Goal: Communication & Community: Answer question/provide support

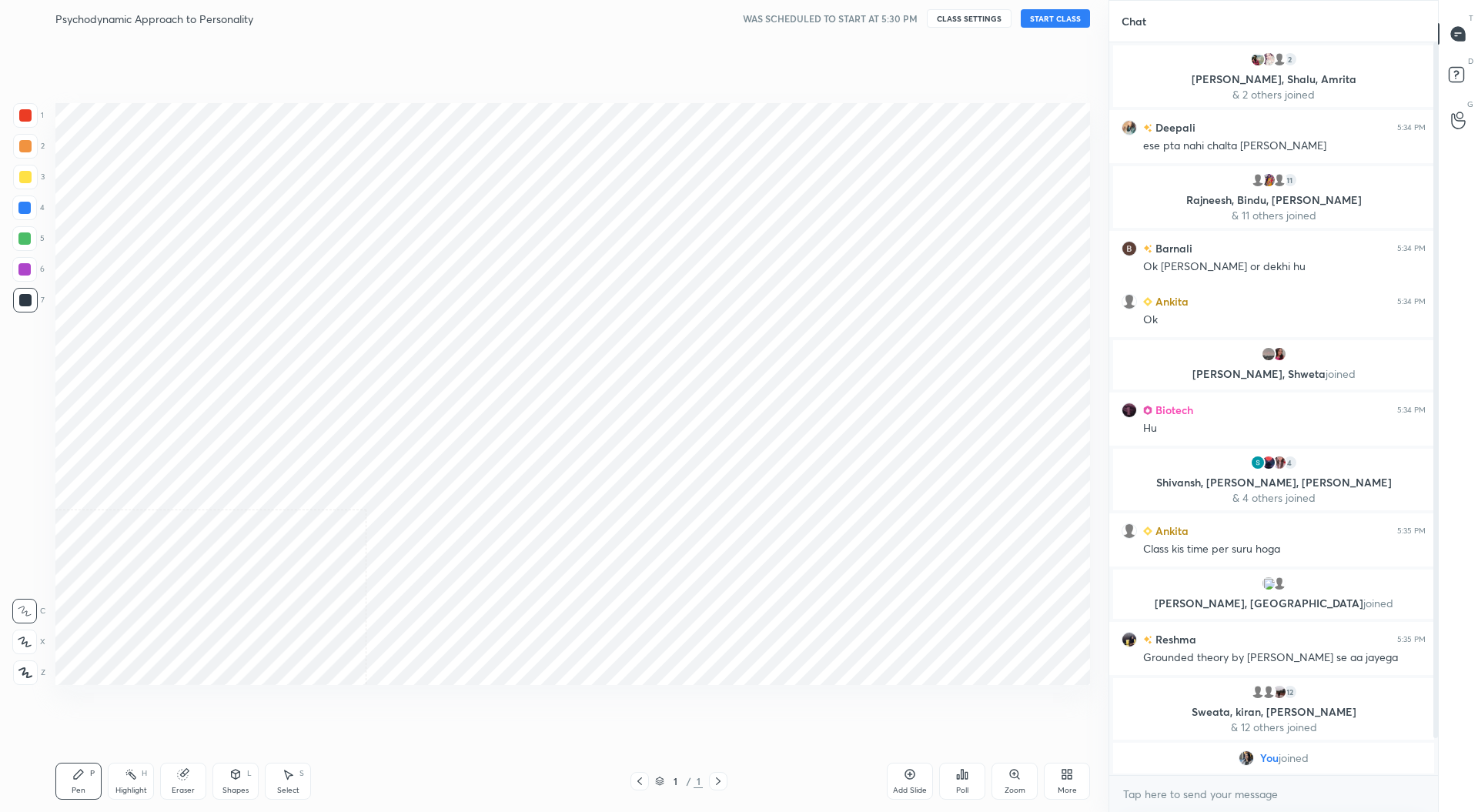
scroll to position [76257, 75926]
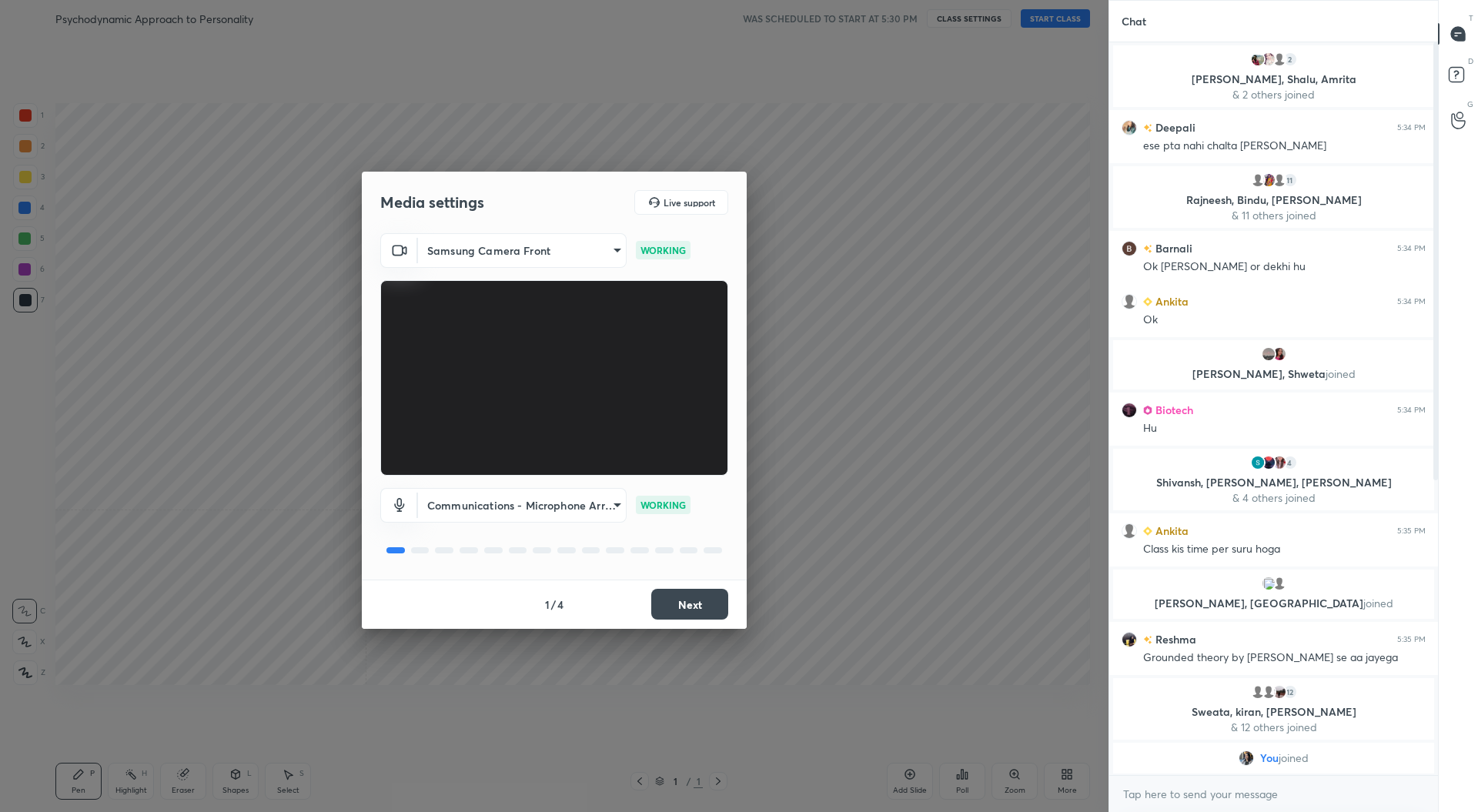
click at [691, 603] on button "Next" at bounding box center [689, 605] width 77 height 31
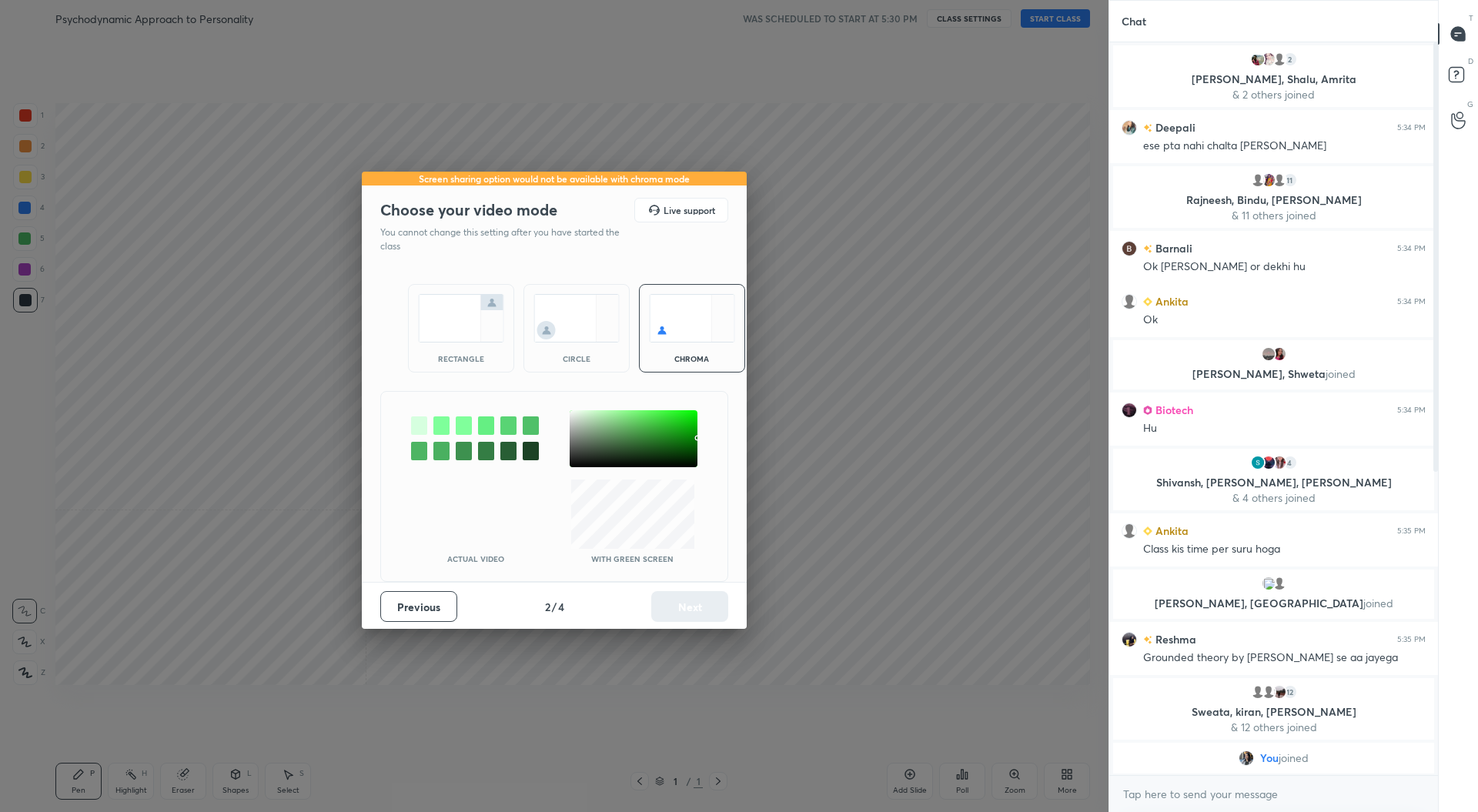
click at [440, 333] on img at bounding box center [461, 318] width 87 height 49
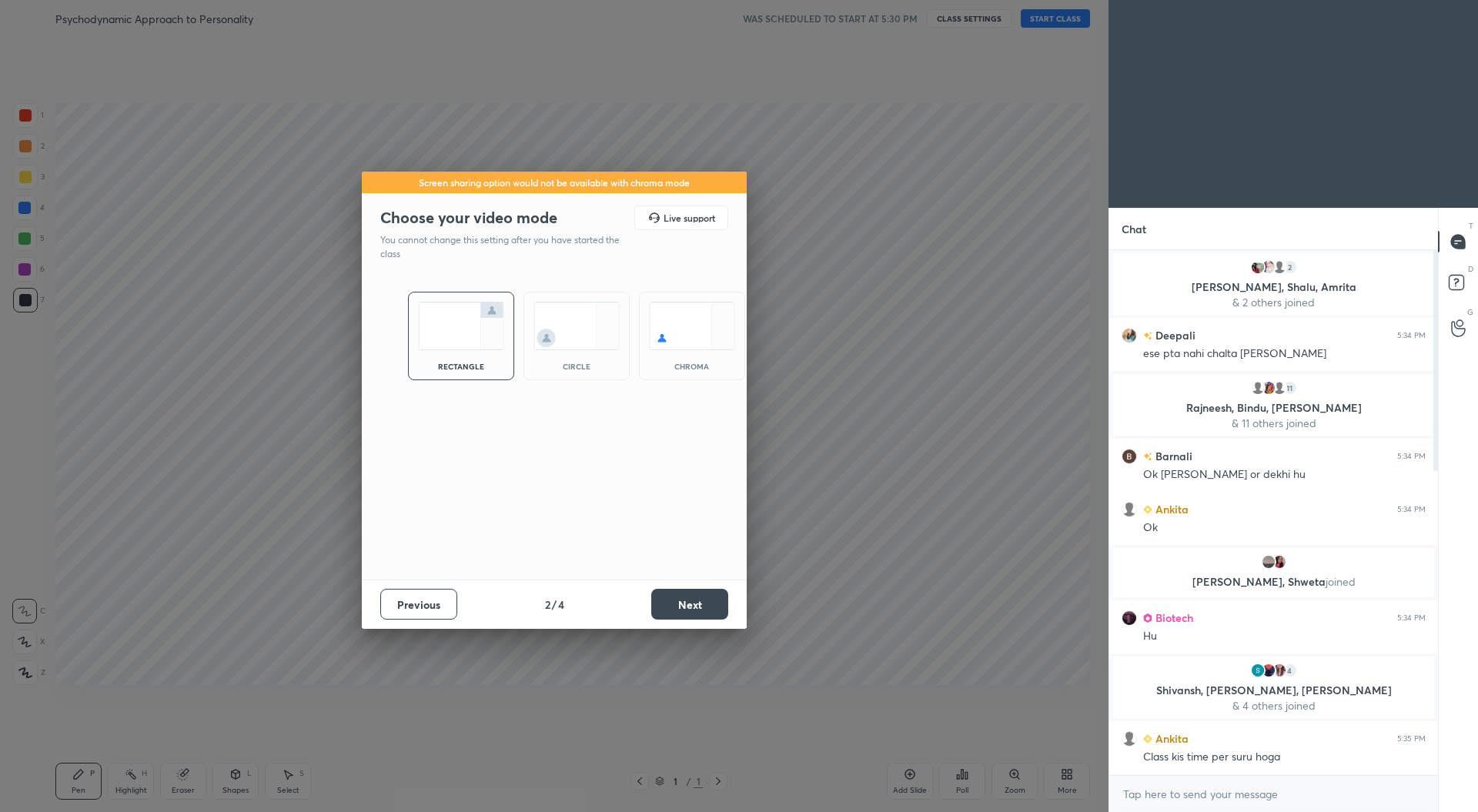
click at [704, 611] on button "Next" at bounding box center [689, 605] width 77 height 31
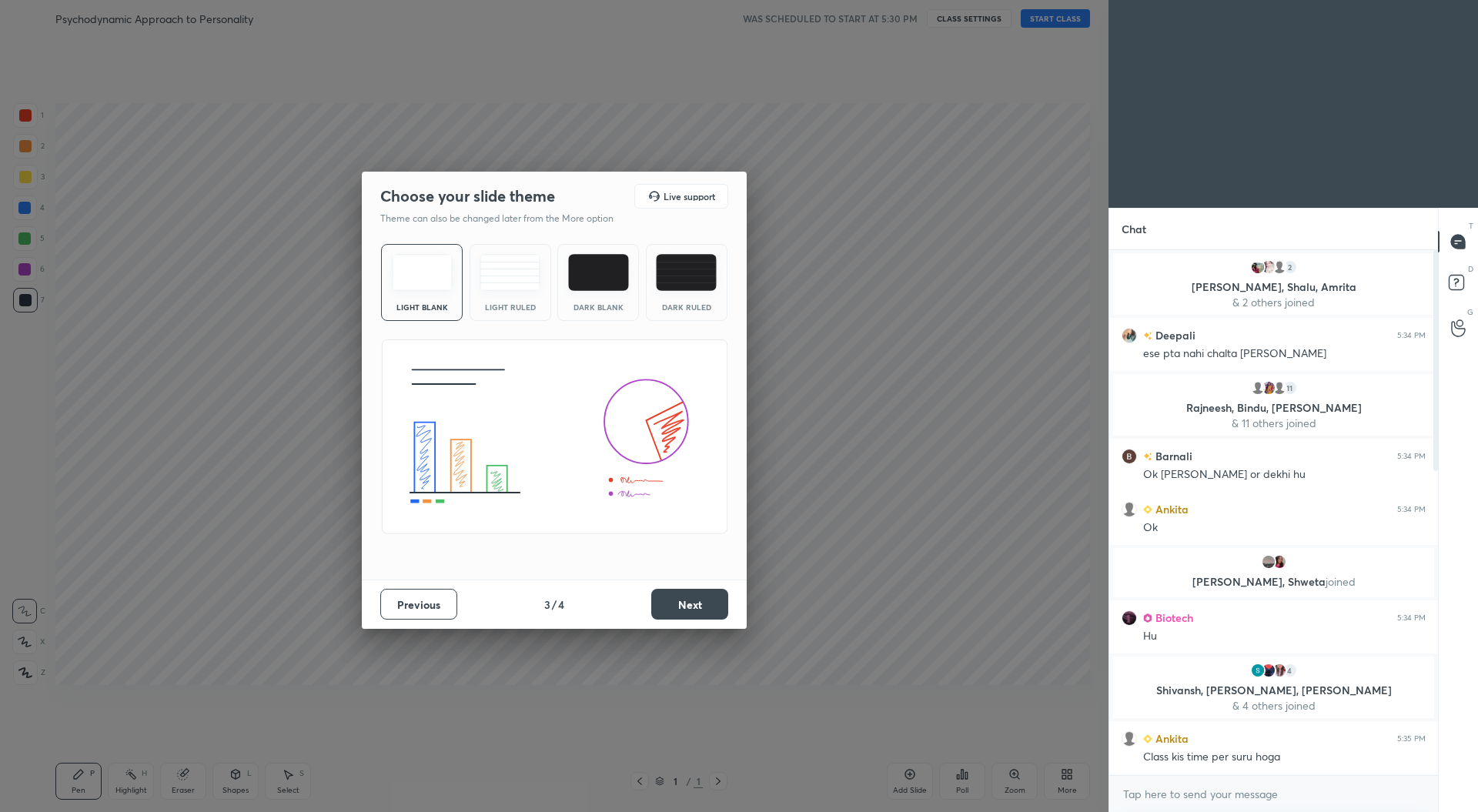
click at [711, 605] on button "Next" at bounding box center [689, 605] width 77 height 31
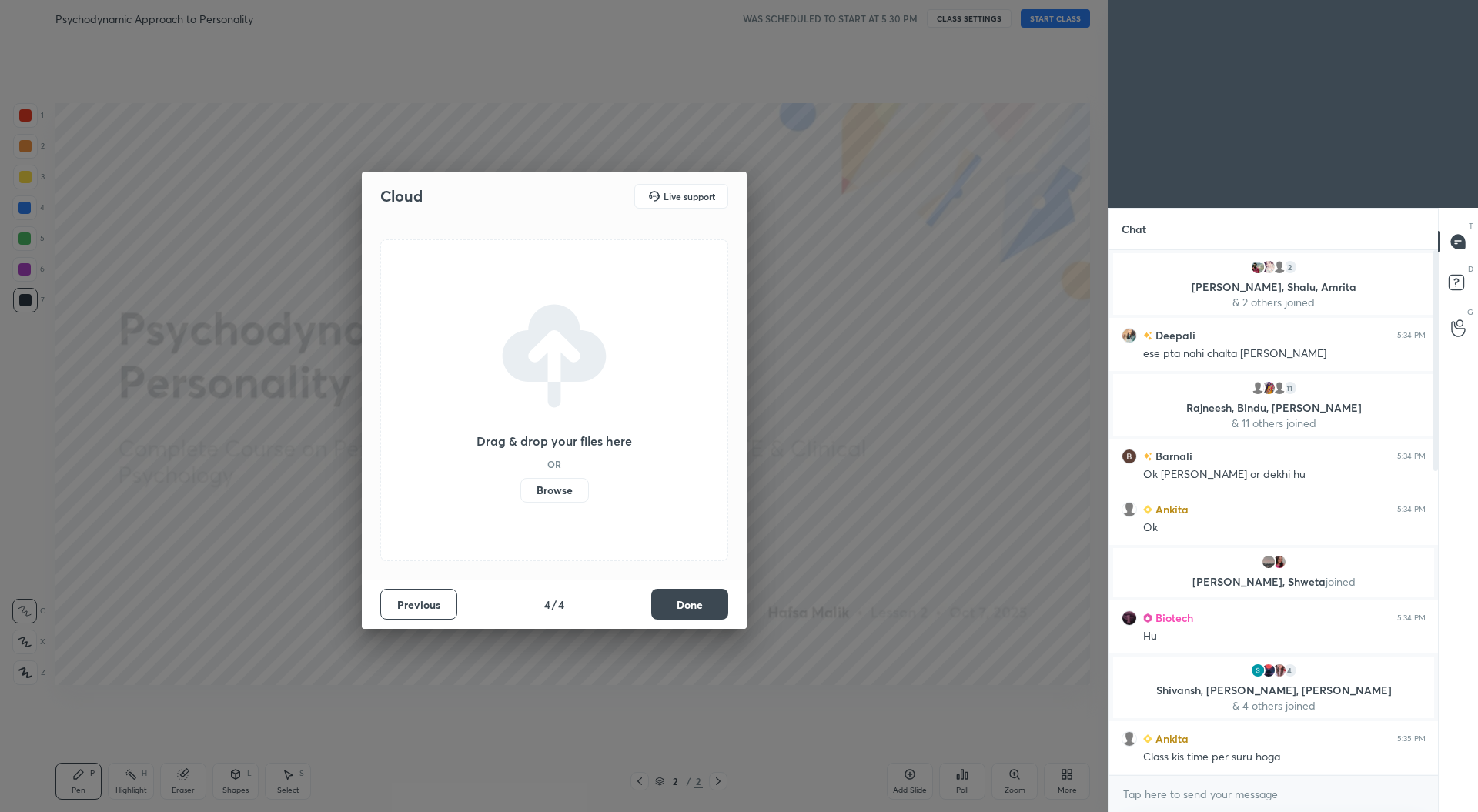
click at [699, 601] on button "Done" at bounding box center [689, 605] width 77 height 31
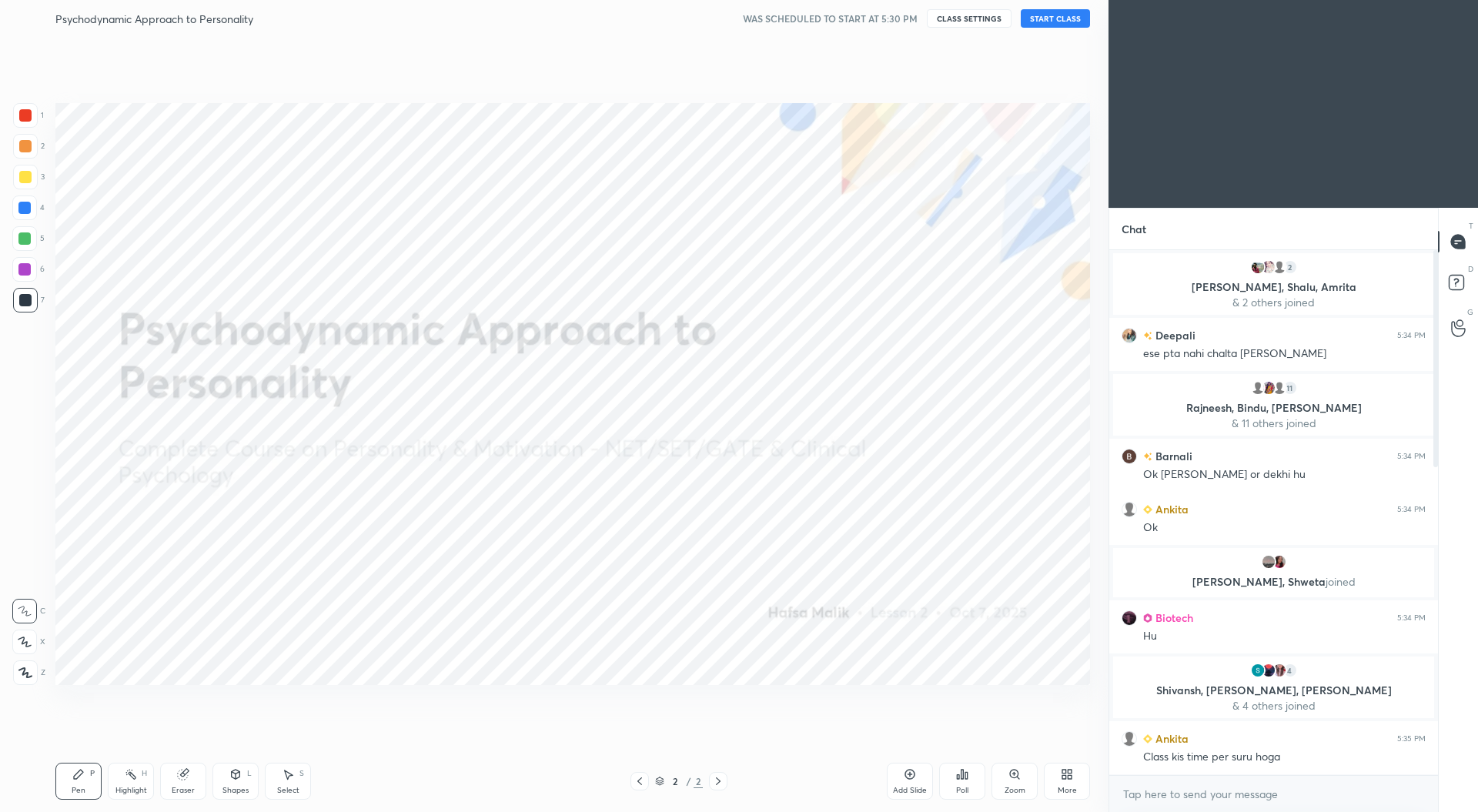
click at [1060, 17] on button "START CLASS" at bounding box center [1054, 18] width 69 height 18
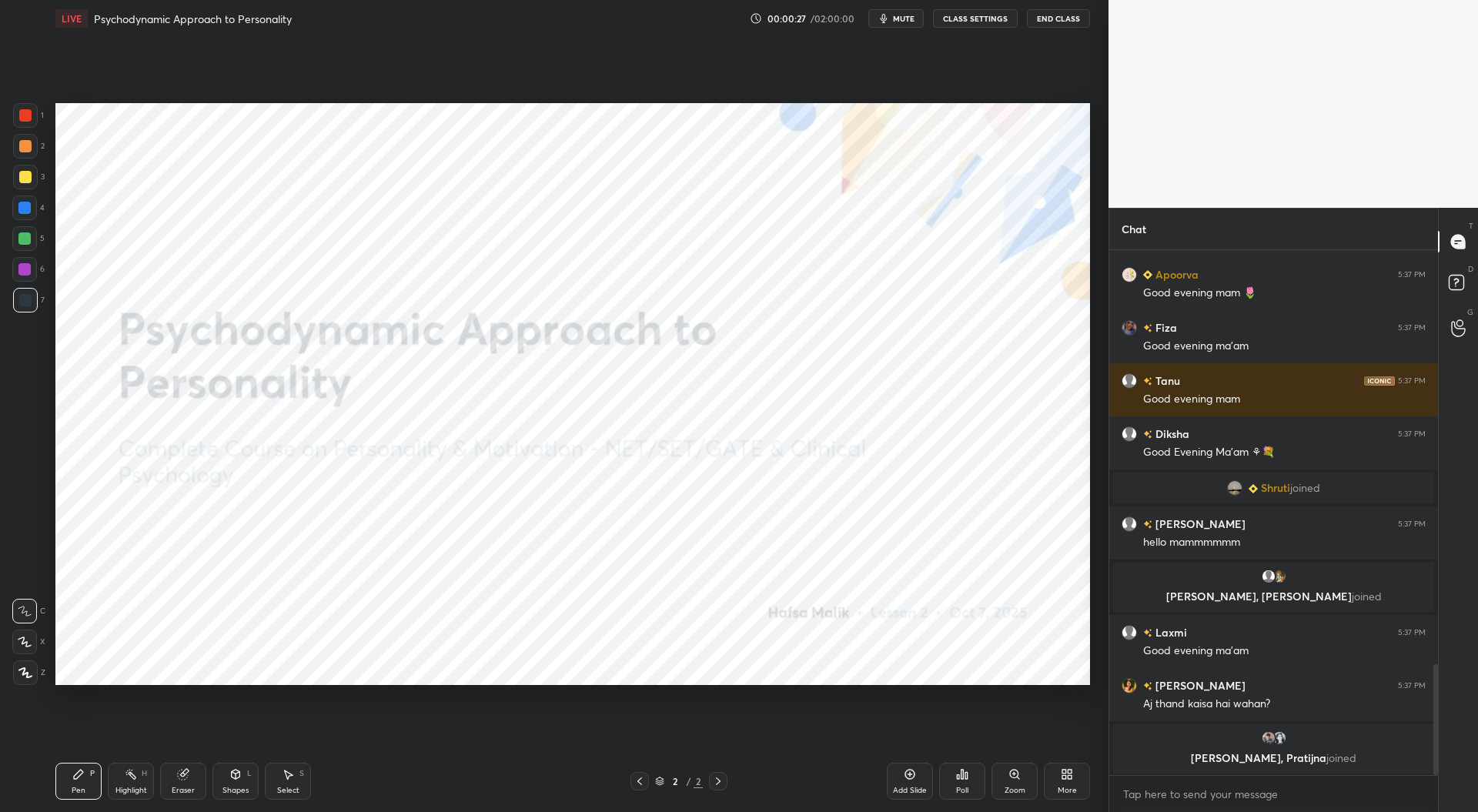
scroll to position [2249, 0]
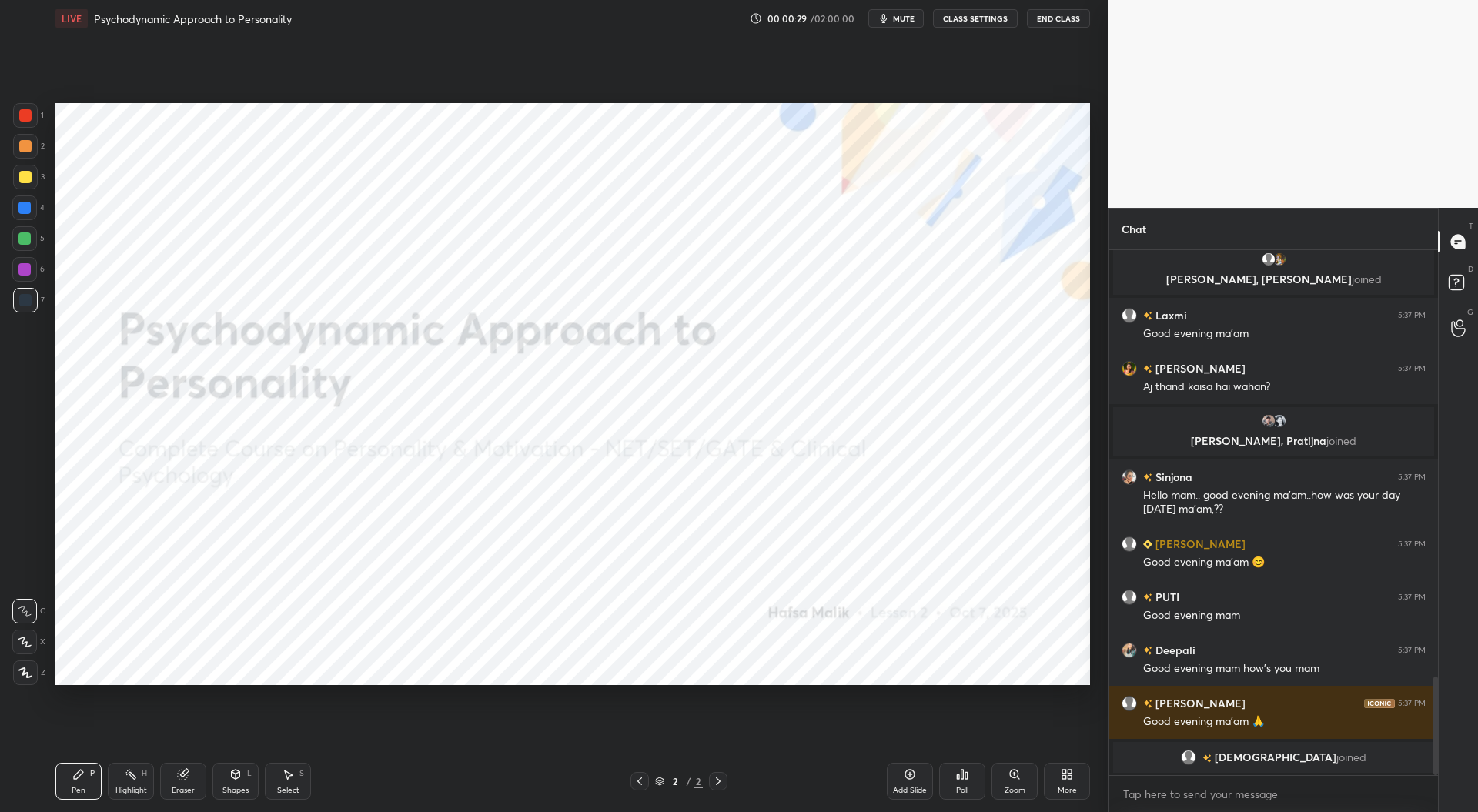
click at [1078, 785] on div "More" at bounding box center [1066, 781] width 46 height 37
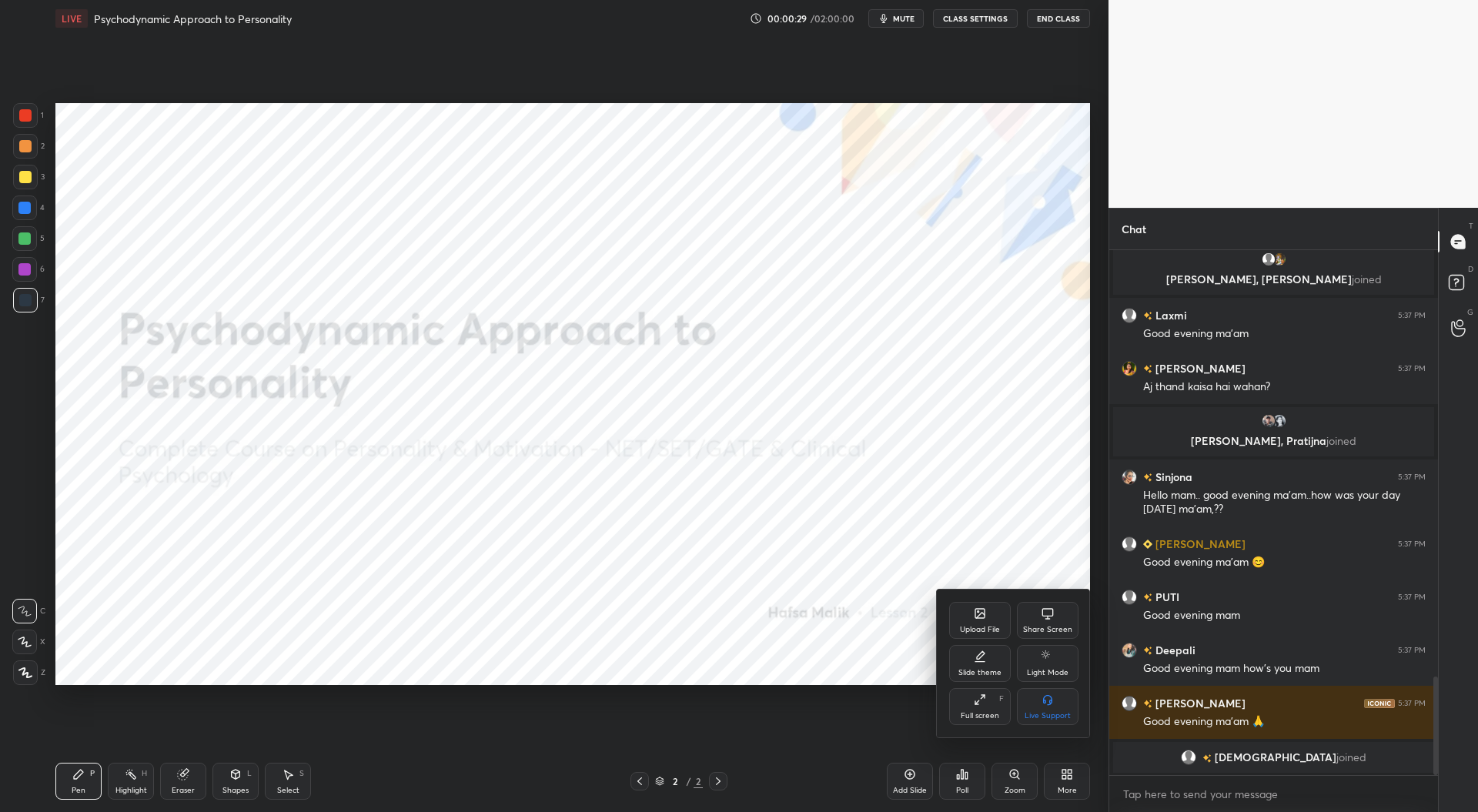
scroll to position [2337, 0]
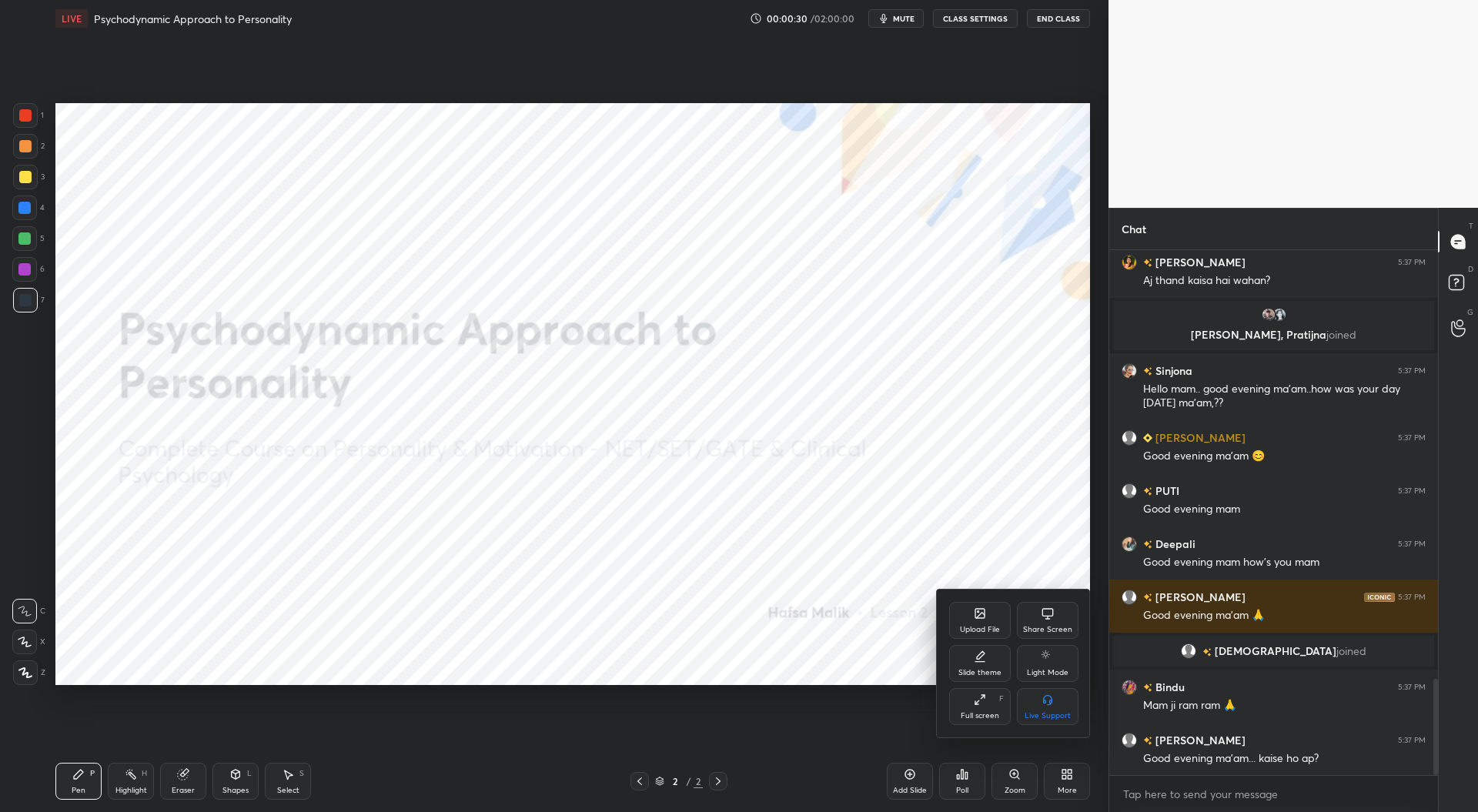
click at [981, 623] on div "Upload File" at bounding box center [979, 620] width 61 height 37
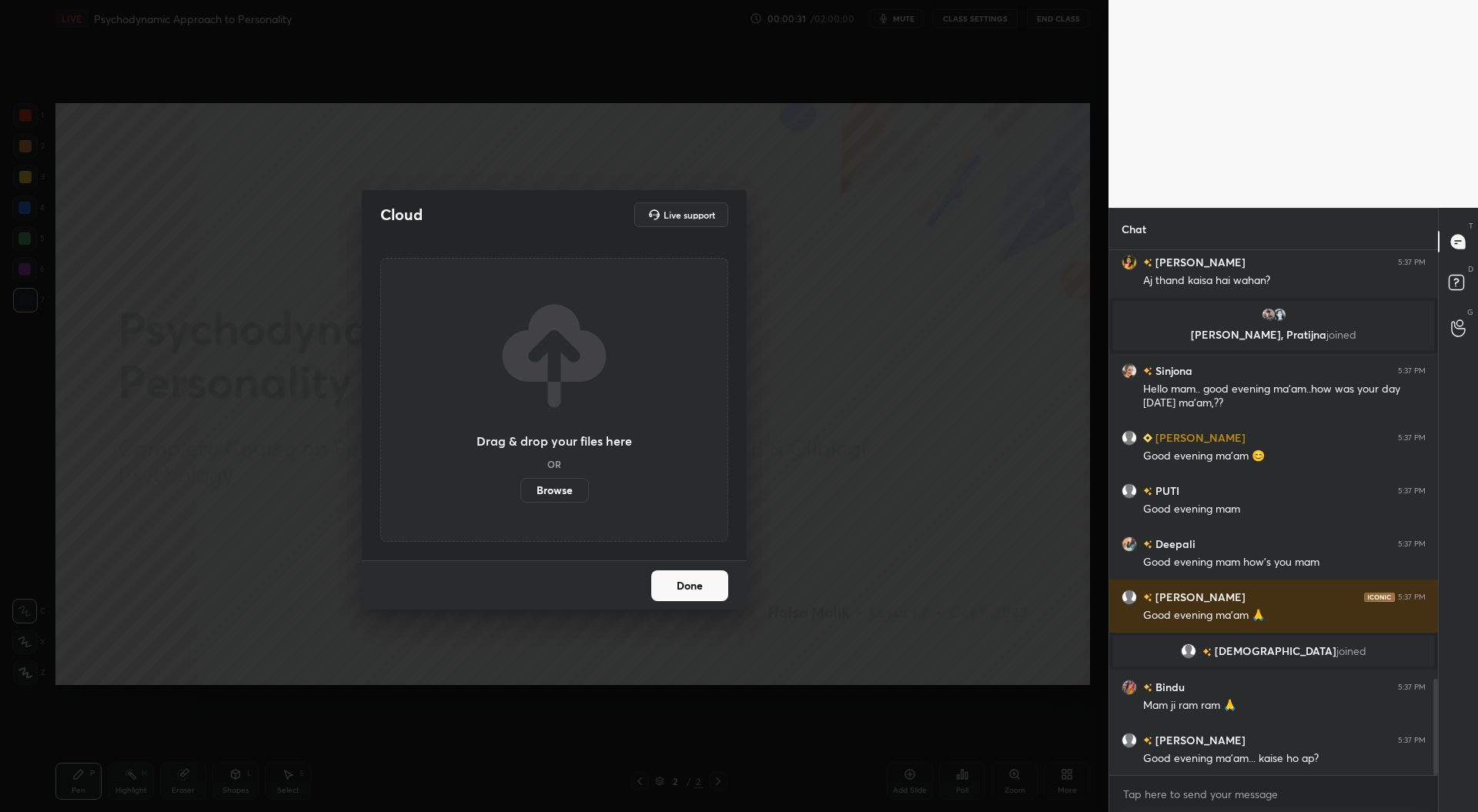
scroll to position [2374, 0]
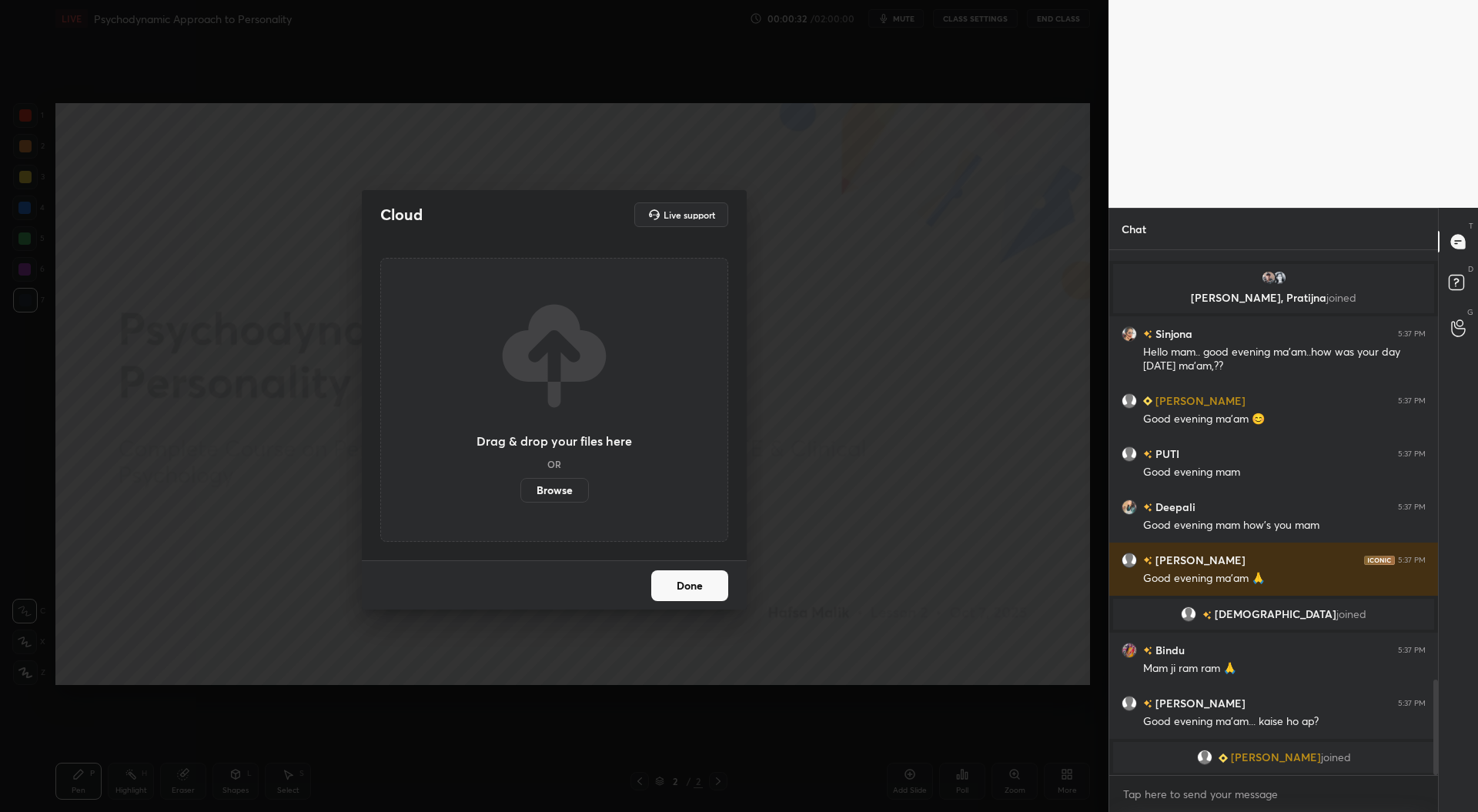
click at [569, 491] on label "Browse" at bounding box center [554, 490] width 68 height 24
click at [520, 491] on input "Browse" at bounding box center [520, 490] width 0 height 24
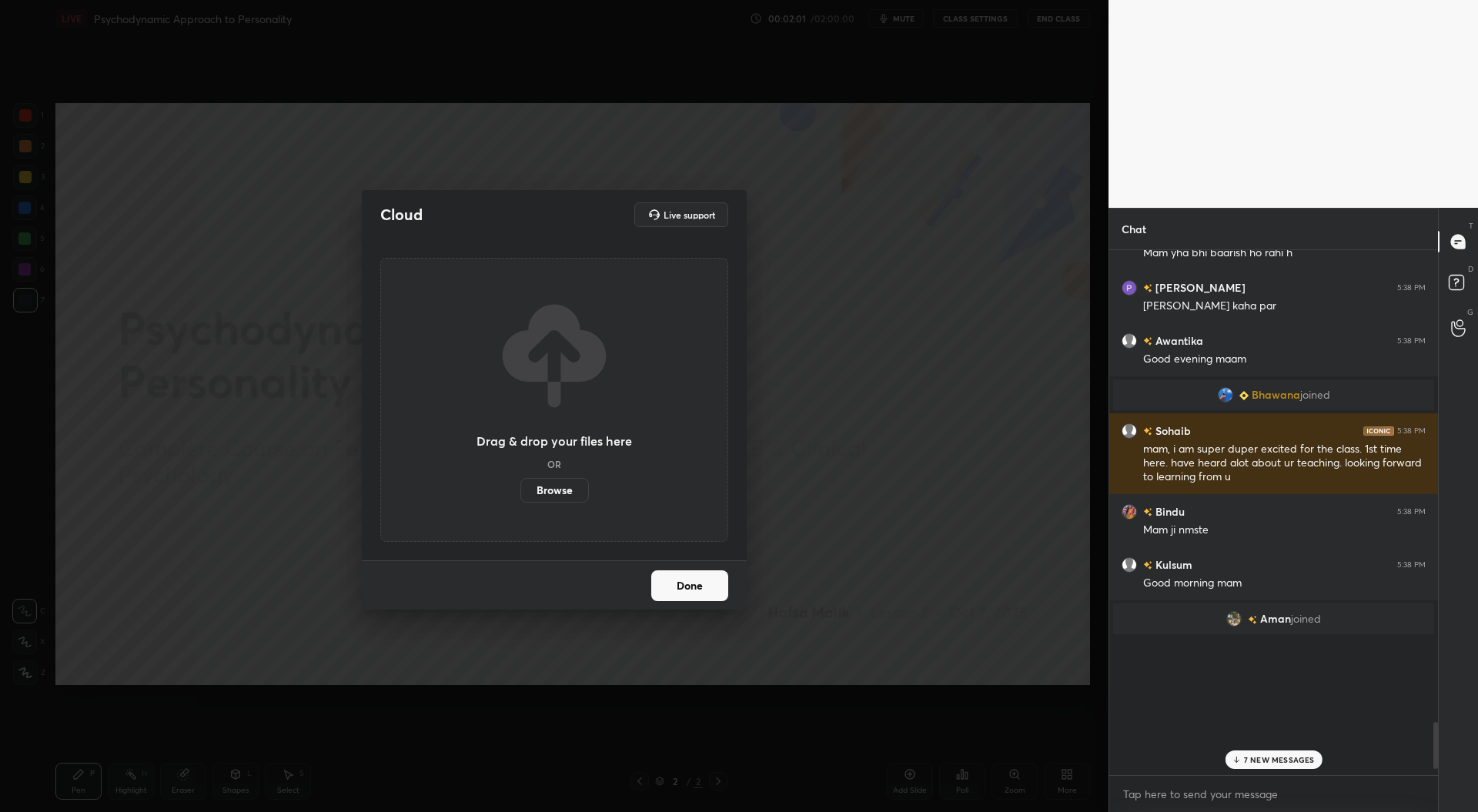
scroll to position [5563, 0]
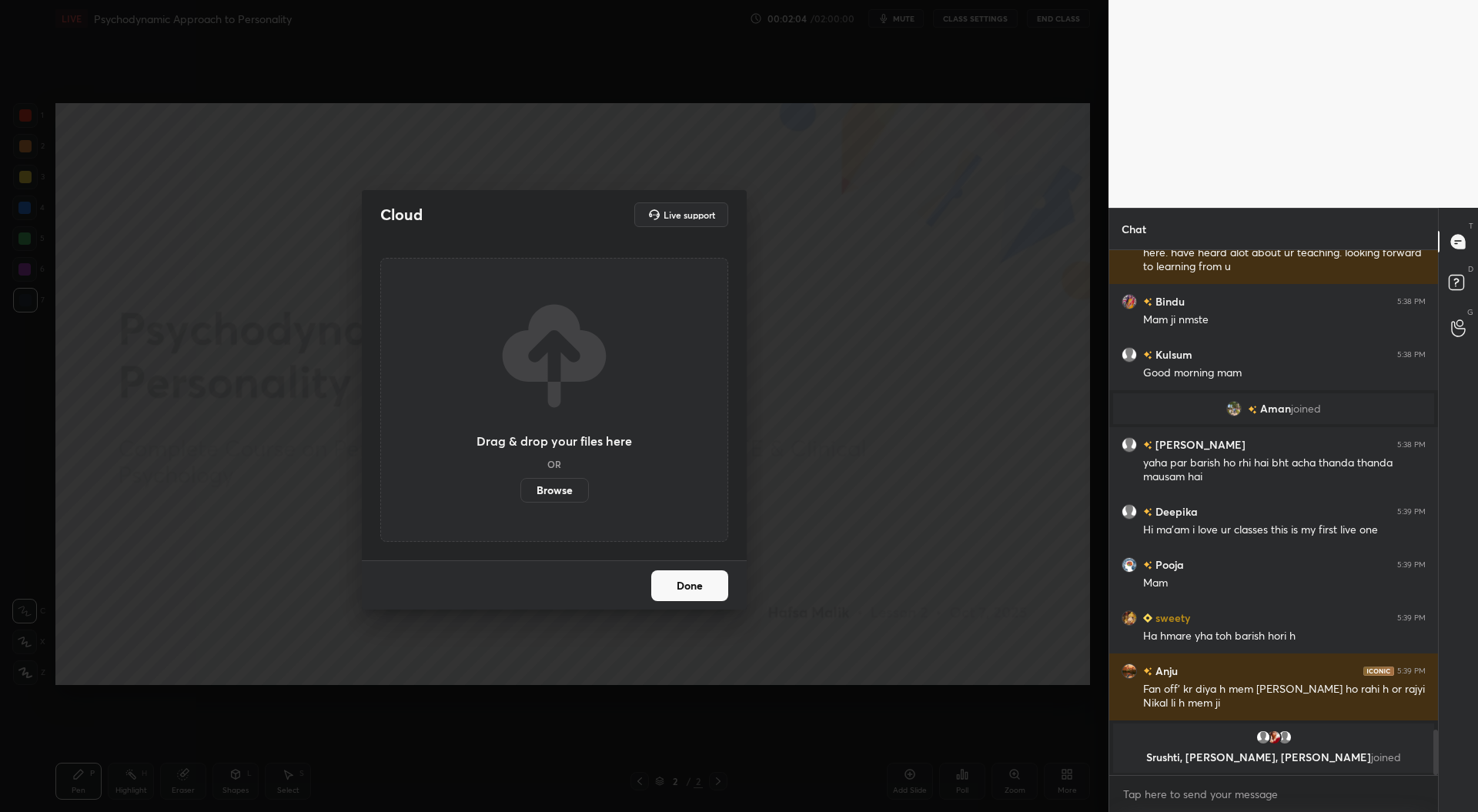
click at [565, 490] on label "Browse" at bounding box center [554, 490] width 68 height 24
click at [520, 490] on input "Browse" at bounding box center [520, 490] width 0 height 24
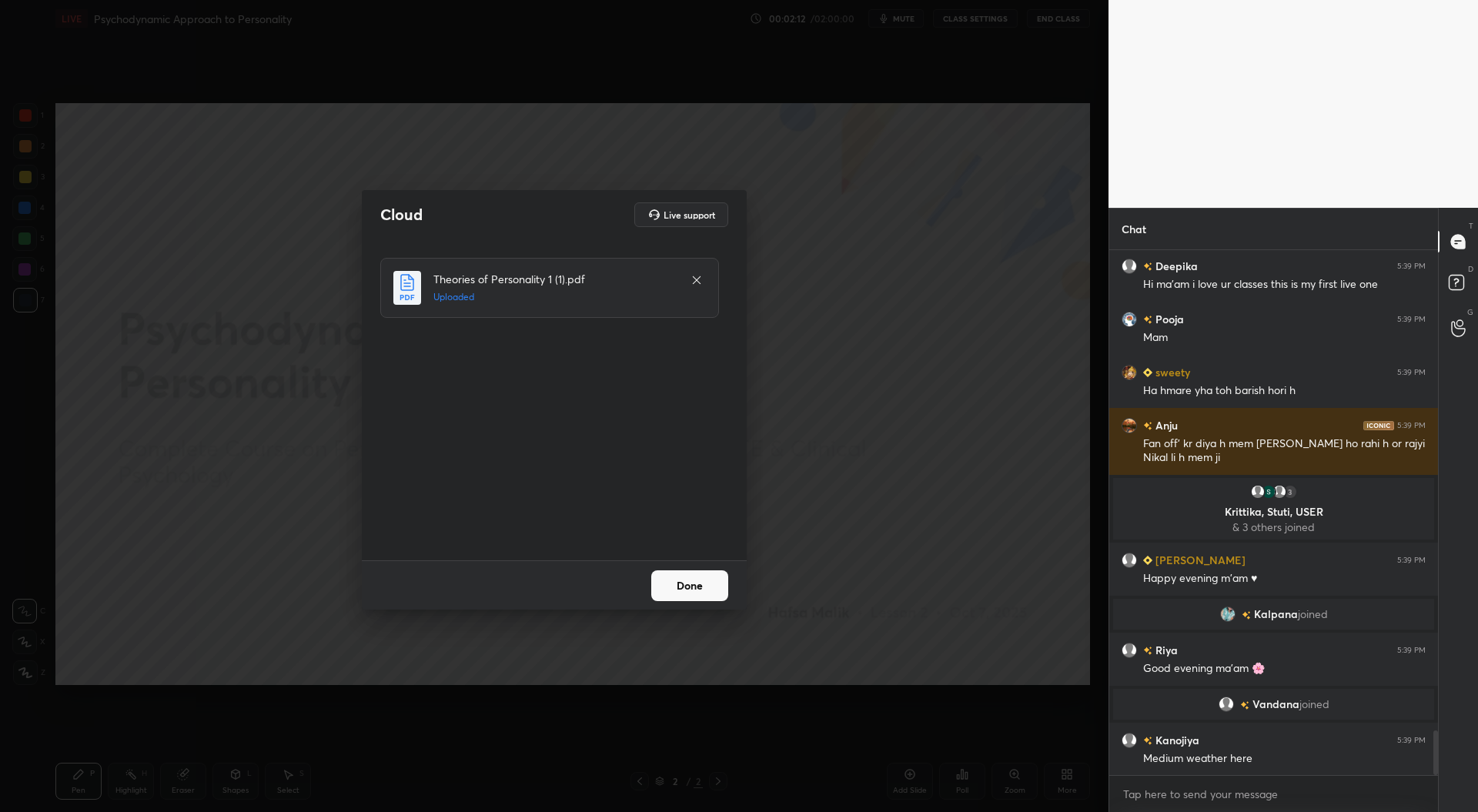
scroll to position [5702, 0]
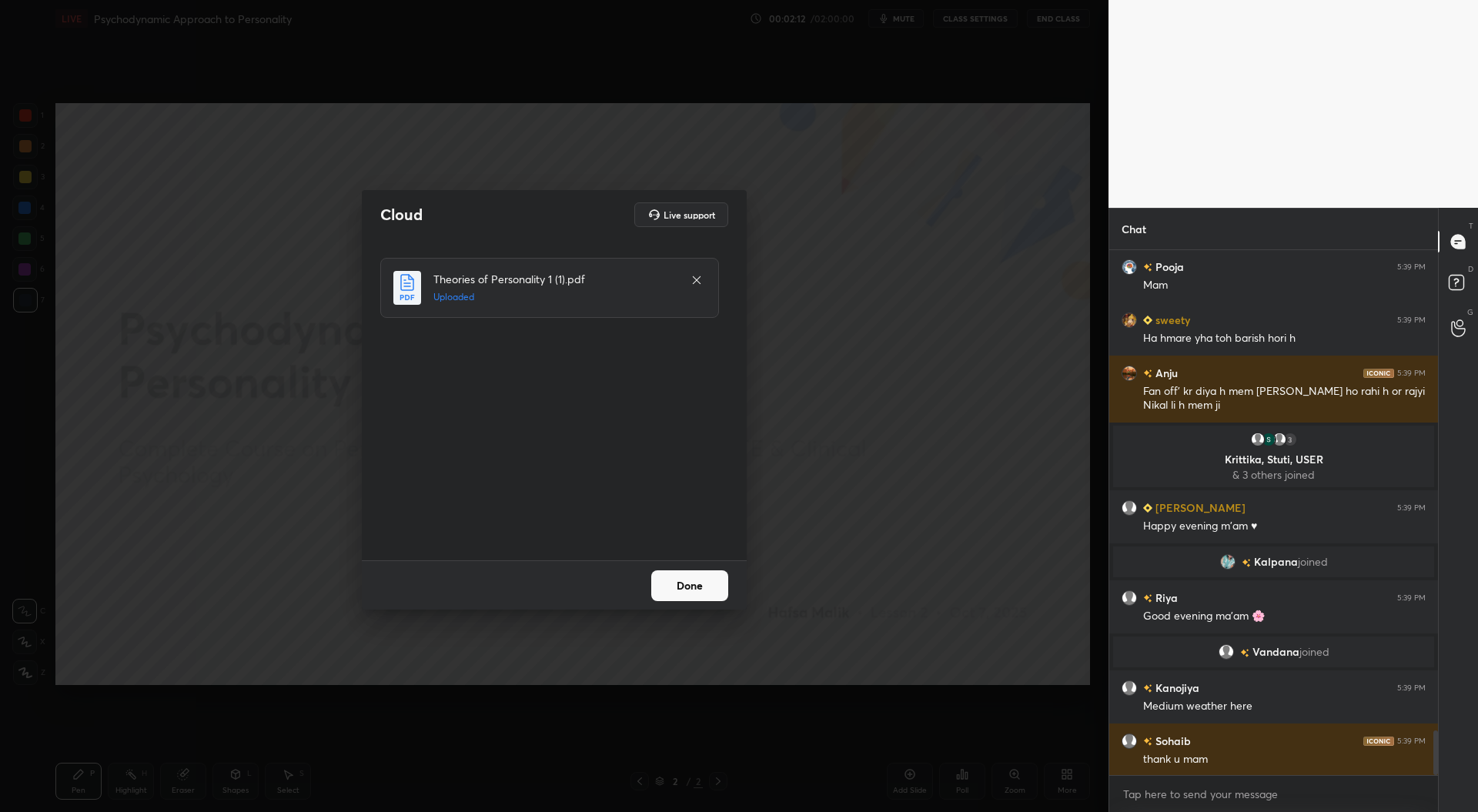
click at [696, 582] on button "Done" at bounding box center [689, 586] width 77 height 31
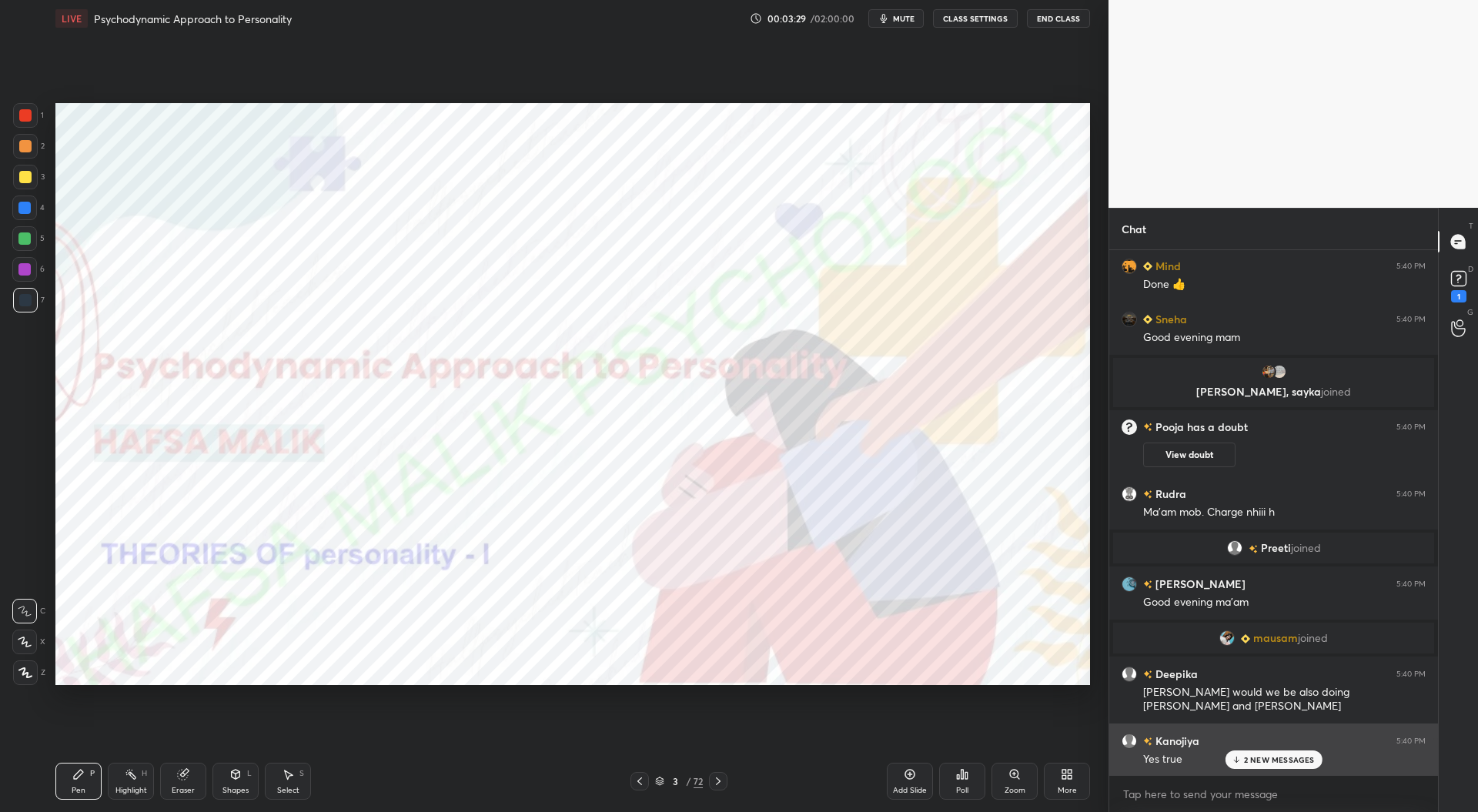
scroll to position [7044, 0]
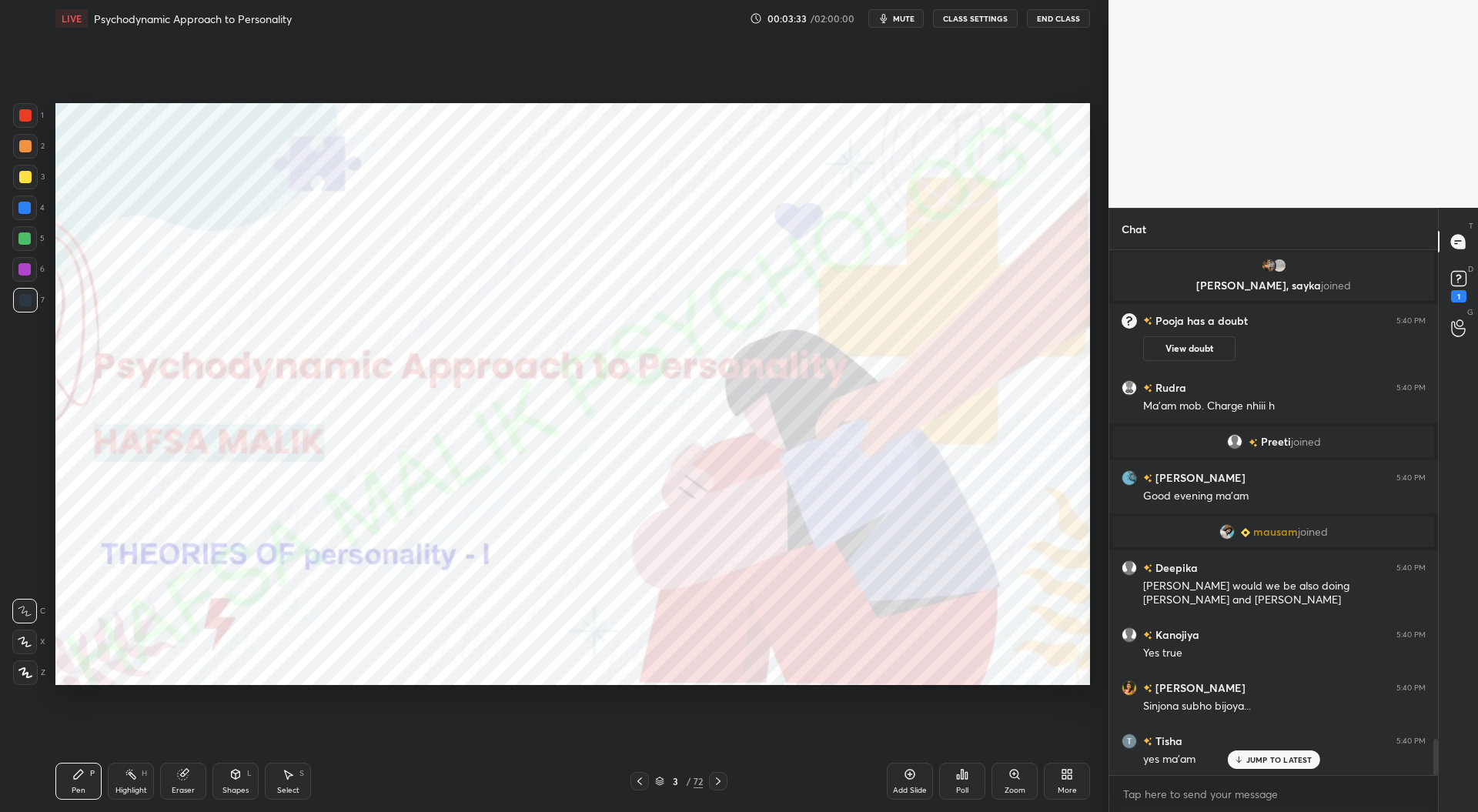
click at [20, 118] on div at bounding box center [25, 115] width 13 height 13
click at [720, 785] on icon at bounding box center [718, 781] width 13 height 13
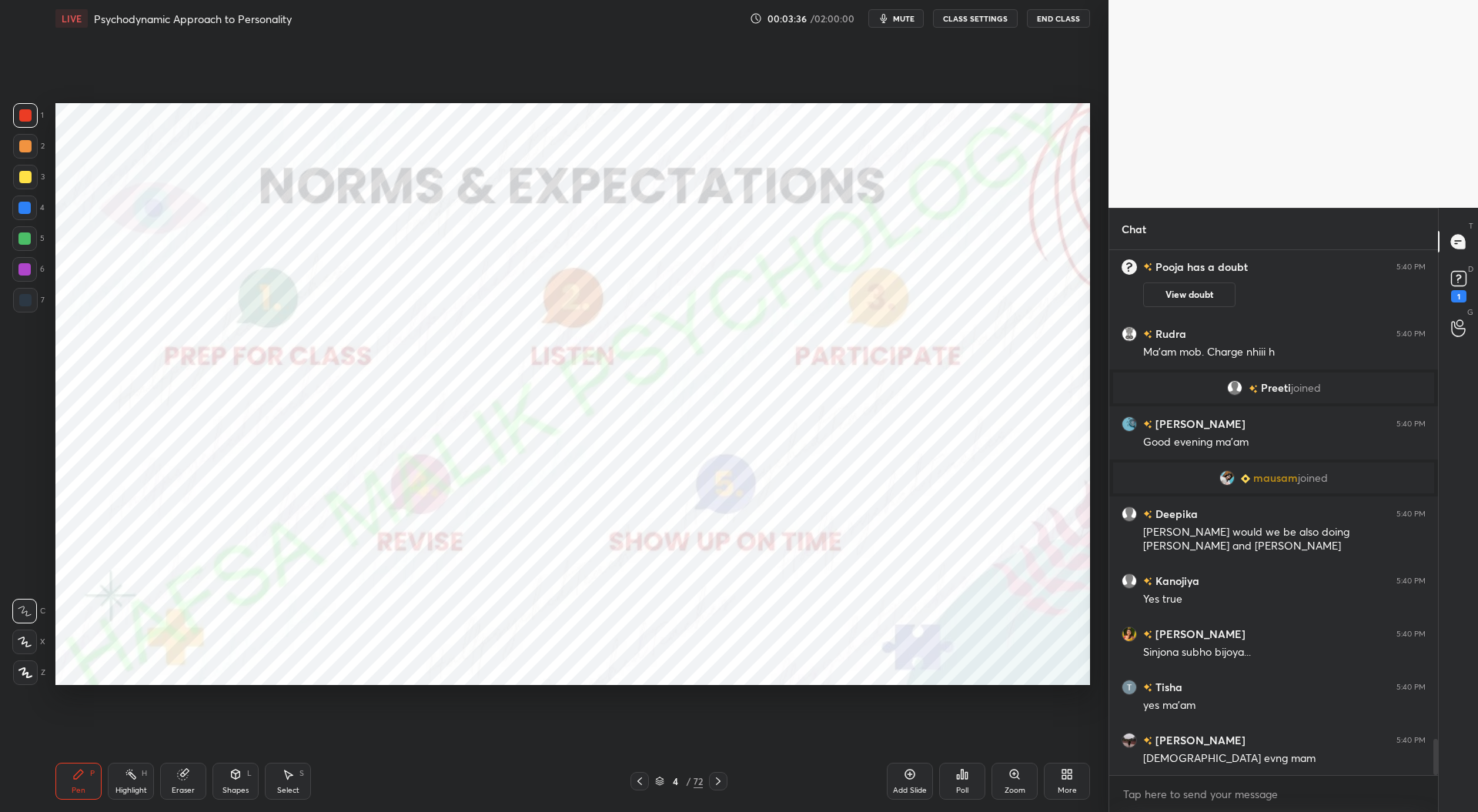
scroll to position [7187, 0]
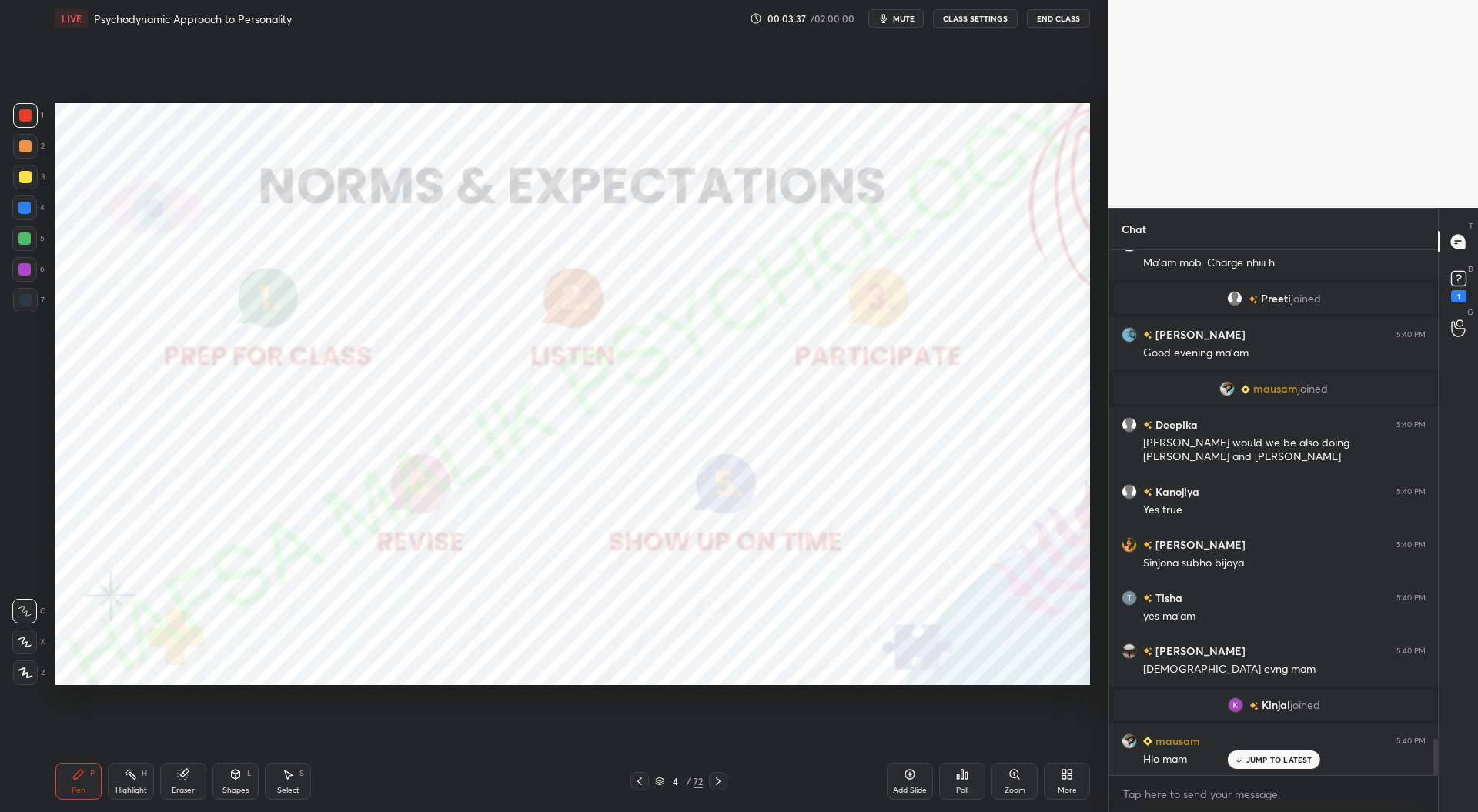
click at [27, 674] on icon at bounding box center [25, 672] width 13 height 9
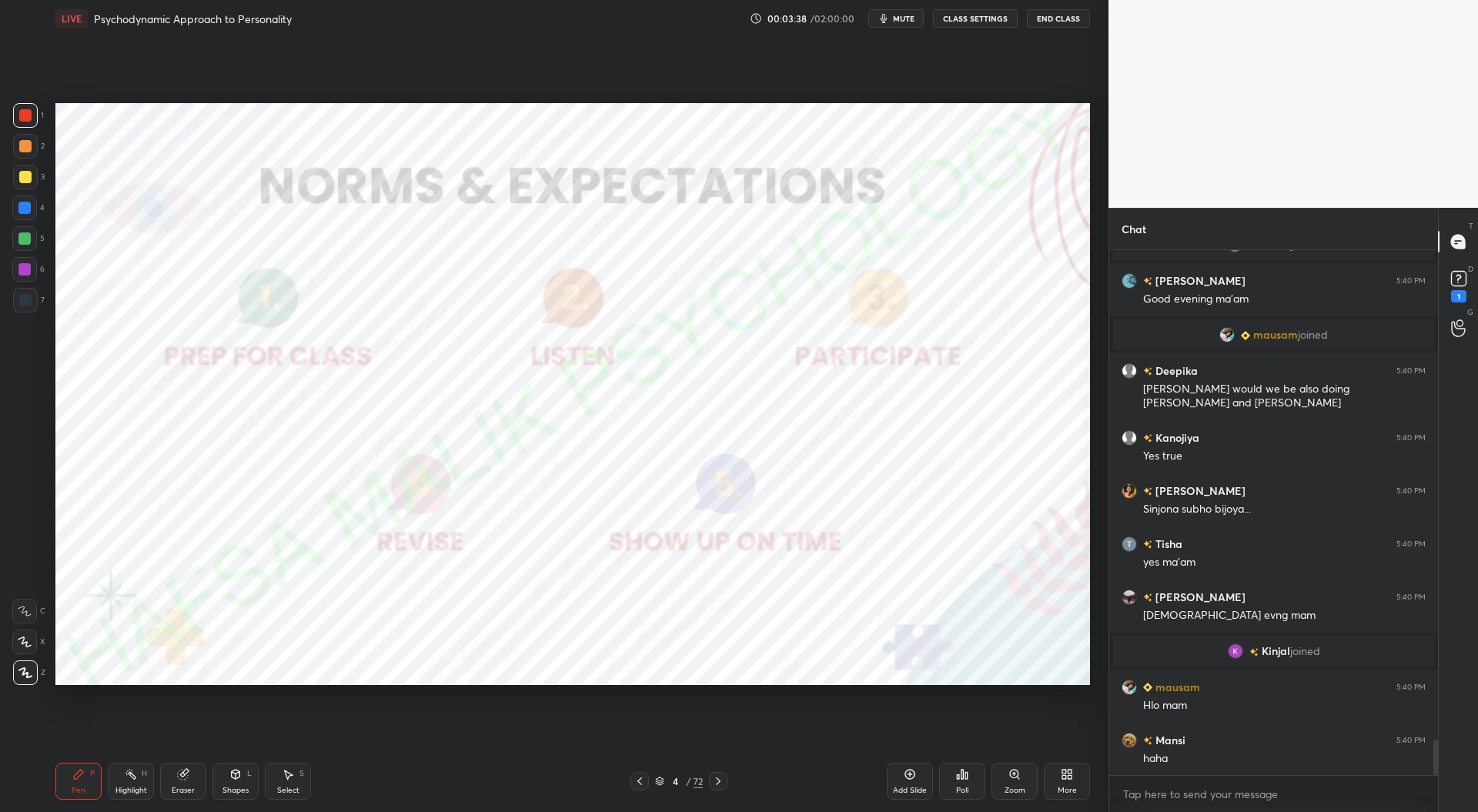
scroll to position [7293, 0]
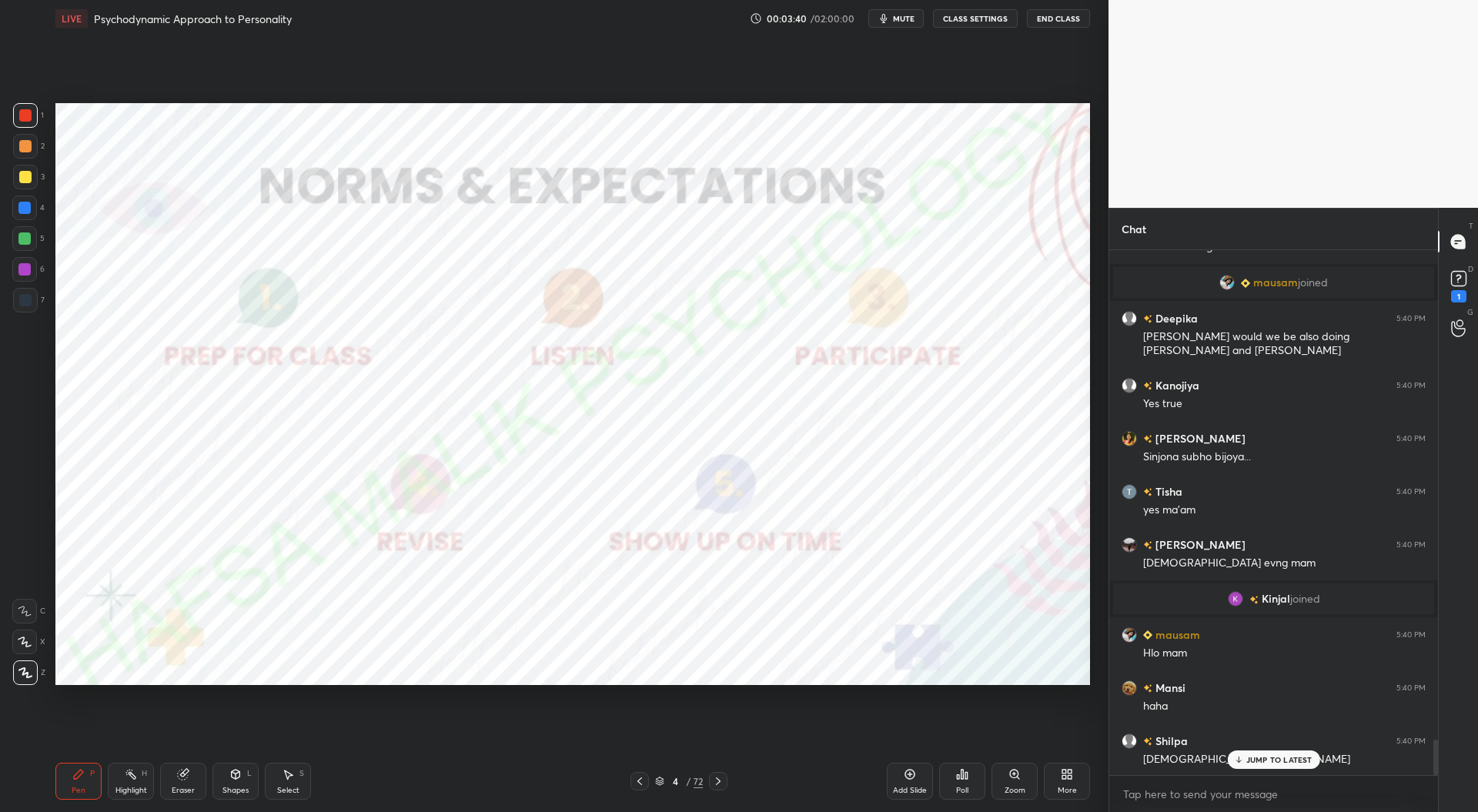
click at [722, 785] on icon at bounding box center [718, 781] width 13 height 13
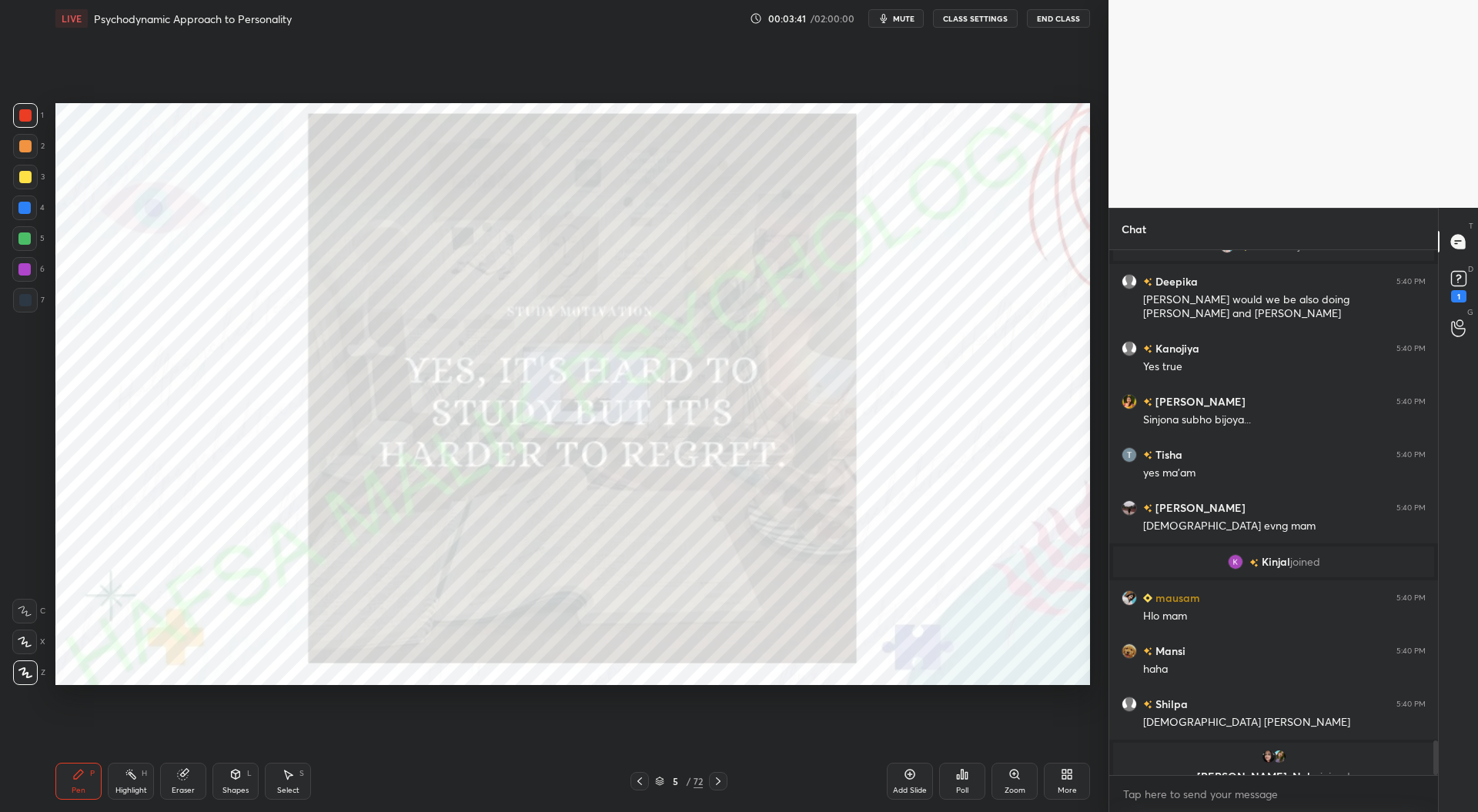
scroll to position [7385, 0]
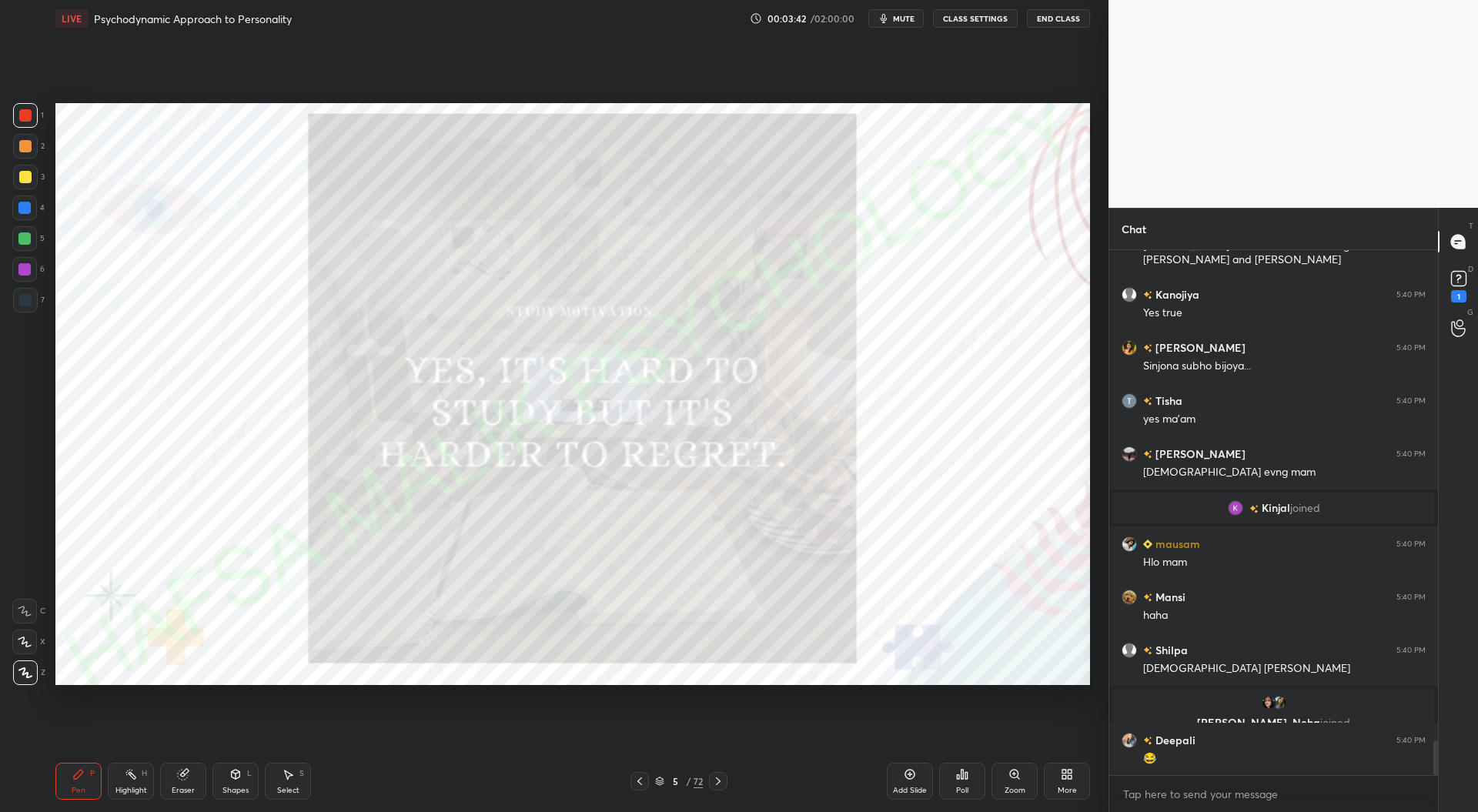
click at [909, 781] on icon at bounding box center [909, 774] width 13 height 13
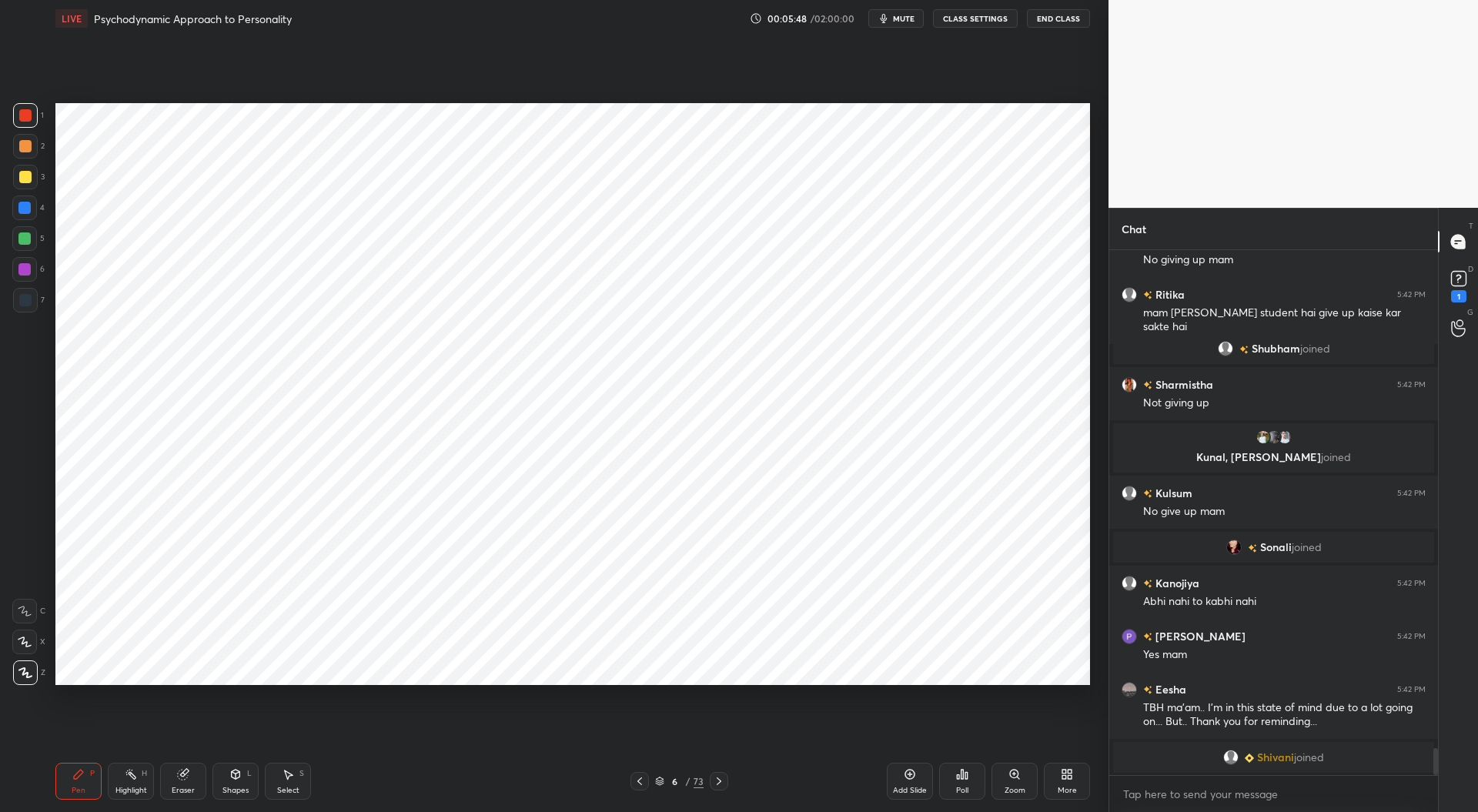
scroll to position [9735, 0]
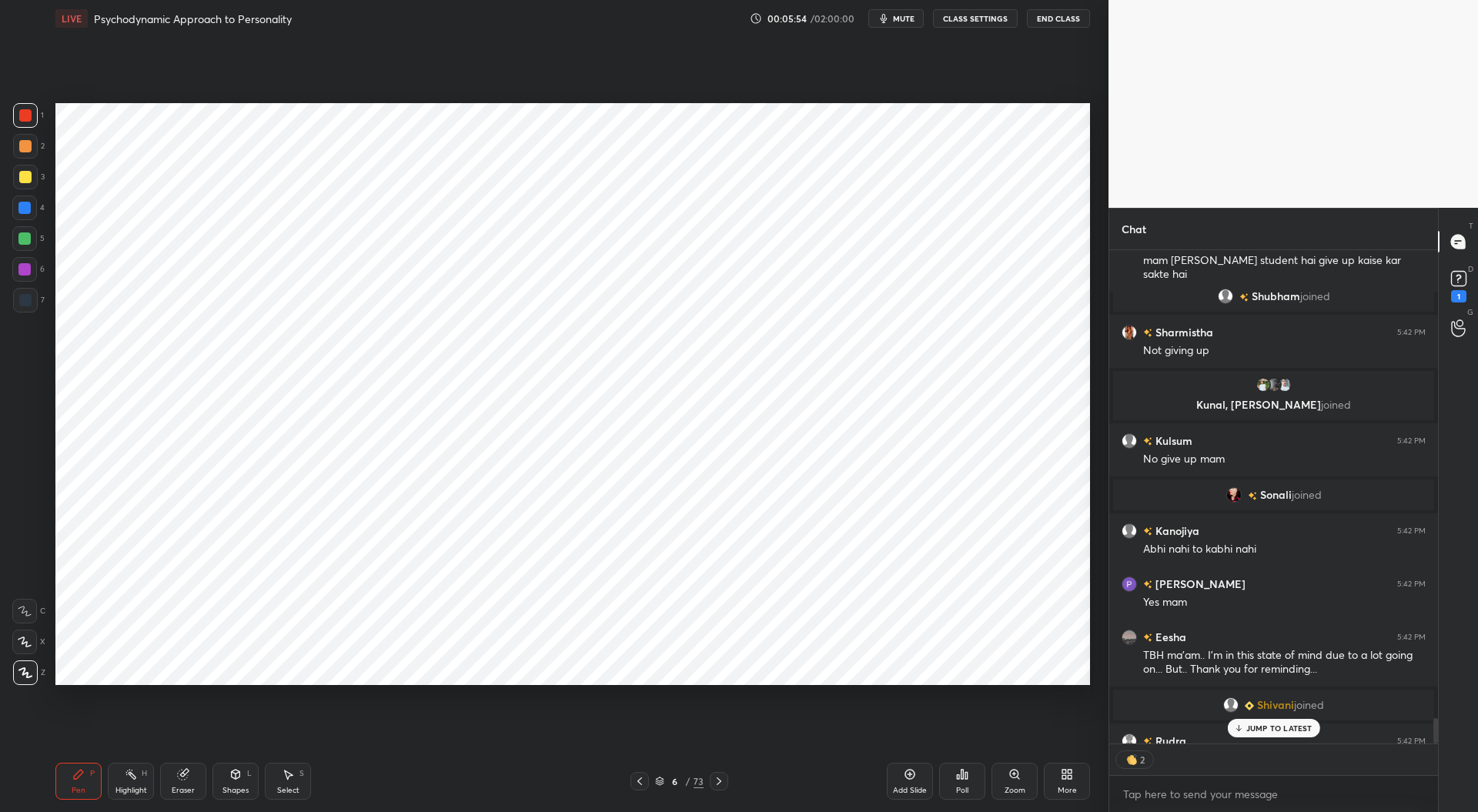
click at [1259, 753] on div "2" at bounding box center [1274, 759] width 329 height 31
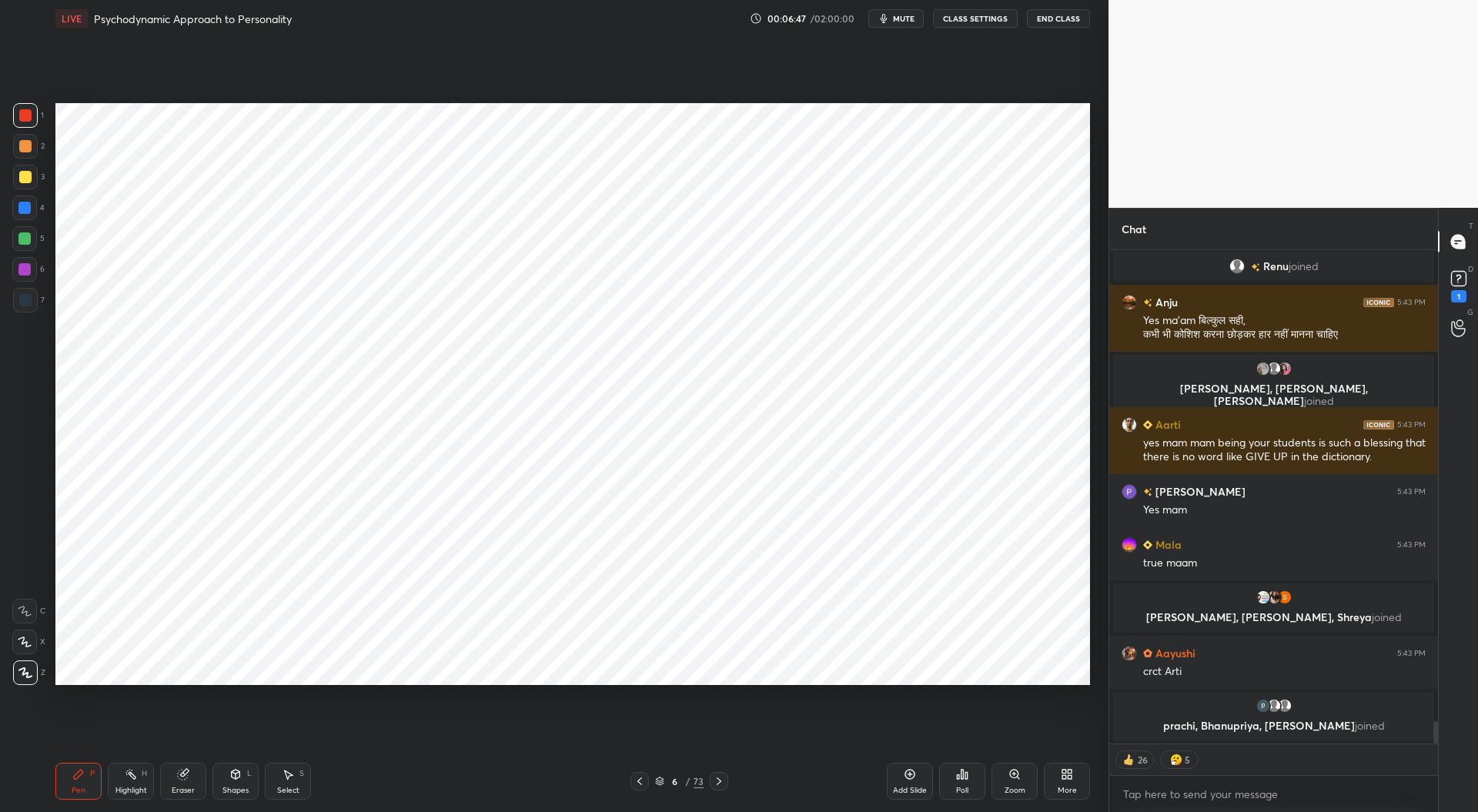
scroll to position [10429, 0]
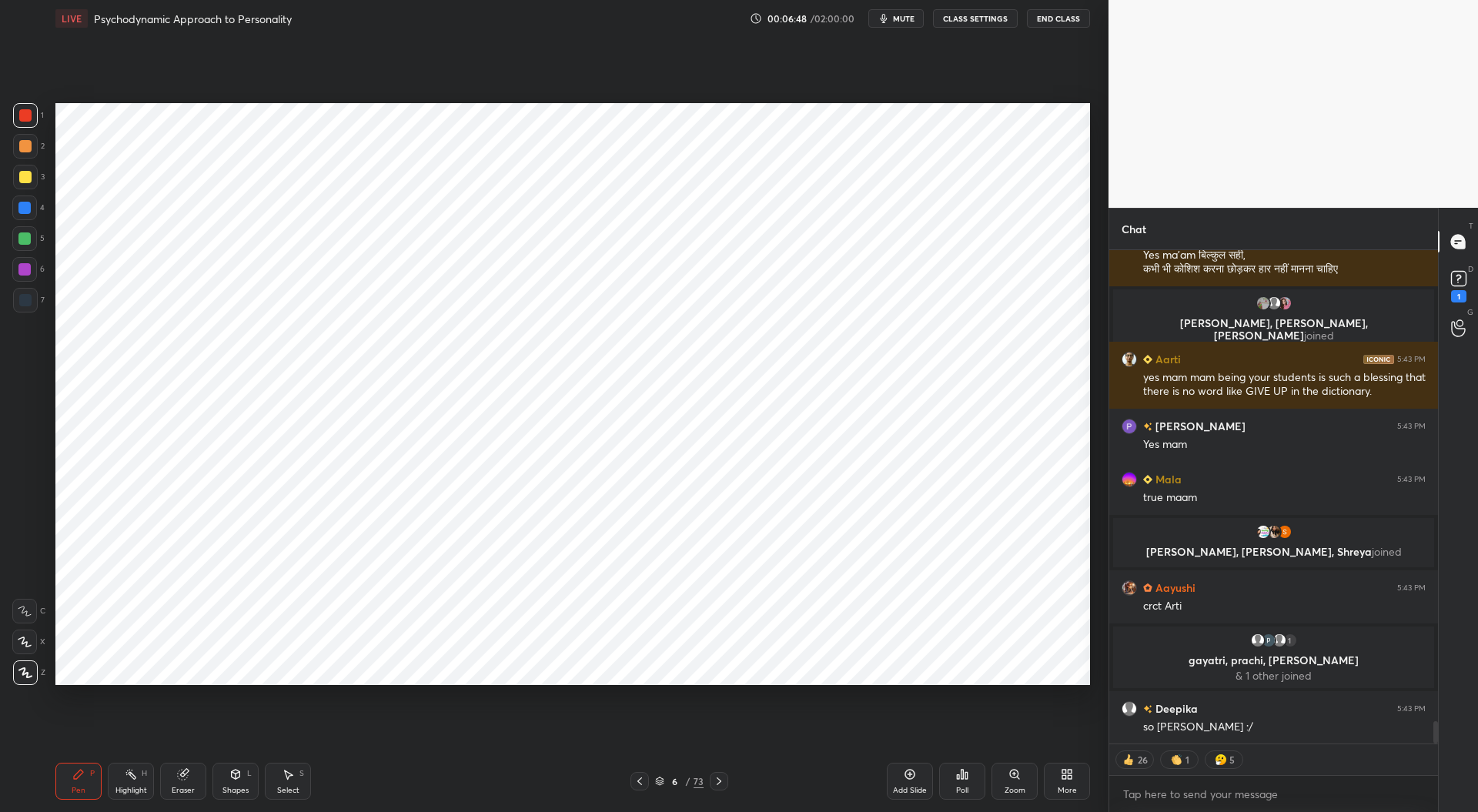
click at [719, 785] on icon at bounding box center [719, 781] width 13 height 13
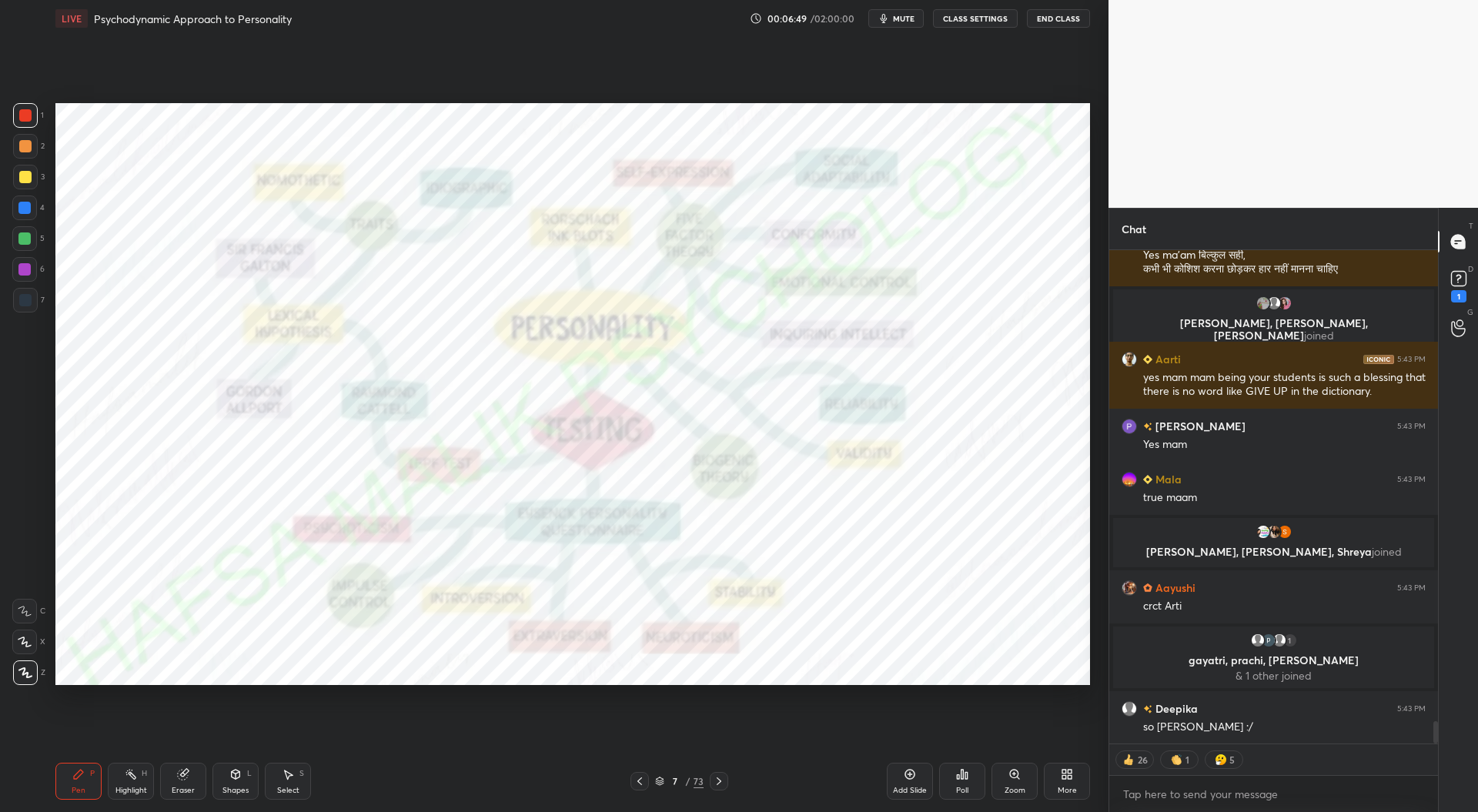
scroll to position [10504, 0]
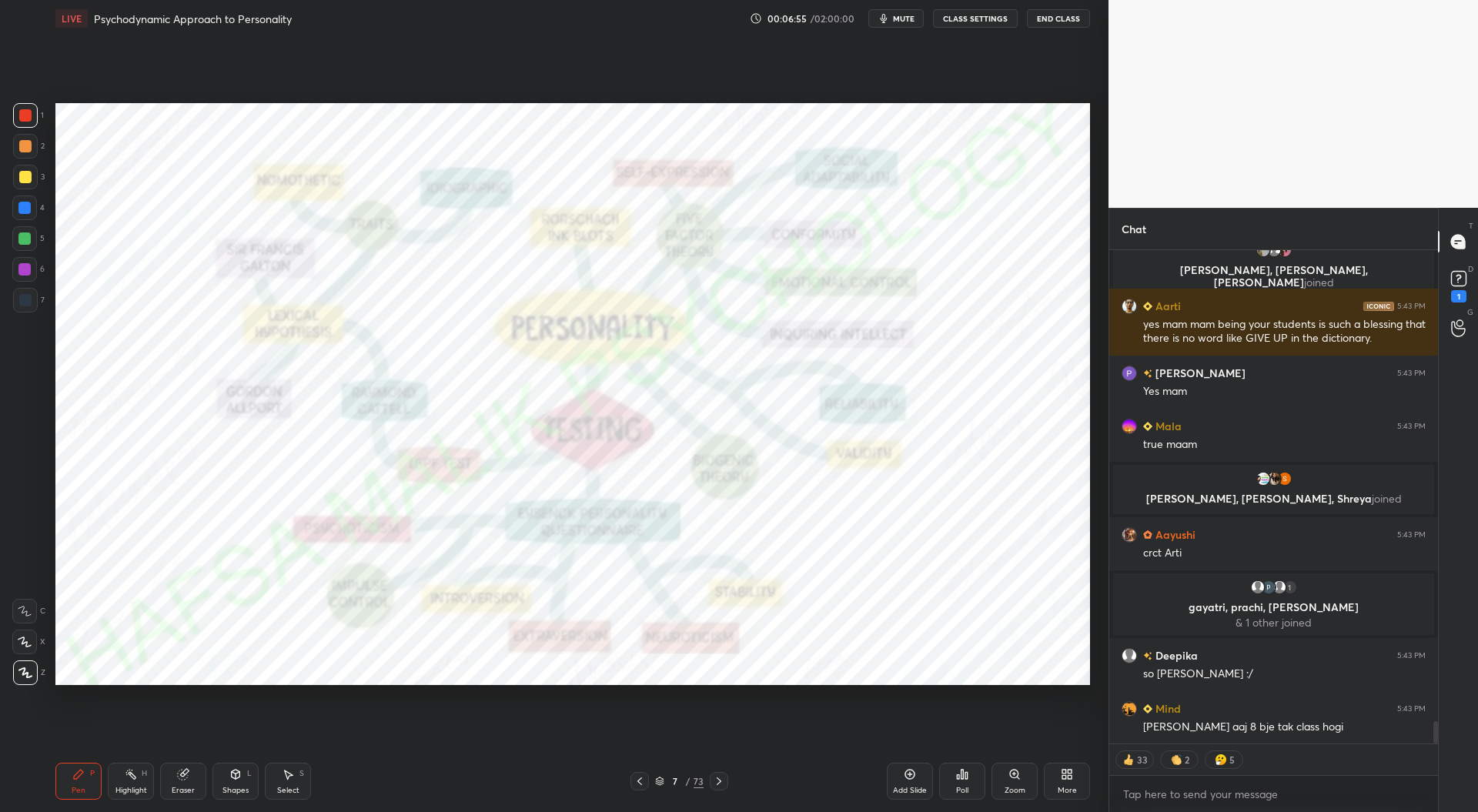
click at [718, 780] on icon at bounding box center [719, 781] width 13 height 13
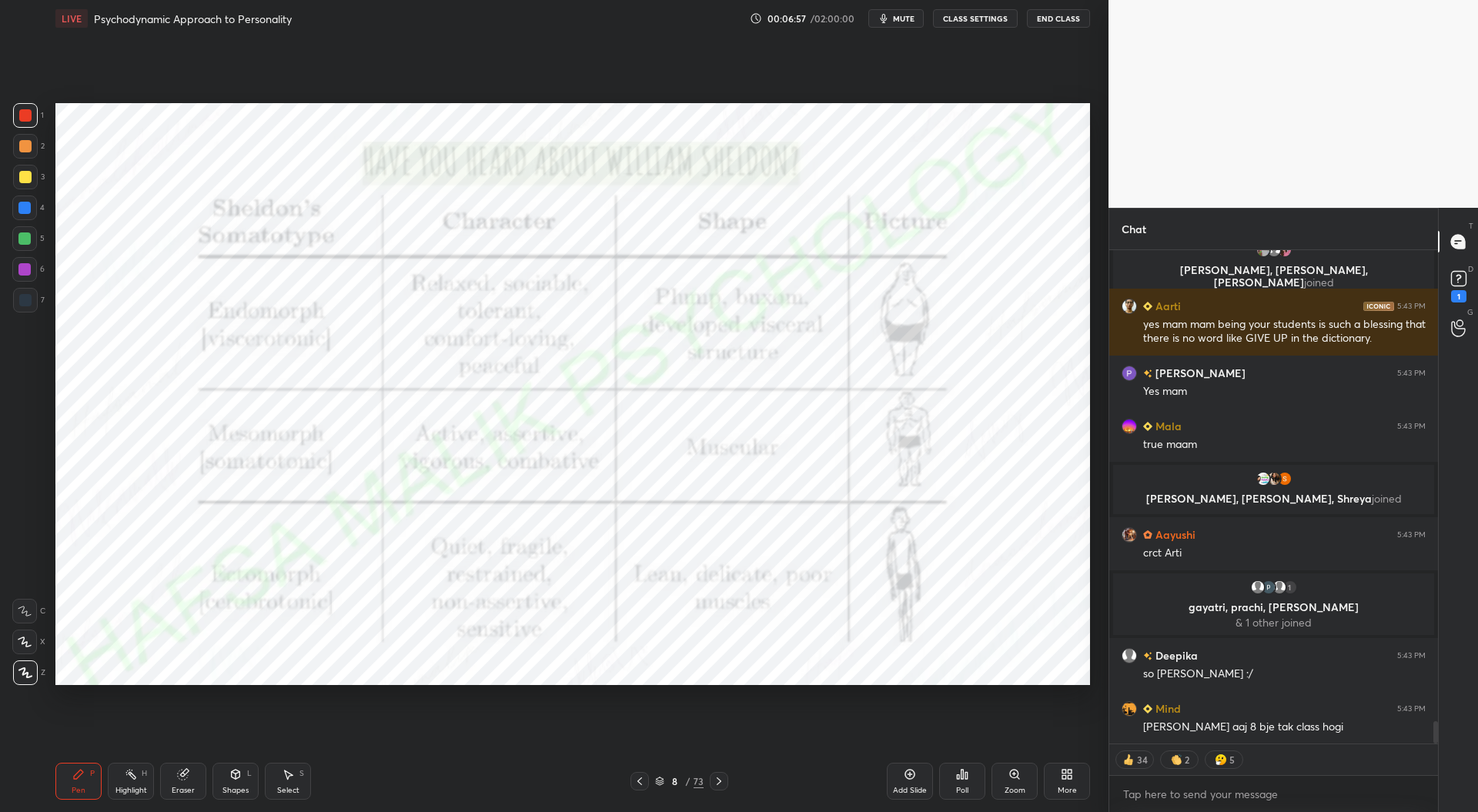
click at [656, 783] on icon at bounding box center [659, 781] width 9 height 9
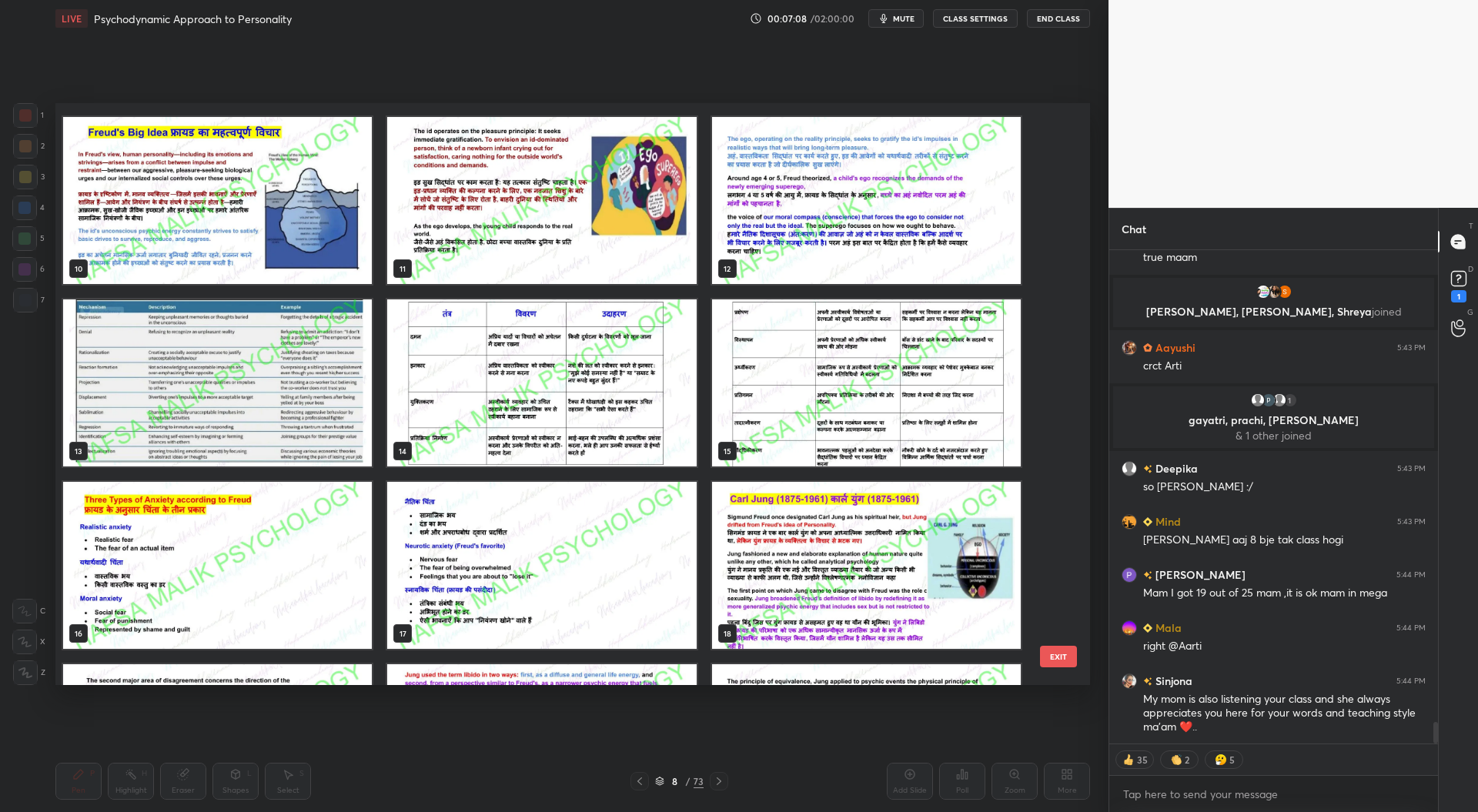
scroll to position [10728, 0]
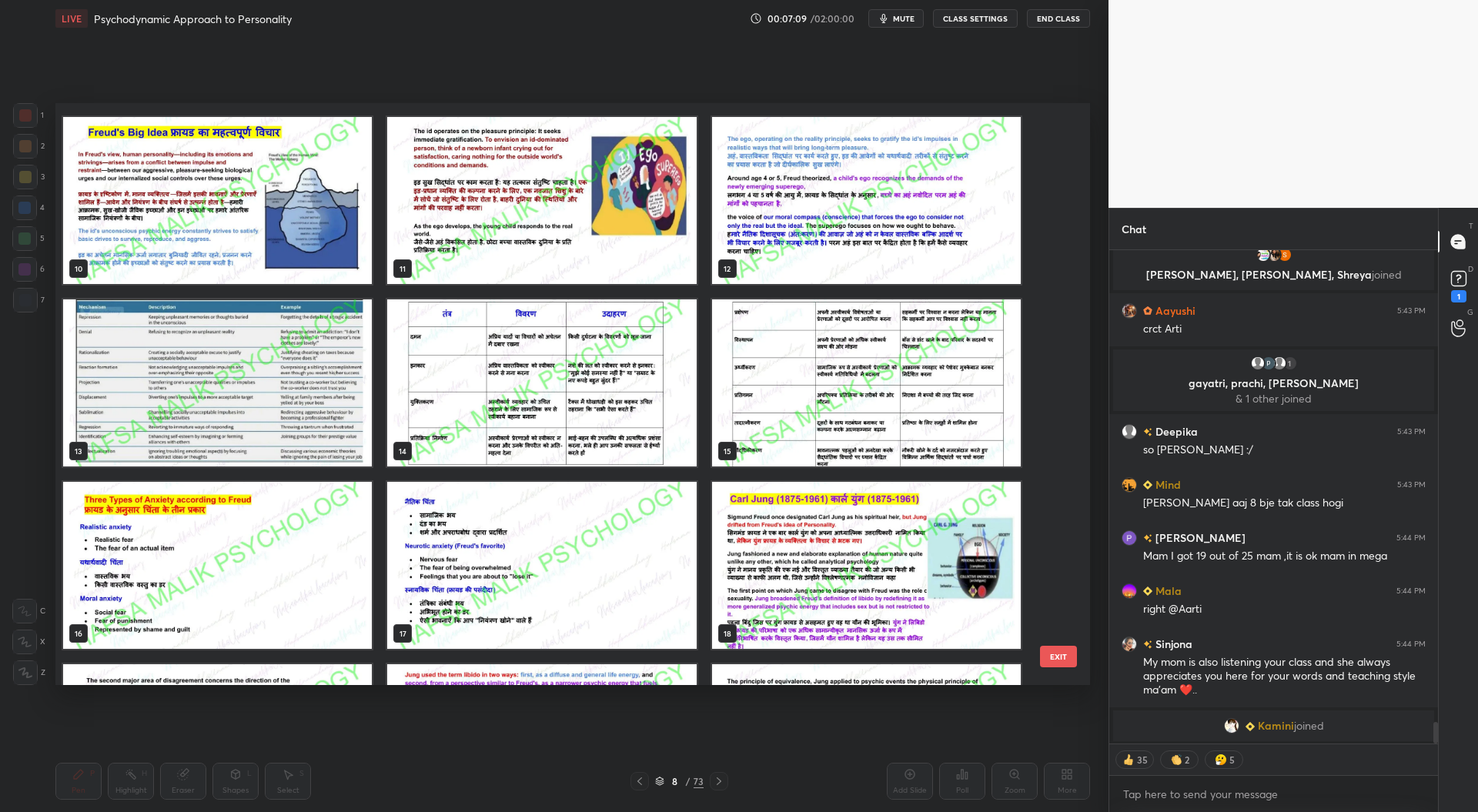
click at [258, 402] on img "grid" at bounding box center [217, 384] width 309 height 167
click at [257, 404] on img "grid" at bounding box center [217, 384] width 309 height 167
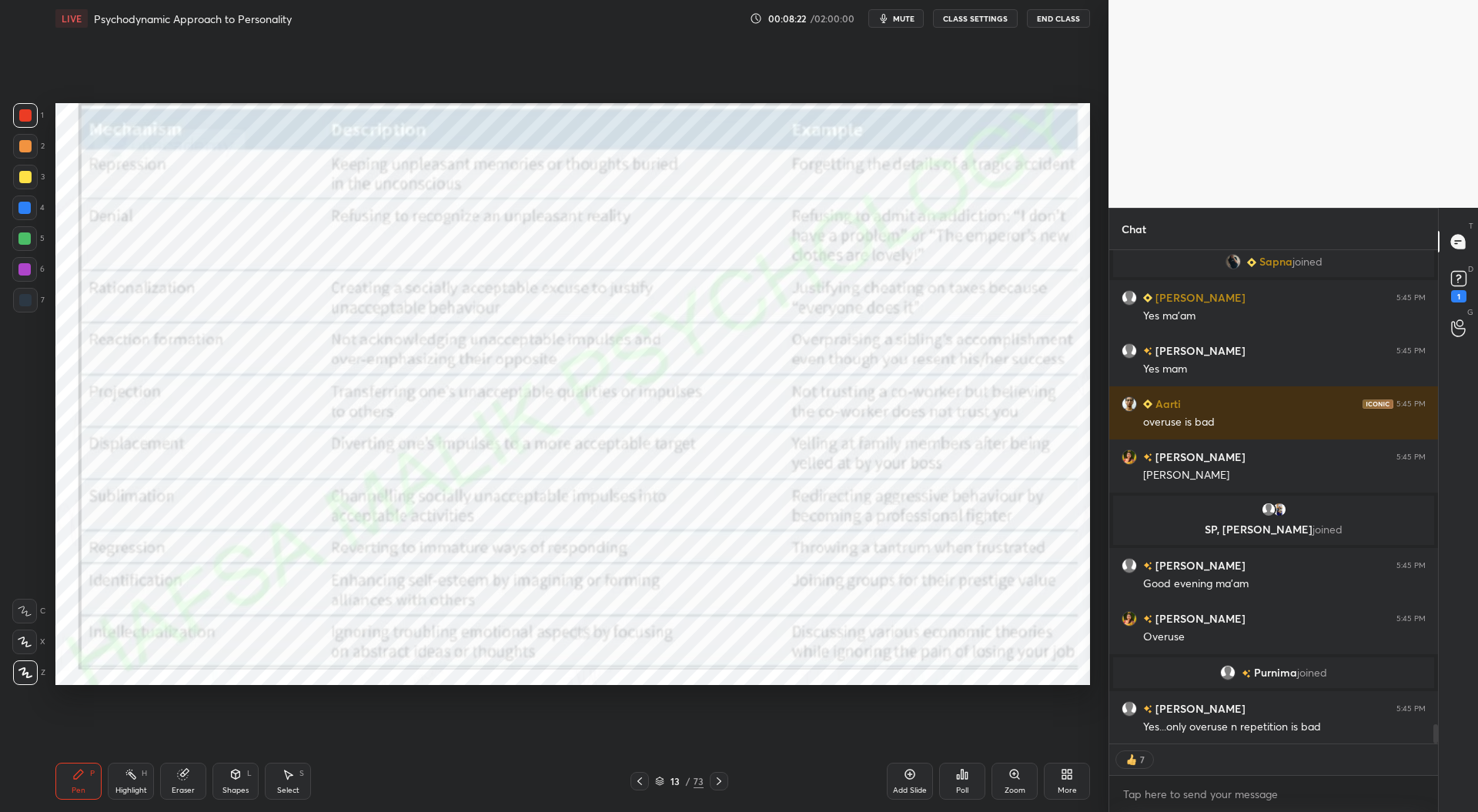
scroll to position [12110, 0]
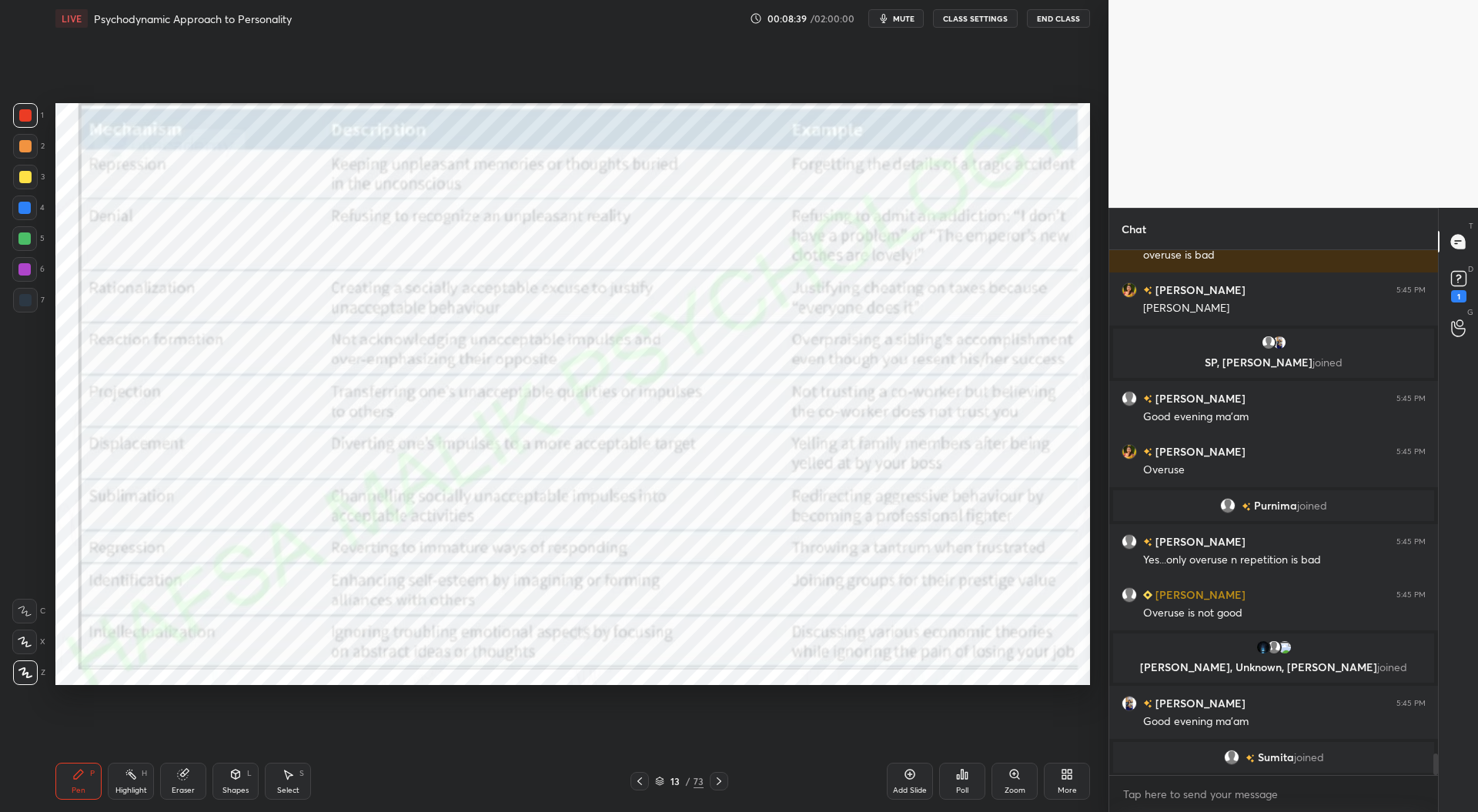
click at [24, 209] on div at bounding box center [24, 207] width 13 height 13
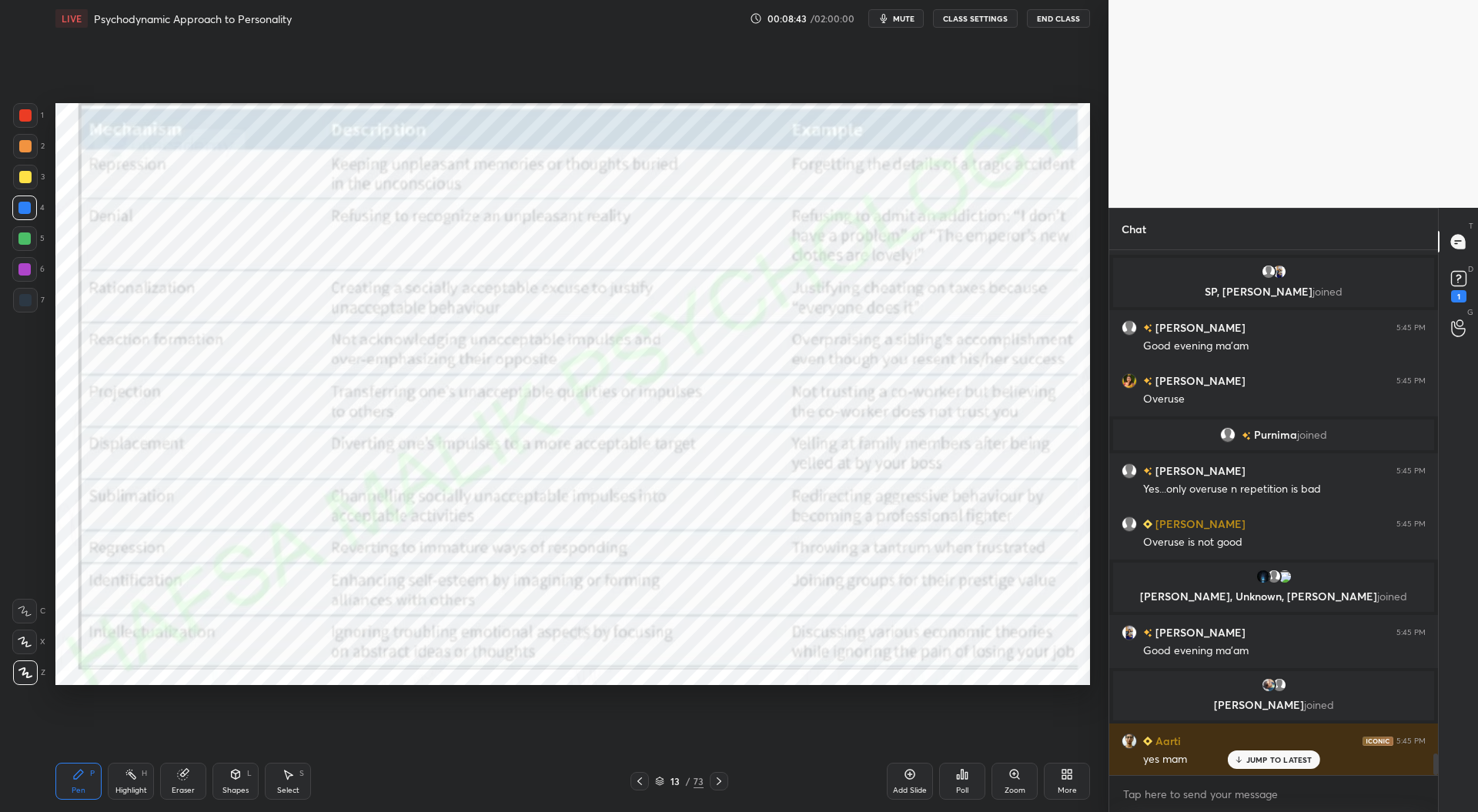
click at [721, 790] on div at bounding box center [719, 781] width 18 height 18
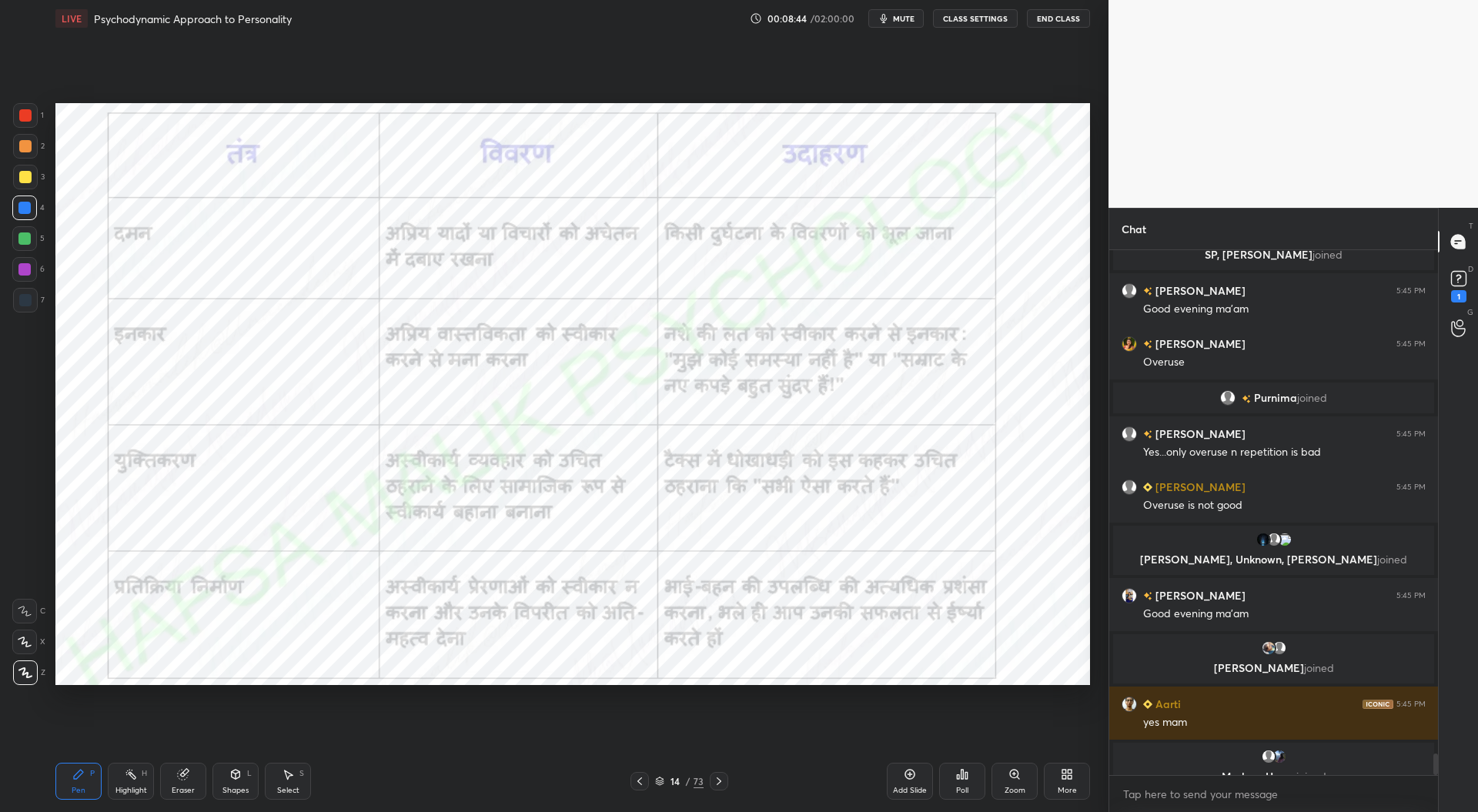
click at [639, 783] on icon at bounding box center [640, 781] width 5 height 8
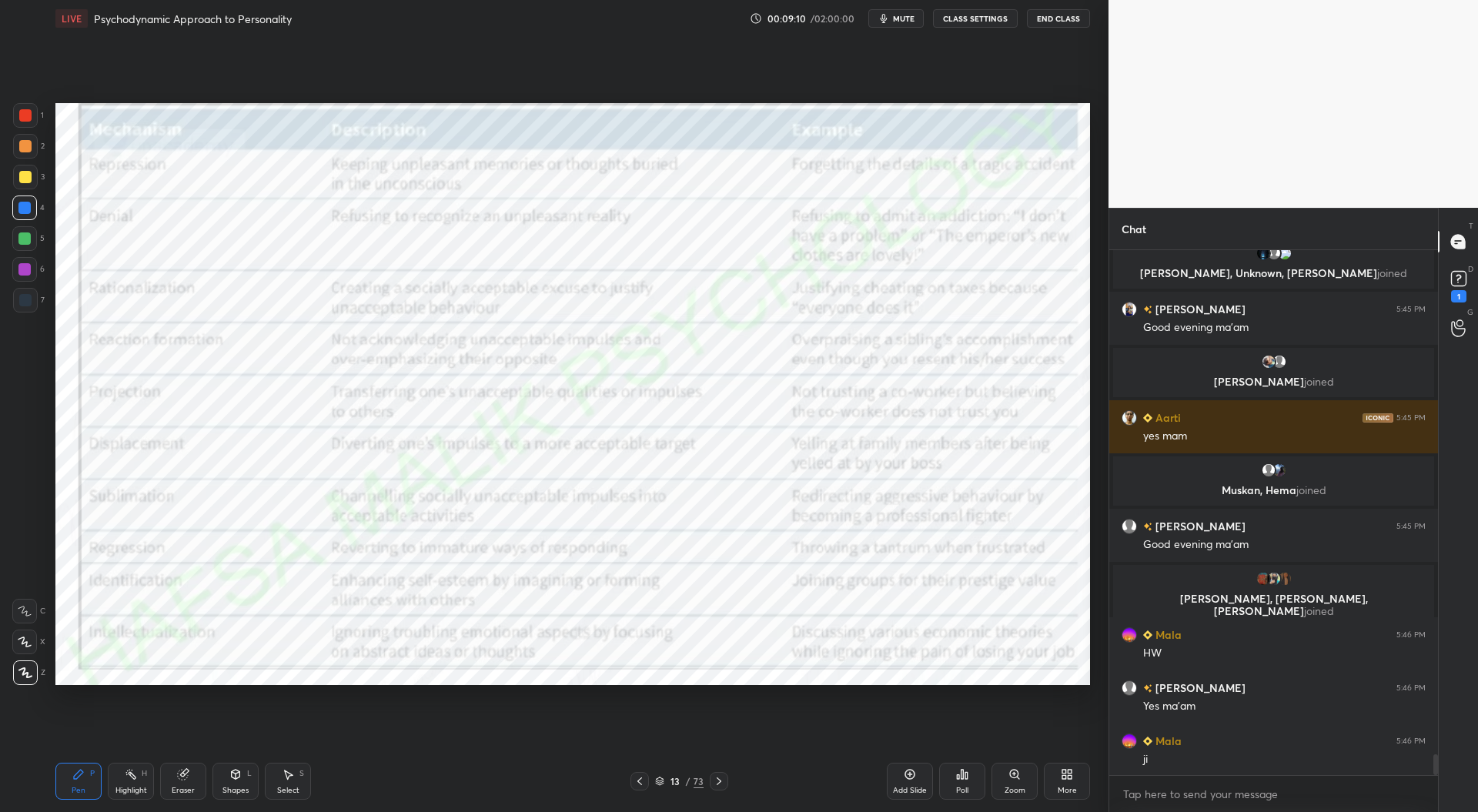
scroll to position [12541, 0]
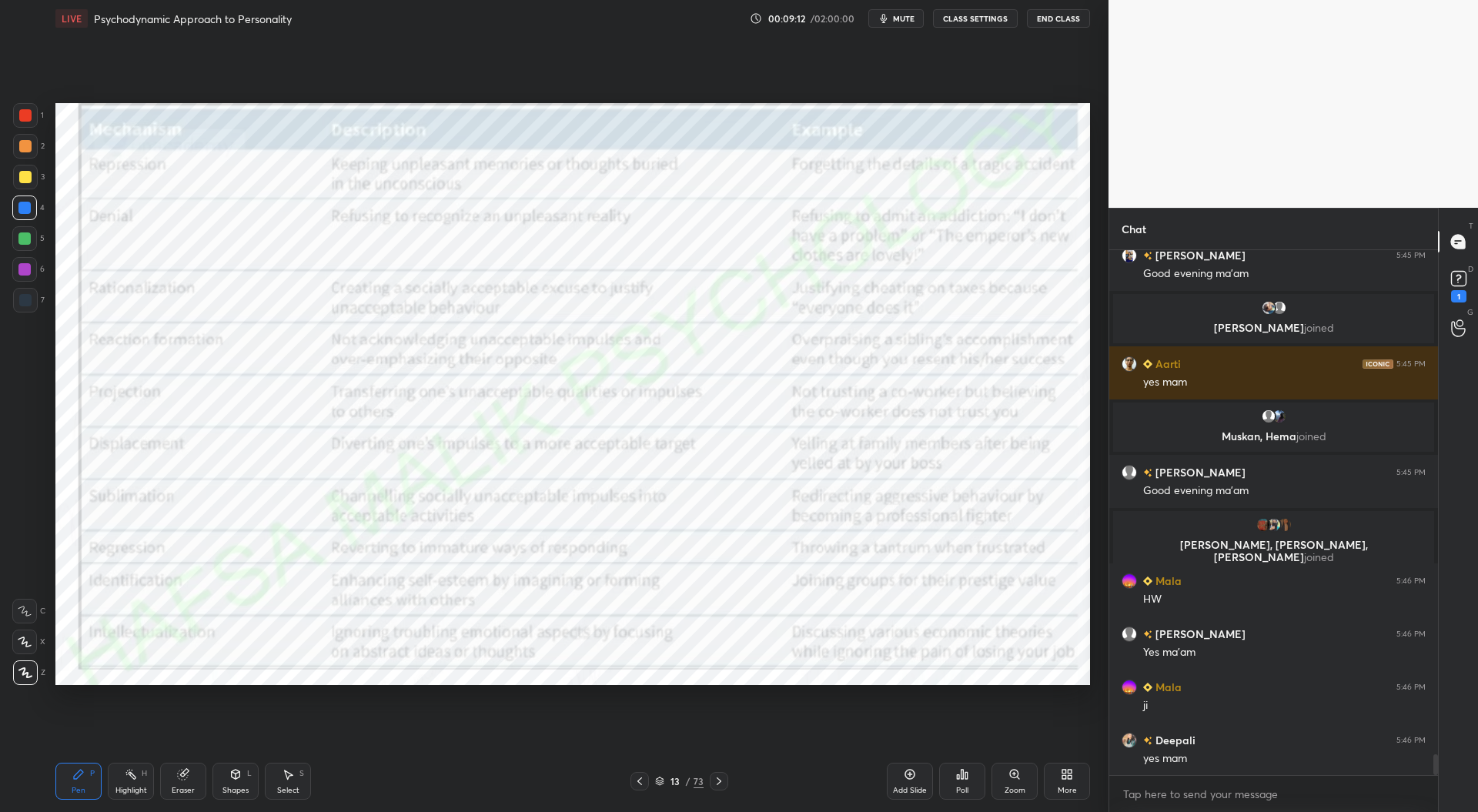
click at [25, 115] on div at bounding box center [25, 115] width 13 height 13
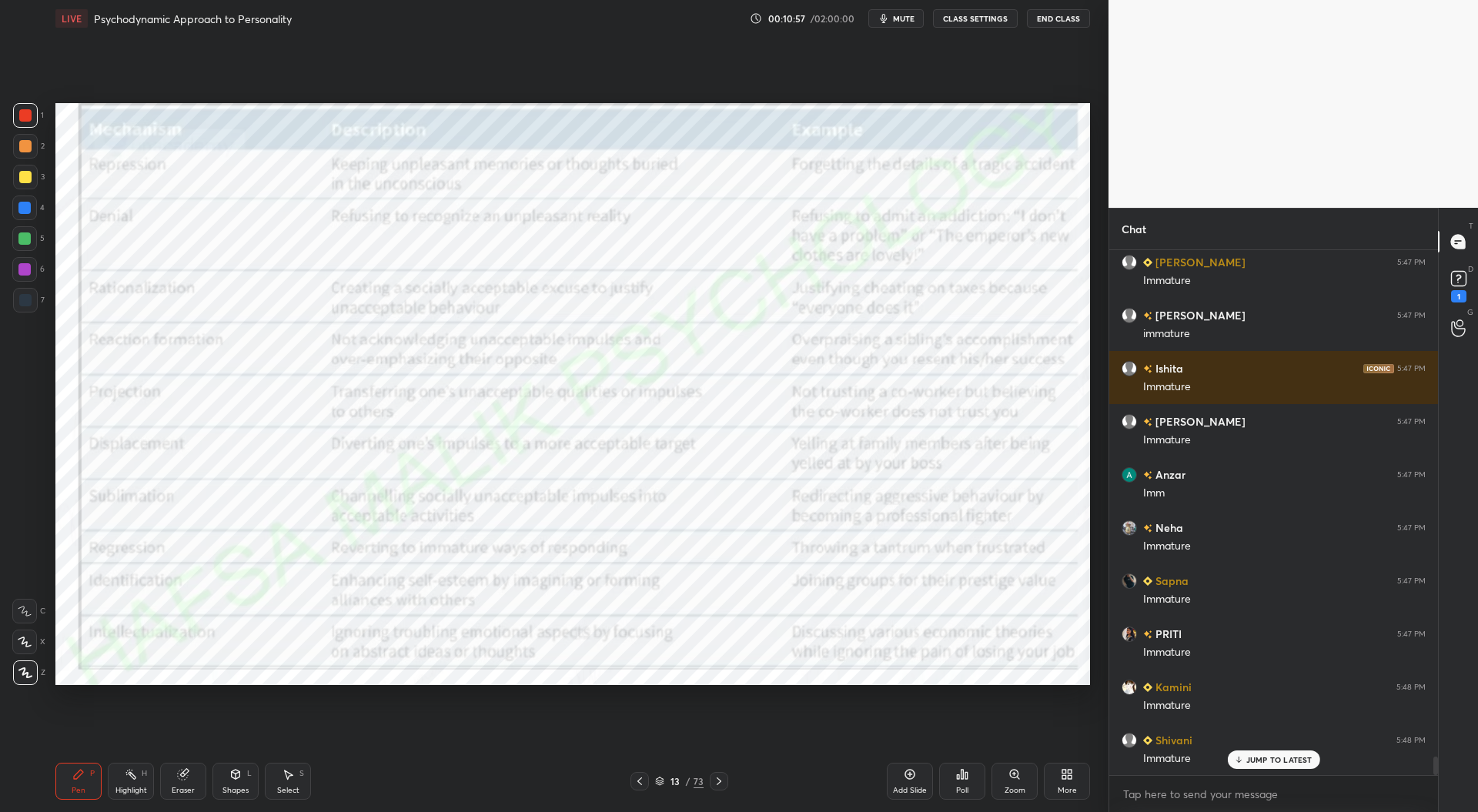
scroll to position [14289, 0]
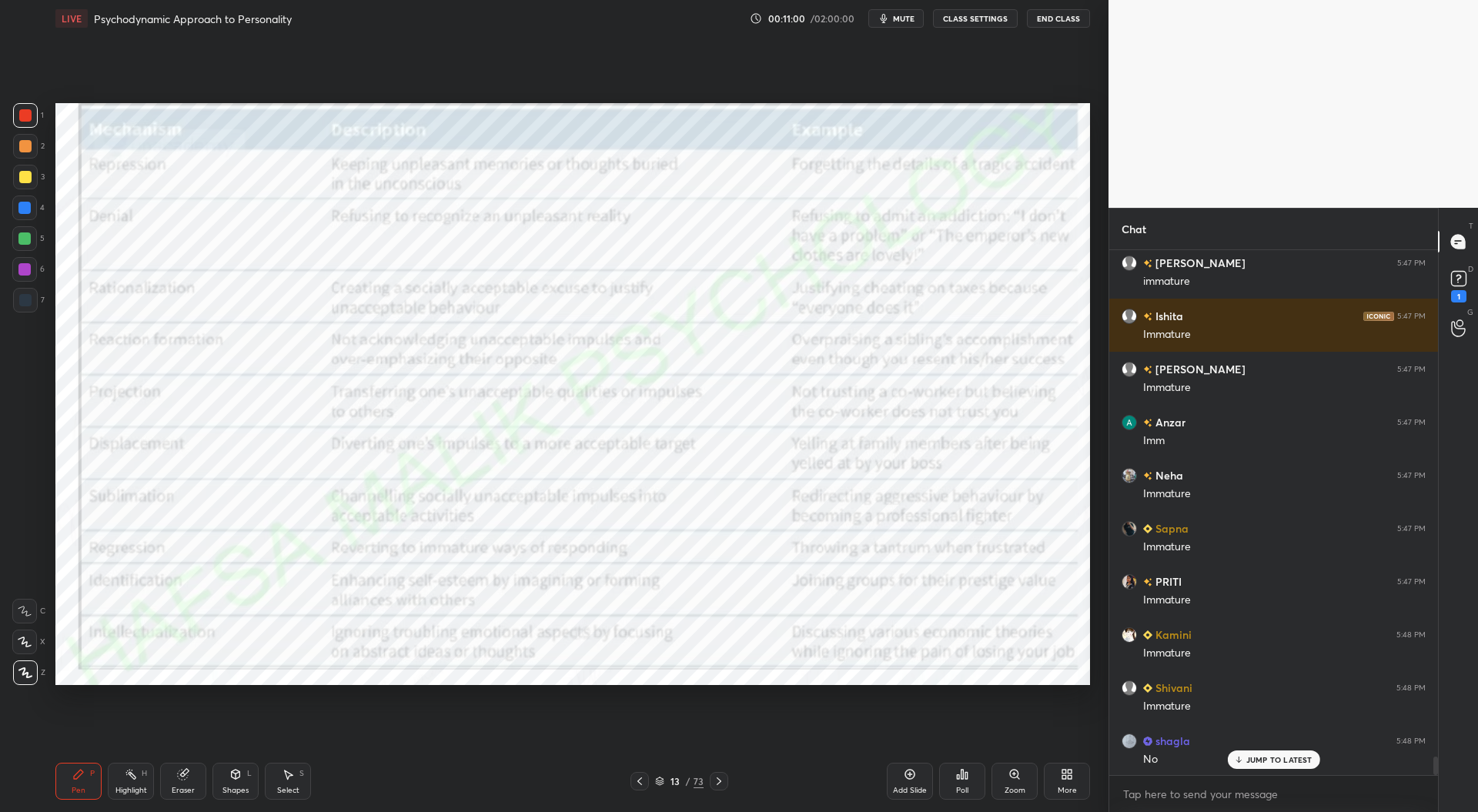
click at [915, 787] on div "Add Slide" at bounding box center [909, 791] width 34 height 8
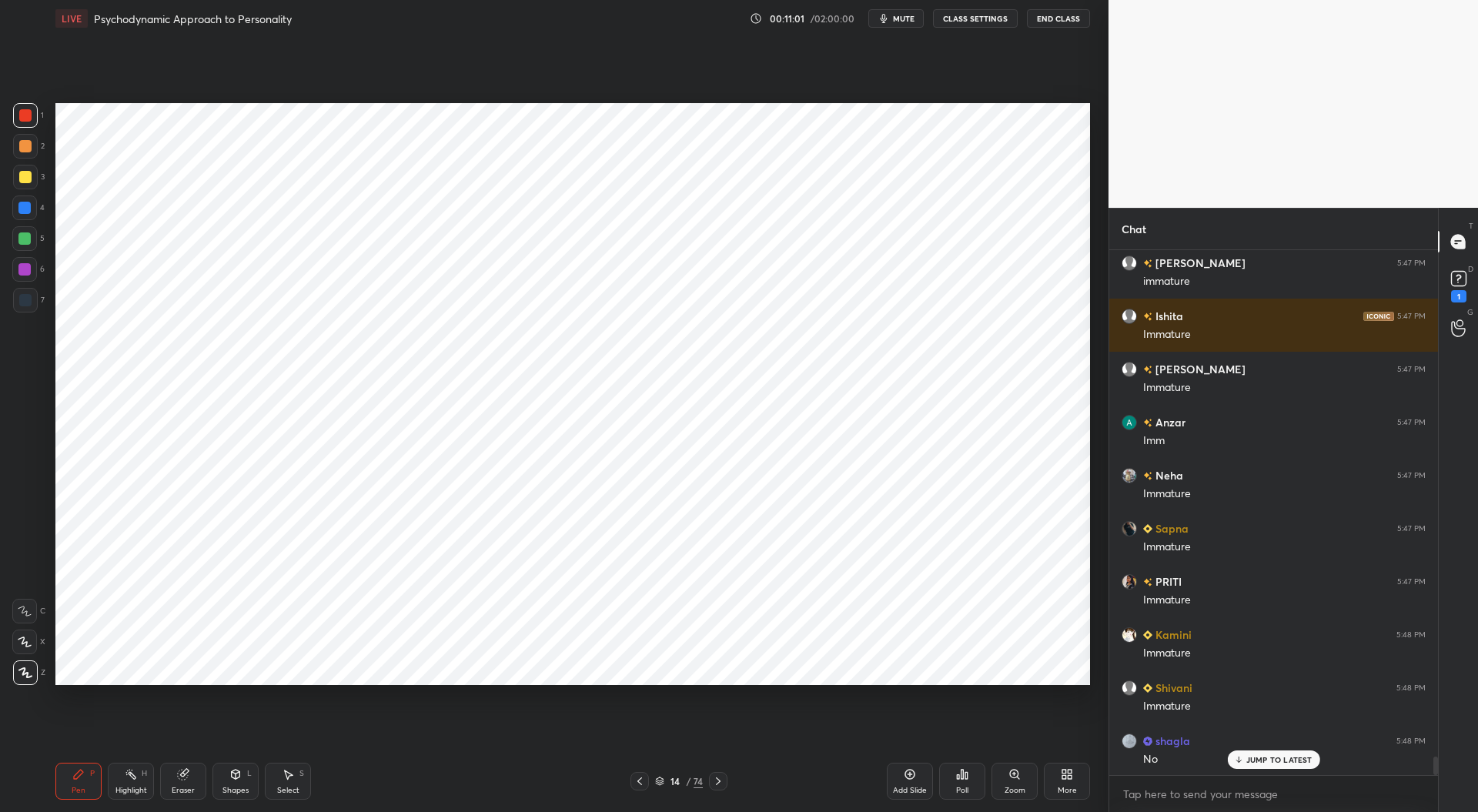
click at [32, 296] on div at bounding box center [24, 300] width 24 height 24
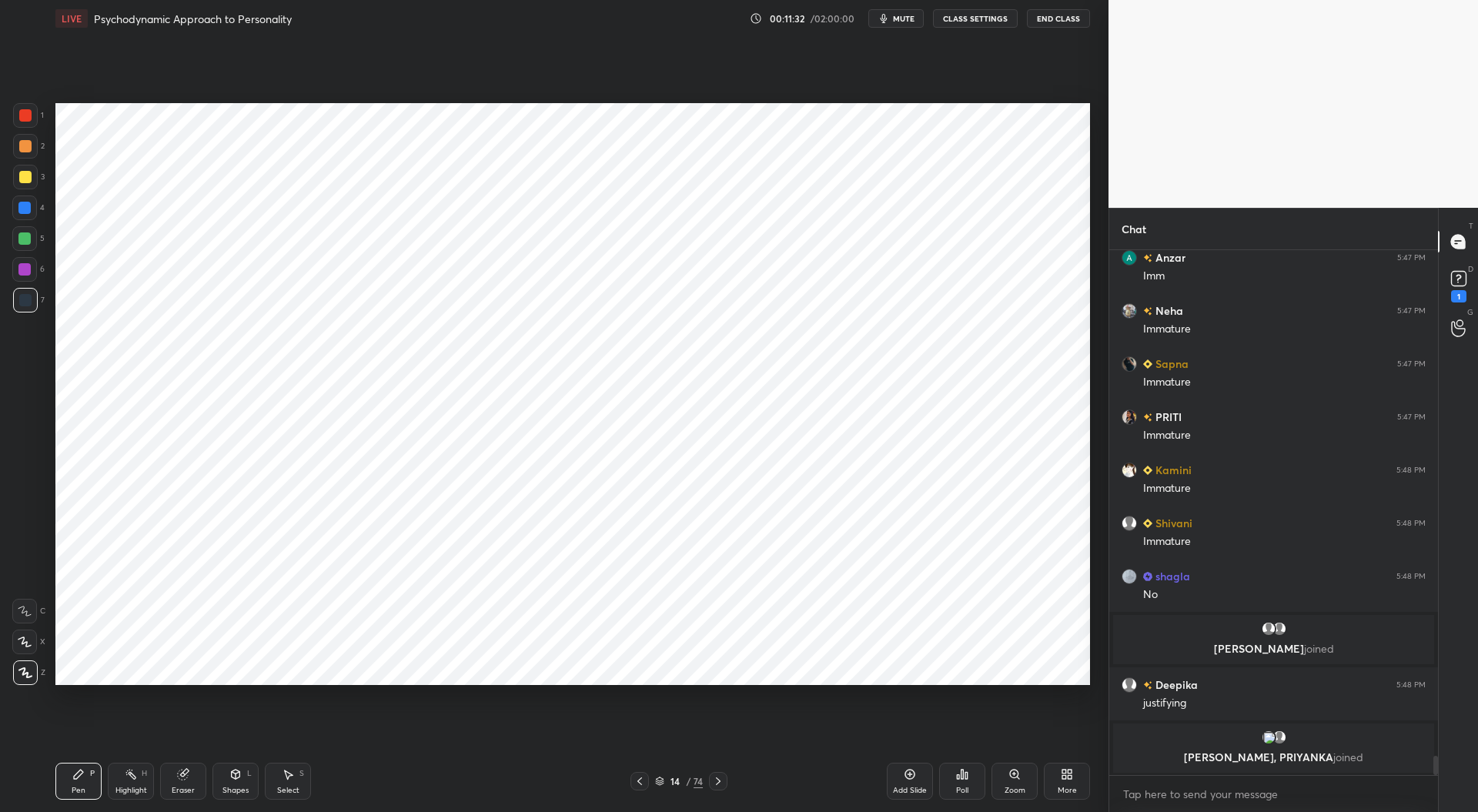
scroll to position [14101, 0]
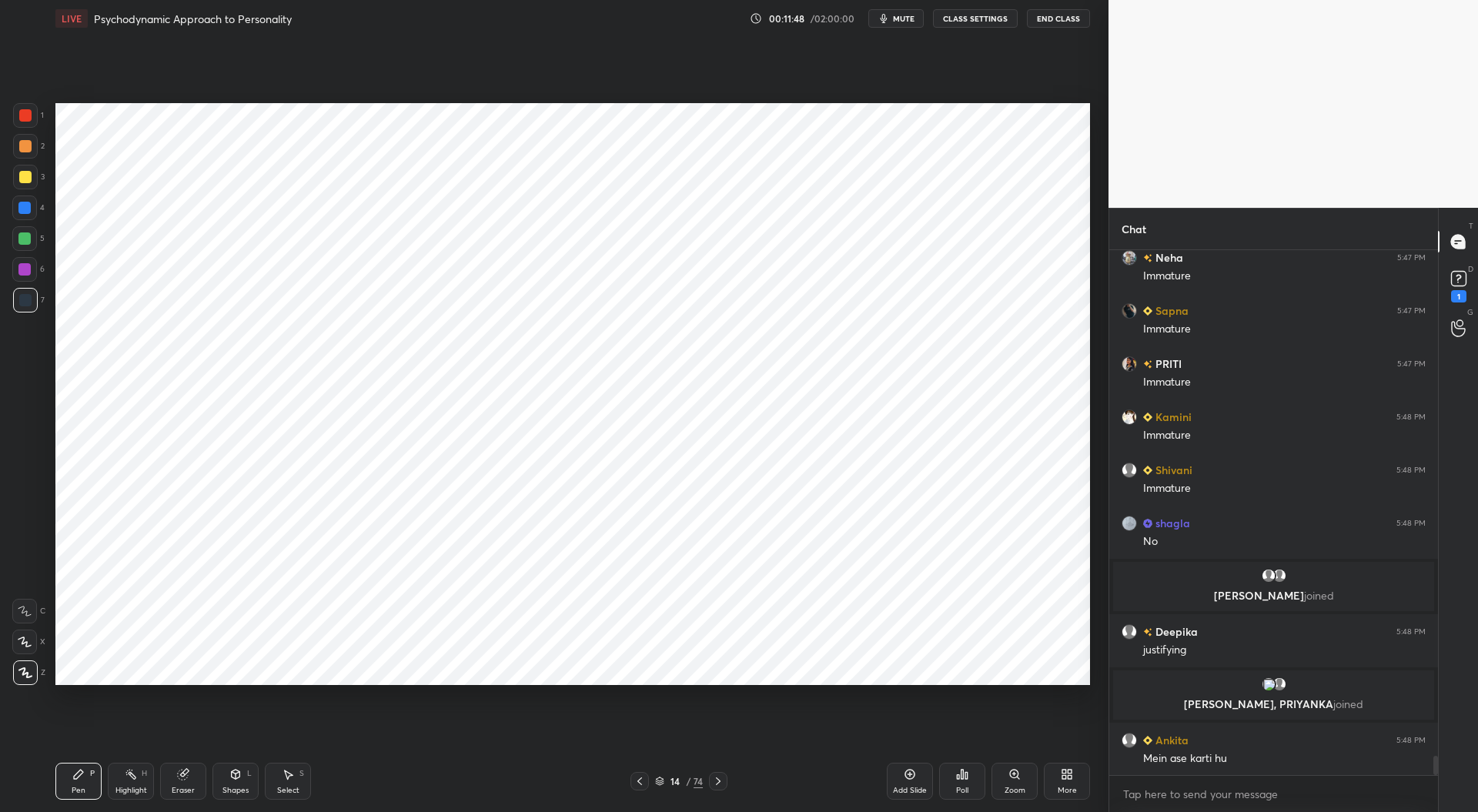
click at [27, 205] on div at bounding box center [24, 207] width 13 height 13
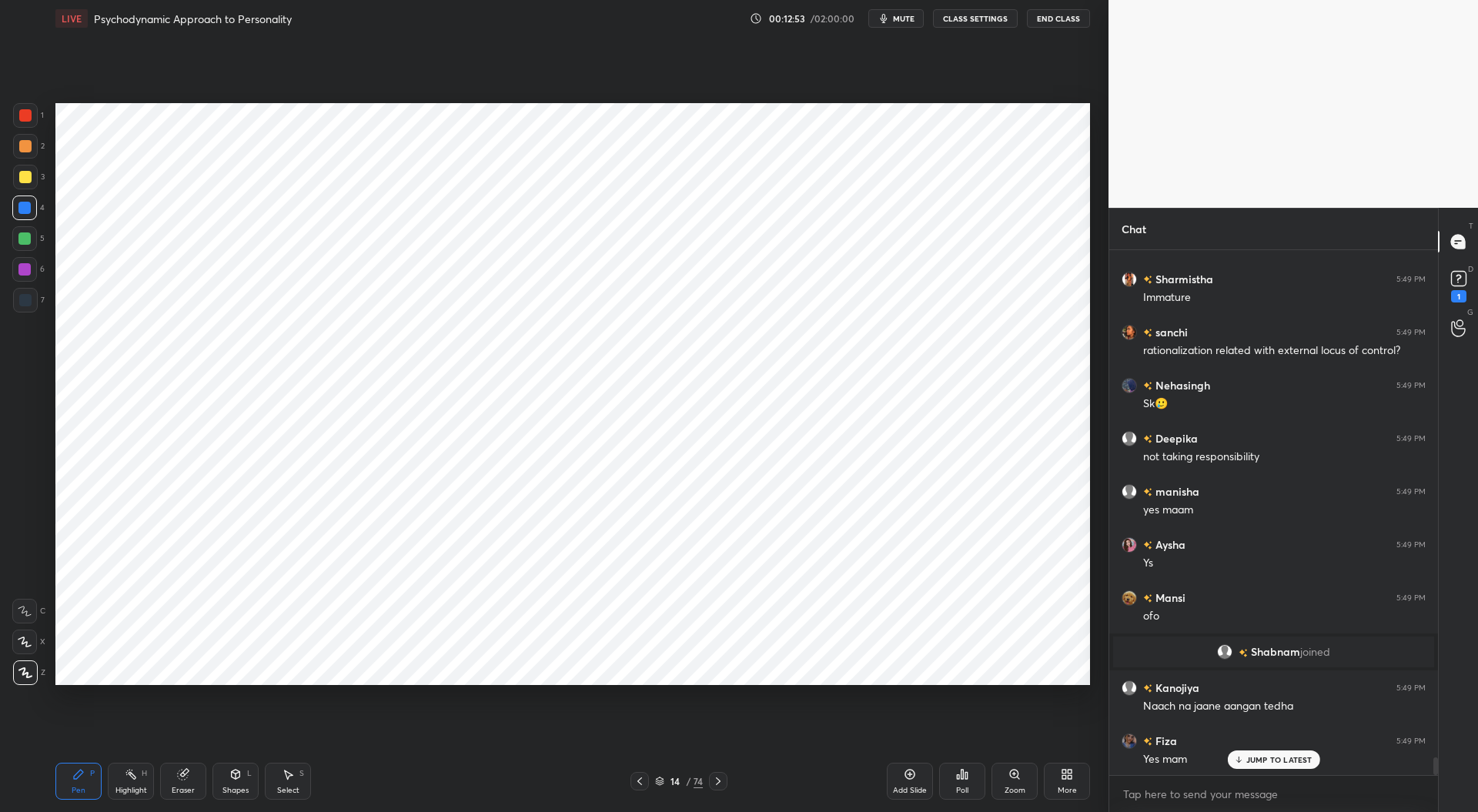
scroll to position [15114, 0]
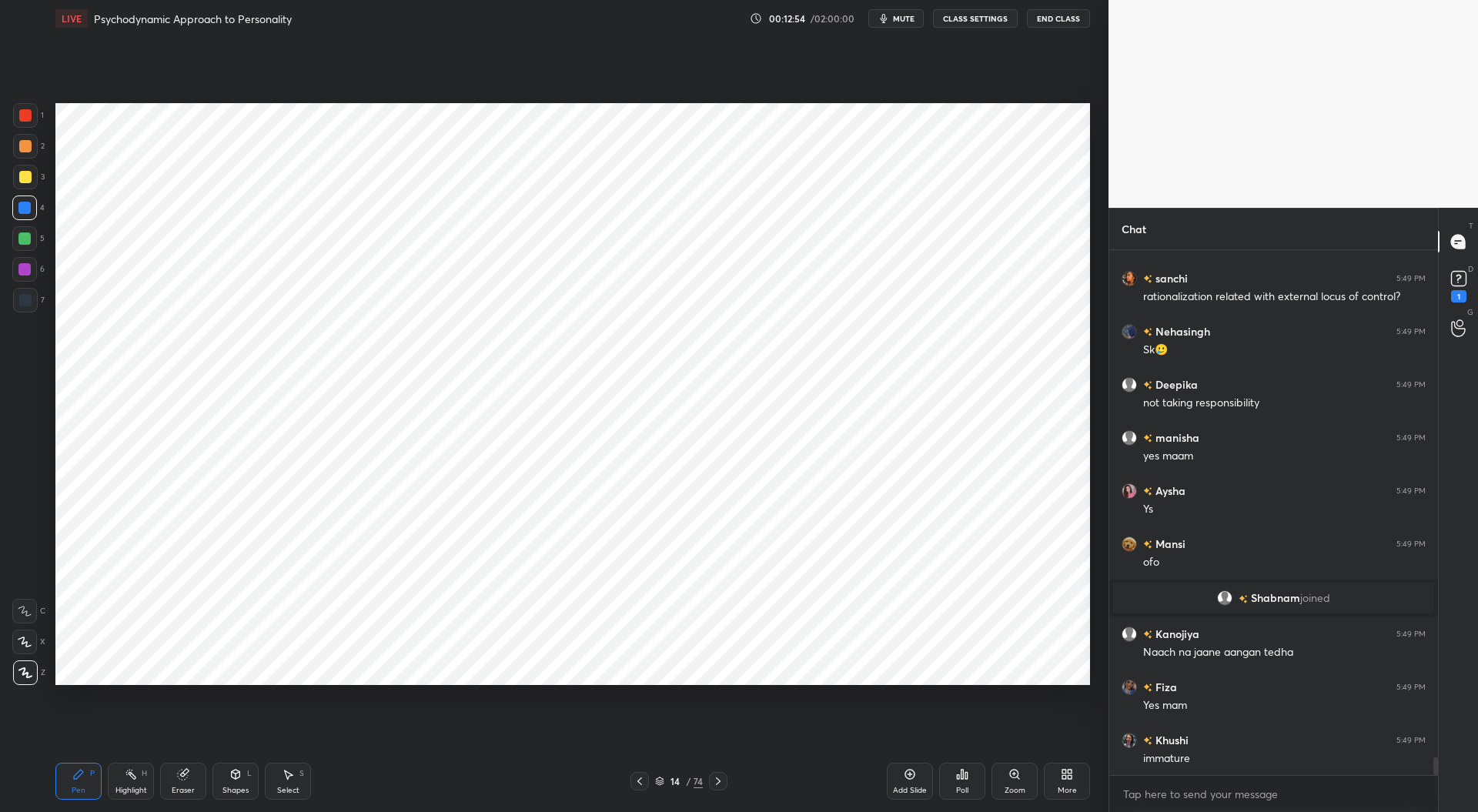
click at [26, 114] on div at bounding box center [25, 115] width 13 height 13
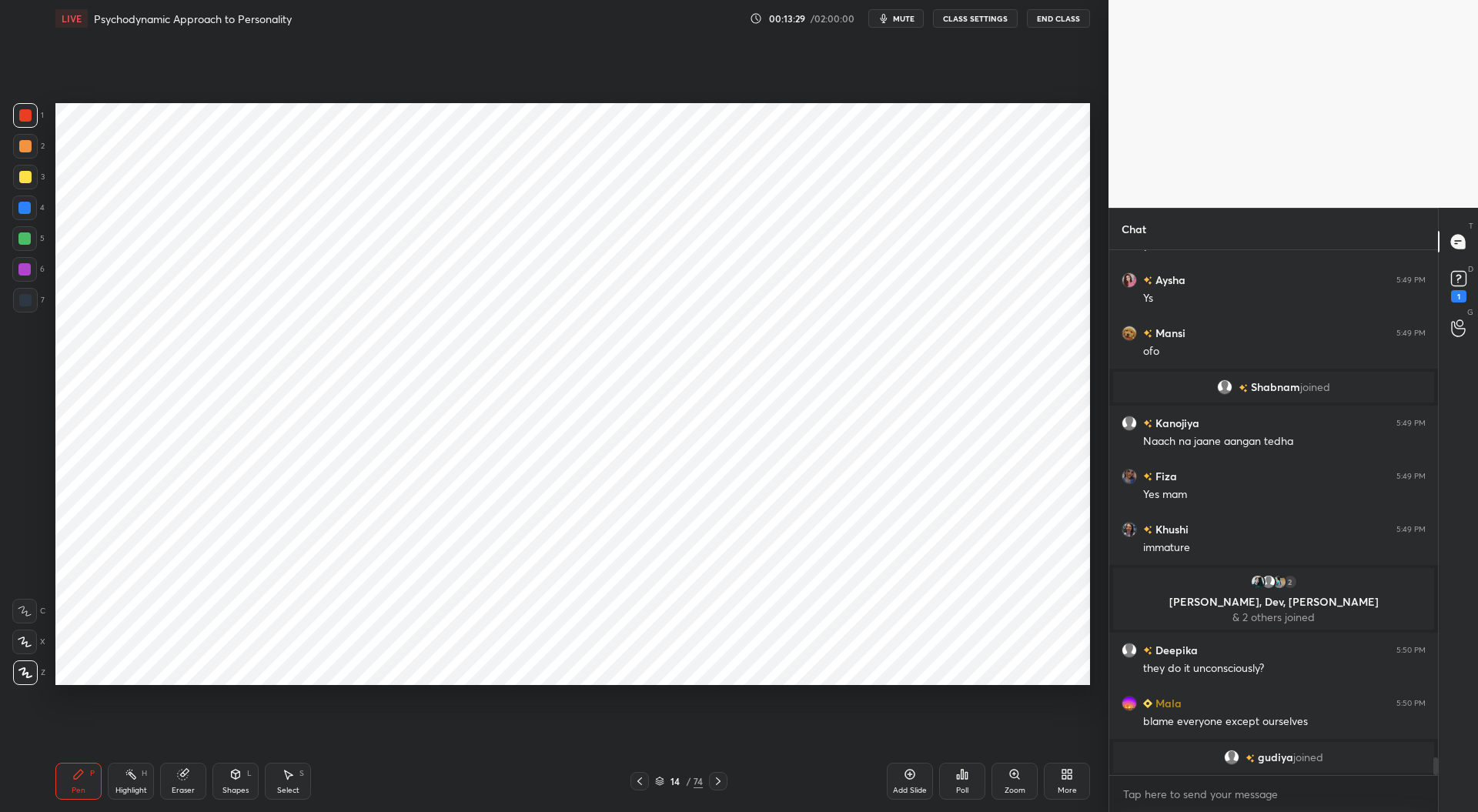
scroll to position [15285, 0]
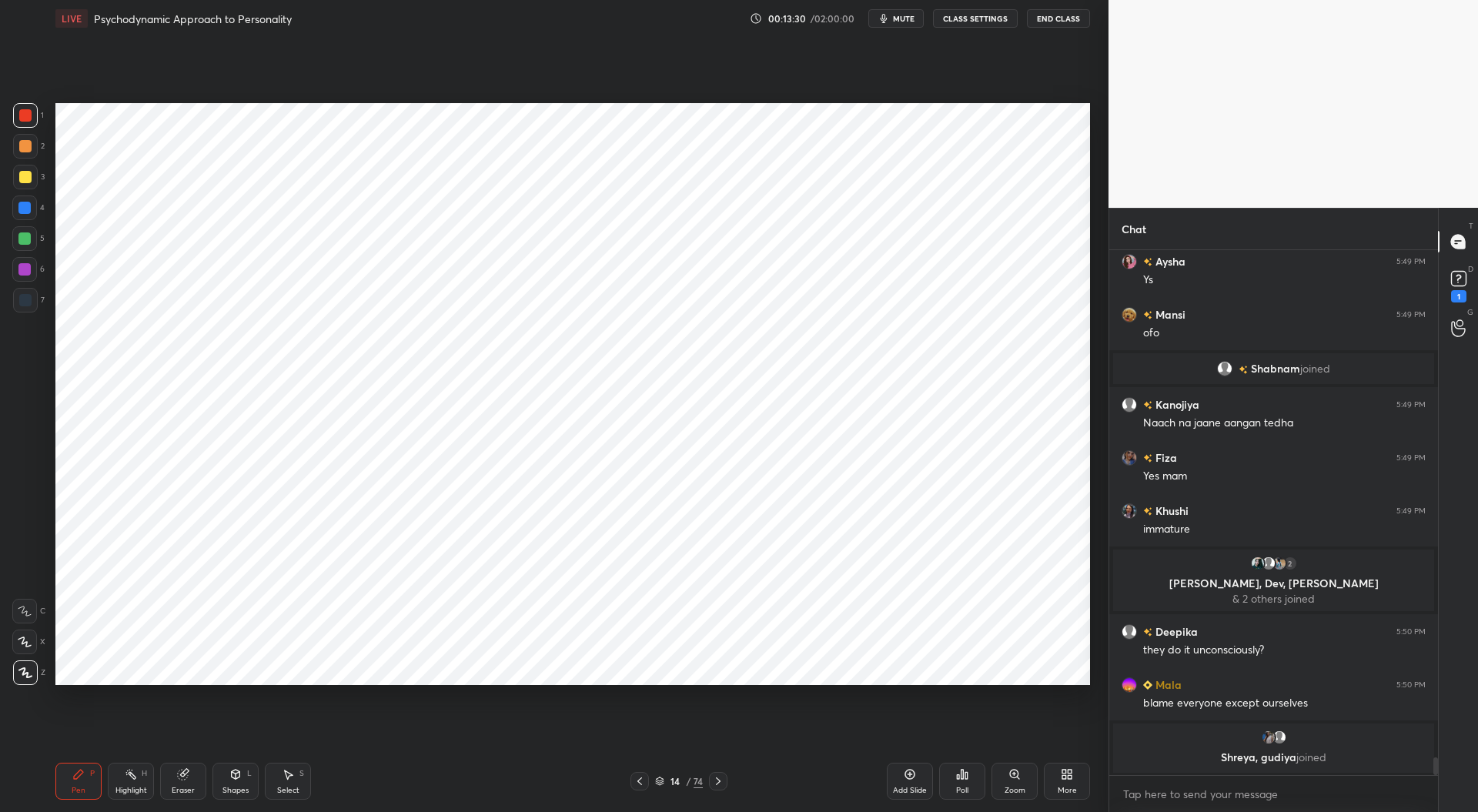
click at [23, 208] on div at bounding box center [24, 207] width 13 height 13
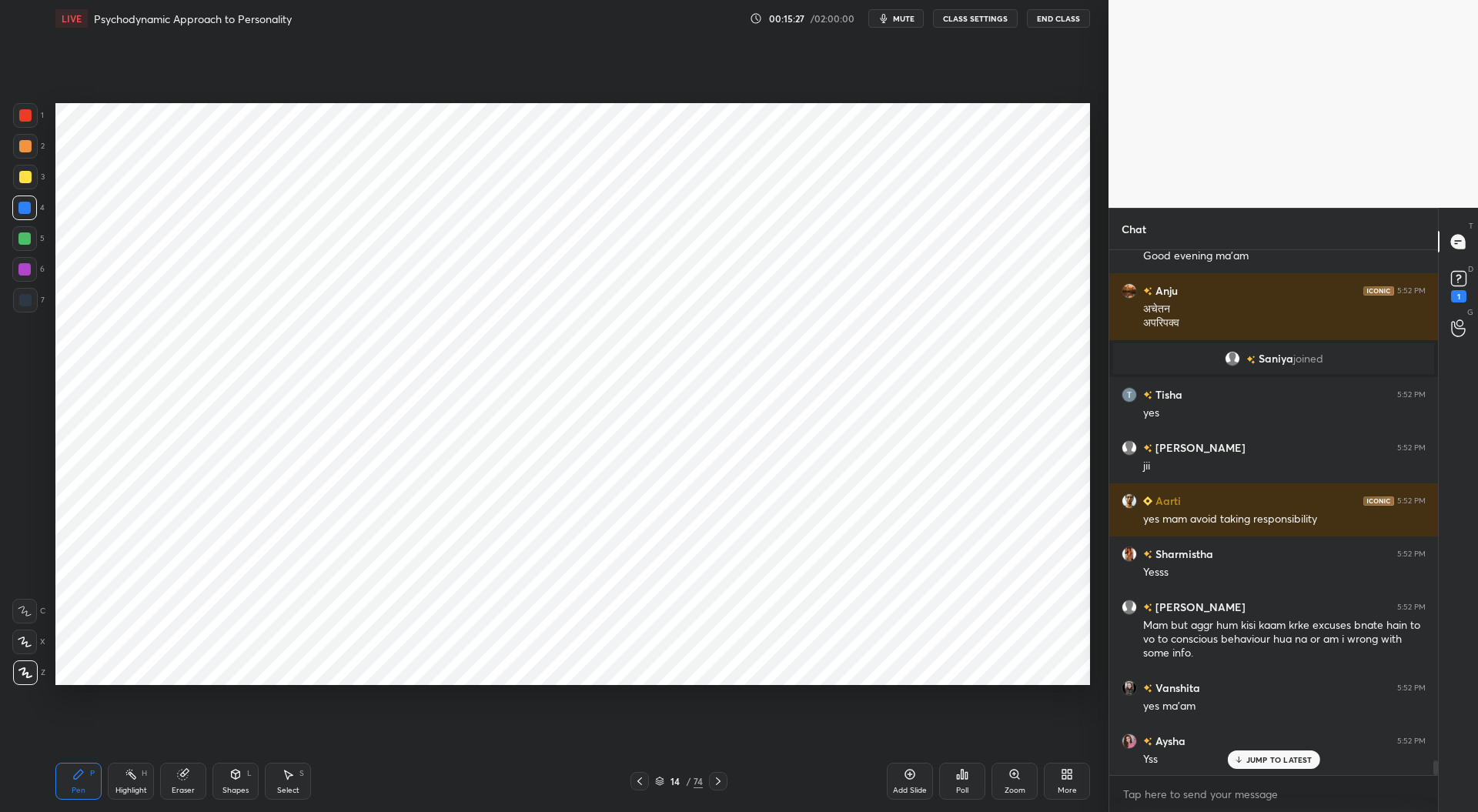
scroll to position [17960, 0]
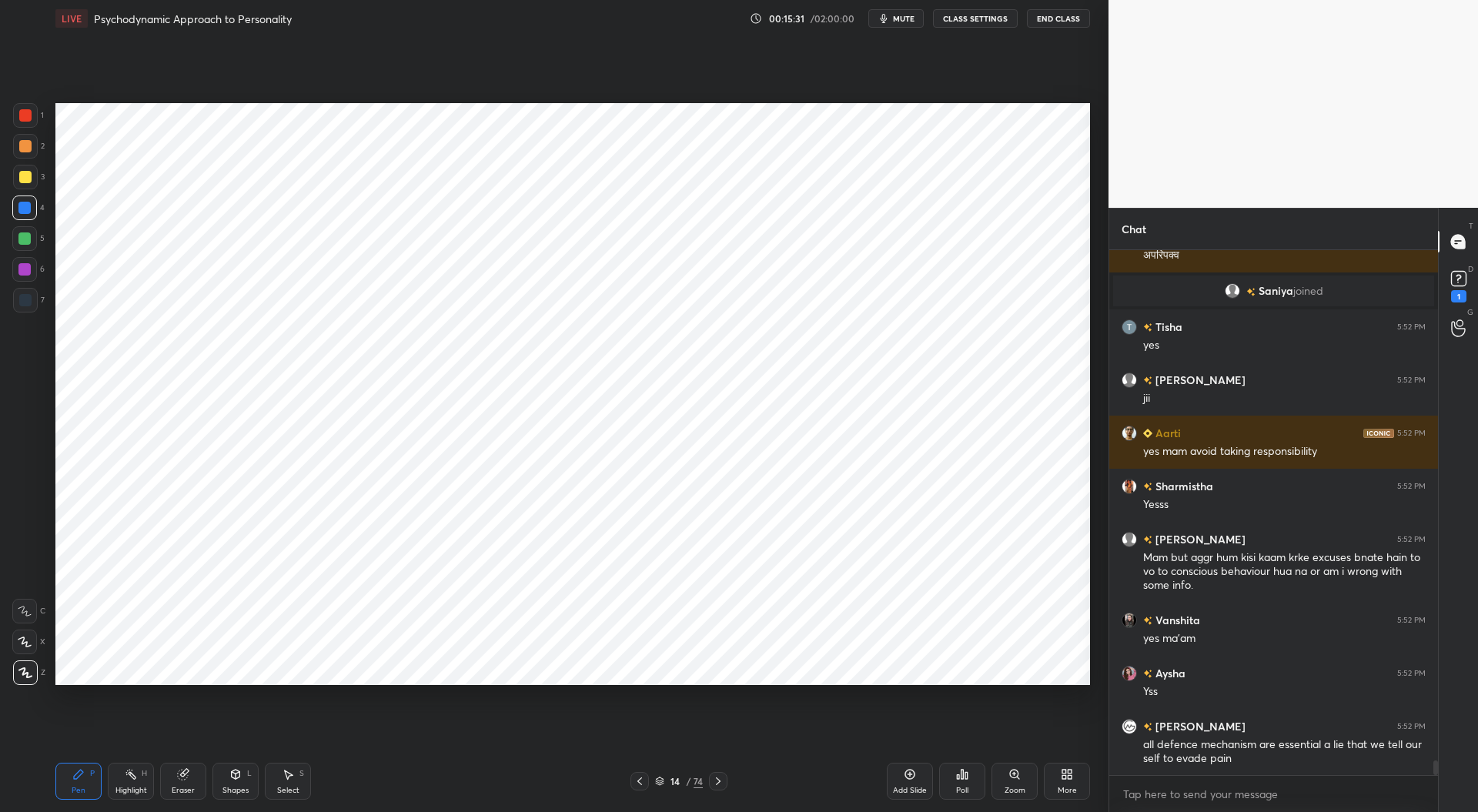
click at [721, 784] on icon at bounding box center [718, 781] width 13 height 13
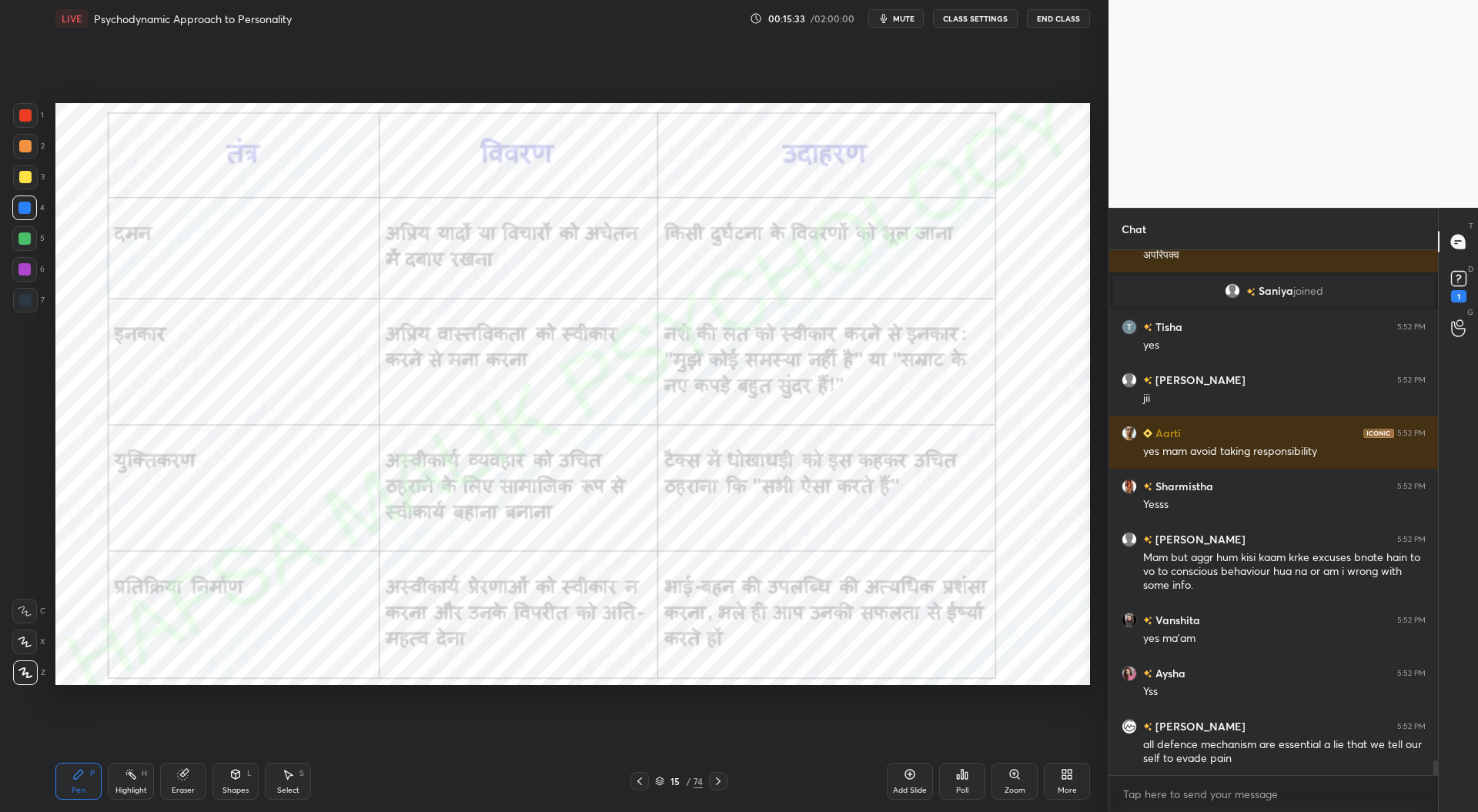
click at [644, 779] on icon at bounding box center [640, 781] width 13 height 13
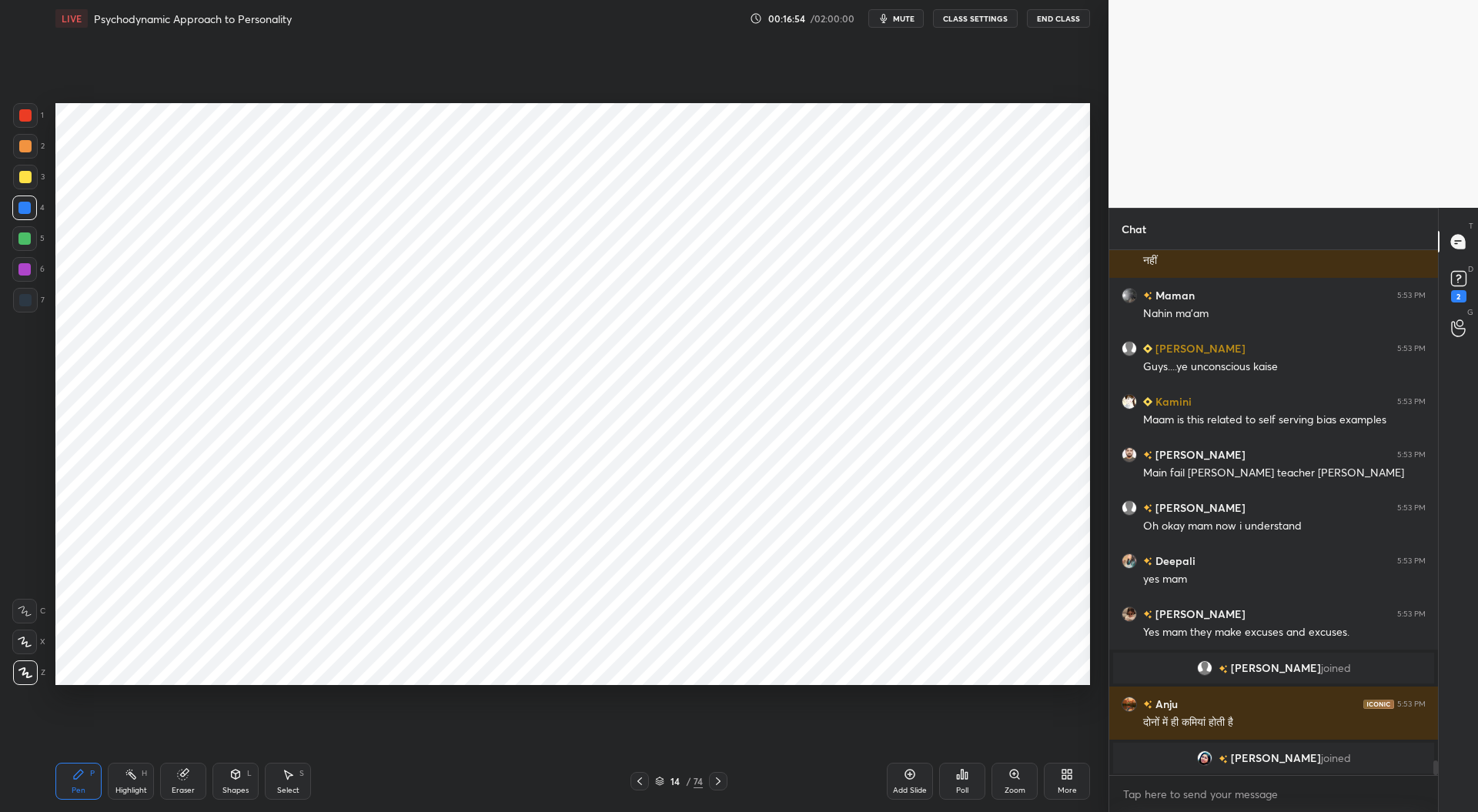
scroll to position [18779, 0]
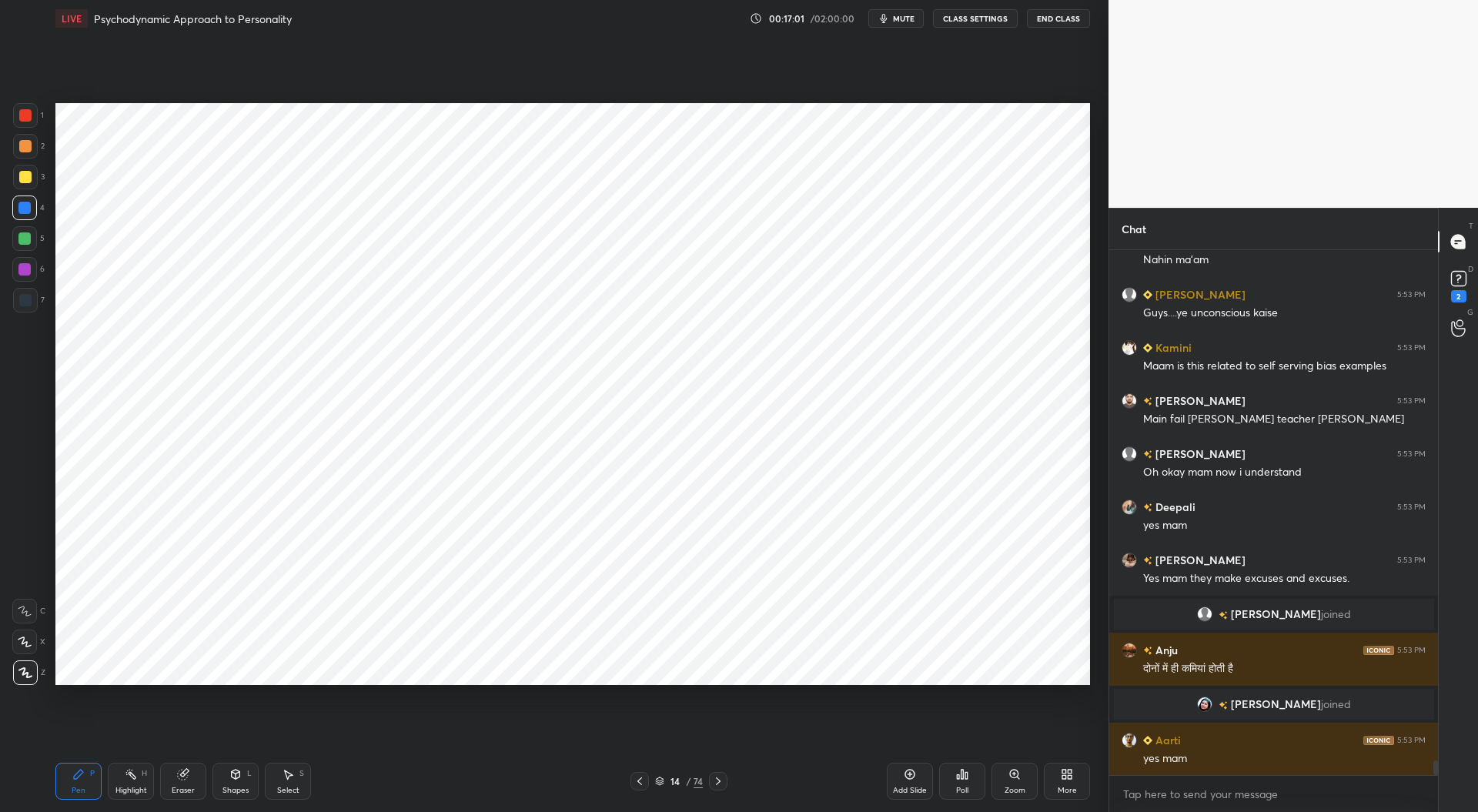
click at [642, 783] on icon at bounding box center [640, 781] width 13 height 13
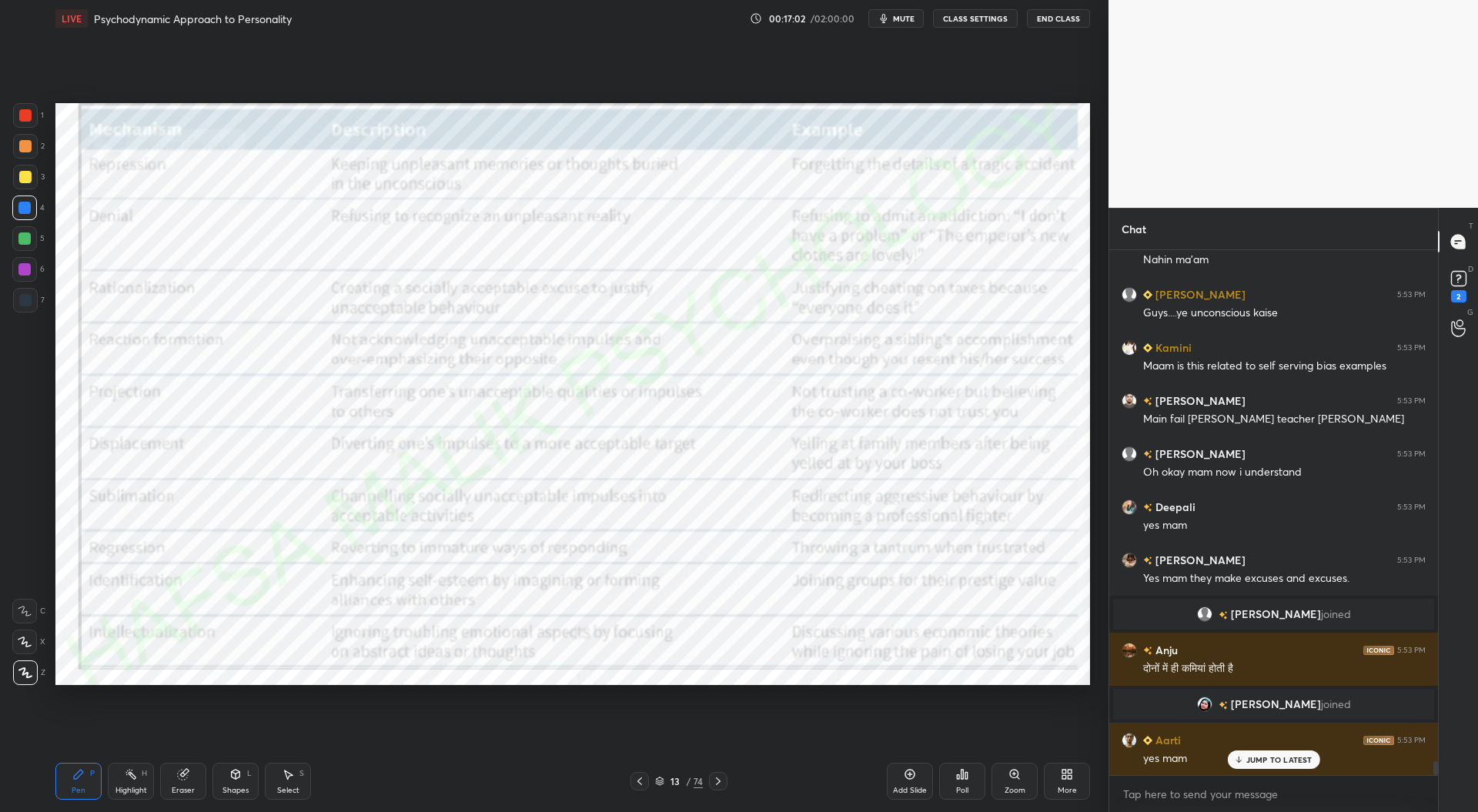
scroll to position [18874, 0]
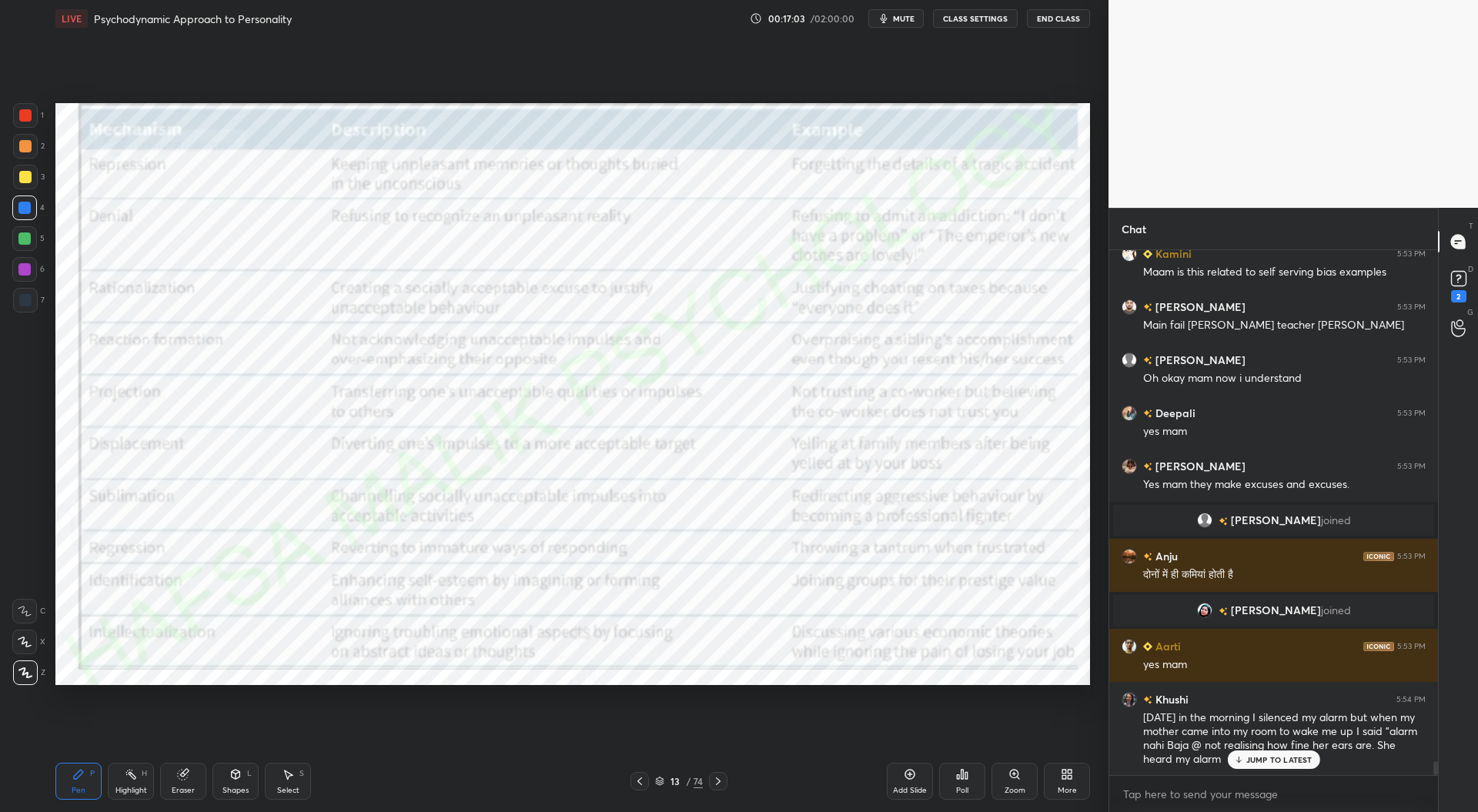
click at [721, 780] on icon at bounding box center [718, 781] width 13 height 13
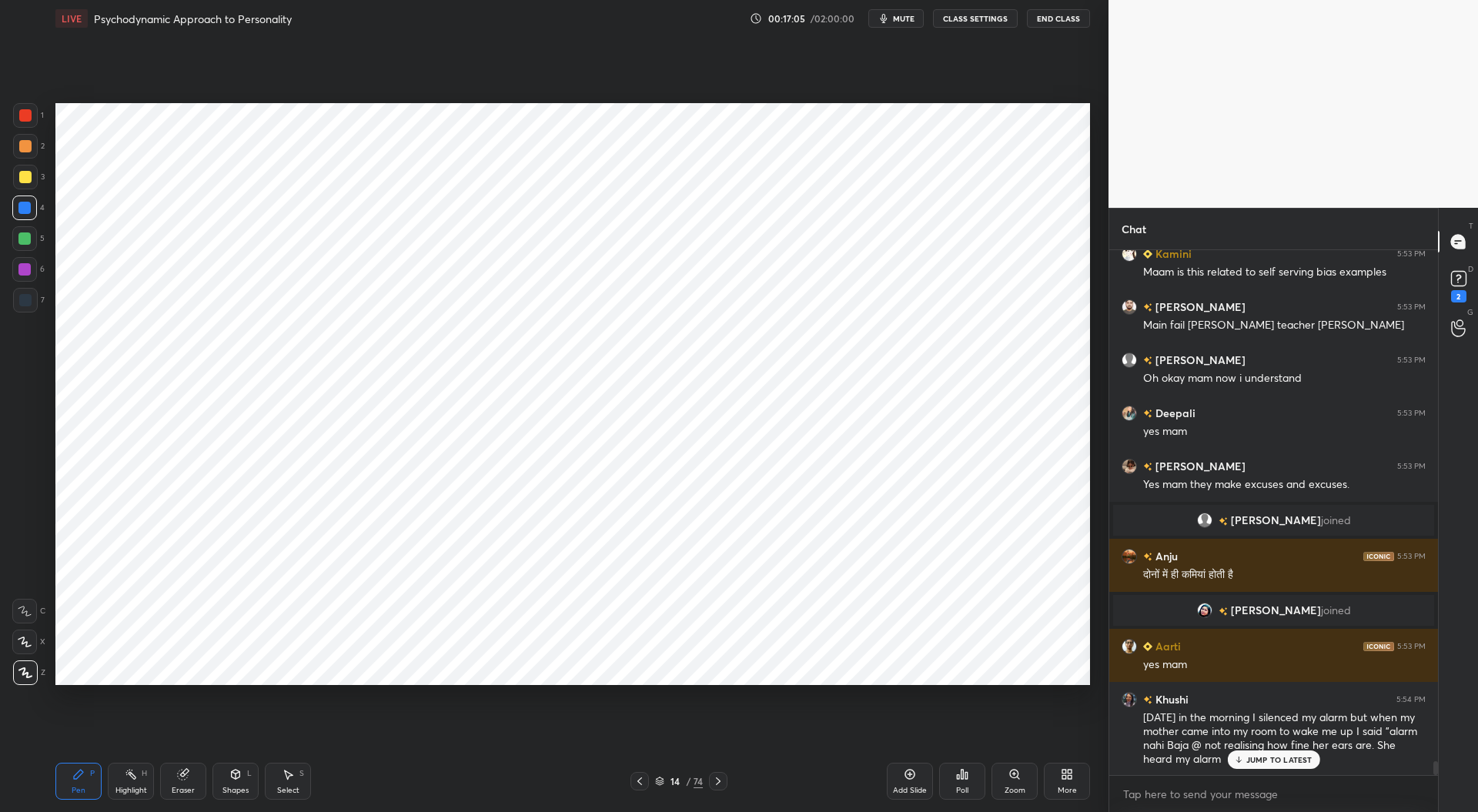
scroll to position [18911, 0]
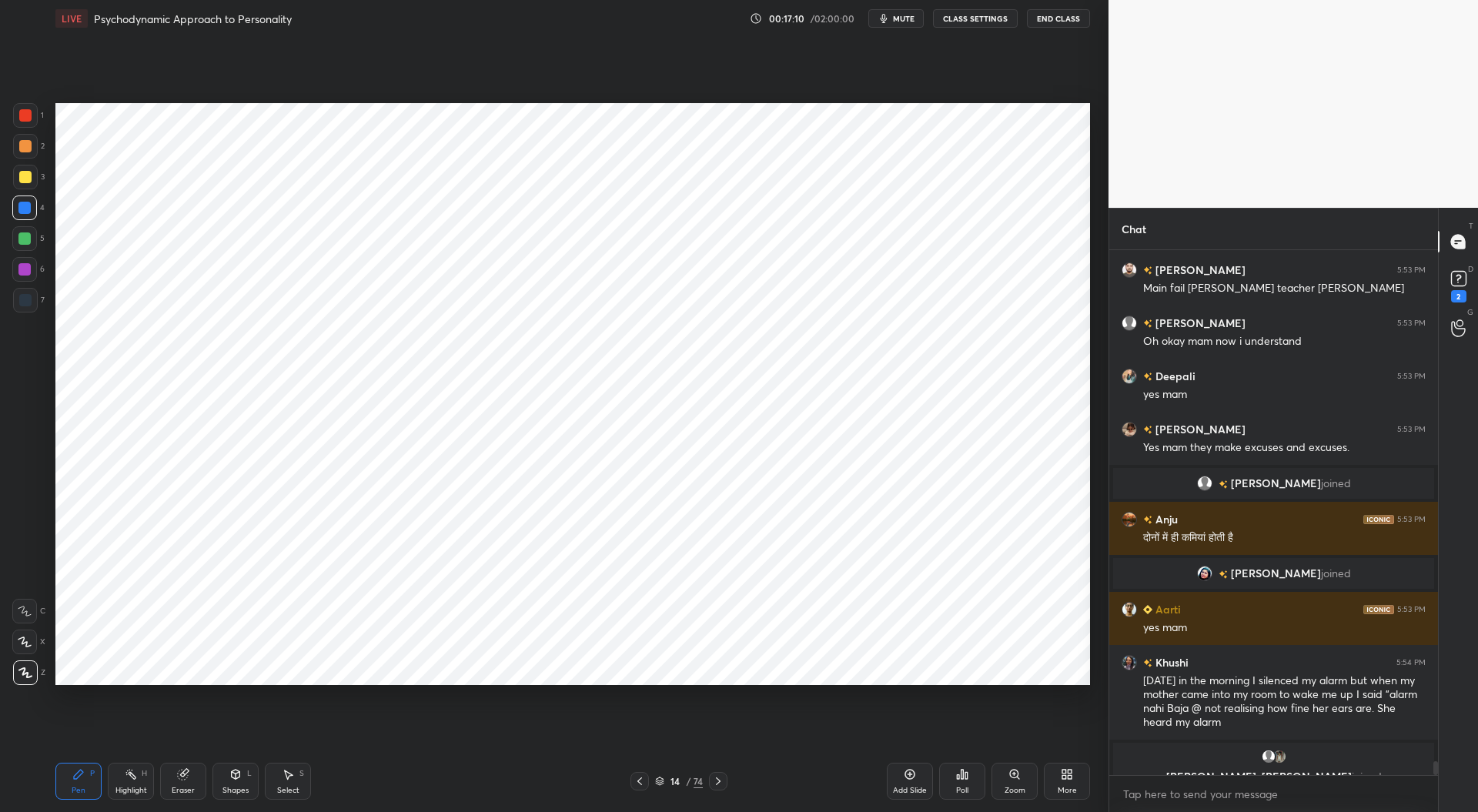
click at [913, 785] on div "Add Slide" at bounding box center [909, 781] width 46 height 37
click at [27, 300] on div at bounding box center [25, 300] width 13 height 13
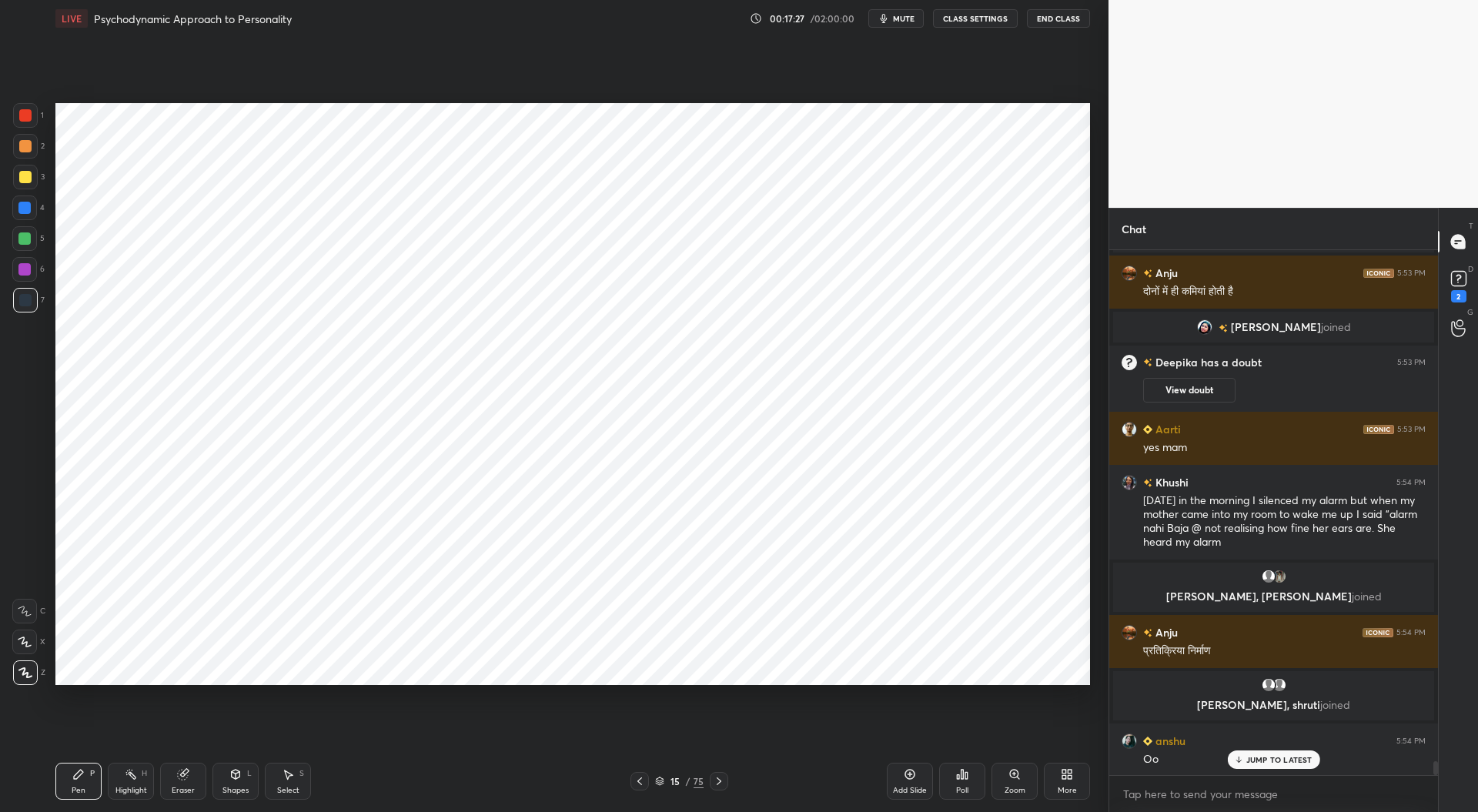
scroll to position [19095, 0]
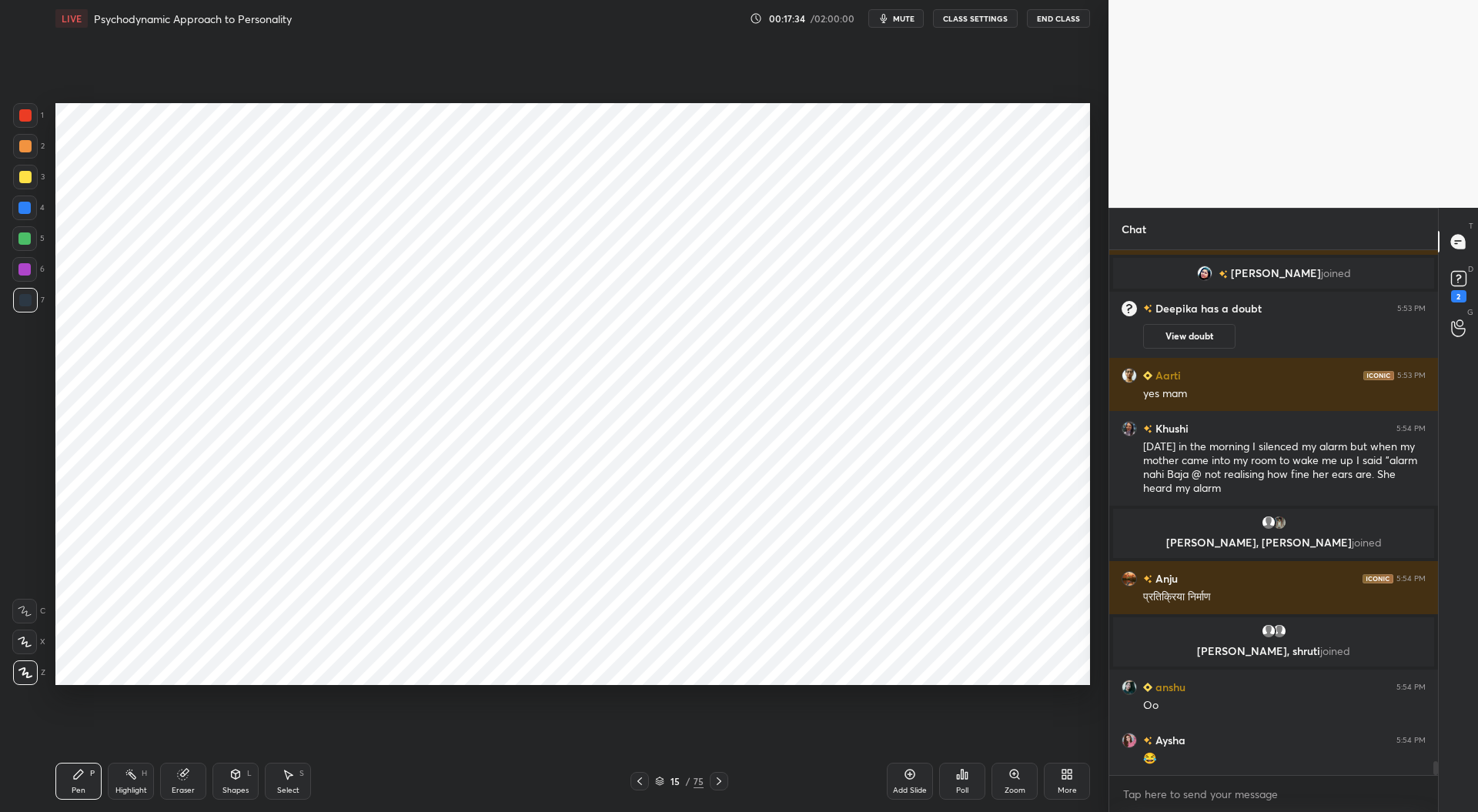
click at [642, 777] on icon at bounding box center [640, 781] width 13 height 13
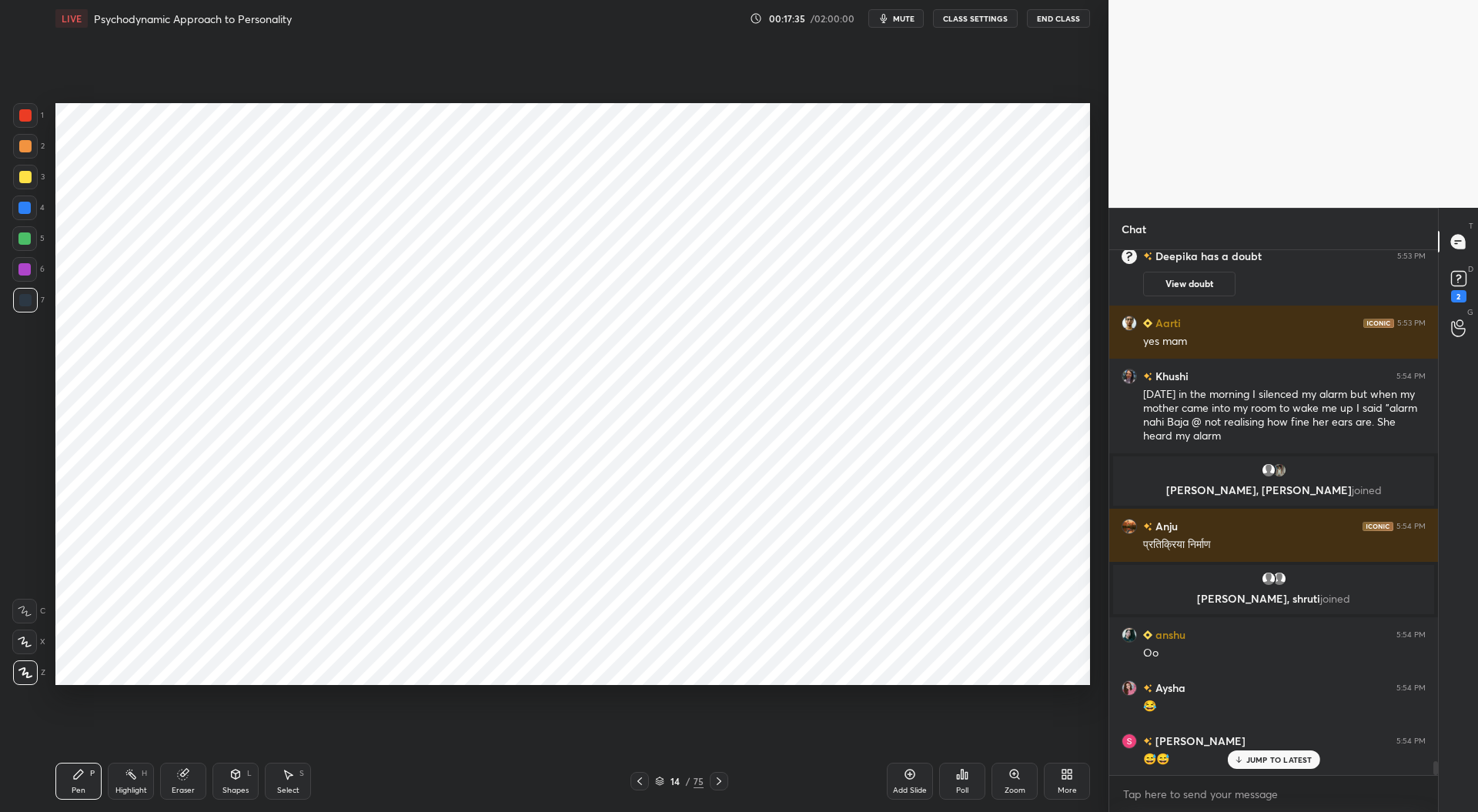
click at [721, 781] on icon at bounding box center [719, 781] width 13 height 13
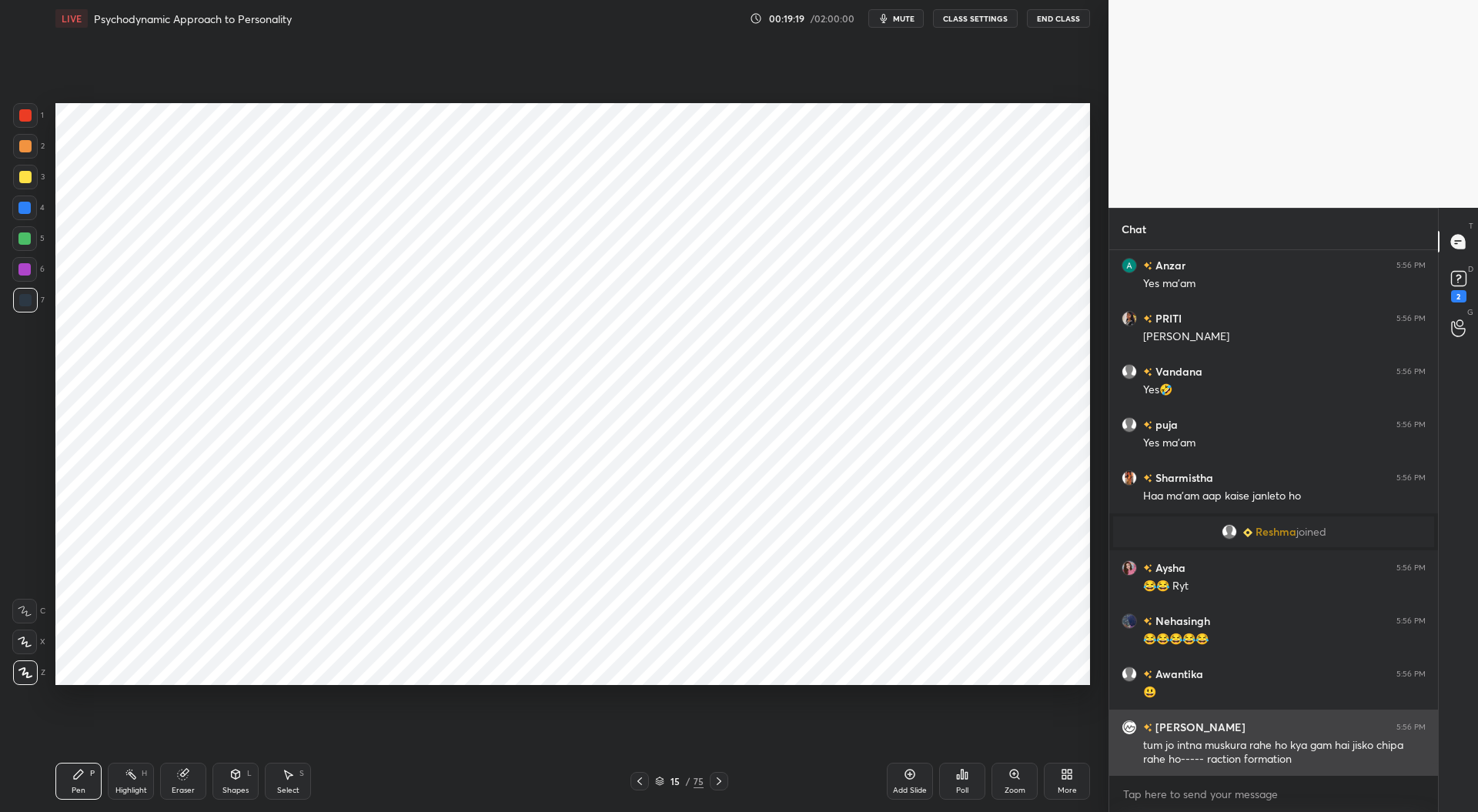
scroll to position [21327, 0]
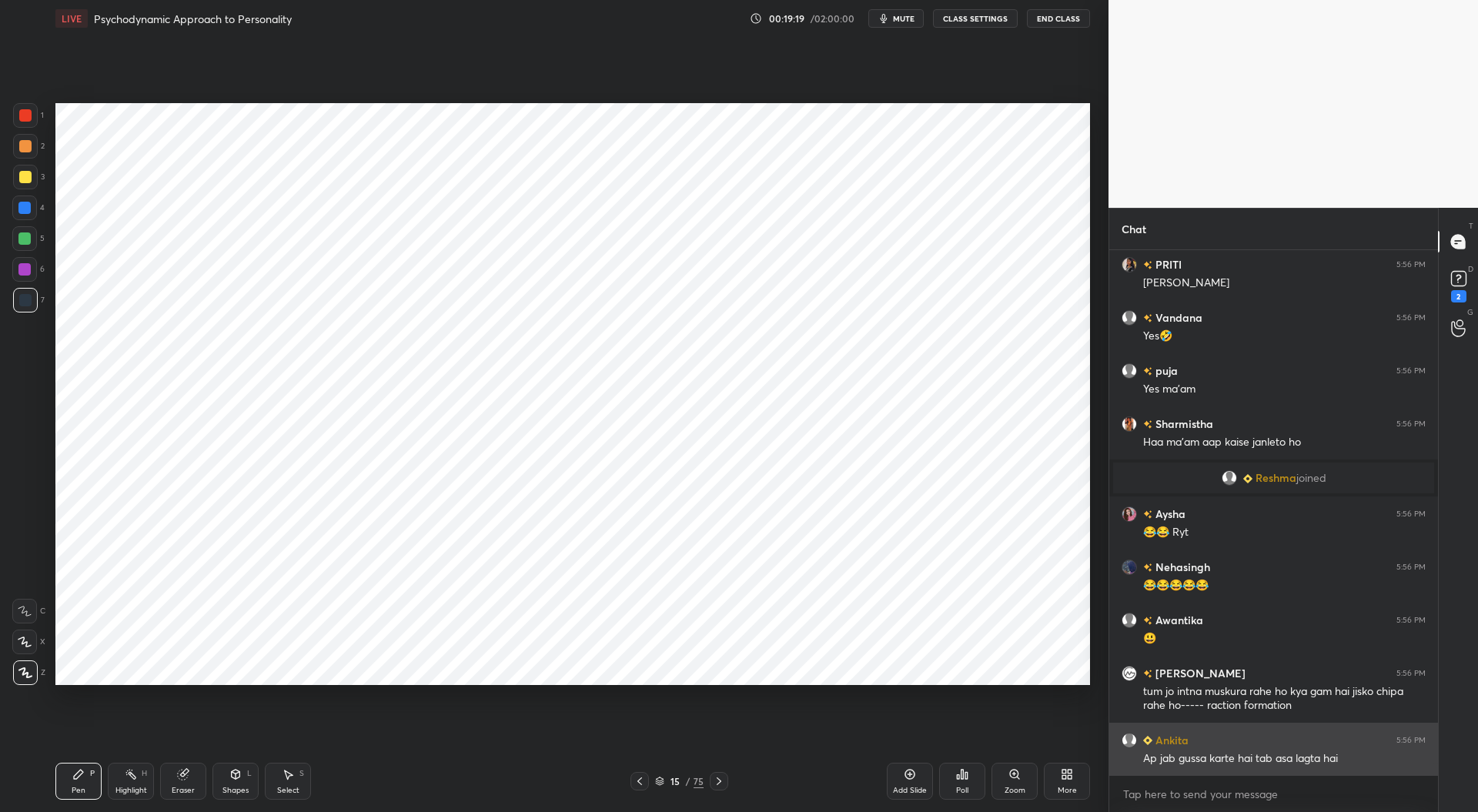
click at [1298, 752] on div "Ap jab gussa karte hai tab asa lagta hai" at bounding box center [1284, 759] width 282 height 16
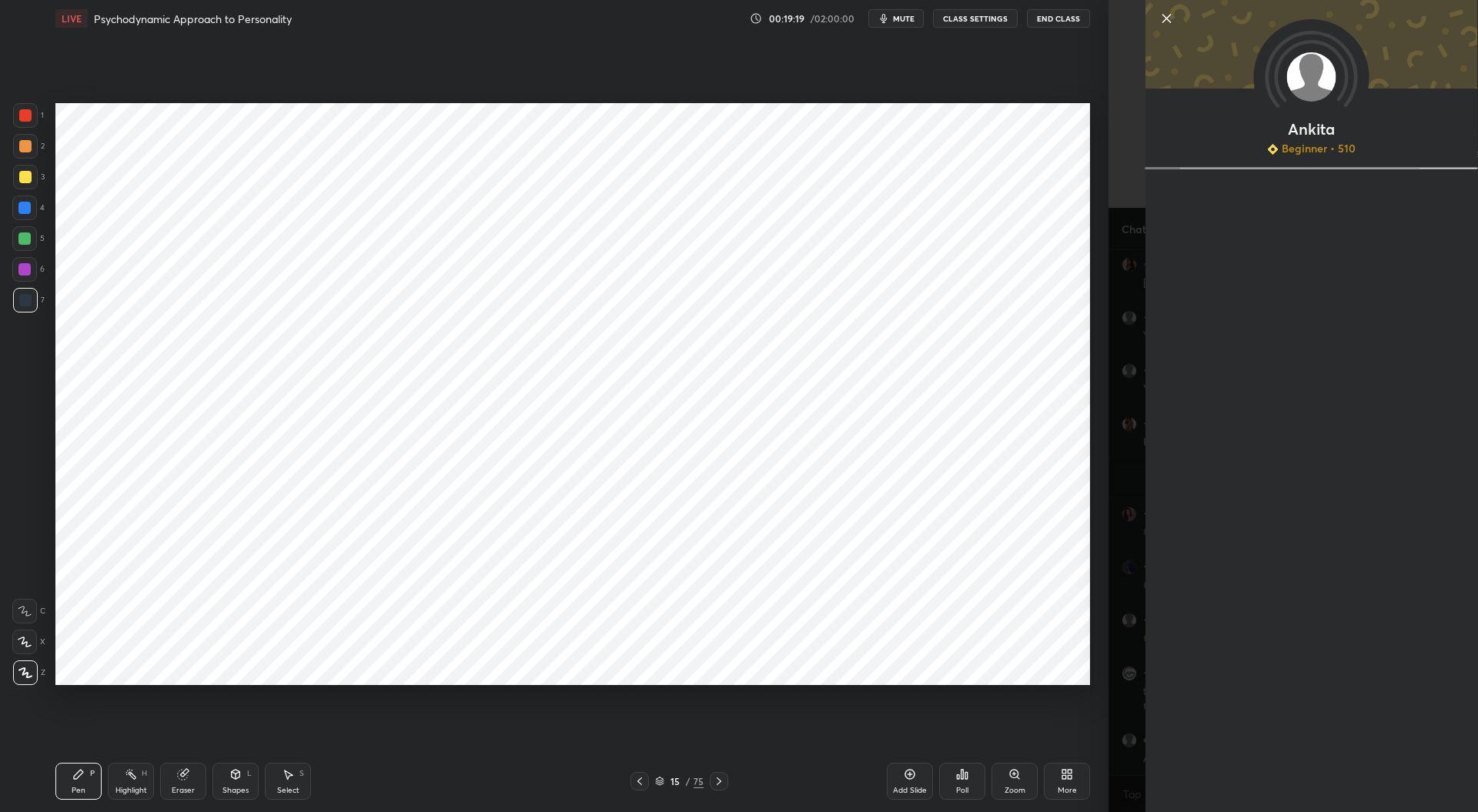
click at [1030, 722] on div "Setting up your live class Poll for secs No correct answer Start poll" at bounding box center [573, 393] width 1047 height 714
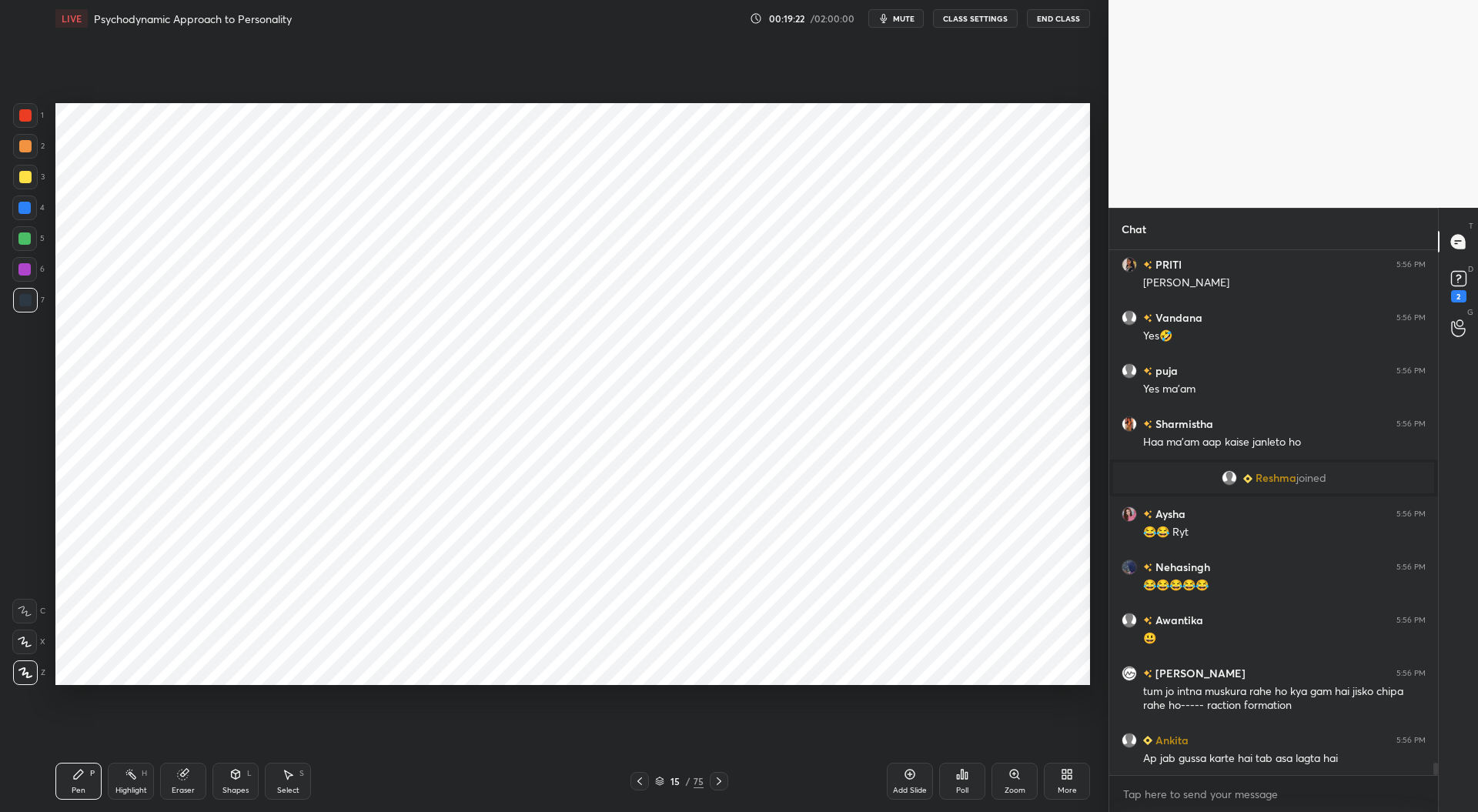
click at [24, 211] on div at bounding box center [24, 207] width 13 height 13
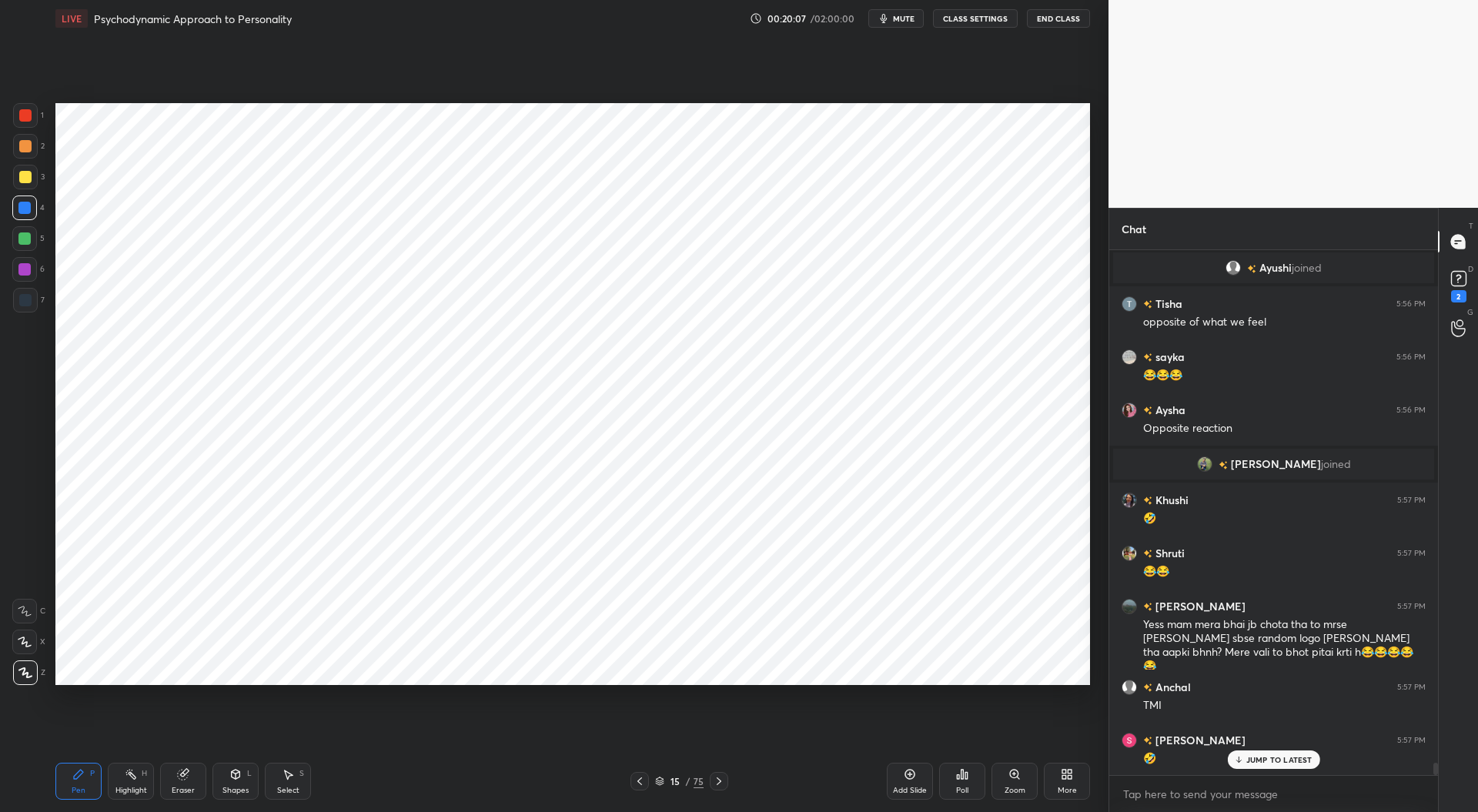
scroll to position [21608, 0]
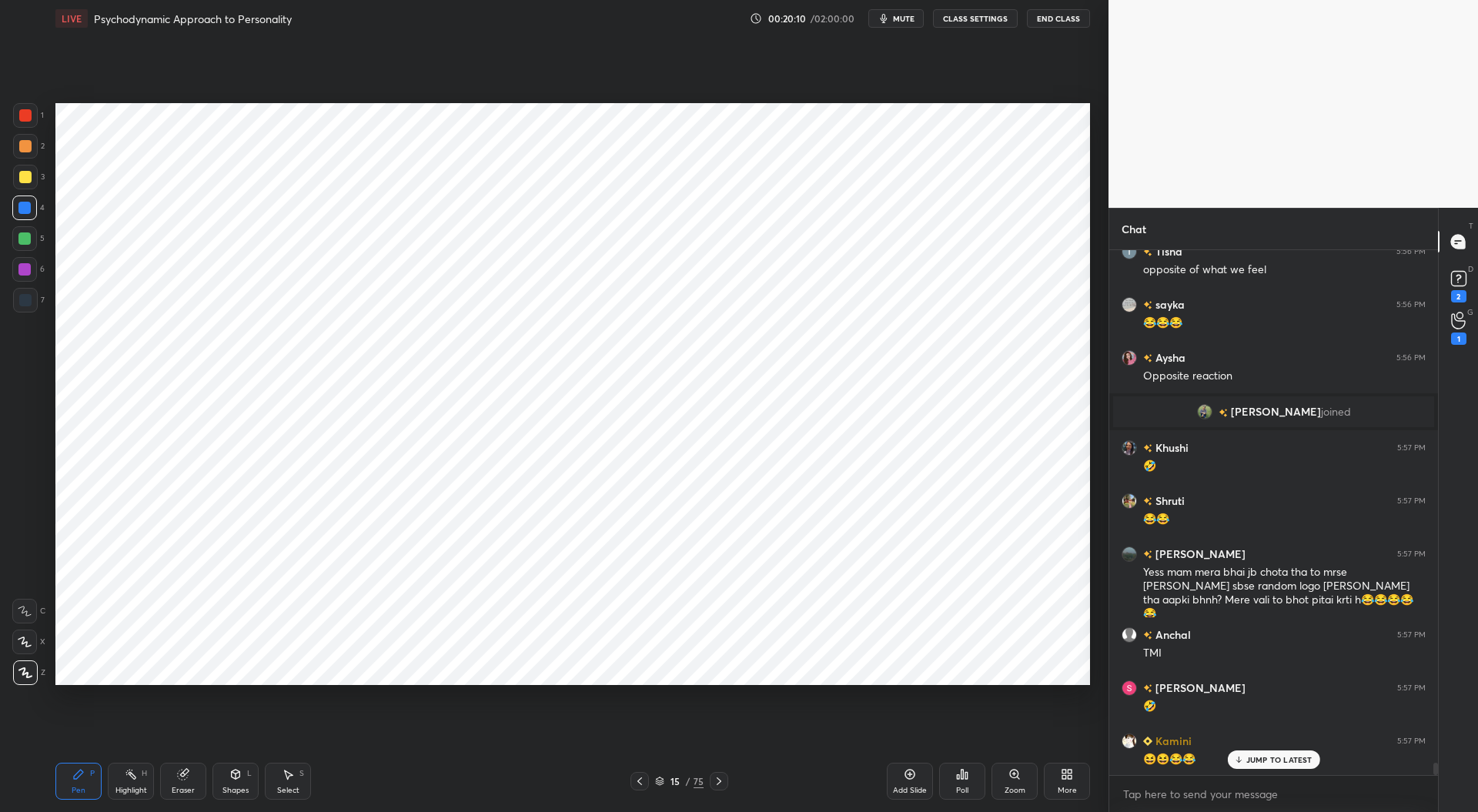
click at [24, 140] on div at bounding box center [25, 146] width 13 height 13
click at [1287, 749] on div "😆😆😂😂" at bounding box center [1284, 757] width 282 height 18
click at [24, 207] on div at bounding box center [24, 207] width 13 height 13
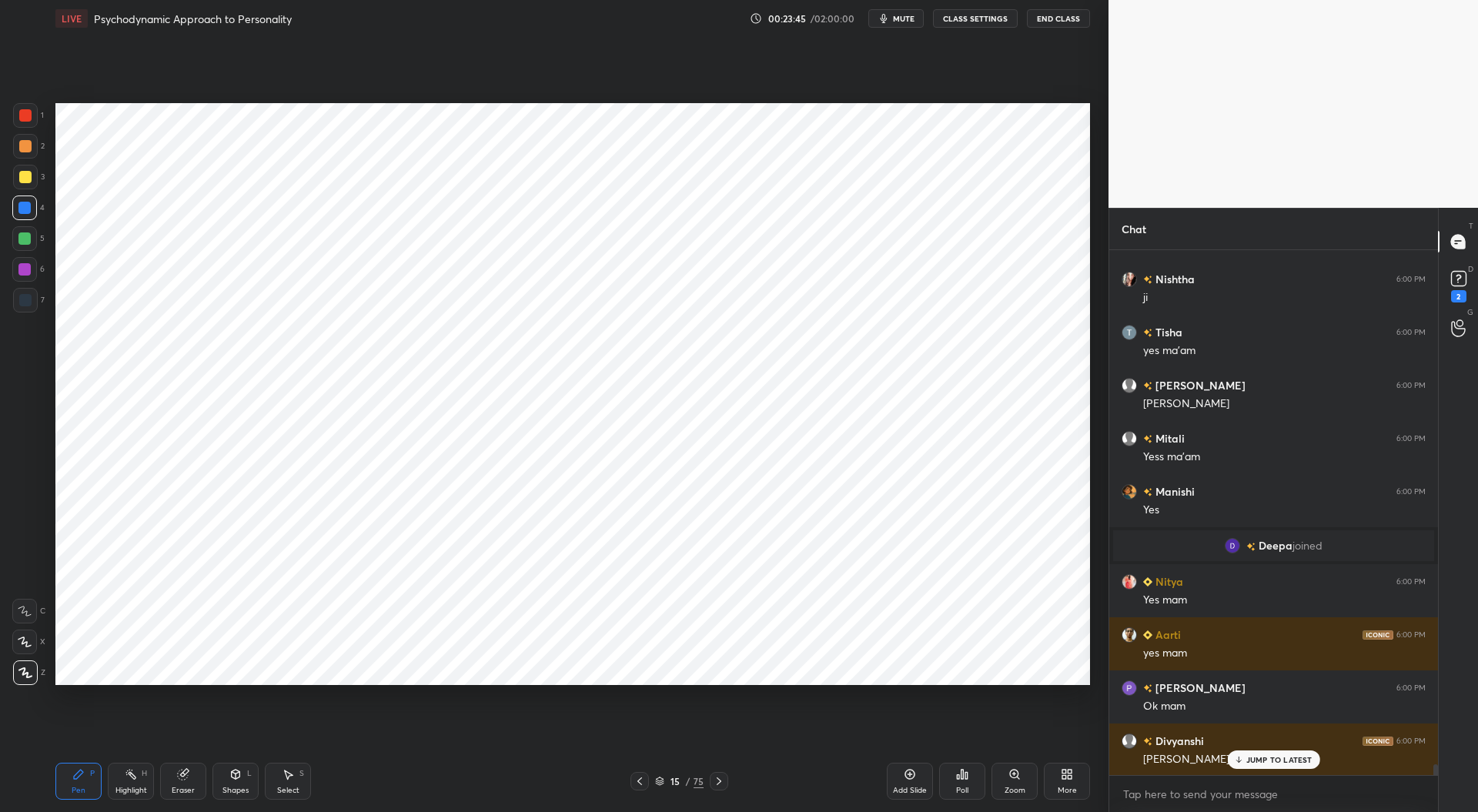
scroll to position [24432, 0]
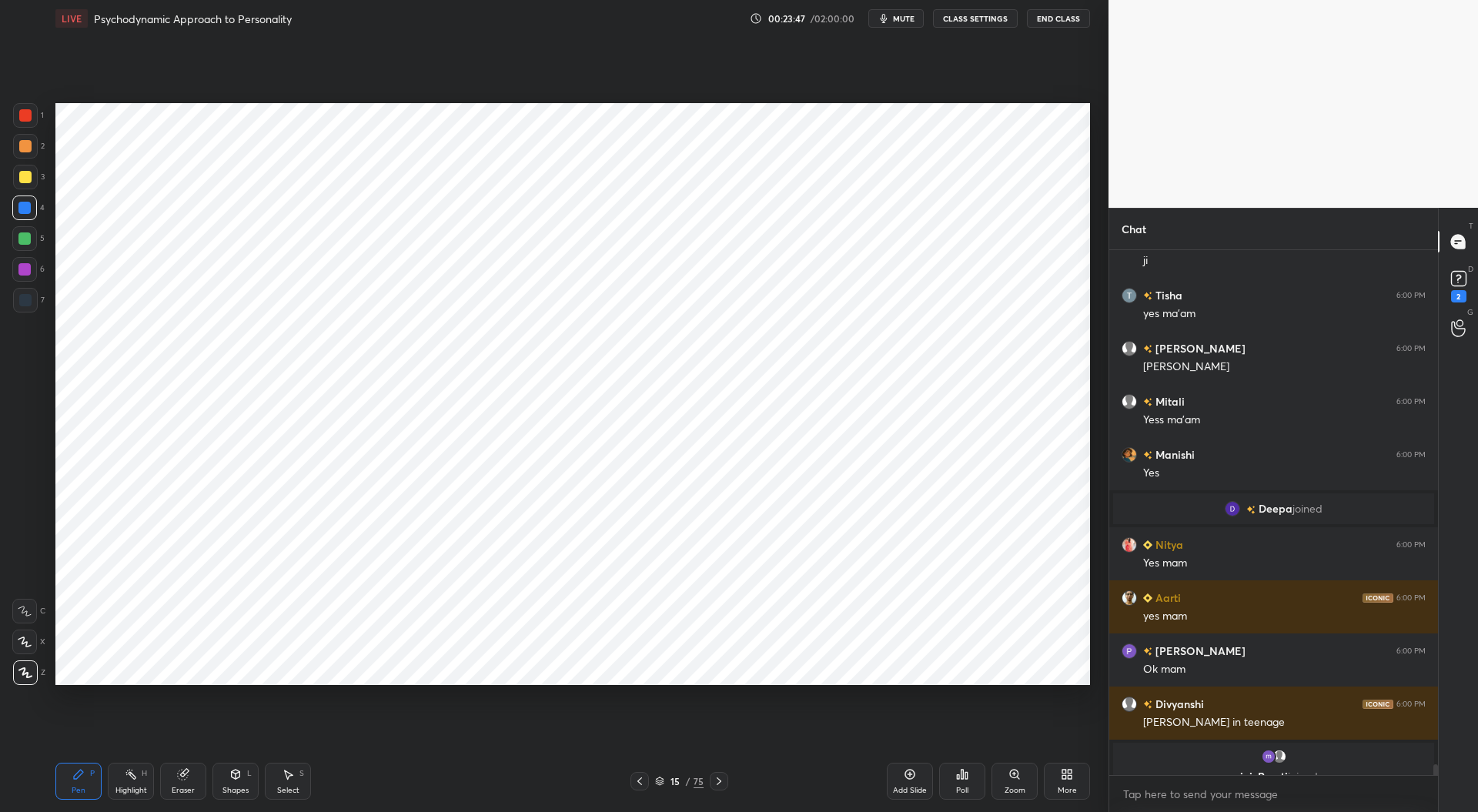
click at [639, 775] on icon at bounding box center [640, 781] width 13 height 13
click at [639, 778] on icon at bounding box center [640, 781] width 13 height 13
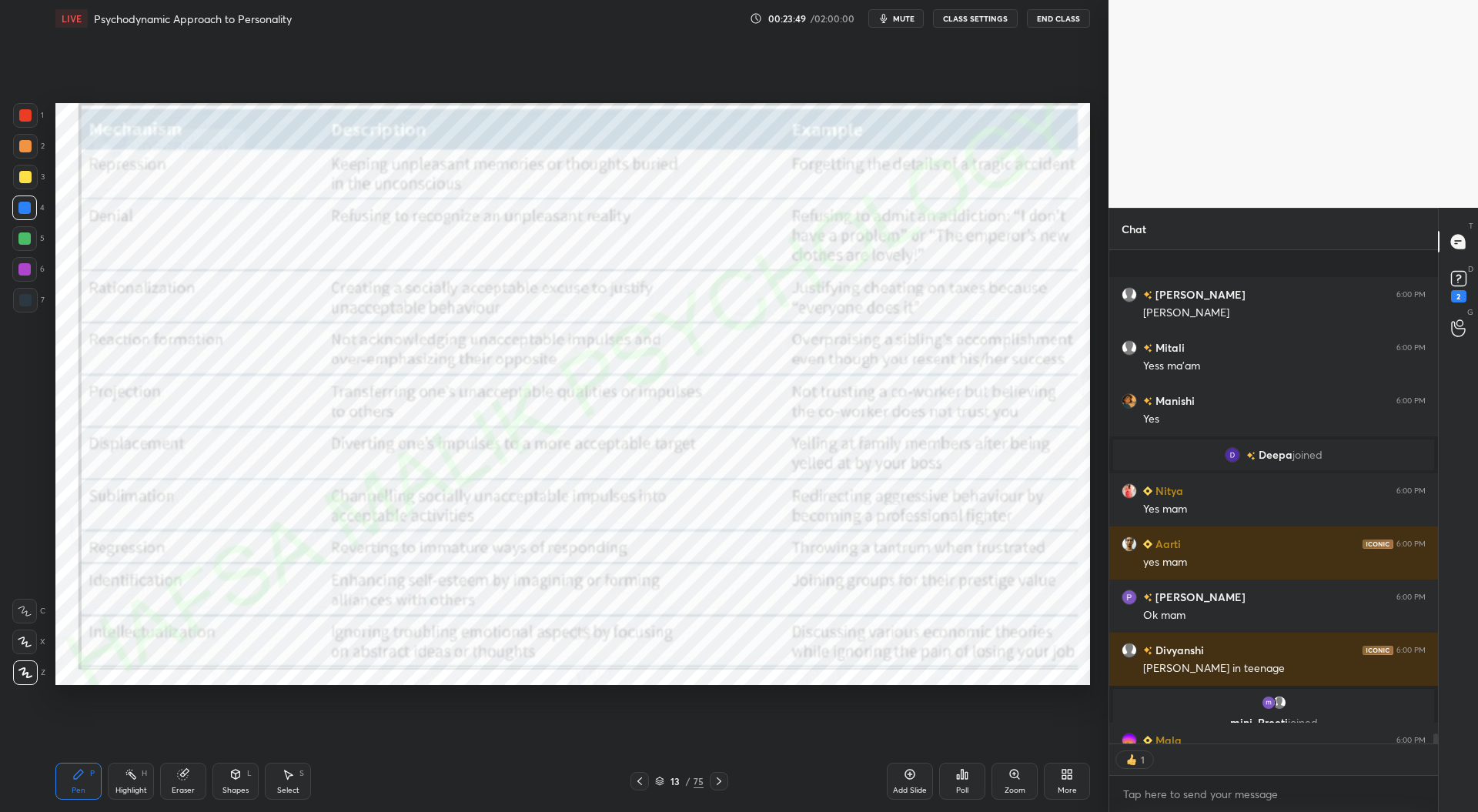
scroll to position [24570, 0]
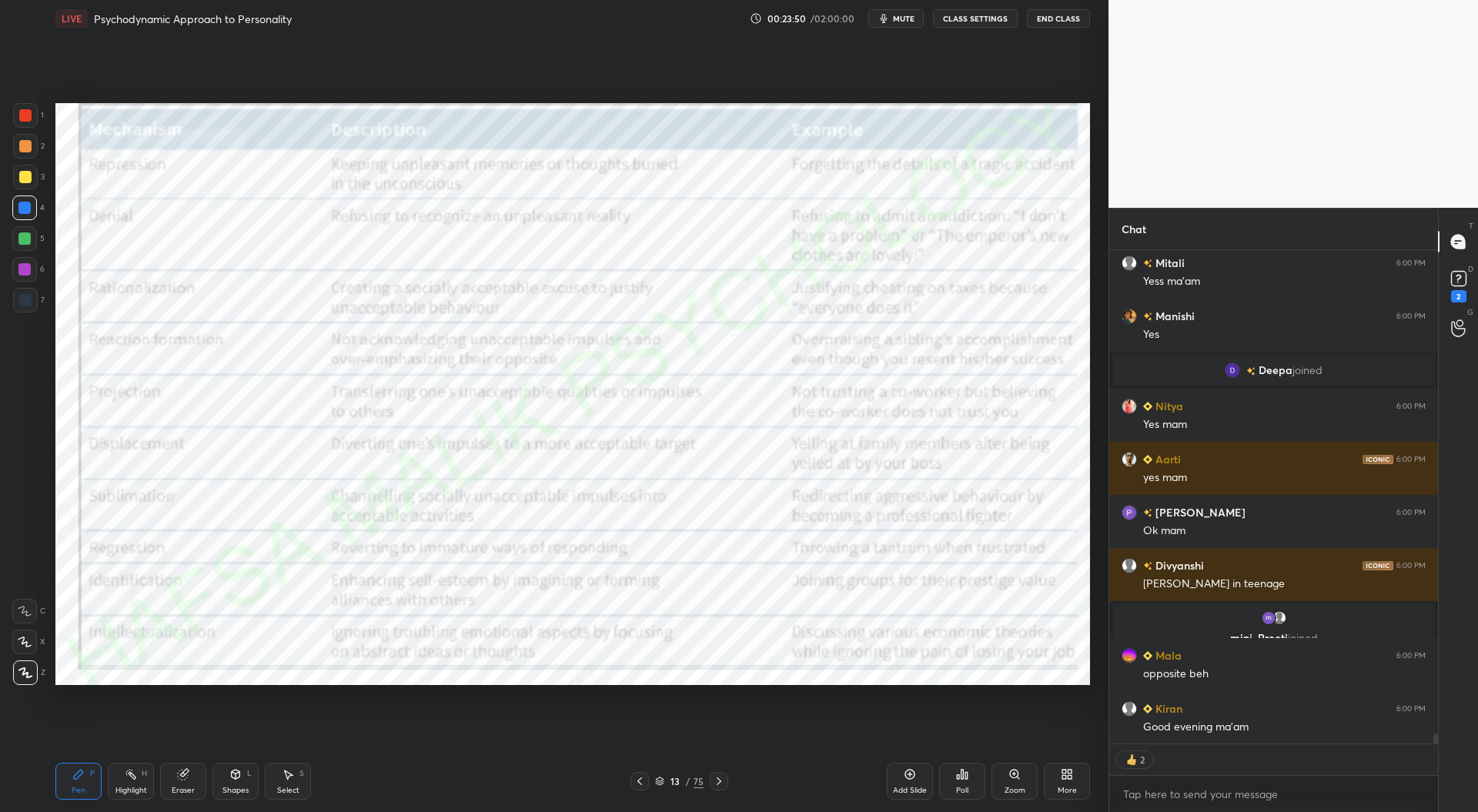
click at [719, 781] on icon at bounding box center [719, 781] width 13 height 13
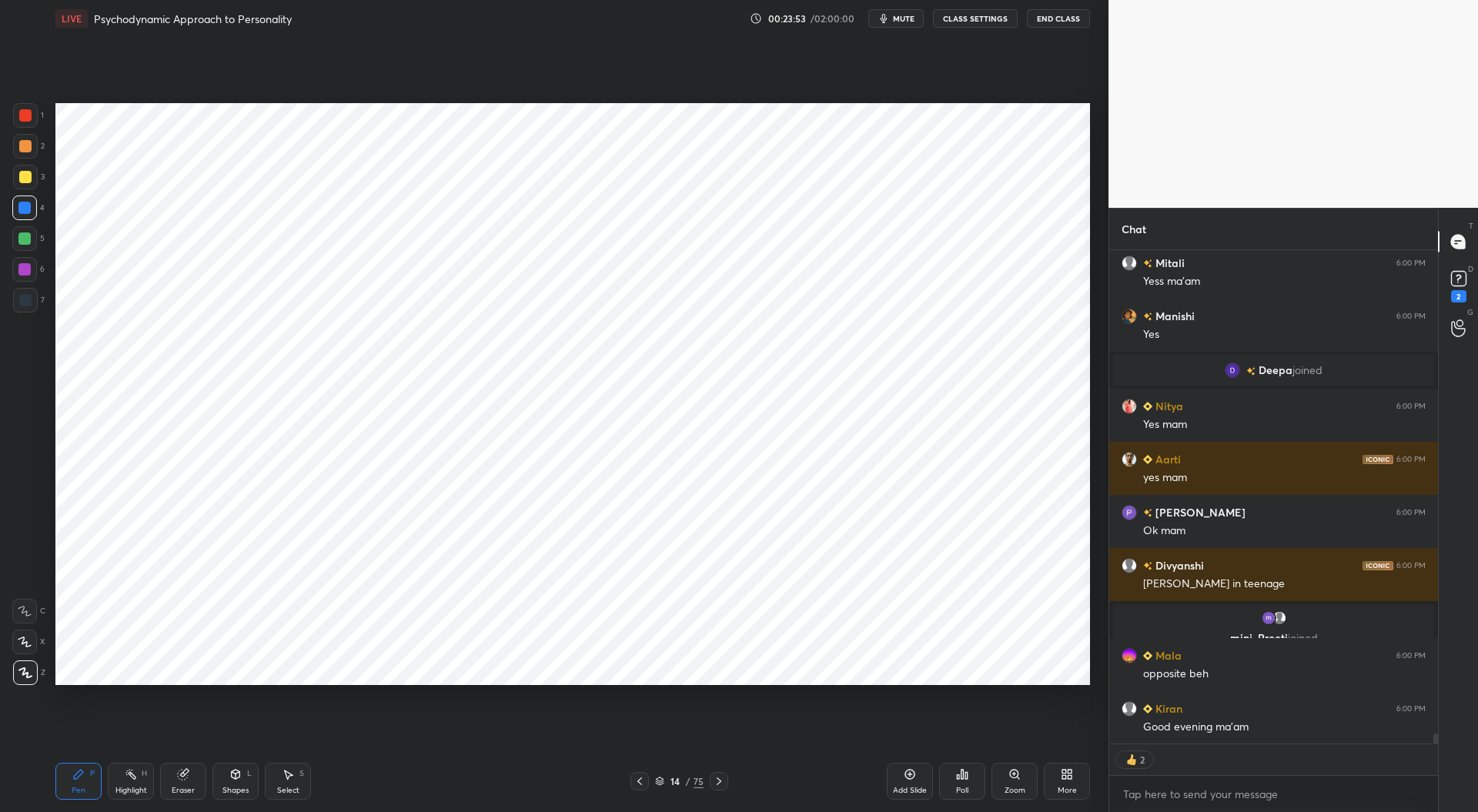
click at [721, 785] on icon at bounding box center [719, 781] width 13 height 13
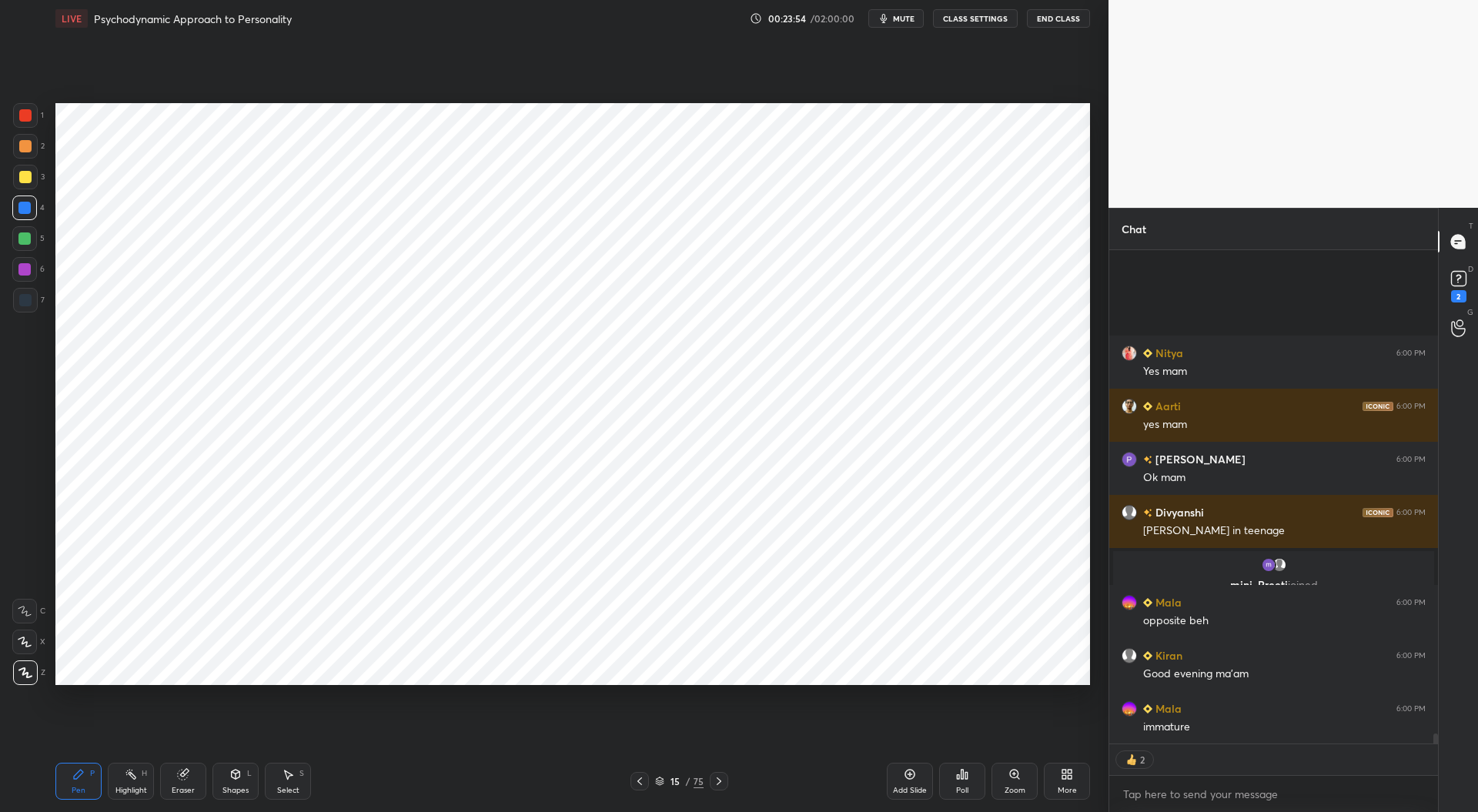
scroll to position [24784, 0]
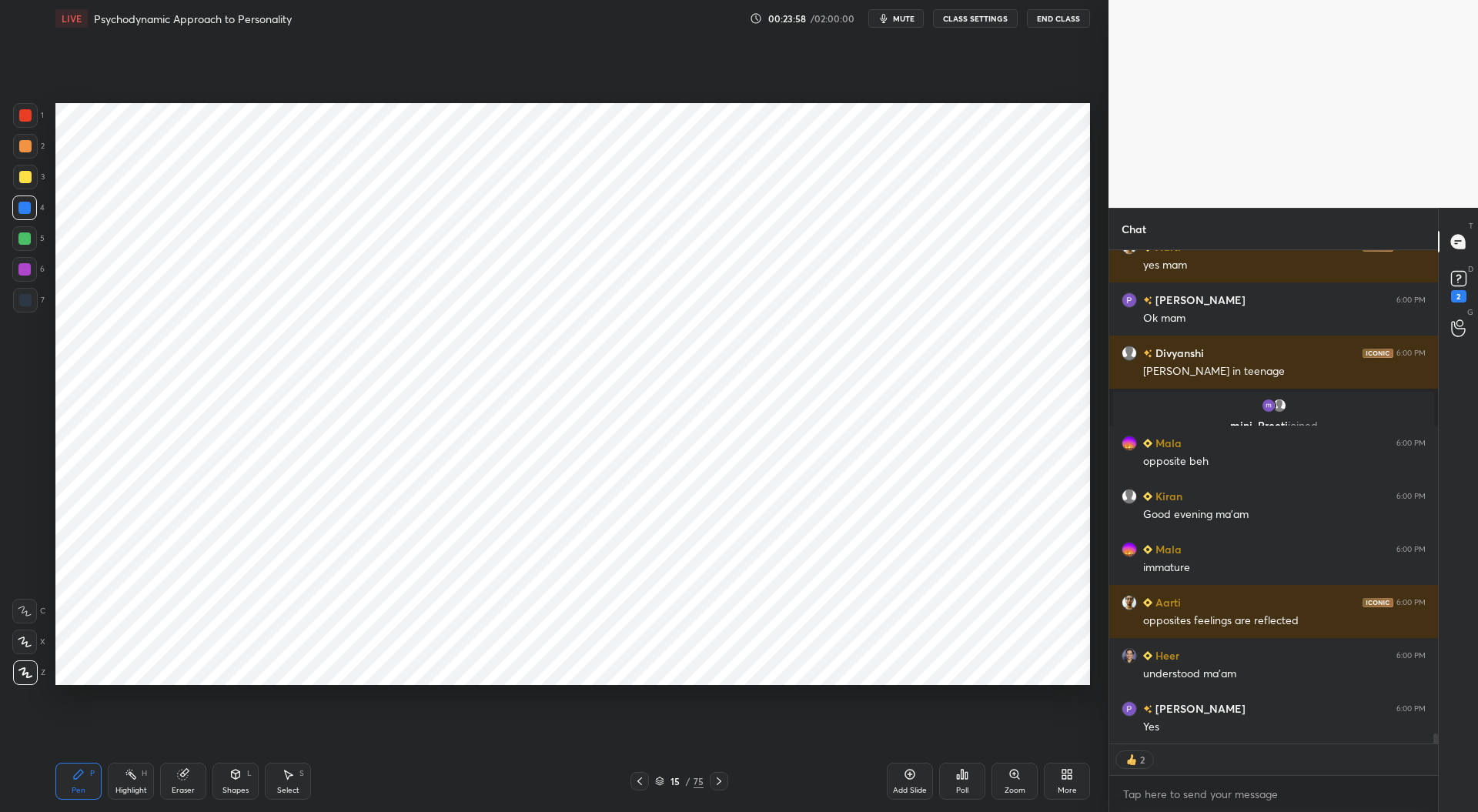
click at [23, 118] on div at bounding box center [25, 115] width 13 height 13
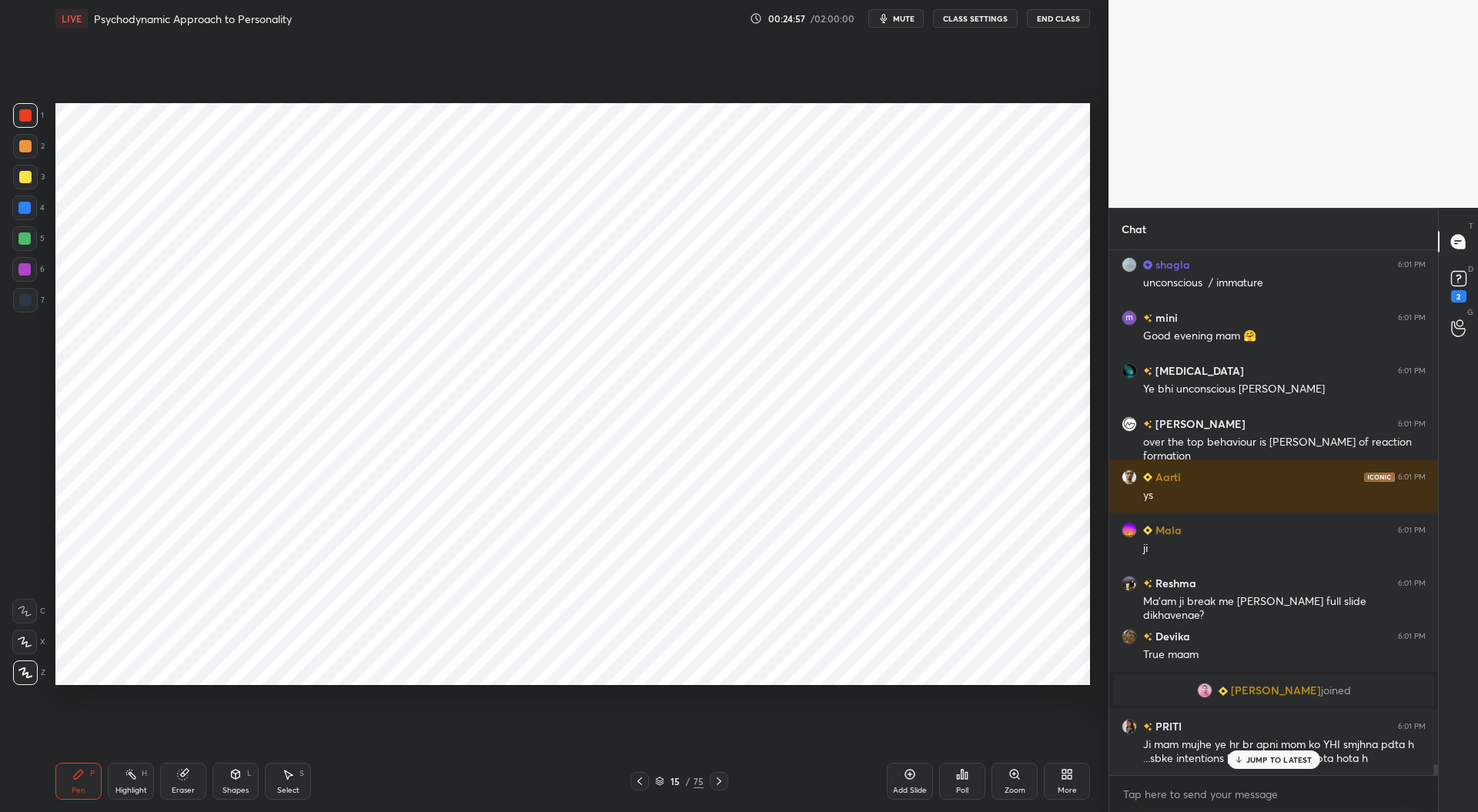
scroll to position [25619, 0]
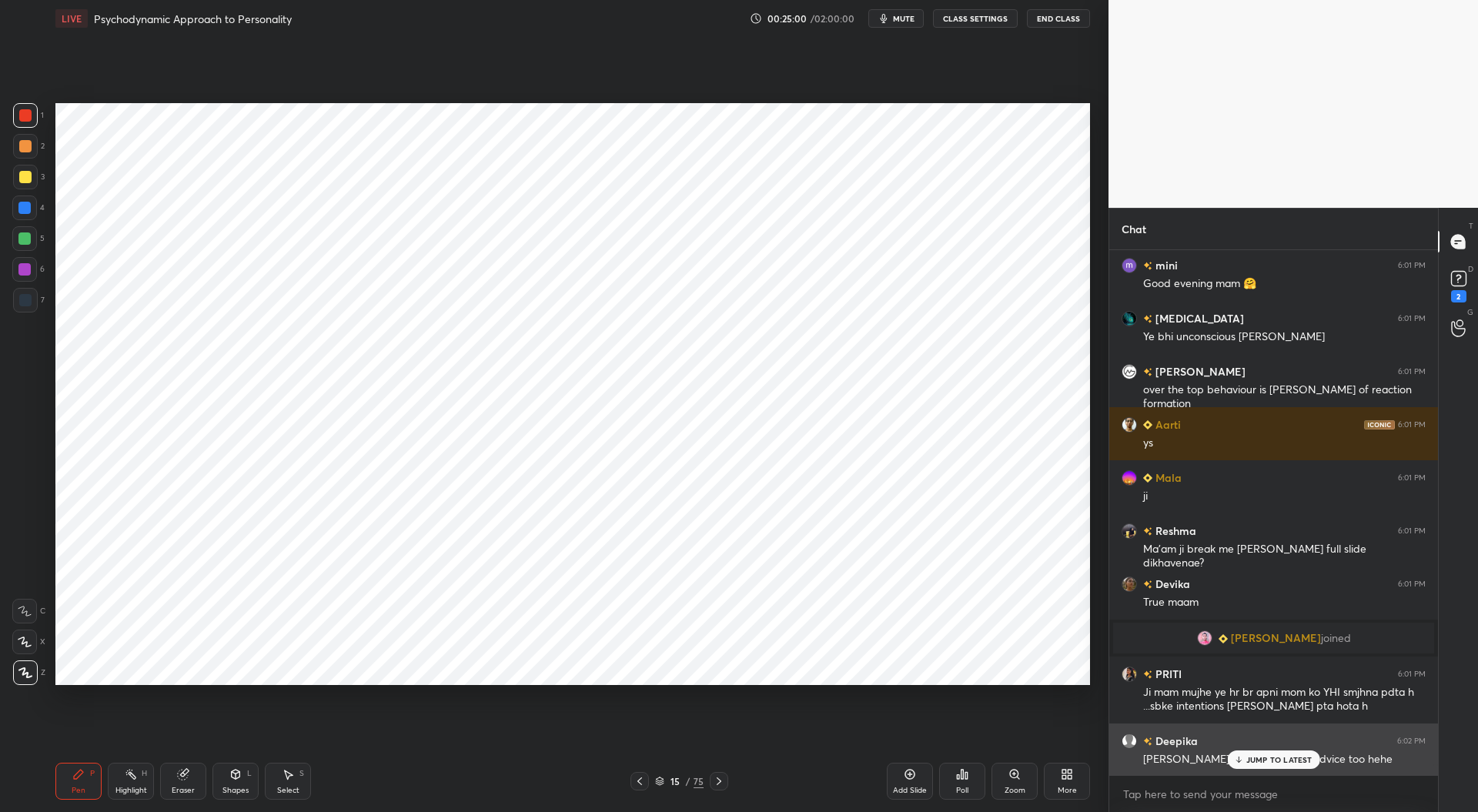
click at [1266, 749] on div "[PERSON_NAME] gives us real life advice too hehe" at bounding box center [1284, 757] width 282 height 18
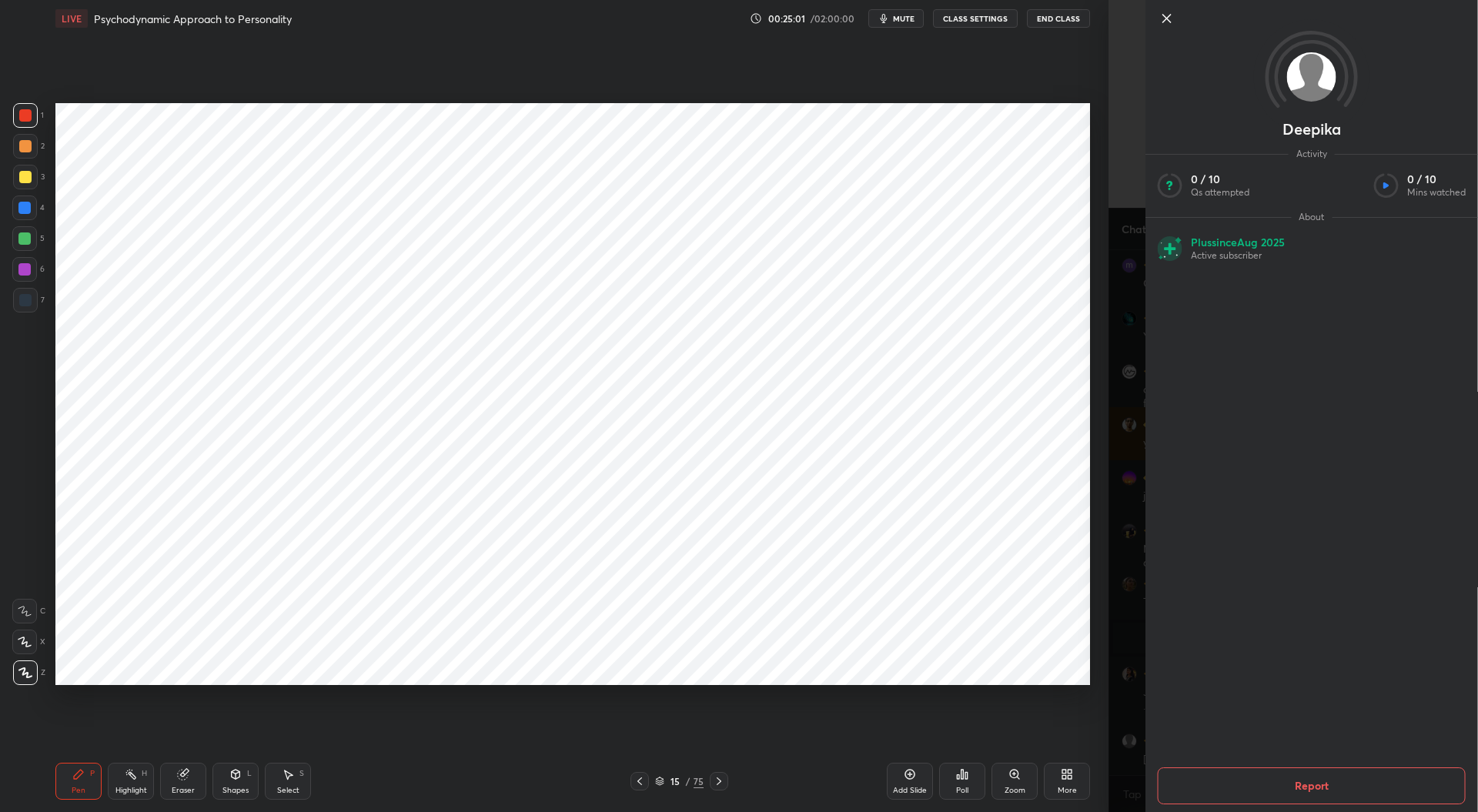
click at [1087, 694] on div "Setting up your live class Poll for secs No correct answer Start poll" at bounding box center [573, 393] width 1047 height 714
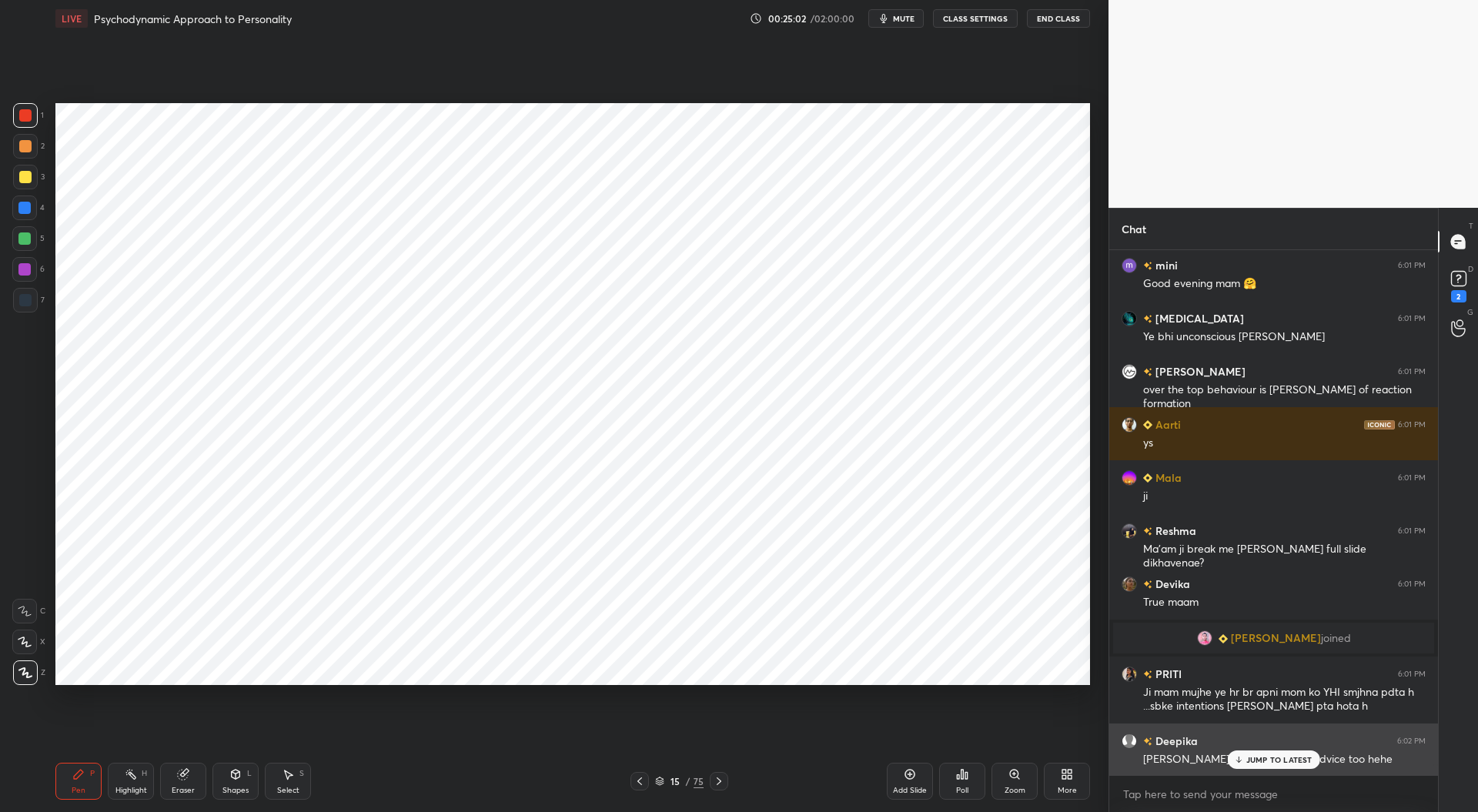
click at [1275, 759] on p "JUMP TO LATEST" at bounding box center [1279, 759] width 66 height 9
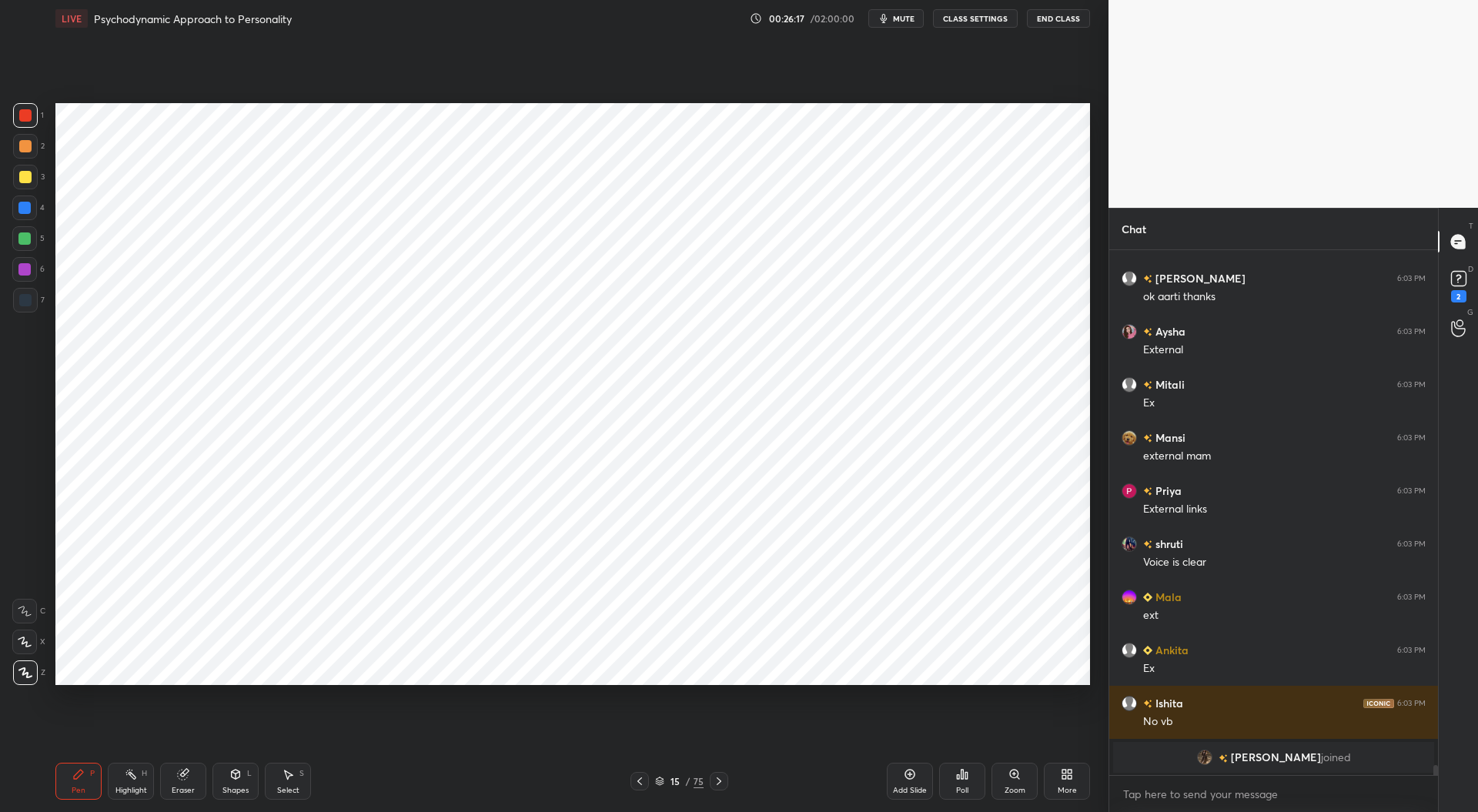
scroll to position [26952, 0]
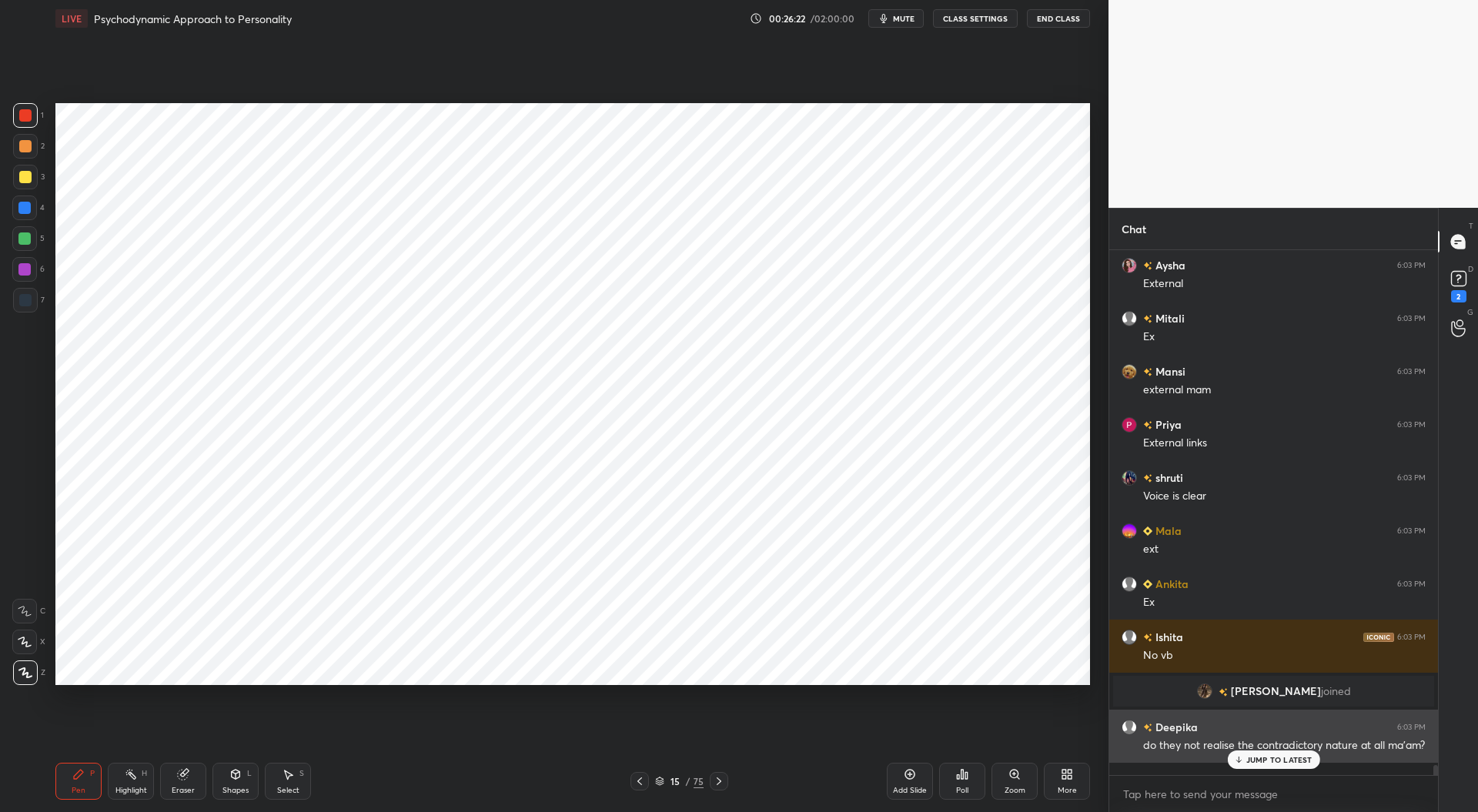
click at [1270, 762] on p "JUMP TO LATEST" at bounding box center [1279, 759] width 66 height 9
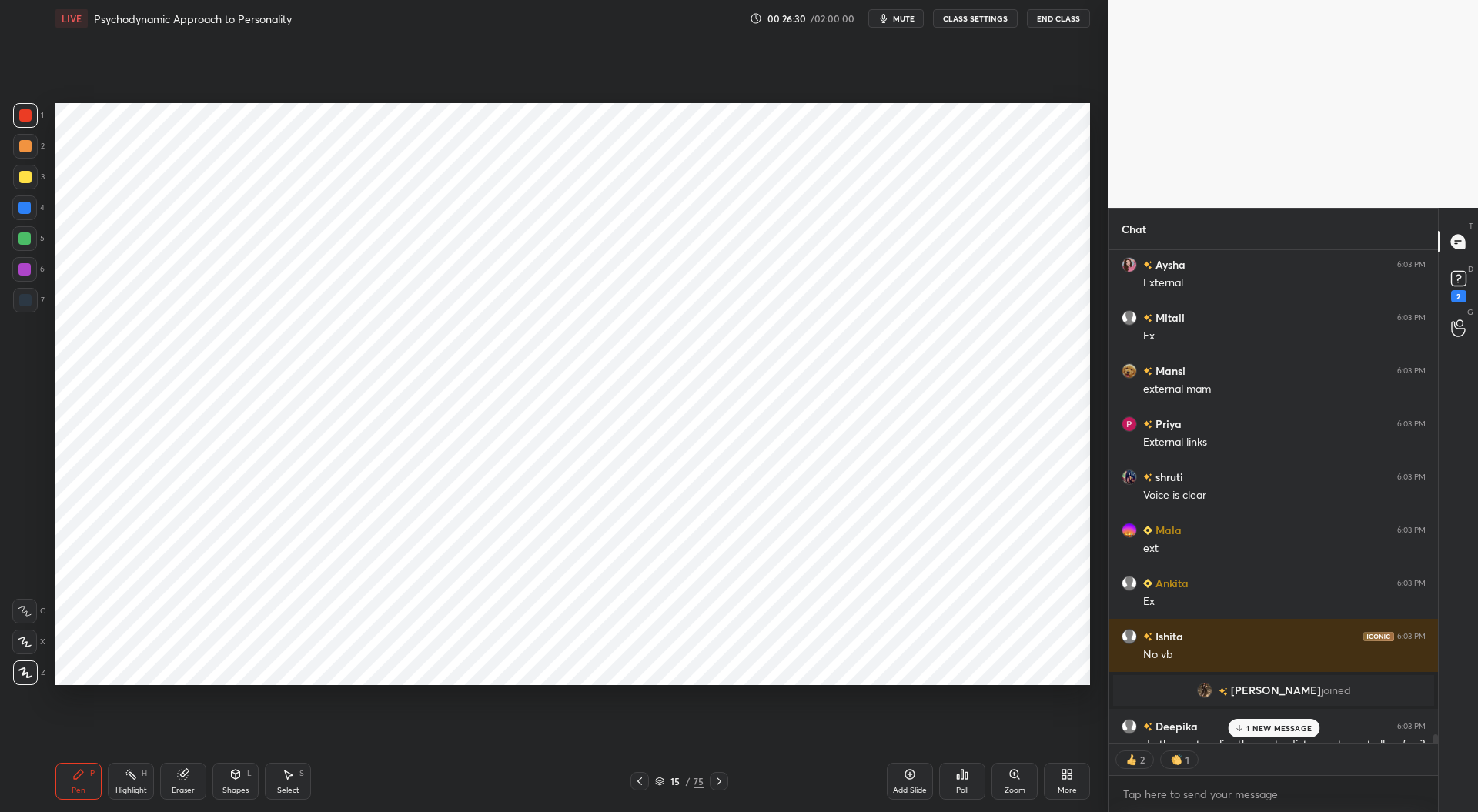
scroll to position [26999, 0]
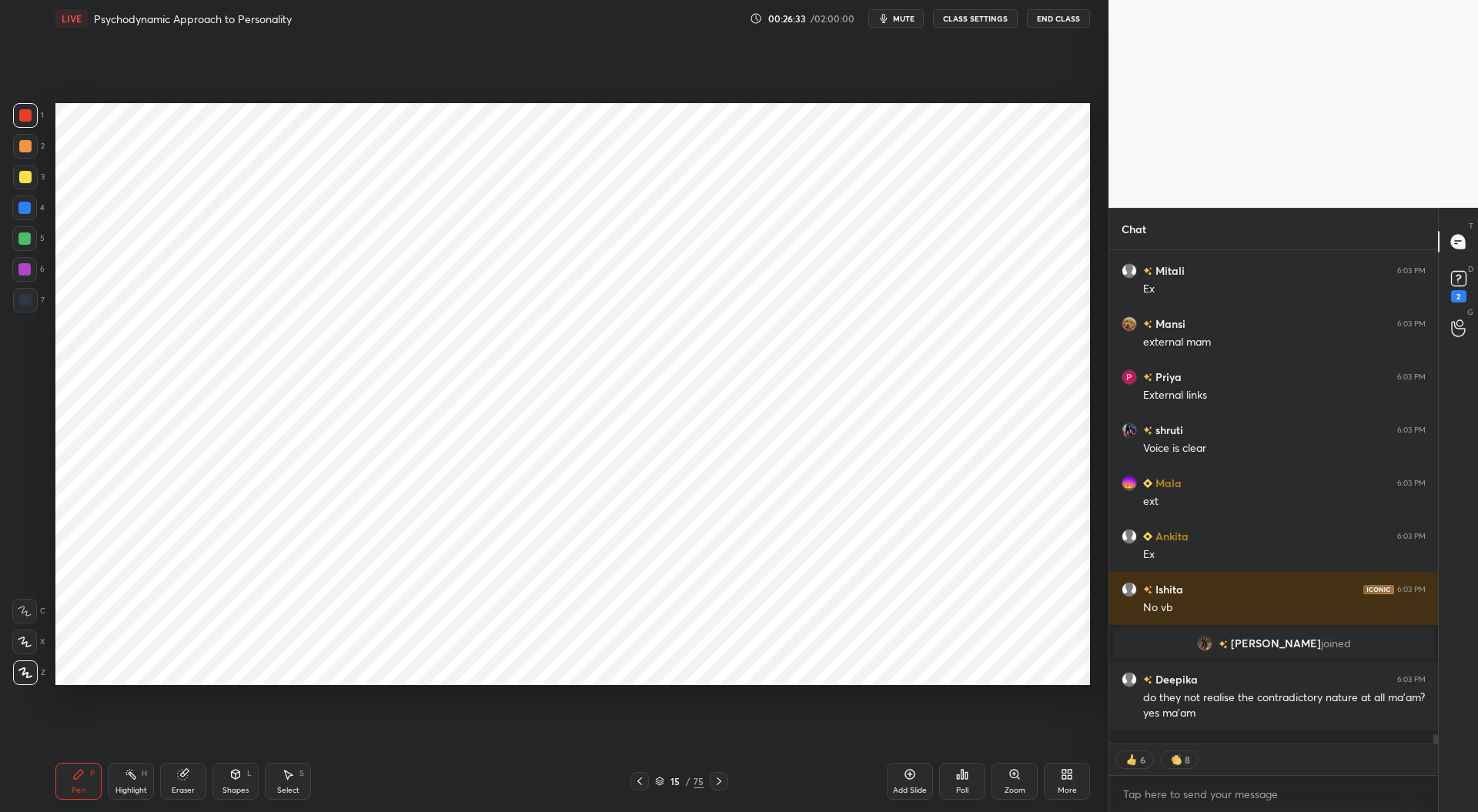
click at [907, 778] on icon at bounding box center [910, 775] width 10 height 10
click at [24, 301] on div at bounding box center [25, 300] width 13 height 13
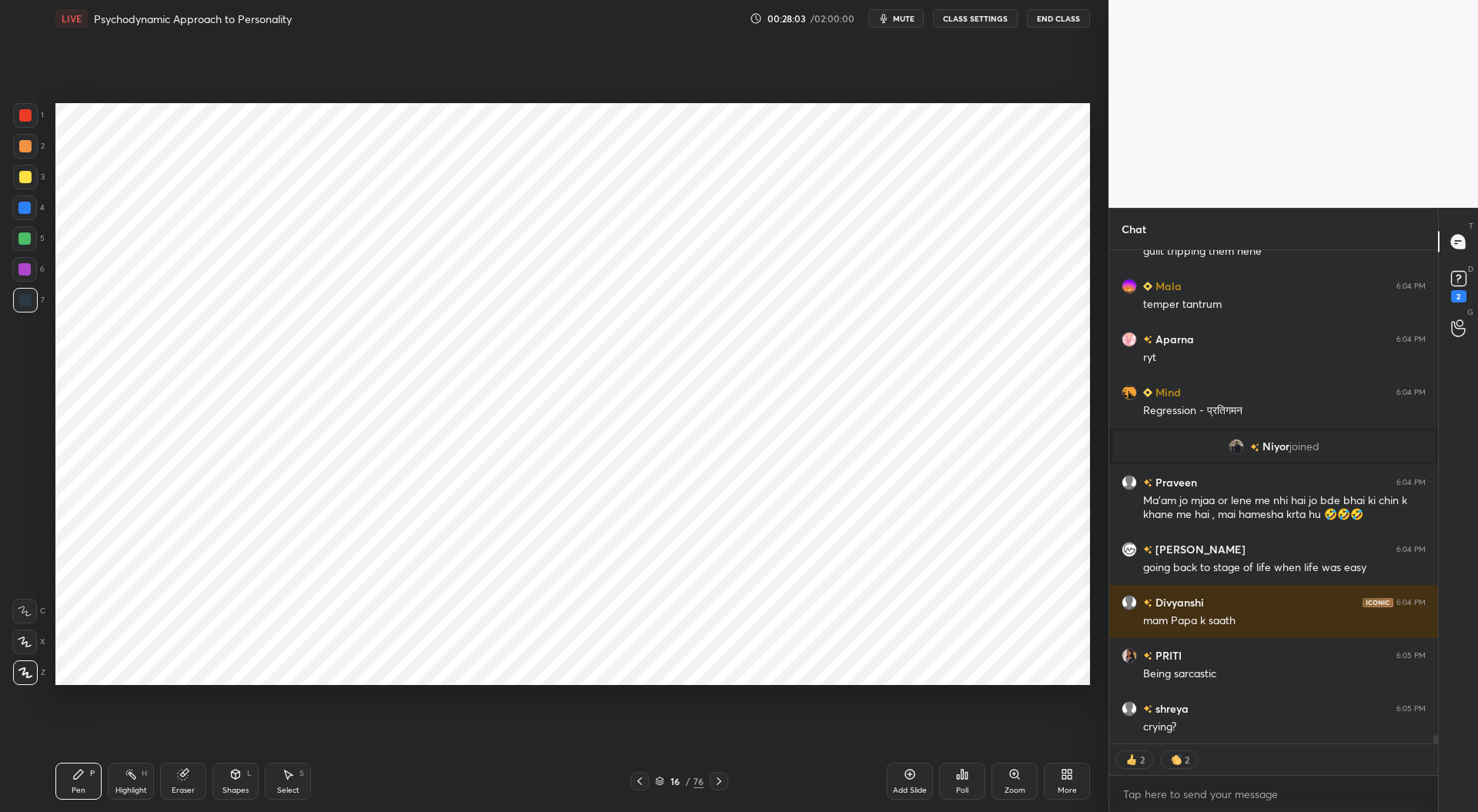
scroll to position [28955, 0]
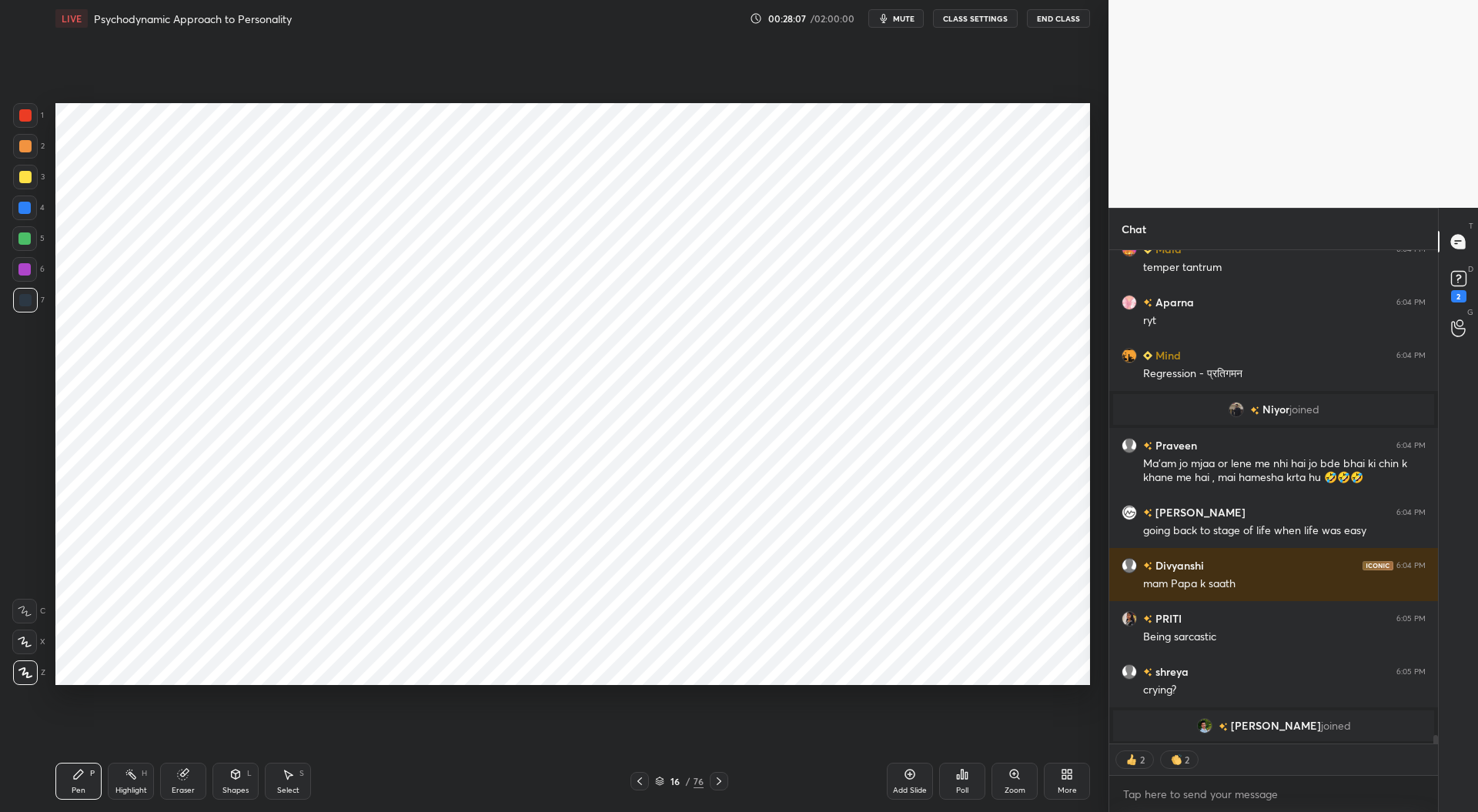
click at [21, 116] on div at bounding box center [25, 115] width 13 height 13
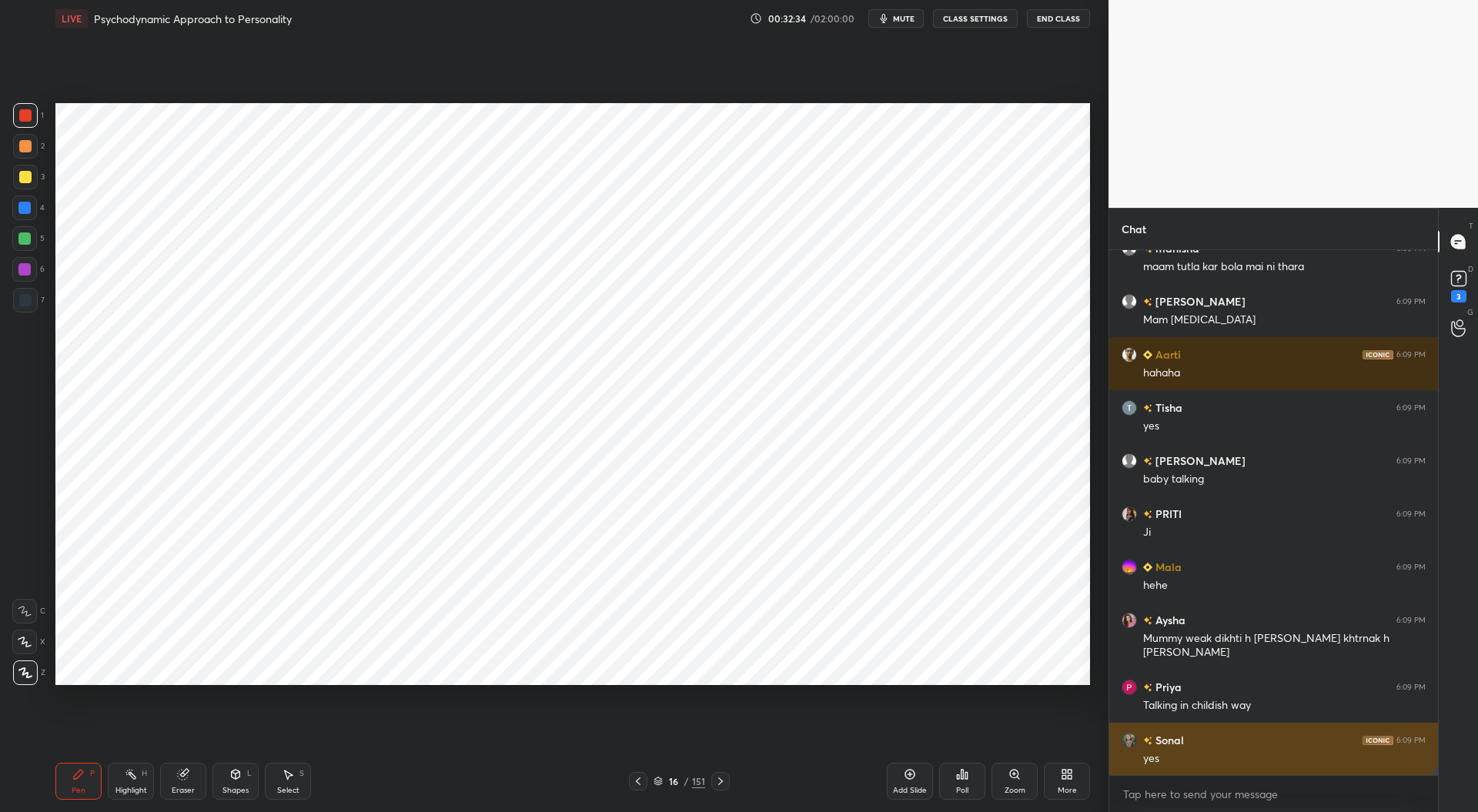
scroll to position [34517, 0]
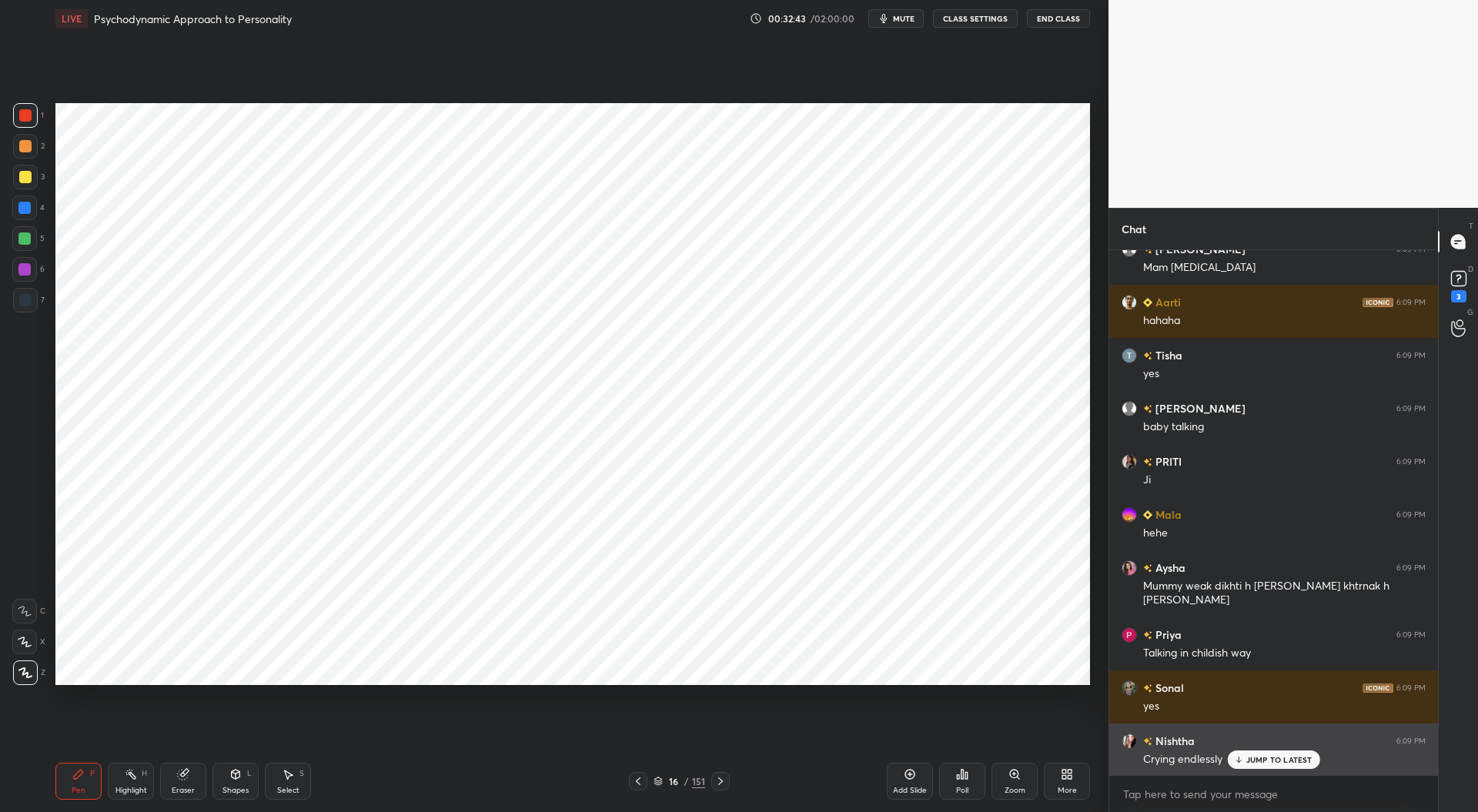
click at [1269, 757] on p "JUMP TO LATEST" at bounding box center [1279, 759] width 66 height 9
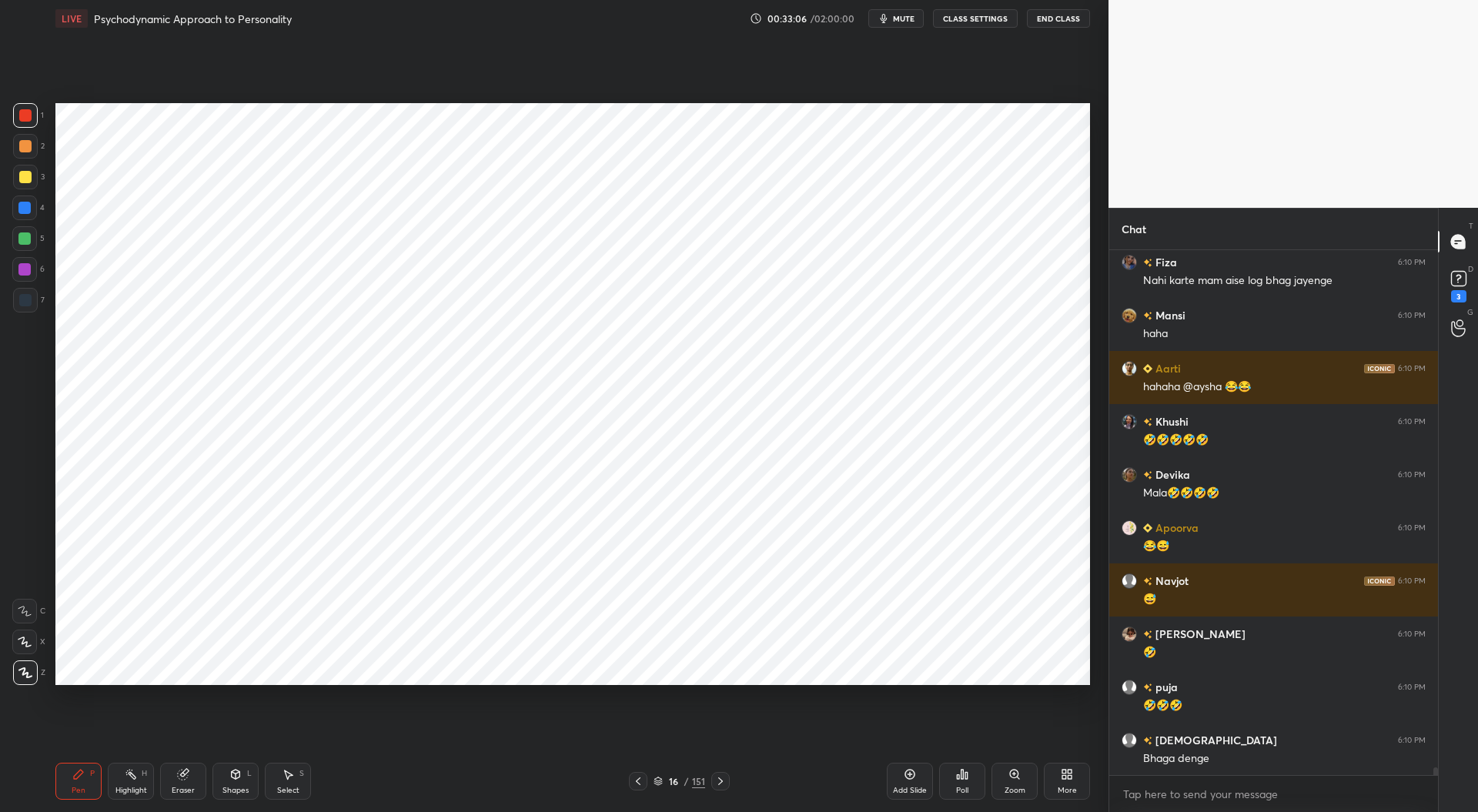
scroll to position [35791, 0]
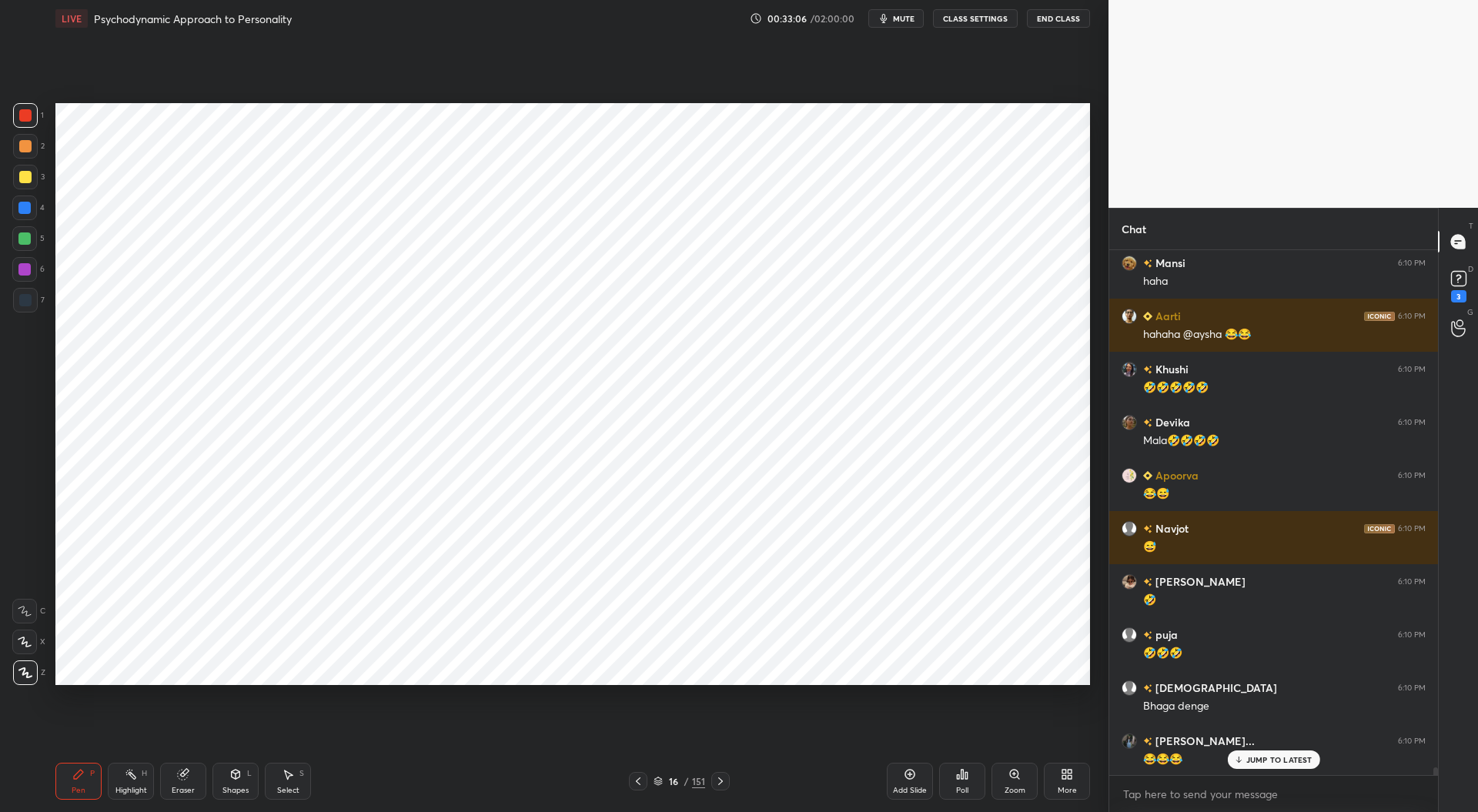
click at [13, 221] on div "4" at bounding box center [28, 211] width 32 height 31
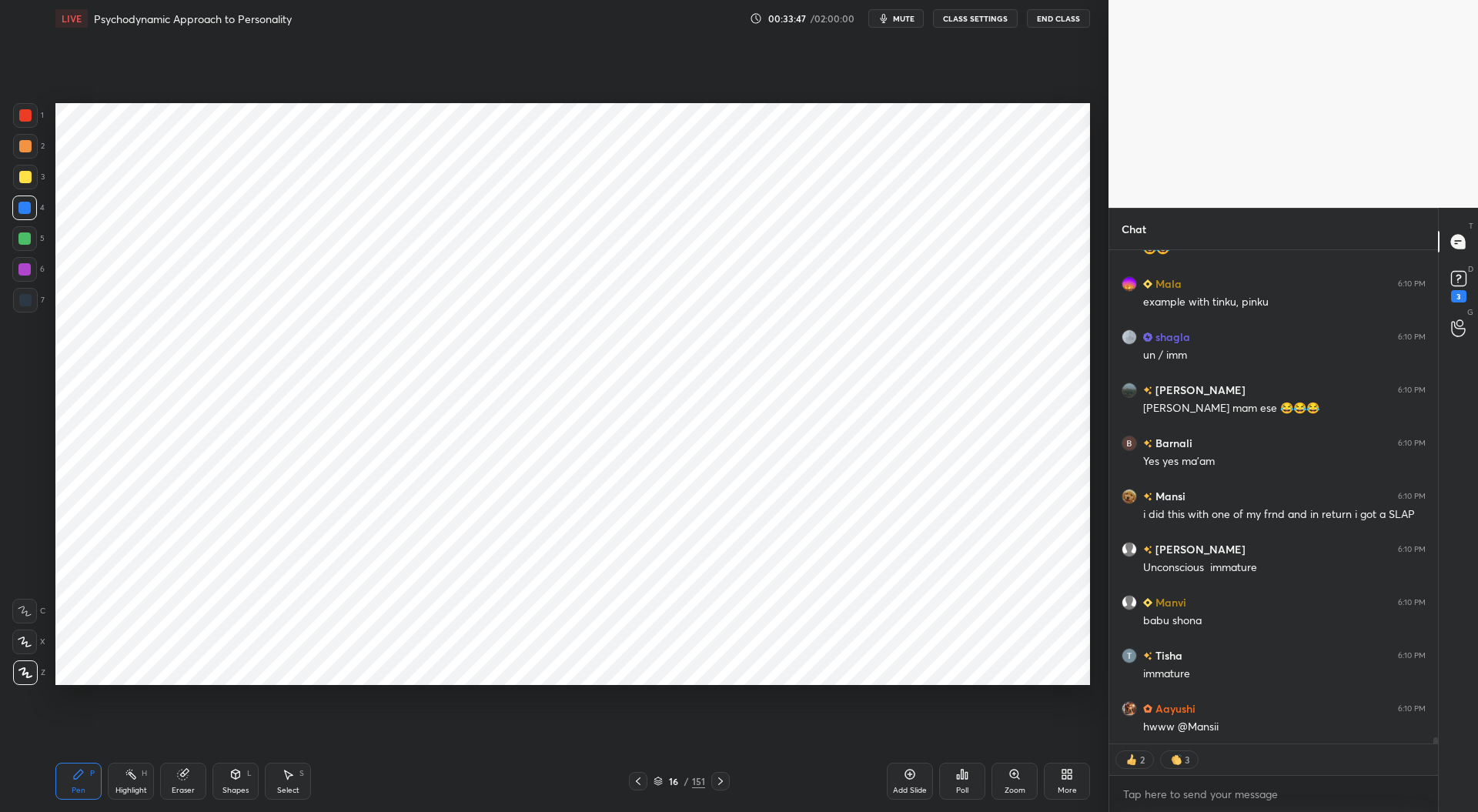
scroll to position [36939, 0]
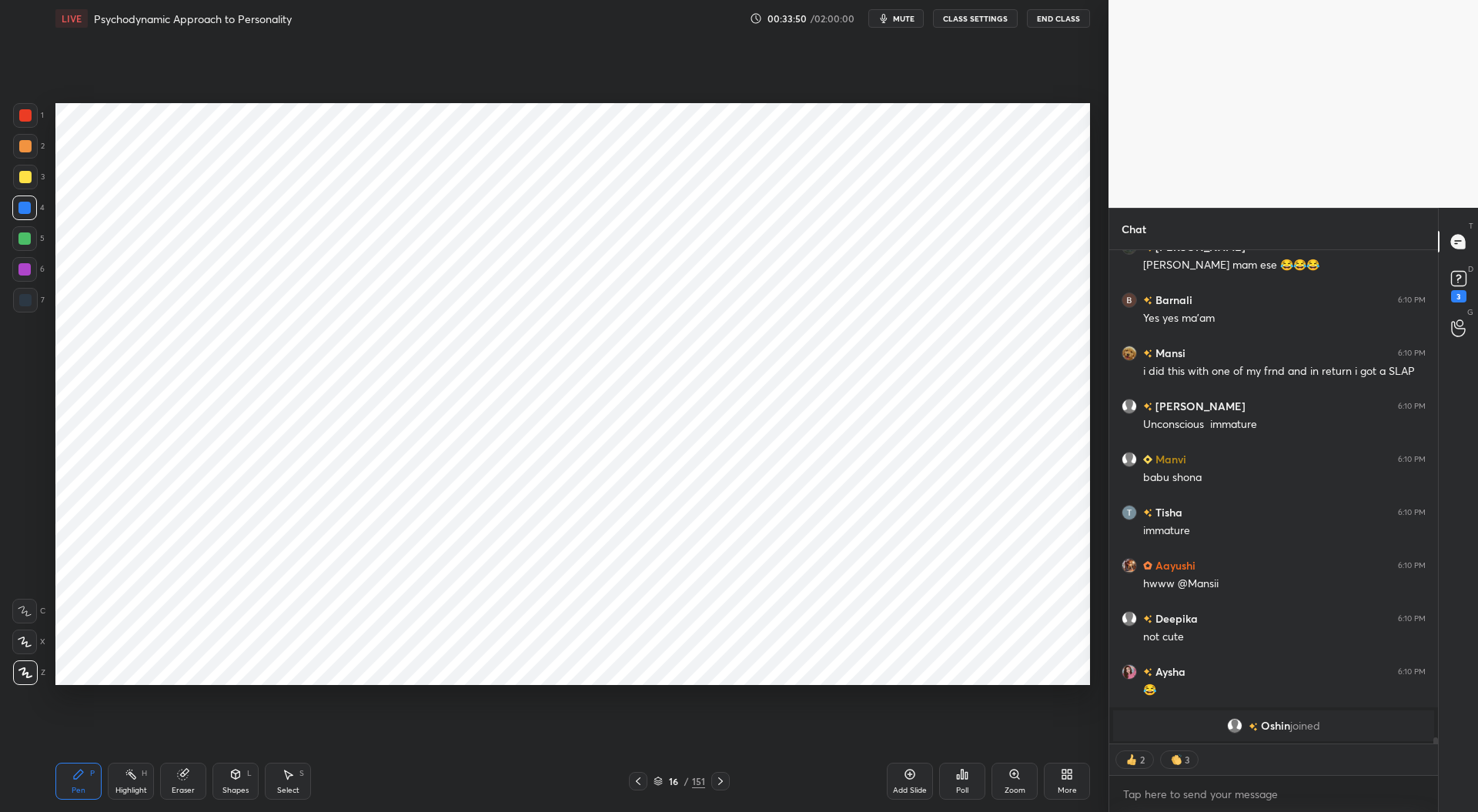
click at [639, 785] on icon at bounding box center [638, 781] width 5 height 8
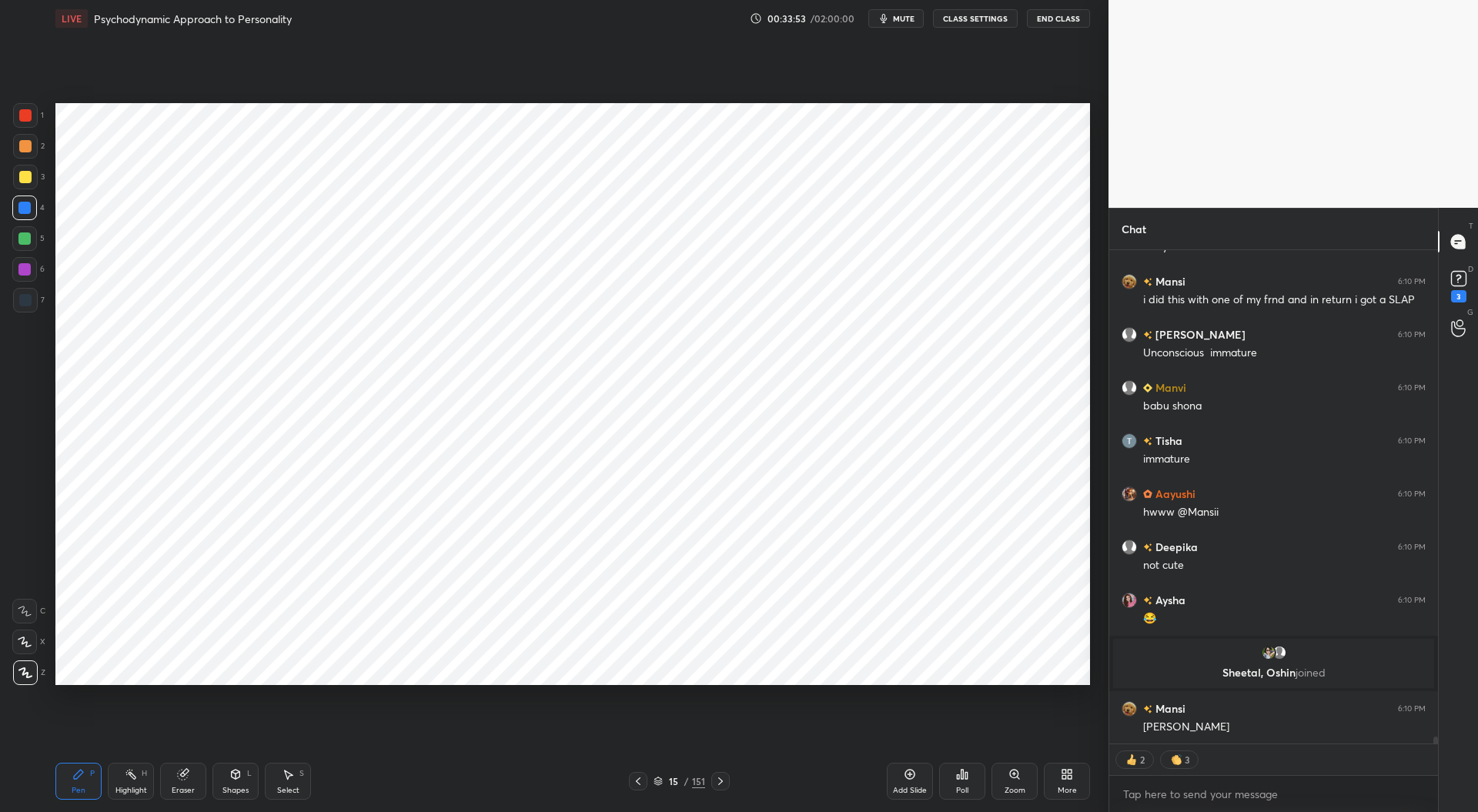
click at [640, 781] on icon at bounding box center [638, 781] width 13 height 13
click at [636, 788] on div at bounding box center [638, 781] width 18 height 18
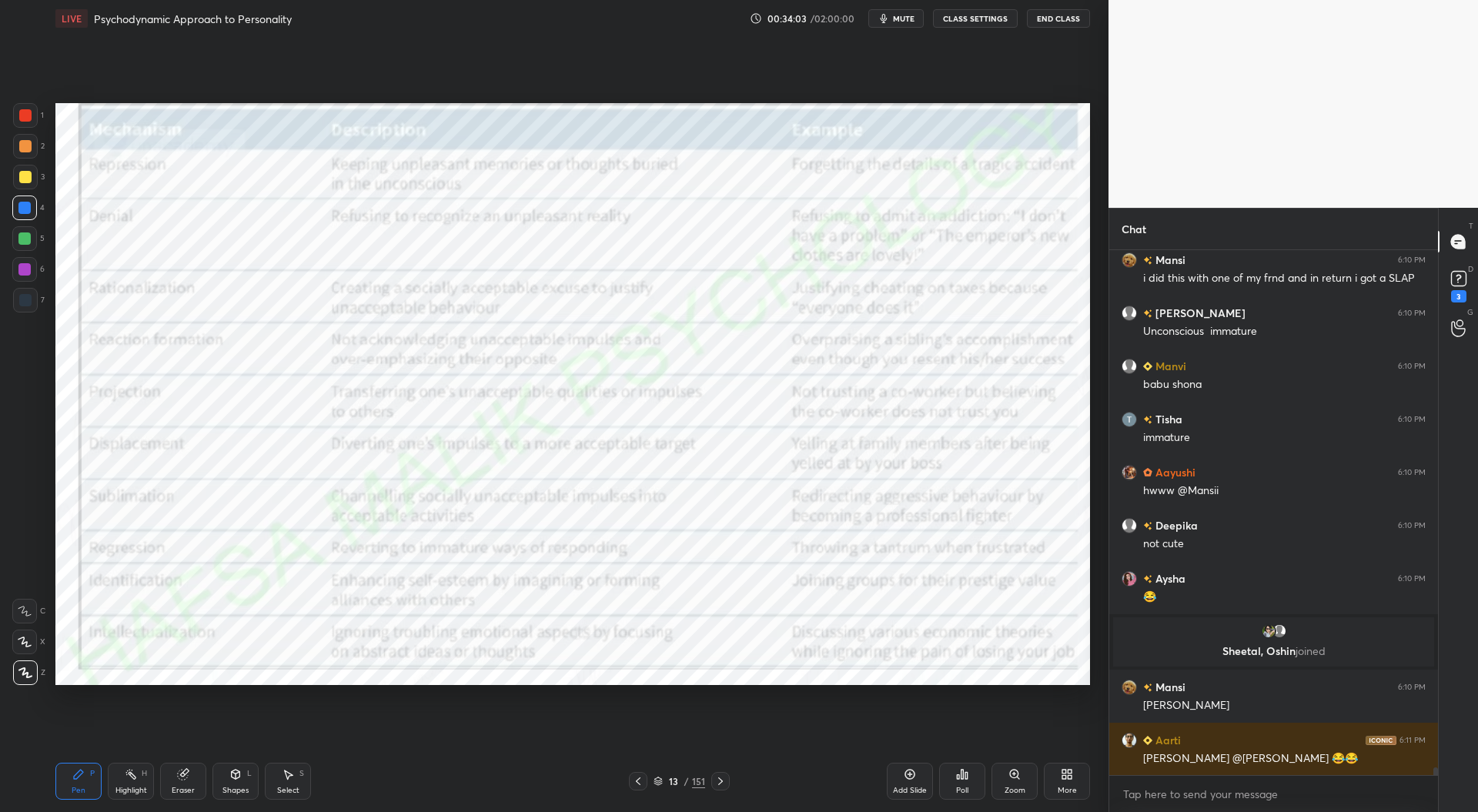
click at [723, 785] on icon at bounding box center [721, 781] width 13 height 13
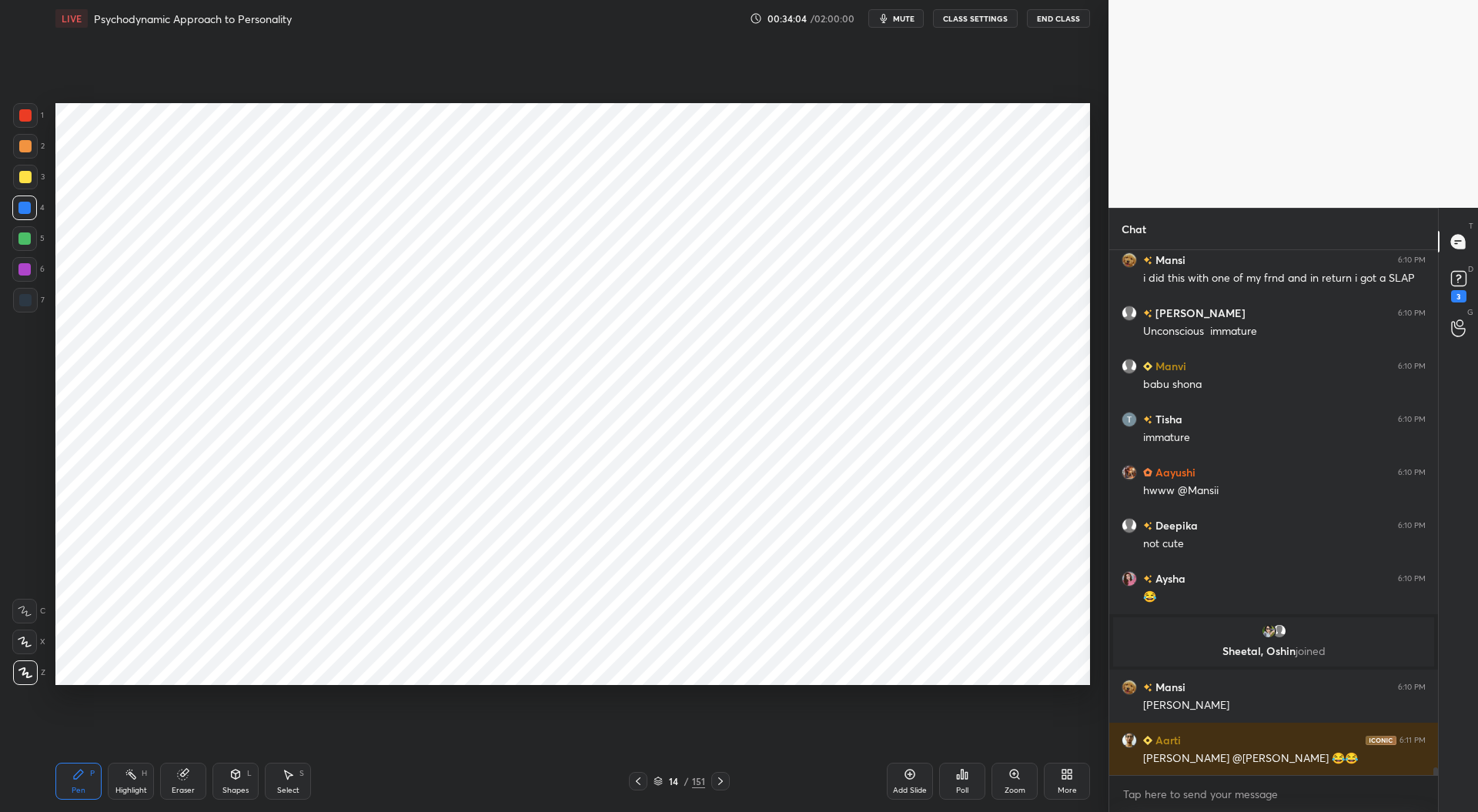
click at [722, 783] on icon at bounding box center [721, 781] width 13 height 13
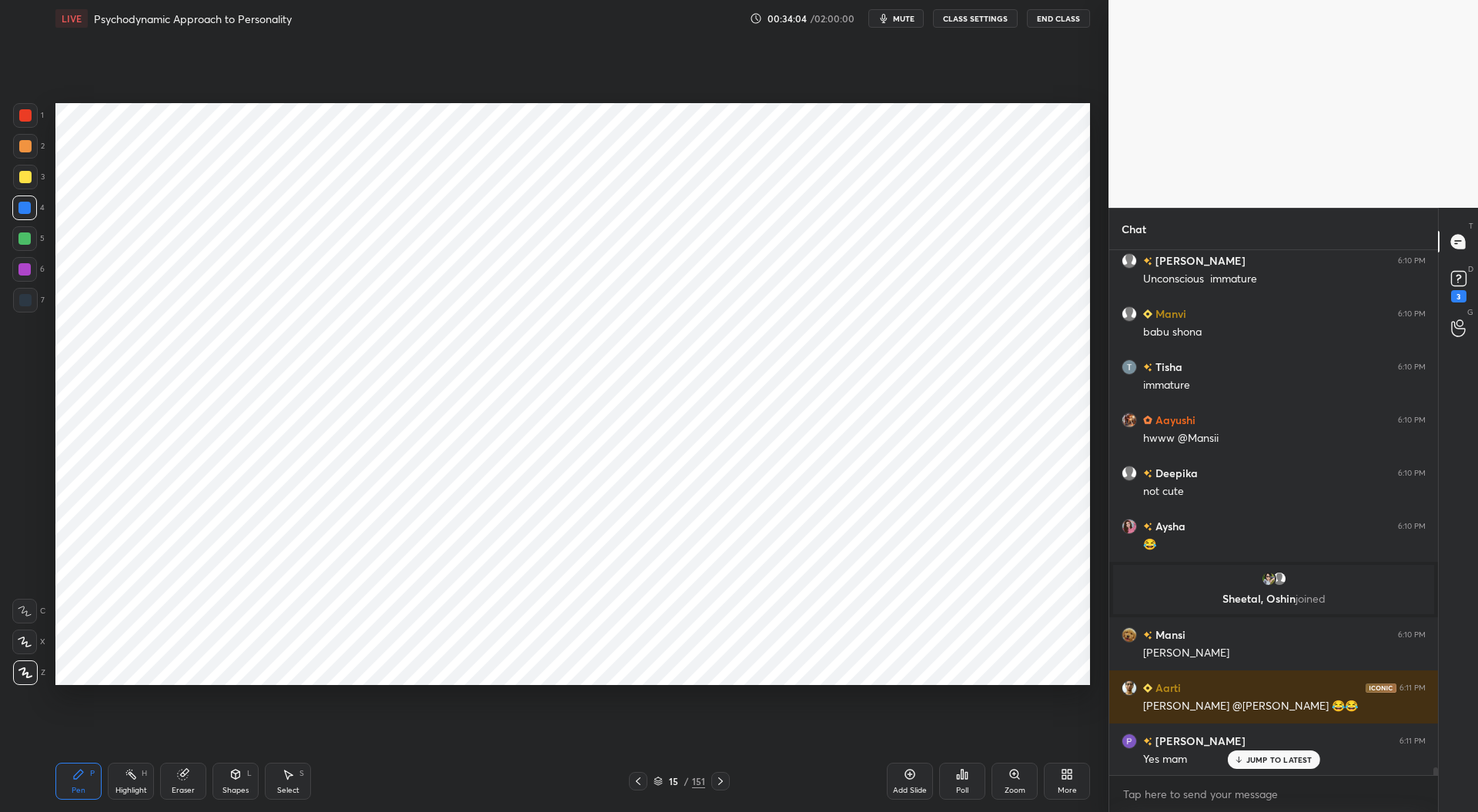
click at [722, 780] on icon at bounding box center [721, 781] width 13 height 13
click at [722, 777] on icon at bounding box center [721, 781] width 13 height 13
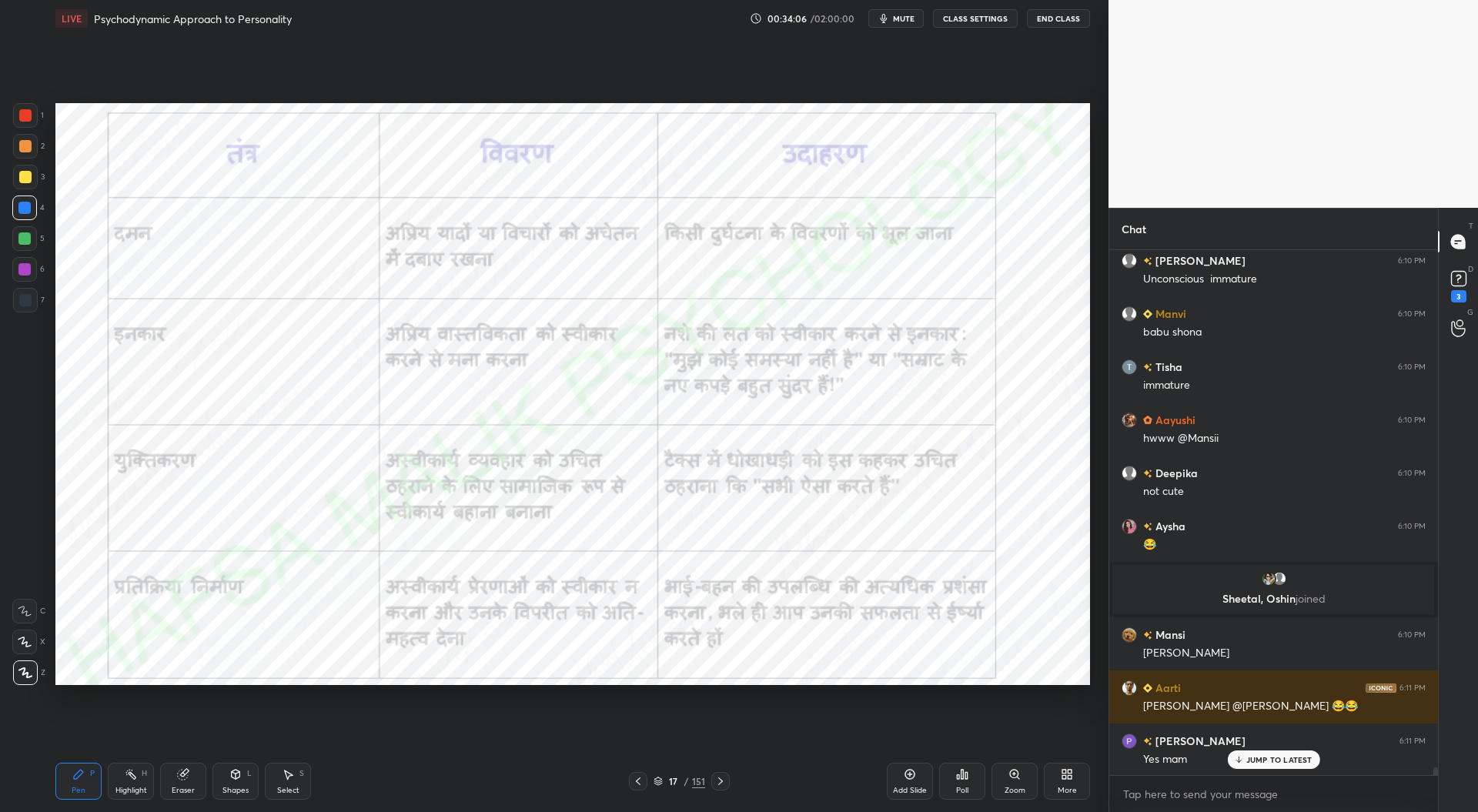
click at [640, 785] on icon at bounding box center [638, 781] width 5 height 8
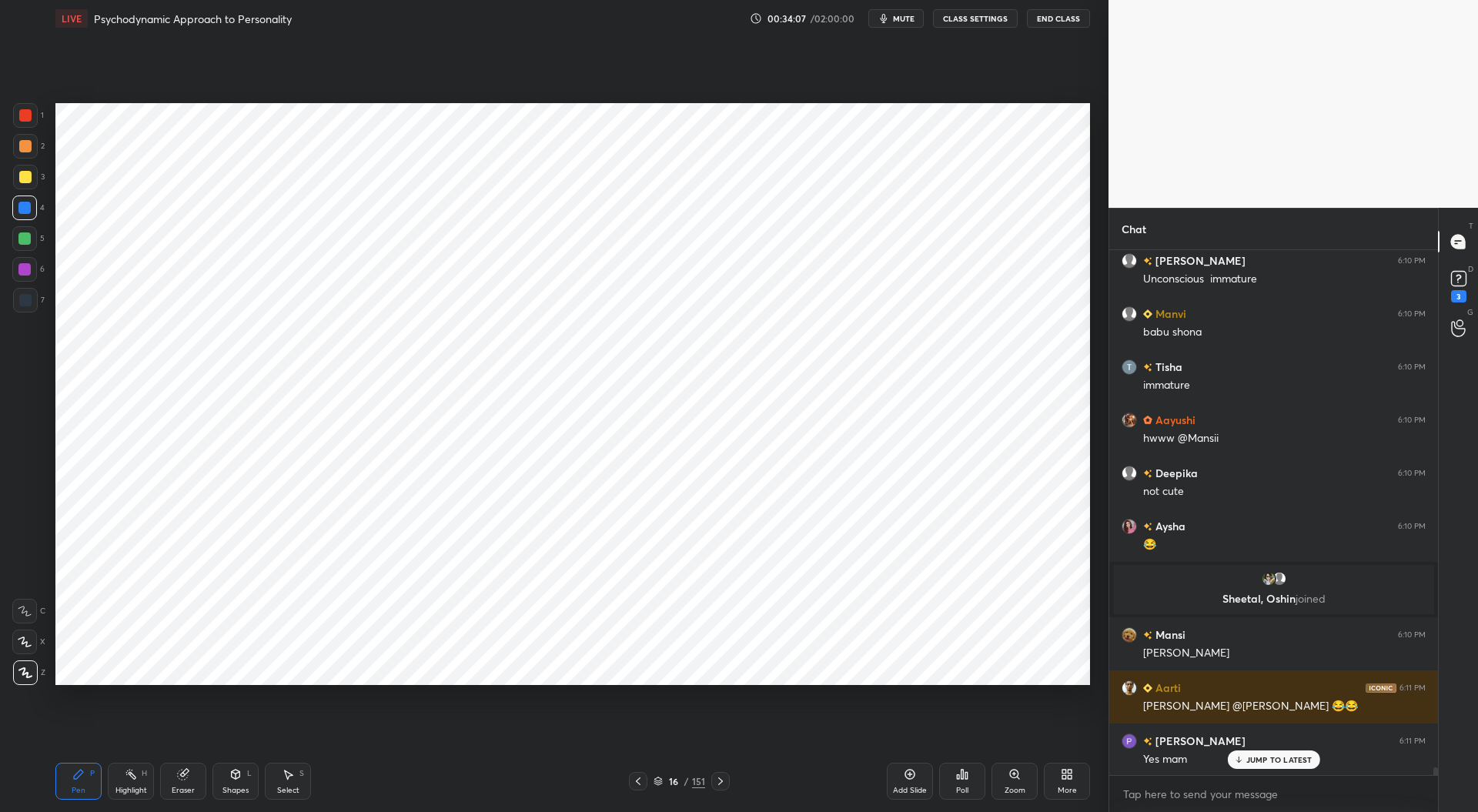
click at [917, 777] on div "Add Slide" at bounding box center [909, 781] width 46 height 37
click at [24, 303] on div at bounding box center [25, 300] width 13 height 13
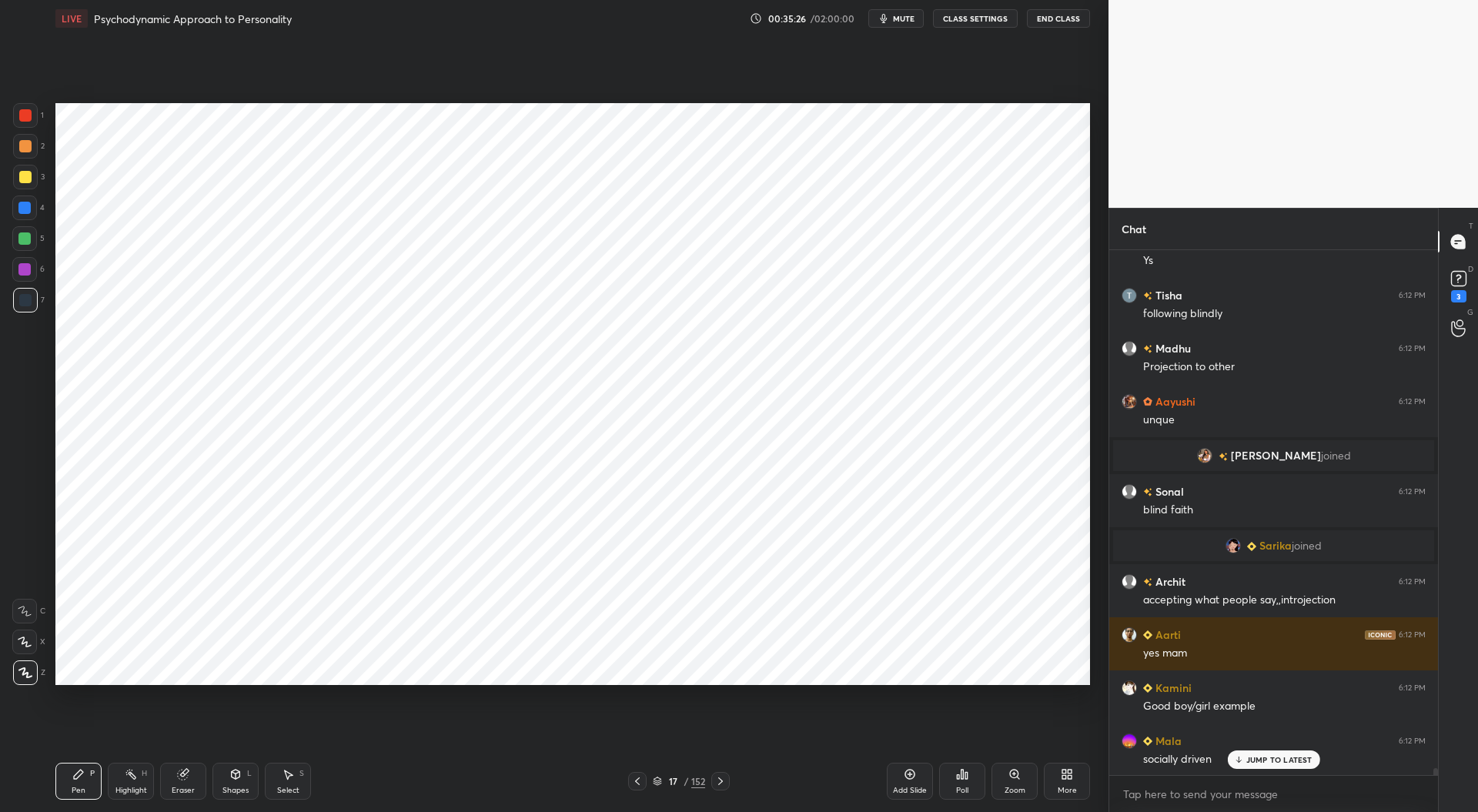
scroll to position [37381, 0]
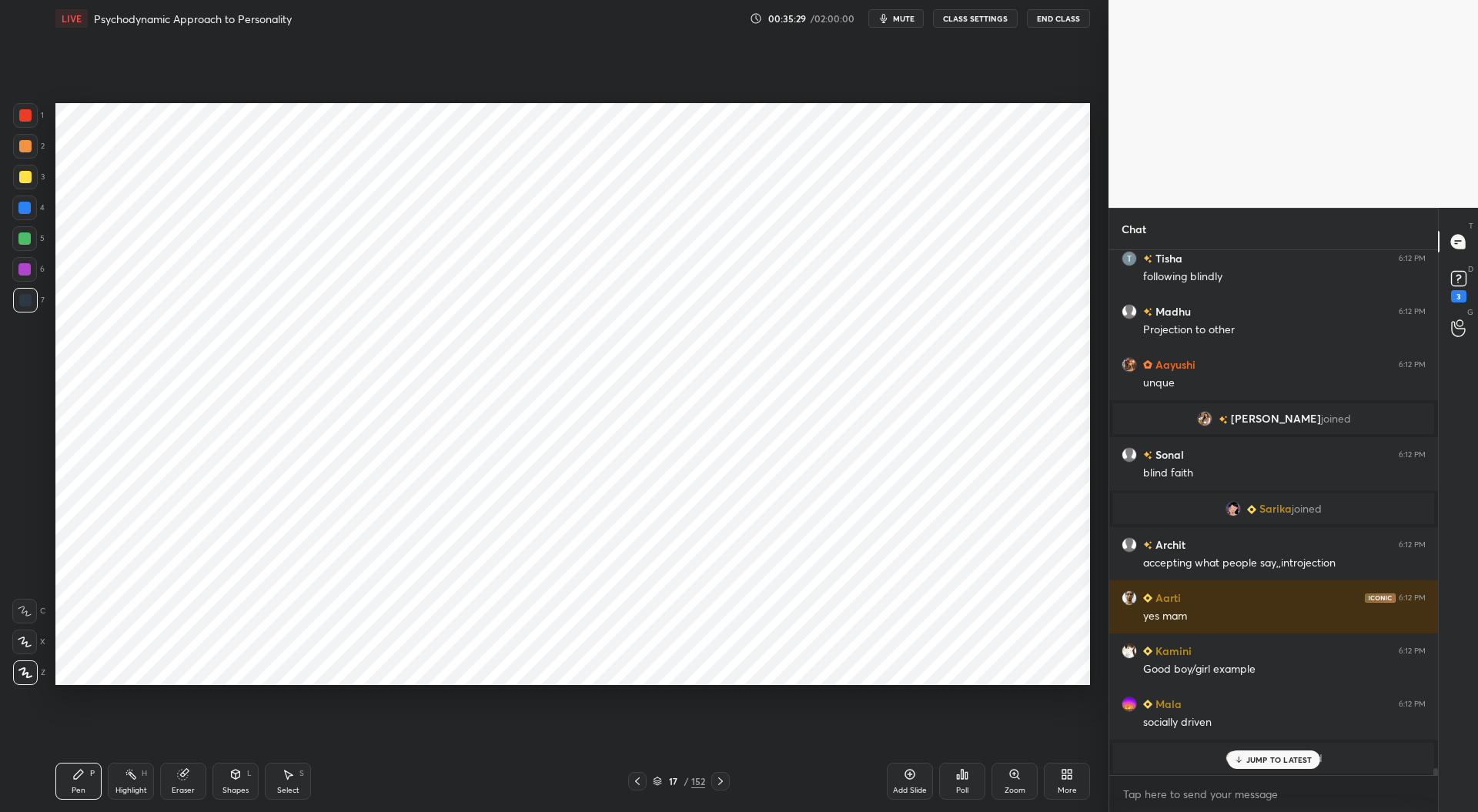
click at [27, 112] on div at bounding box center [25, 115] width 13 height 13
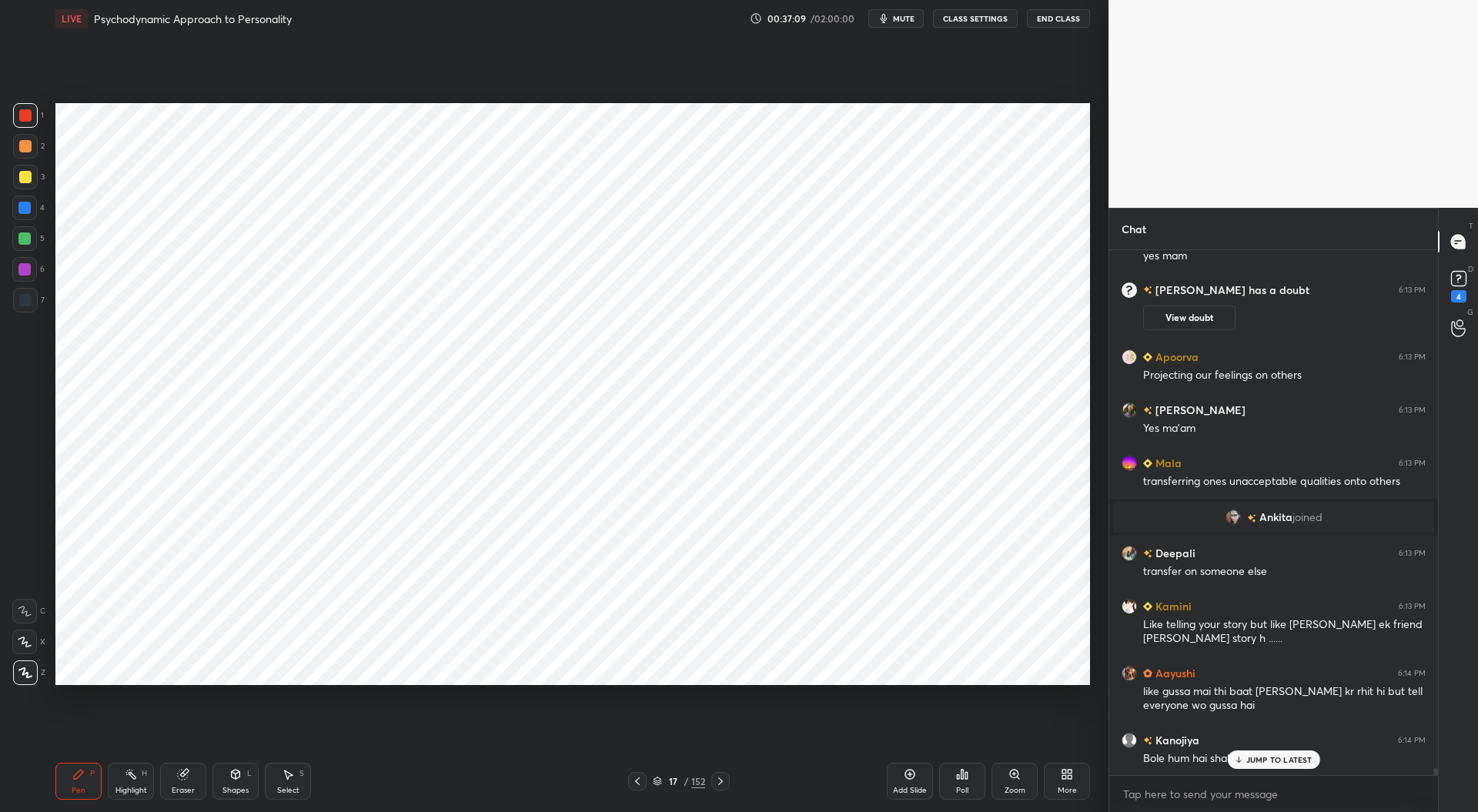
scroll to position [38048, 0]
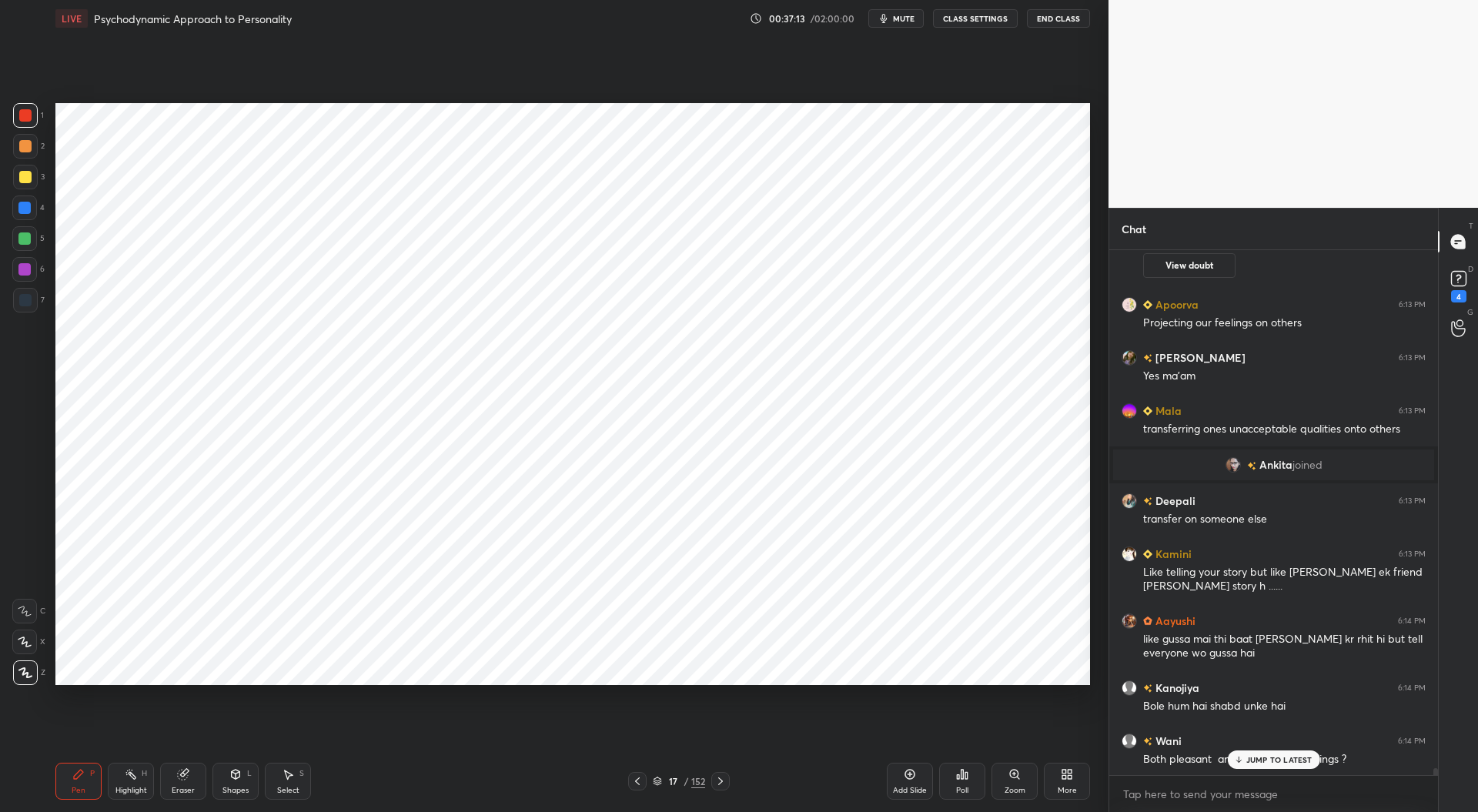
click at [188, 784] on div "Eraser" at bounding box center [182, 781] width 46 height 37
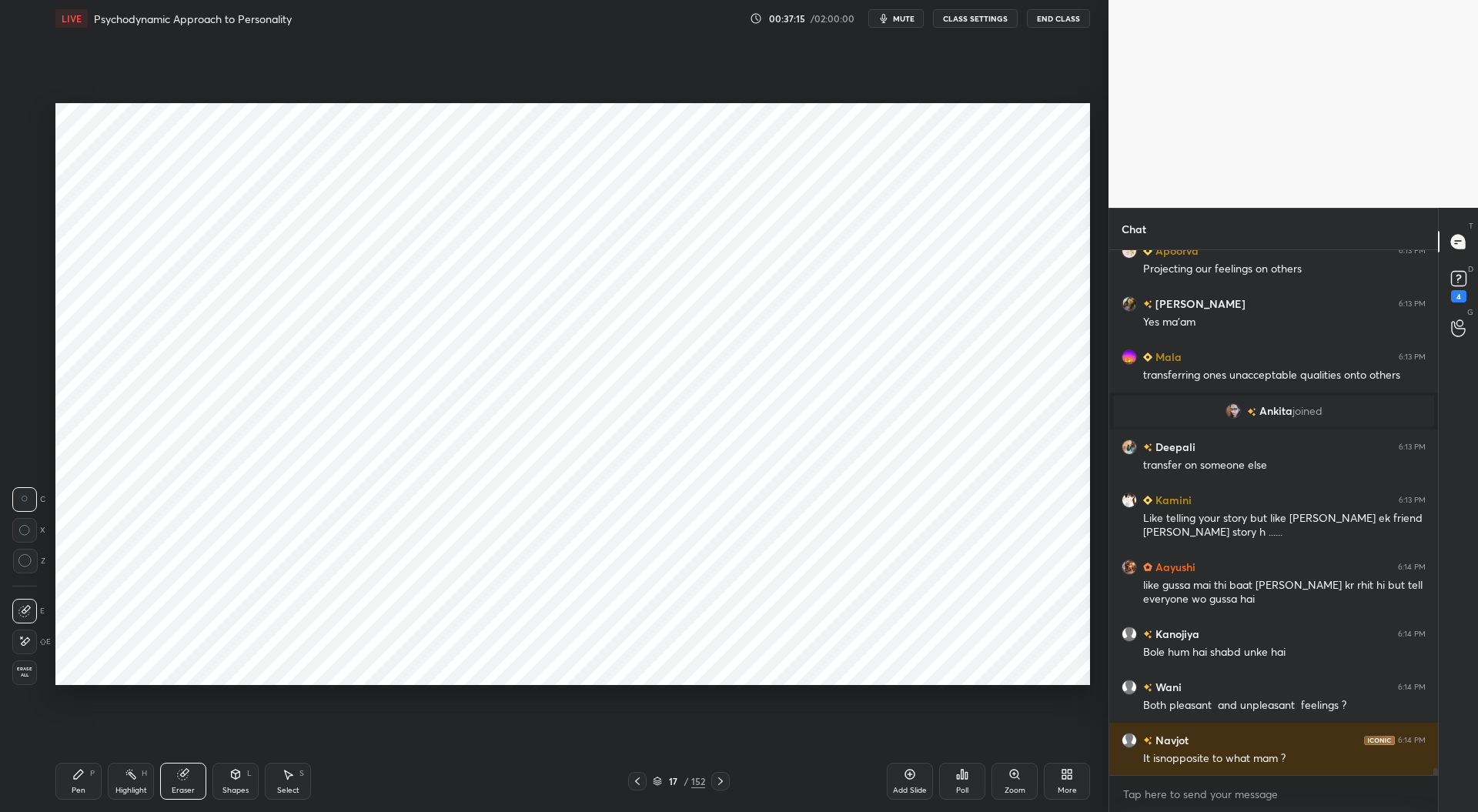
click at [85, 779] on div "Pen P" at bounding box center [78, 781] width 46 height 37
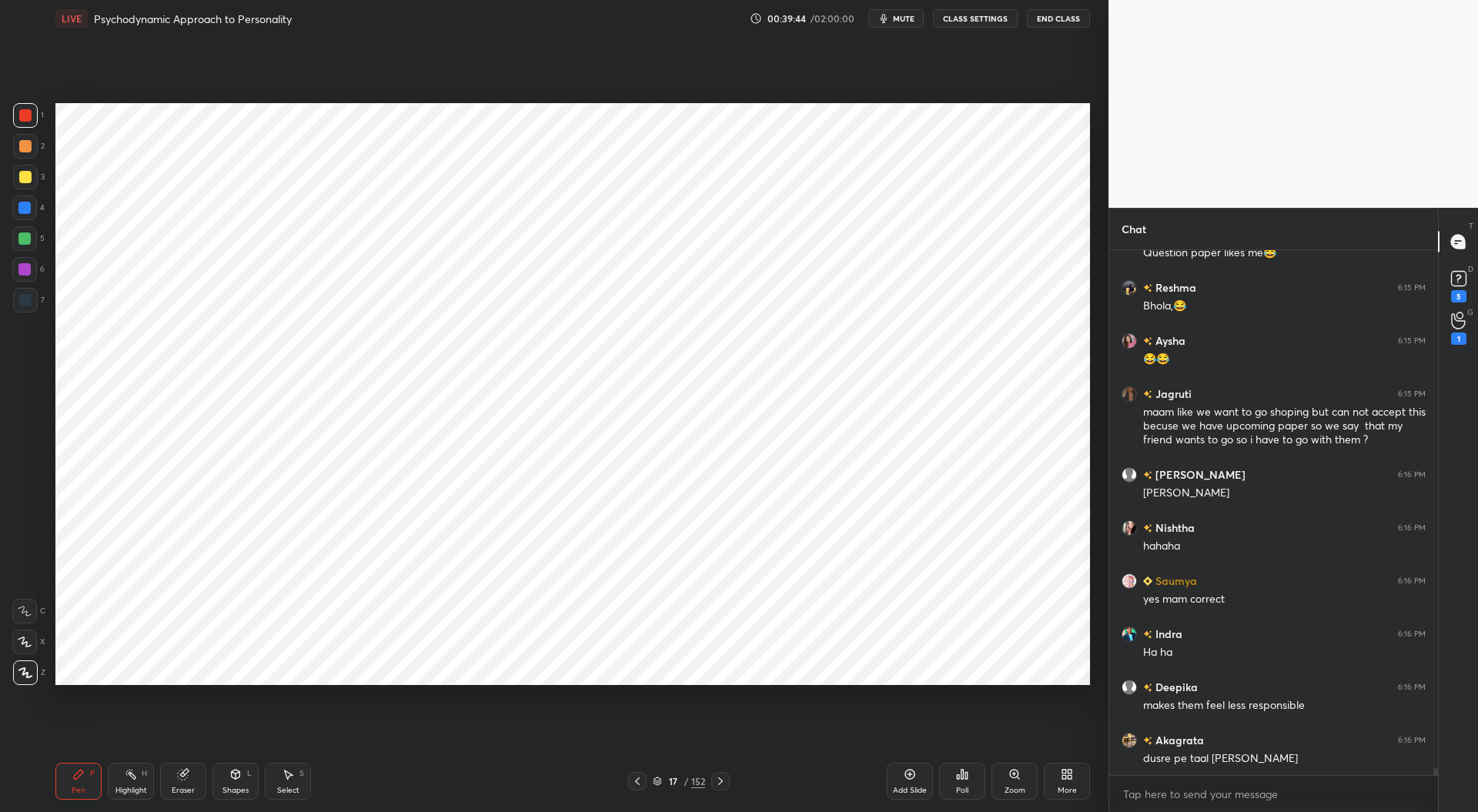
scroll to position [39549, 0]
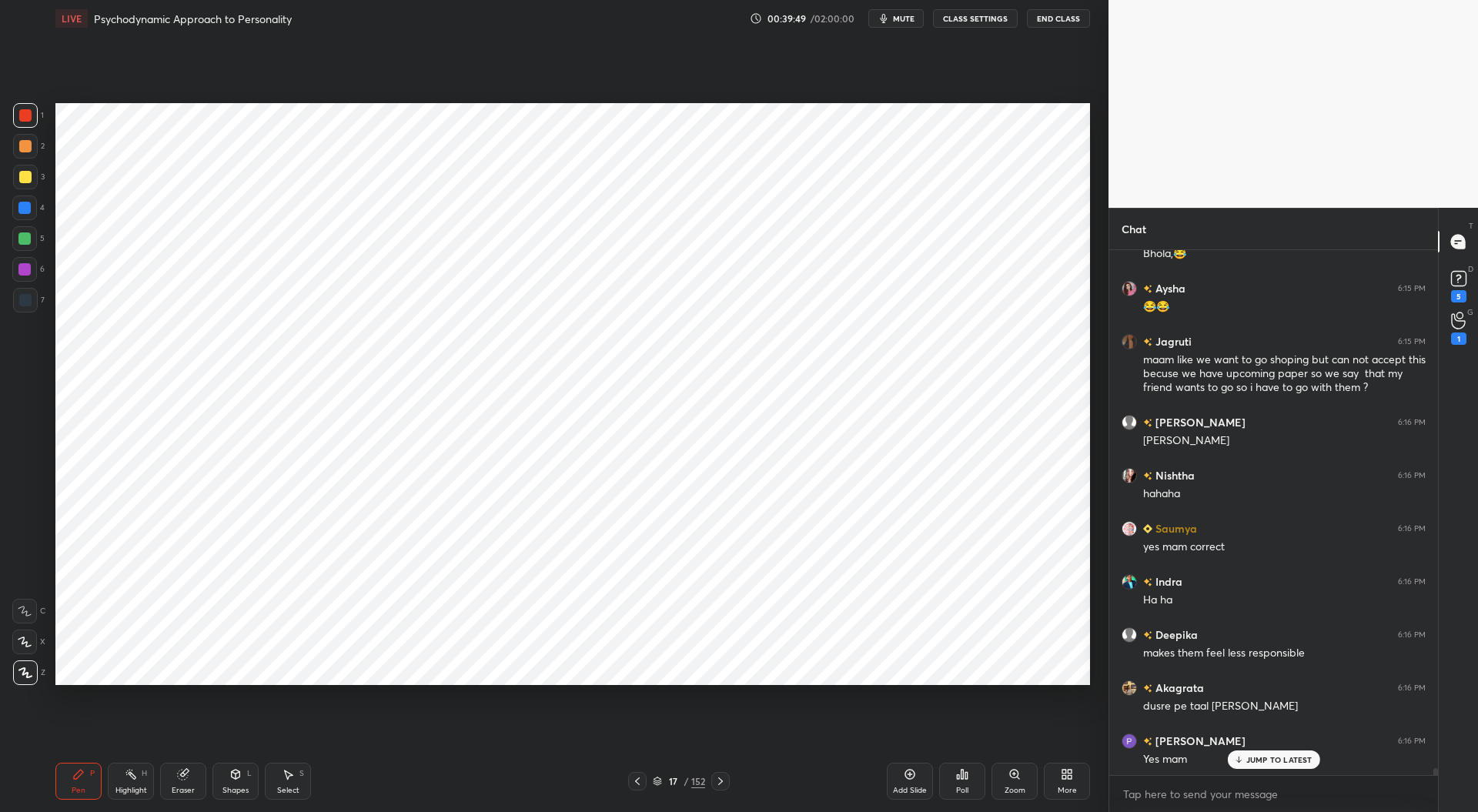
click at [26, 211] on div at bounding box center [24, 207] width 13 height 13
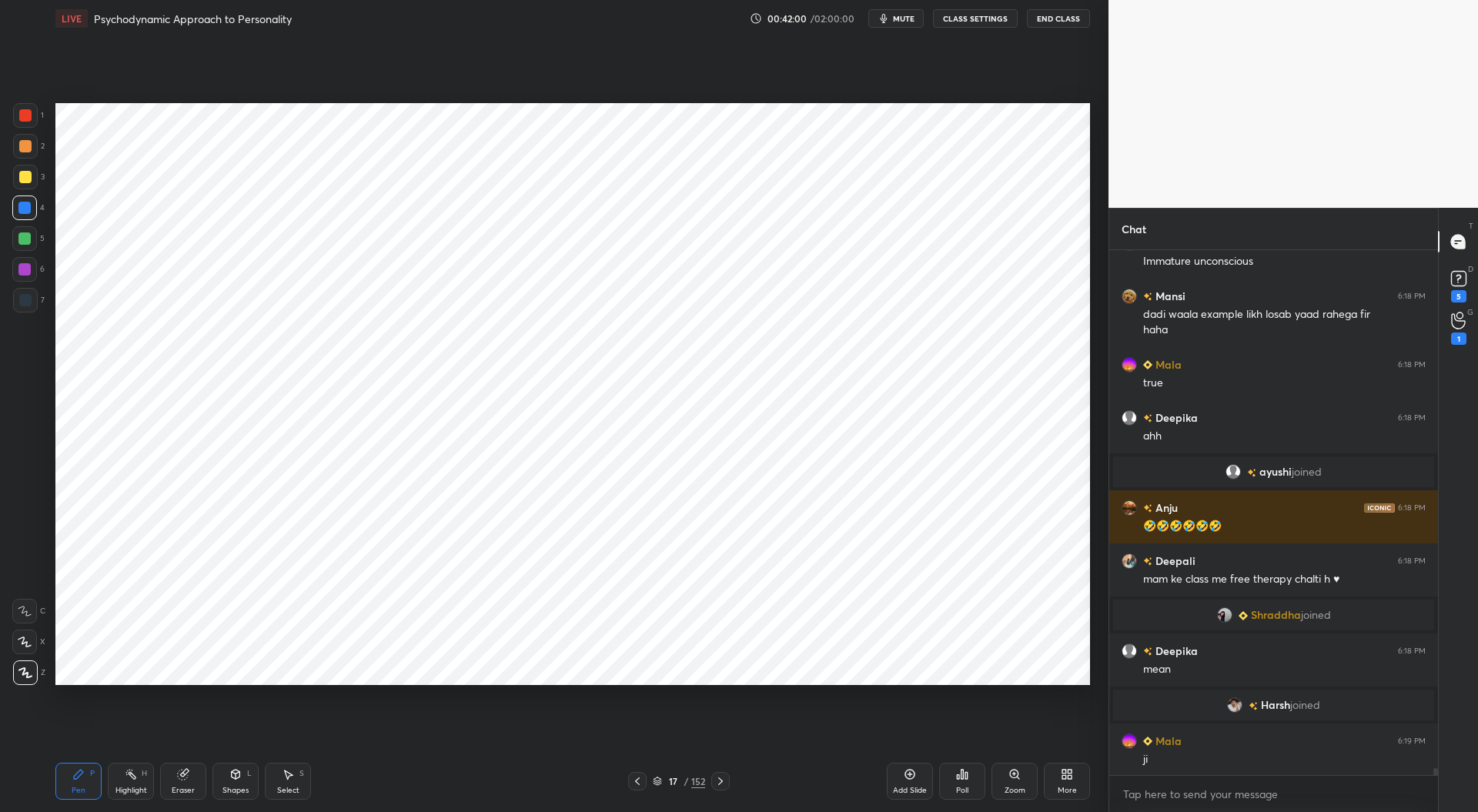
scroll to position [40980, 0]
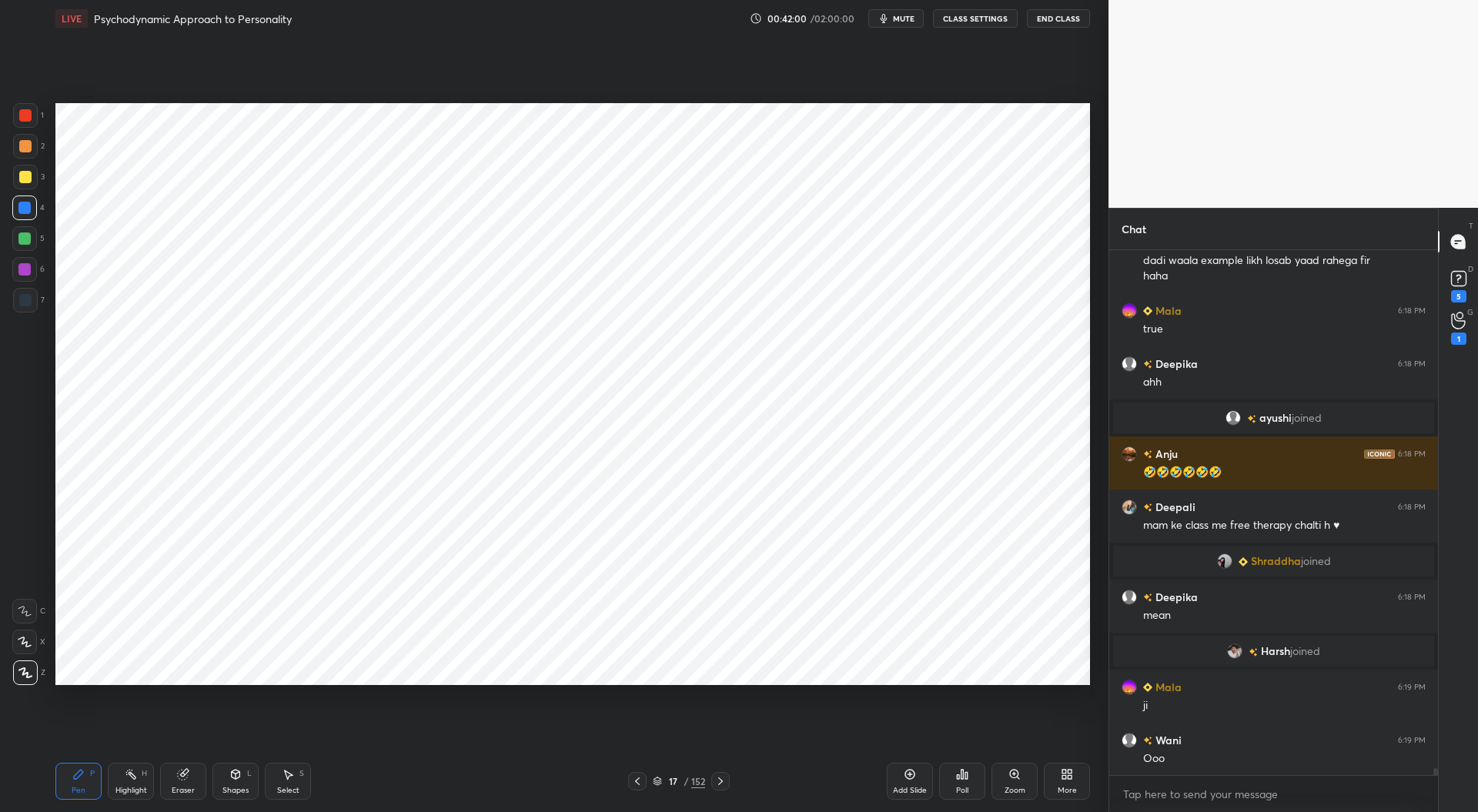
click at [725, 777] on icon at bounding box center [721, 781] width 13 height 13
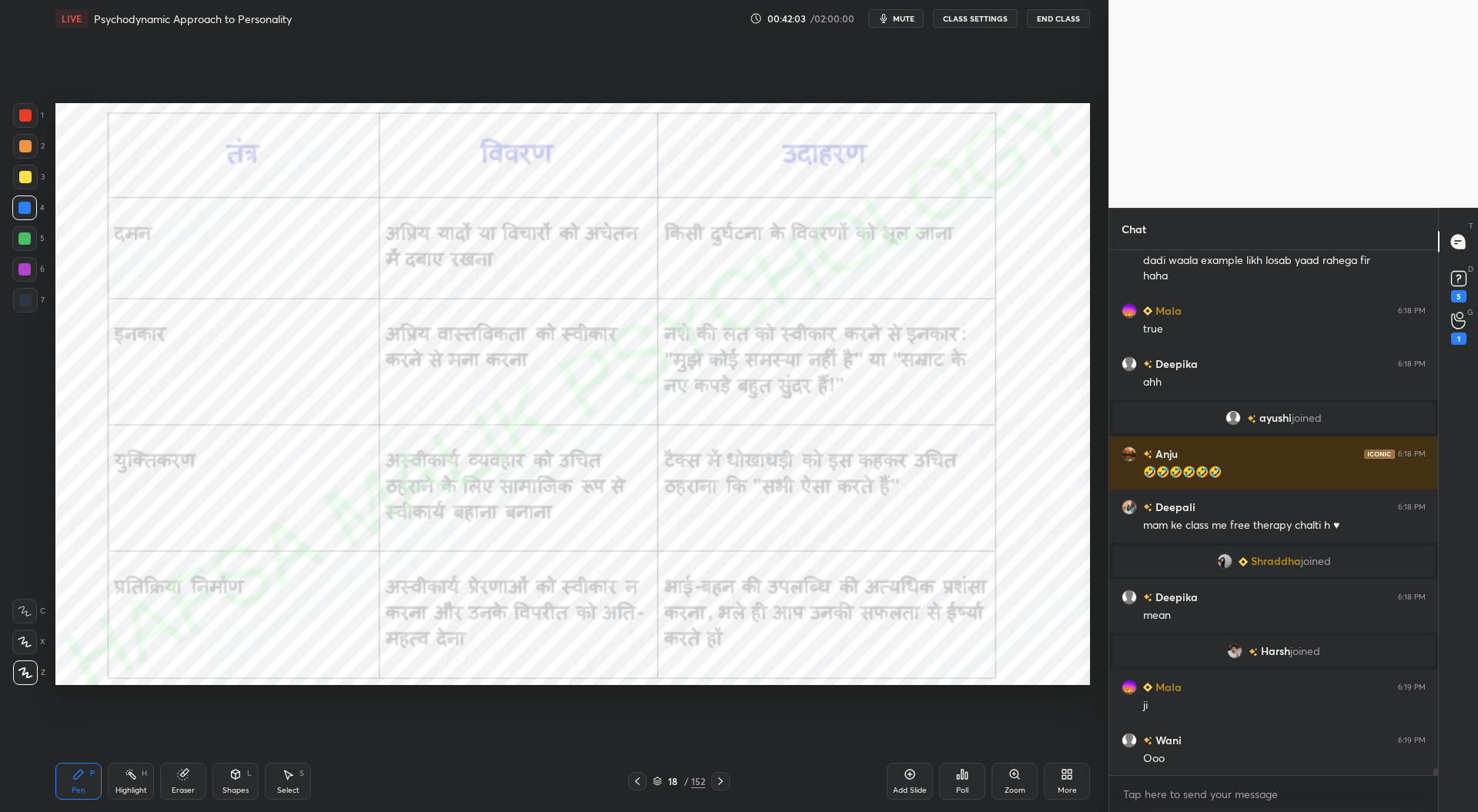
click at [639, 783] on icon at bounding box center [637, 781] width 13 height 13
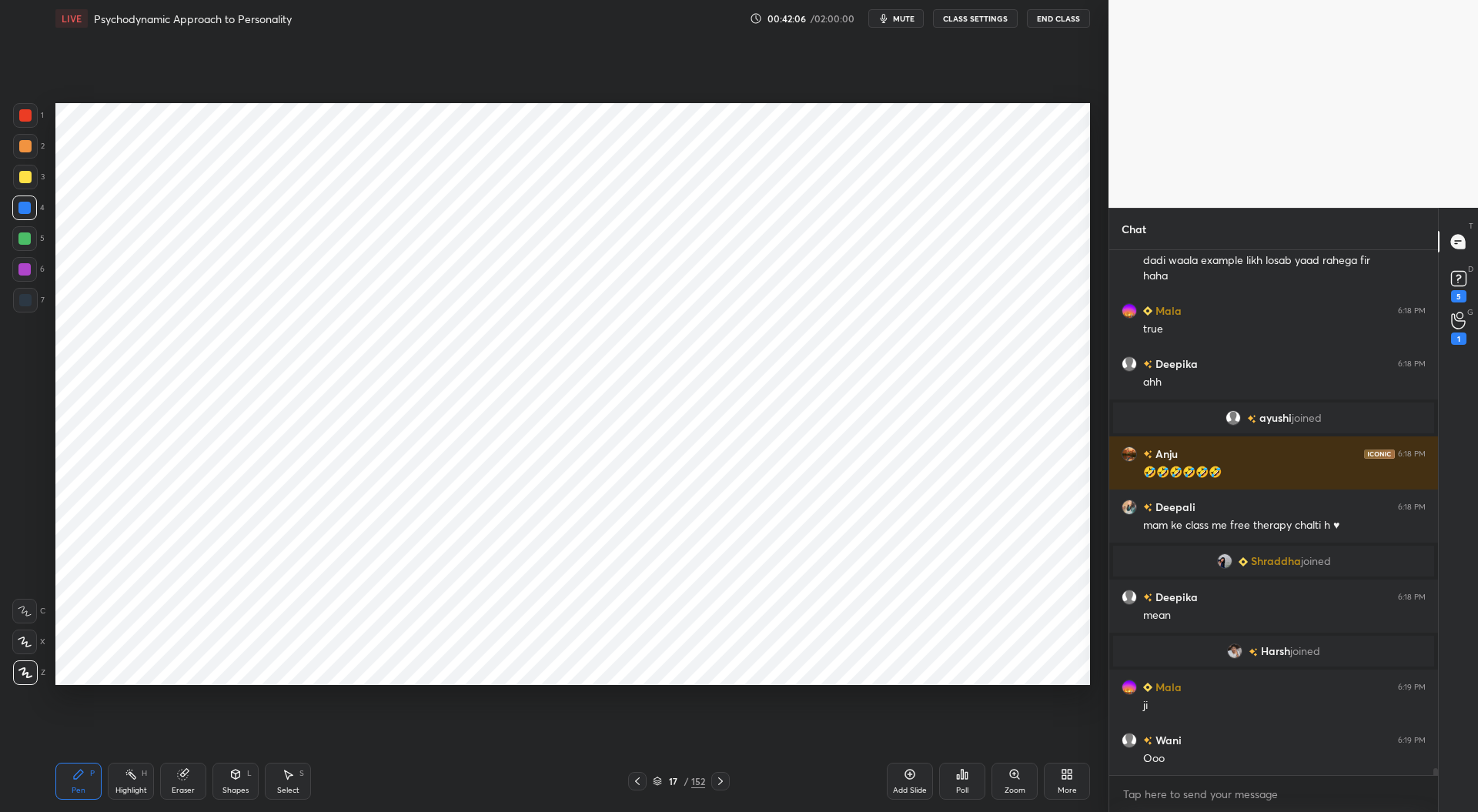
click at [909, 771] on icon at bounding box center [909, 774] width 13 height 13
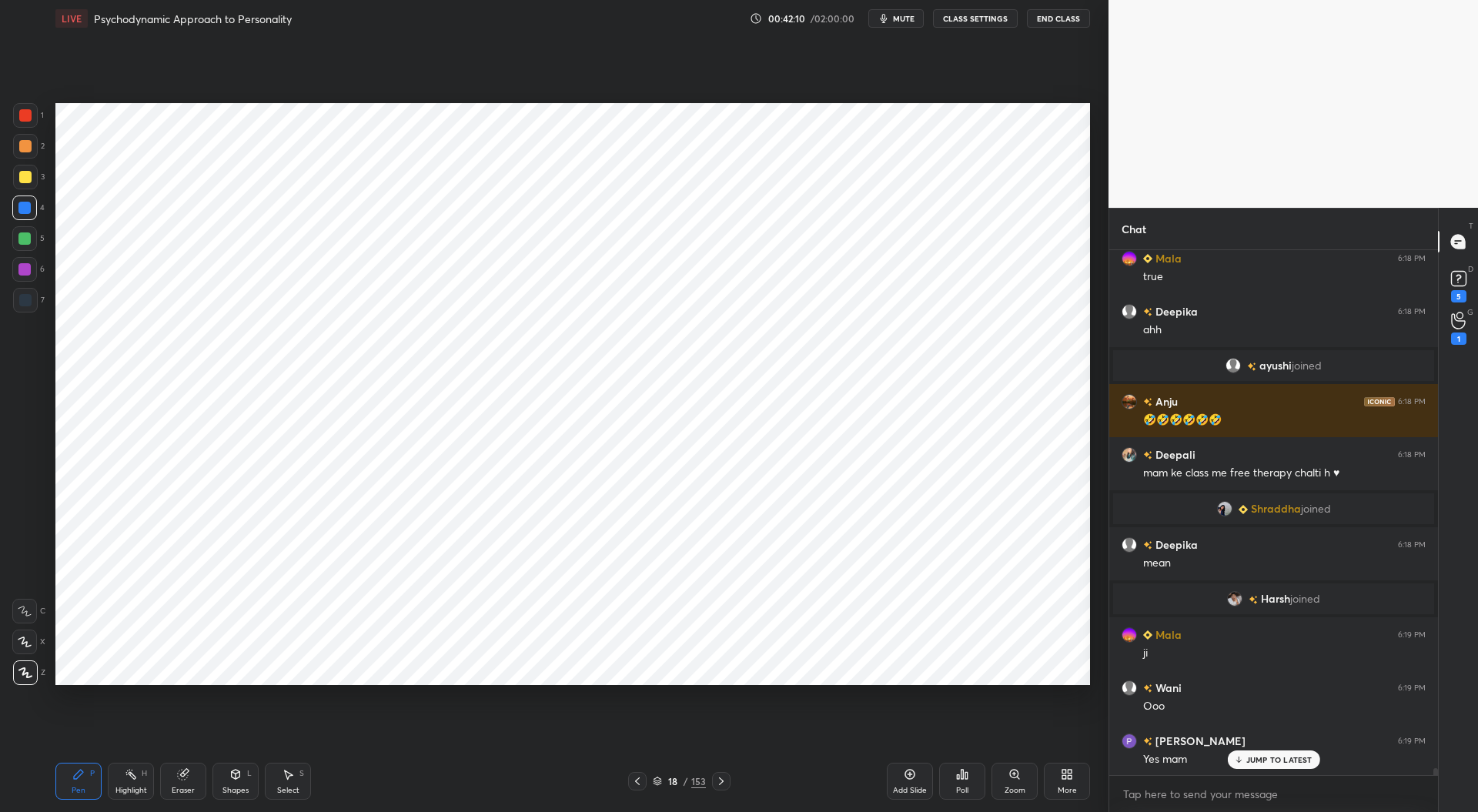
scroll to position [41086, 0]
click at [636, 784] on icon at bounding box center [637, 781] width 13 height 13
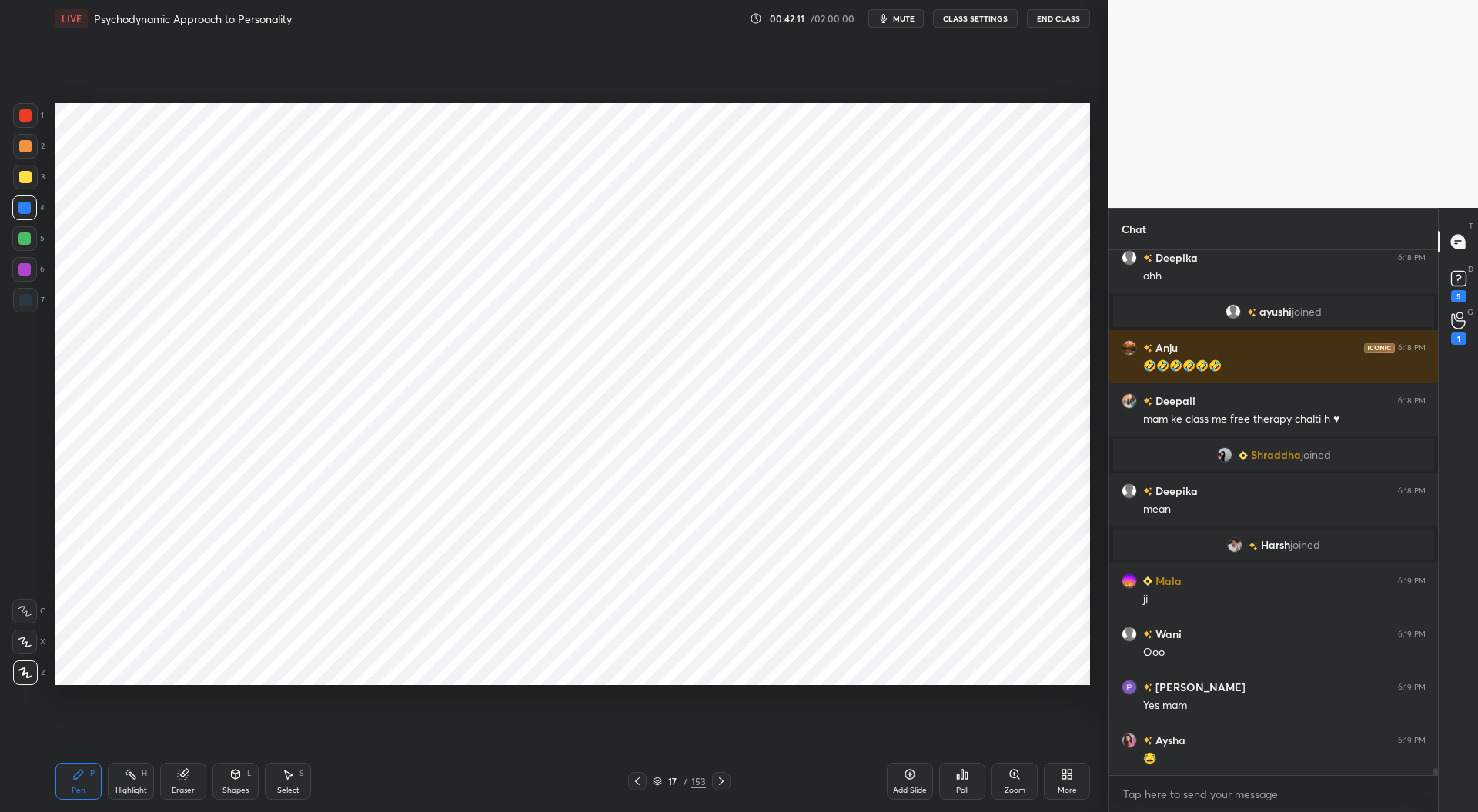
click at [639, 781] on icon at bounding box center [637, 781] width 13 height 13
click at [642, 780] on icon at bounding box center [637, 781] width 13 height 13
click at [641, 775] on icon at bounding box center [637, 781] width 13 height 13
click at [642, 778] on icon at bounding box center [637, 781] width 13 height 13
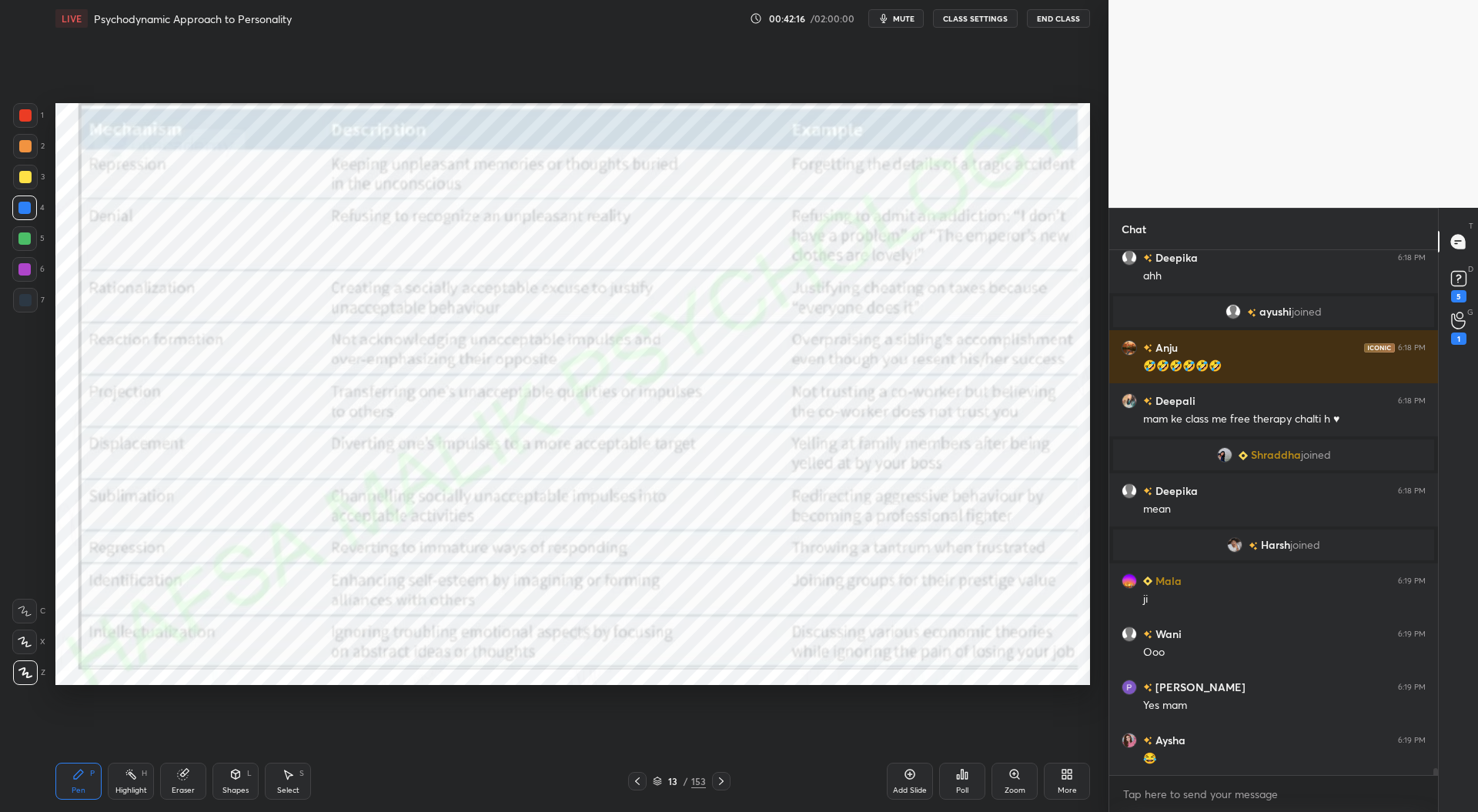
scroll to position [41137, 0]
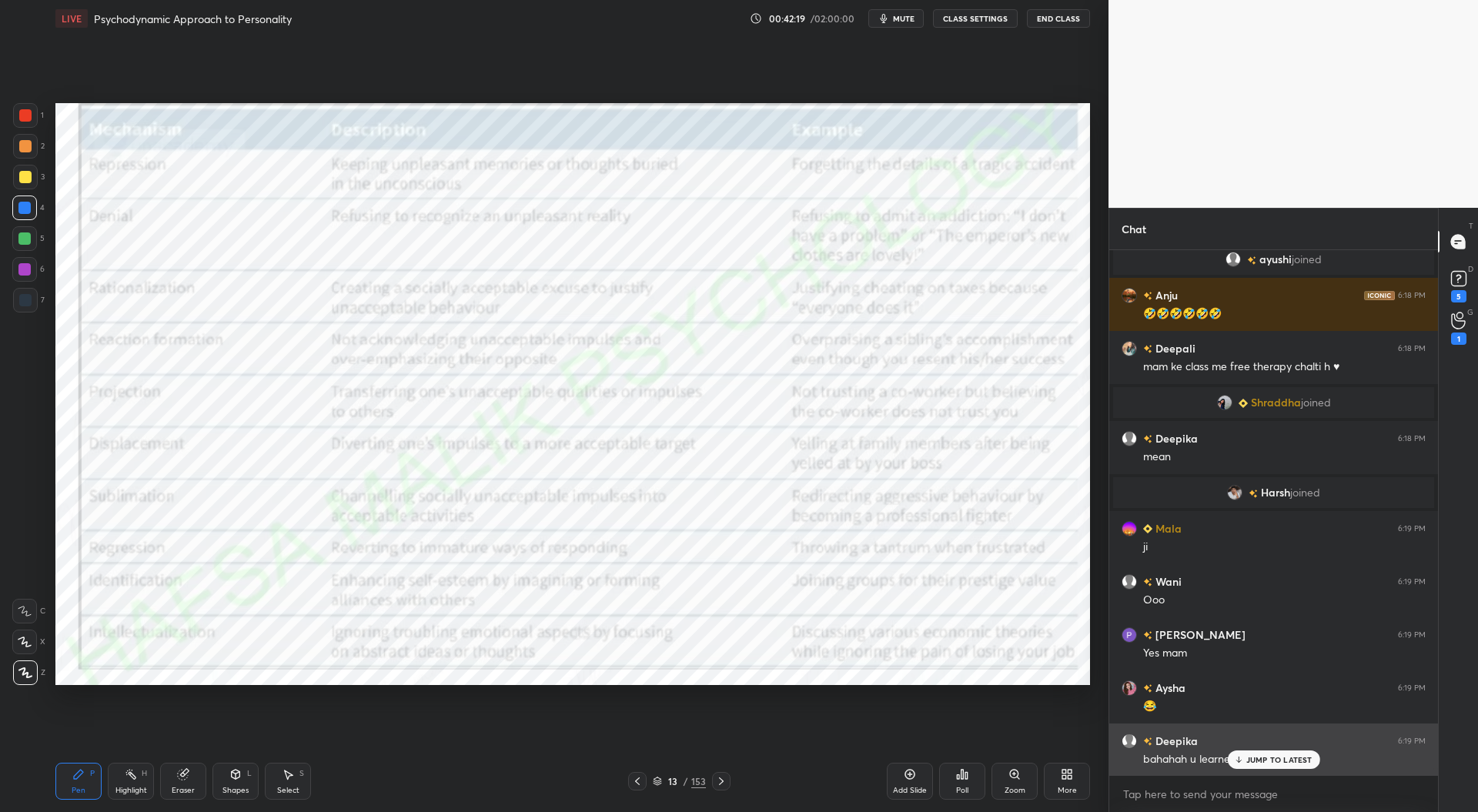
click at [1266, 753] on div "JUMP TO LATEST" at bounding box center [1273, 759] width 92 height 18
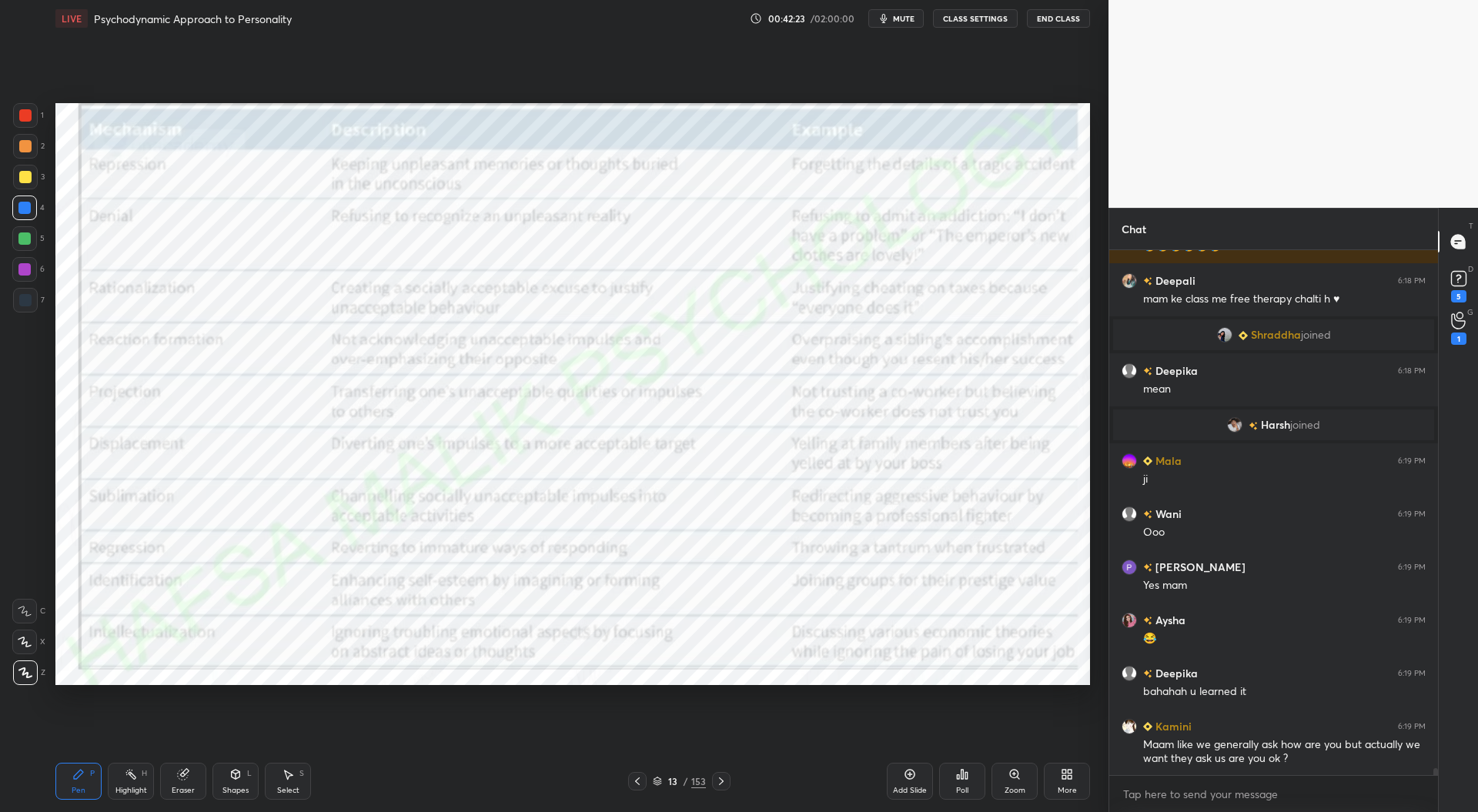
click at [728, 778] on div at bounding box center [721, 781] width 18 height 18
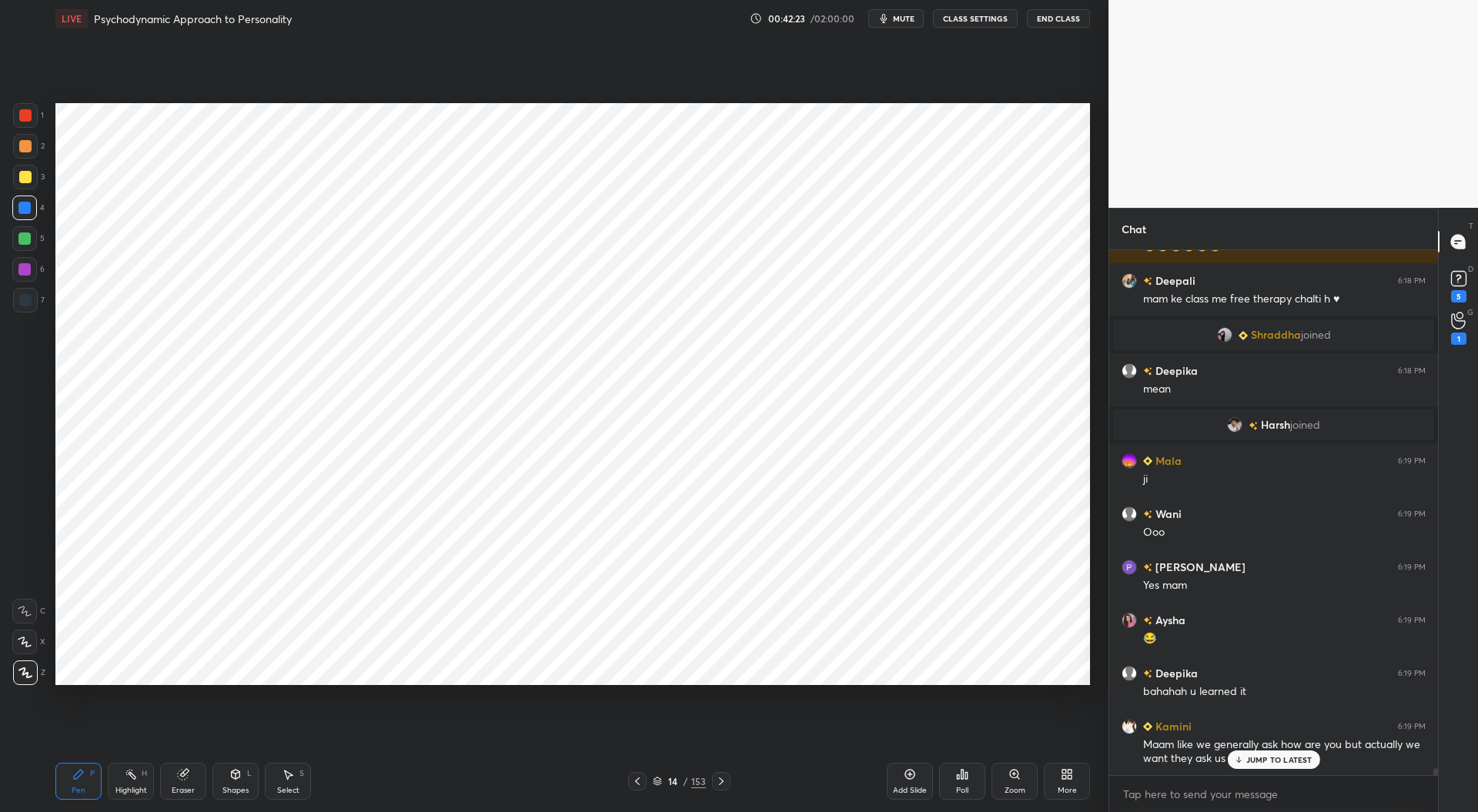
scroll to position [41258, 0]
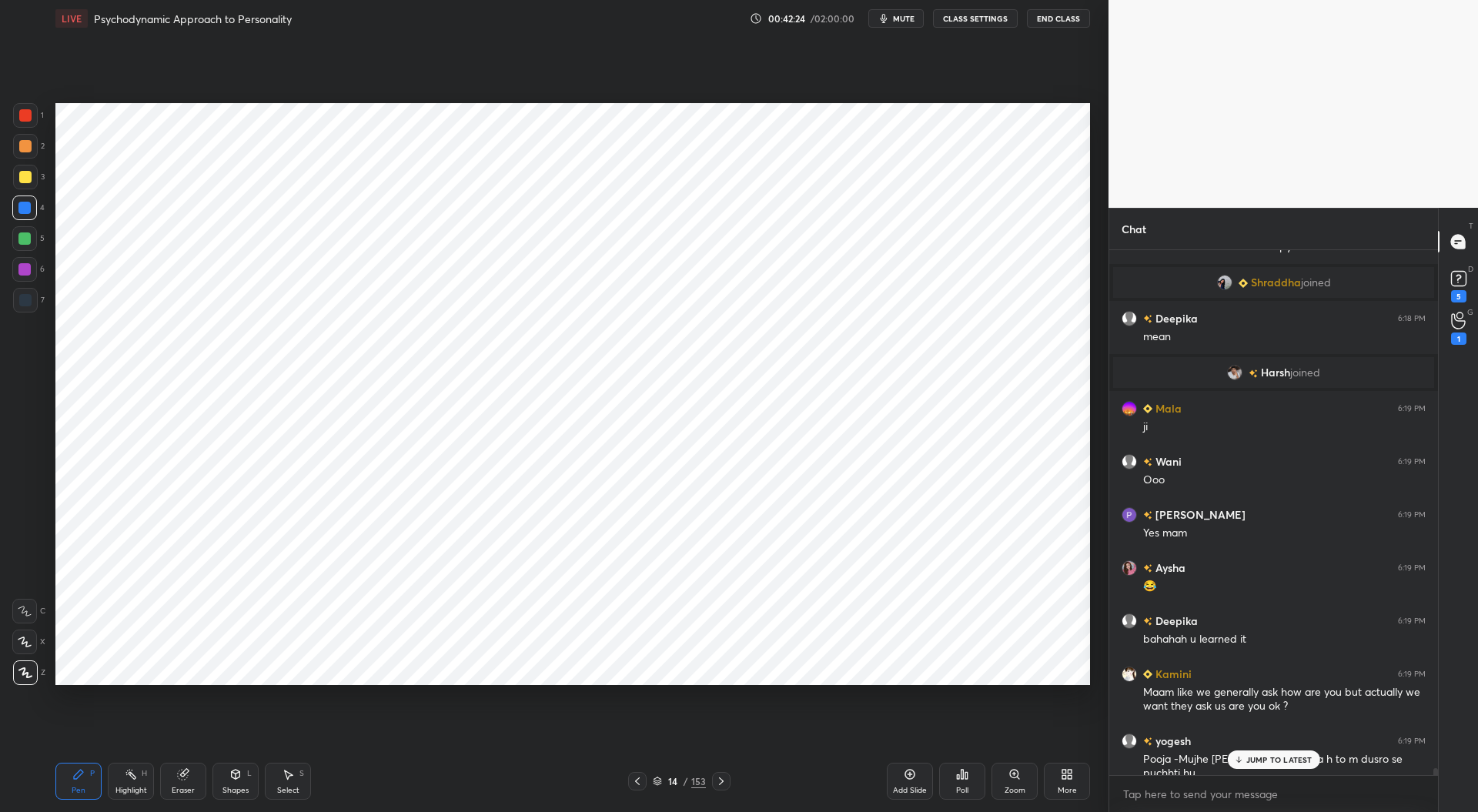
click at [721, 791] on div at bounding box center [721, 781] width 18 height 18
click at [719, 794] on div "Pen P Highlight H Eraser Shapes L Select S 15 / 153 Add Slide Poll Zoom More" at bounding box center [573, 781] width 1035 height 61
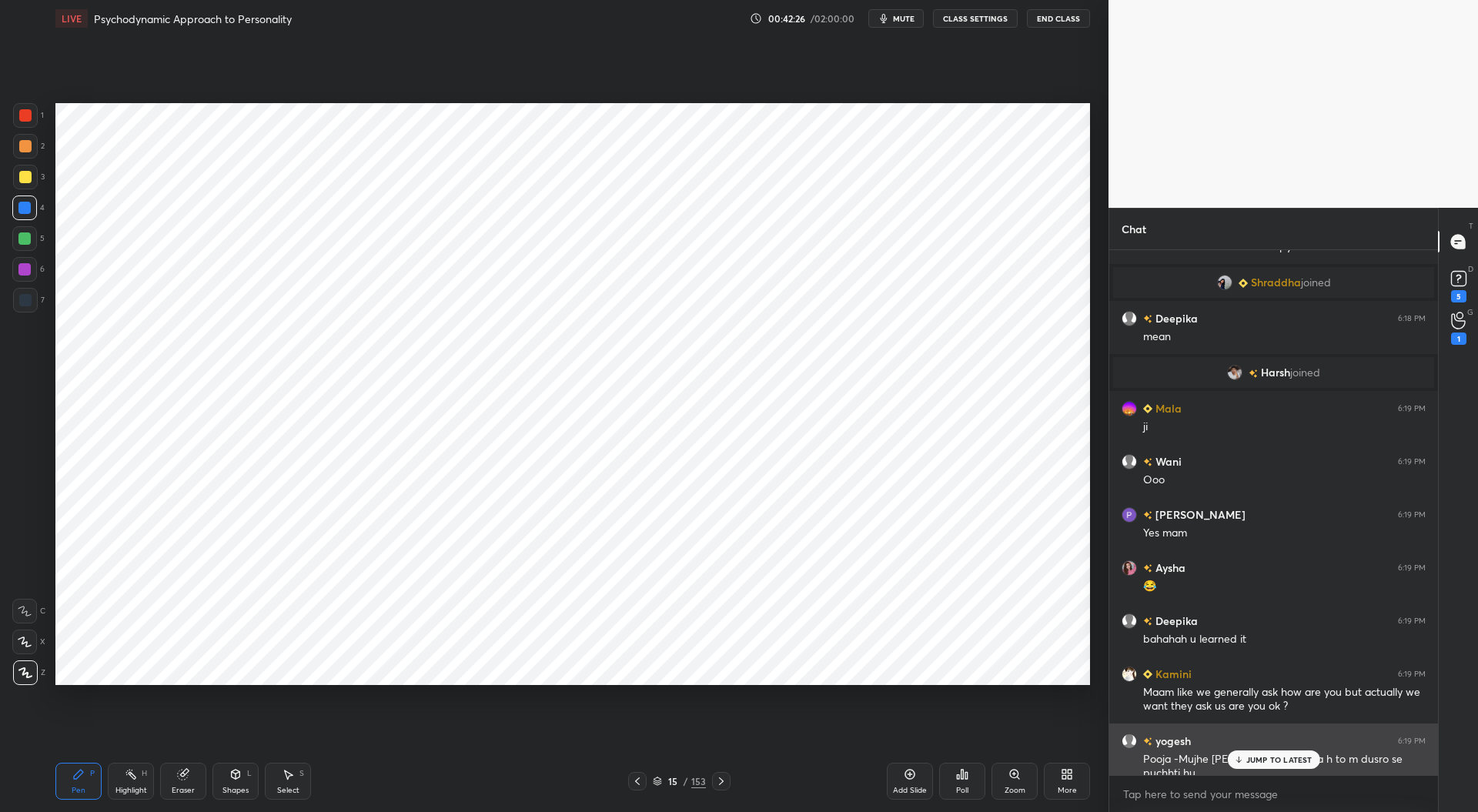
click at [1250, 754] on div "JUMP TO LATEST" at bounding box center [1273, 759] width 92 height 18
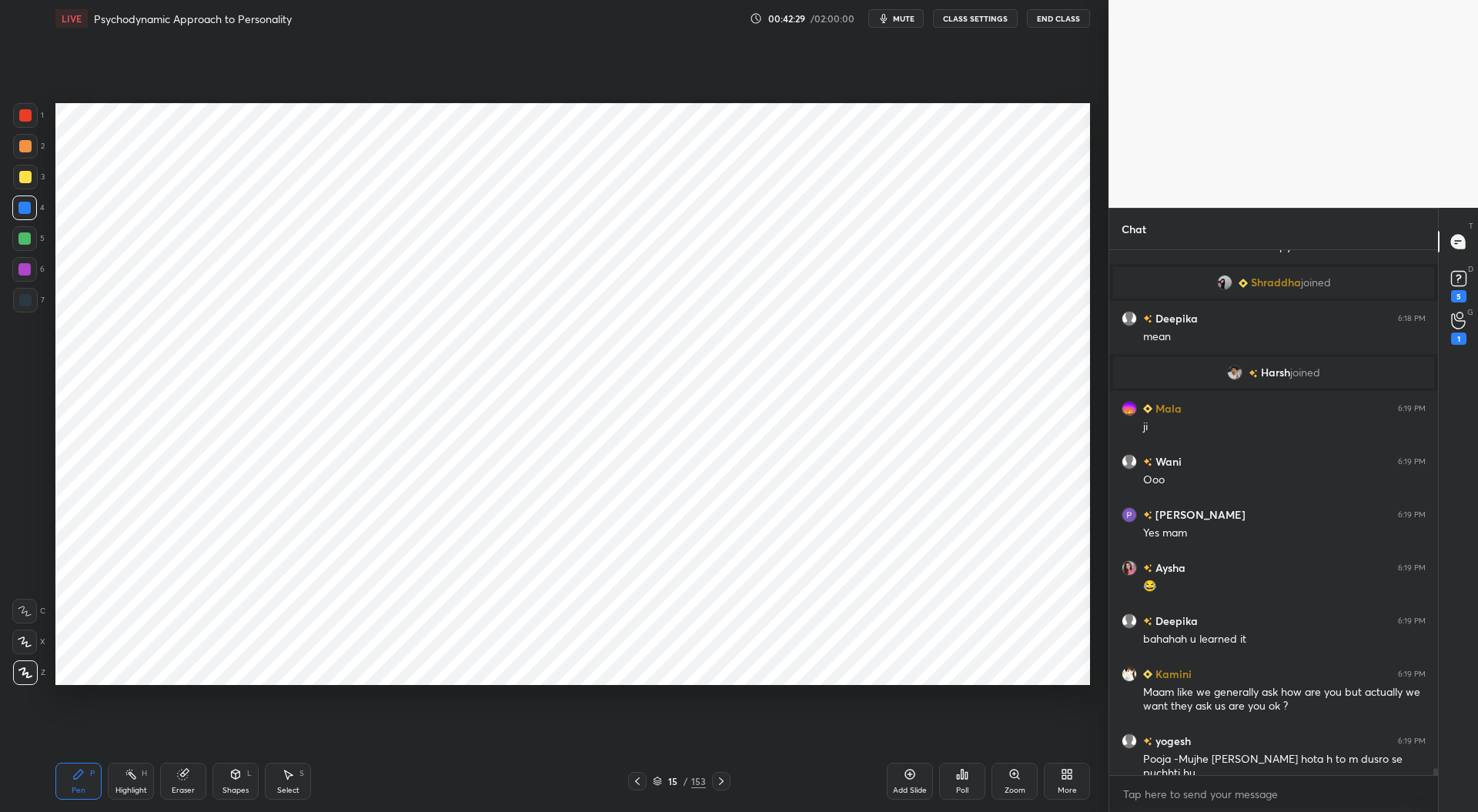
click at [724, 782] on icon at bounding box center [721, 781] width 13 height 13
click at [720, 783] on icon at bounding box center [721, 781] width 13 height 13
click at [721, 784] on icon at bounding box center [721, 781] width 5 height 8
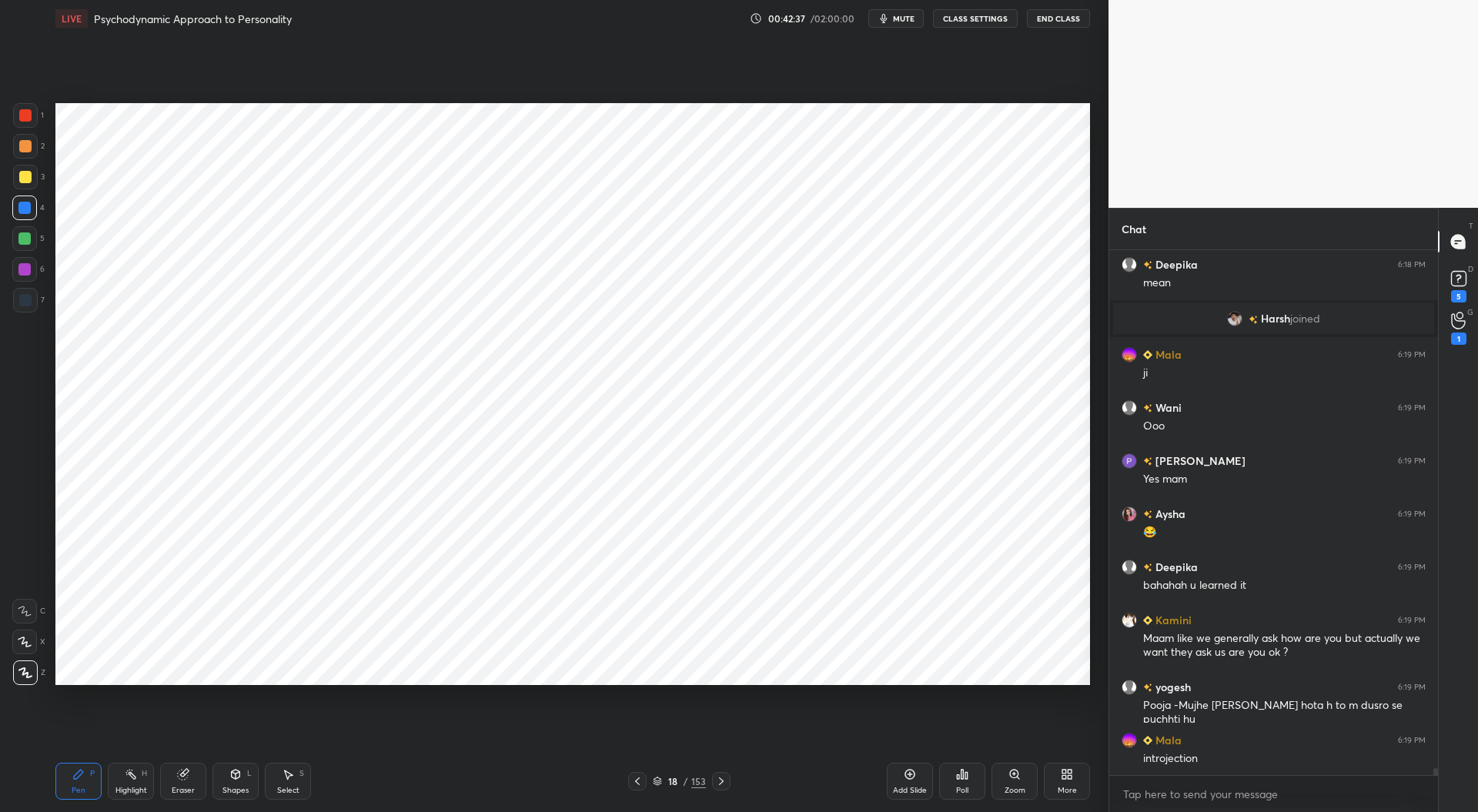
click at [18, 300] on div at bounding box center [24, 300] width 24 height 24
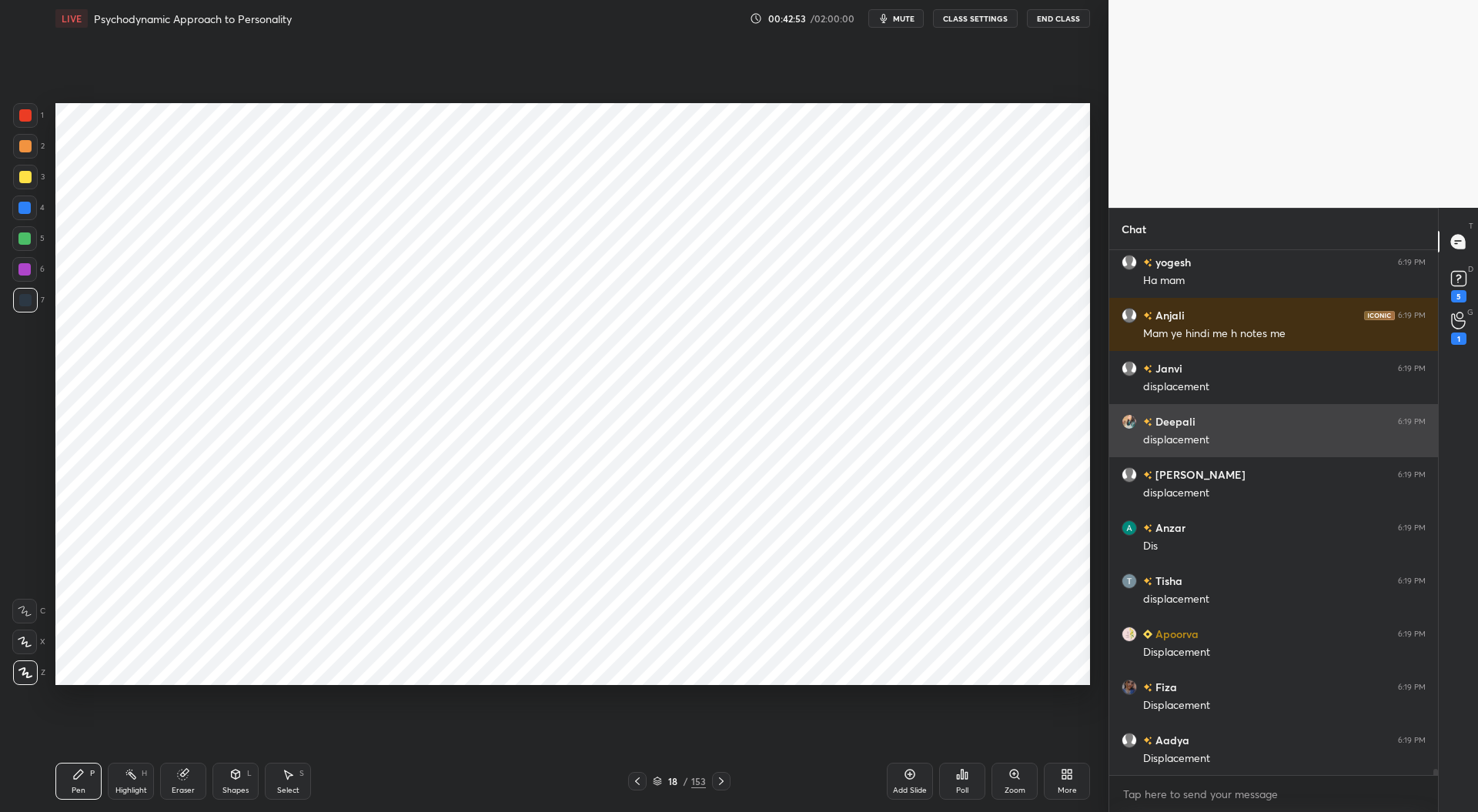
scroll to position [41664, 0]
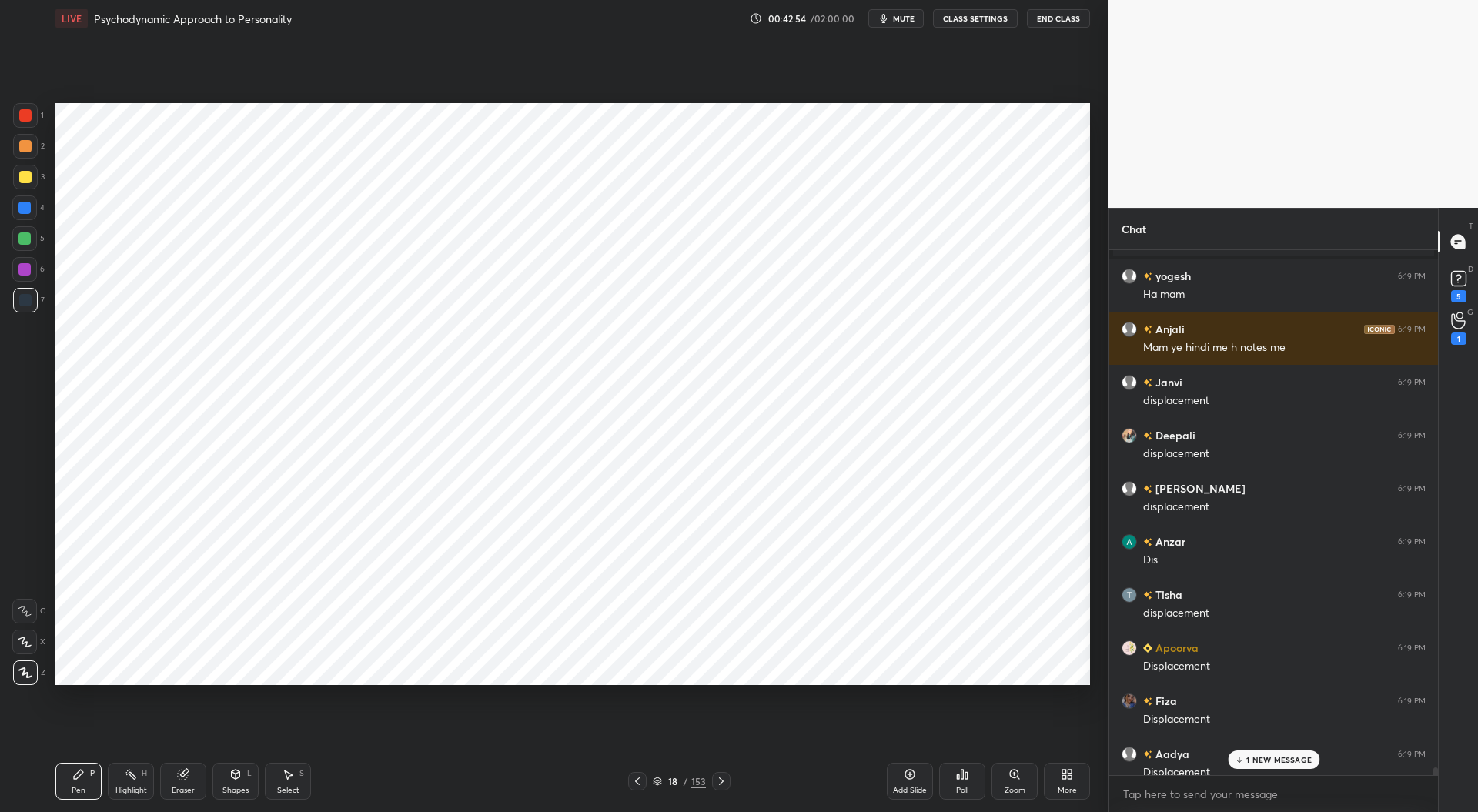
click at [722, 782] on icon at bounding box center [721, 781] width 13 height 13
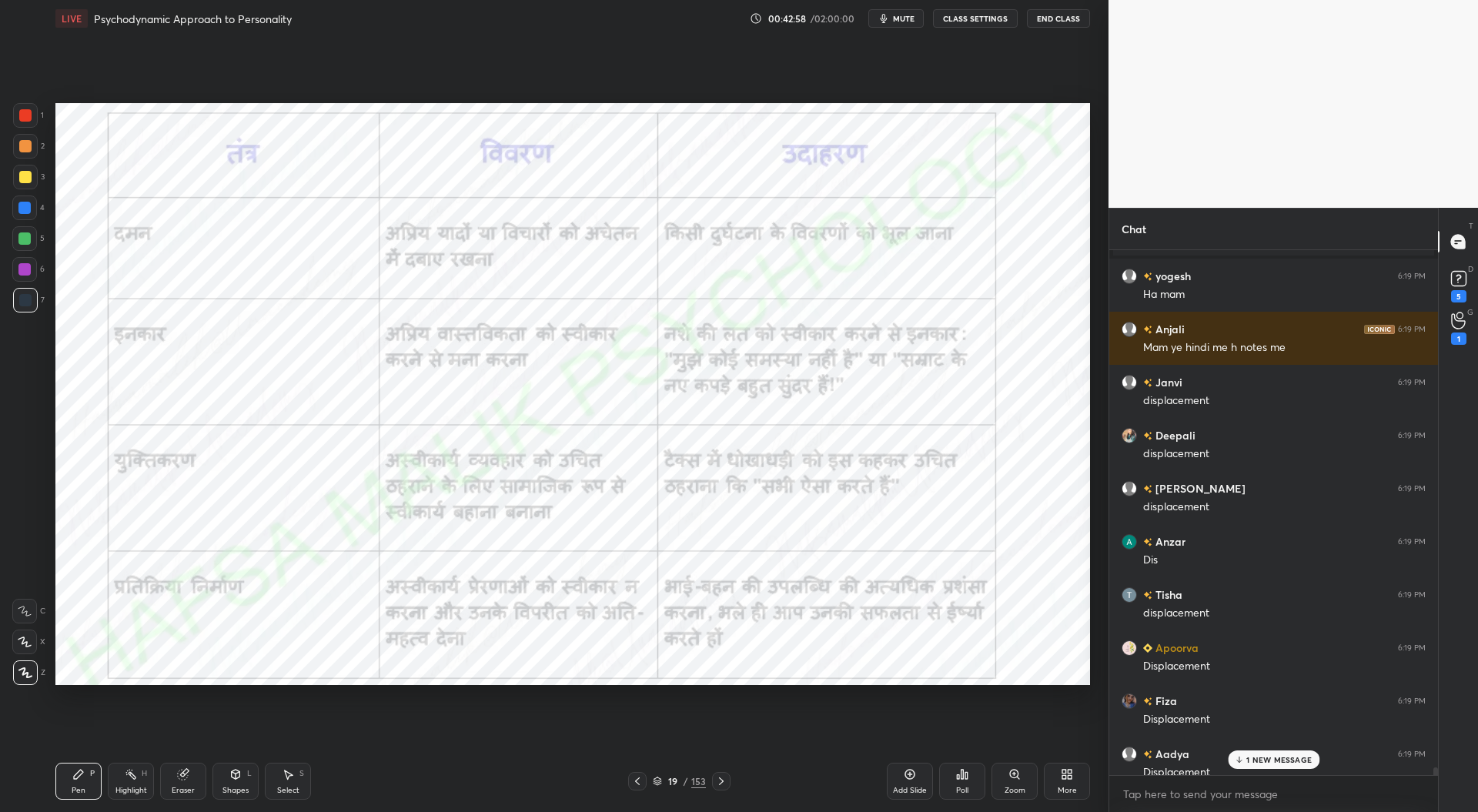
click at [724, 782] on icon at bounding box center [721, 781] width 13 height 13
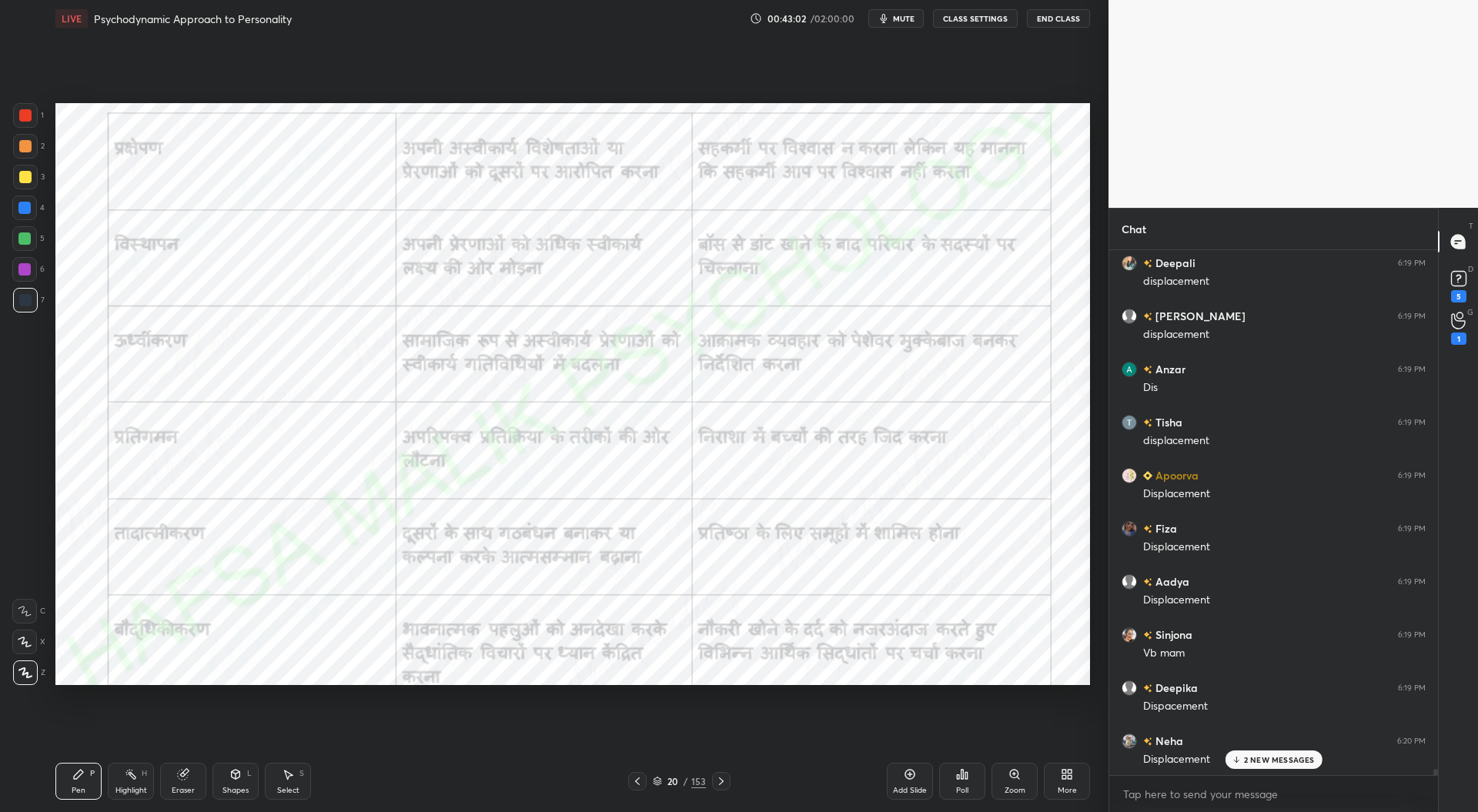
scroll to position [41891, 0]
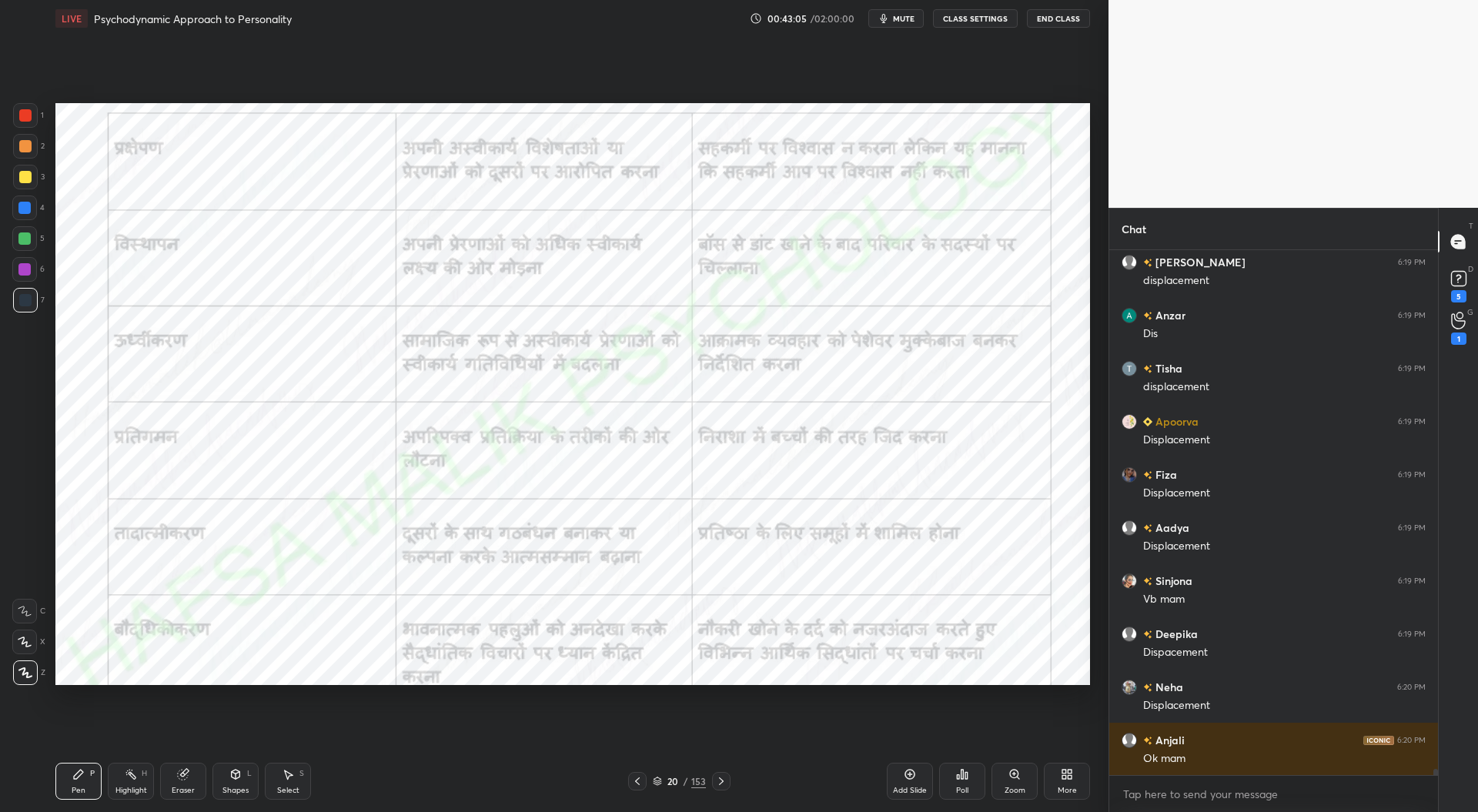
click at [719, 783] on icon at bounding box center [721, 781] width 13 height 13
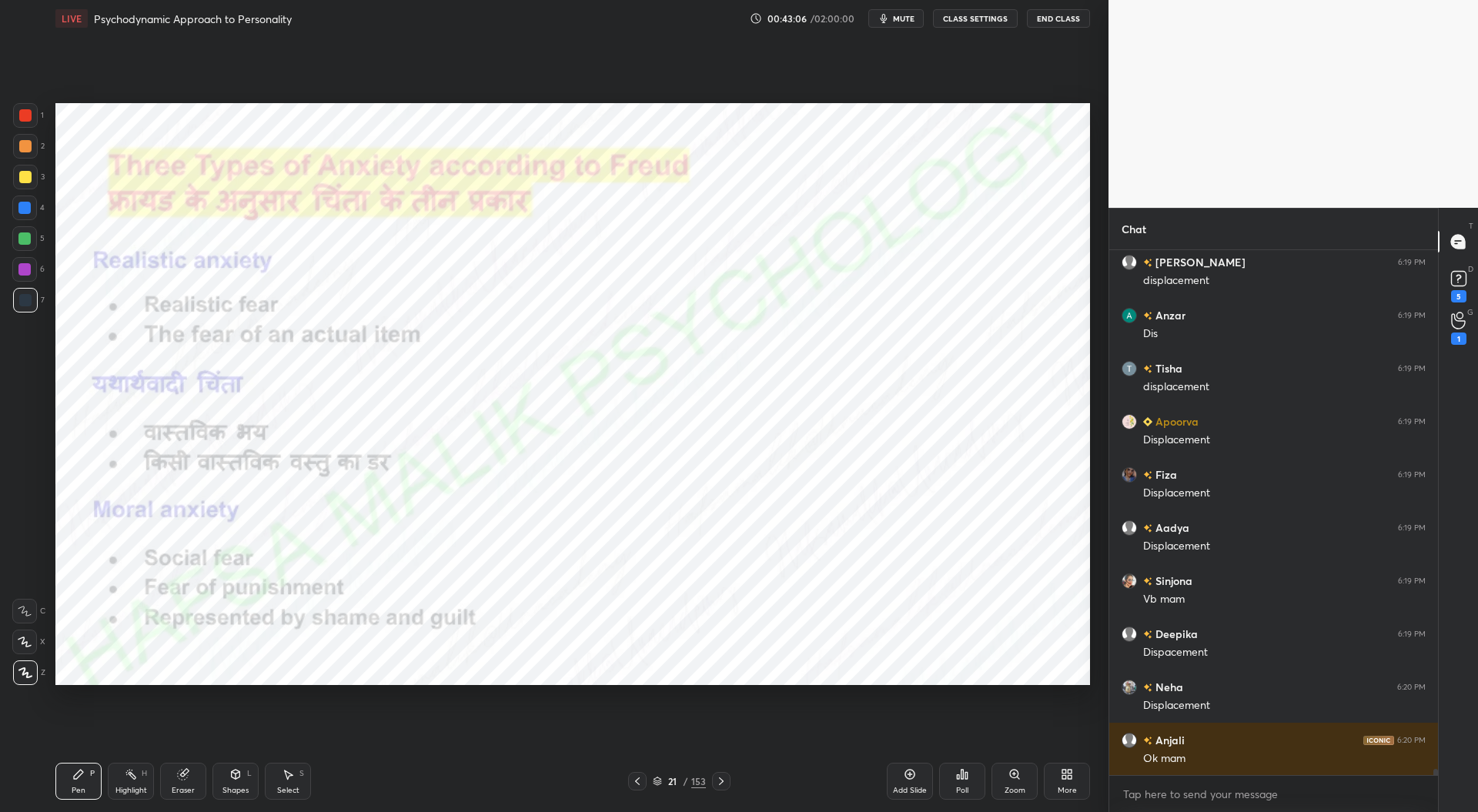
scroll to position [41943, 0]
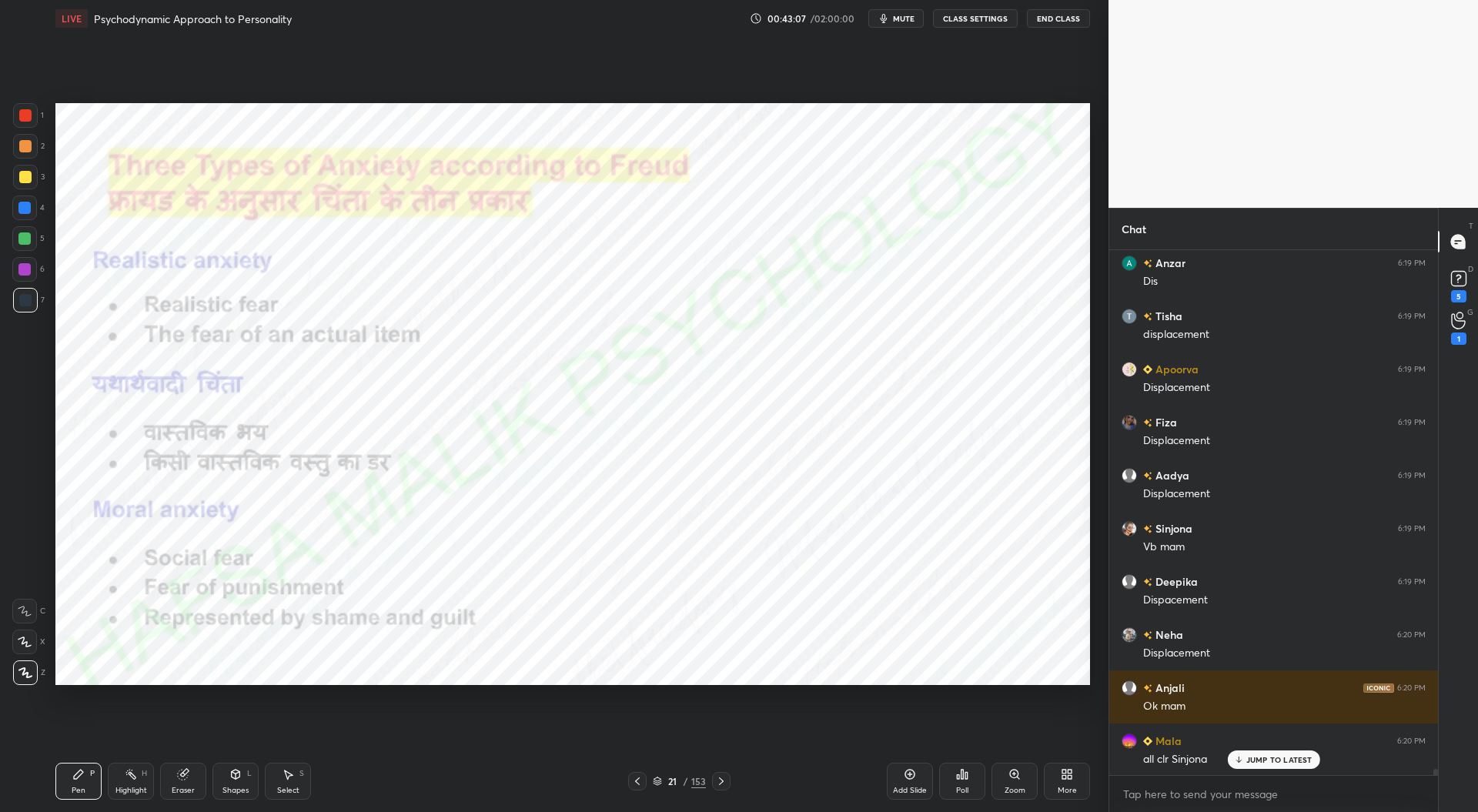
click at [641, 781] on icon at bounding box center [637, 781] width 13 height 13
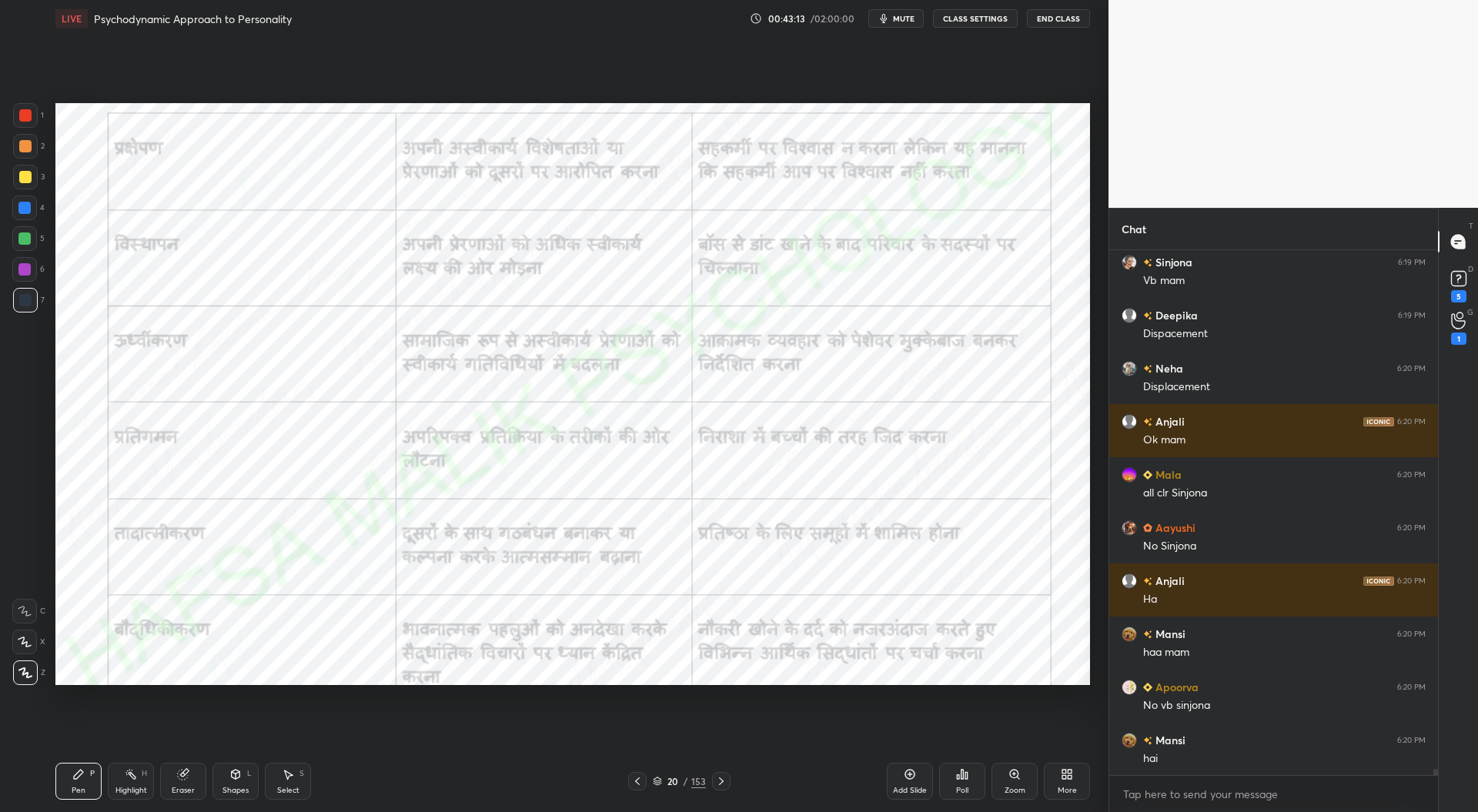
scroll to position [42262, 0]
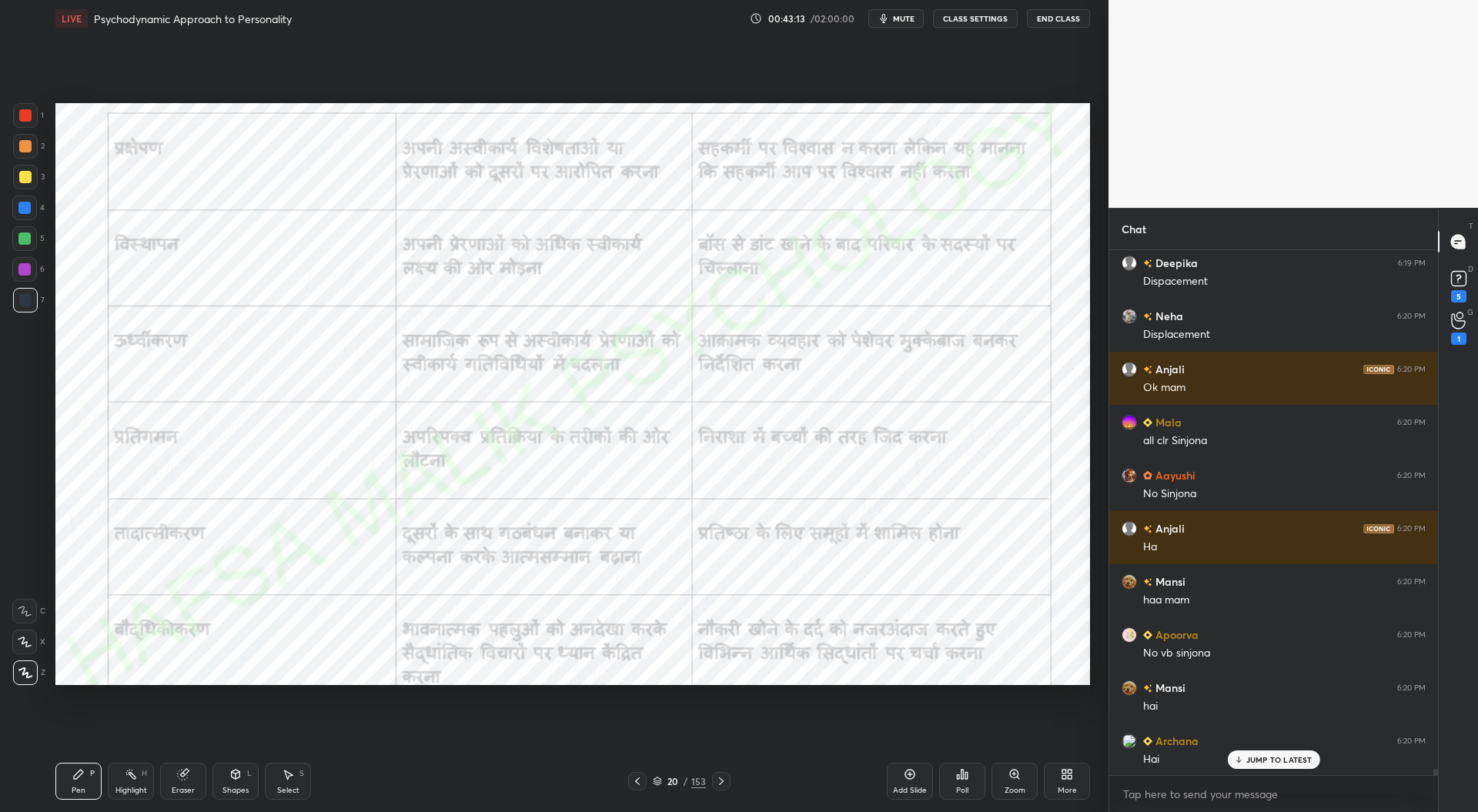
click at [641, 785] on icon at bounding box center [637, 781] width 13 height 13
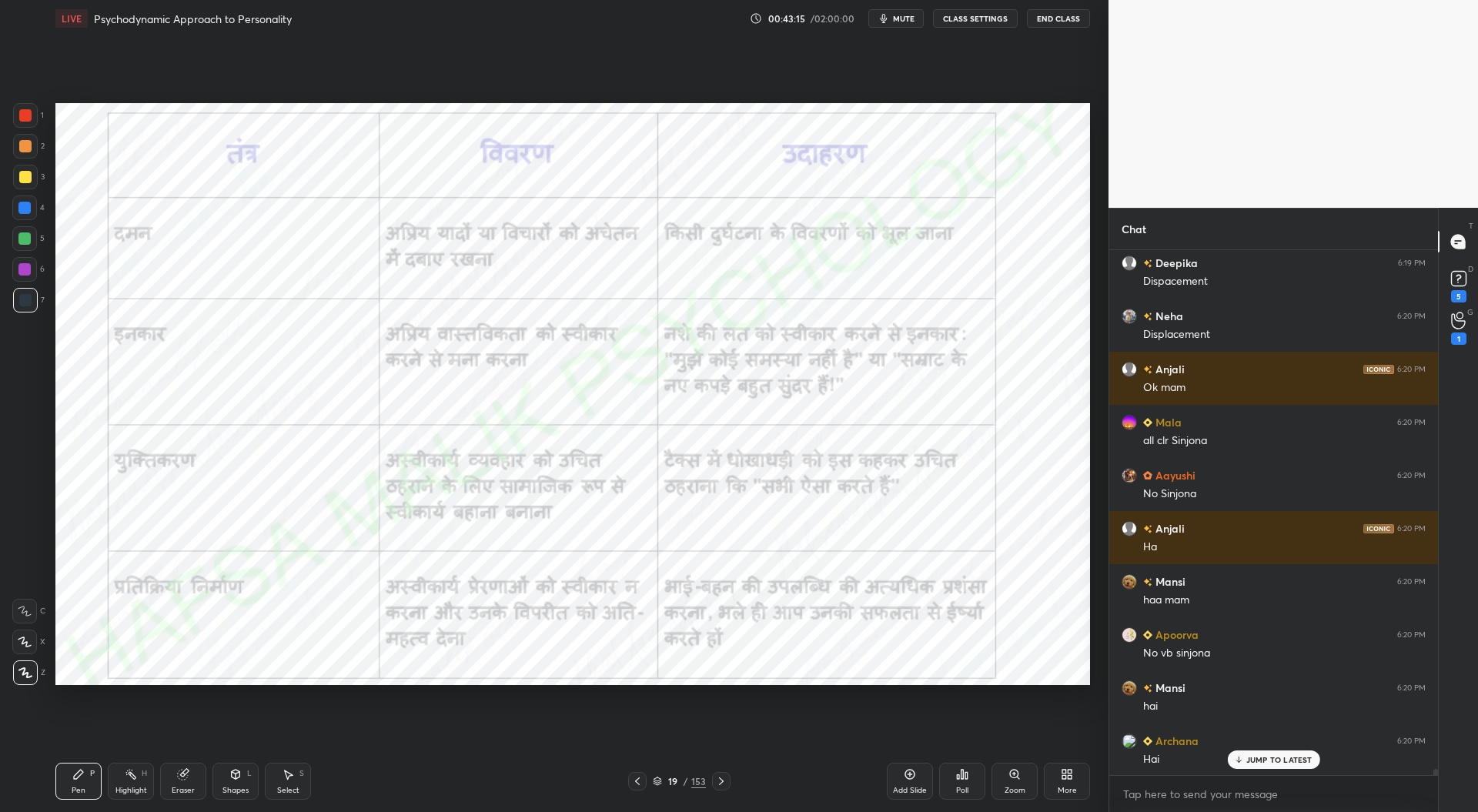
click at [638, 781] on icon at bounding box center [637, 781] width 13 height 13
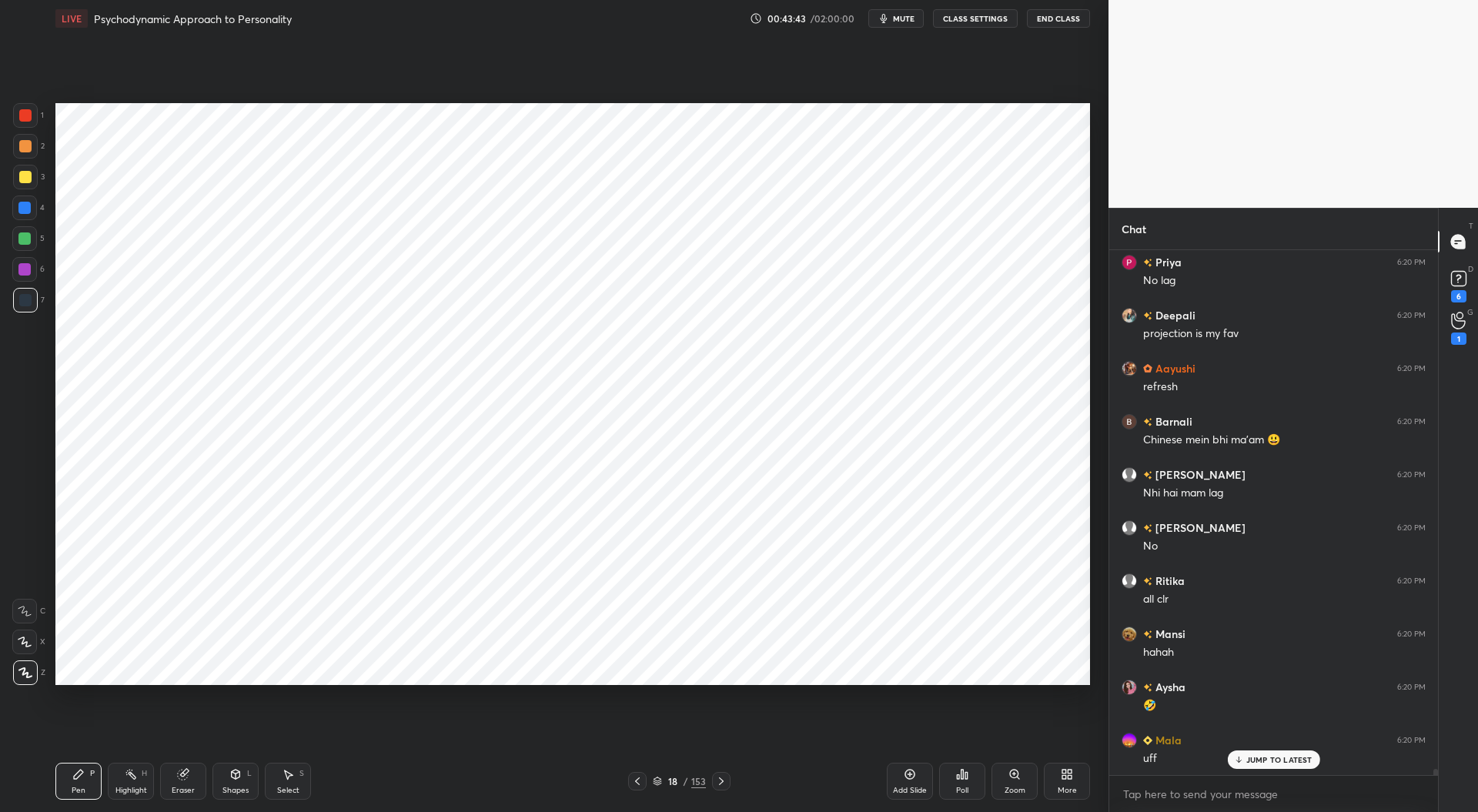
scroll to position [43126, 0]
click at [21, 237] on div at bounding box center [24, 239] width 13 height 13
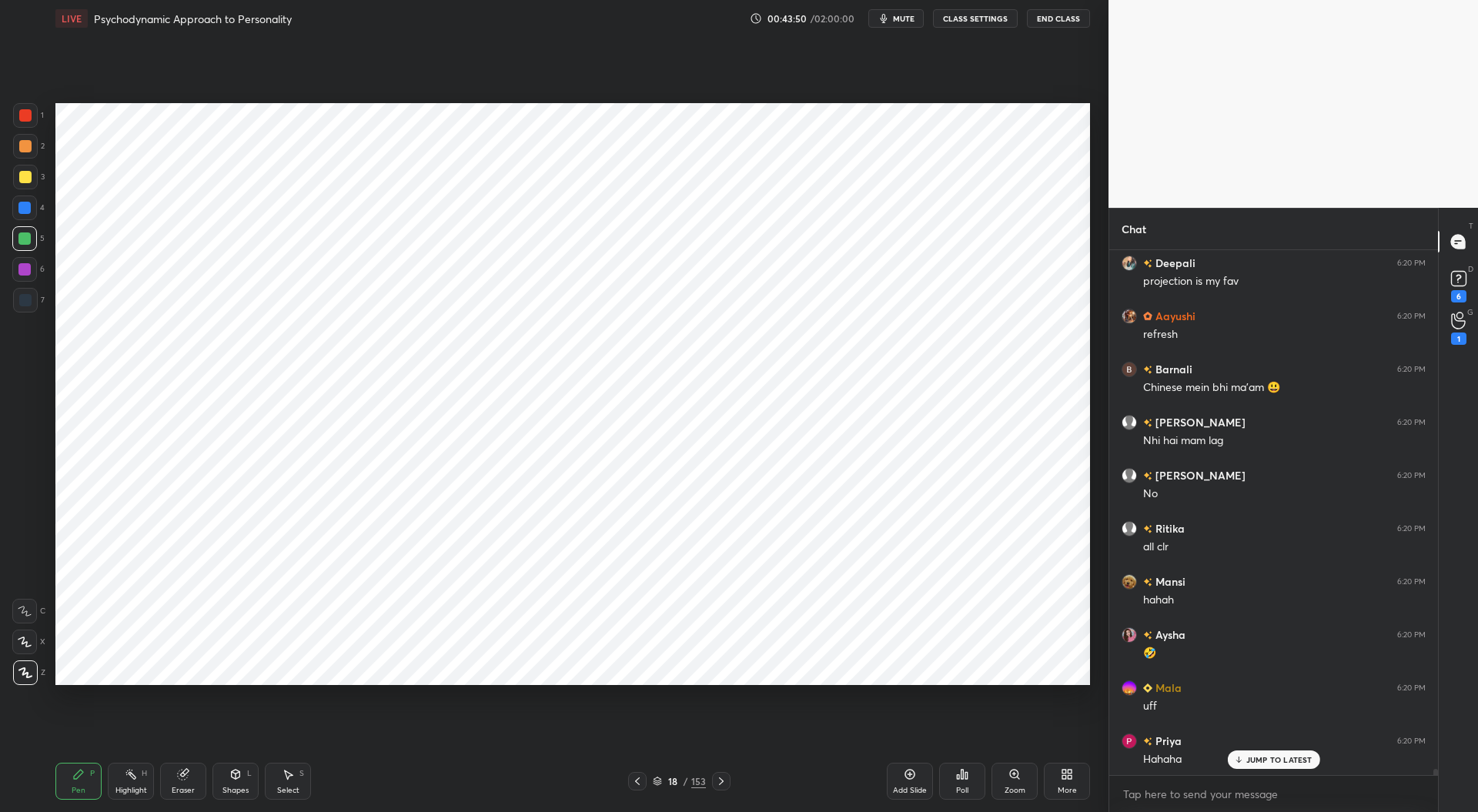
click at [27, 120] on div at bounding box center [25, 115] width 13 height 13
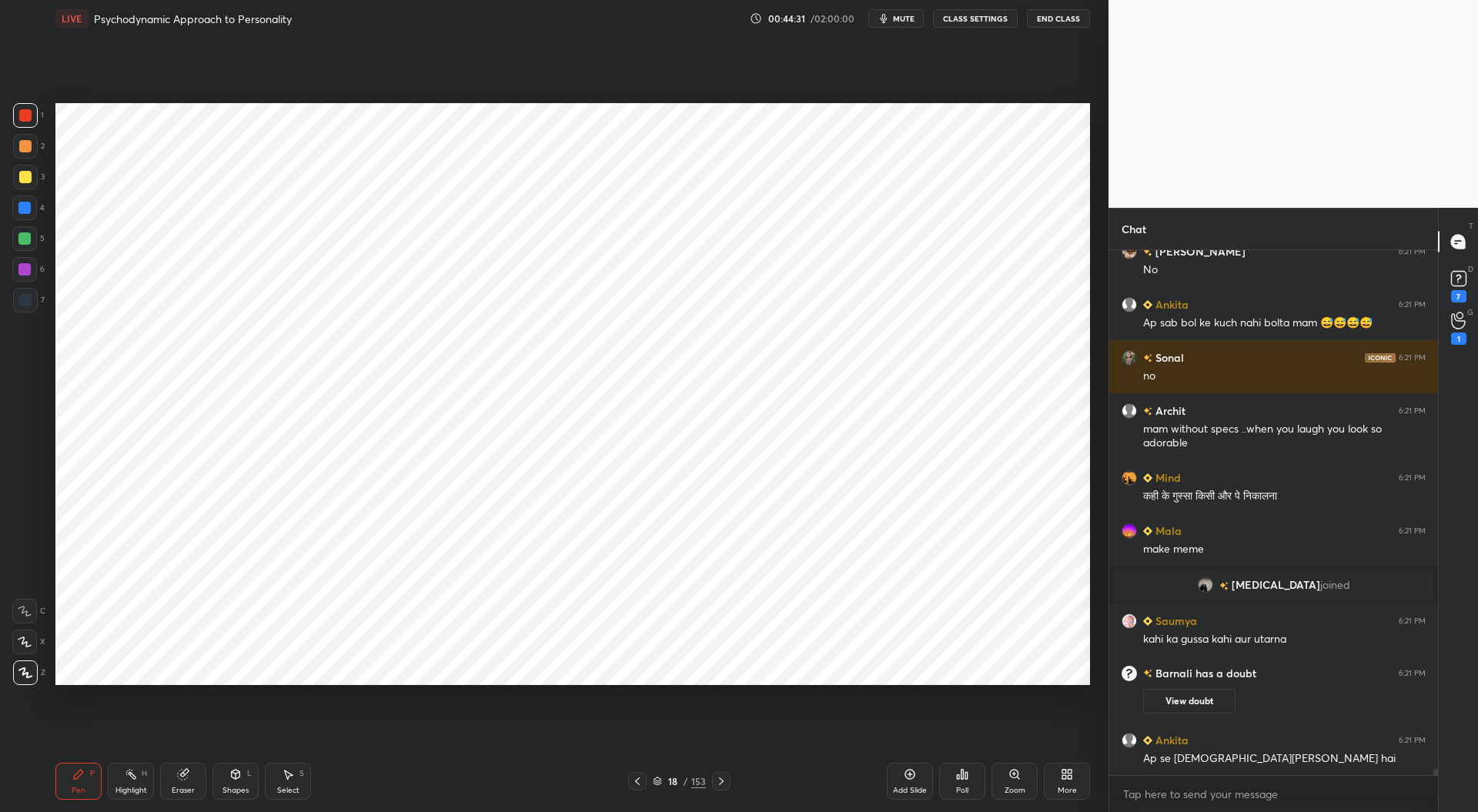
scroll to position [43356, 0]
click at [26, 206] on div at bounding box center [24, 207] width 13 height 13
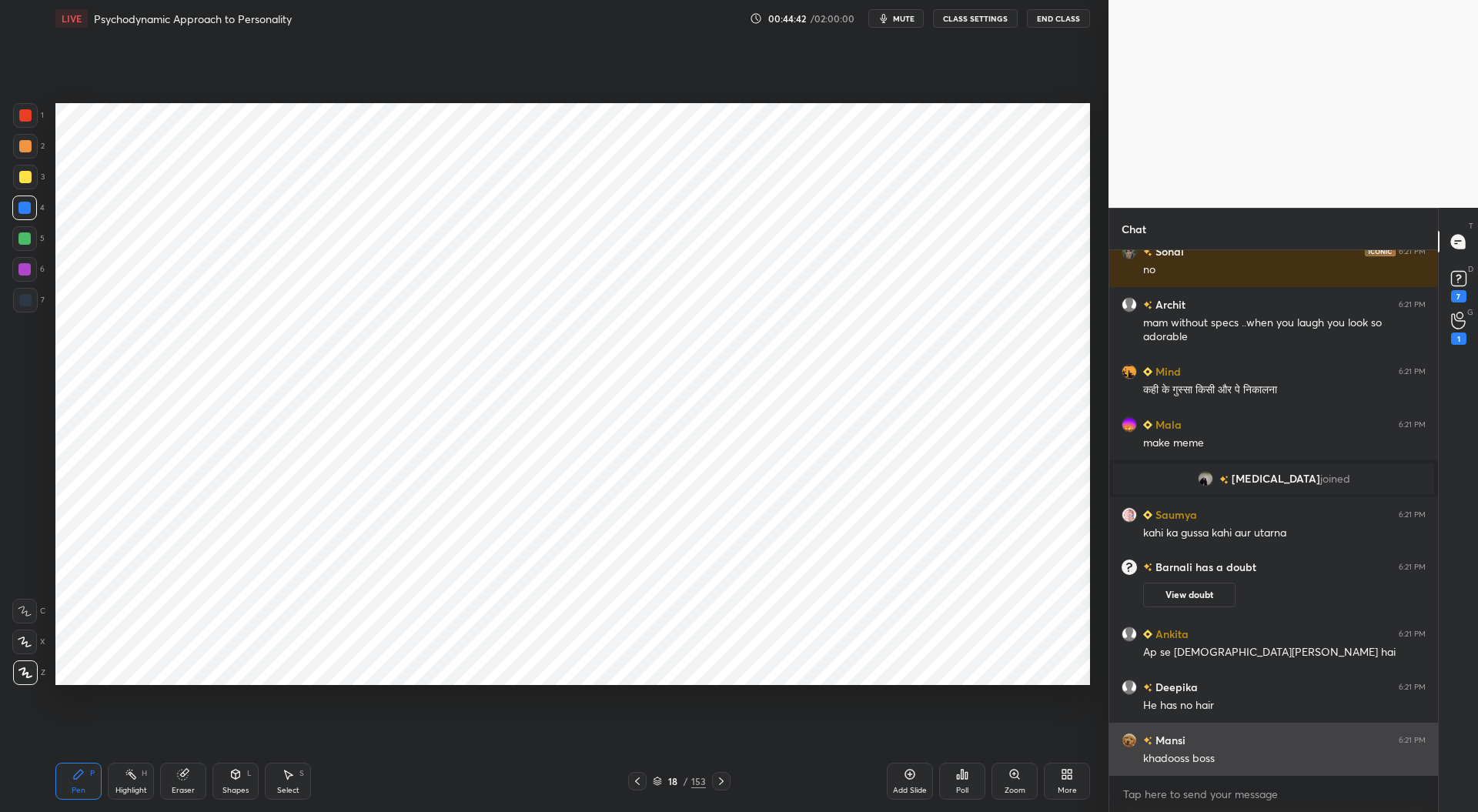
scroll to position [43515, 0]
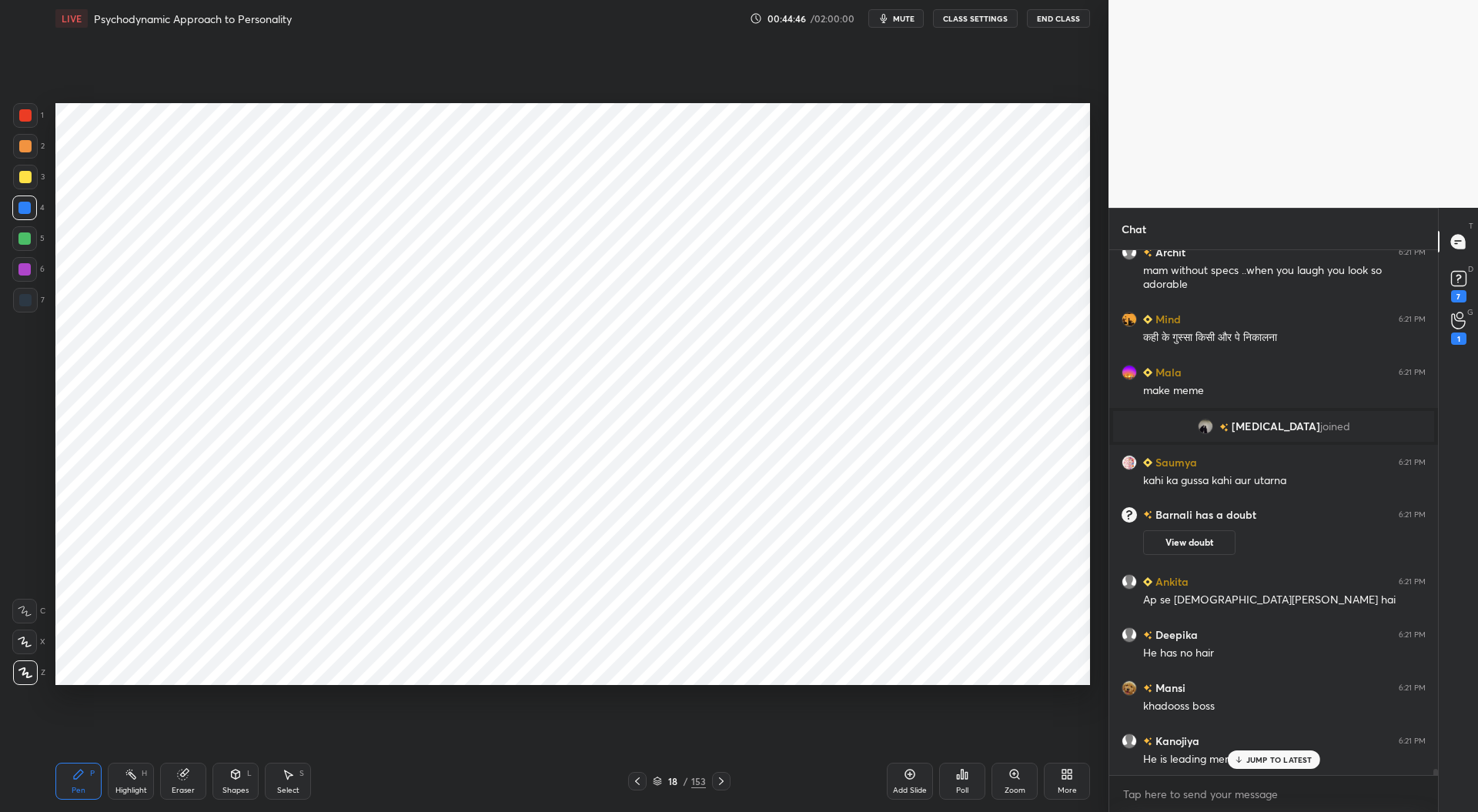
click at [11, 302] on div "1 2 3 4 5 6 7 C X Z C X Z E E Erase all H H" at bounding box center [24, 394] width 50 height 582
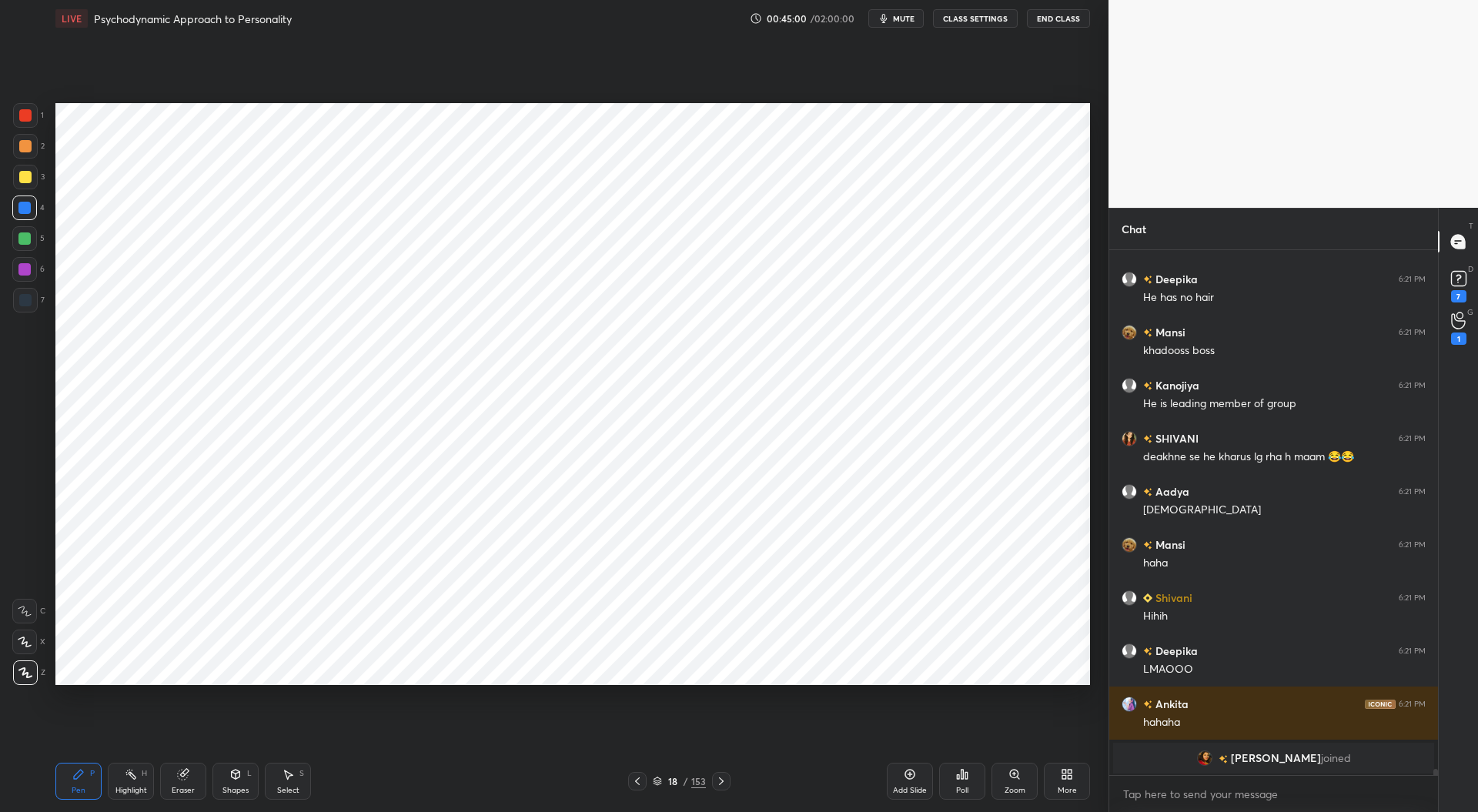
scroll to position [43924, 0]
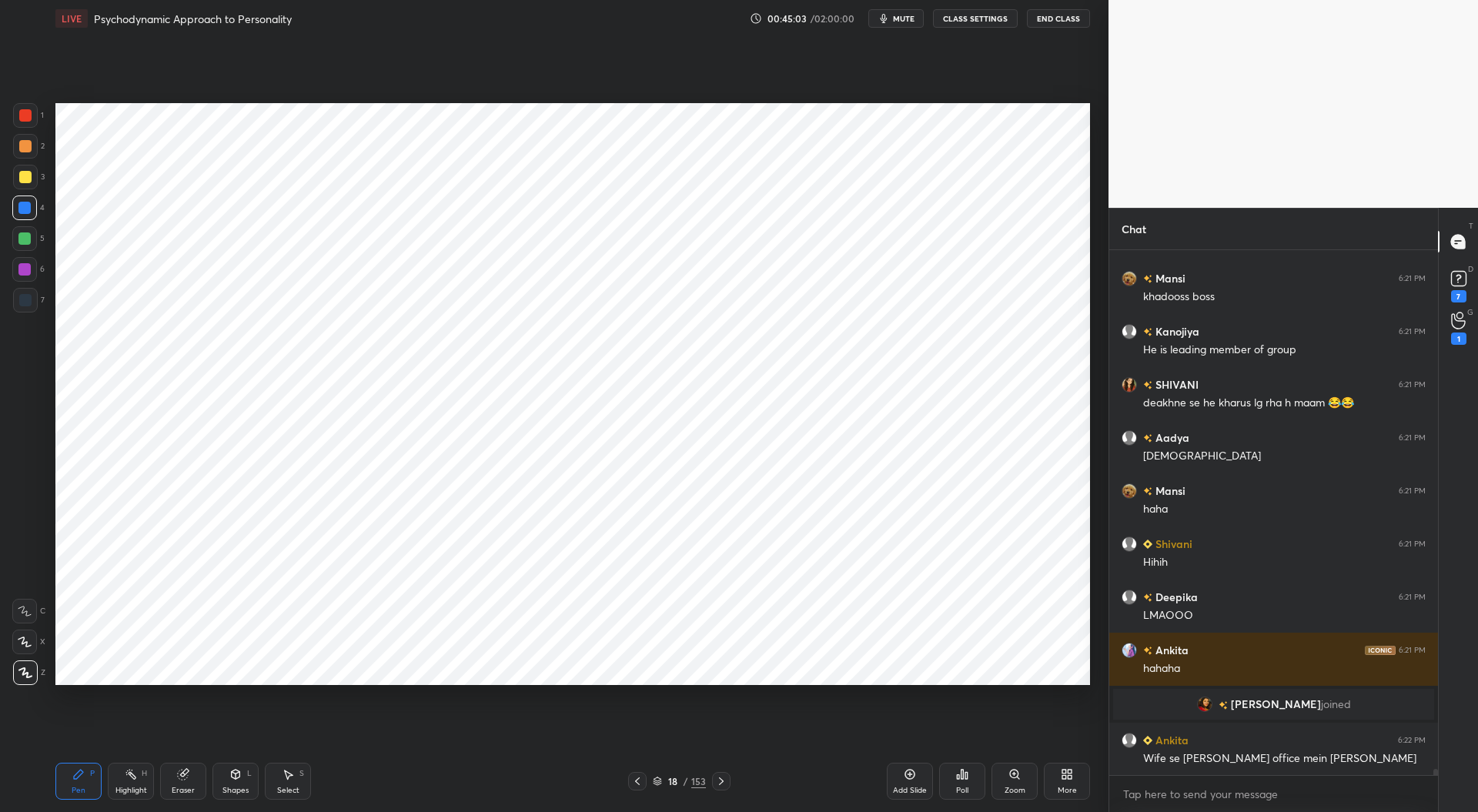
click at [183, 770] on icon at bounding box center [183, 774] width 13 height 13
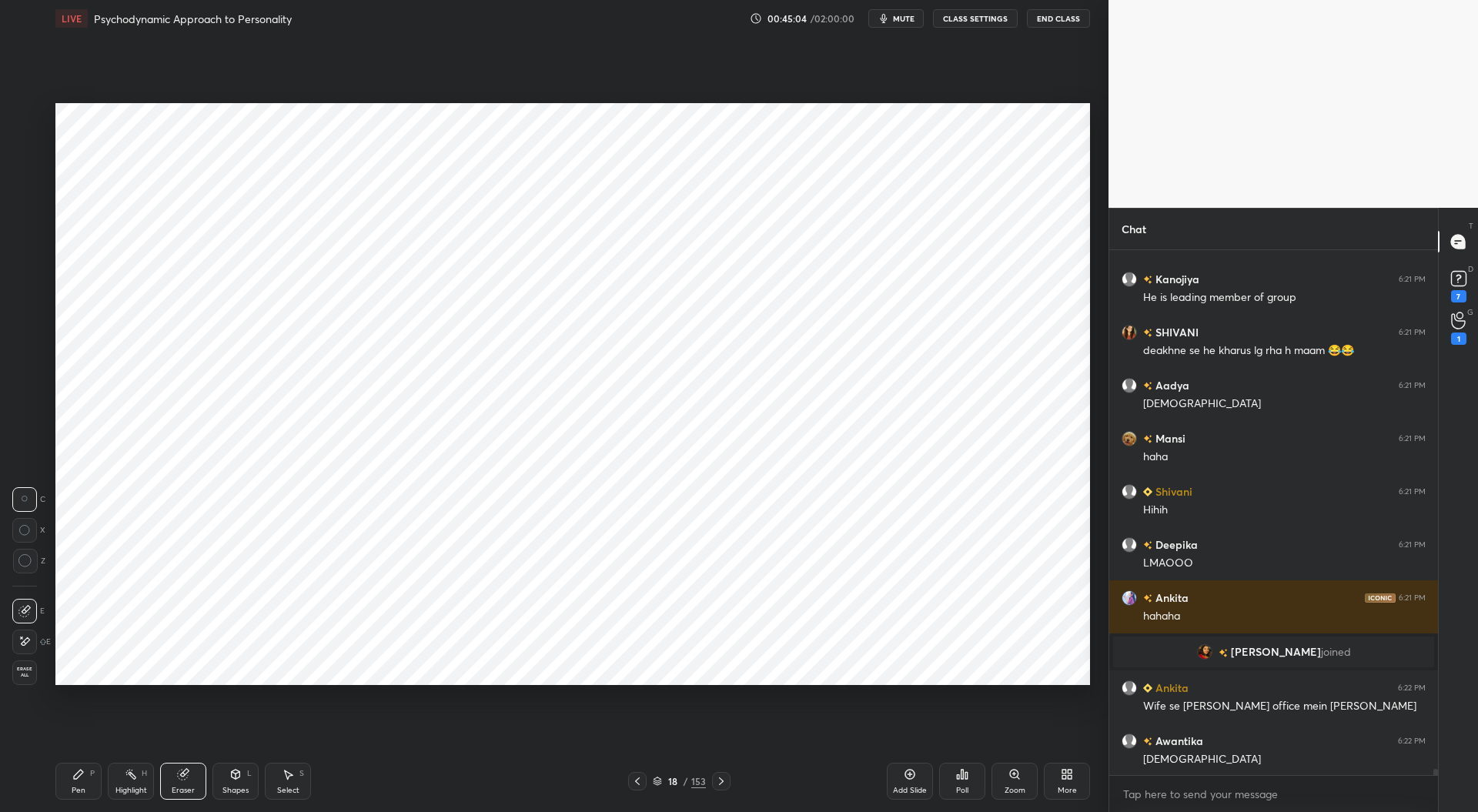
scroll to position [44030, 0]
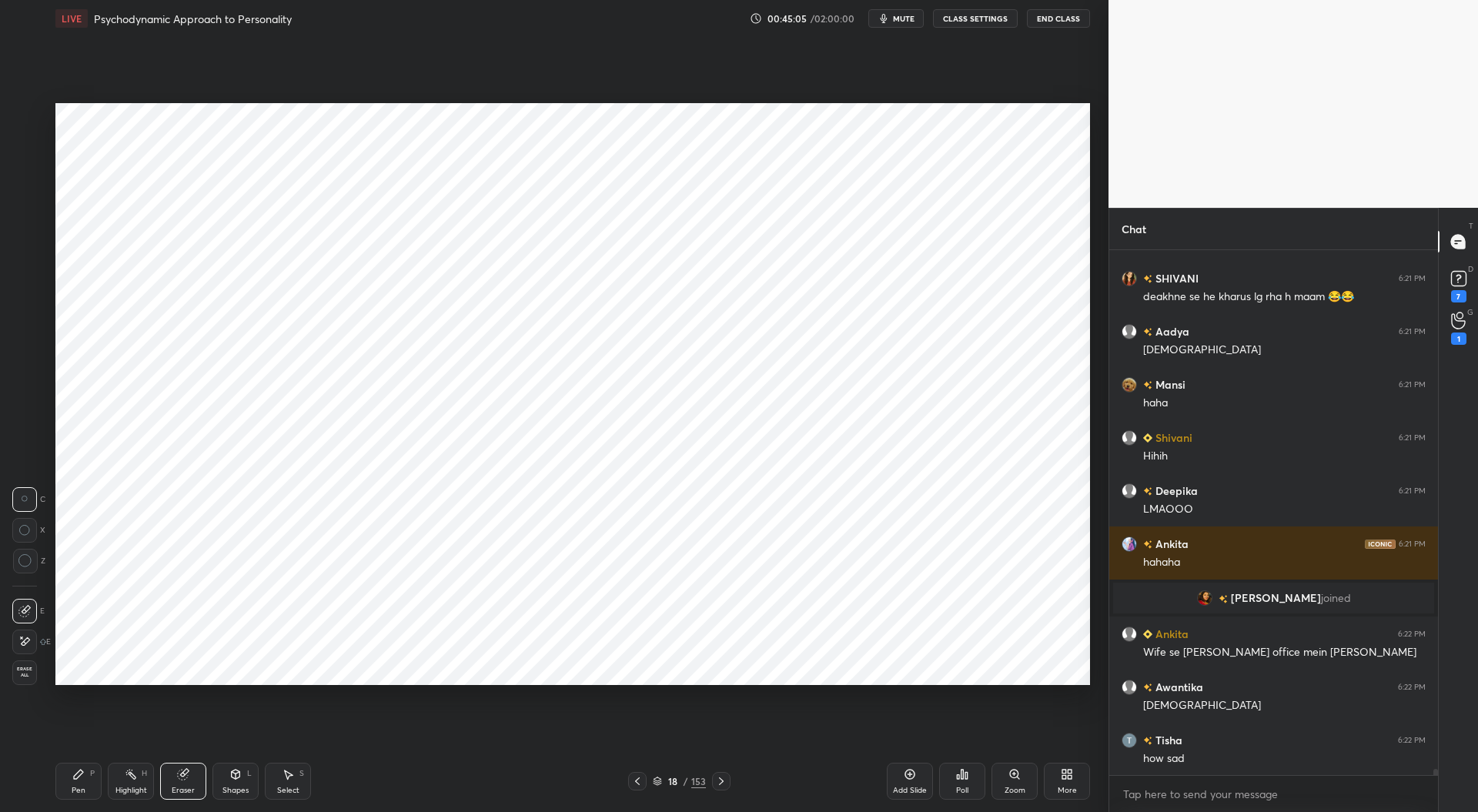
click at [74, 781] on div "Pen P" at bounding box center [78, 781] width 46 height 37
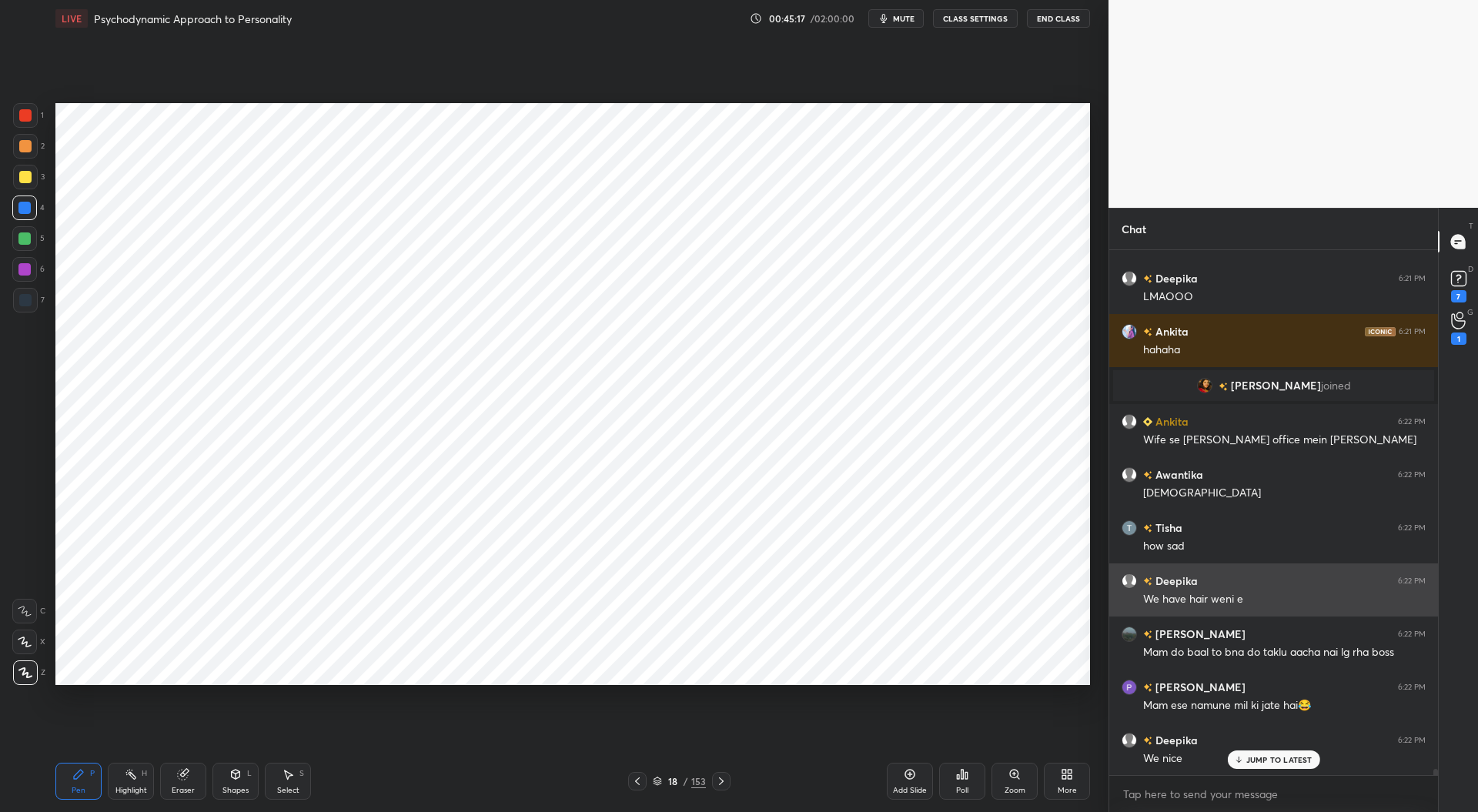
scroll to position [44295, 0]
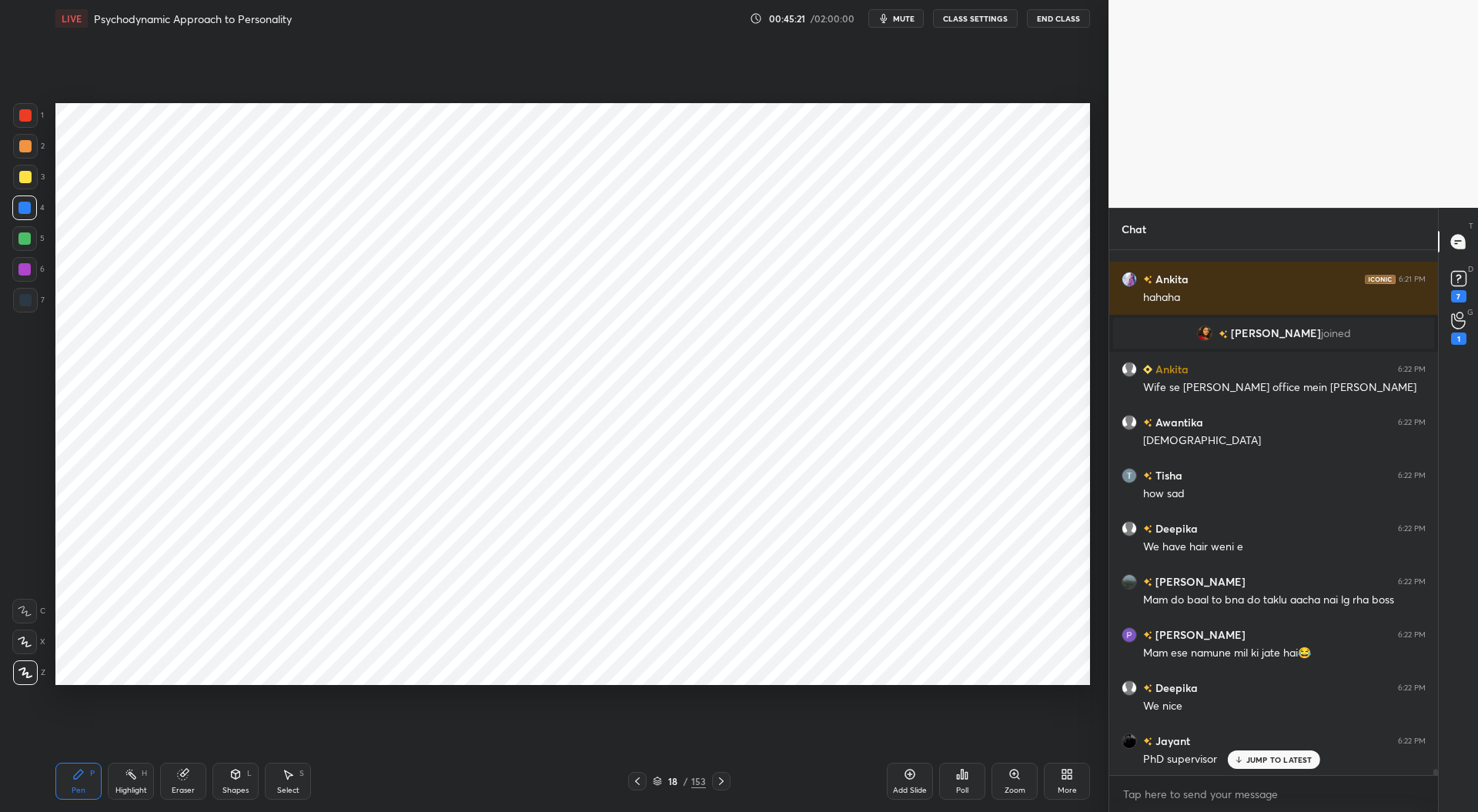
click at [21, 271] on div at bounding box center [24, 269] width 13 height 13
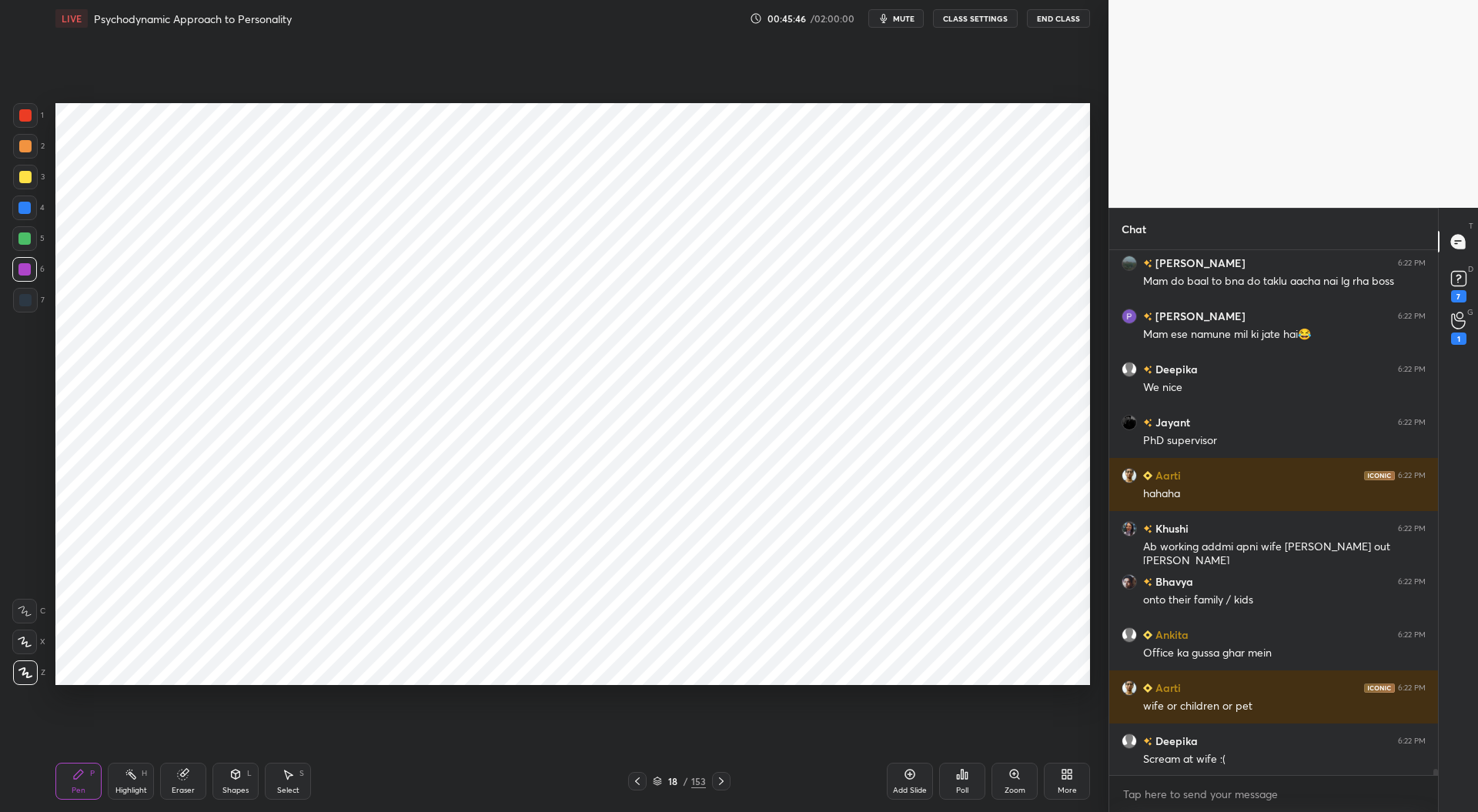
scroll to position [44366, 0]
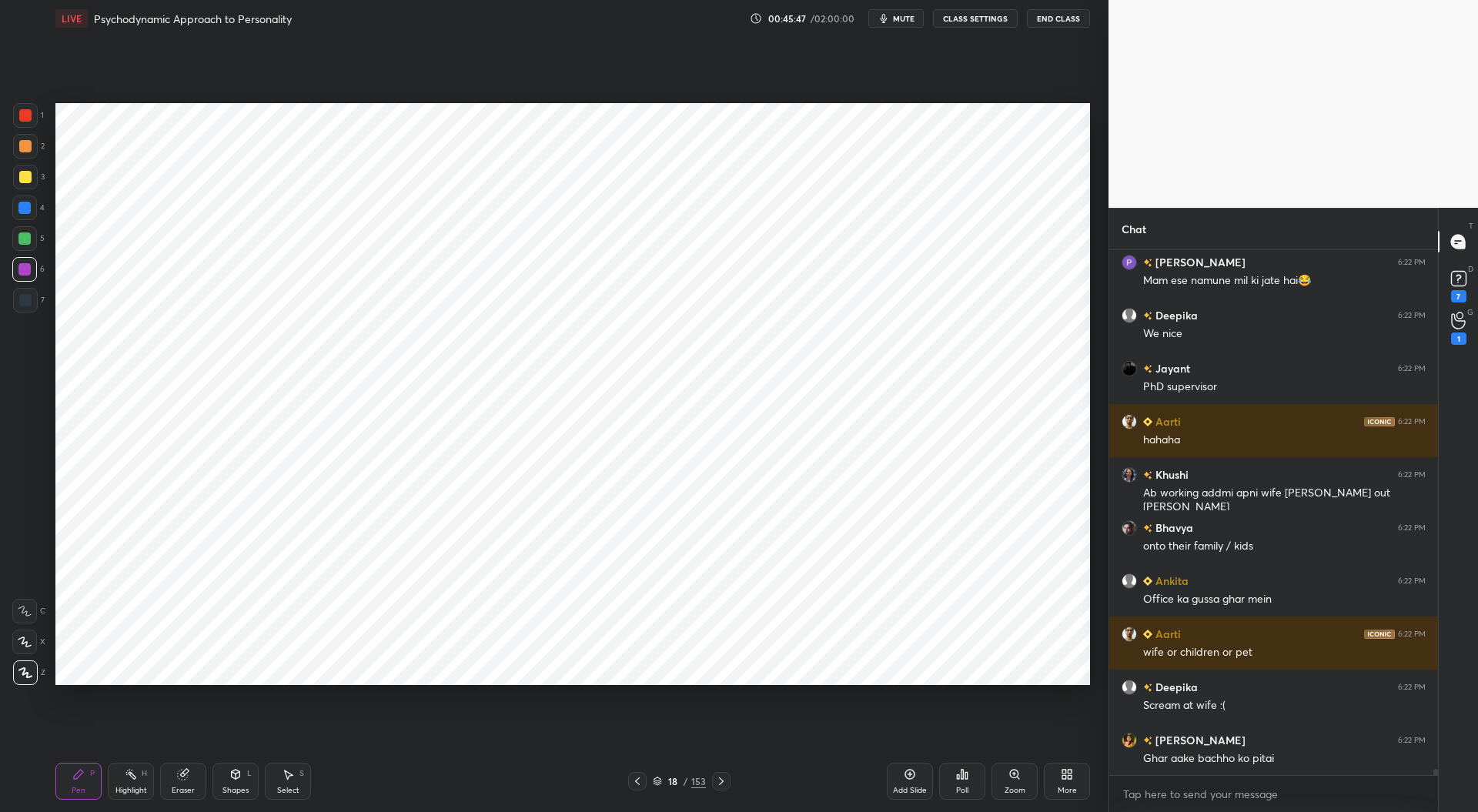
click at [193, 780] on div "Eraser" at bounding box center [182, 781] width 46 height 37
click at [77, 785] on div "Pen P" at bounding box center [78, 781] width 46 height 37
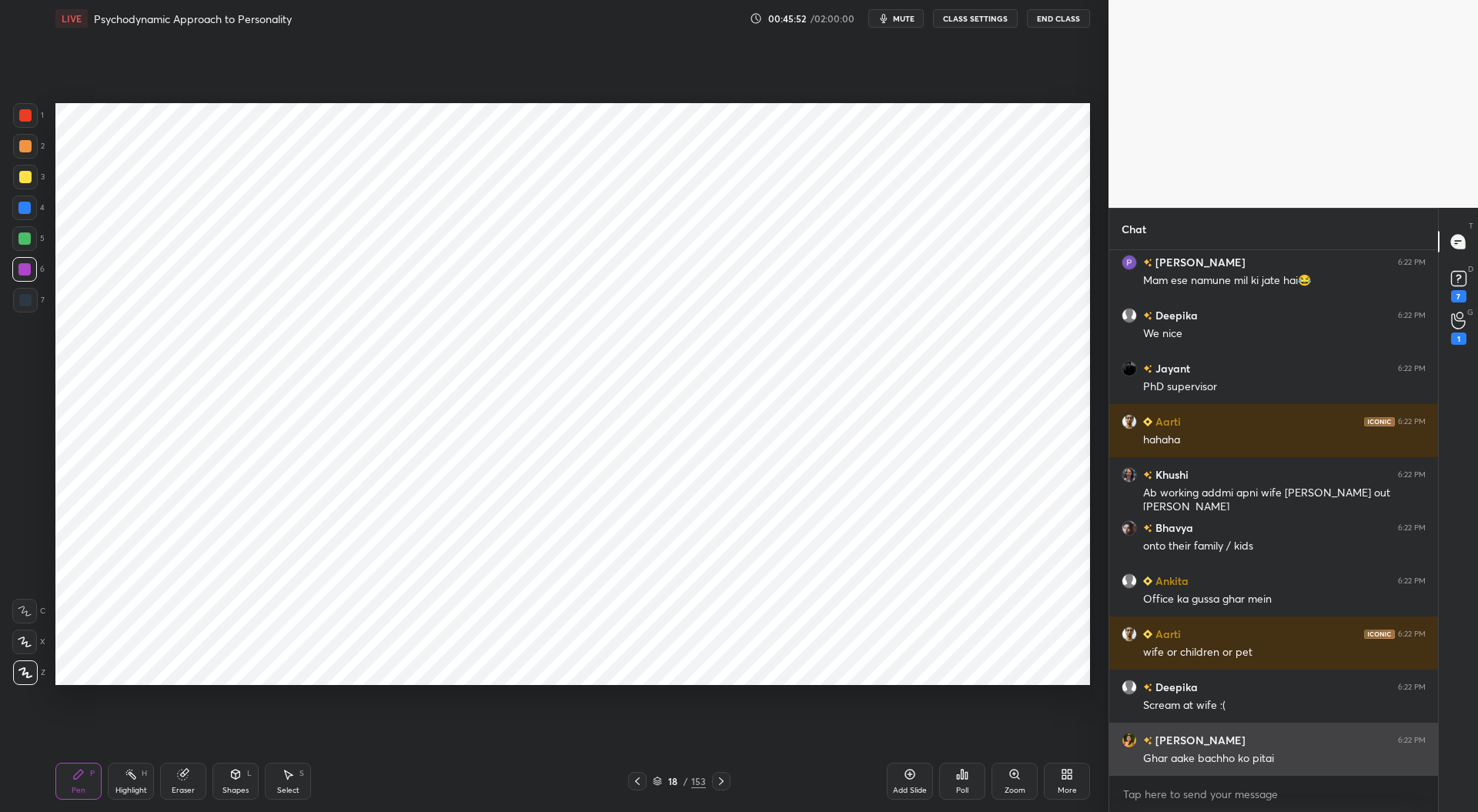
scroll to position [44419, 0]
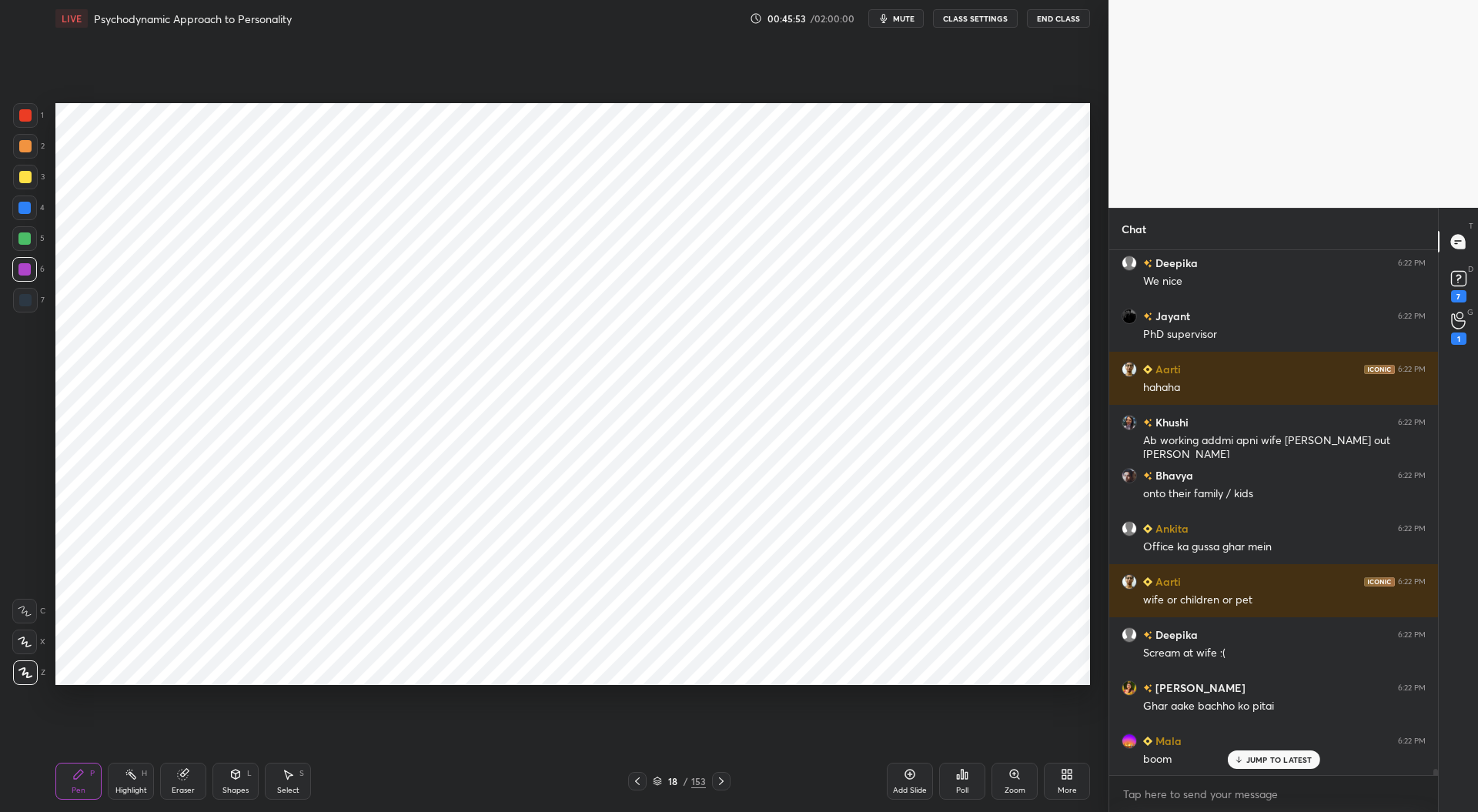
click at [24, 298] on div at bounding box center [25, 300] width 13 height 13
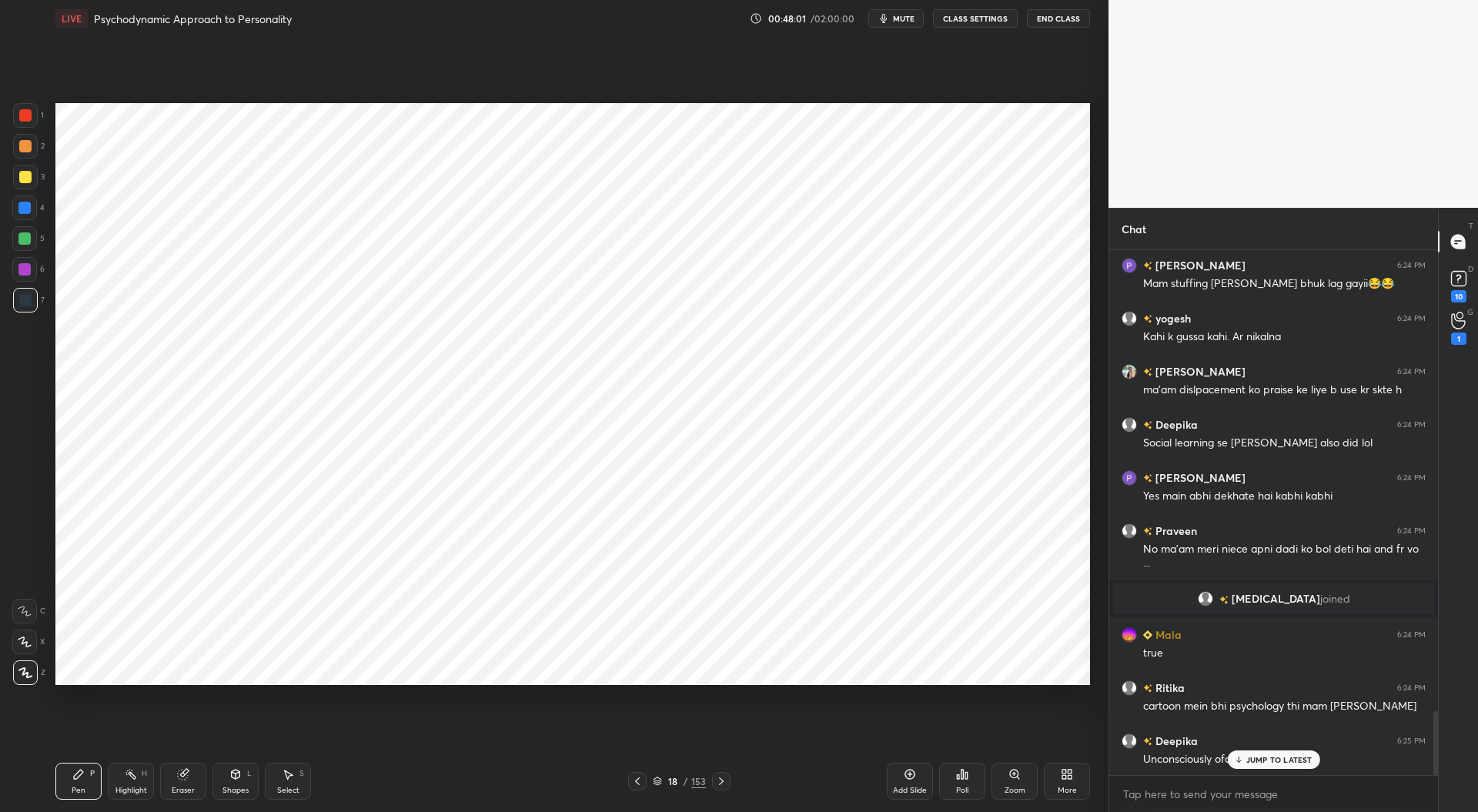
scroll to position [3855, 0]
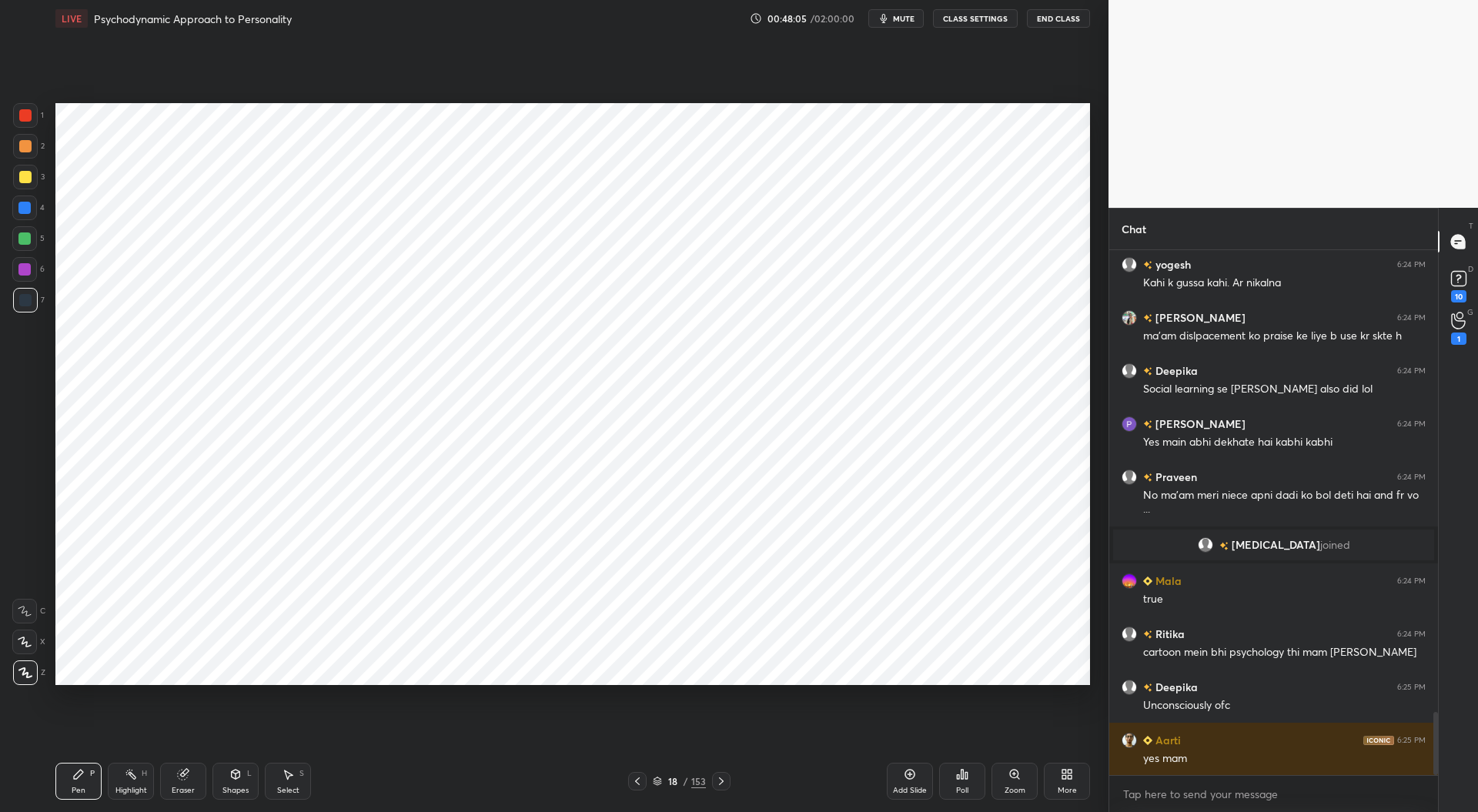
click at [21, 117] on div at bounding box center [25, 115] width 13 height 13
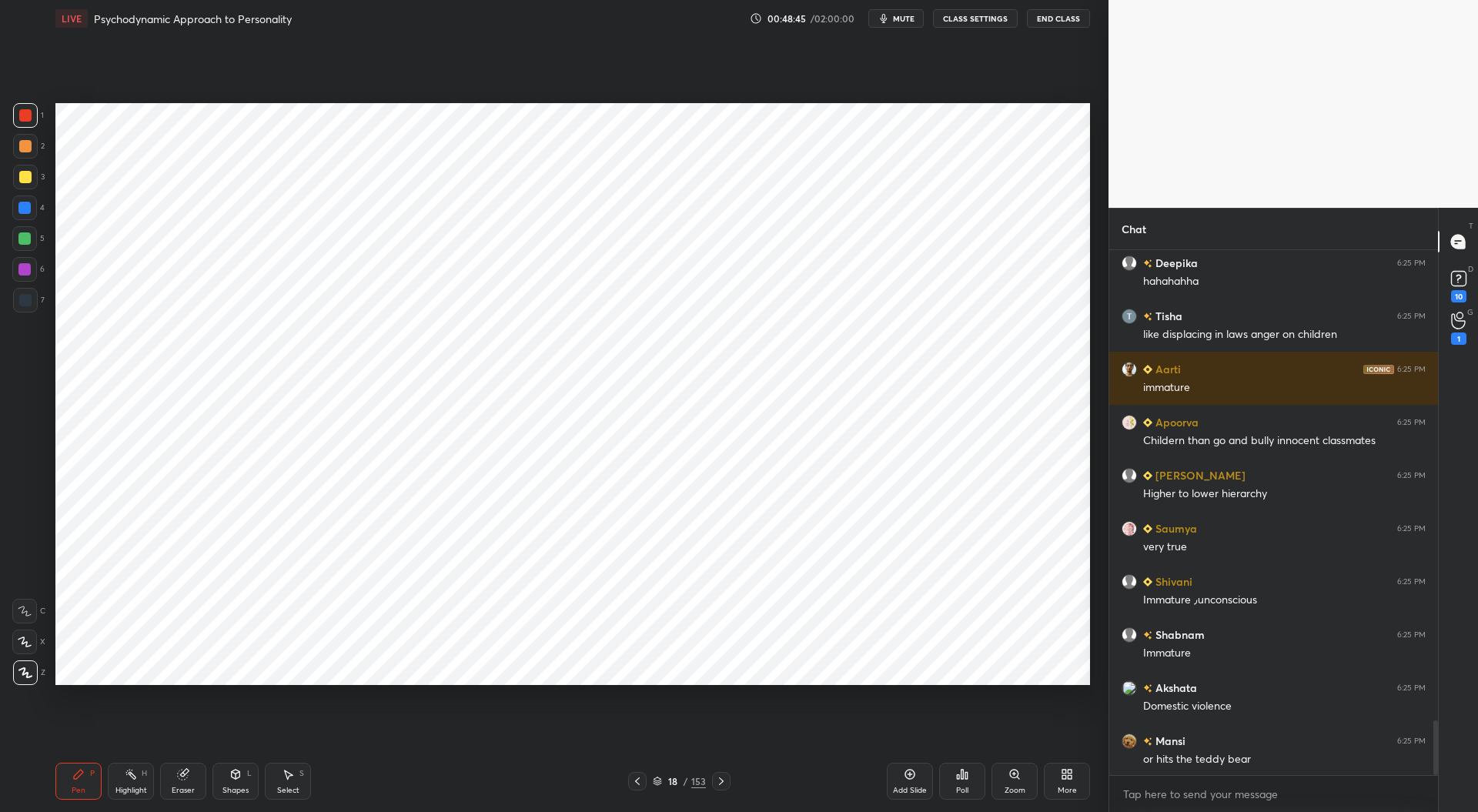
scroll to position [4492, 0]
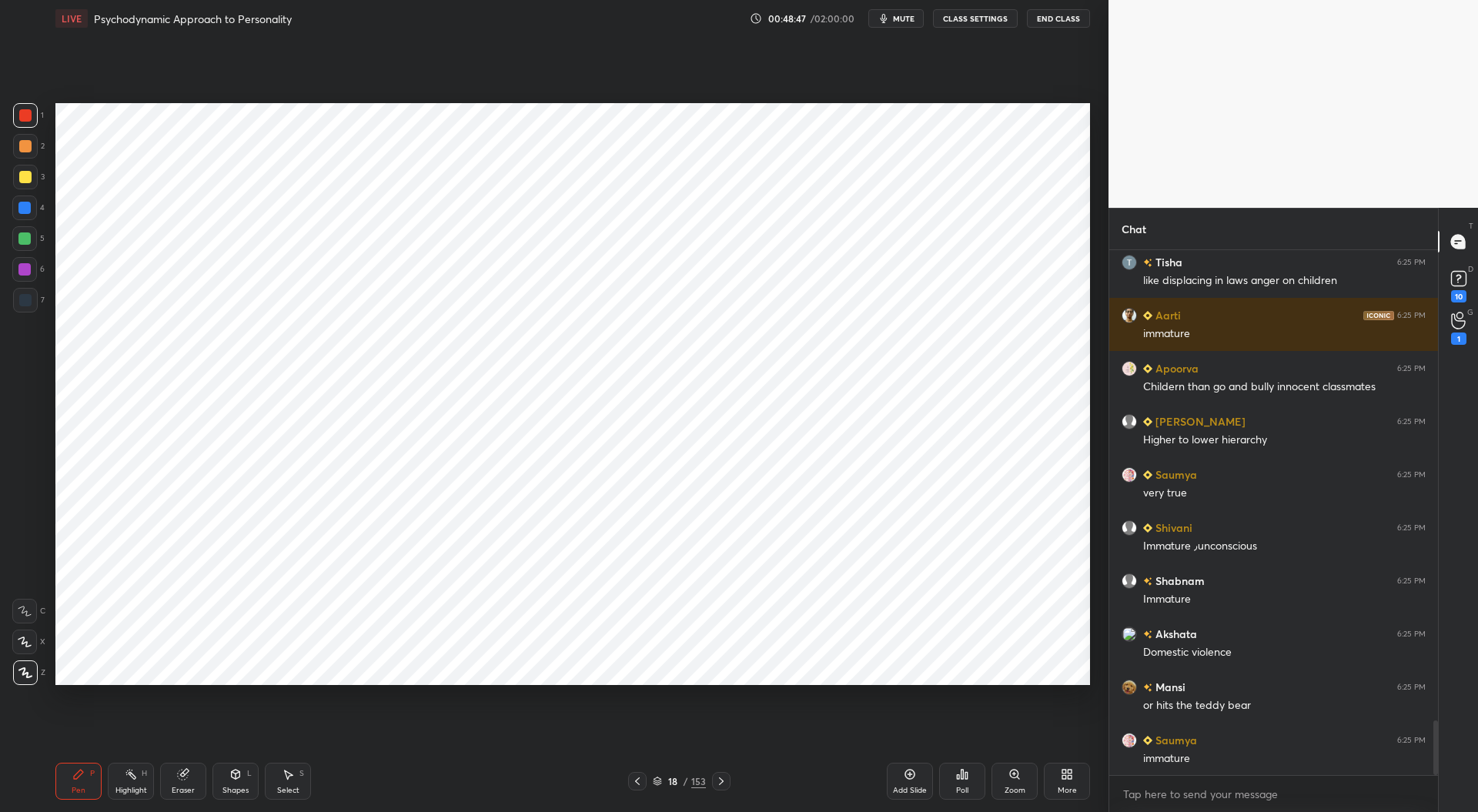
click at [643, 778] on icon at bounding box center [637, 781] width 13 height 13
click at [641, 774] on div at bounding box center [637, 781] width 18 height 18
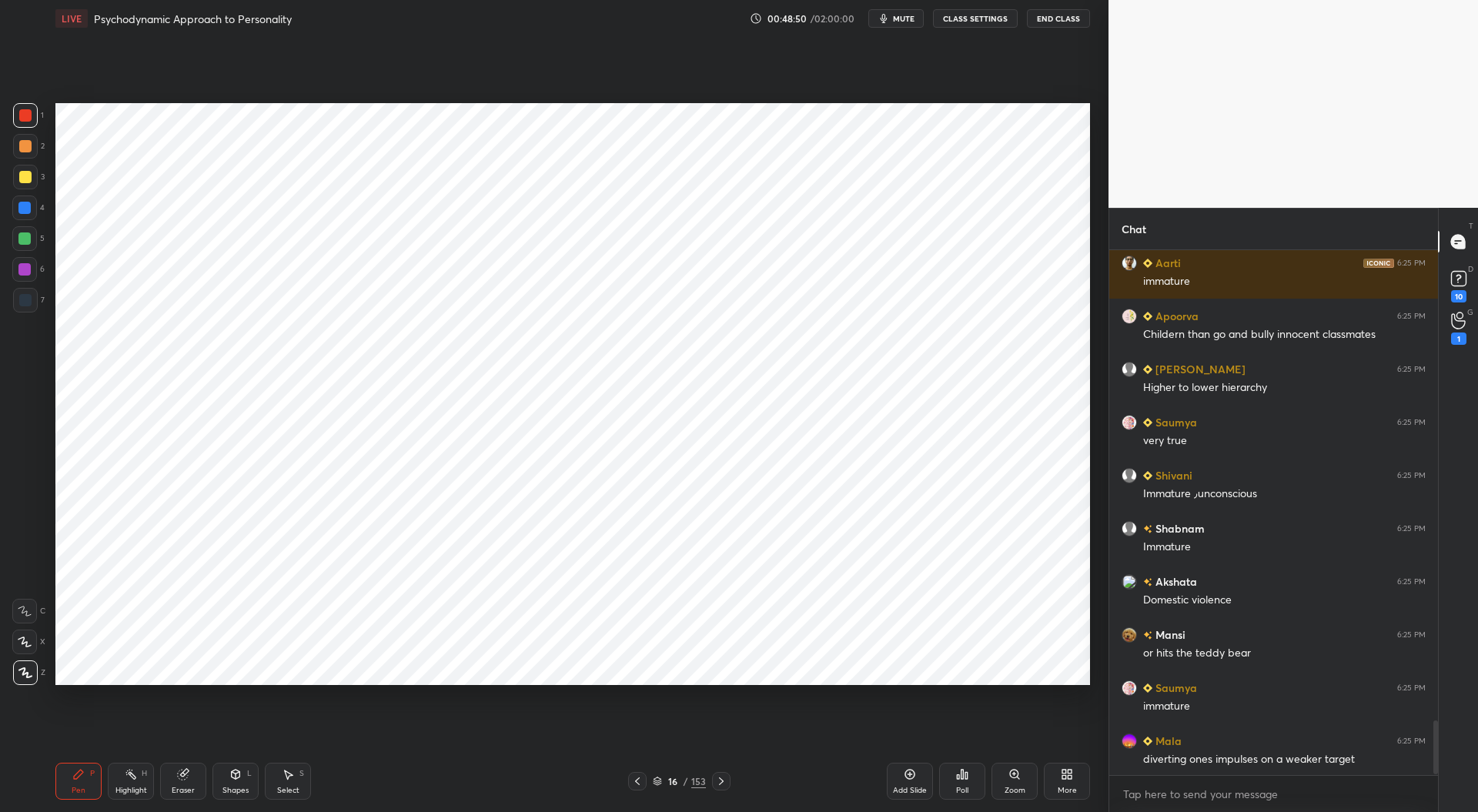
scroll to position [4598, 0]
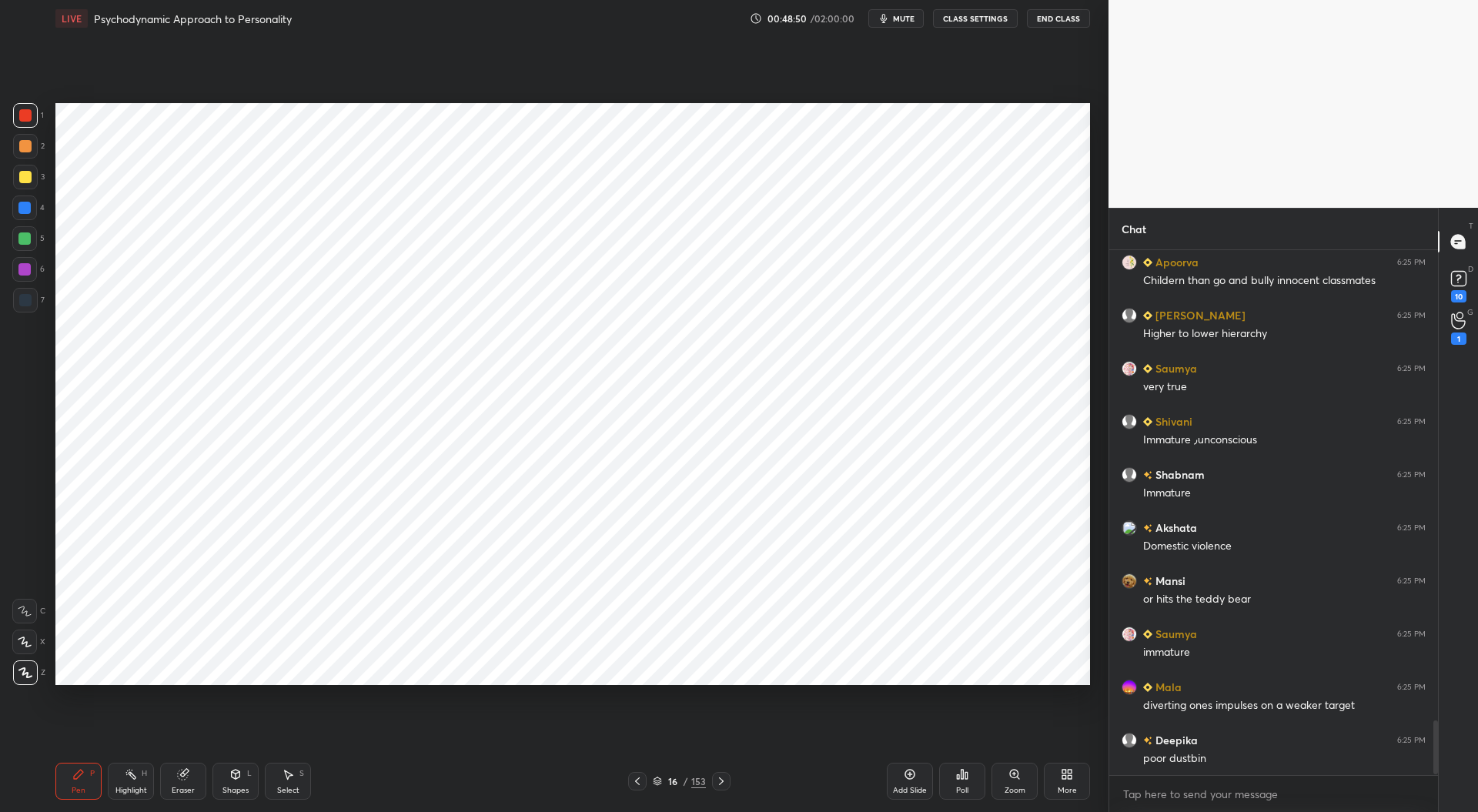
click at [638, 779] on icon at bounding box center [637, 781] width 5 height 8
click at [638, 775] on div at bounding box center [637, 781] width 18 height 18
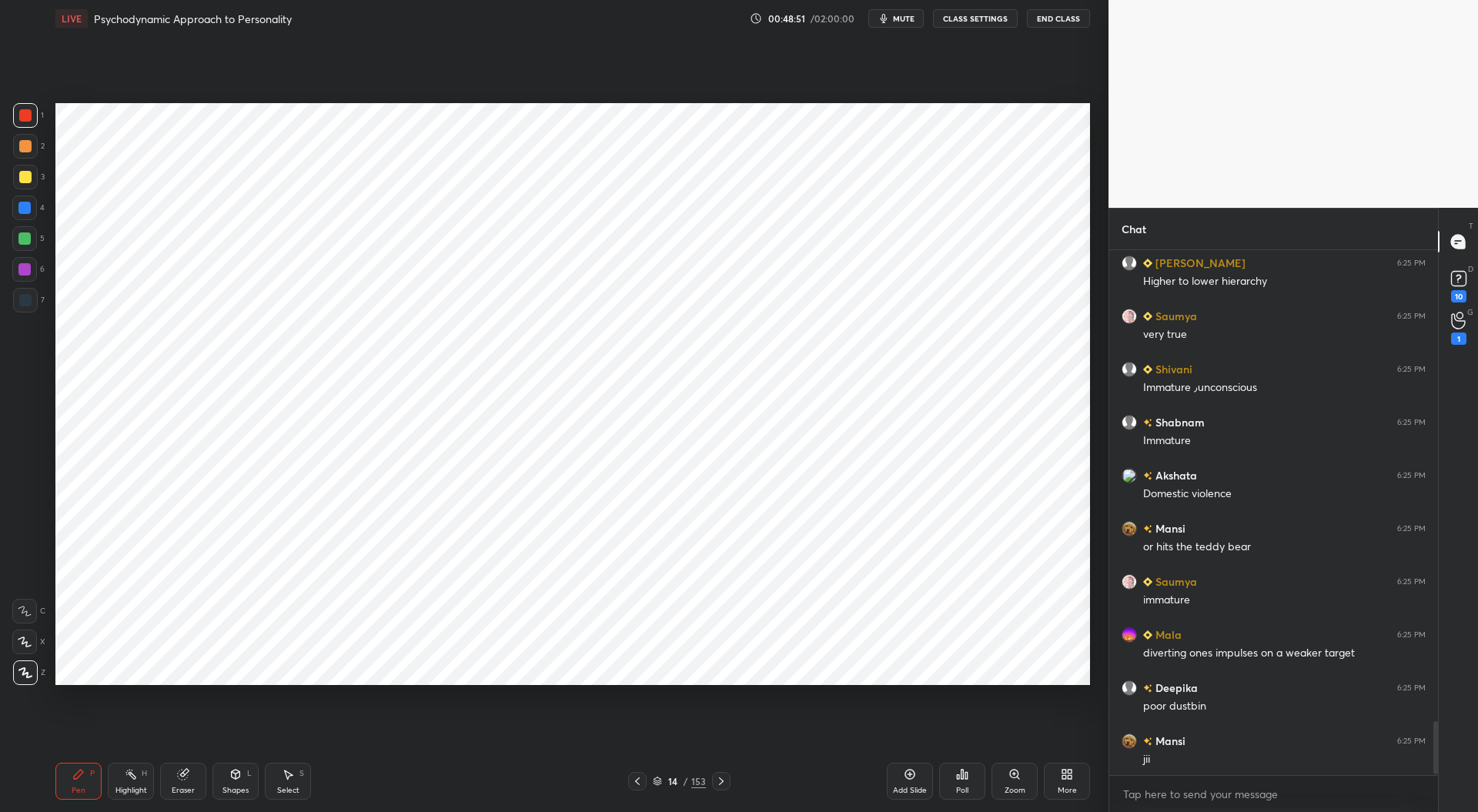
click at [638, 774] on div at bounding box center [637, 781] width 18 height 18
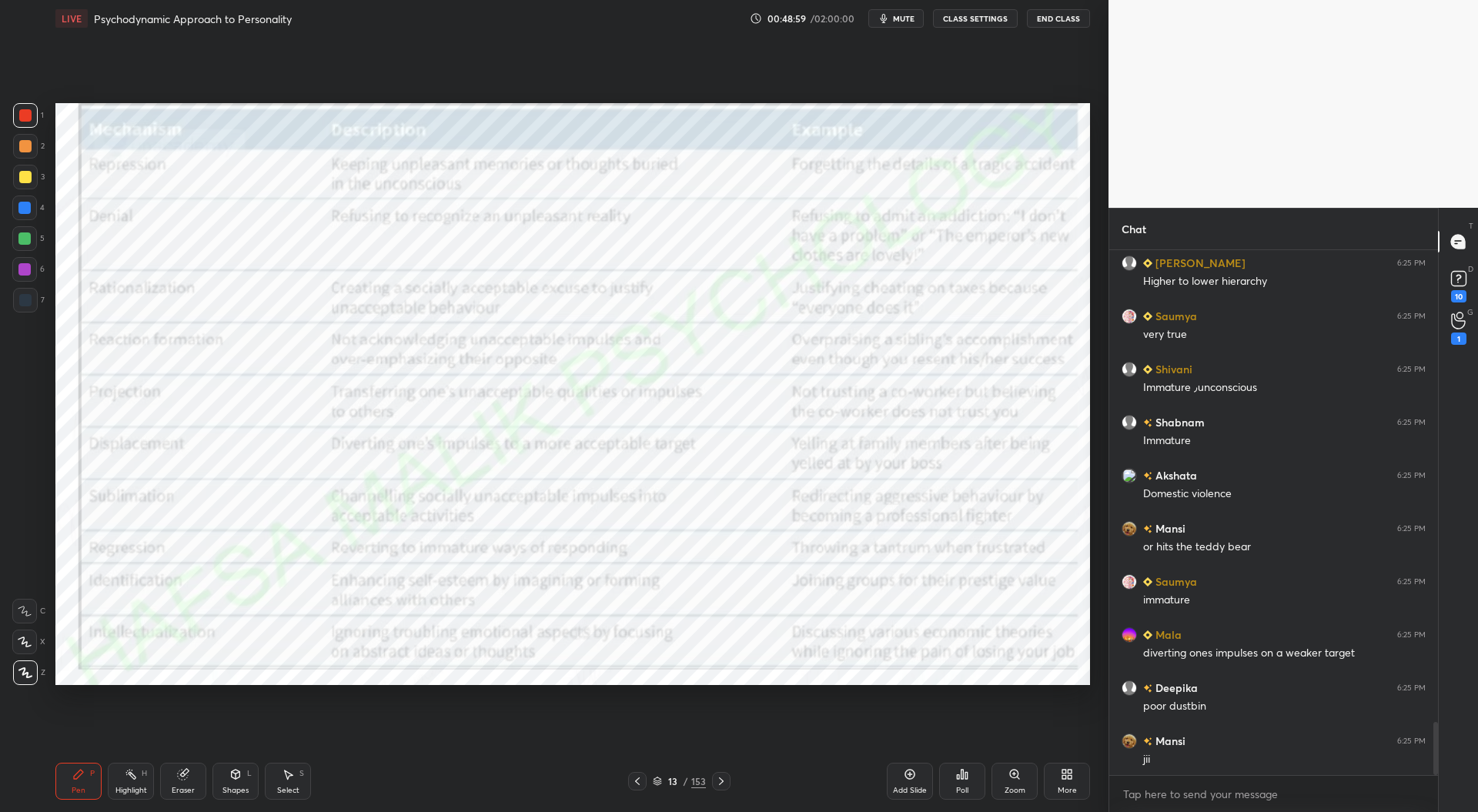
scroll to position [4705, 0]
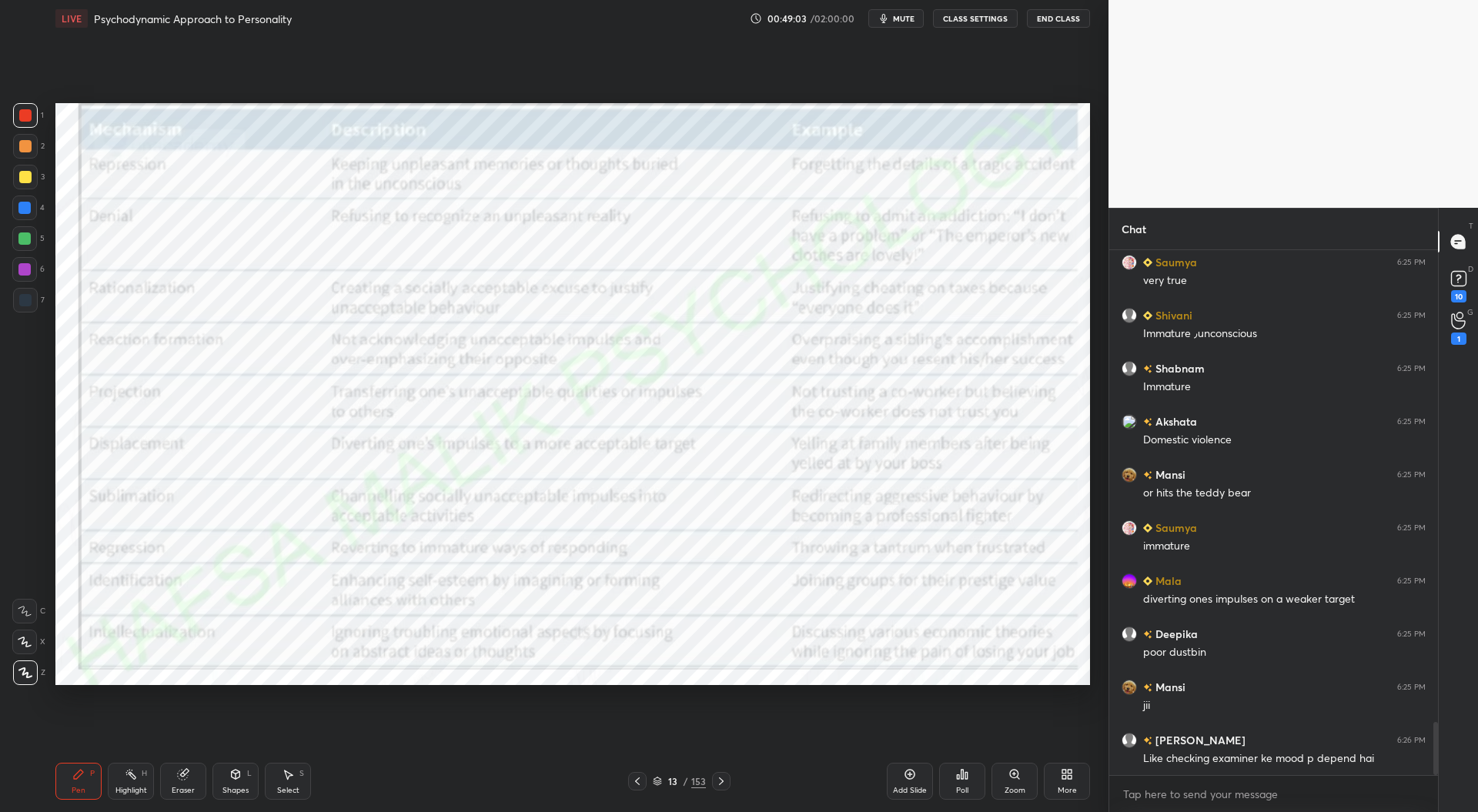
click at [22, 203] on div at bounding box center [24, 207] width 13 height 13
click at [722, 781] on icon at bounding box center [721, 781] width 13 height 13
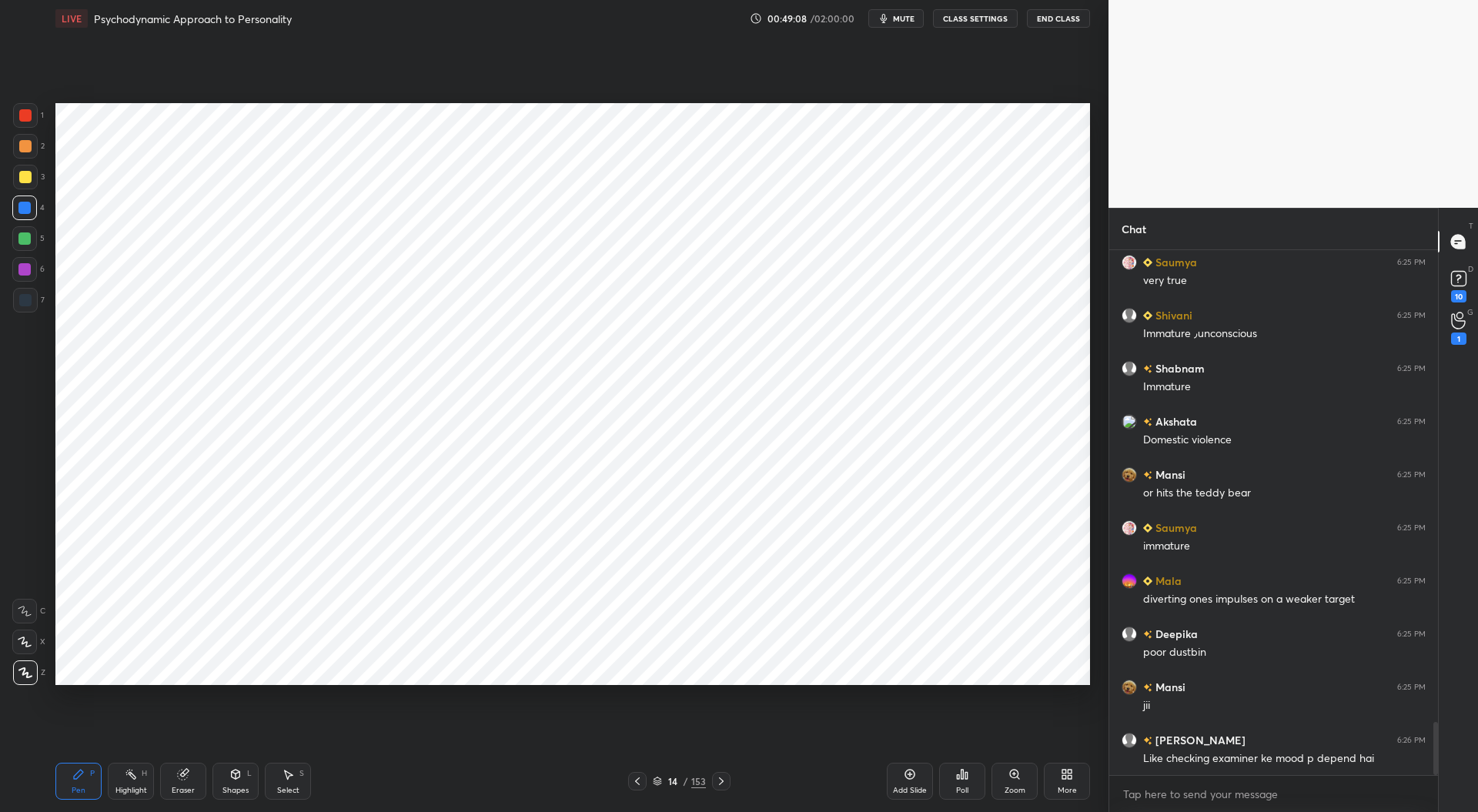
click at [722, 783] on icon at bounding box center [721, 781] width 13 height 13
click at [721, 787] on icon at bounding box center [721, 781] width 13 height 13
click at [722, 784] on icon at bounding box center [721, 781] width 13 height 13
click at [728, 779] on div at bounding box center [721, 781] width 18 height 18
click at [723, 781] on icon at bounding box center [721, 781] width 13 height 13
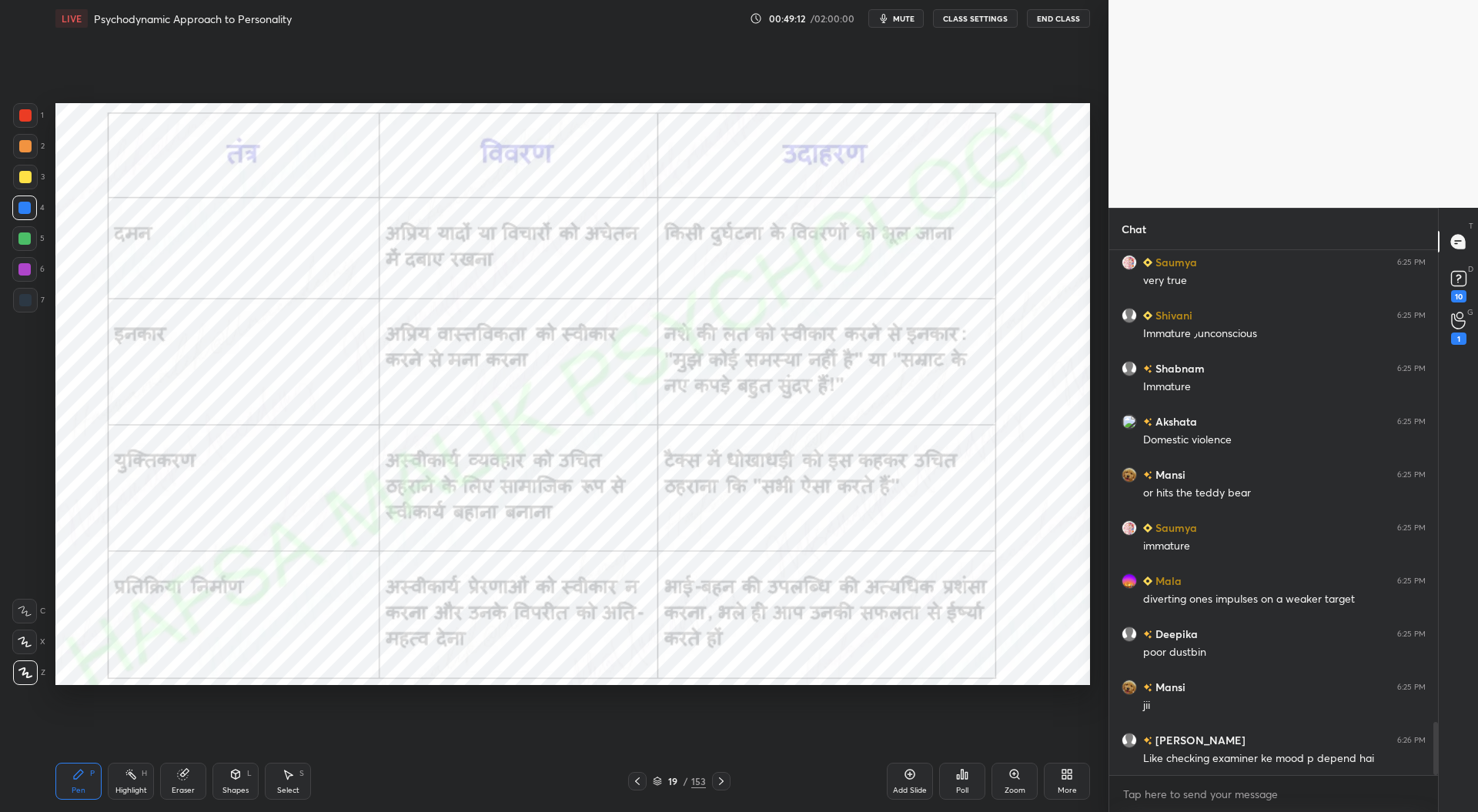
click at [641, 785] on icon at bounding box center [637, 781] width 13 height 13
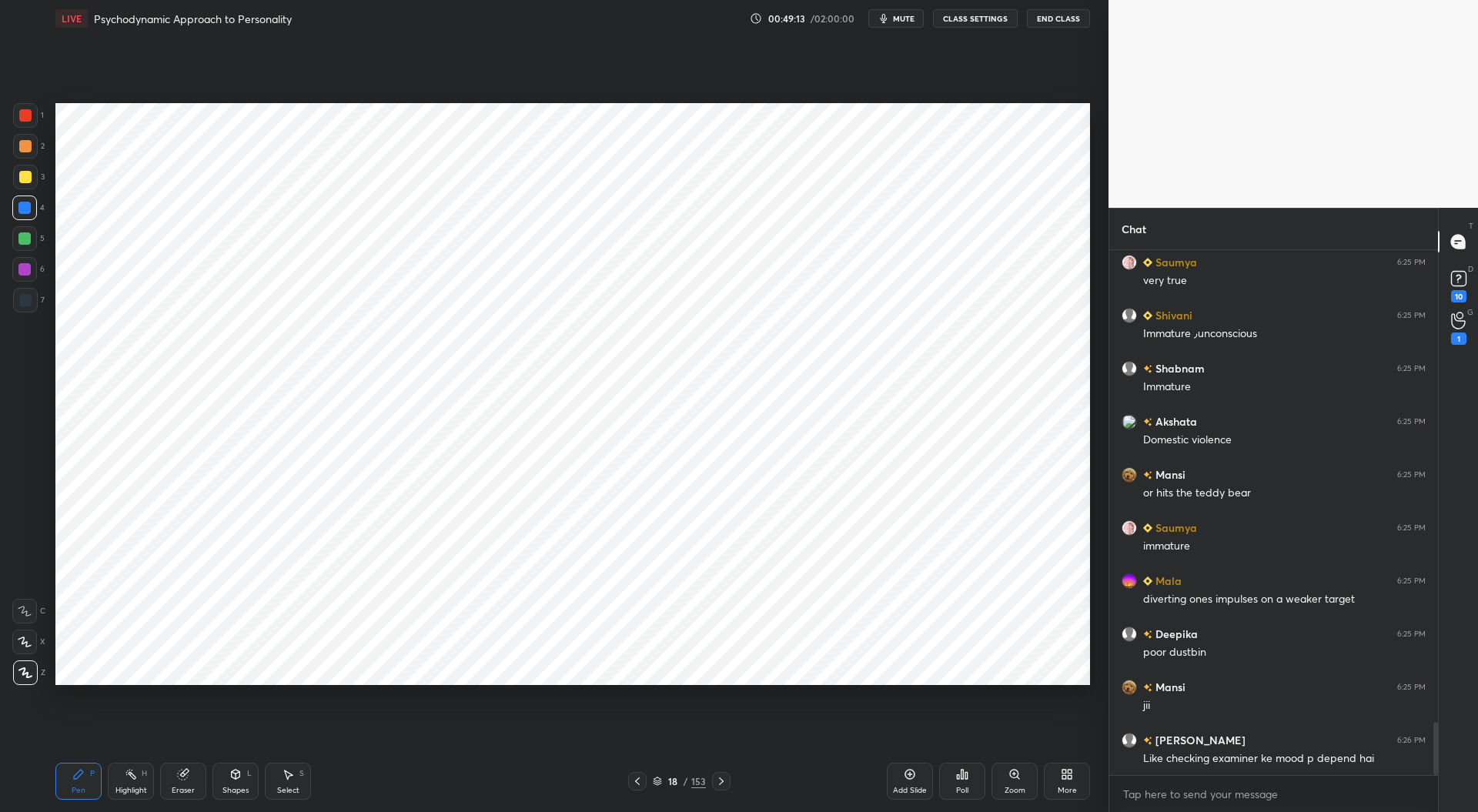
click at [917, 781] on div "Add Slide" at bounding box center [909, 781] width 46 height 37
click at [17, 308] on div at bounding box center [24, 300] width 24 height 24
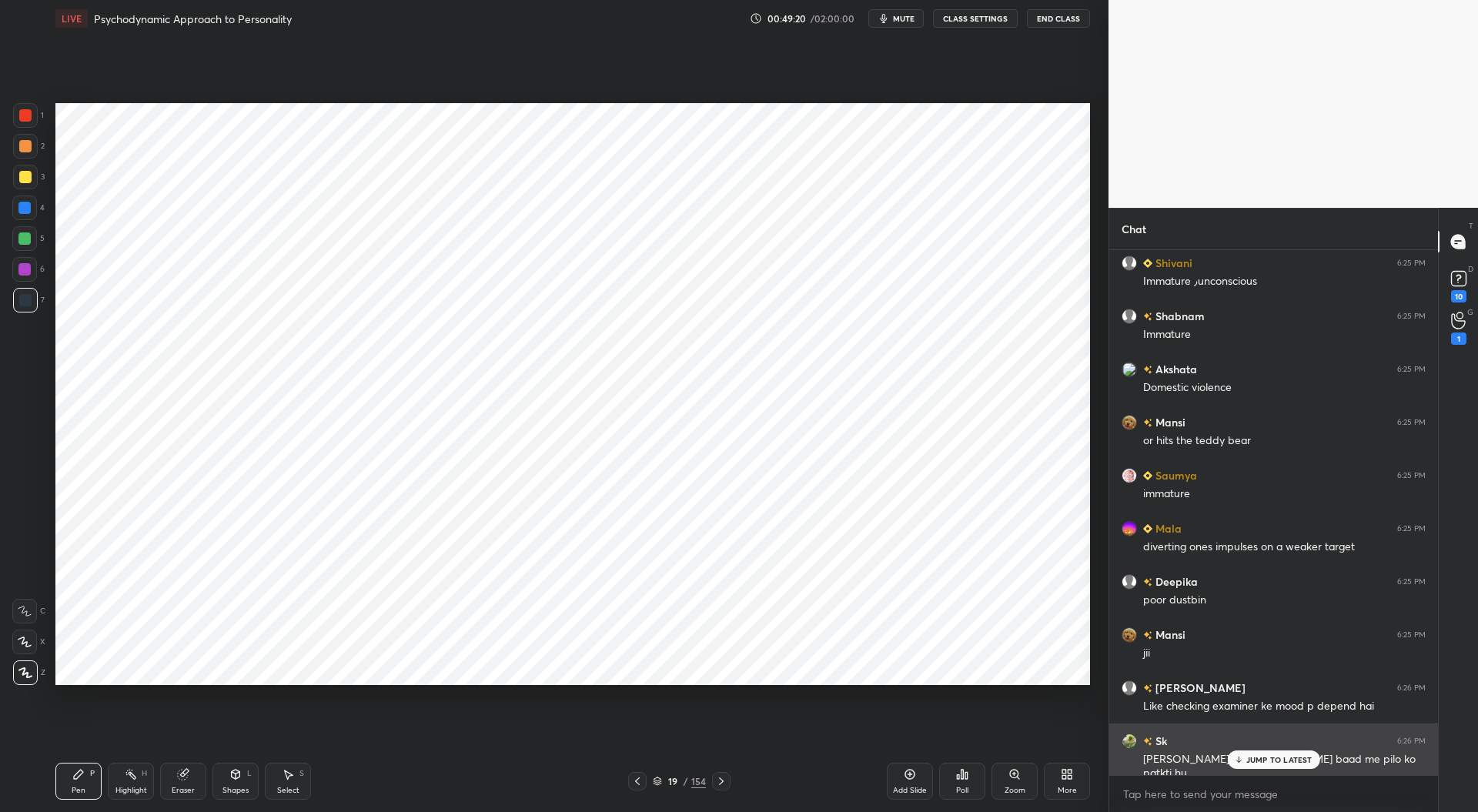
click at [1270, 760] on p "JUMP TO LATEST" at bounding box center [1279, 759] width 66 height 9
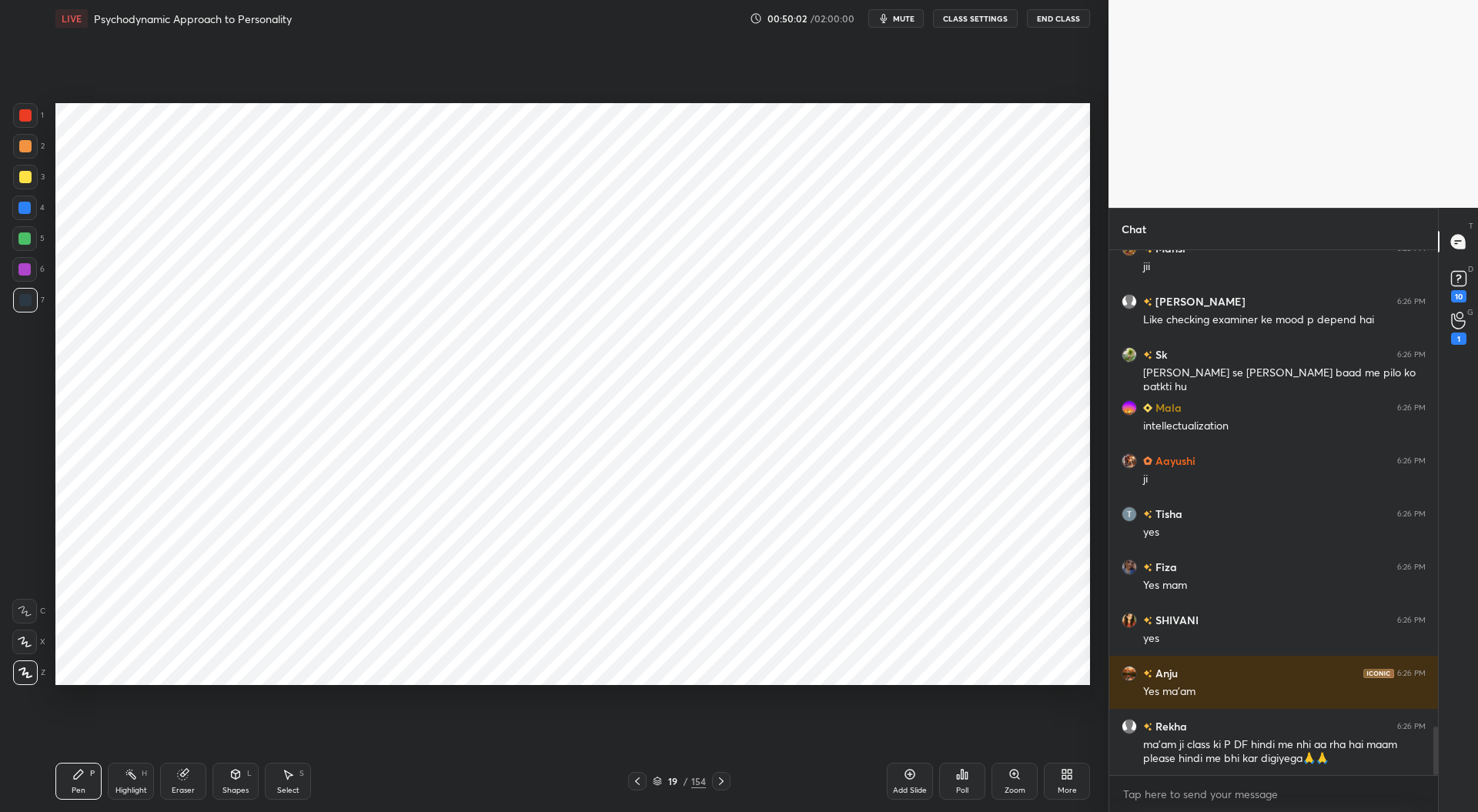
scroll to position [5210, 0]
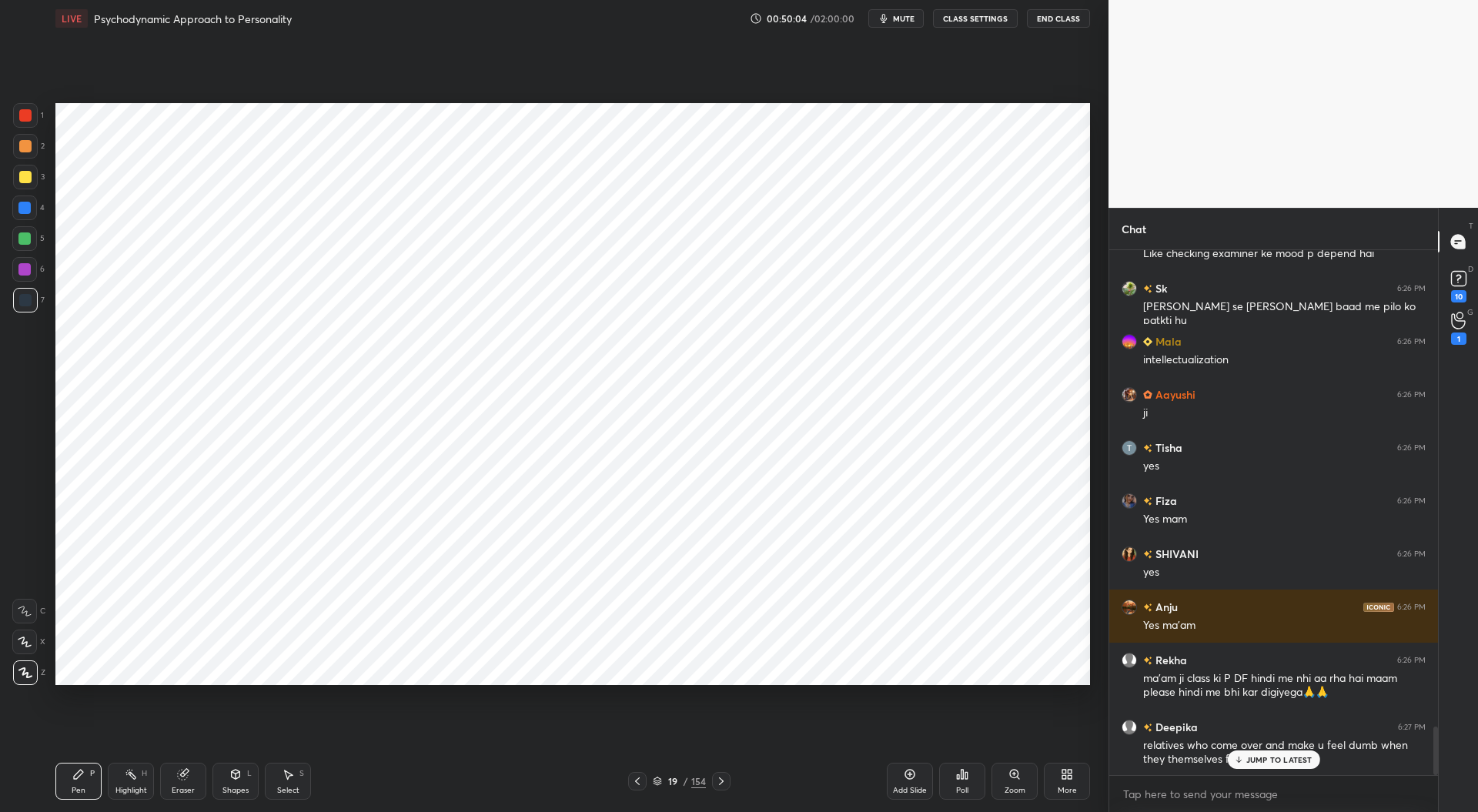
click at [659, 781] on icon at bounding box center [657, 779] width 8 height 4
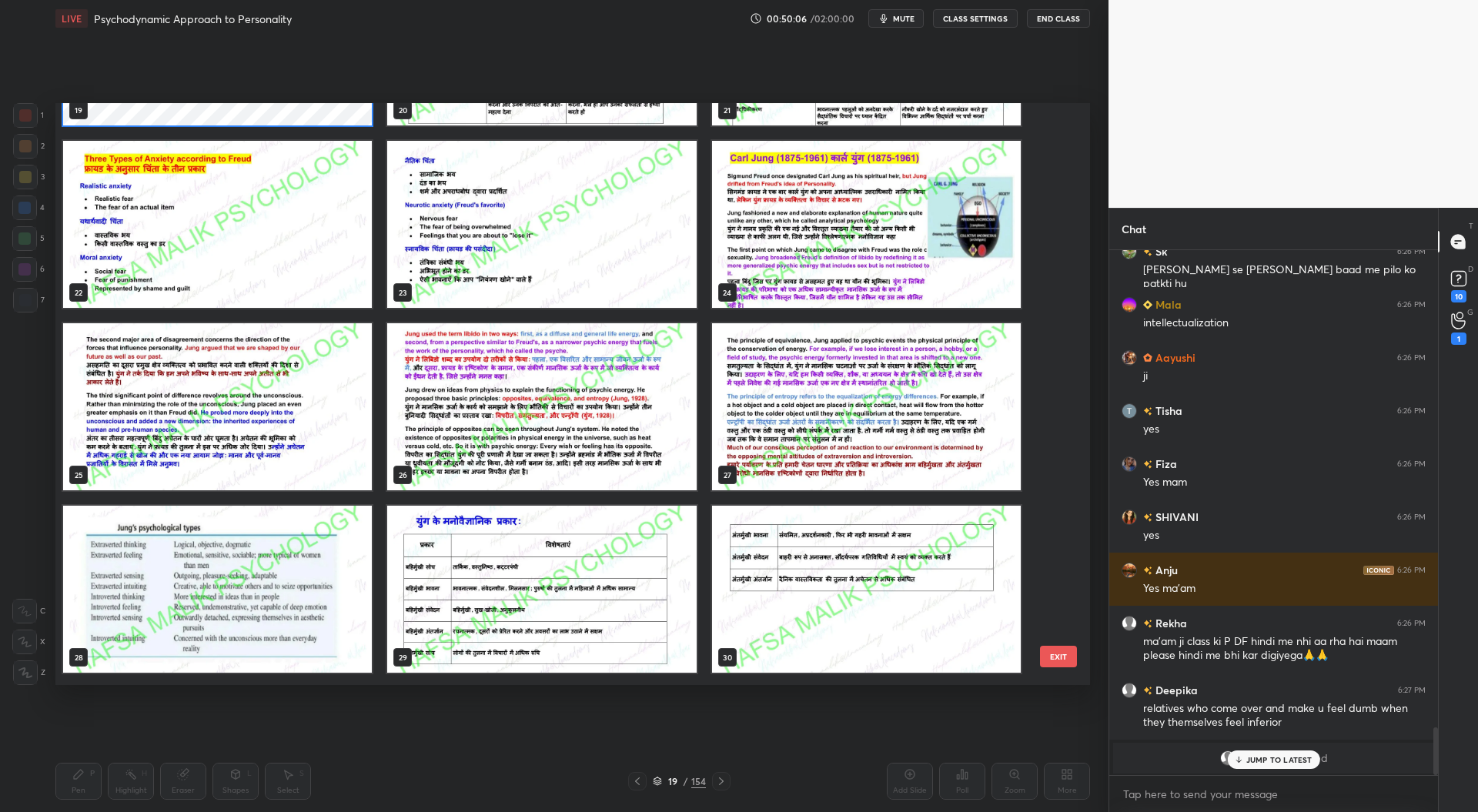
scroll to position [1247, 0]
click at [880, 264] on img "grid" at bounding box center [866, 225] width 309 height 167
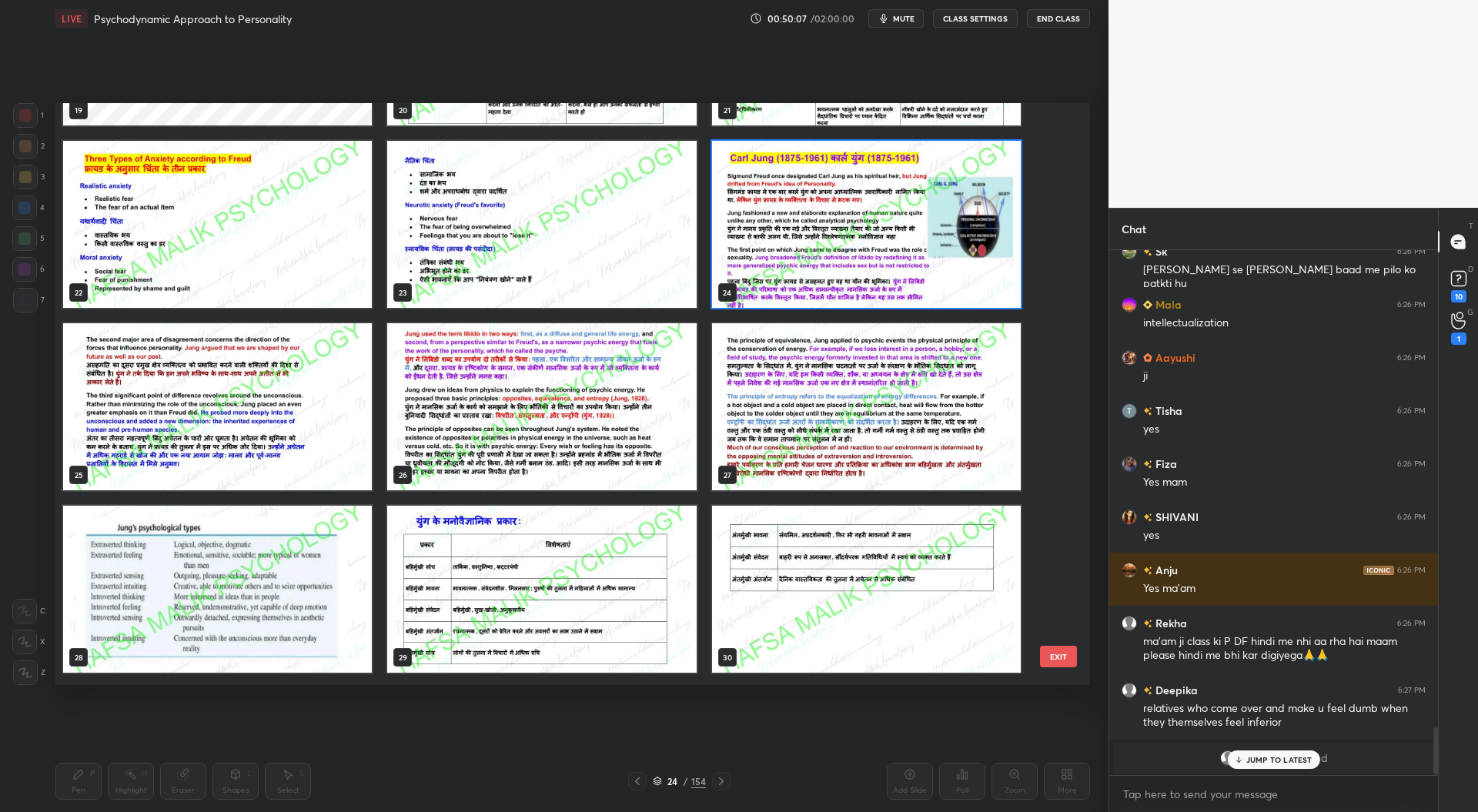
click at [893, 248] on img "grid" at bounding box center [866, 225] width 309 height 167
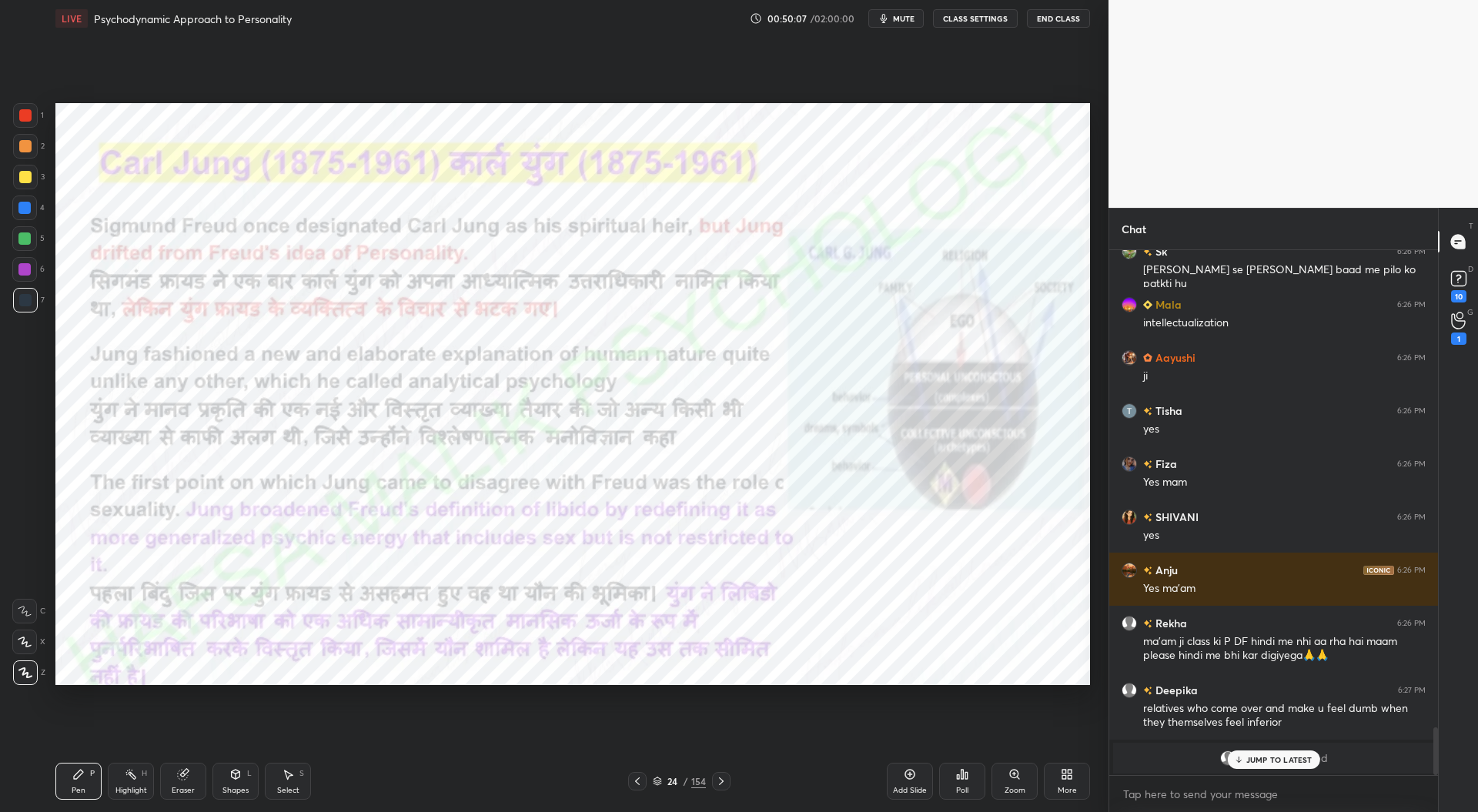
click at [892, 252] on img "grid" at bounding box center [866, 225] width 309 height 167
click at [1270, 751] on div "JUMP TO LATEST" at bounding box center [1273, 759] width 92 height 18
click at [721, 781] on icon at bounding box center [721, 781] width 13 height 13
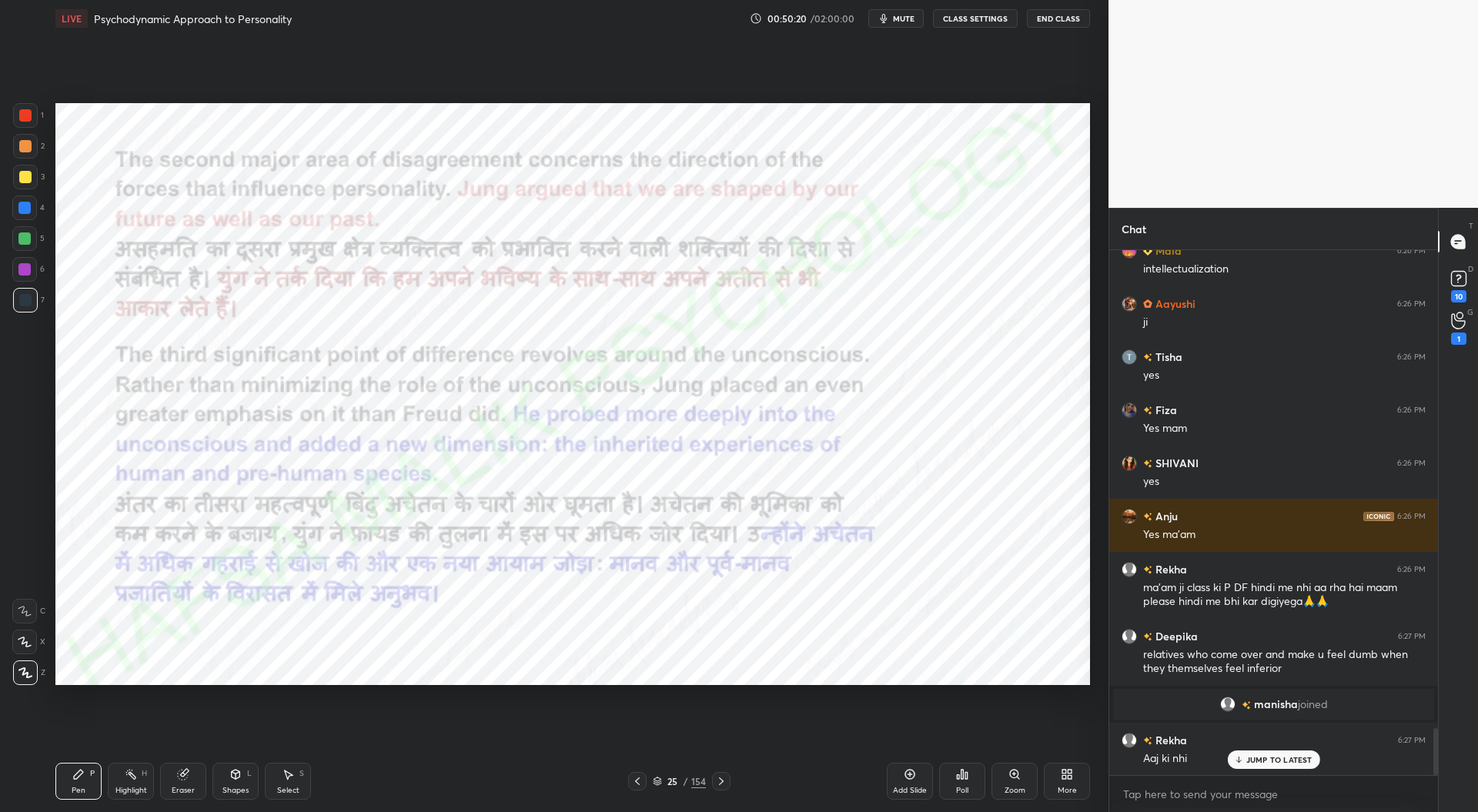
scroll to position [5353, 0]
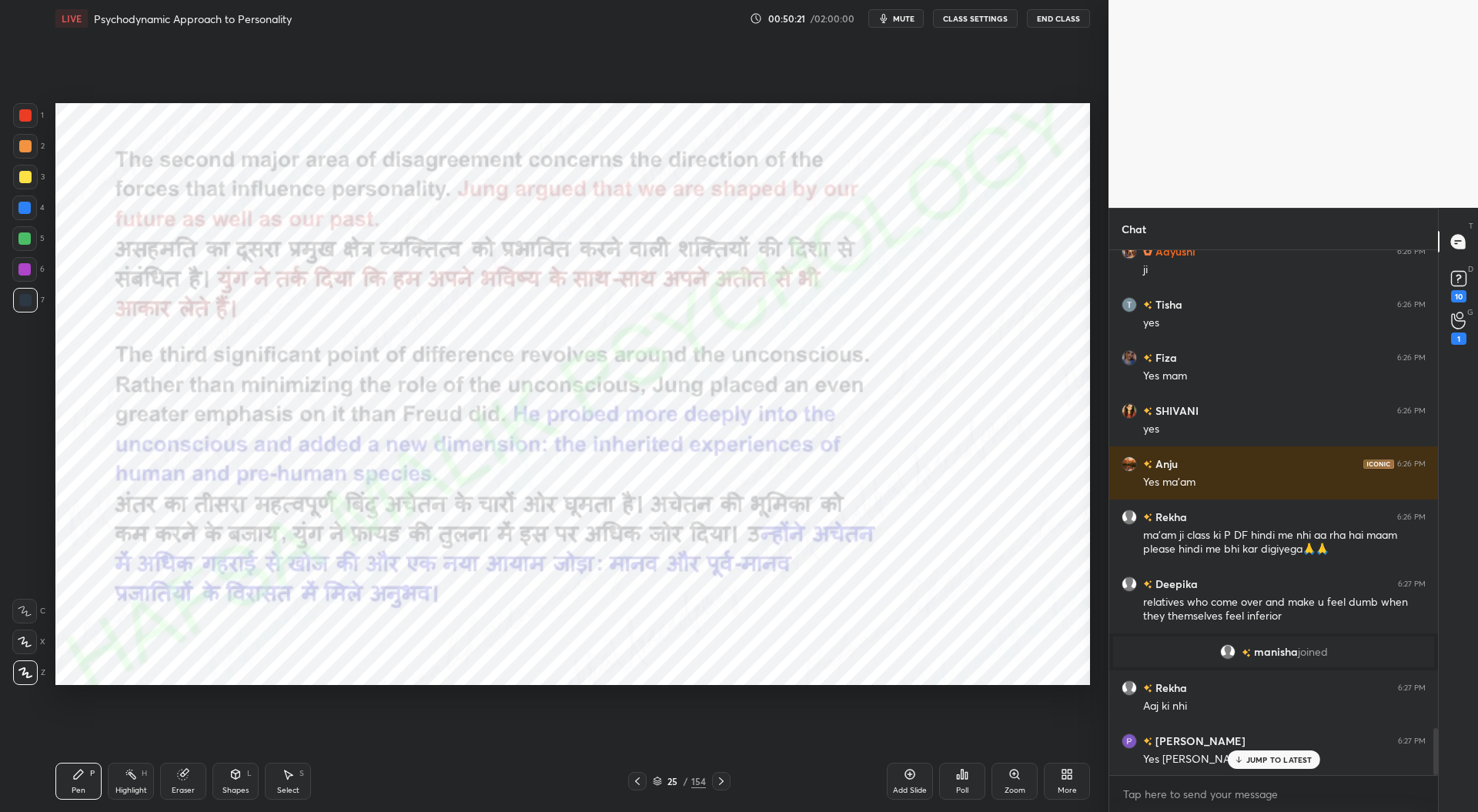
click at [660, 782] on icon at bounding box center [656, 781] width 9 height 9
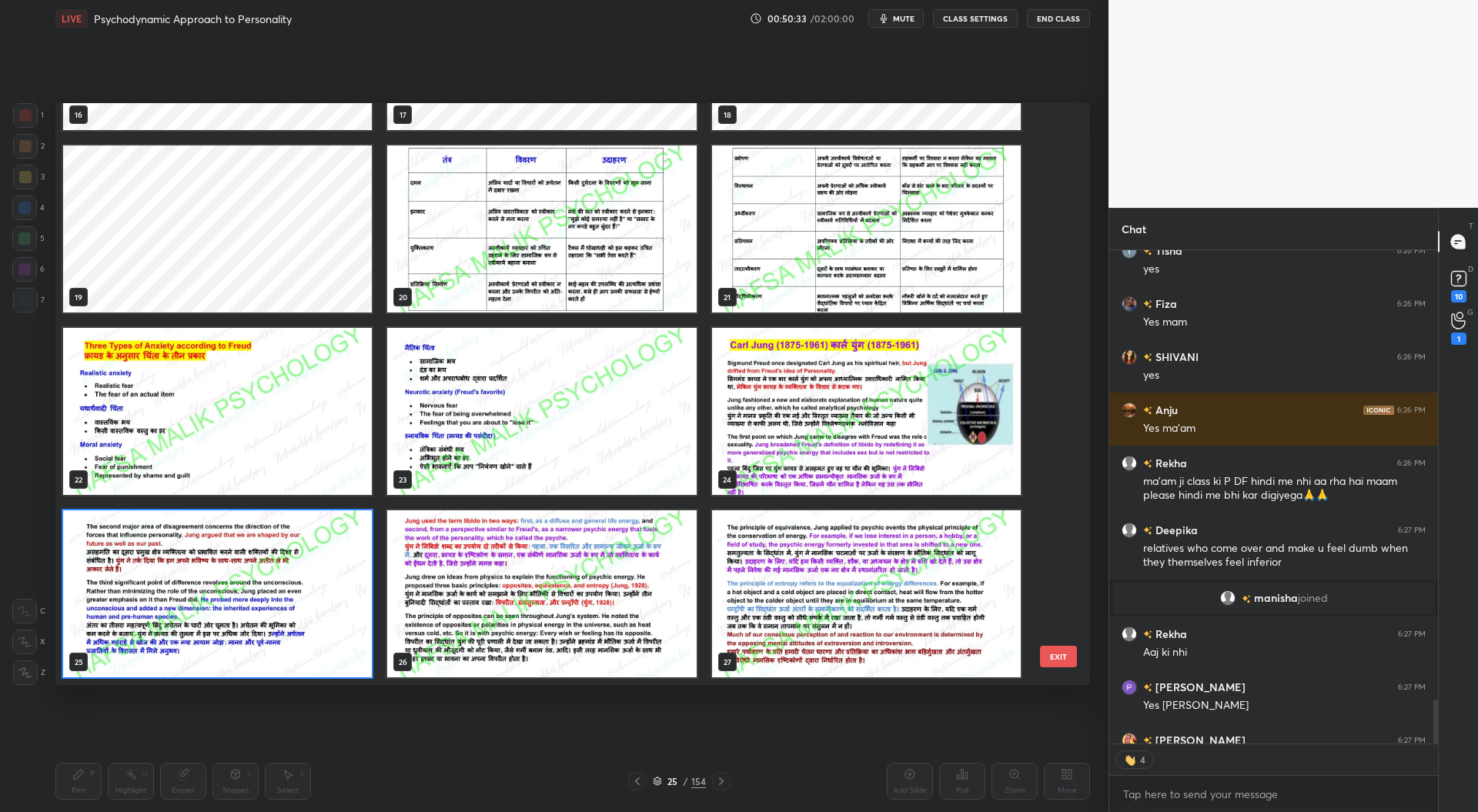
scroll to position [5438, 0]
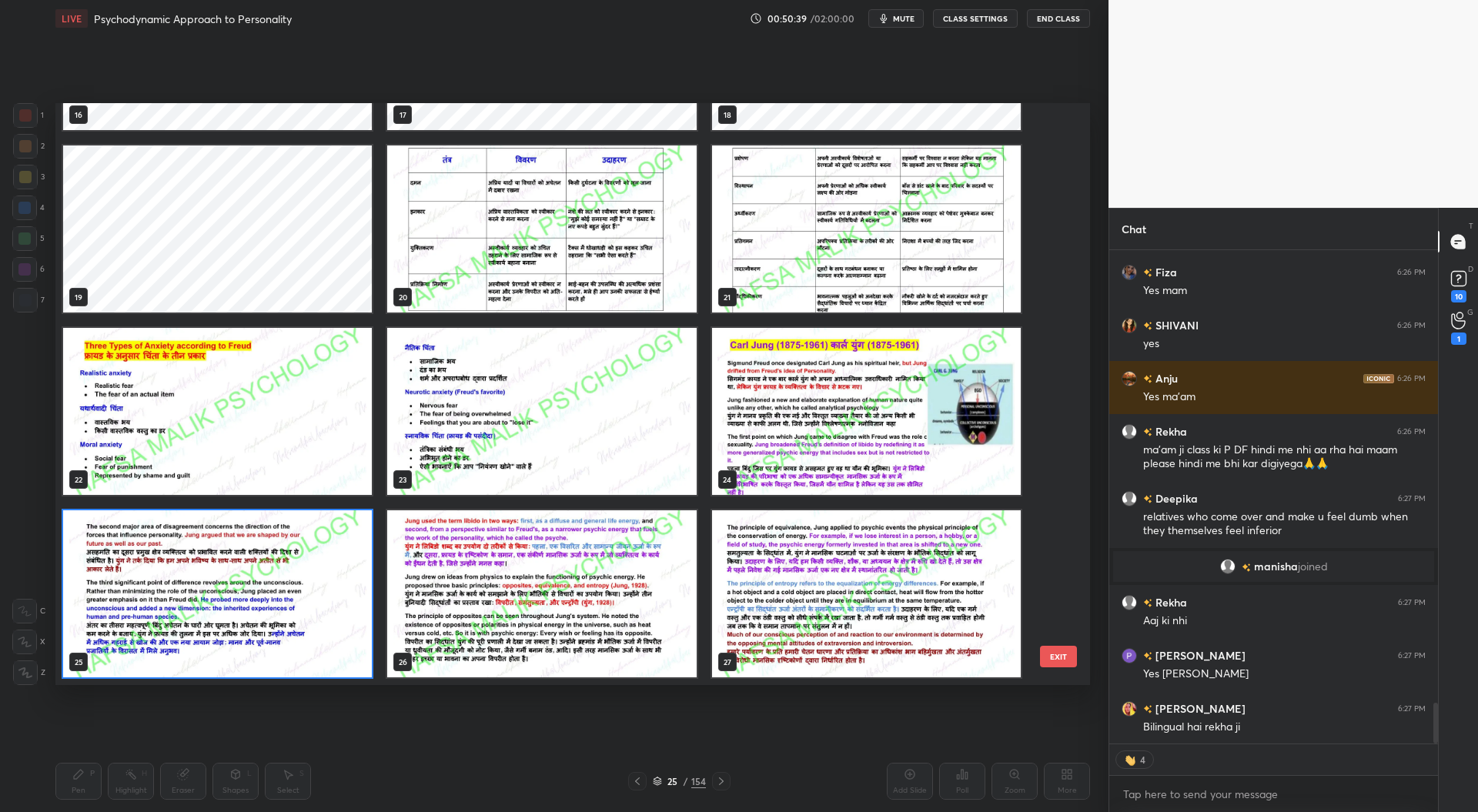
click at [869, 434] on img "grid" at bounding box center [866, 412] width 309 height 167
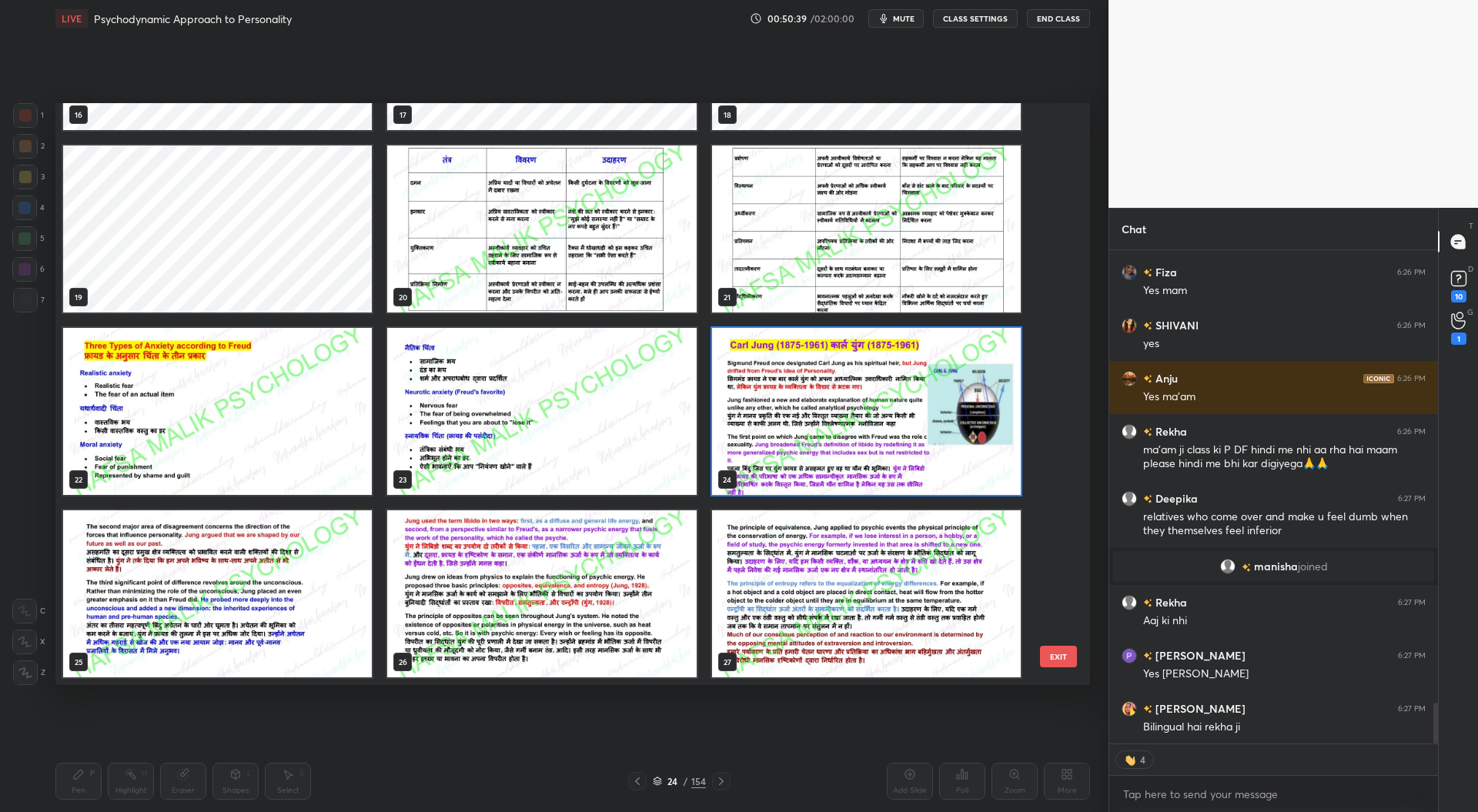
click at [869, 438] on img "grid" at bounding box center [866, 412] width 309 height 167
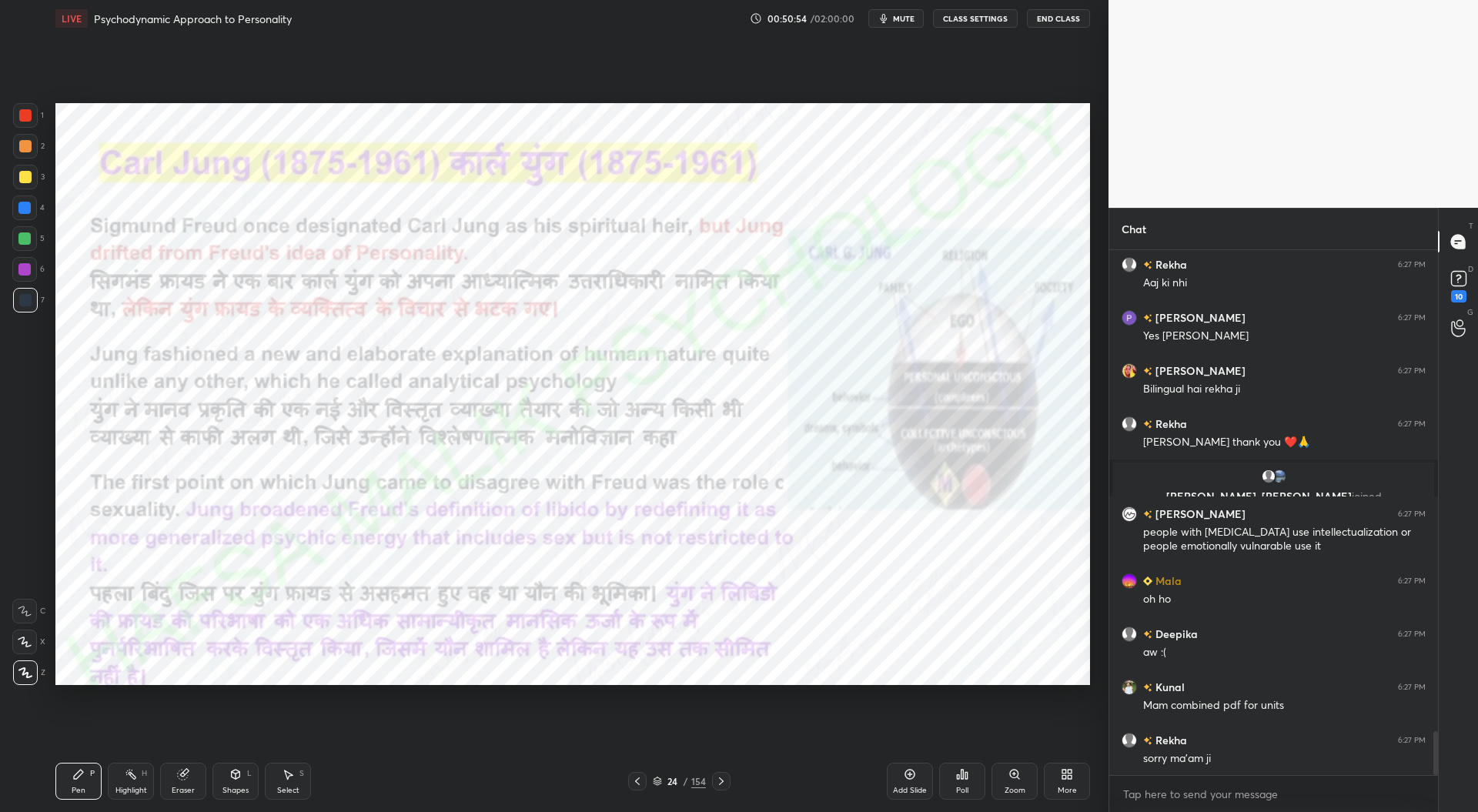
scroll to position [5828, 0]
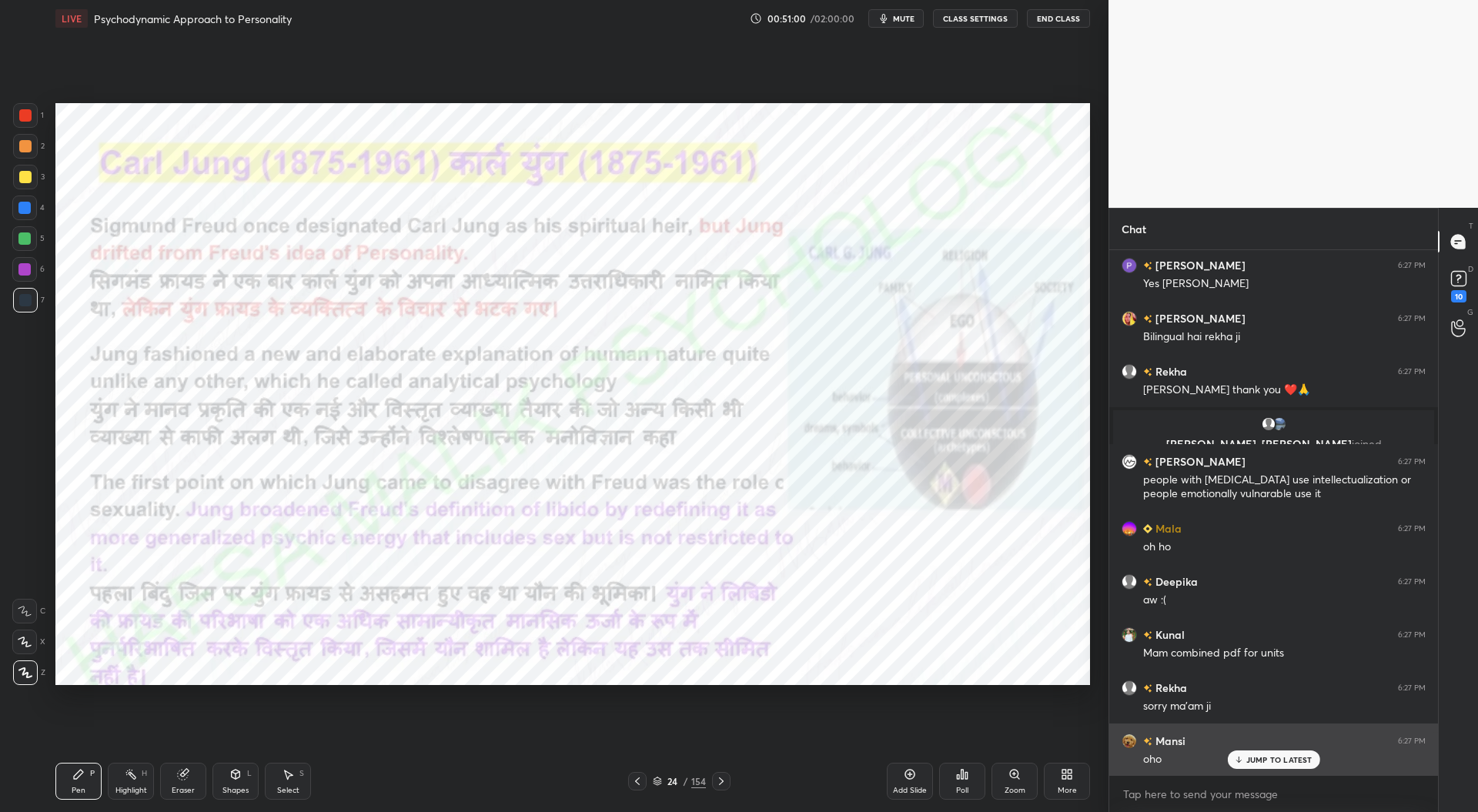
click at [1265, 756] on p "JUMP TO LATEST" at bounding box center [1279, 759] width 66 height 9
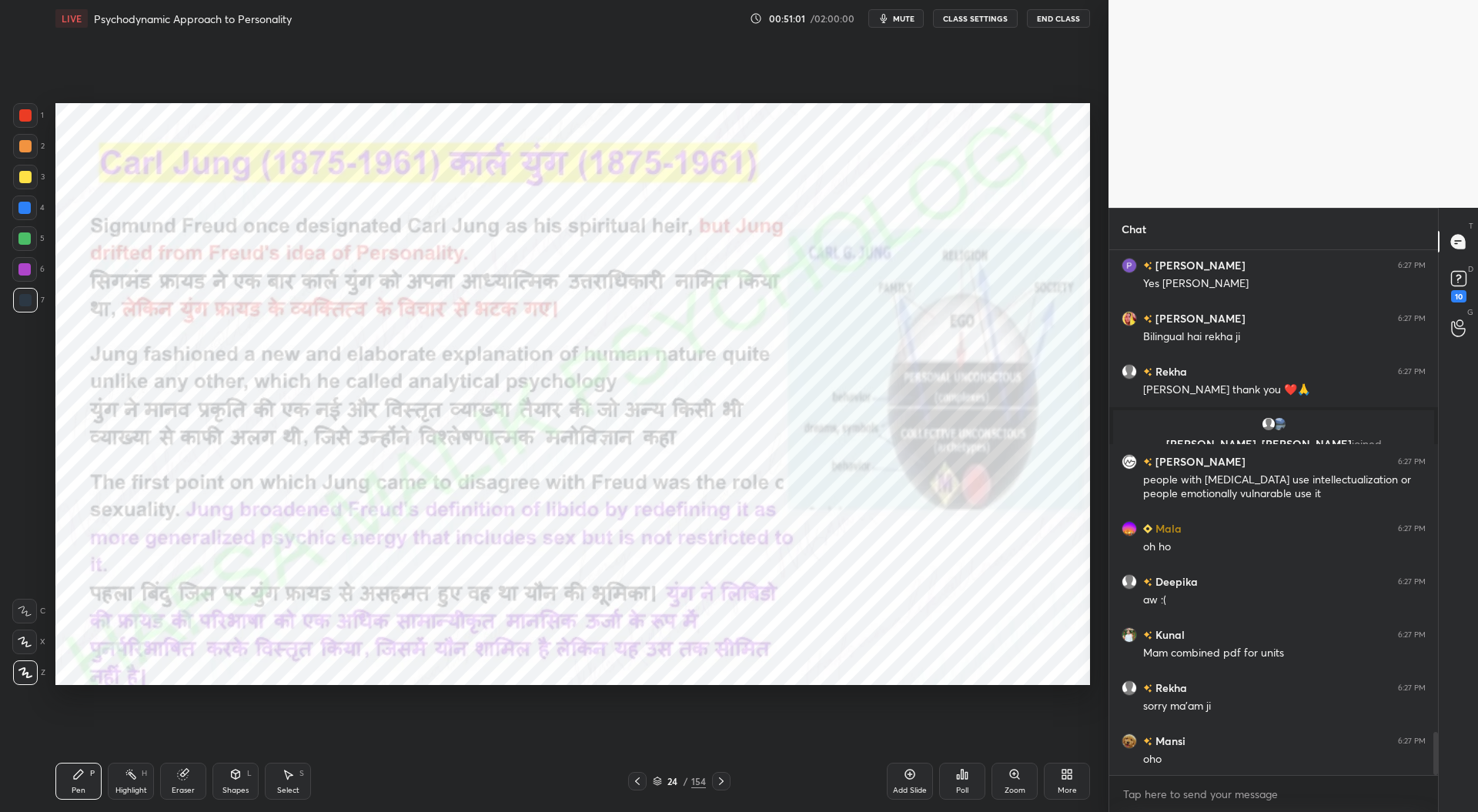
click at [637, 777] on icon at bounding box center [637, 781] width 13 height 13
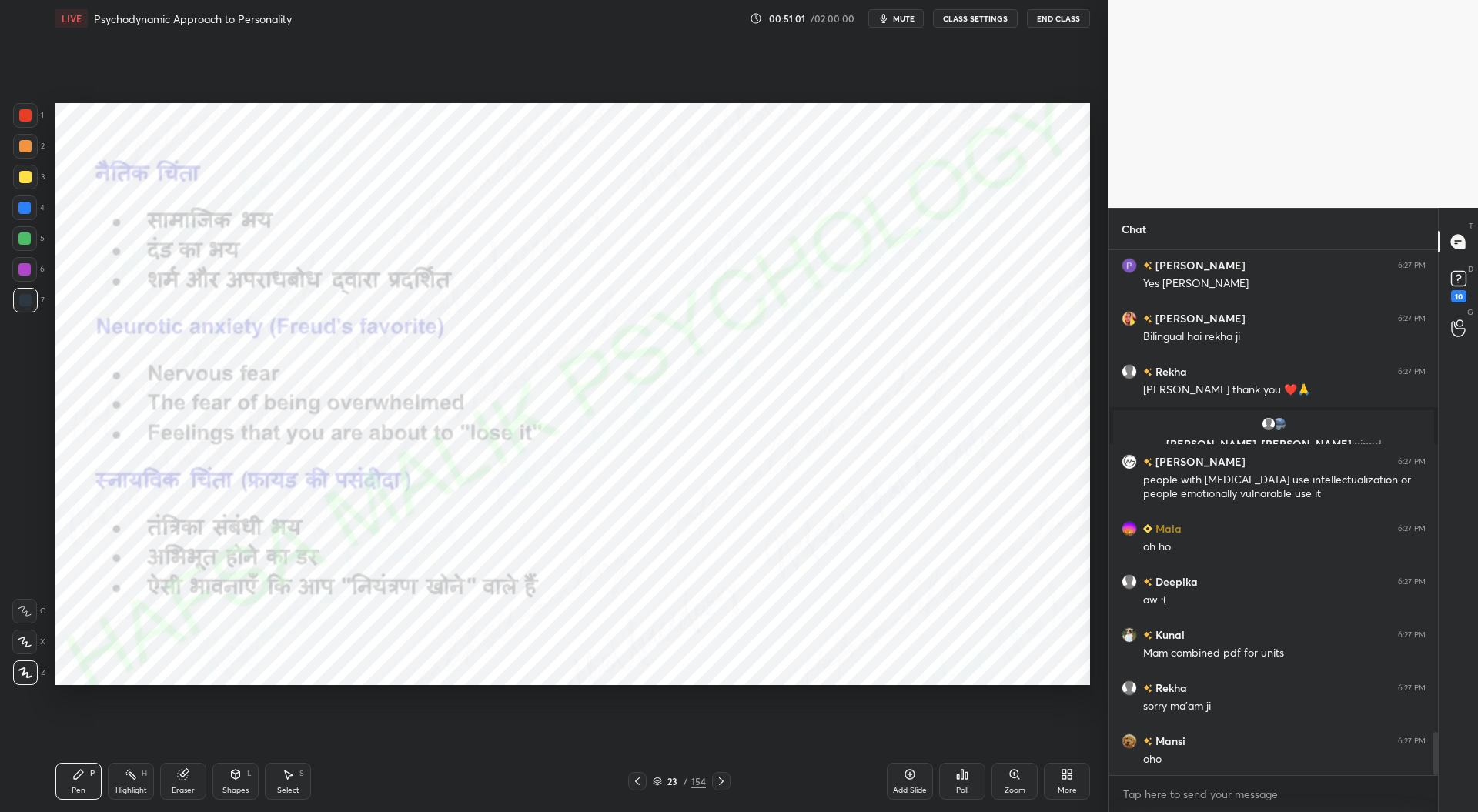
scroll to position [5882, 0]
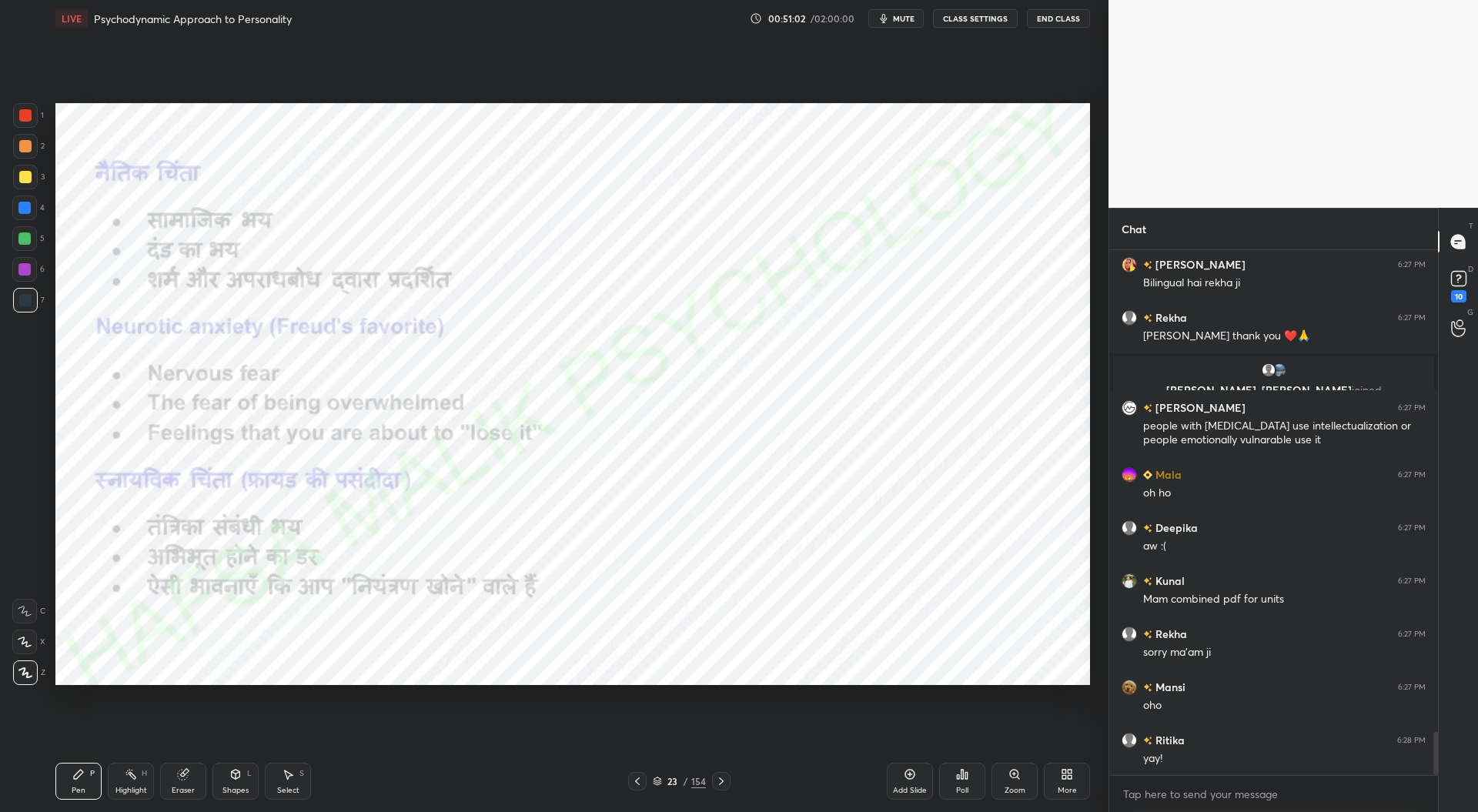
click at [638, 774] on div at bounding box center [637, 781] width 18 height 18
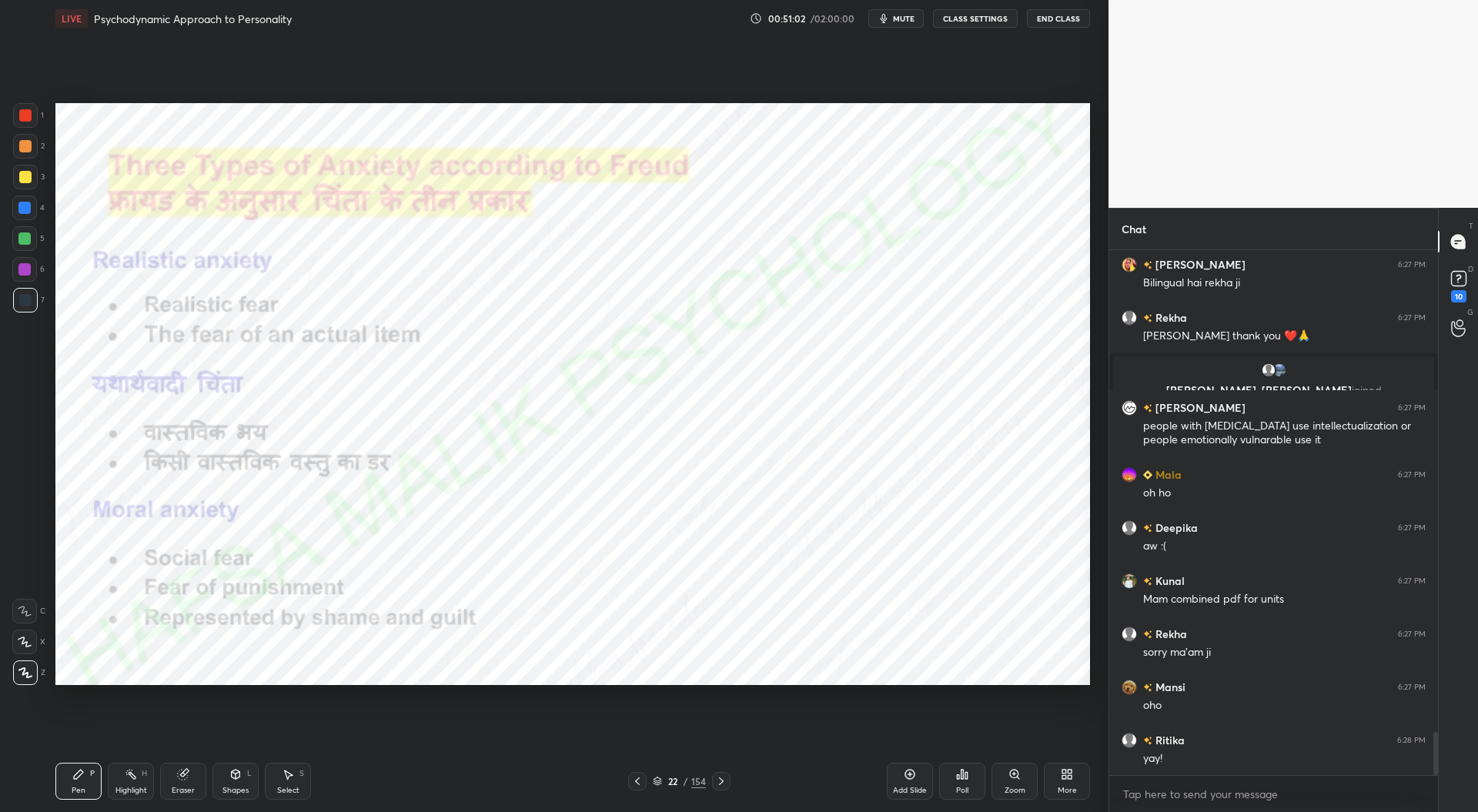
scroll to position [5934, 0]
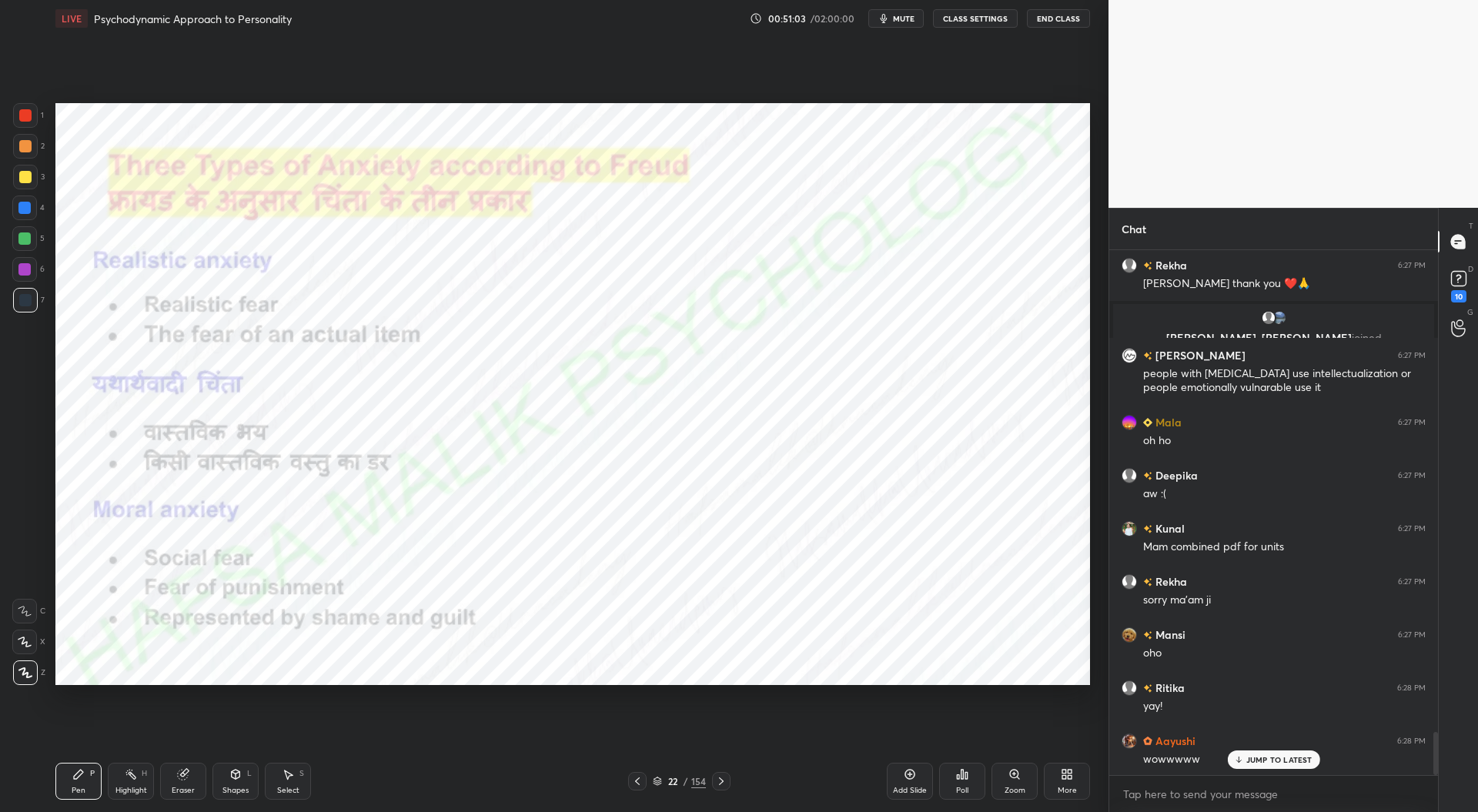
click at [638, 778] on icon at bounding box center [637, 781] width 13 height 13
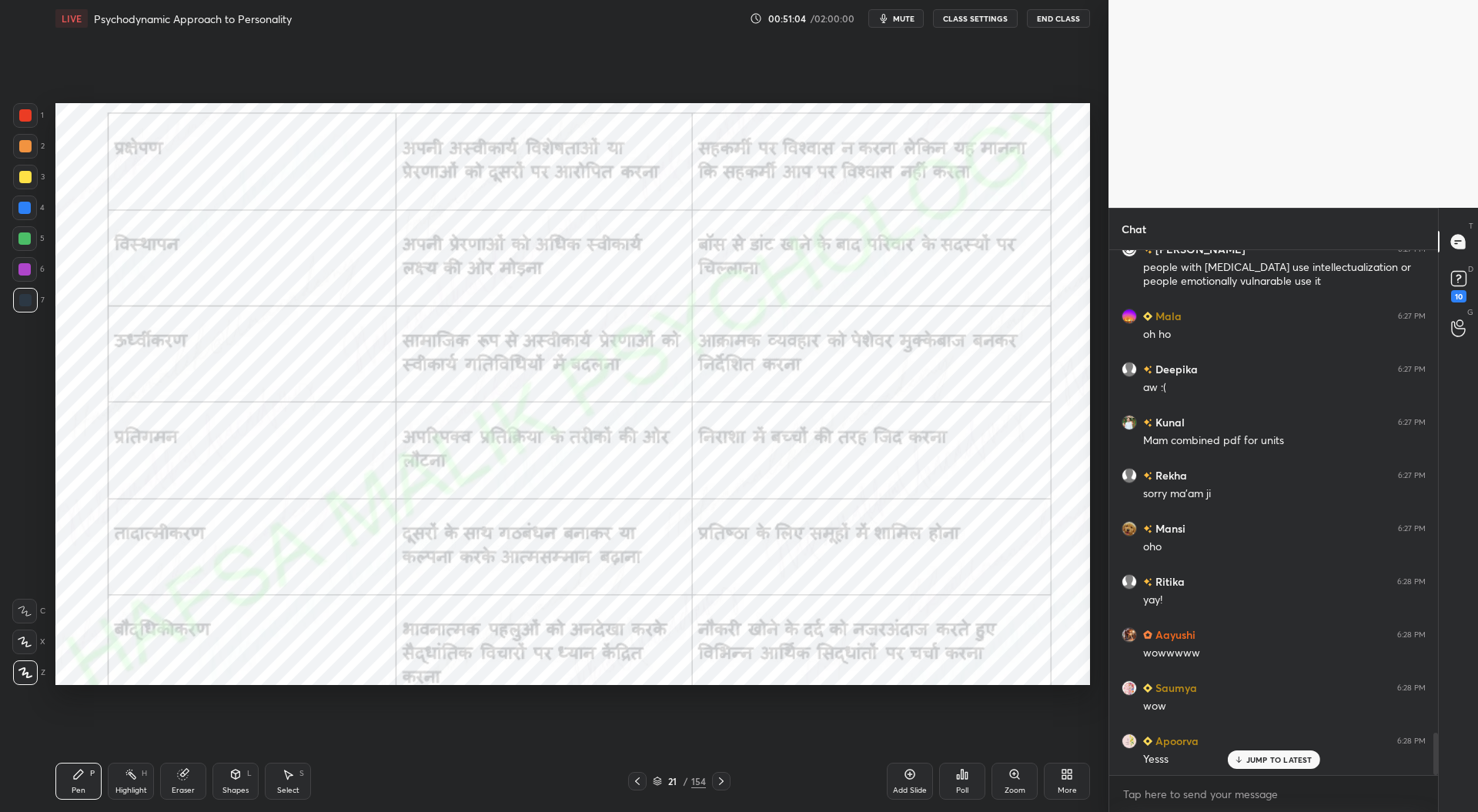
click at [636, 774] on div at bounding box center [637, 781] width 18 height 18
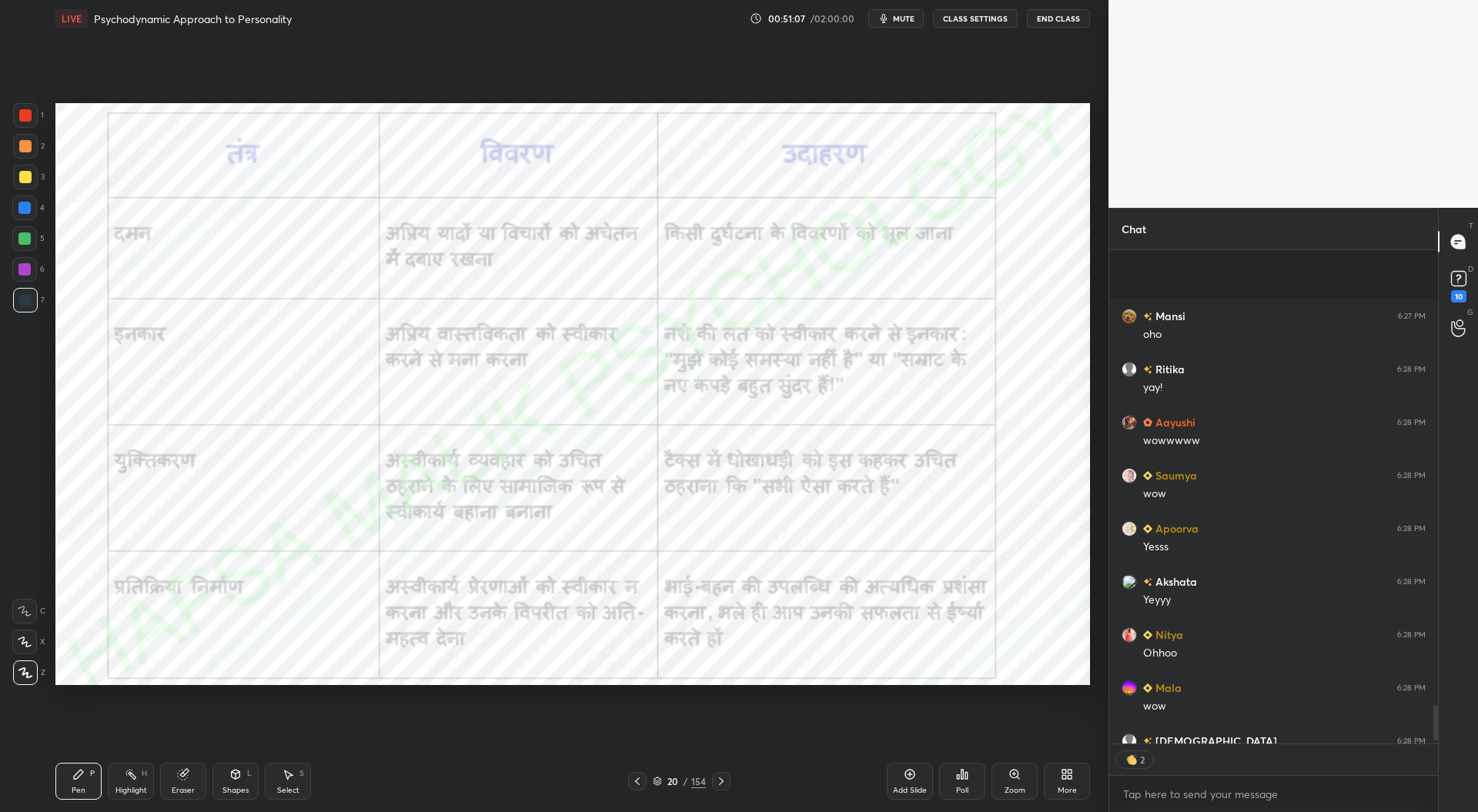
scroll to position [6392, 0]
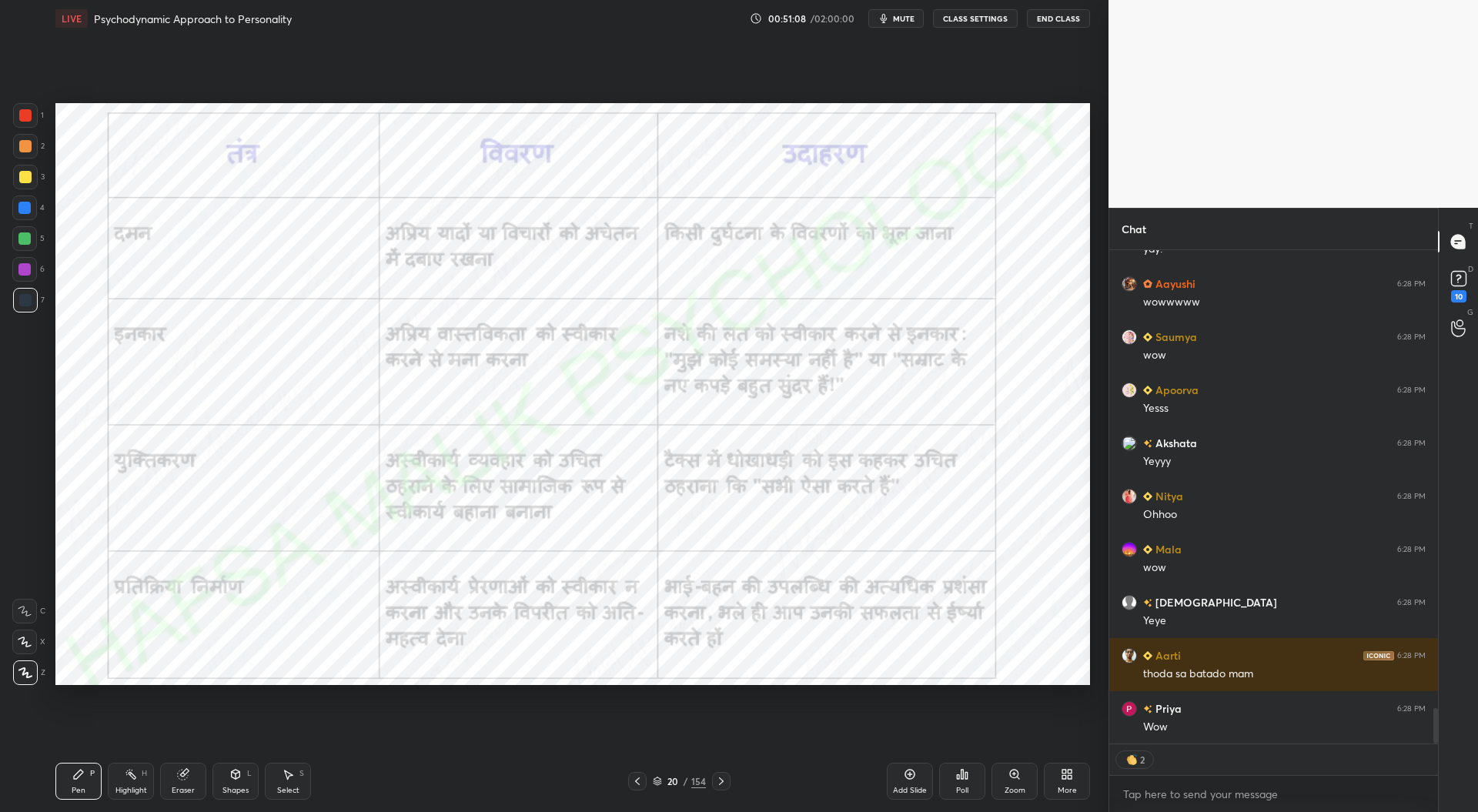
click at [640, 783] on icon at bounding box center [637, 781] width 13 height 13
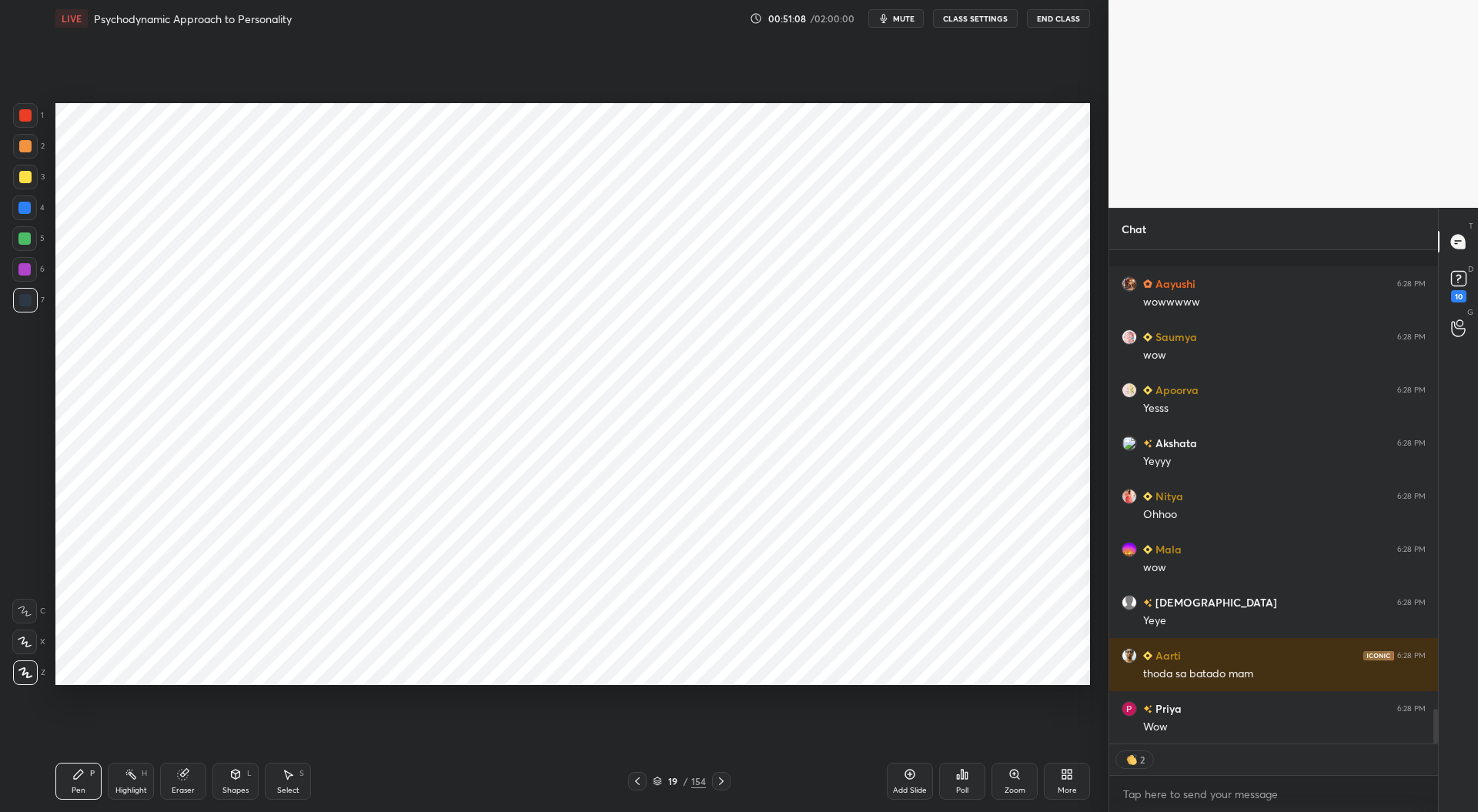
scroll to position [6498, 0]
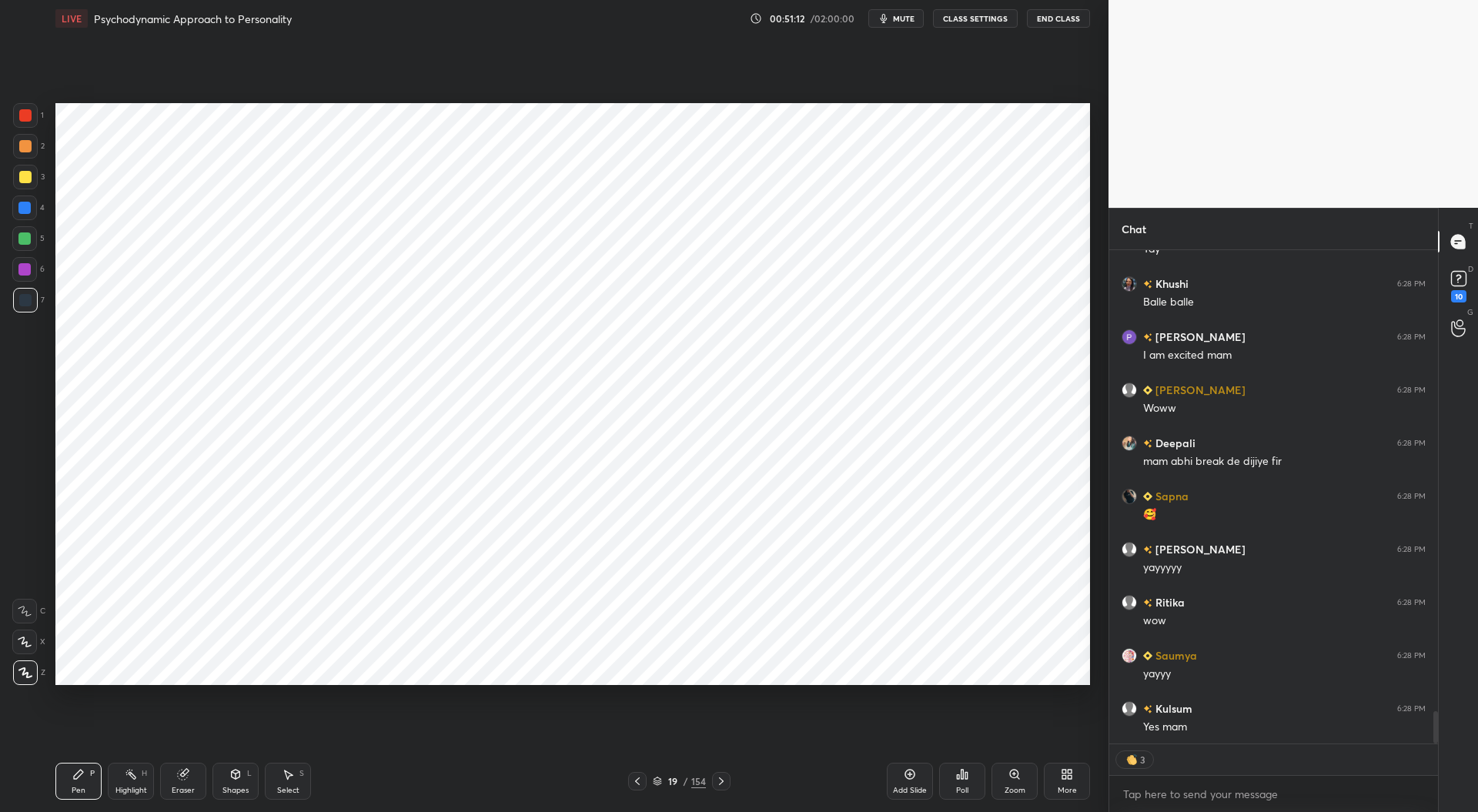
click at [28, 118] on div at bounding box center [25, 115] width 13 height 13
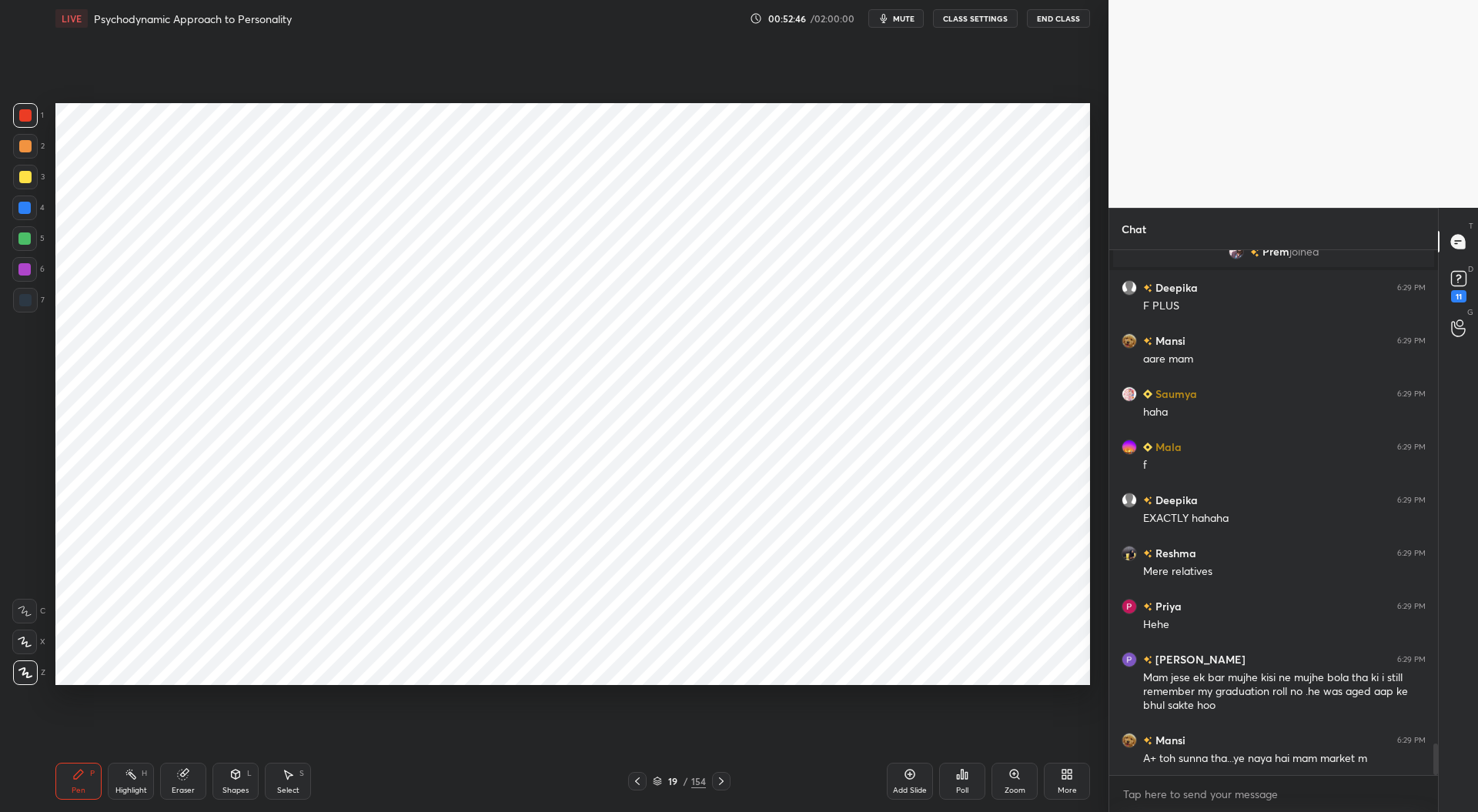
scroll to position [8164, 0]
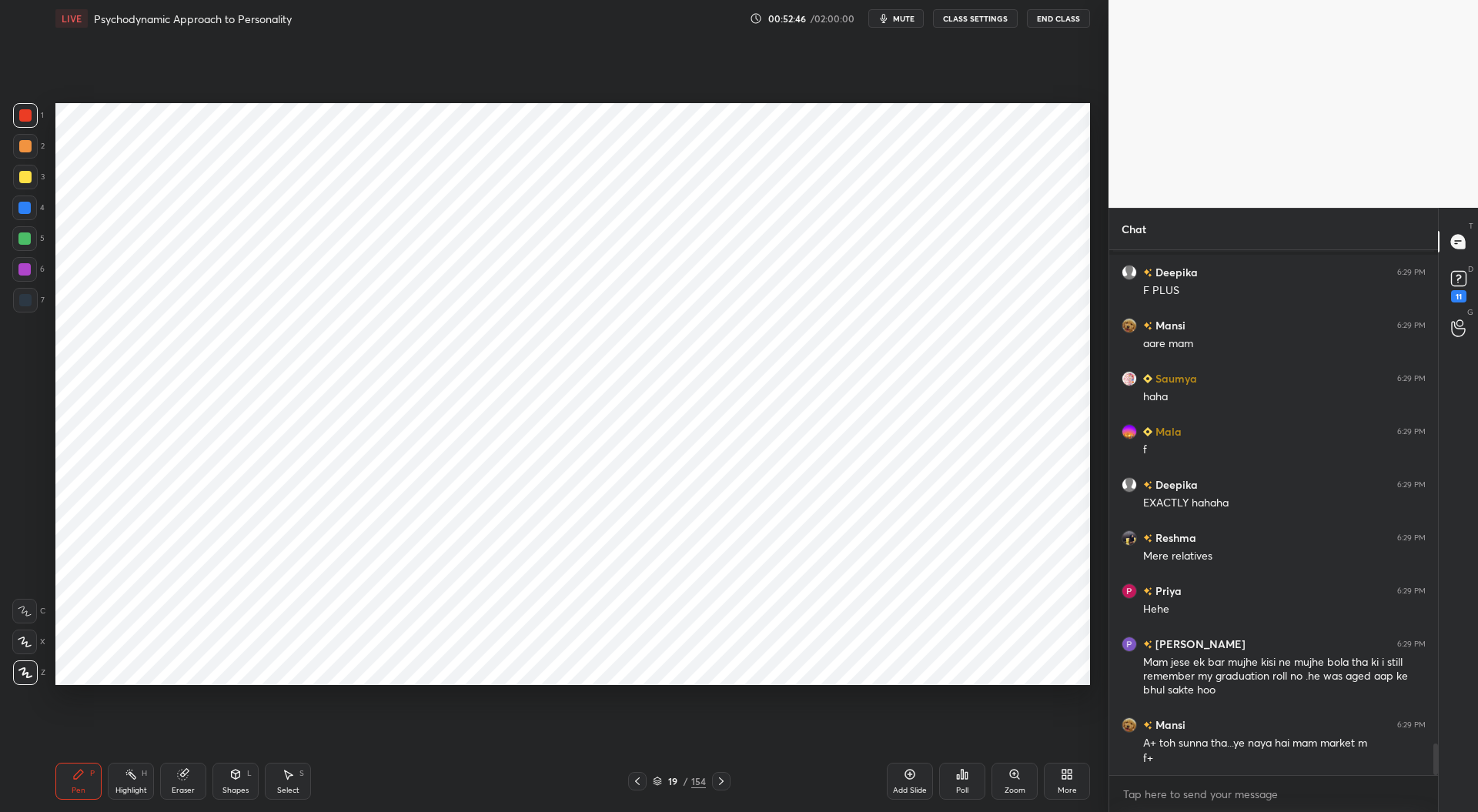
click at [20, 307] on div at bounding box center [24, 300] width 24 height 24
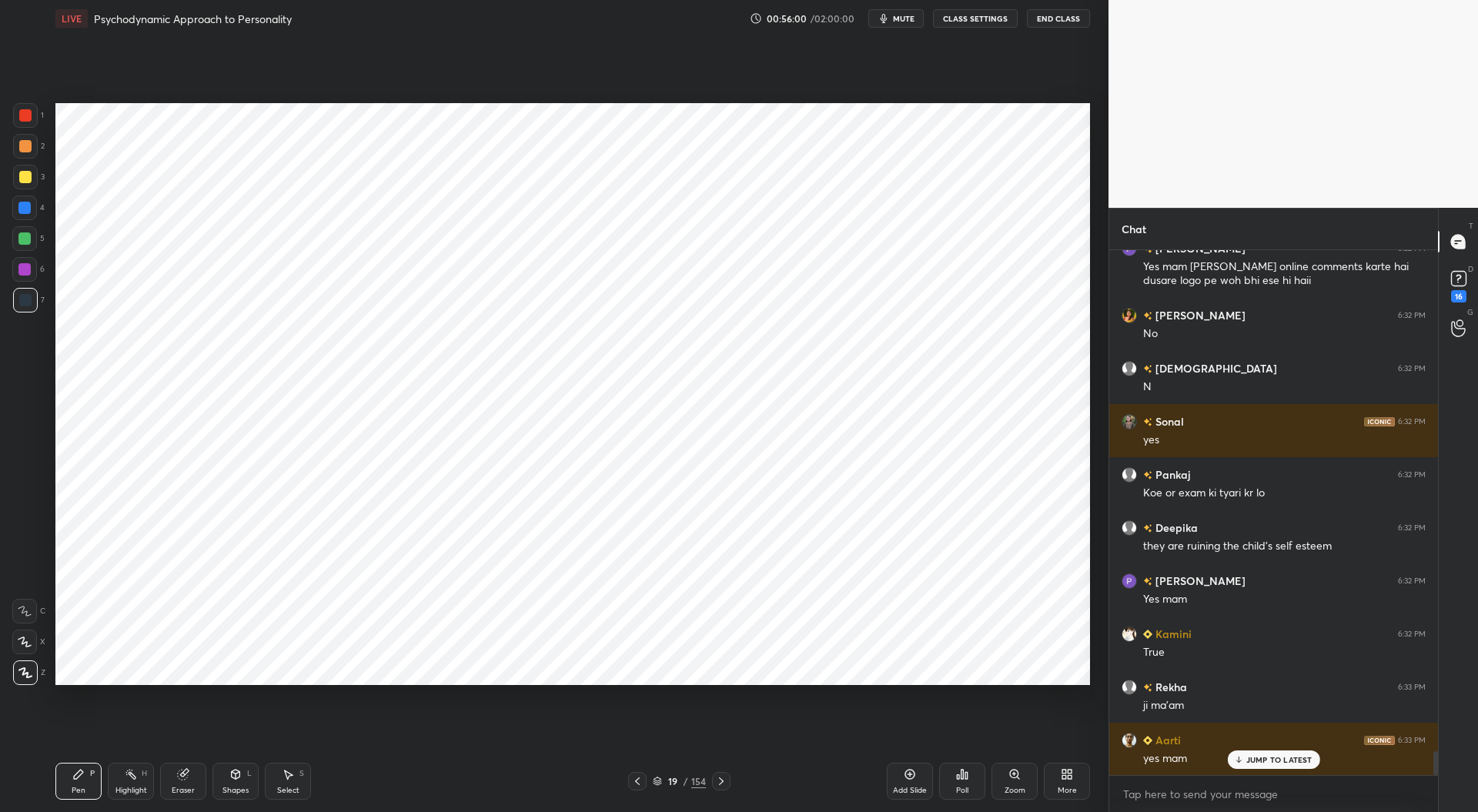
scroll to position [10904, 0]
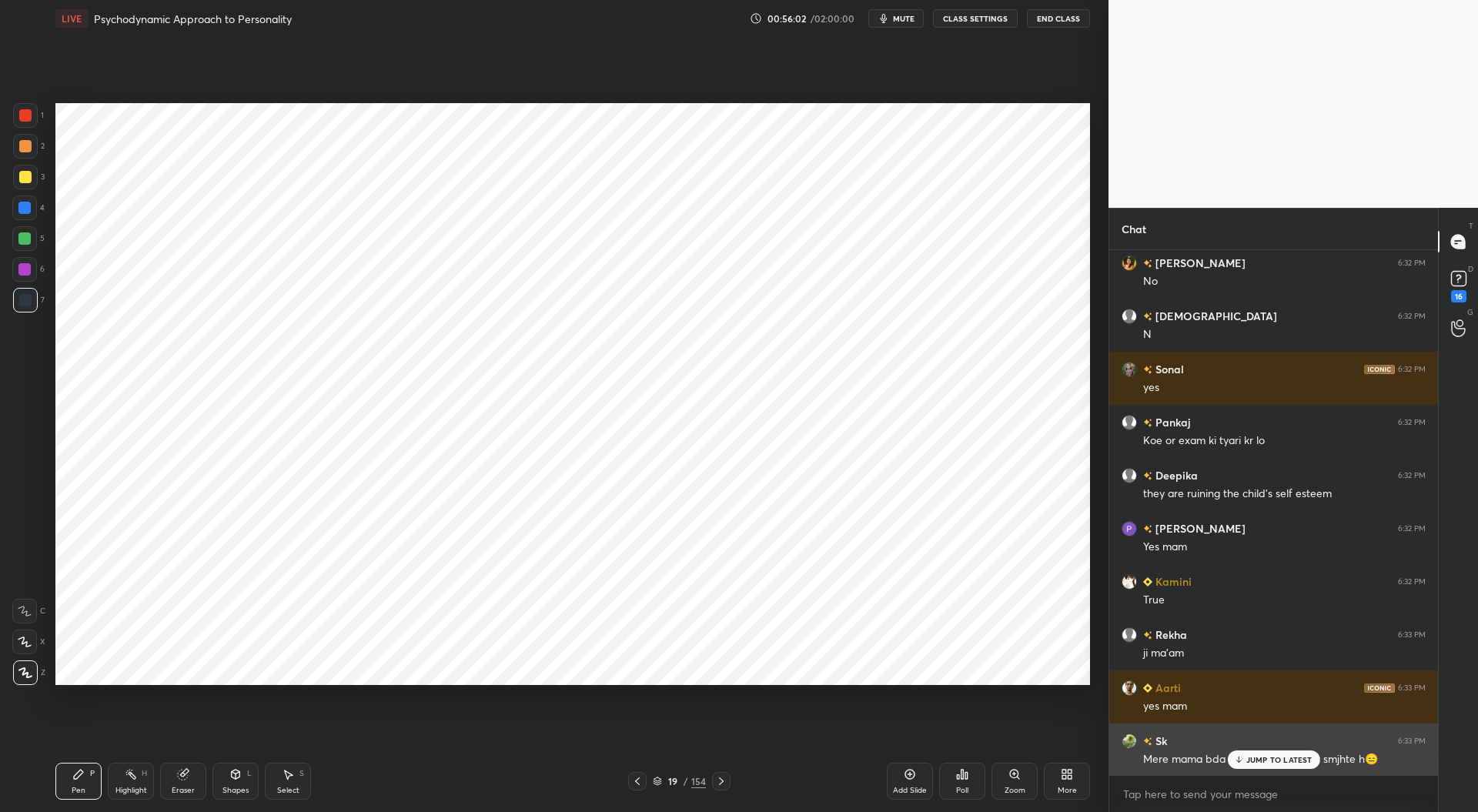
click at [1255, 759] on p "JUMP TO LATEST" at bounding box center [1279, 759] width 66 height 9
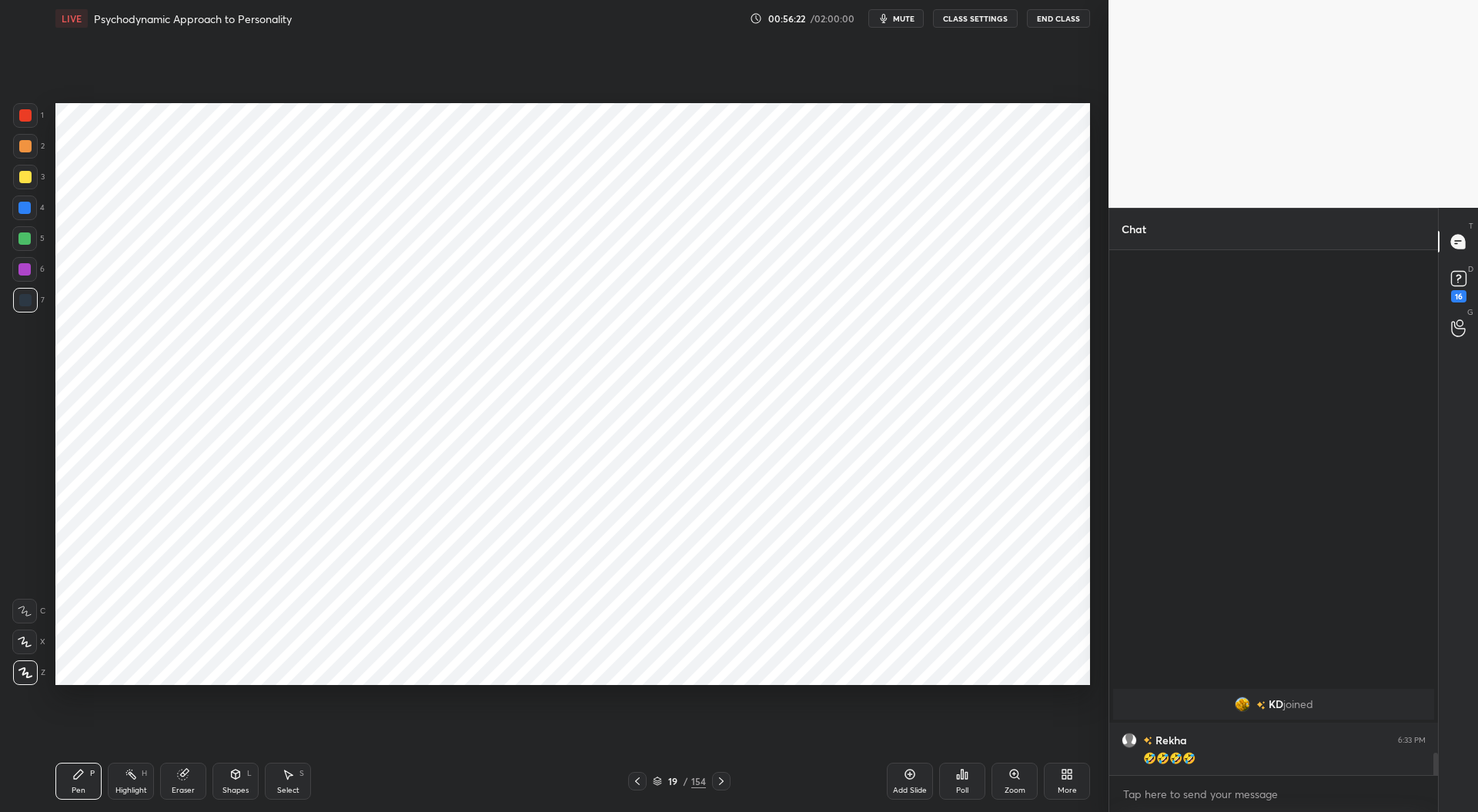
scroll to position [11285, 0]
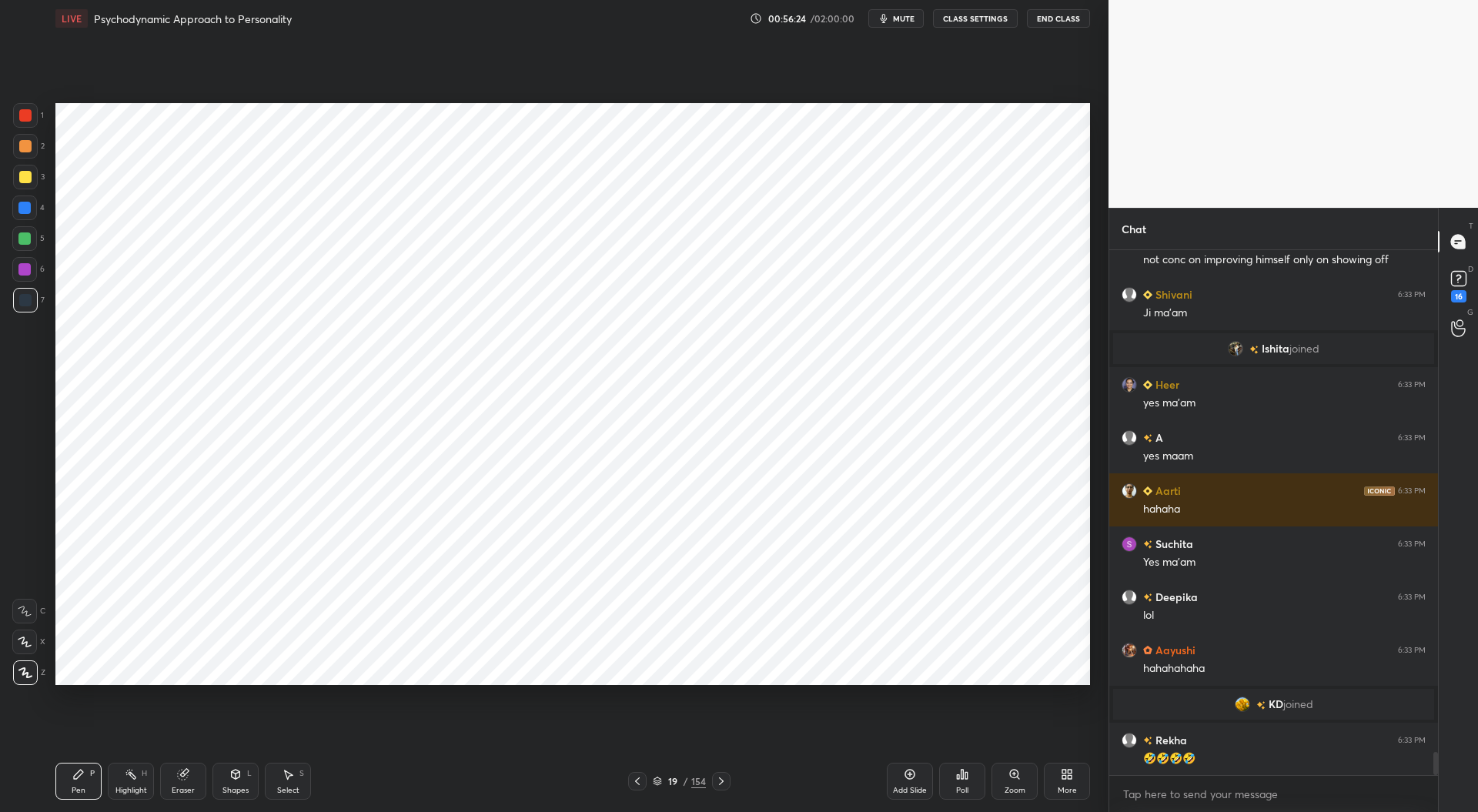
click at [24, 209] on div at bounding box center [24, 207] width 13 height 13
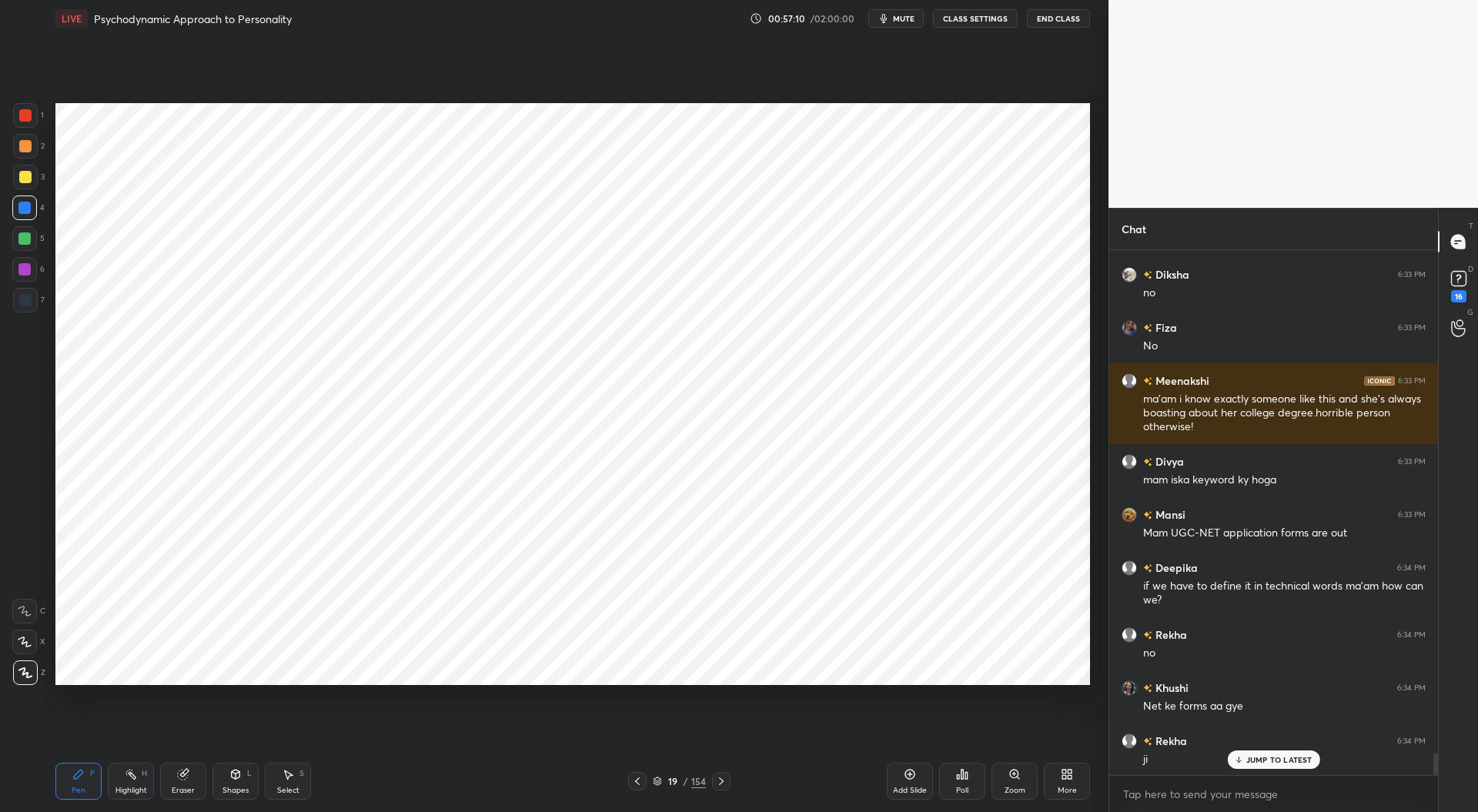
scroll to position [12349, 0]
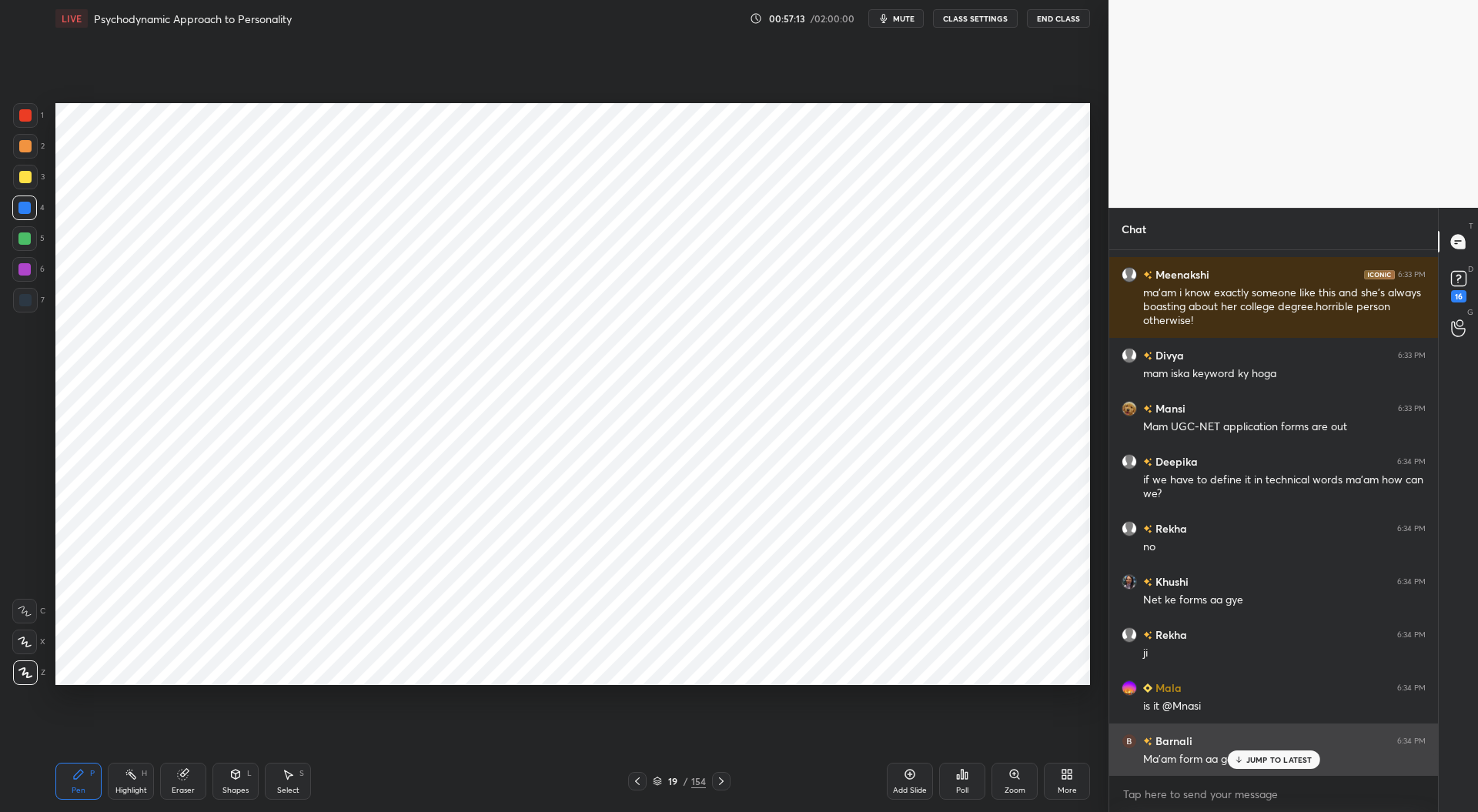
click at [1255, 758] on p "JUMP TO LATEST" at bounding box center [1279, 759] width 66 height 9
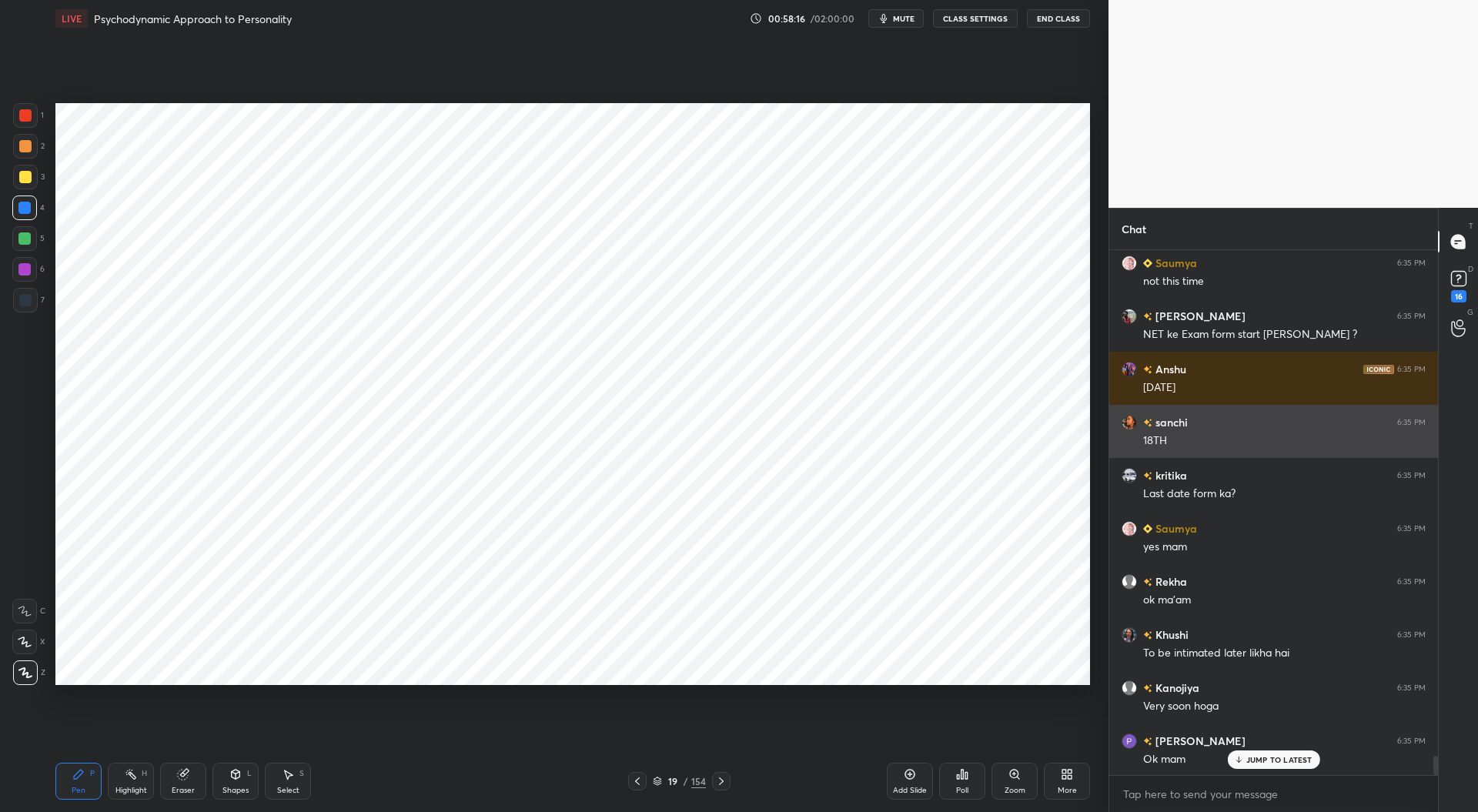
scroll to position [13963, 0]
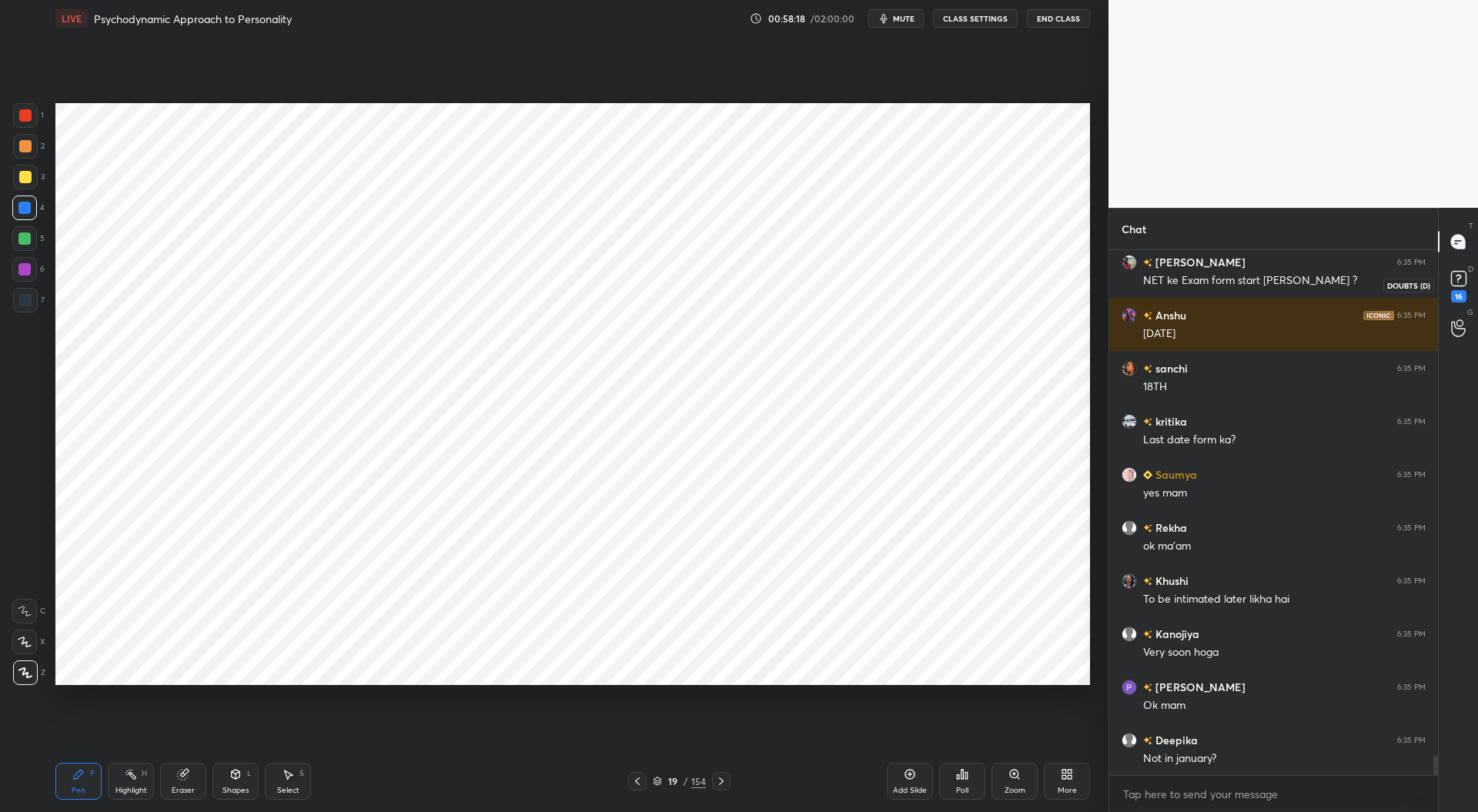
click at [1460, 288] on icon at bounding box center [1459, 278] width 23 height 23
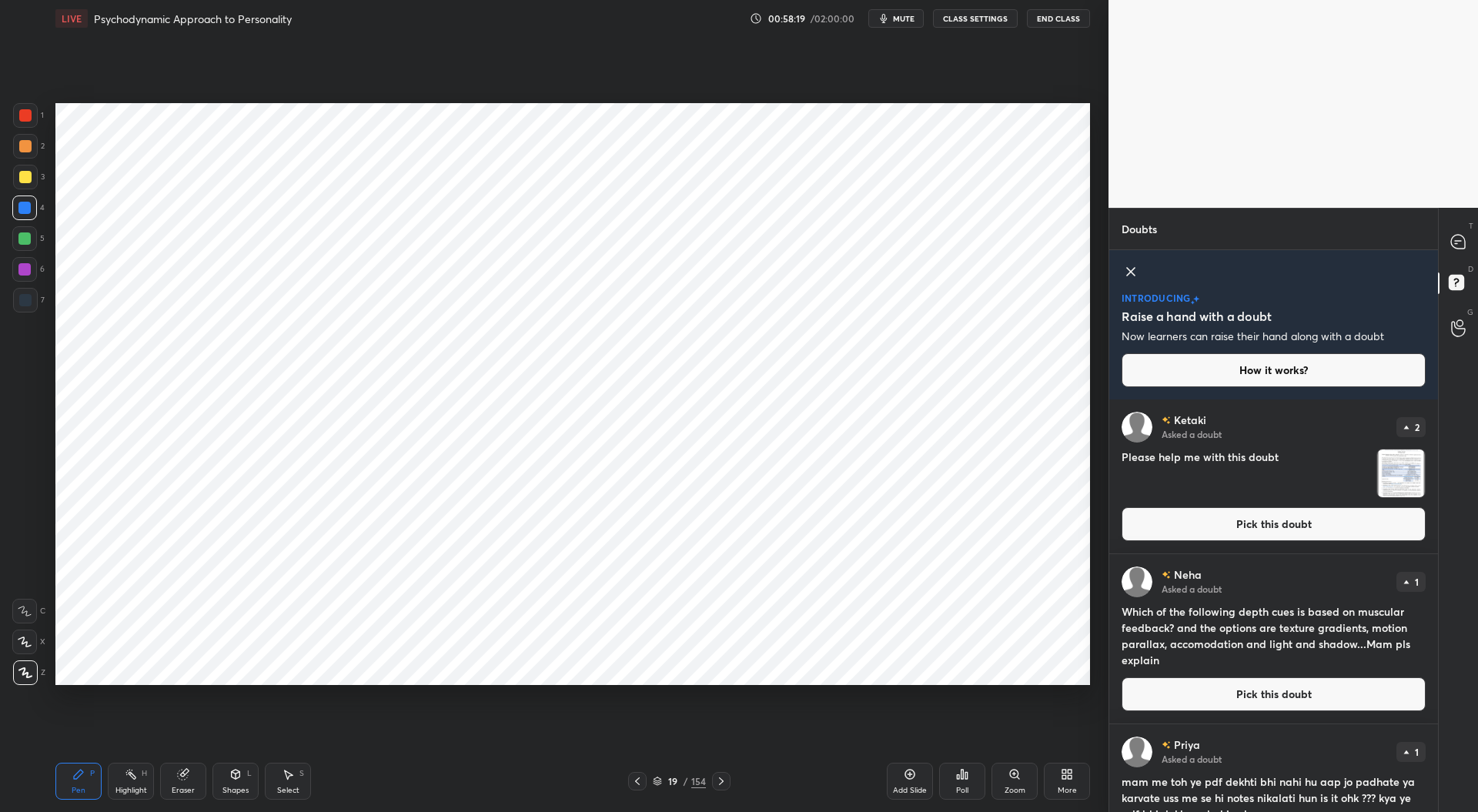
click at [1248, 526] on button "Pick this doubt" at bounding box center [1274, 524] width 304 height 34
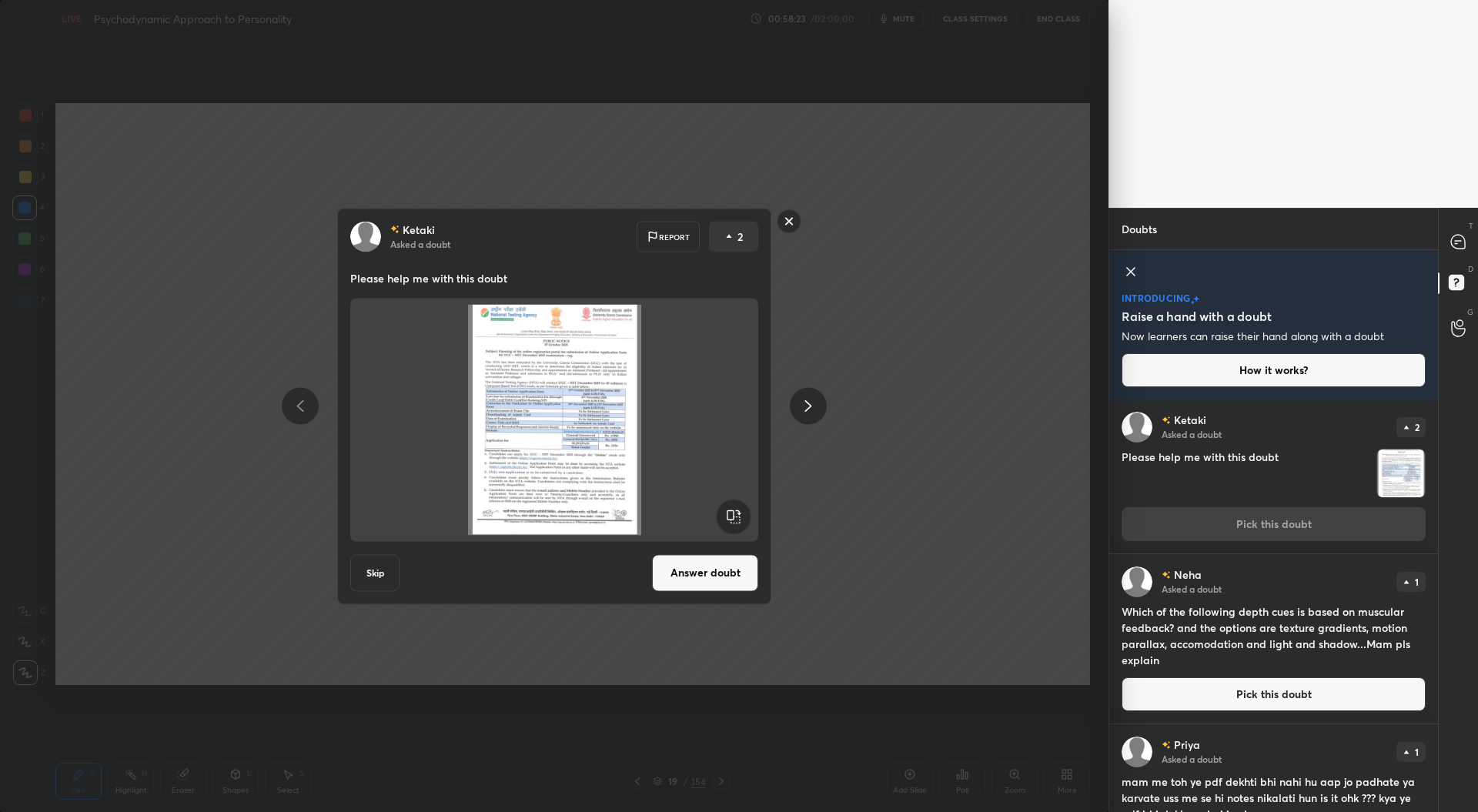
click at [785, 226] on rect at bounding box center [789, 221] width 24 height 24
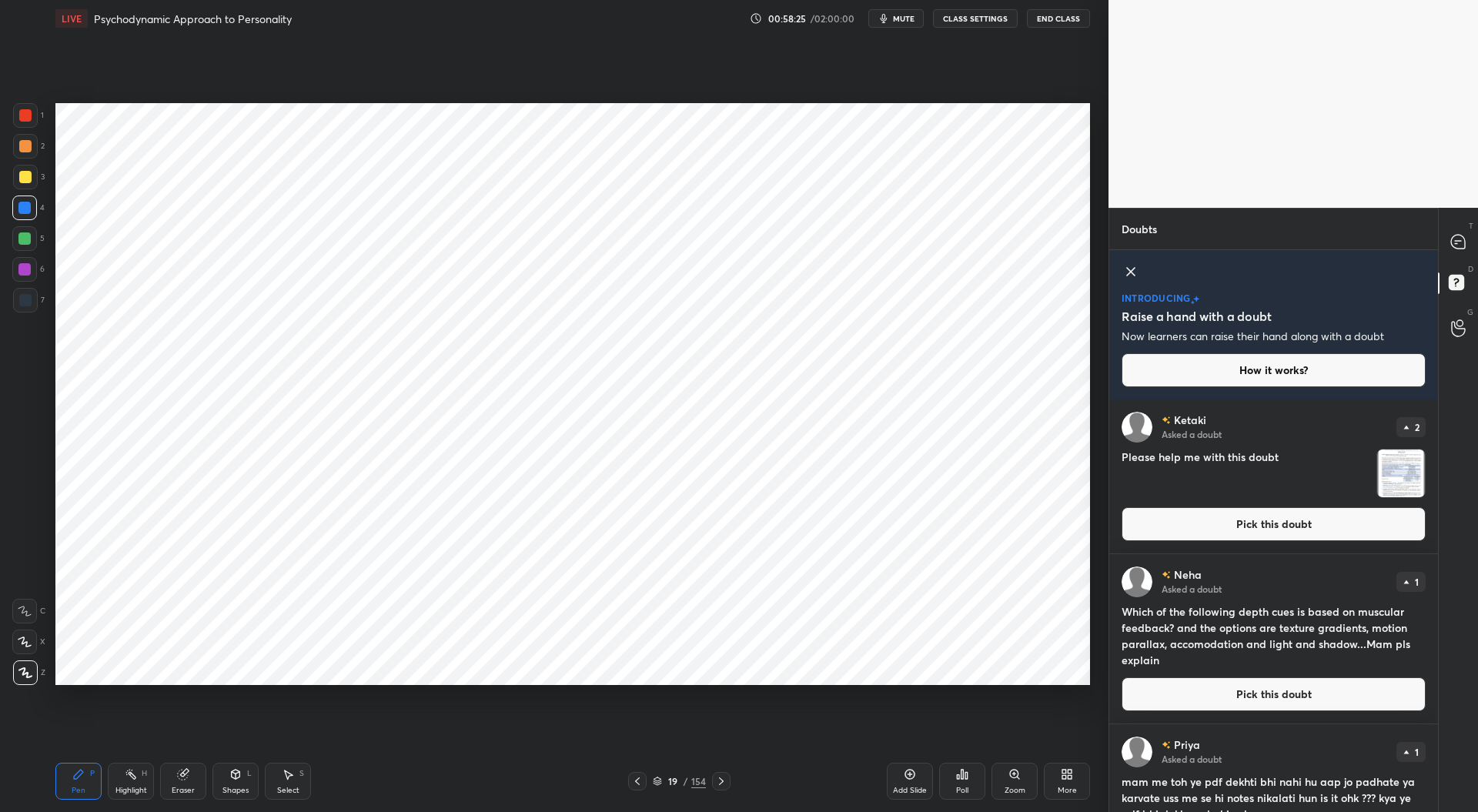
click at [1127, 267] on icon at bounding box center [1130, 272] width 18 height 18
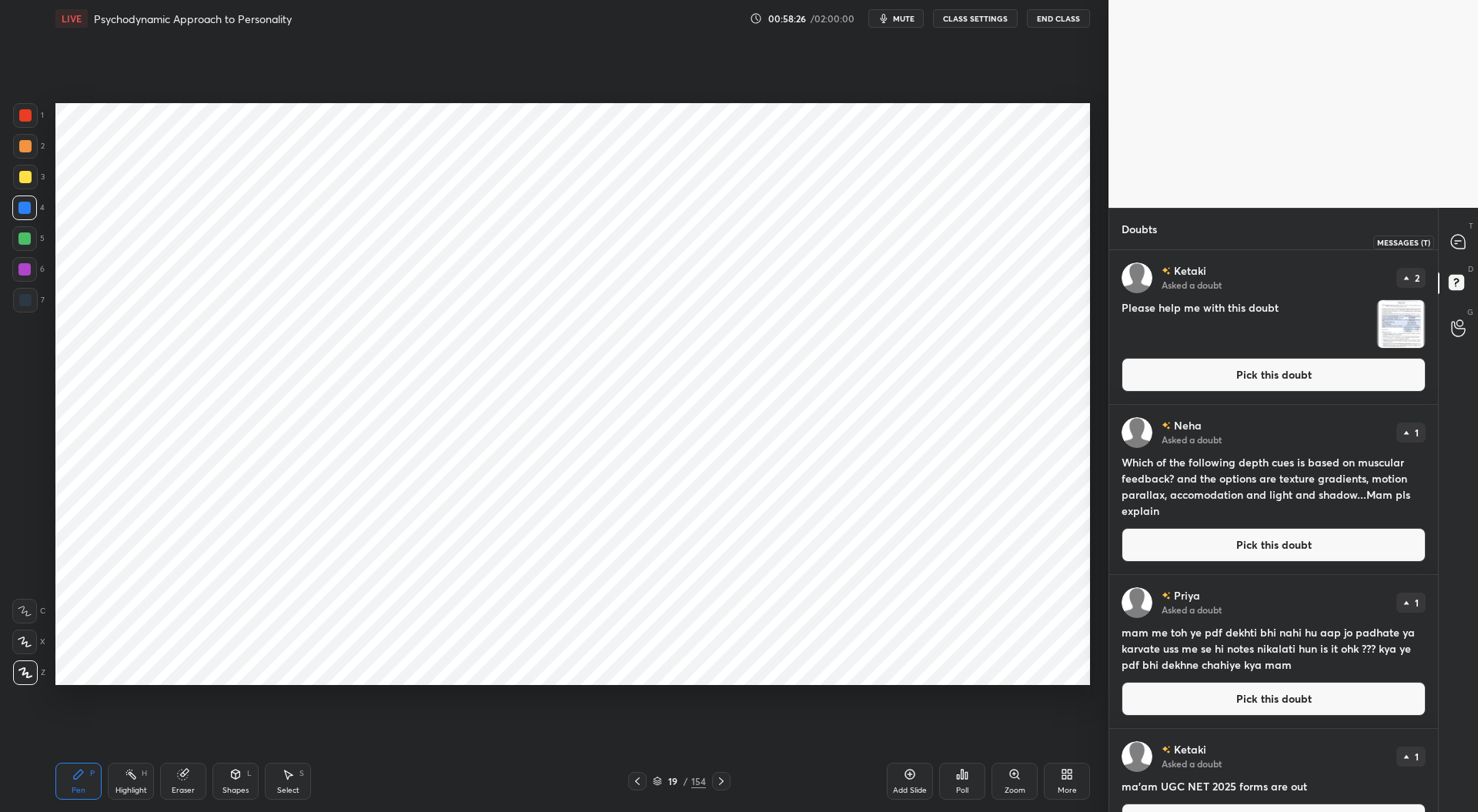
click at [1462, 244] on icon at bounding box center [1458, 241] width 14 height 14
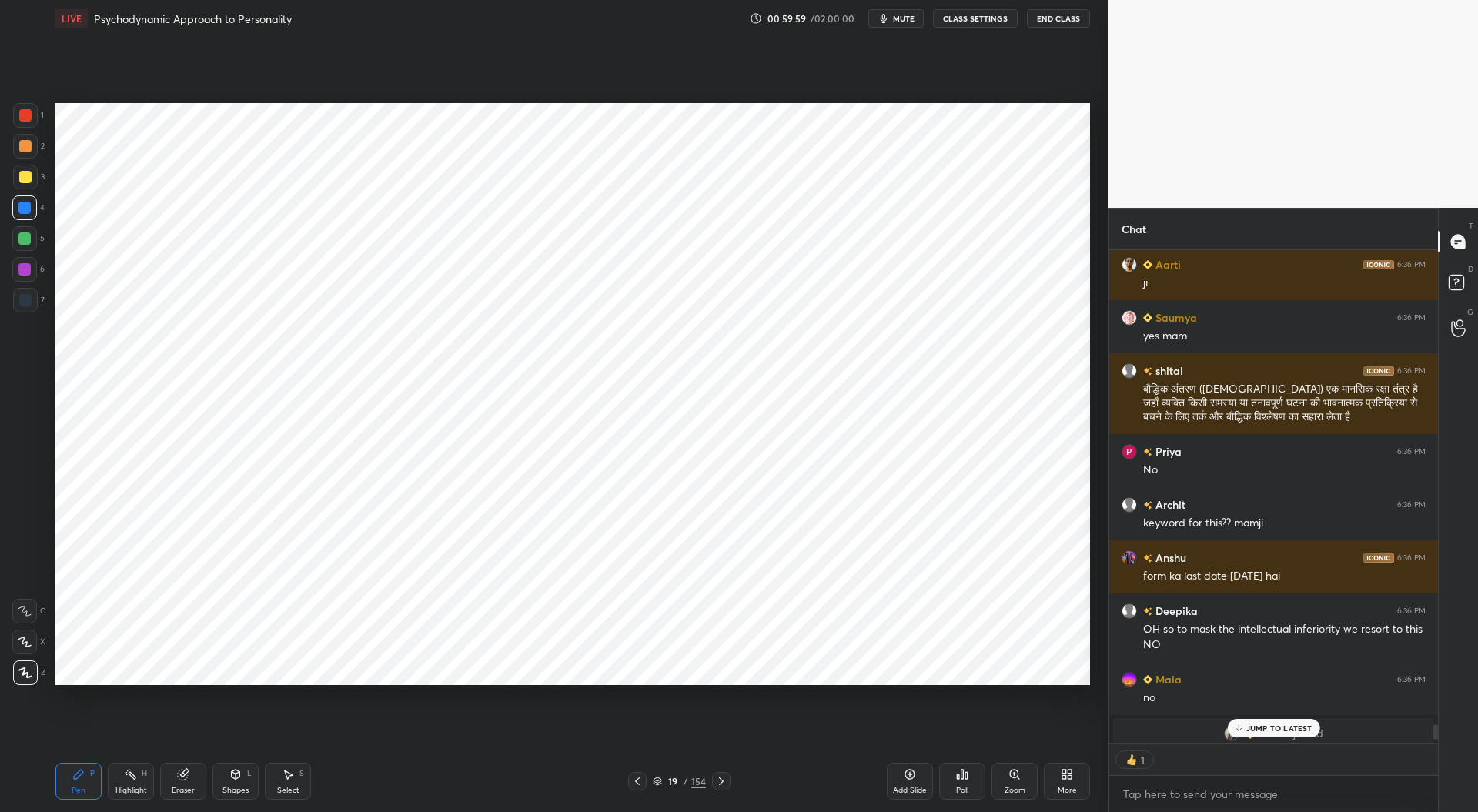
scroll to position [15900, 0]
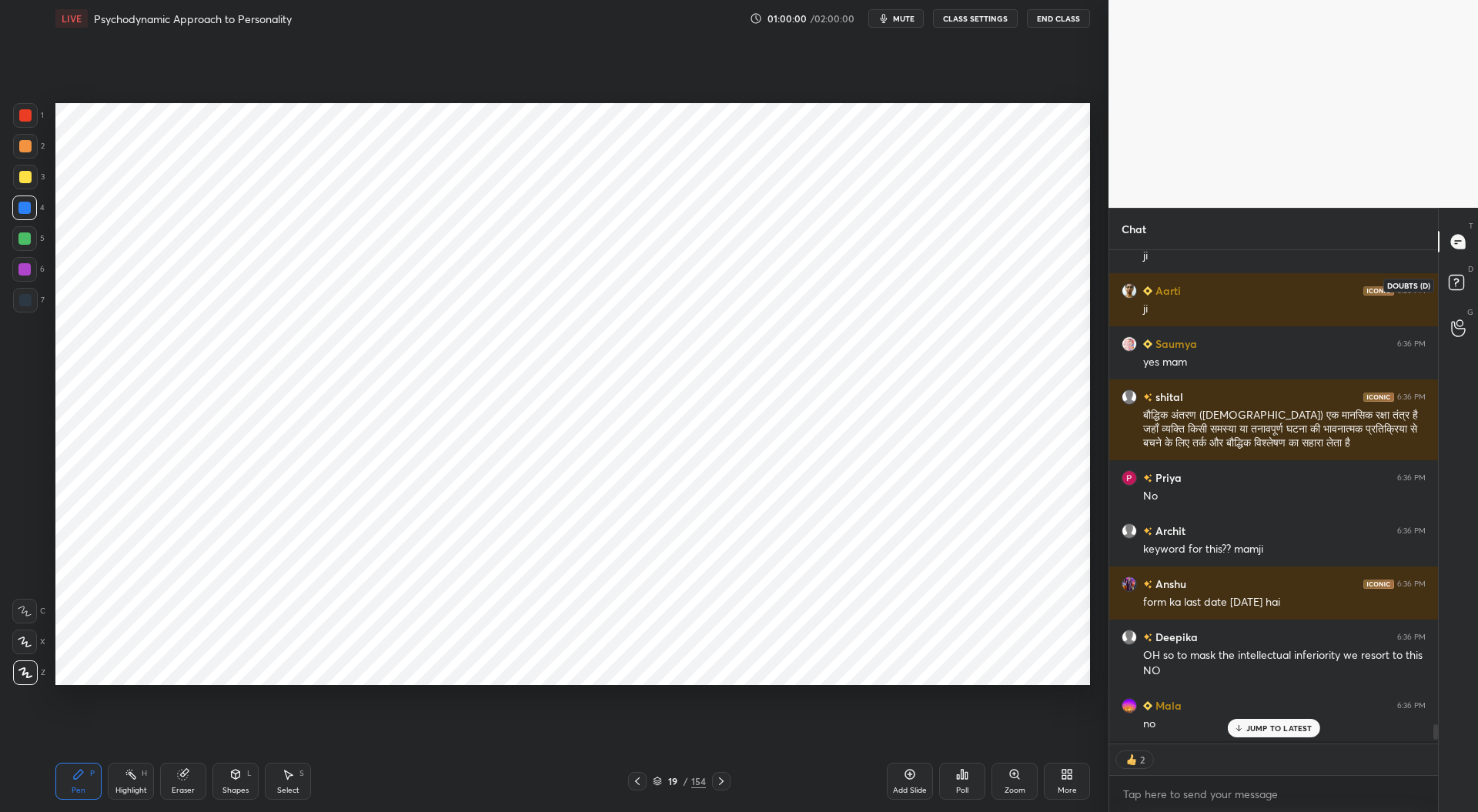
click at [1457, 279] on icon at bounding box center [1457, 281] width 6 height 6
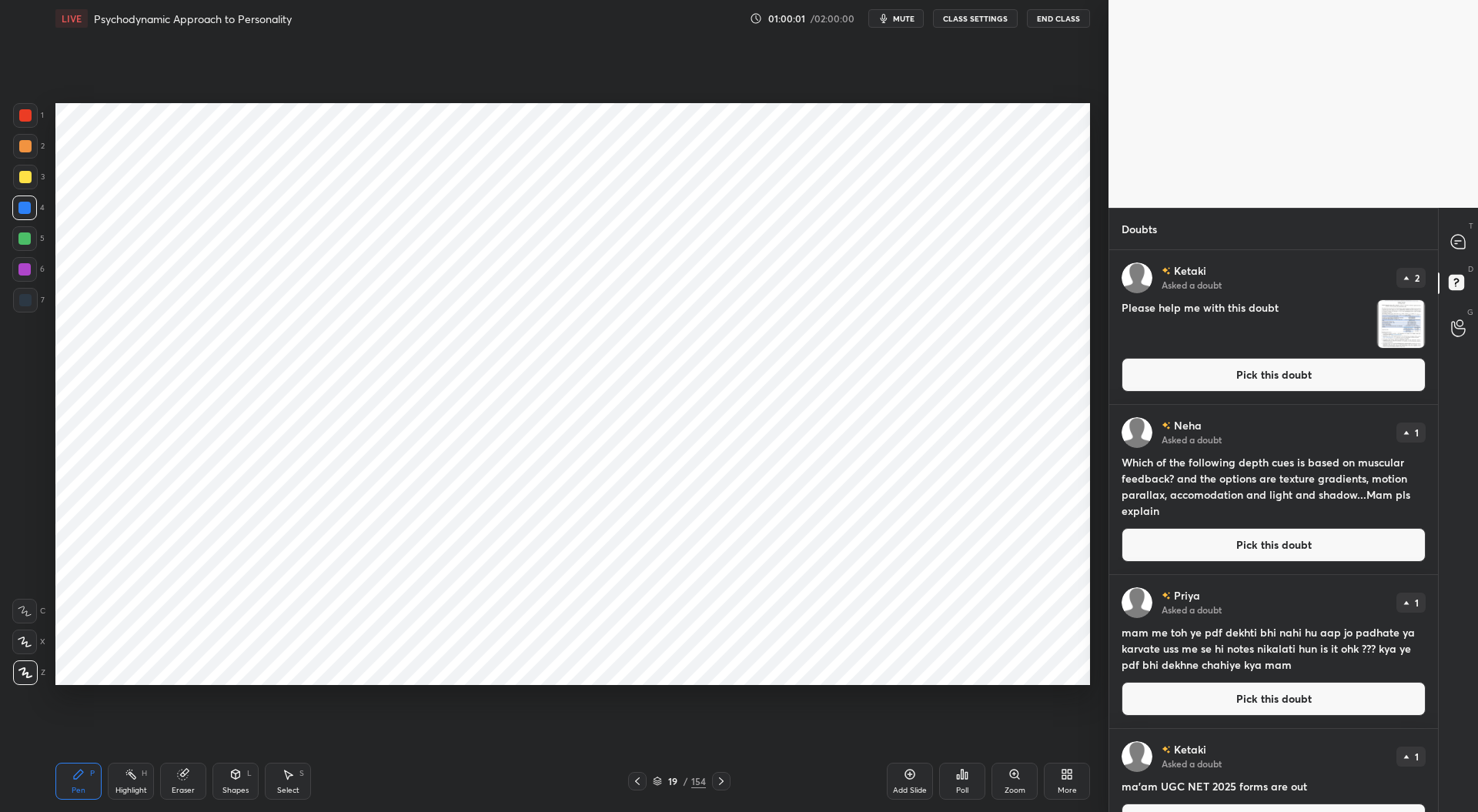
click at [1317, 377] on button "Pick this doubt" at bounding box center [1274, 375] width 304 height 34
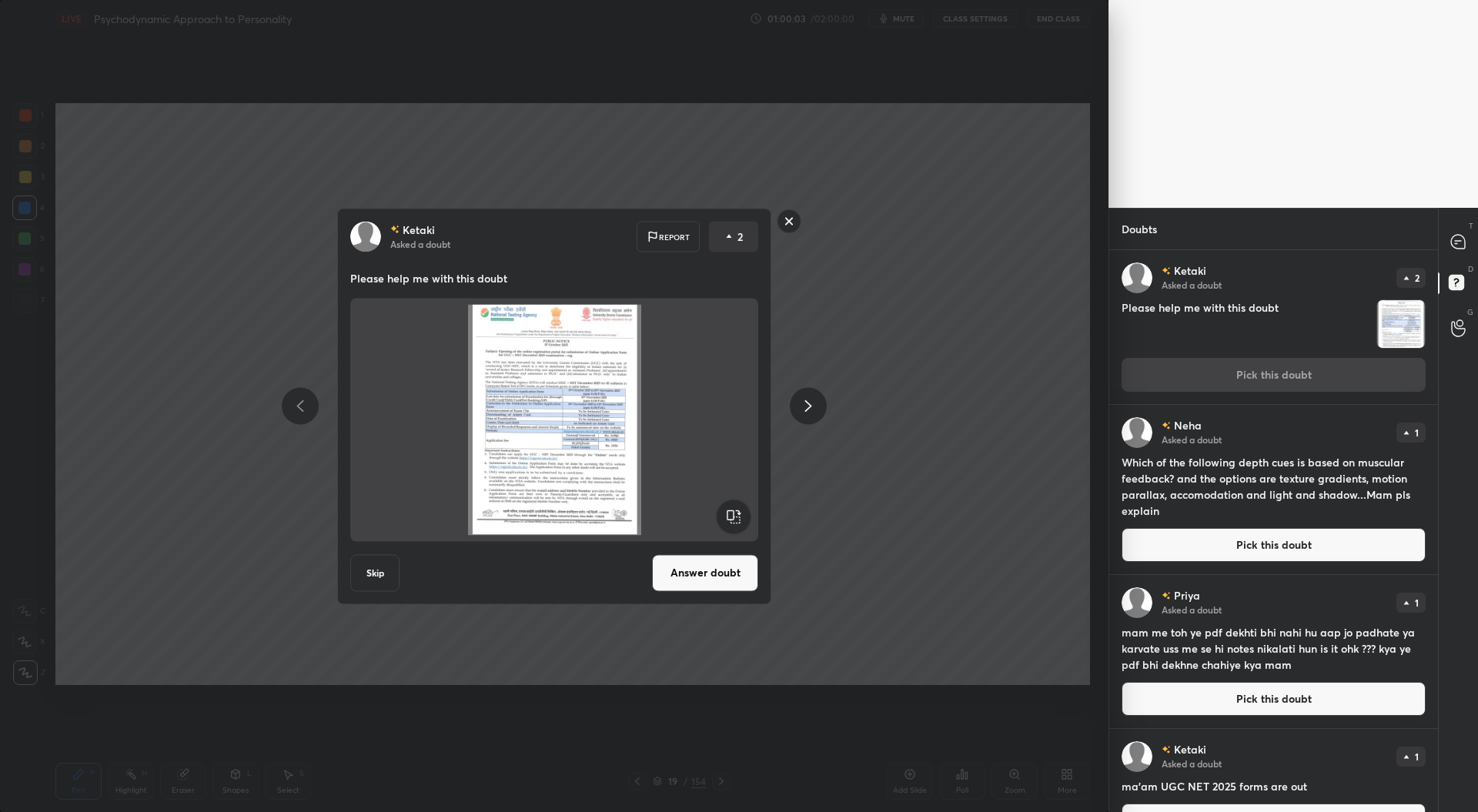
click at [1458, 244] on icon at bounding box center [1458, 241] width 14 height 14
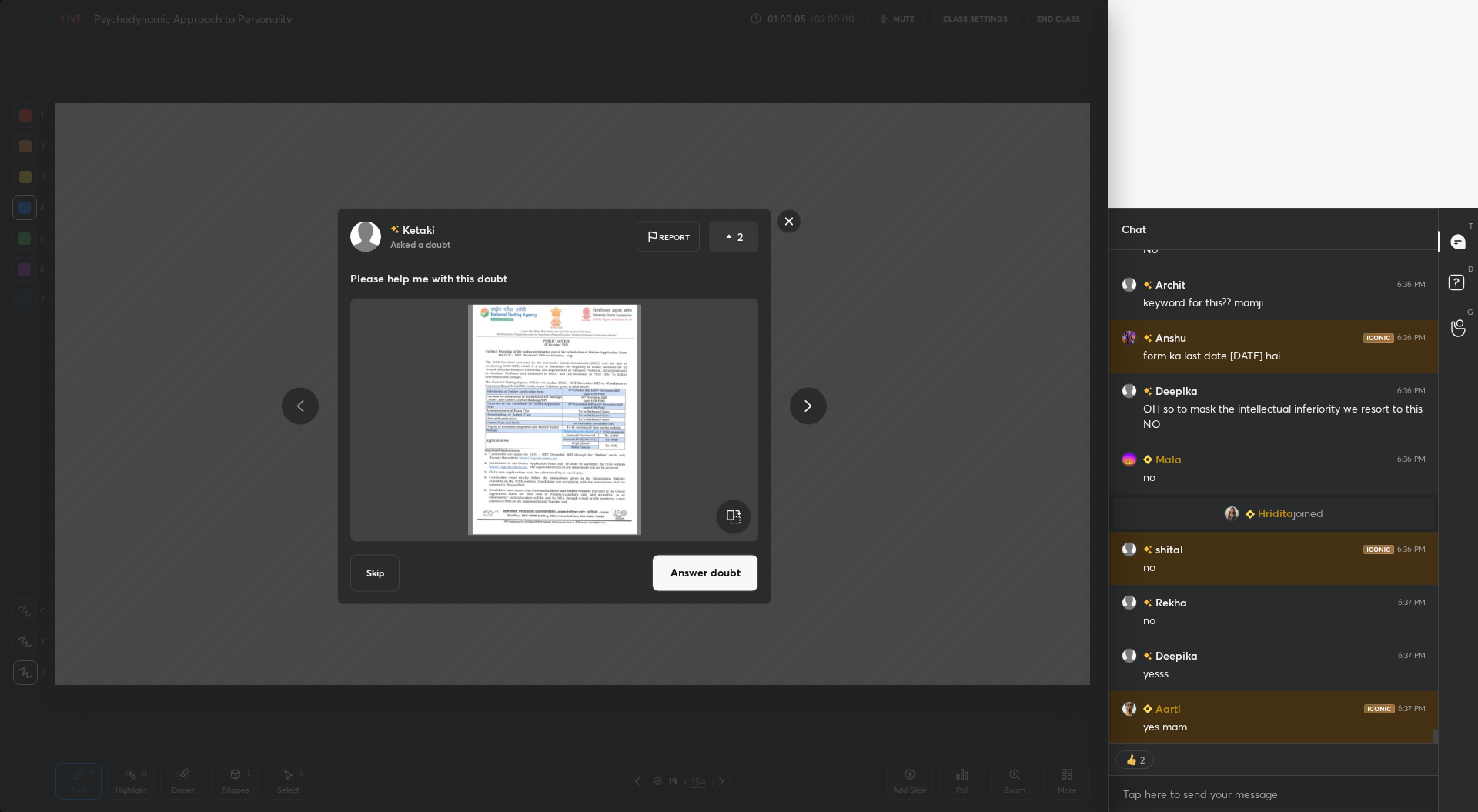
scroll to position [16200, 0]
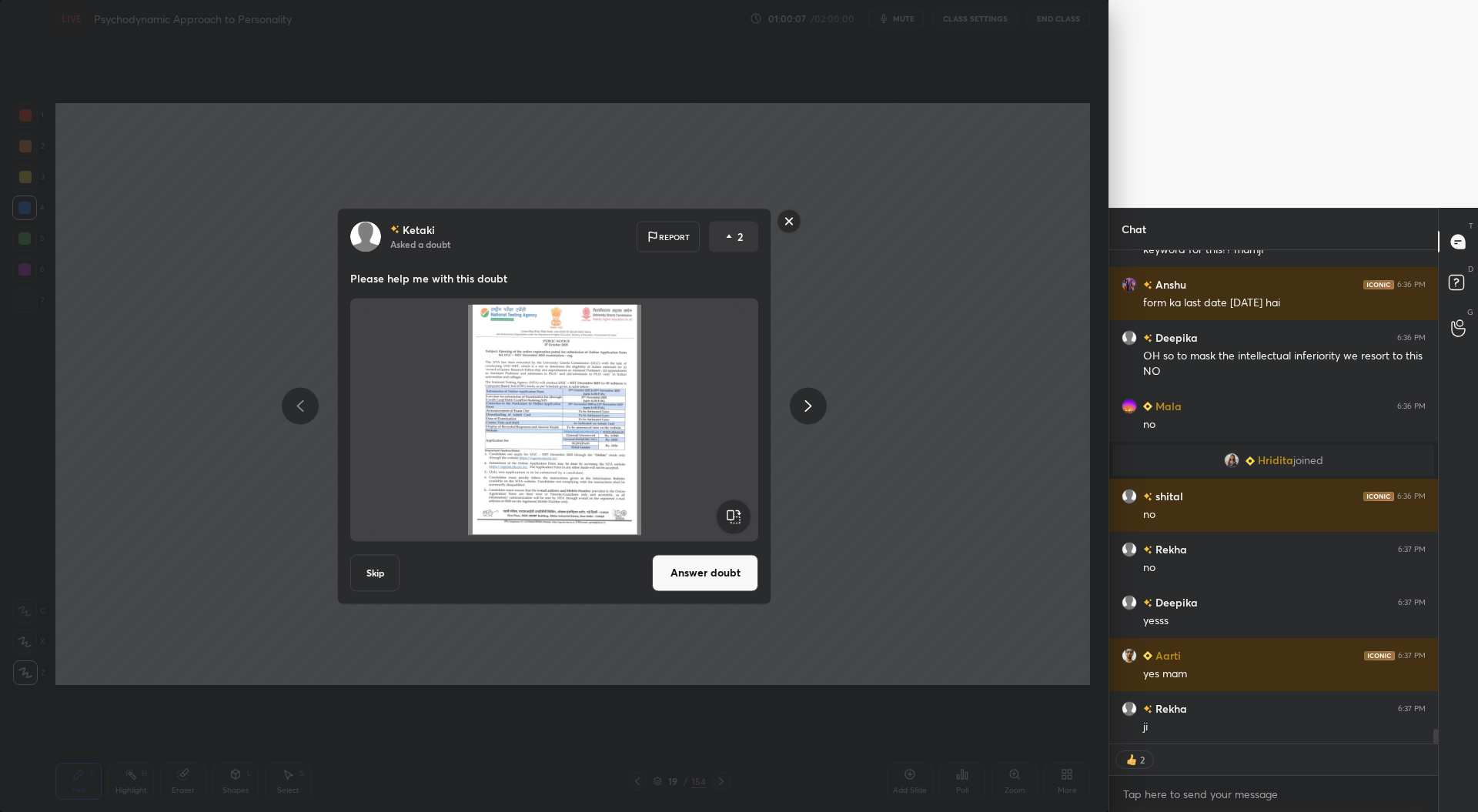
click at [785, 222] on rect at bounding box center [789, 221] width 24 height 24
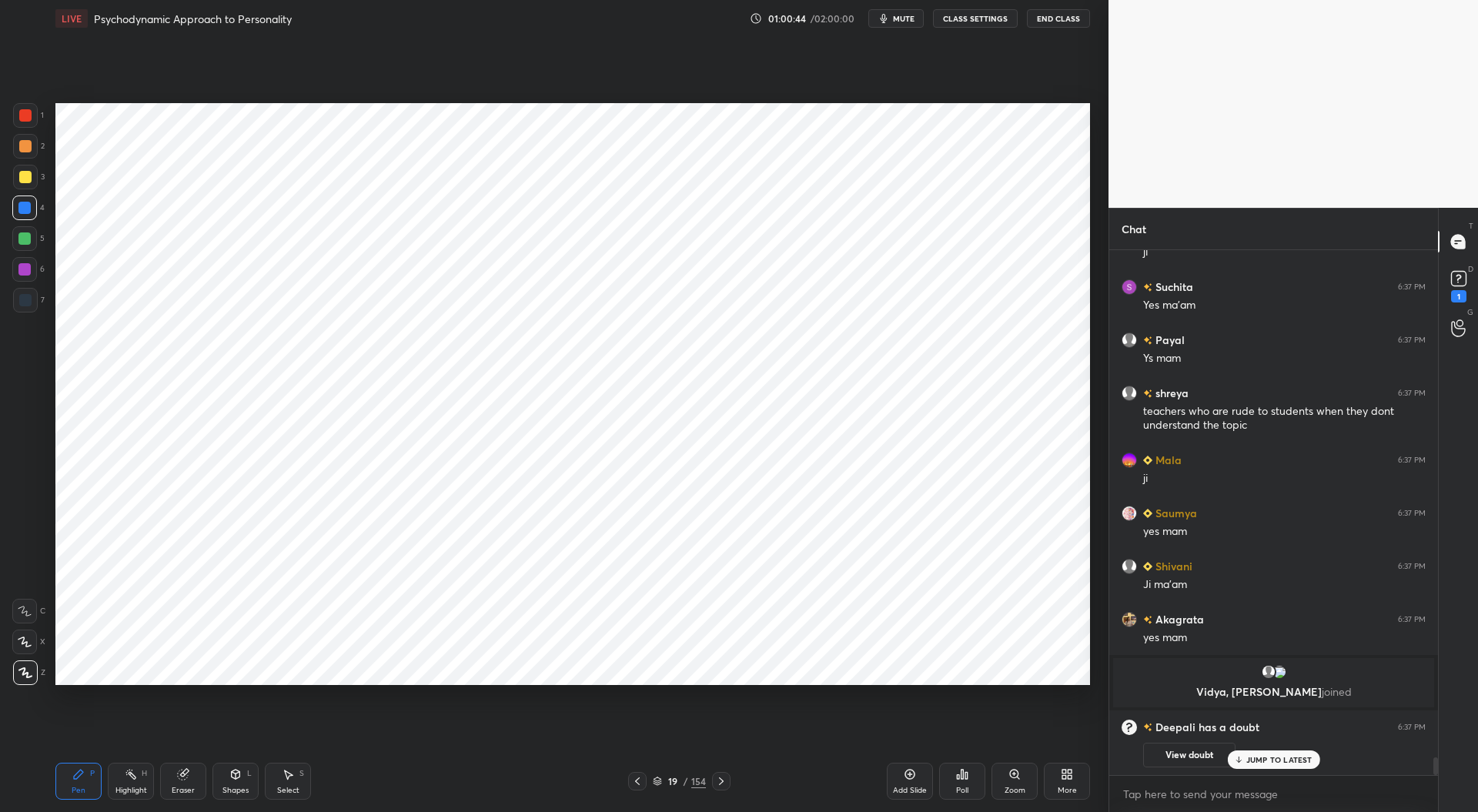
scroll to position [15208, 0]
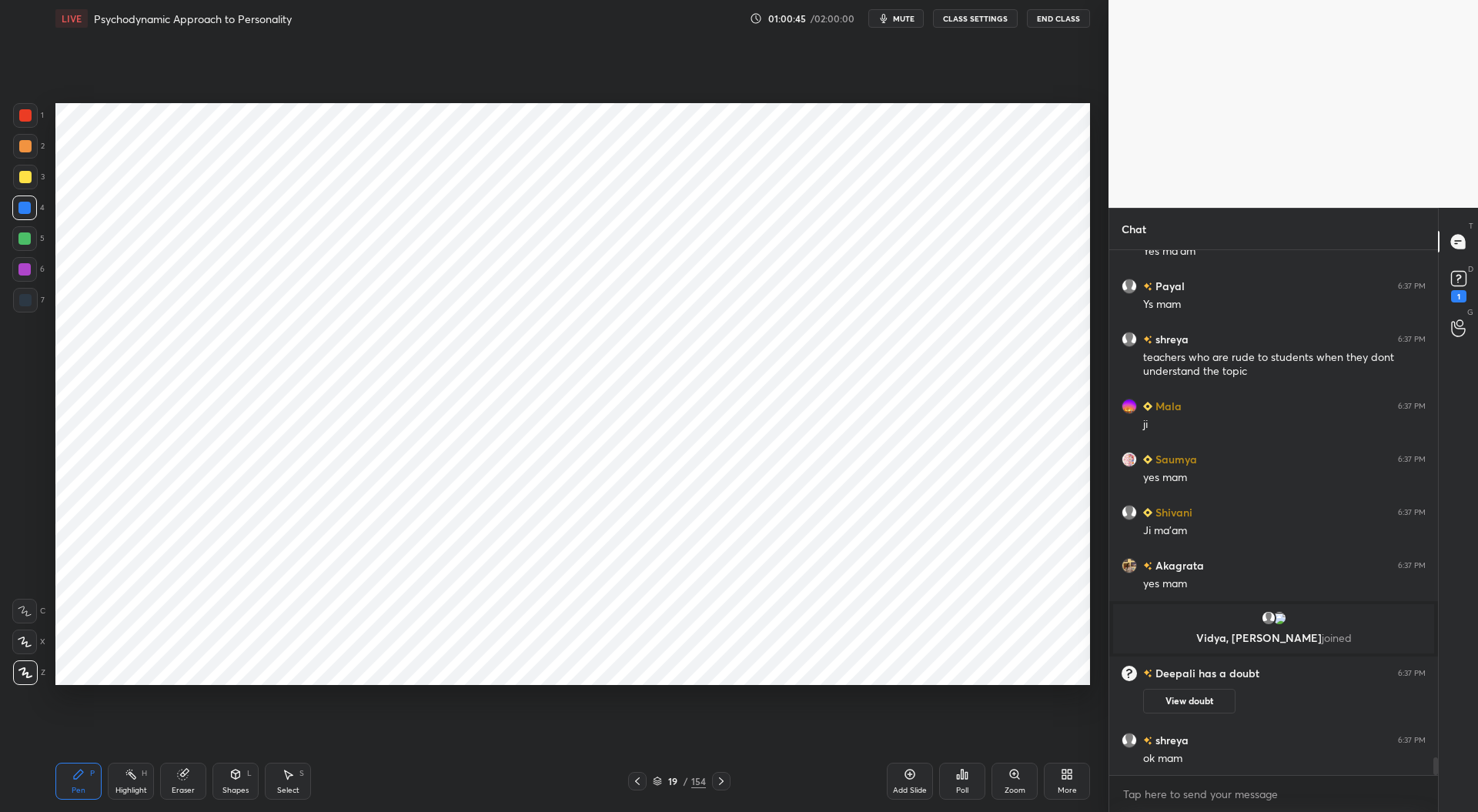
click at [654, 783] on icon at bounding box center [656, 781] width 9 height 9
click at [909, 778] on icon at bounding box center [909, 774] width 13 height 13
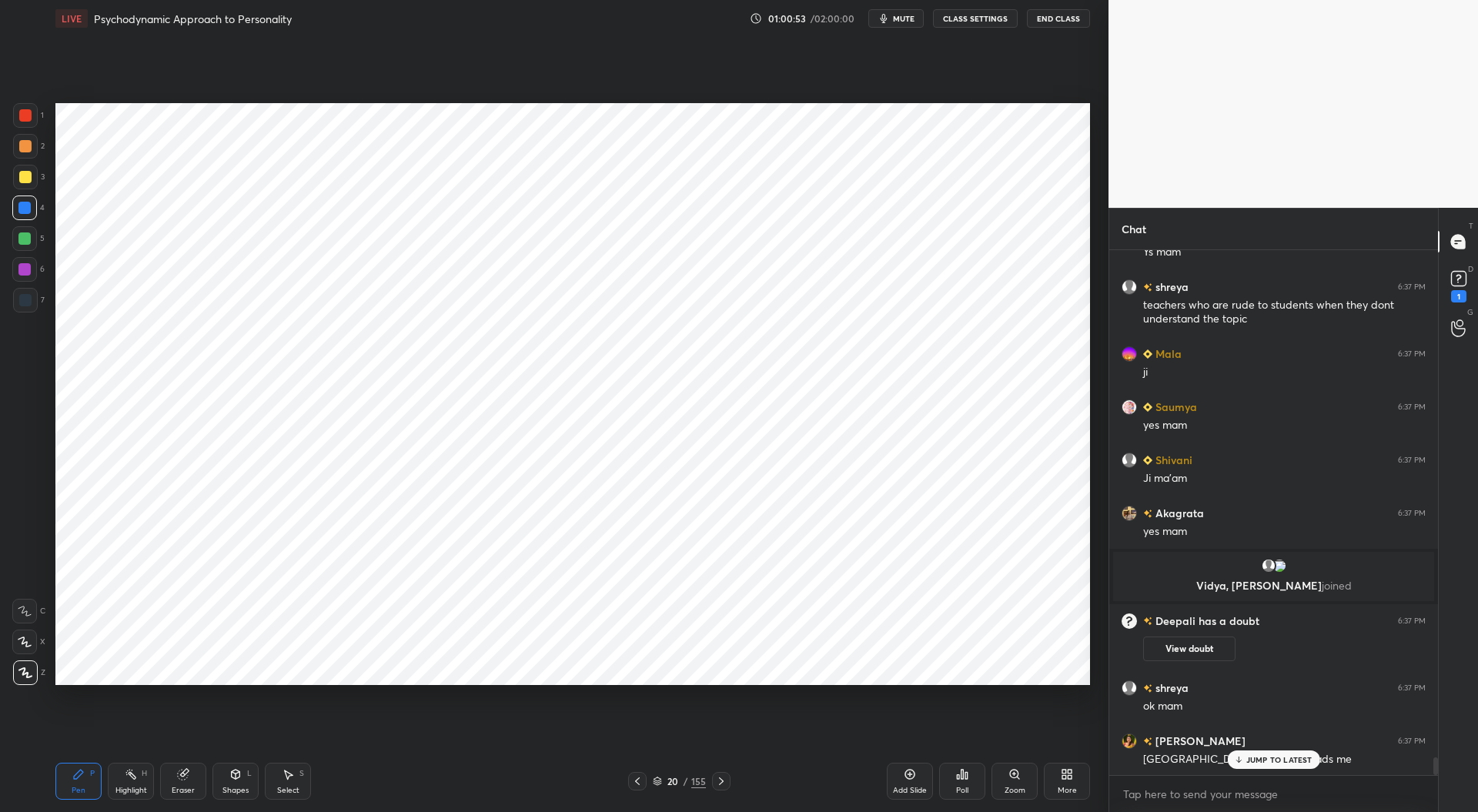
scroll to position [15298, 0]
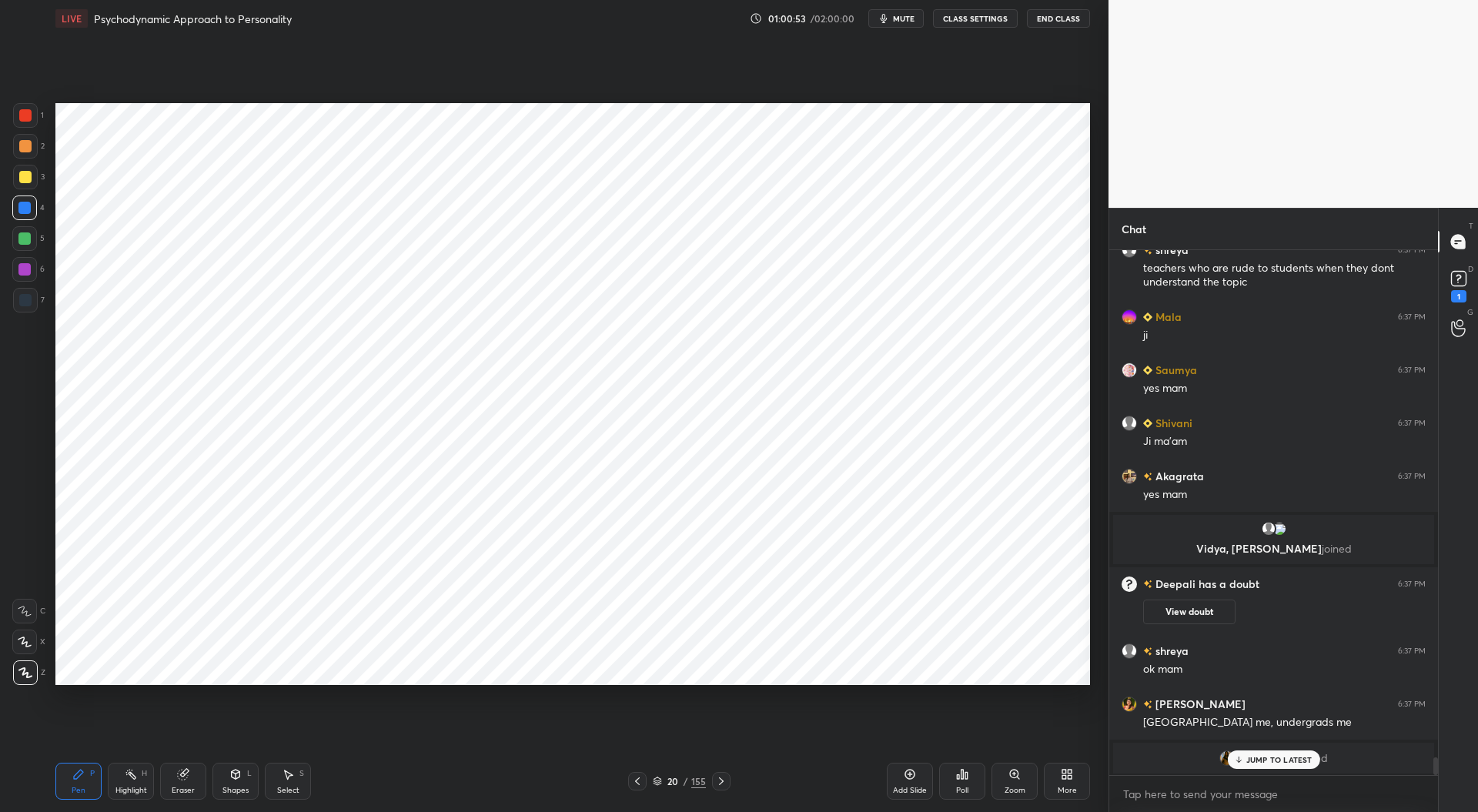
click at [1279, 752] on span "Priyanka" at bounding box center [1275, 757] width 45 height 13
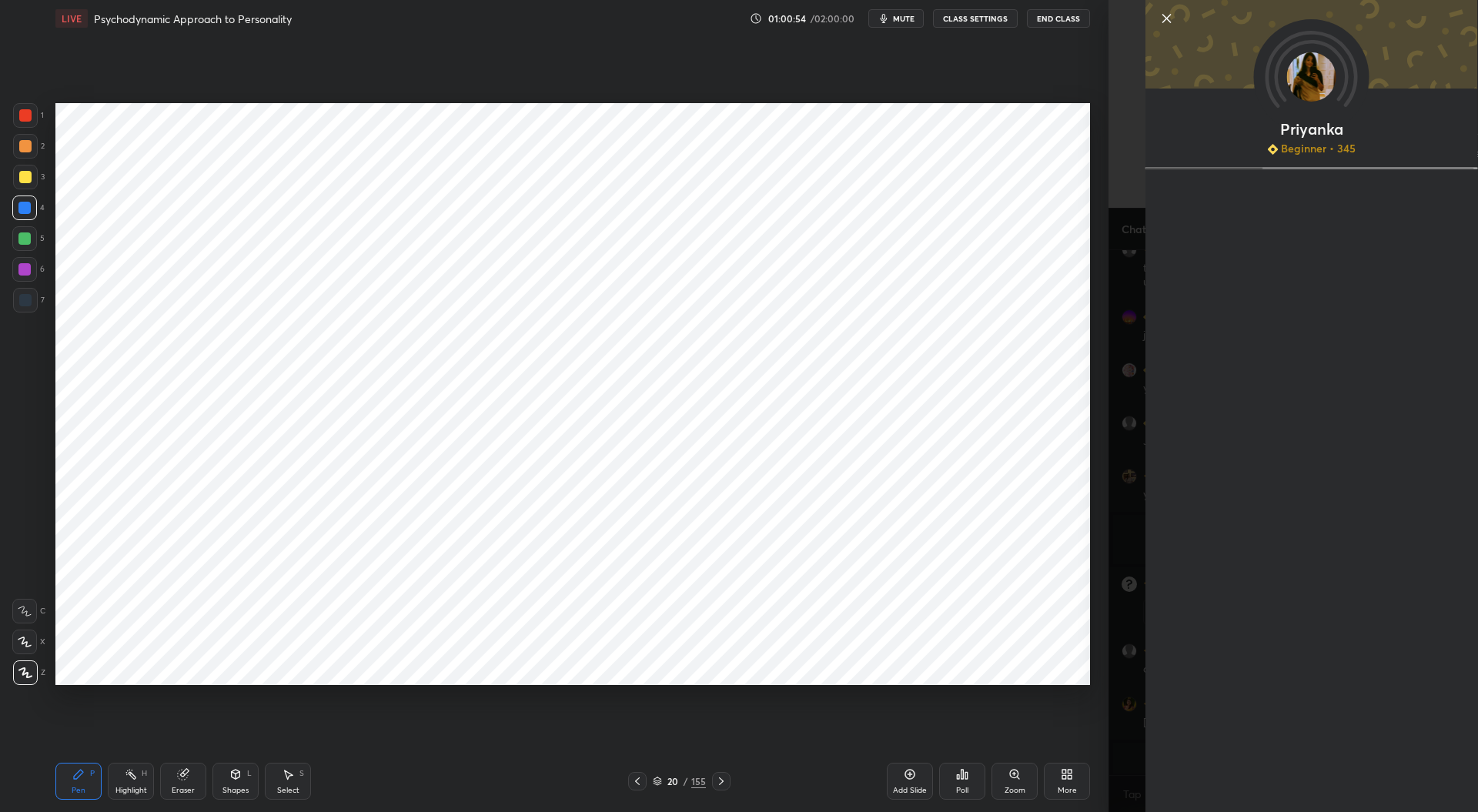
click at [928, 685] on div "Setting up your live class Poll for secs No correct answer Start poll" at bounding box center [573, 393] width 1047 height 714
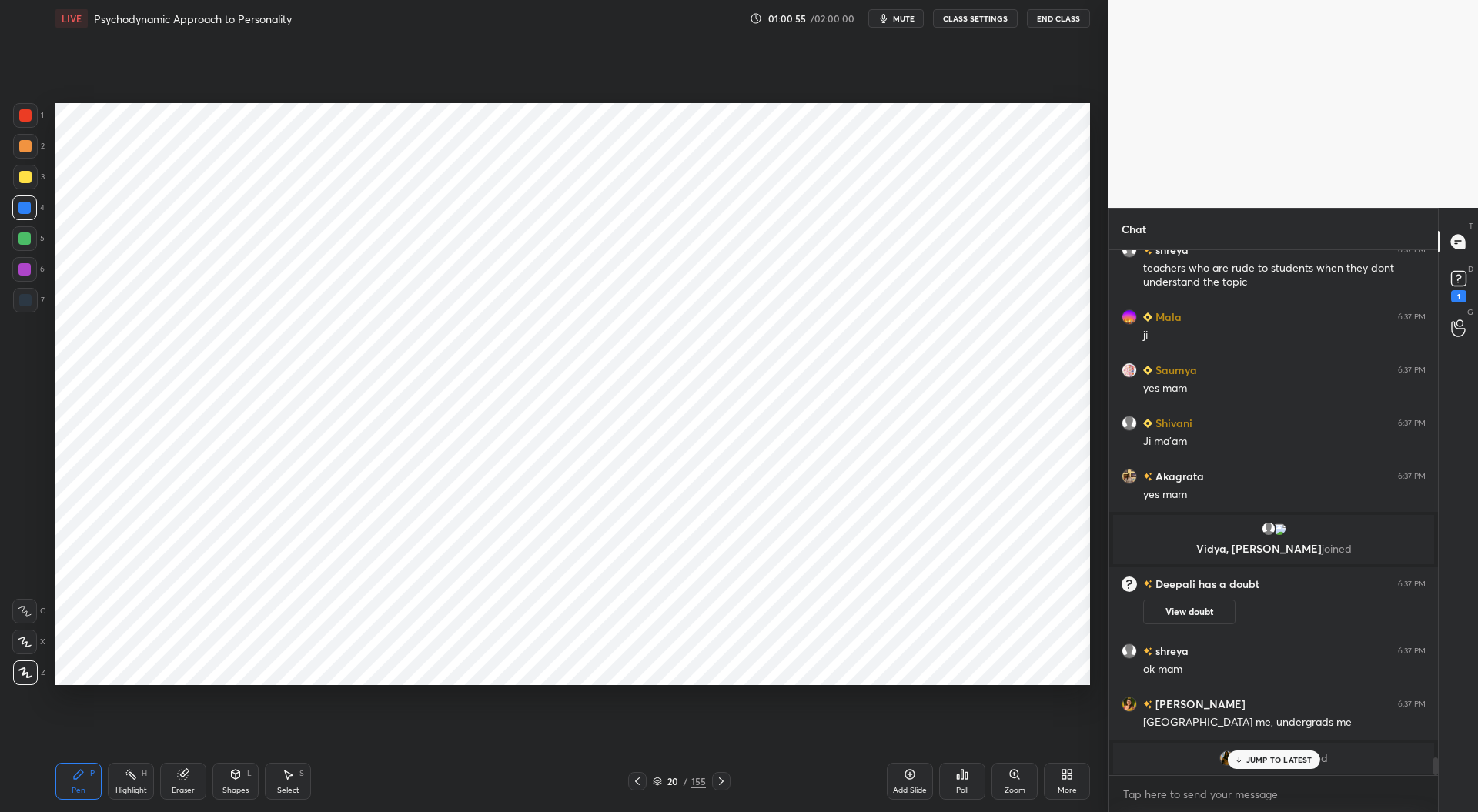
click at [1251, 764] on p "JUMP TO LATEST" at bounding box center [1279, 759] width 66 height 9
click at [29, 309] on div at bounding box center [24, 300] width 24 height 24
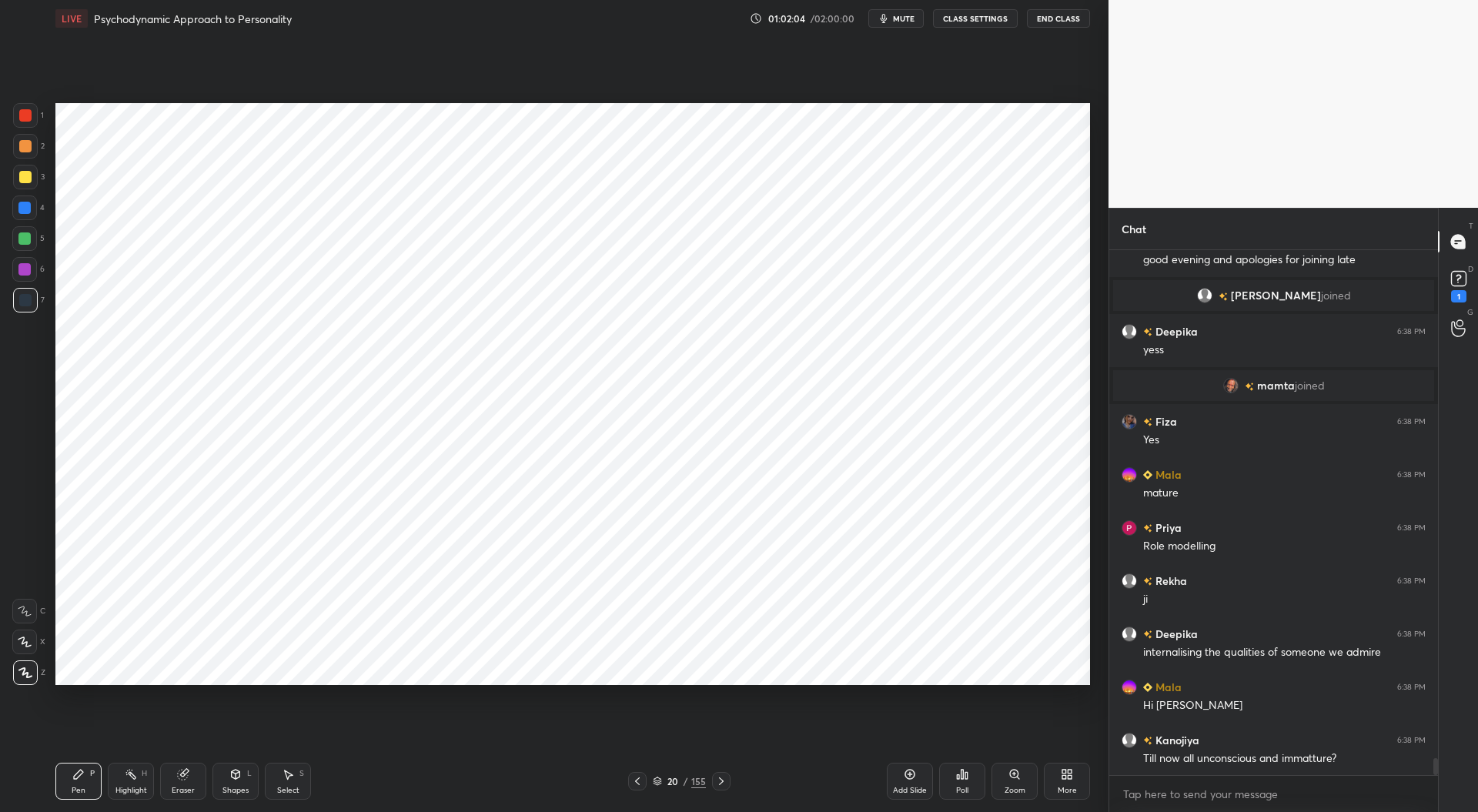
scroll to position [15968, 0]
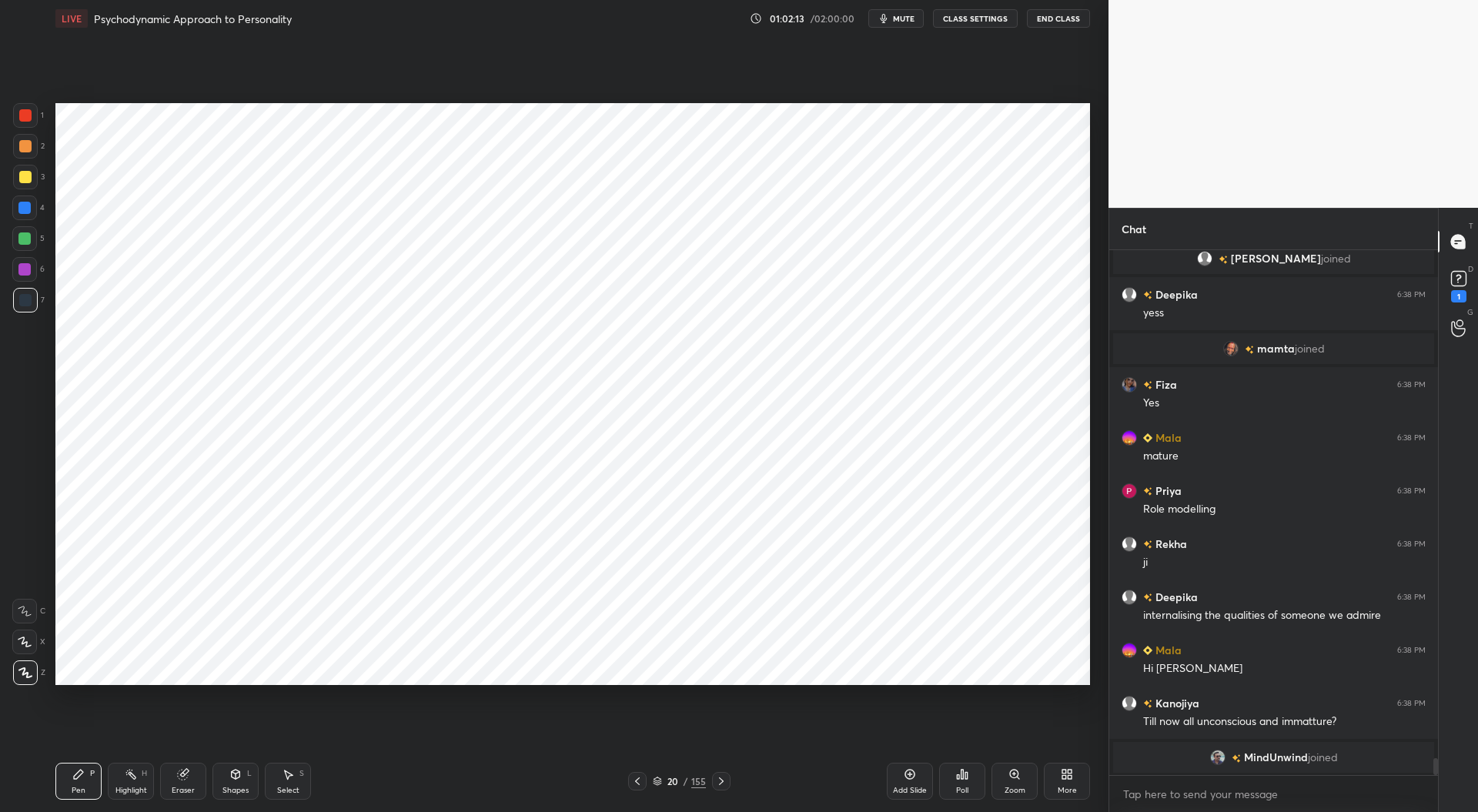
click at [1222, 759] on img "grid" at bounding box center [1218, 757] width 16 height 16
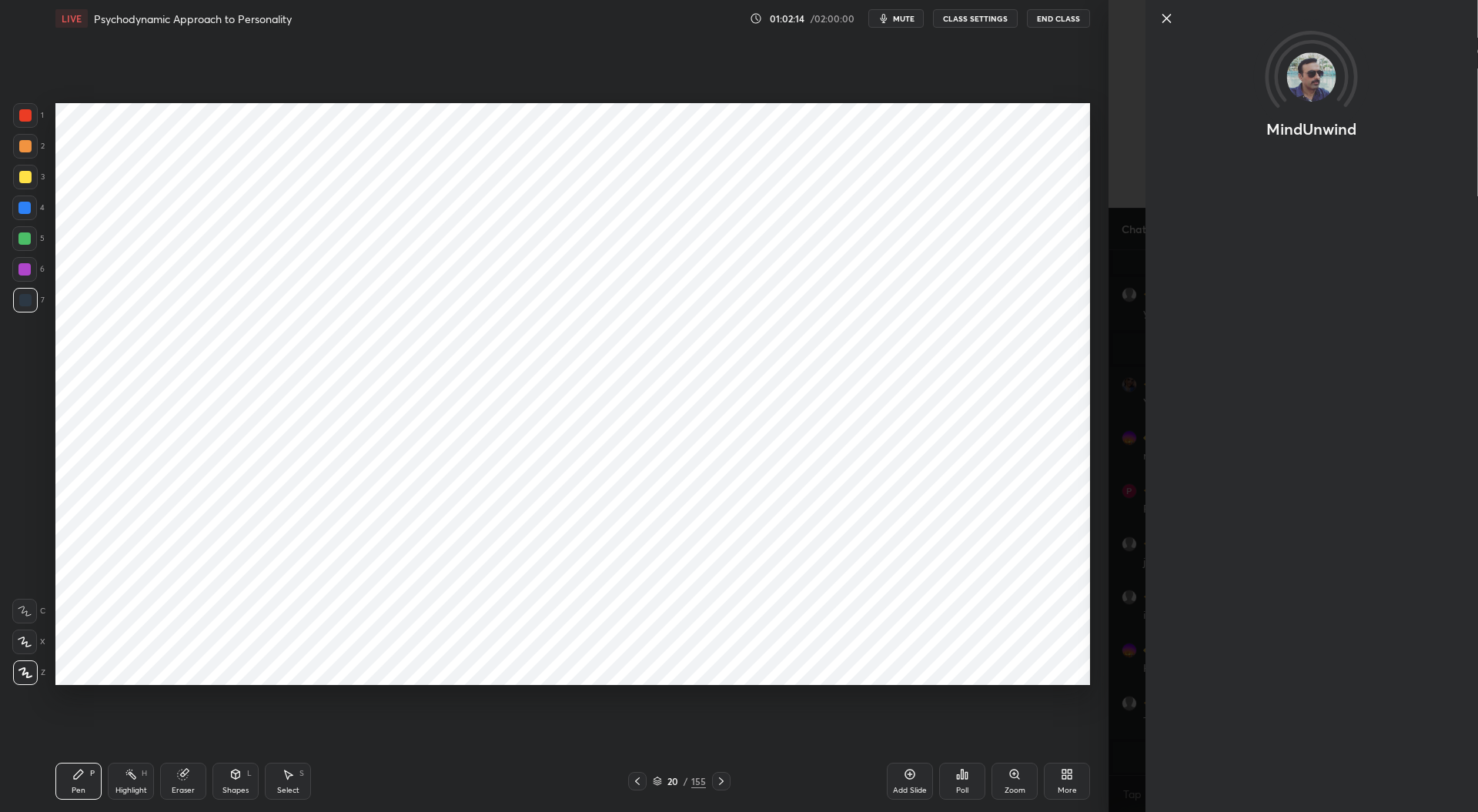
click at [1079, 691] on div "Setting up your live class Poll for secs No correct answer Start poll" at bounding box center [573, 393] width 1047 height 714
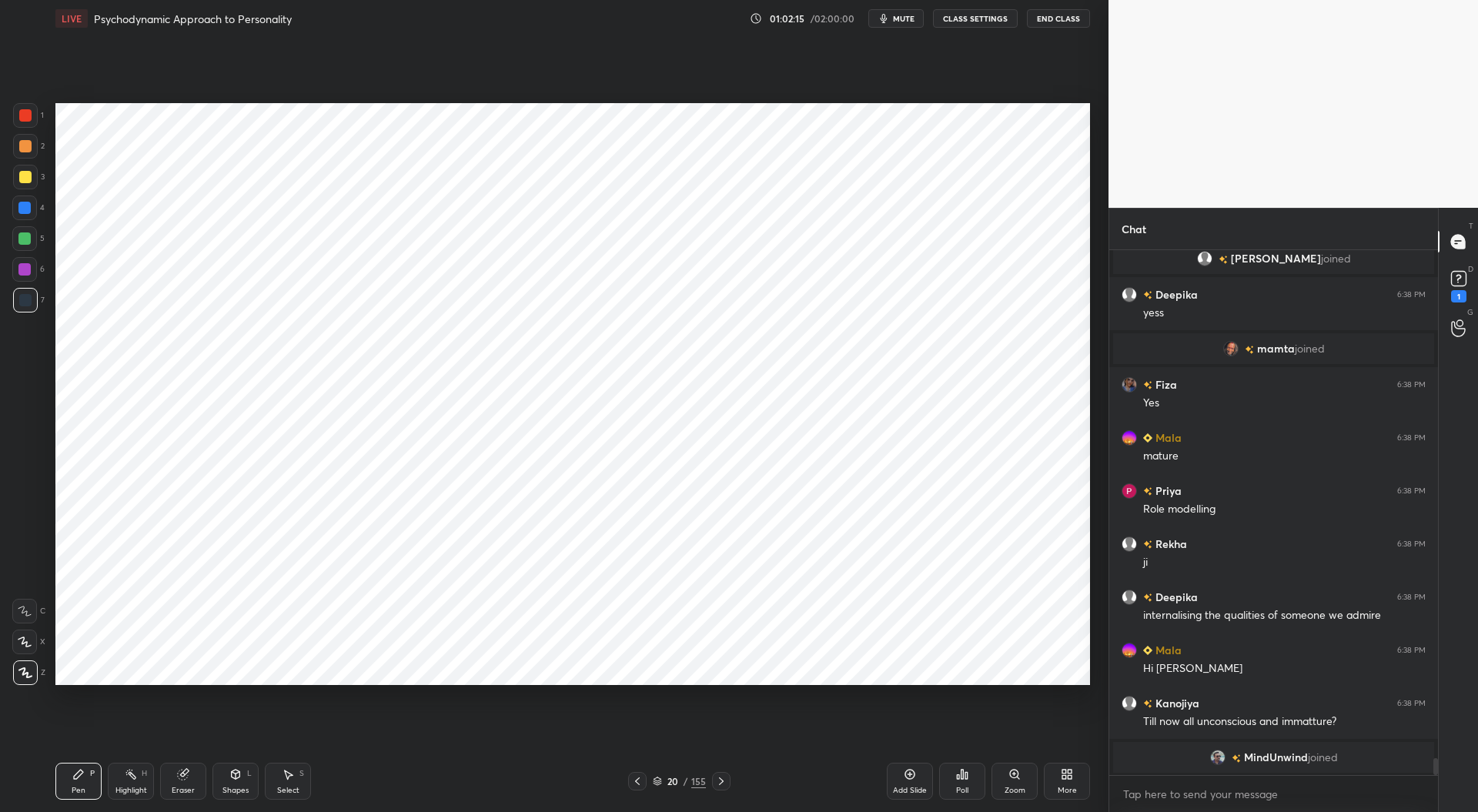
scroll to position [15905, 0]
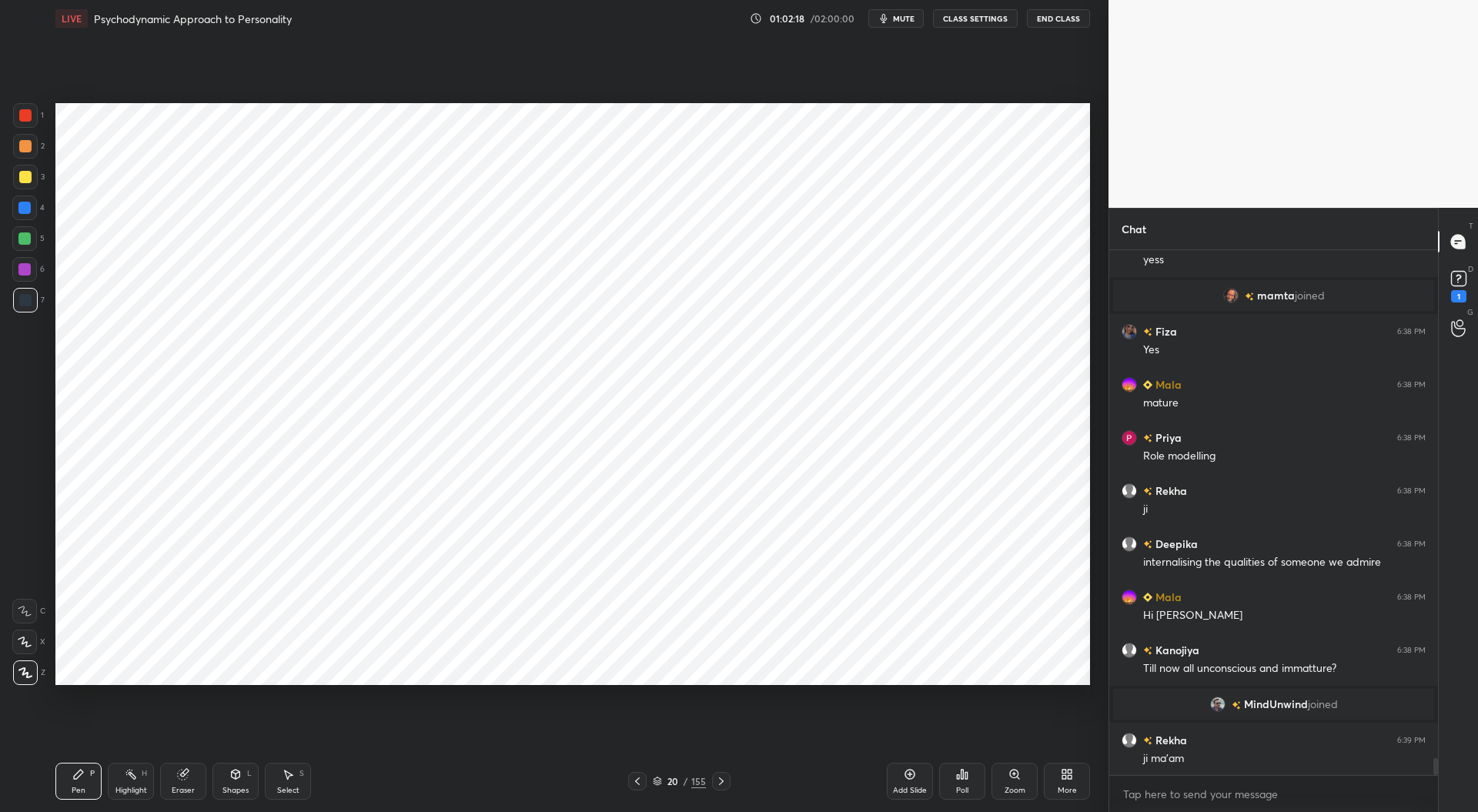
click at [27, 207] on div at bounding box center [24, 207] width 13 height 13
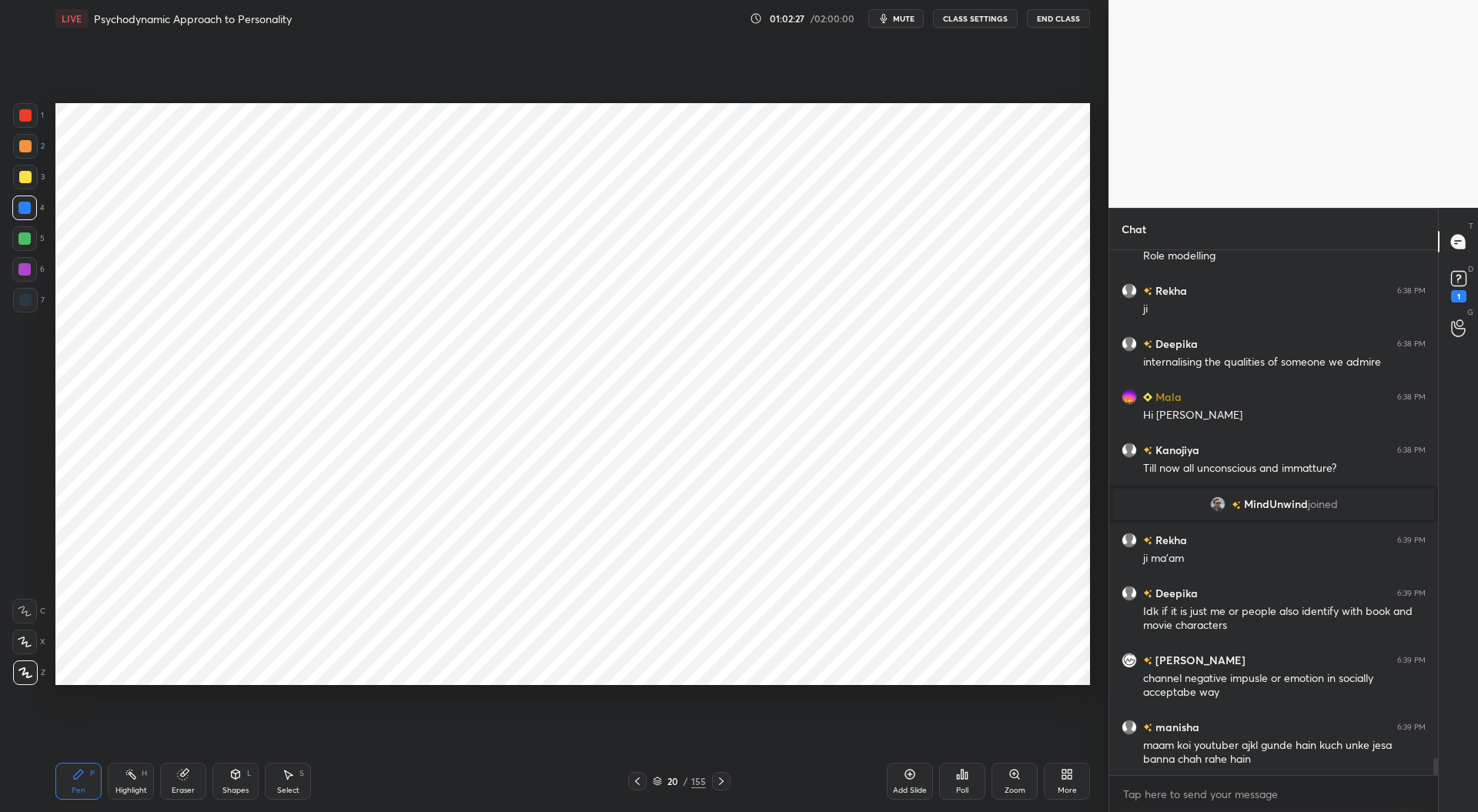
scroll to position [16159, 0]
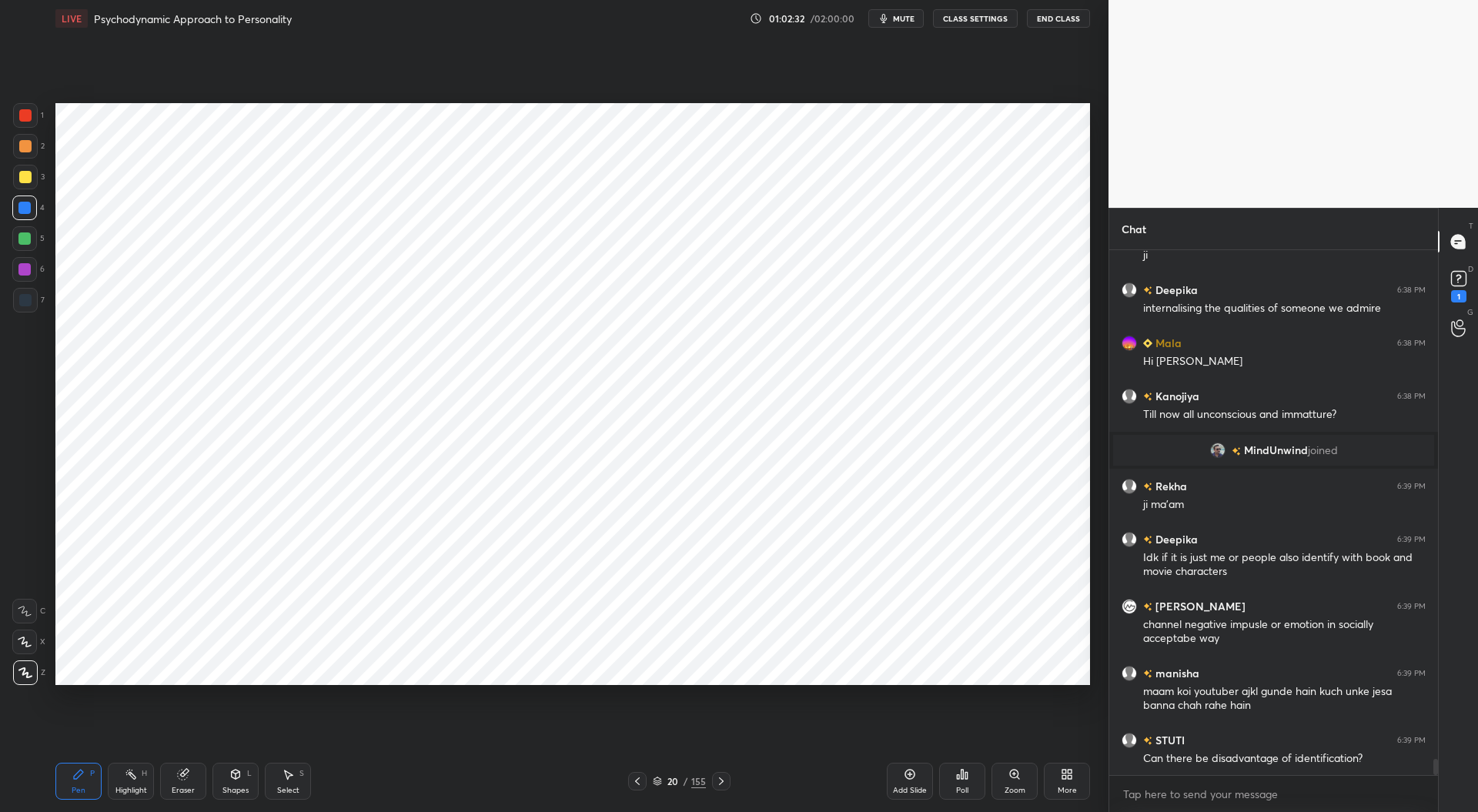
click at [25, 270] on div at bounding box center [24, 269] width 13 height 13
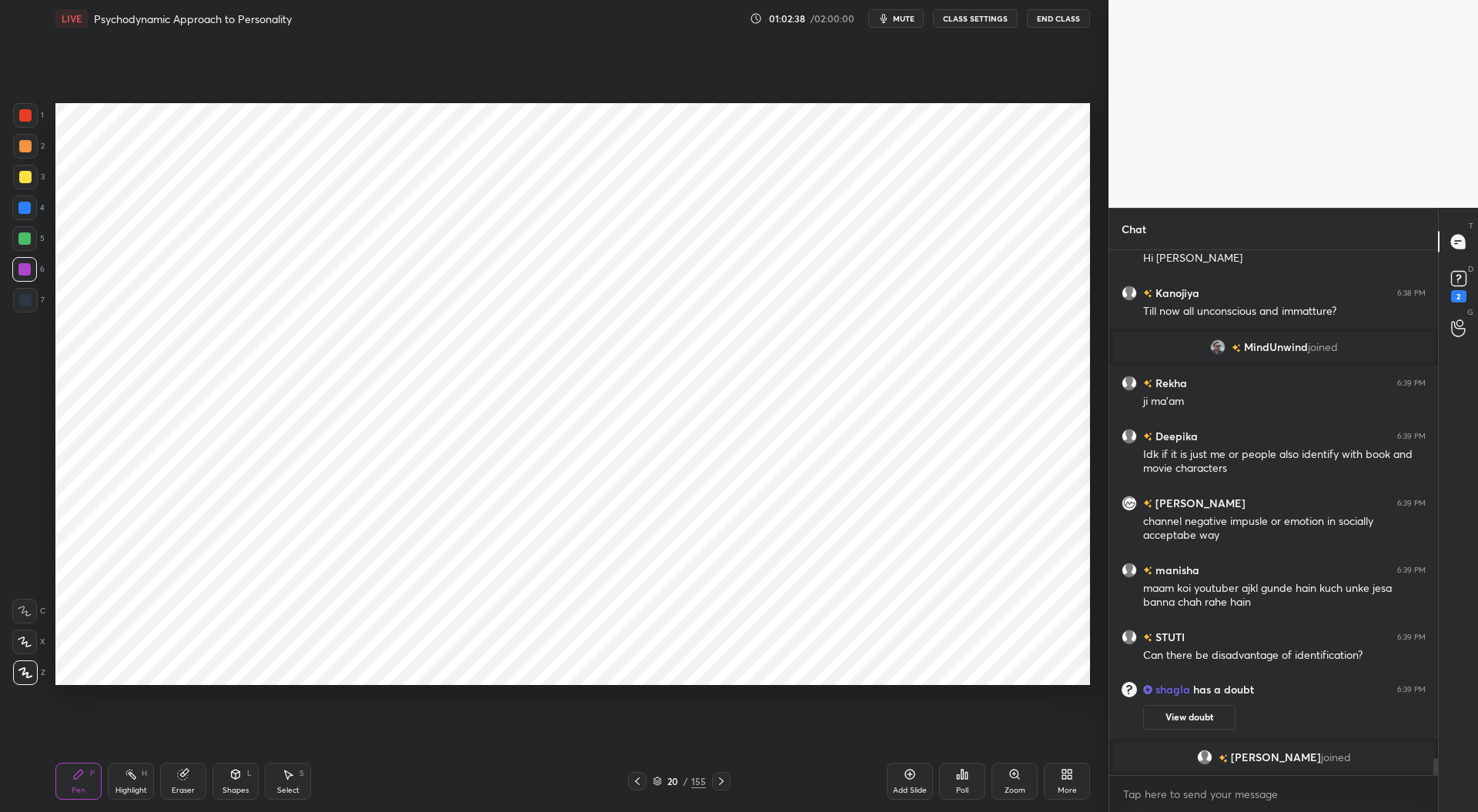
scroll to position [16117, 0]
click at [23, 115] on div at bounding box center [25, 115] width 13 height 13
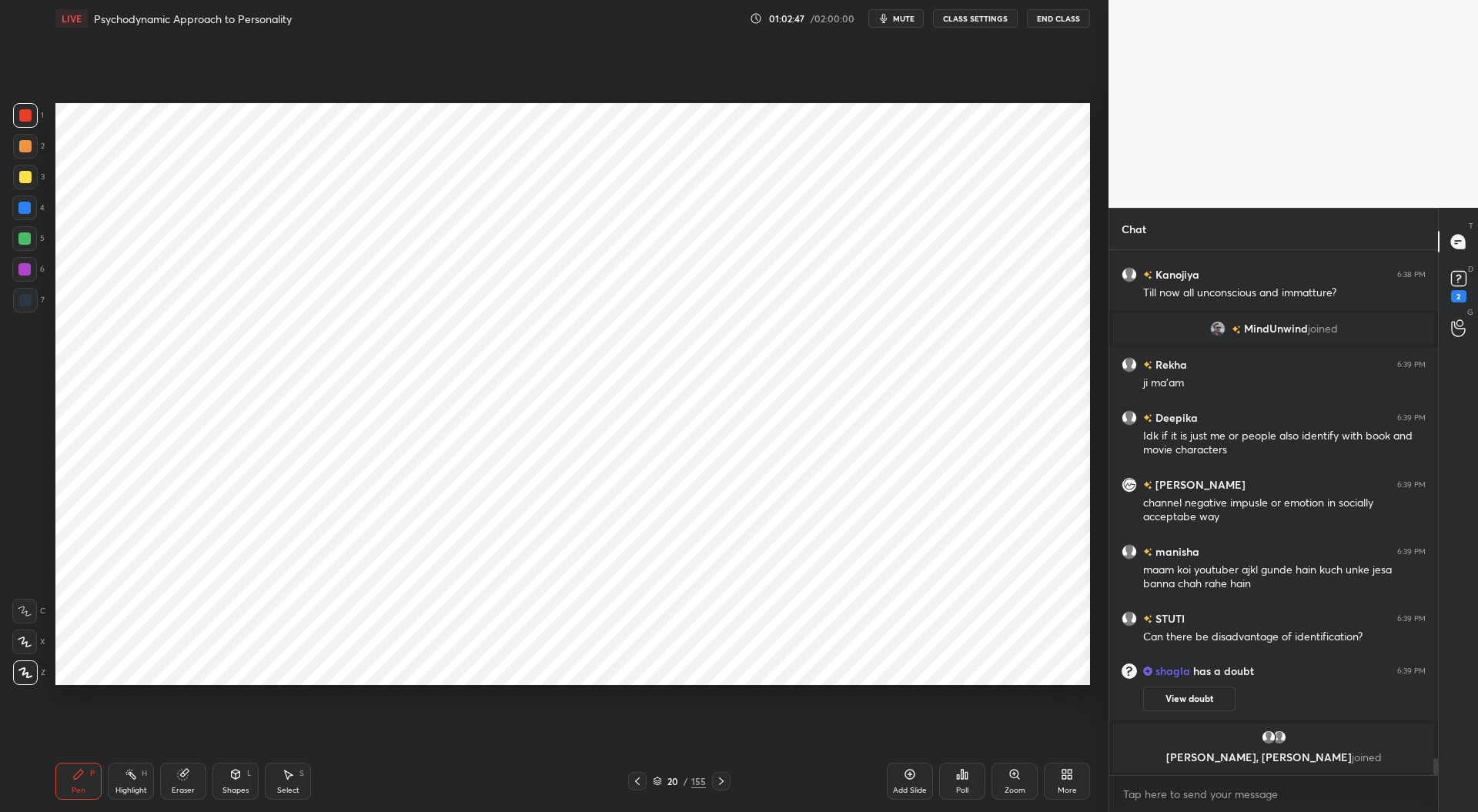
scroll to position [16146, 0]
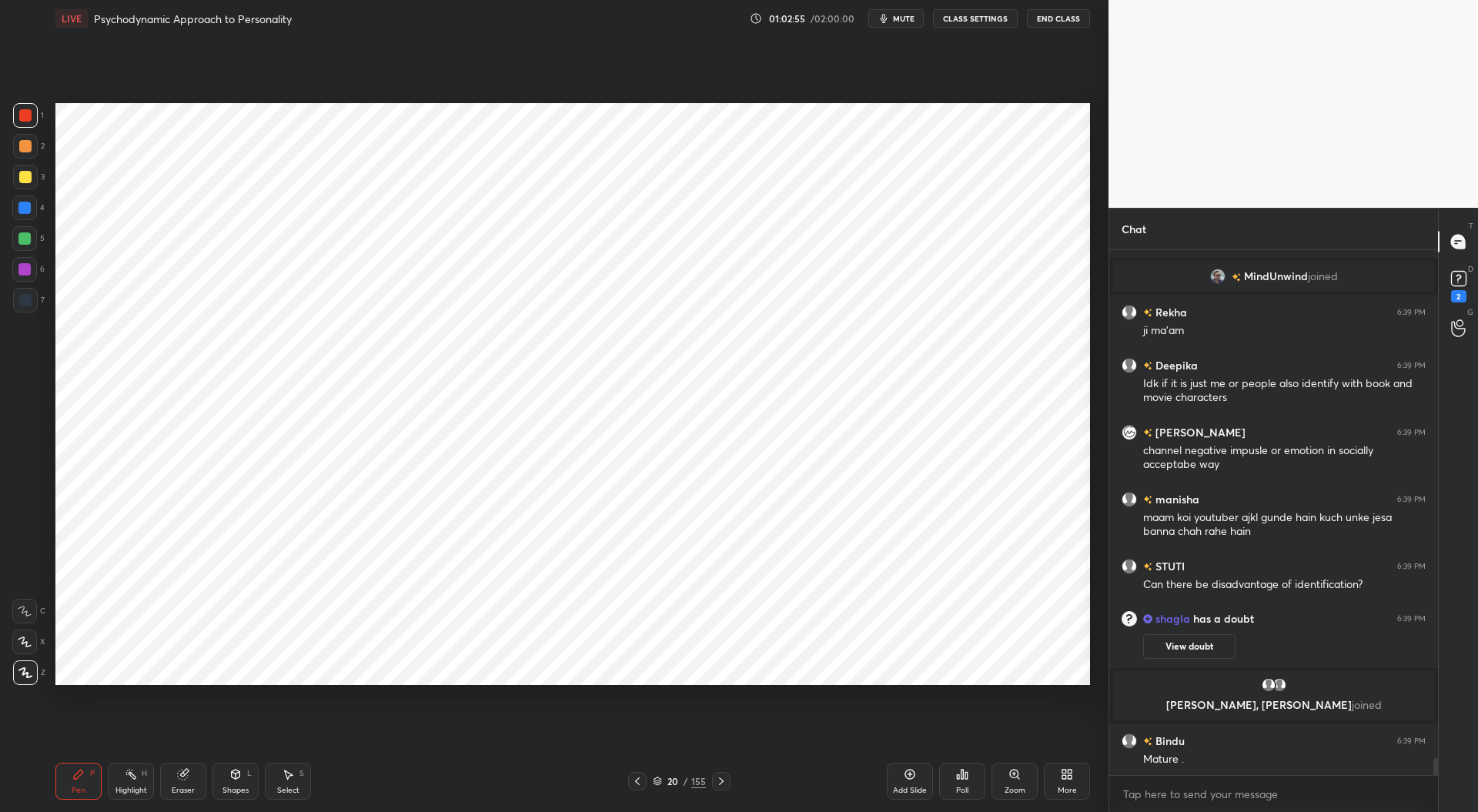
click at [26, 300] on div at bounding box center [25, 300] width 13 height 13
click at [21, 210] on div at bounding box center [24, 207] width 13 height 13
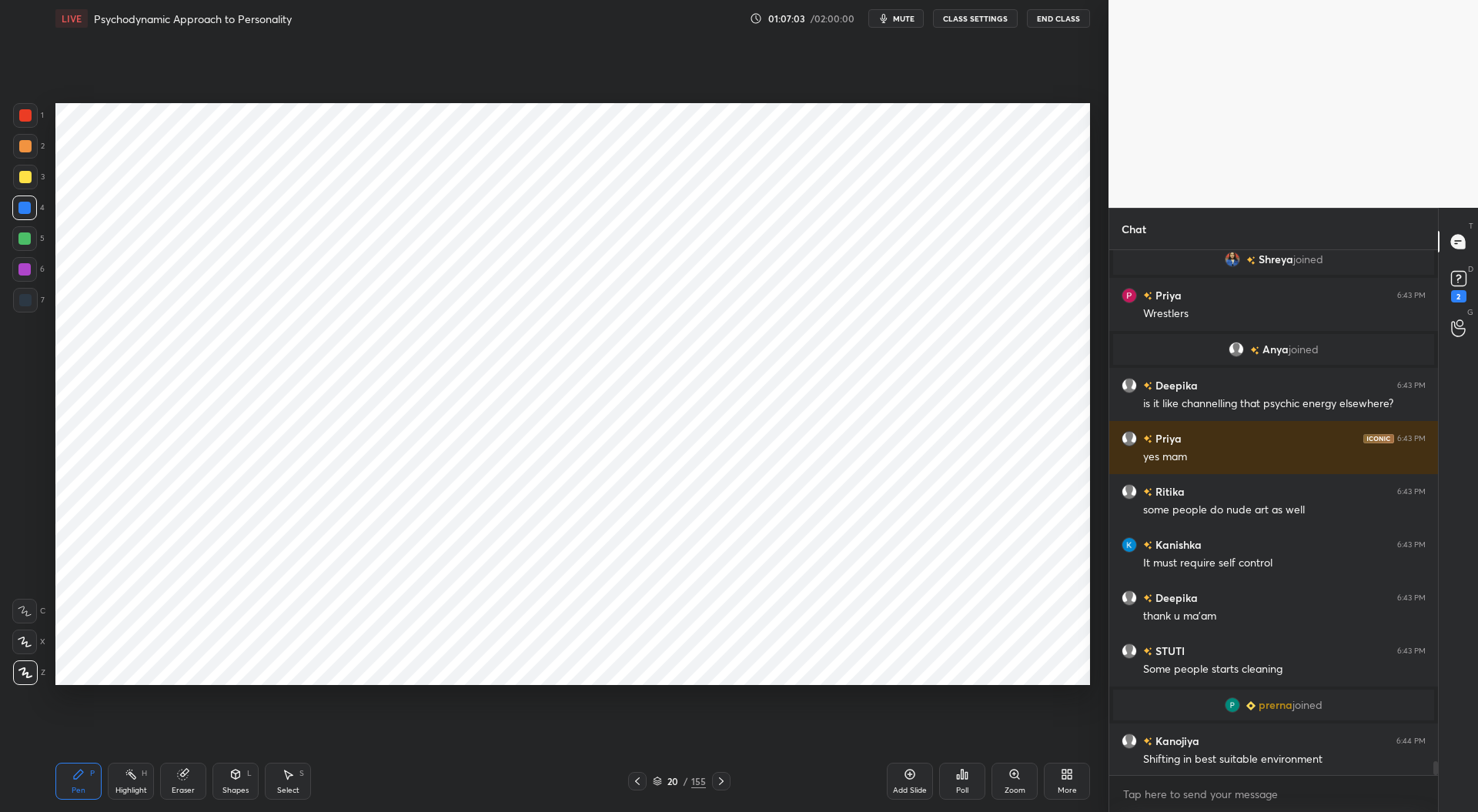
scroll to position [19044, 0]
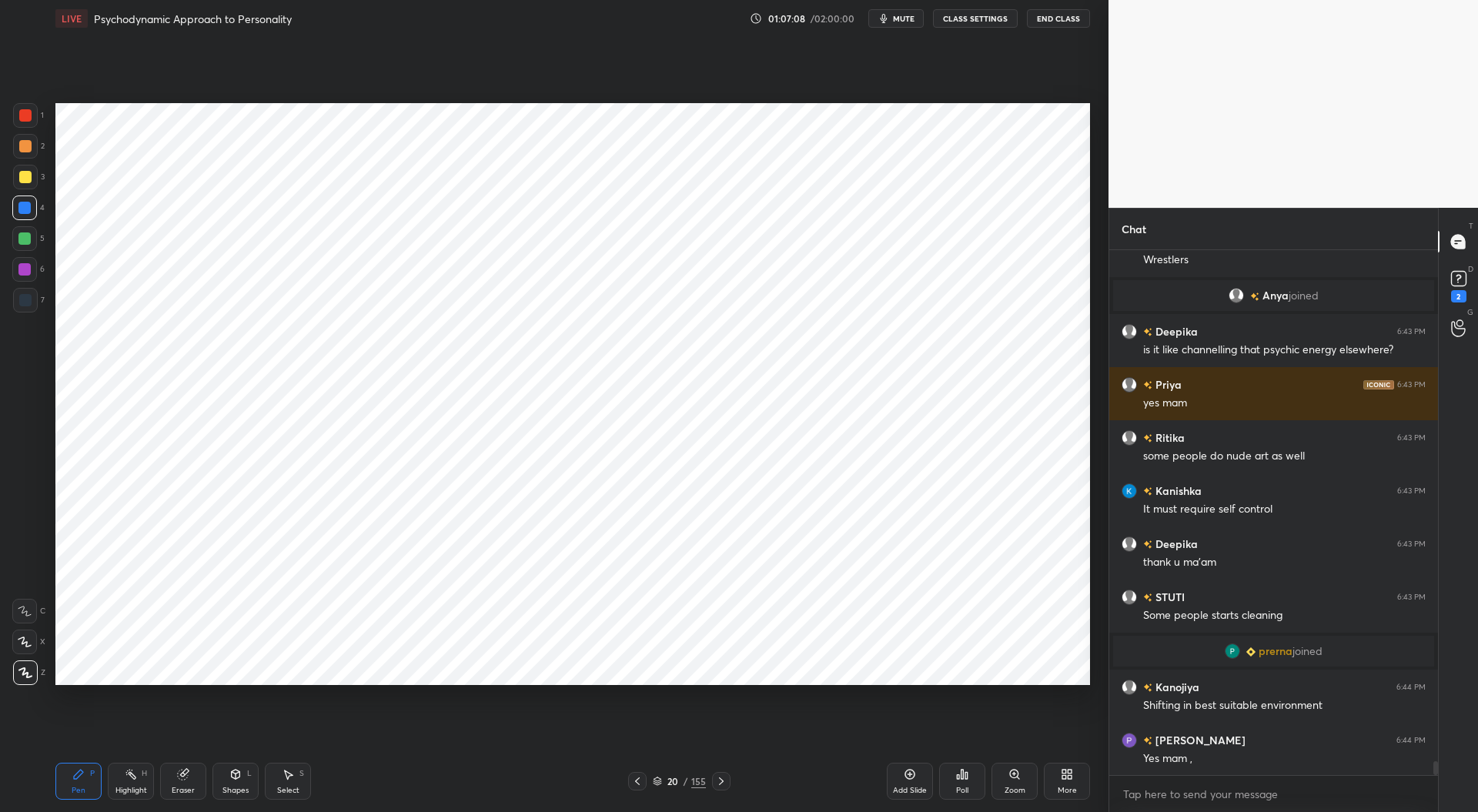
click at [917, 788] on div "Add Slide" at bounding box center [909, 791] width 34 height 8
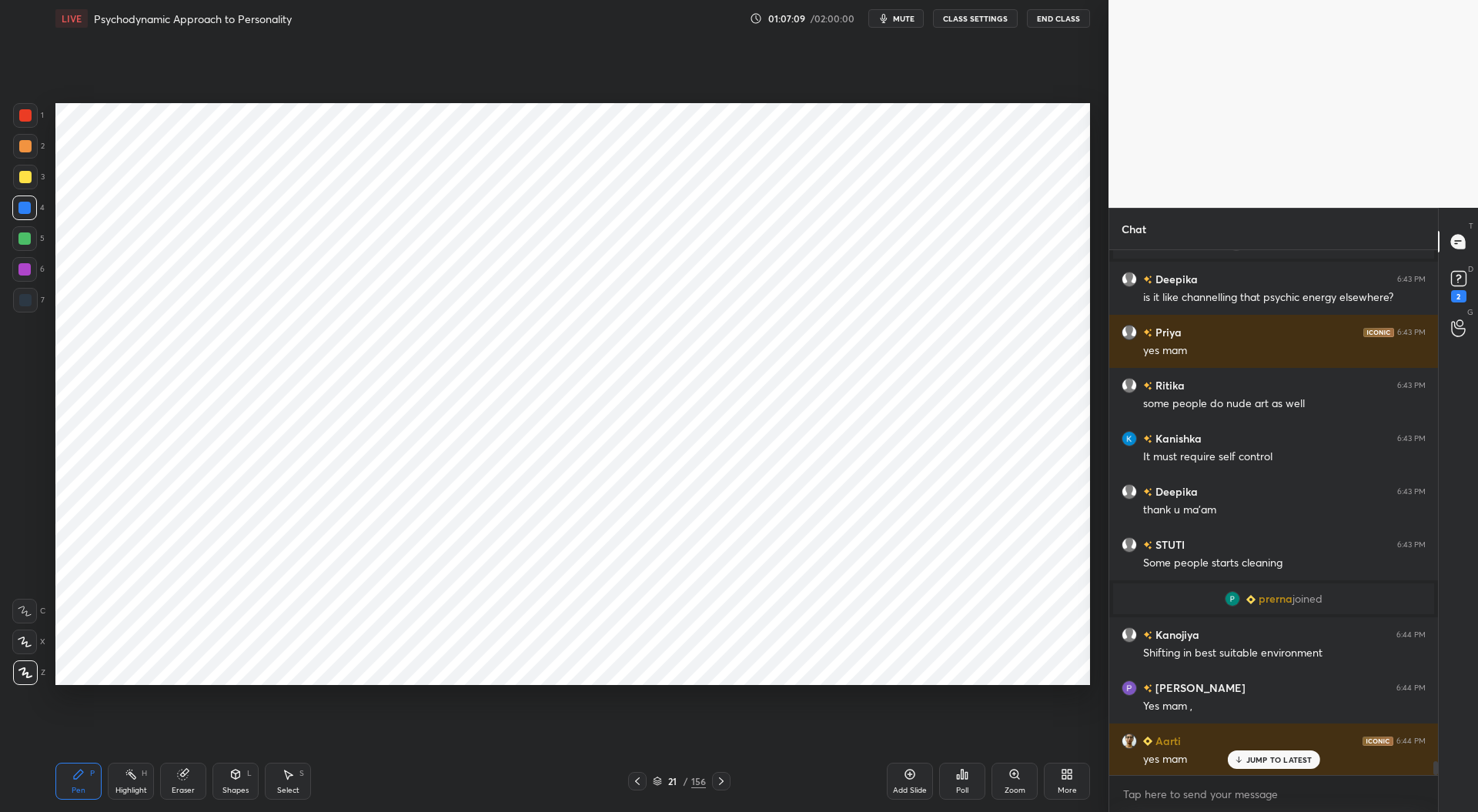
click at [29, 299] on div at bounding box center [25, 300] width 13 height 13
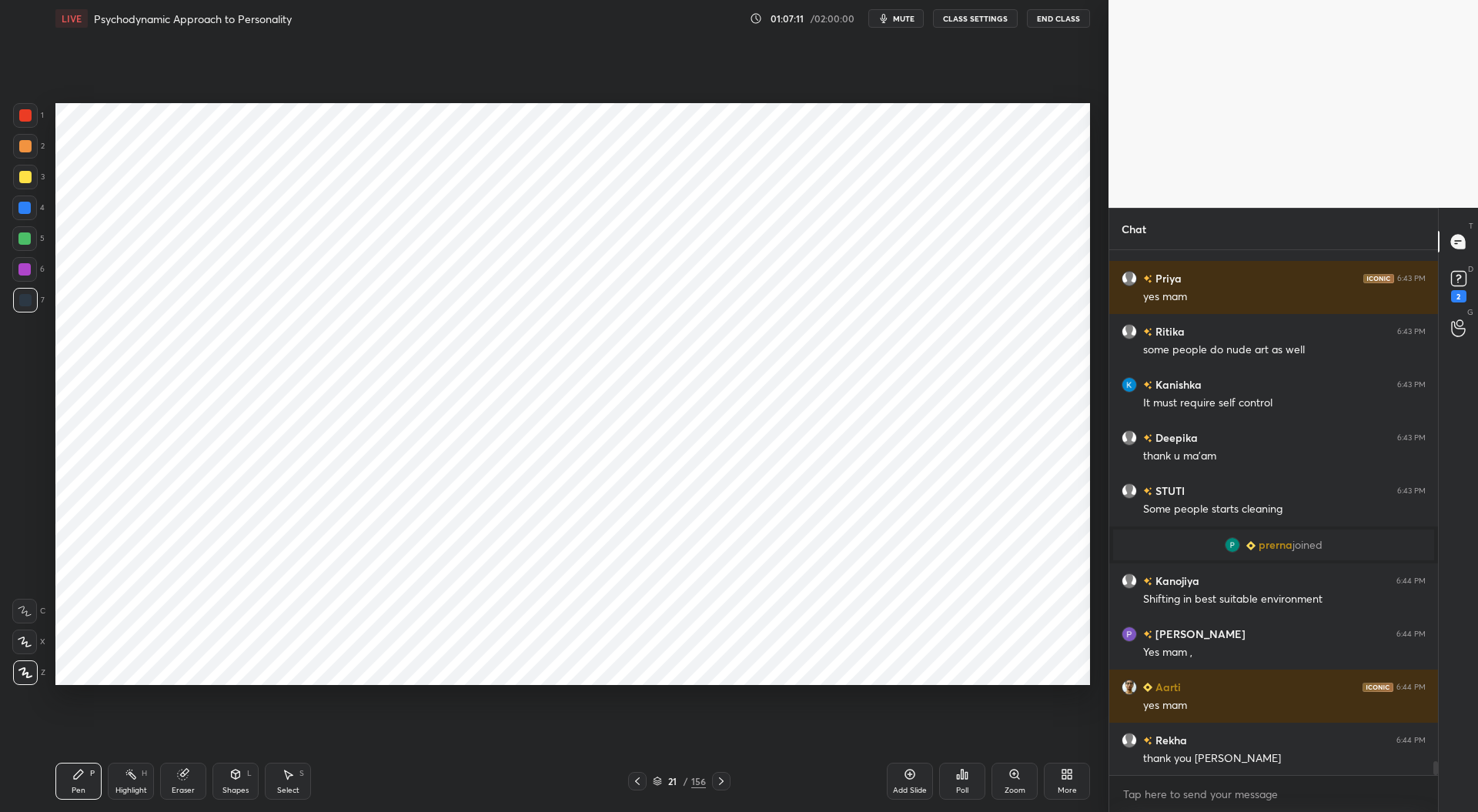
scroll to position [19203, 0]
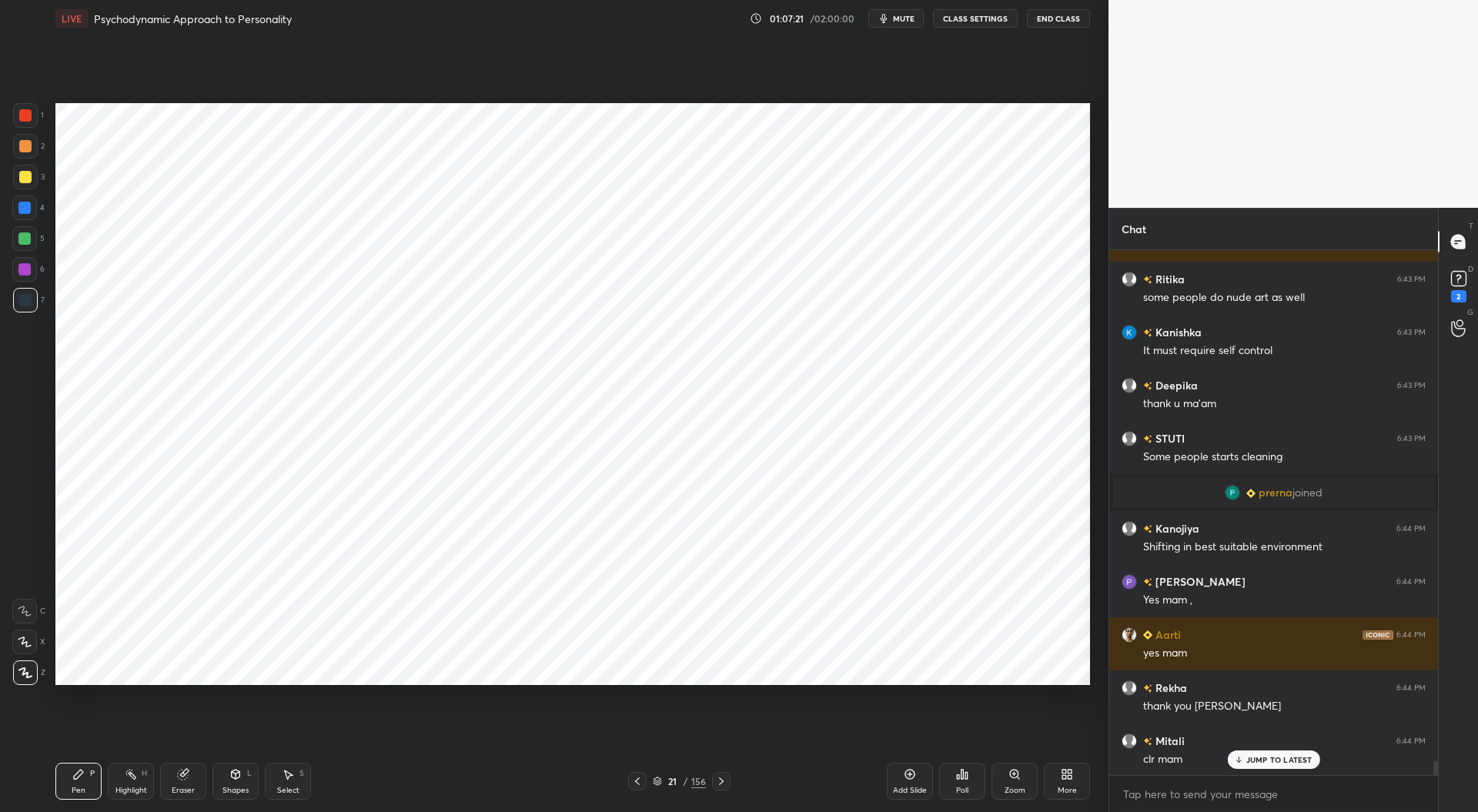
click at [27, 118] on div at bounding box center [25, 115] width 13 height 13
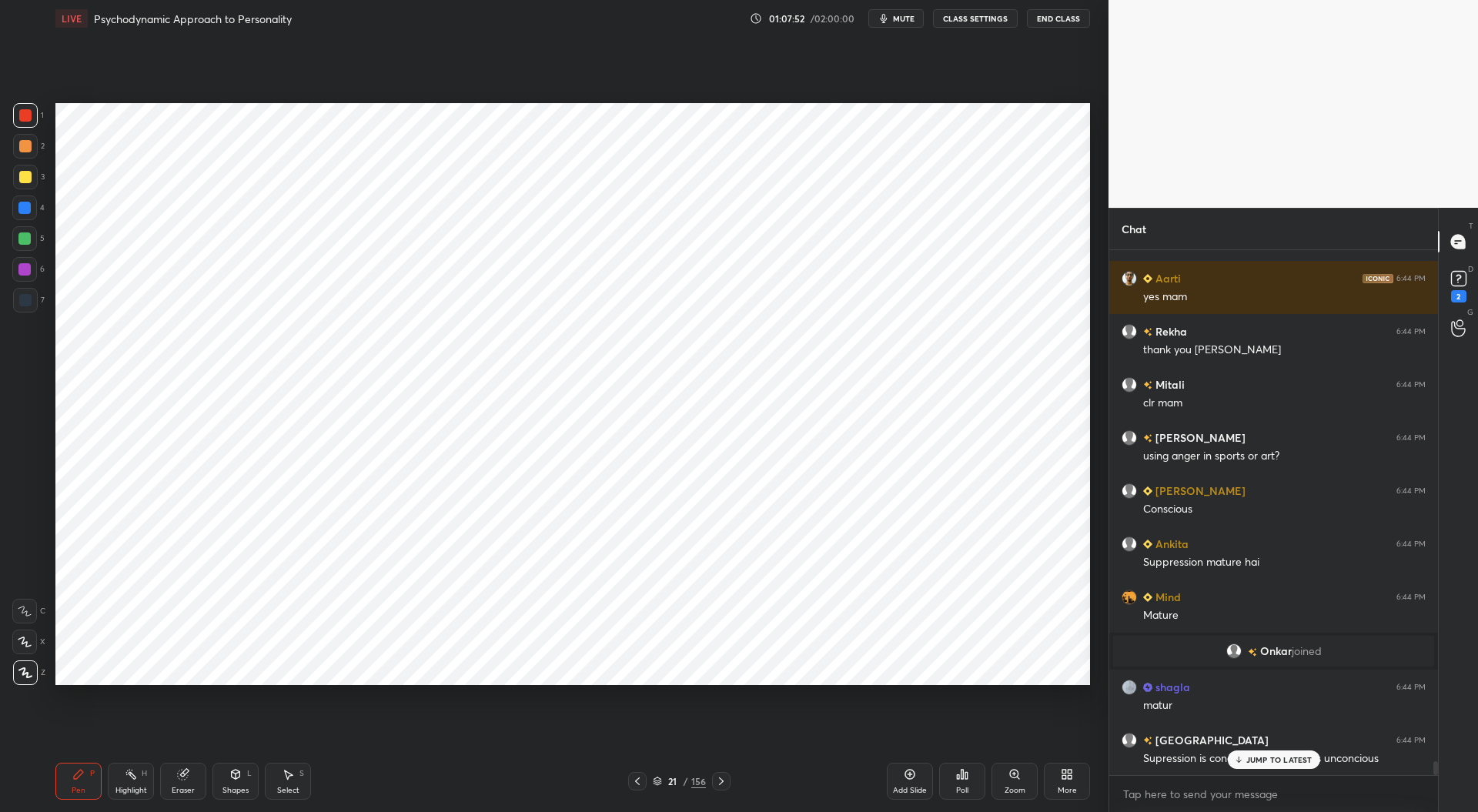
scroll to position [19426, 0]
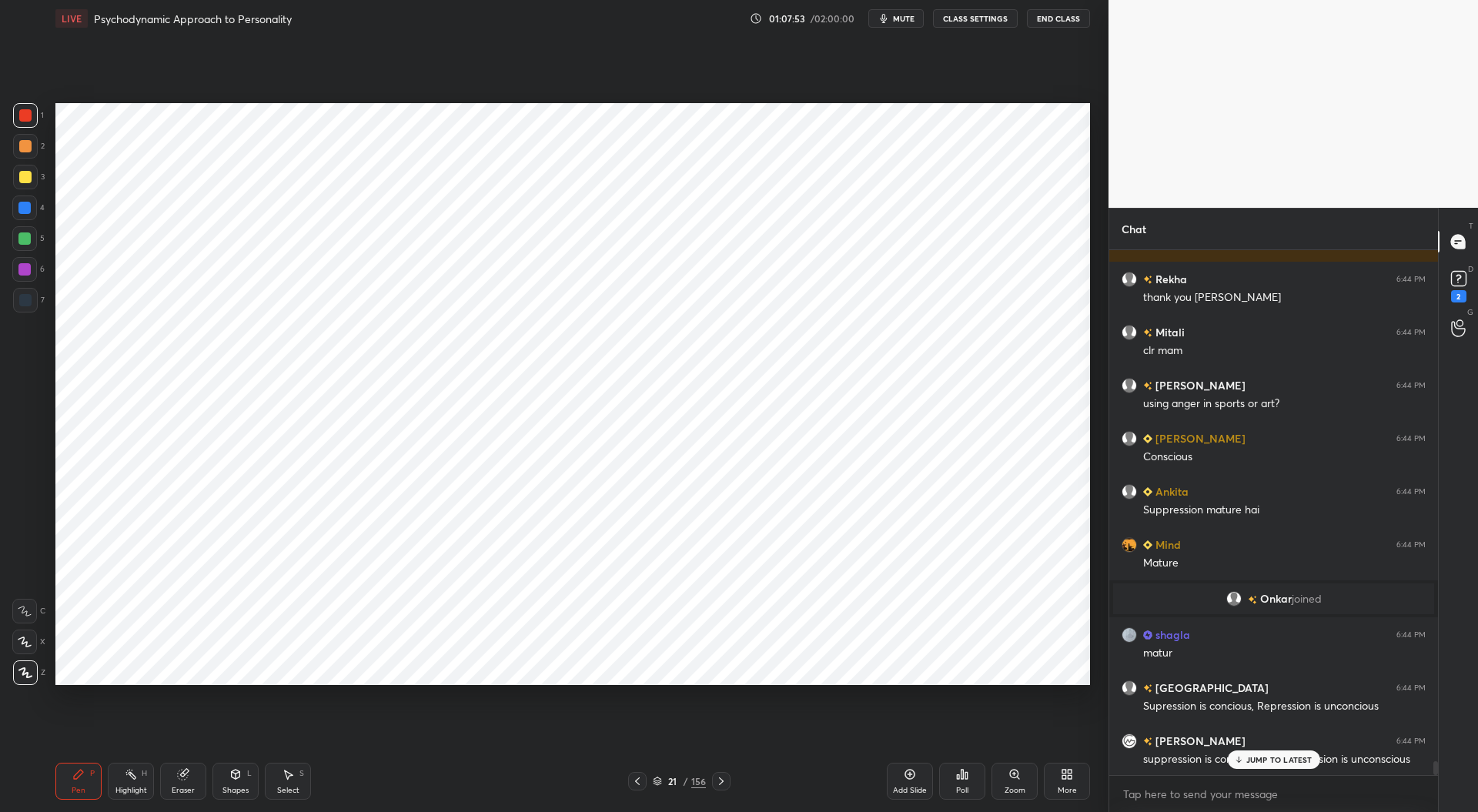
click at [25, 245] on div at bounding box center [24, 238] width 24 height 24
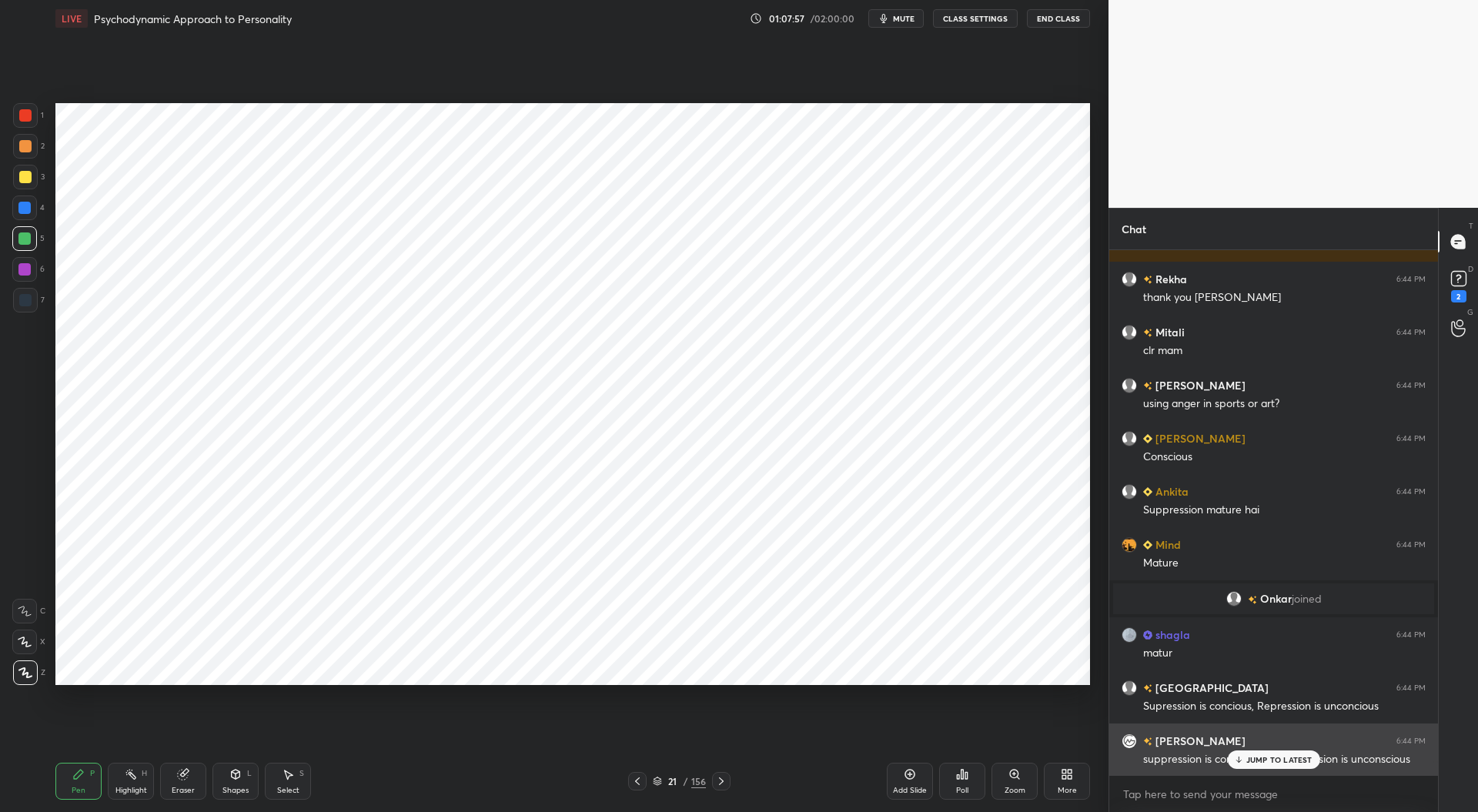
click at [1261, 758] on p "JUMP TO LATEST" at bounding box center [1279, 759] width 66 height 9
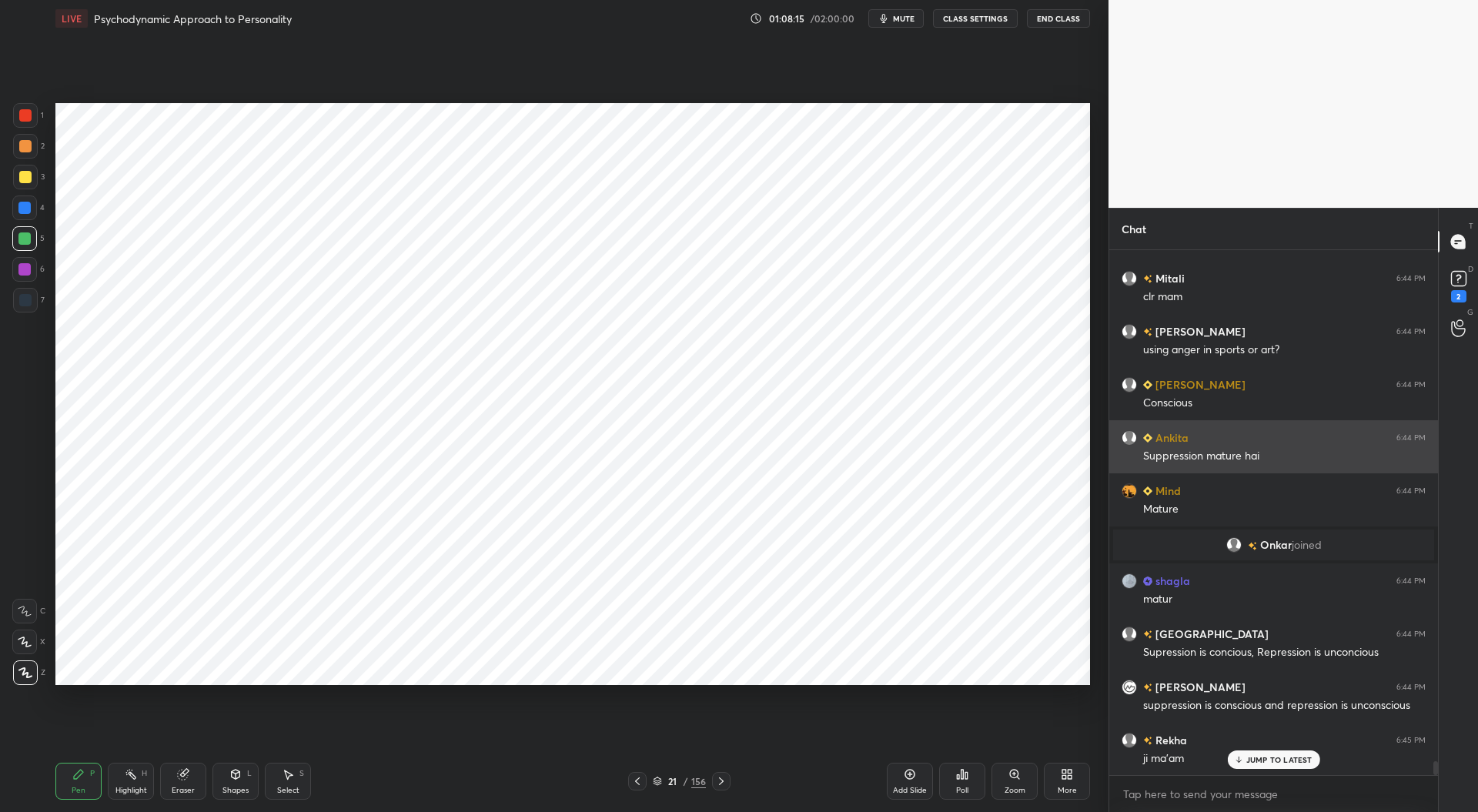
scroll to position [19532, 0]
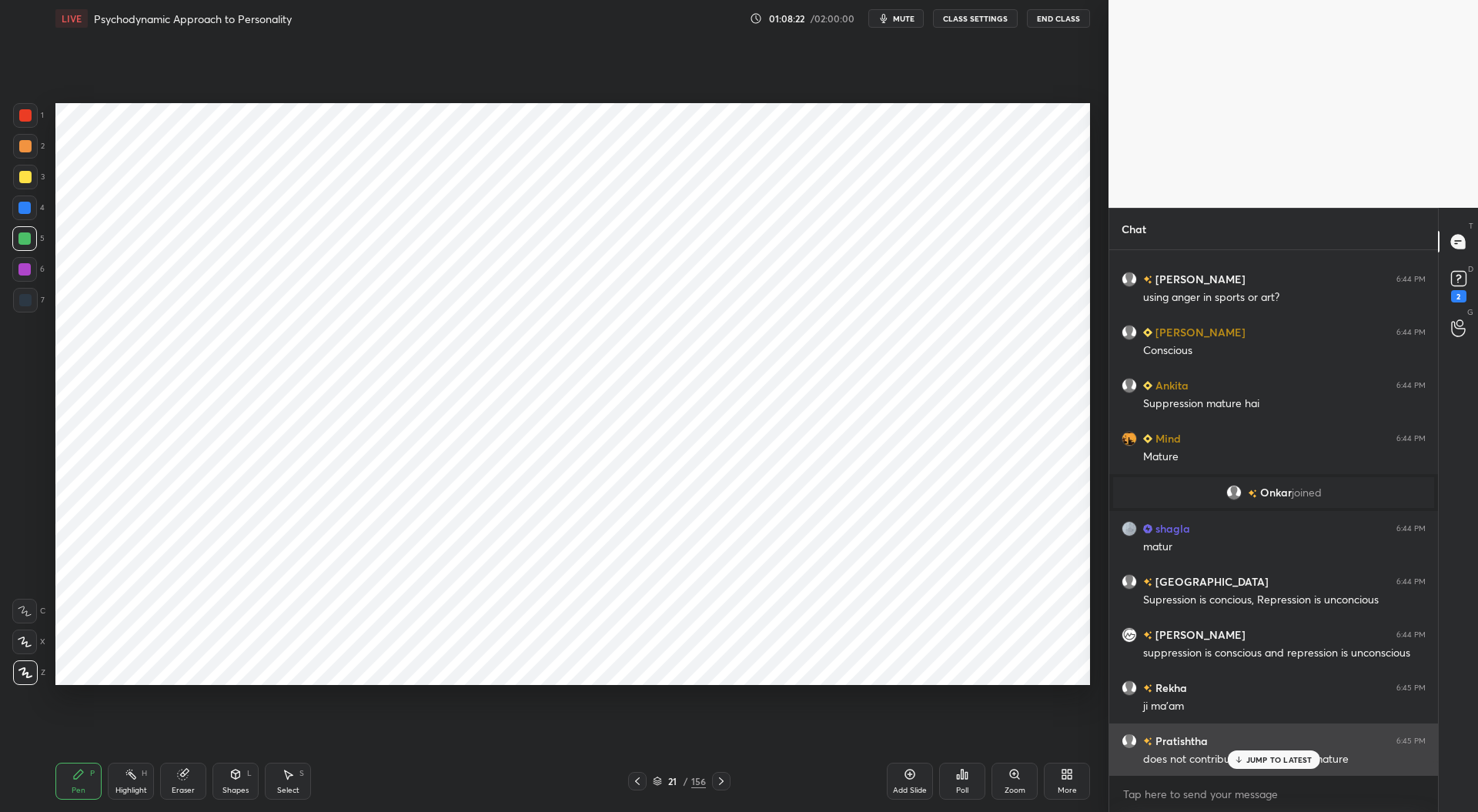
click at [1263, 754] on div "JUMP TO LATEST" at bounding box center [1273, 759] width 92 height 18
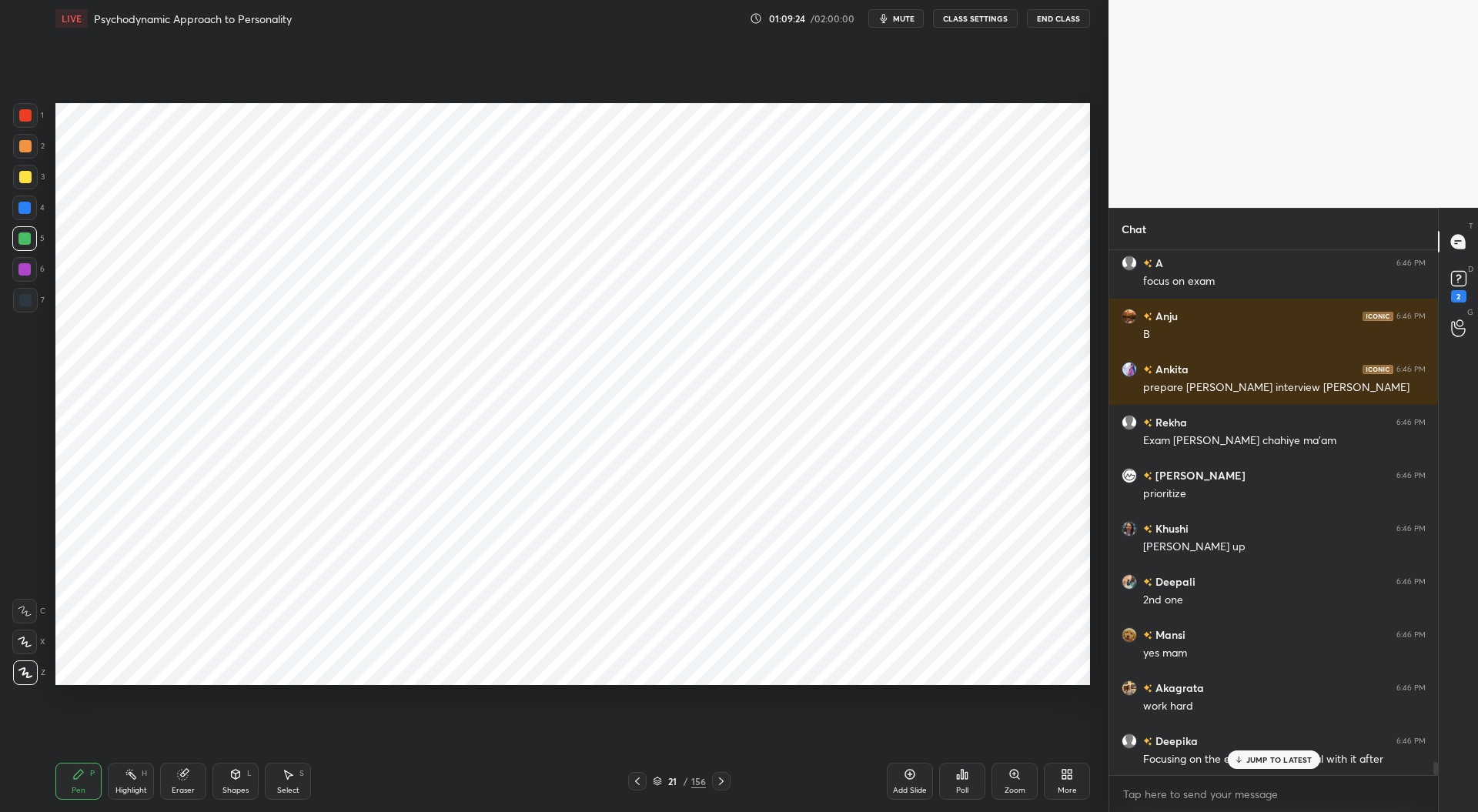
scroll to position [21131, 0]
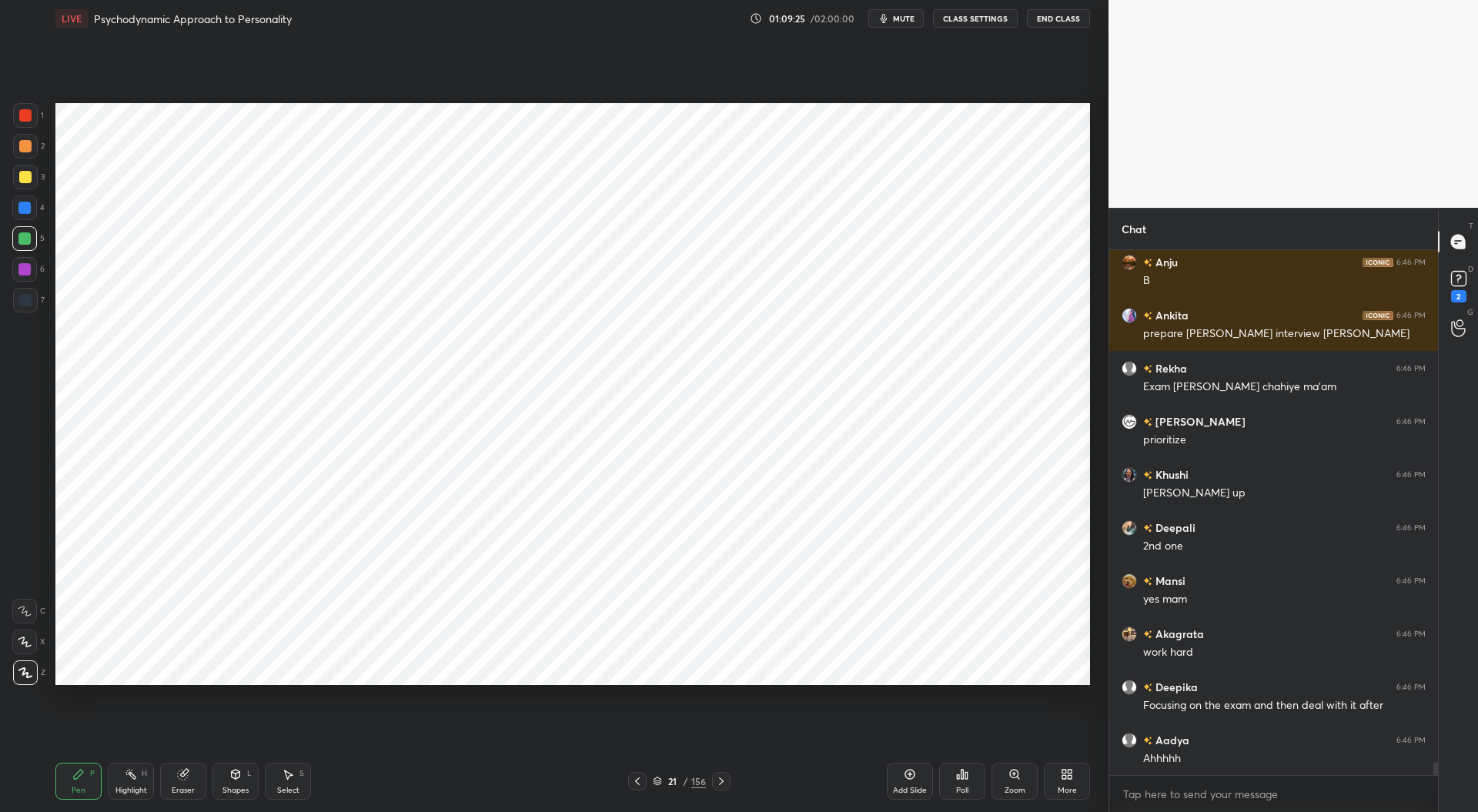
click at [21, 300] on div at bounding box center [25, 300] width 13 height 13
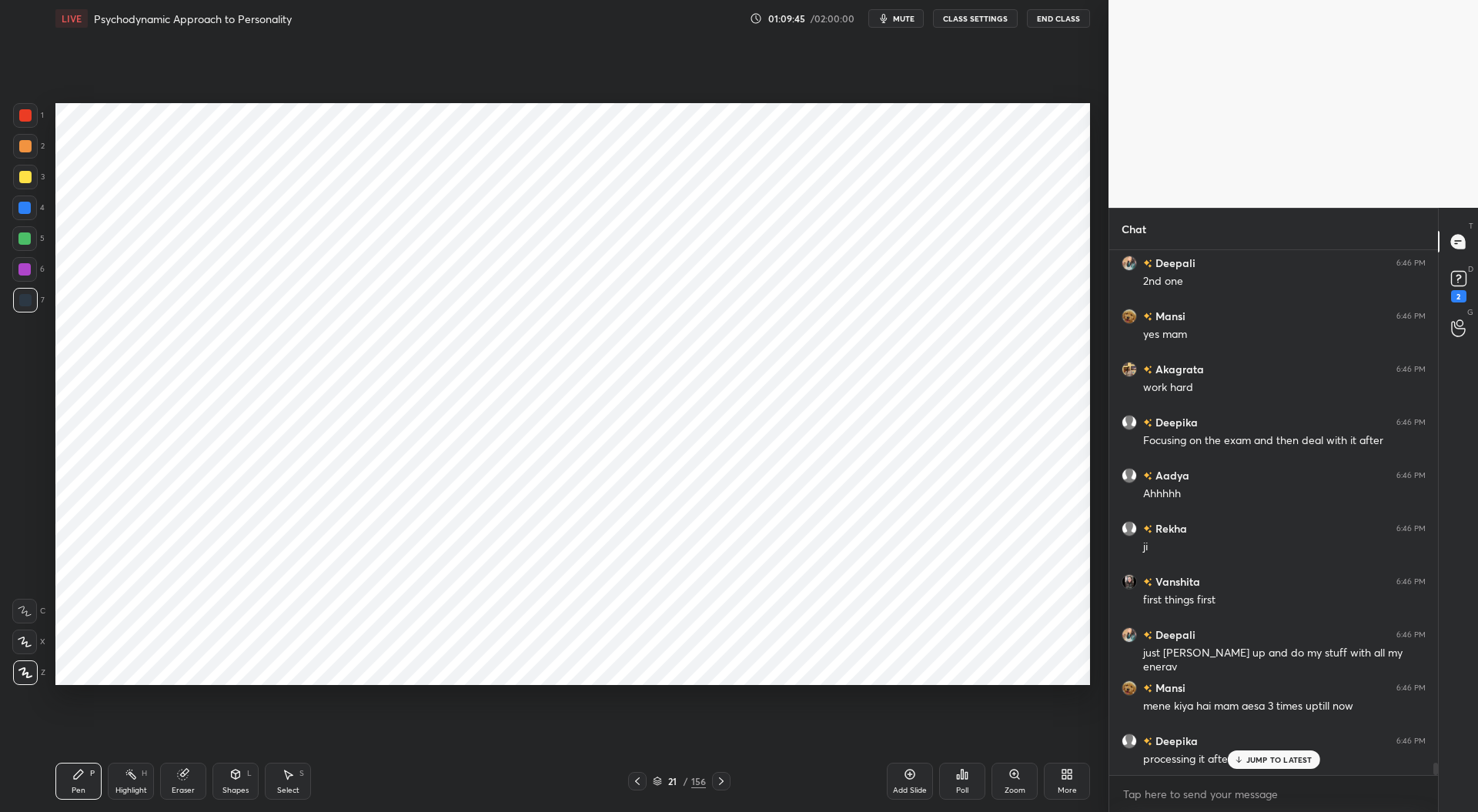
scroll to position [21433, 0]
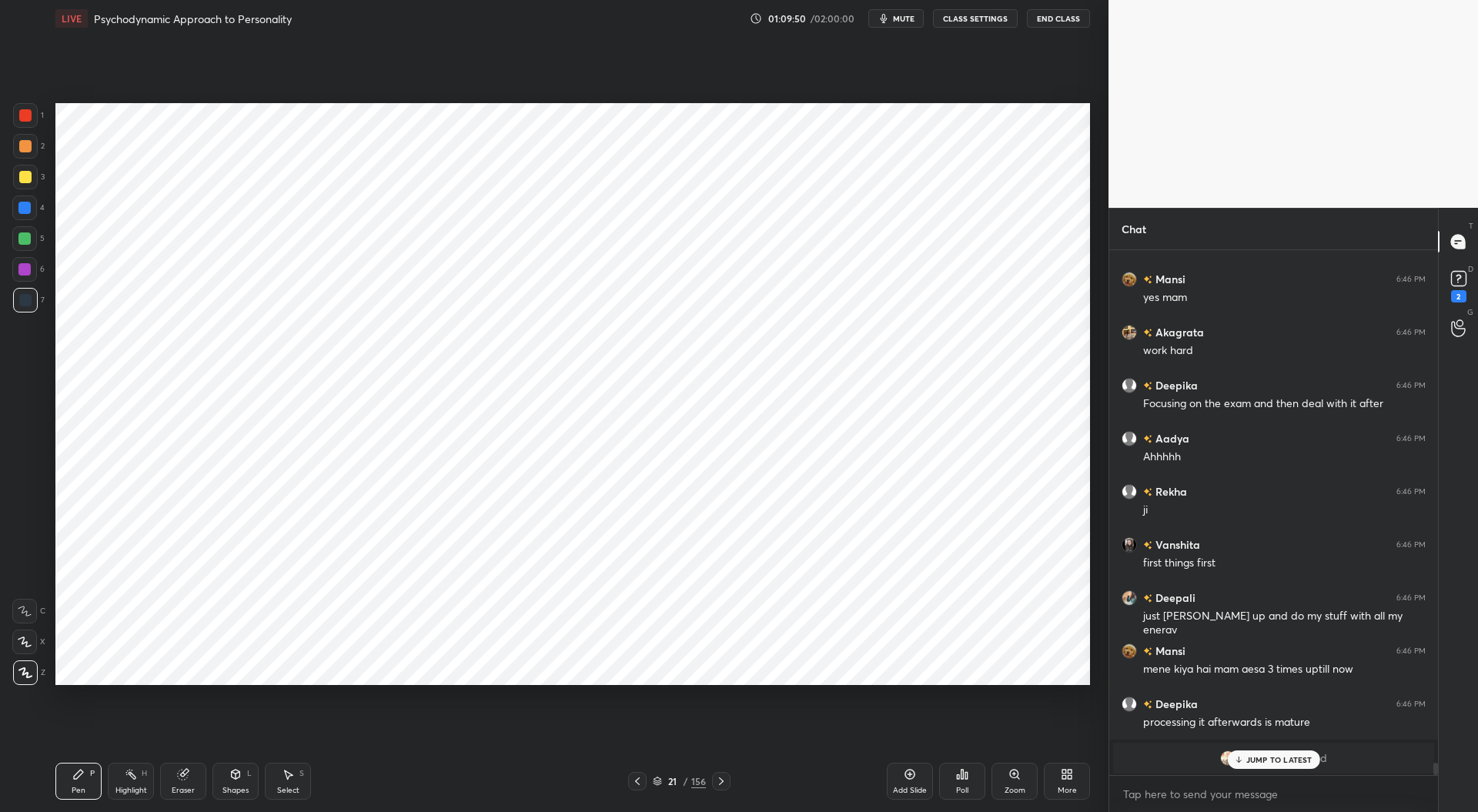
click at [26, 263] on div at bounding box center [24, 269] width 24 height 24
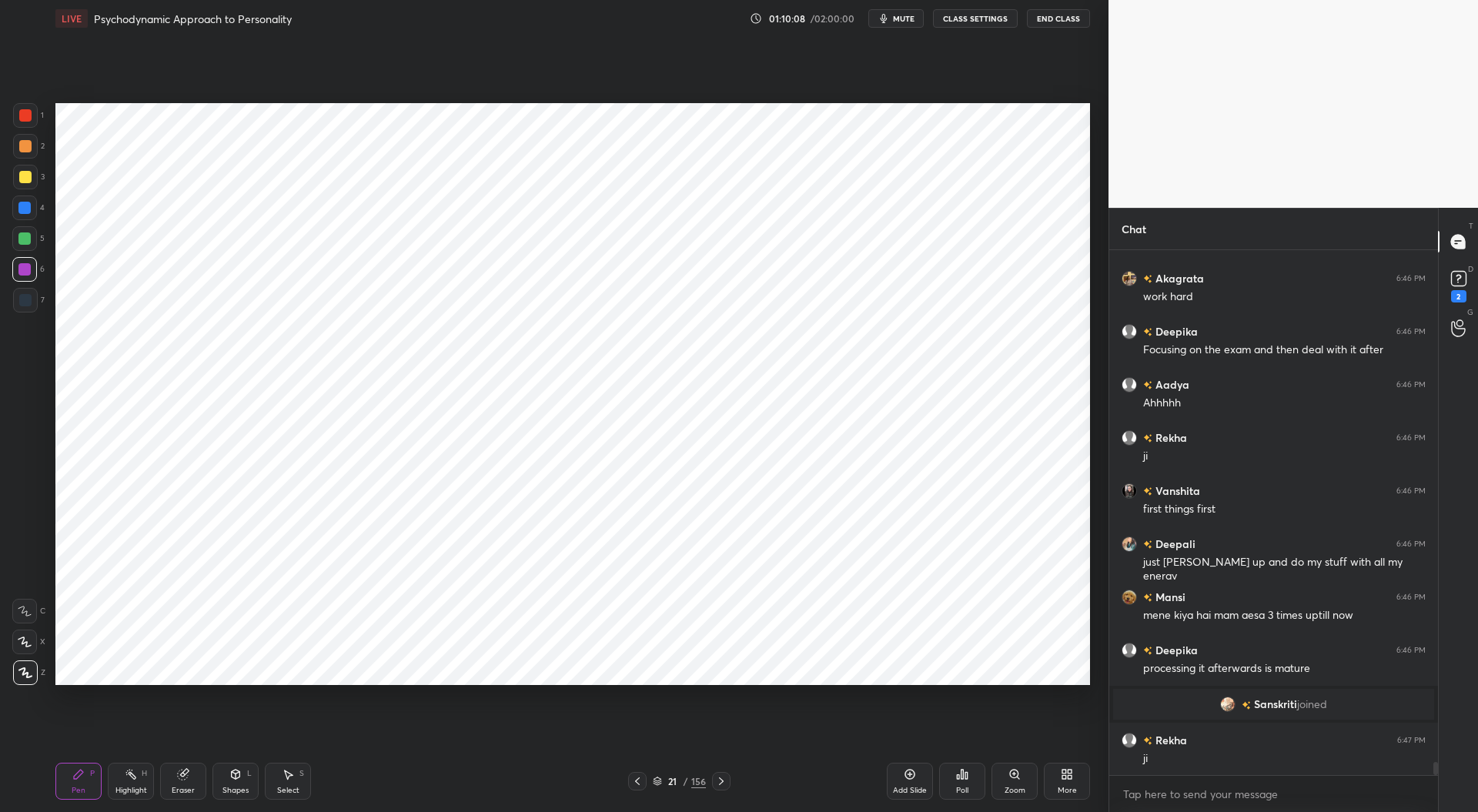
click at [191, 775] on div "Eraser" at bounding box center [182, 781] width 46 height 37
click at [83, 783] on div "Pen P" at bounding box center [78, 781] width 46 height 37
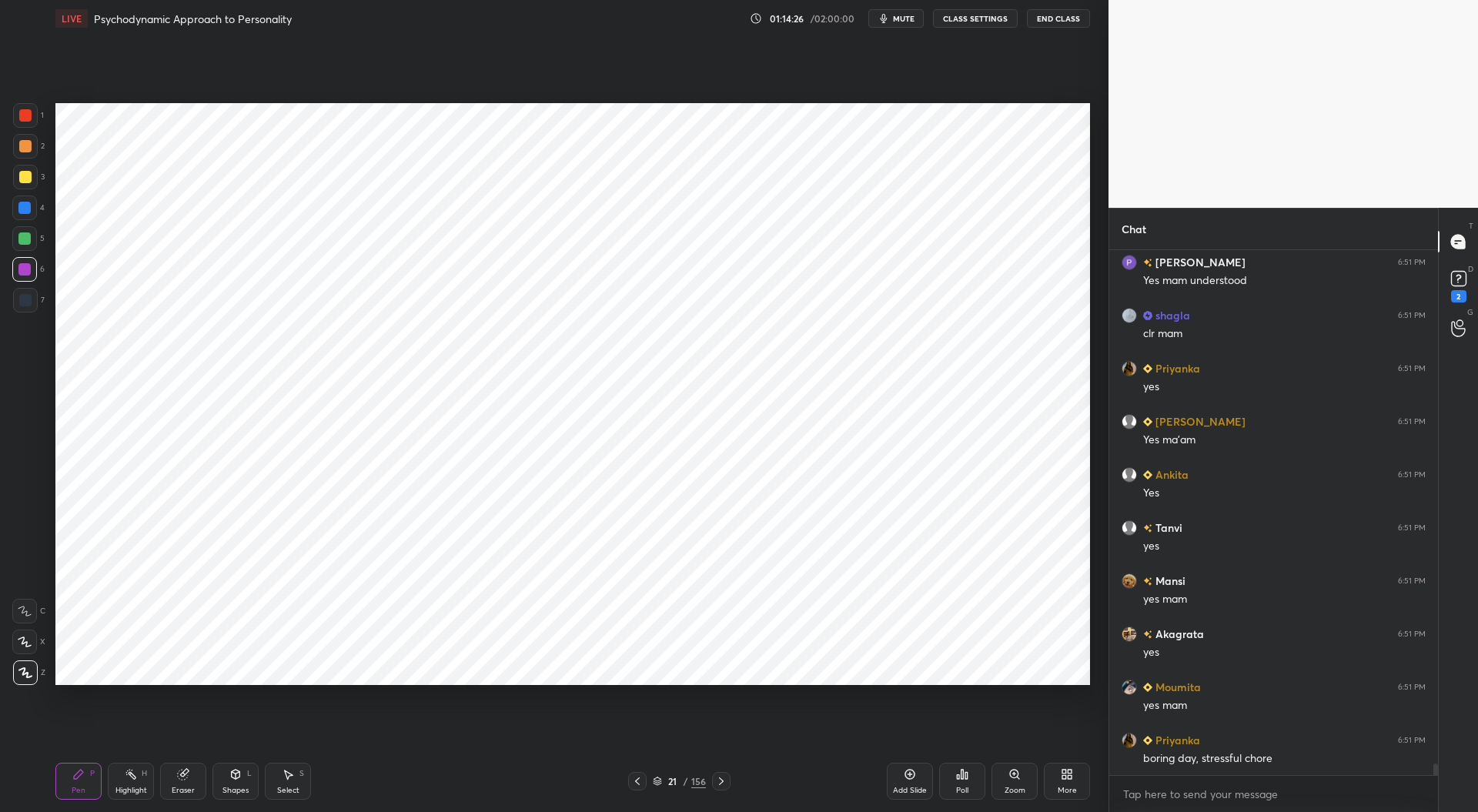
scroll to position [24006, 0]
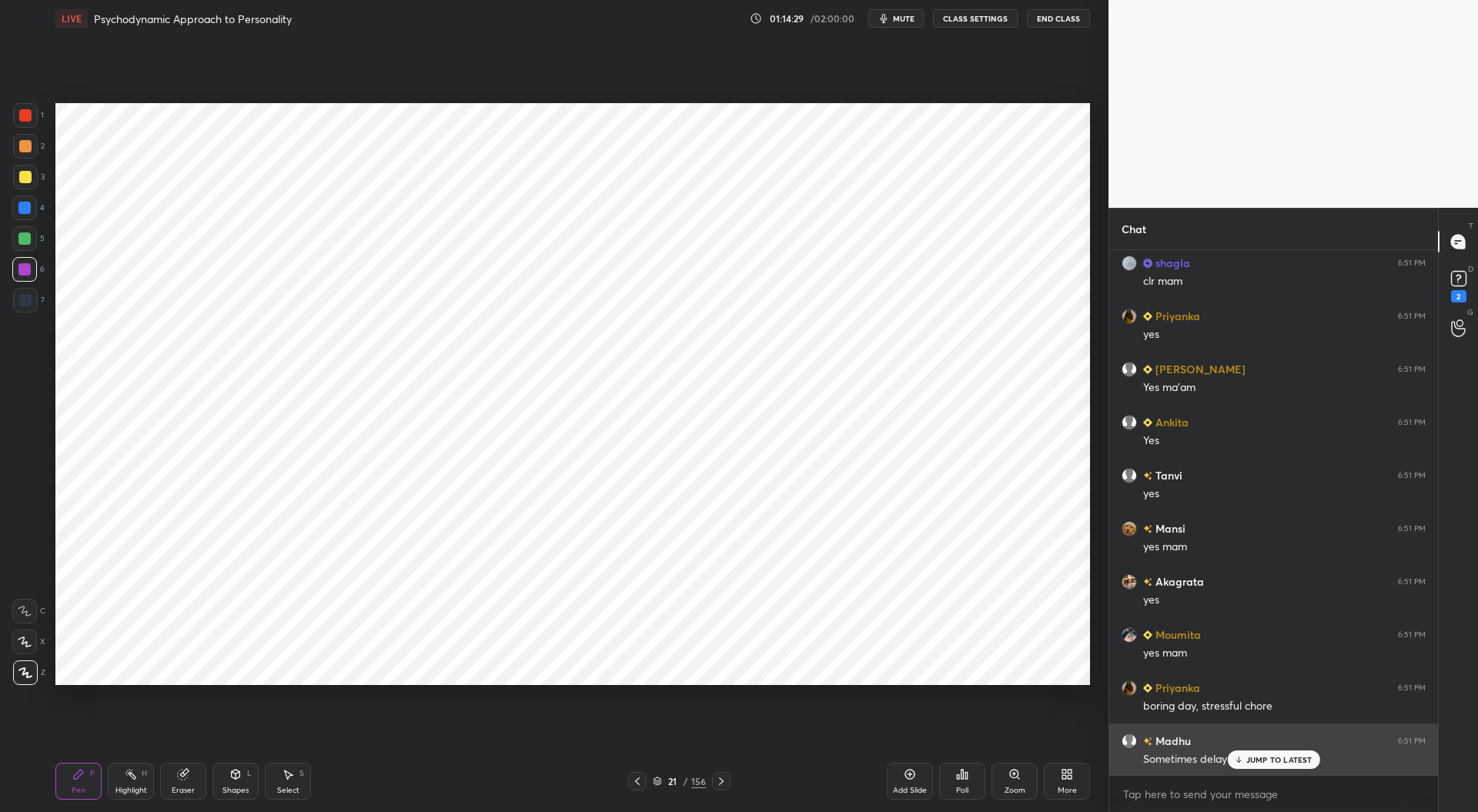
click at [1266, 764] on p "JUMP TO LATEST" at bounding box center [1279, 759] width 66 height 9
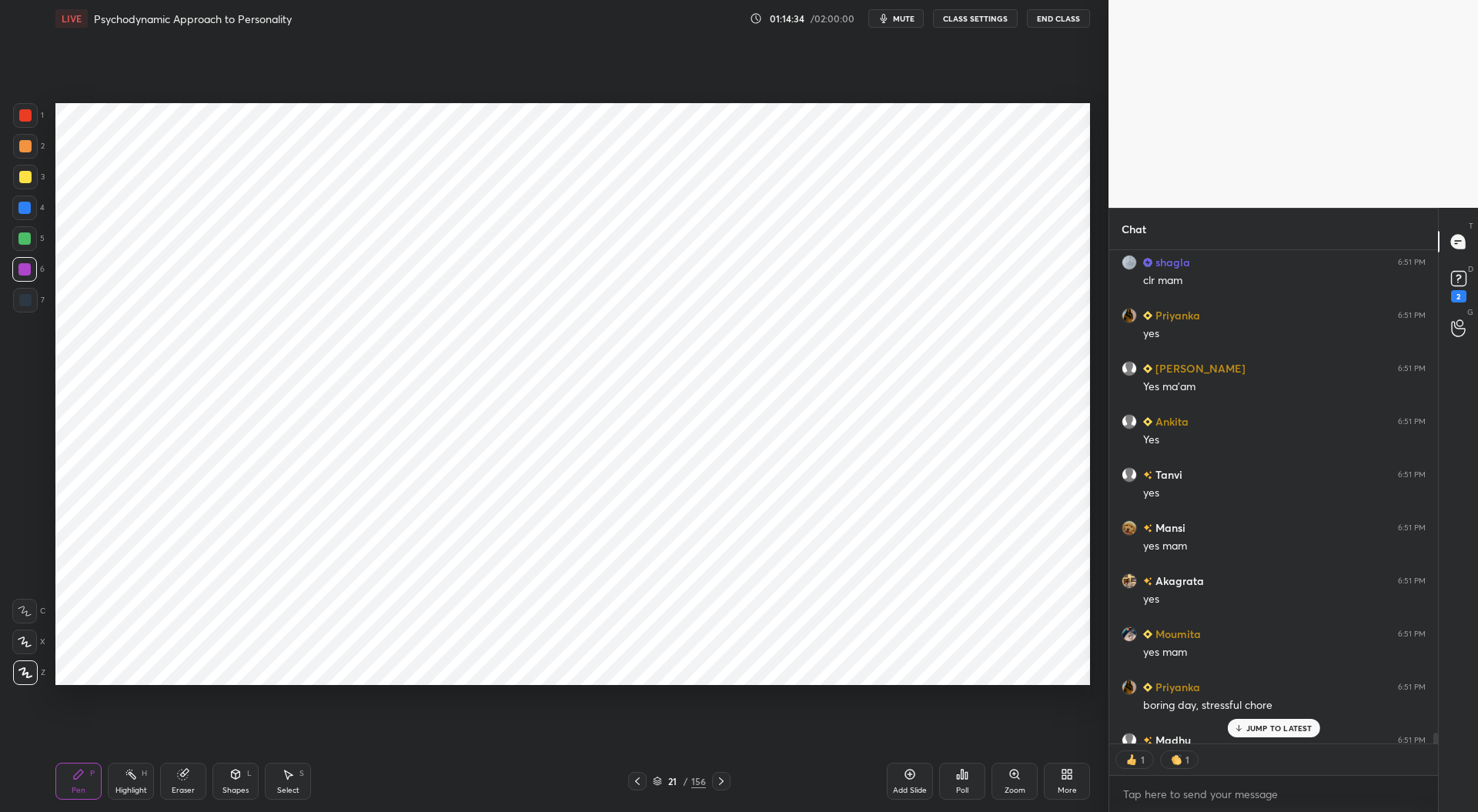
click at [656, 775] on div "21 / 156" at bounding box center [679, 781] width 54 height 14
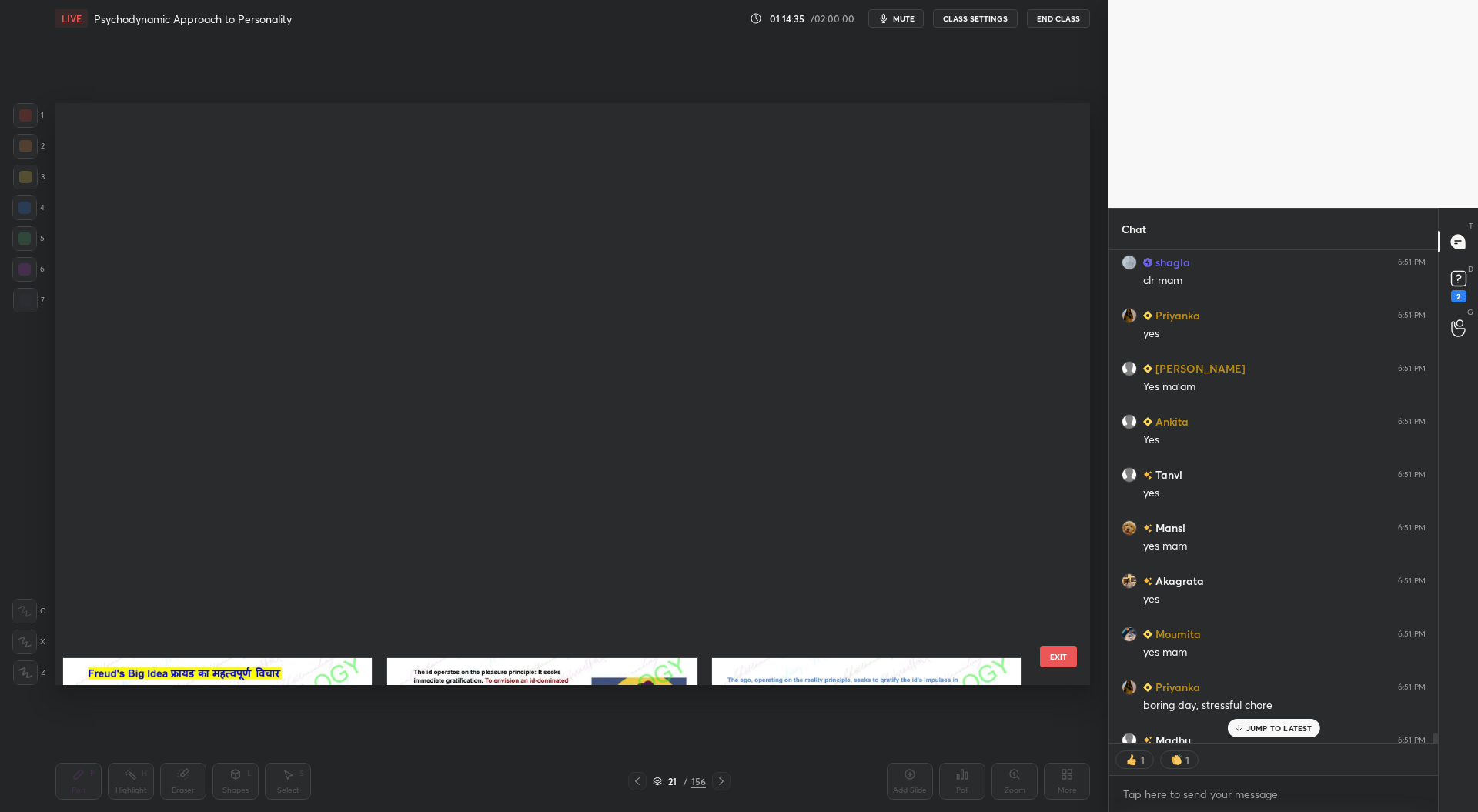
scroll to position [577, 1027]
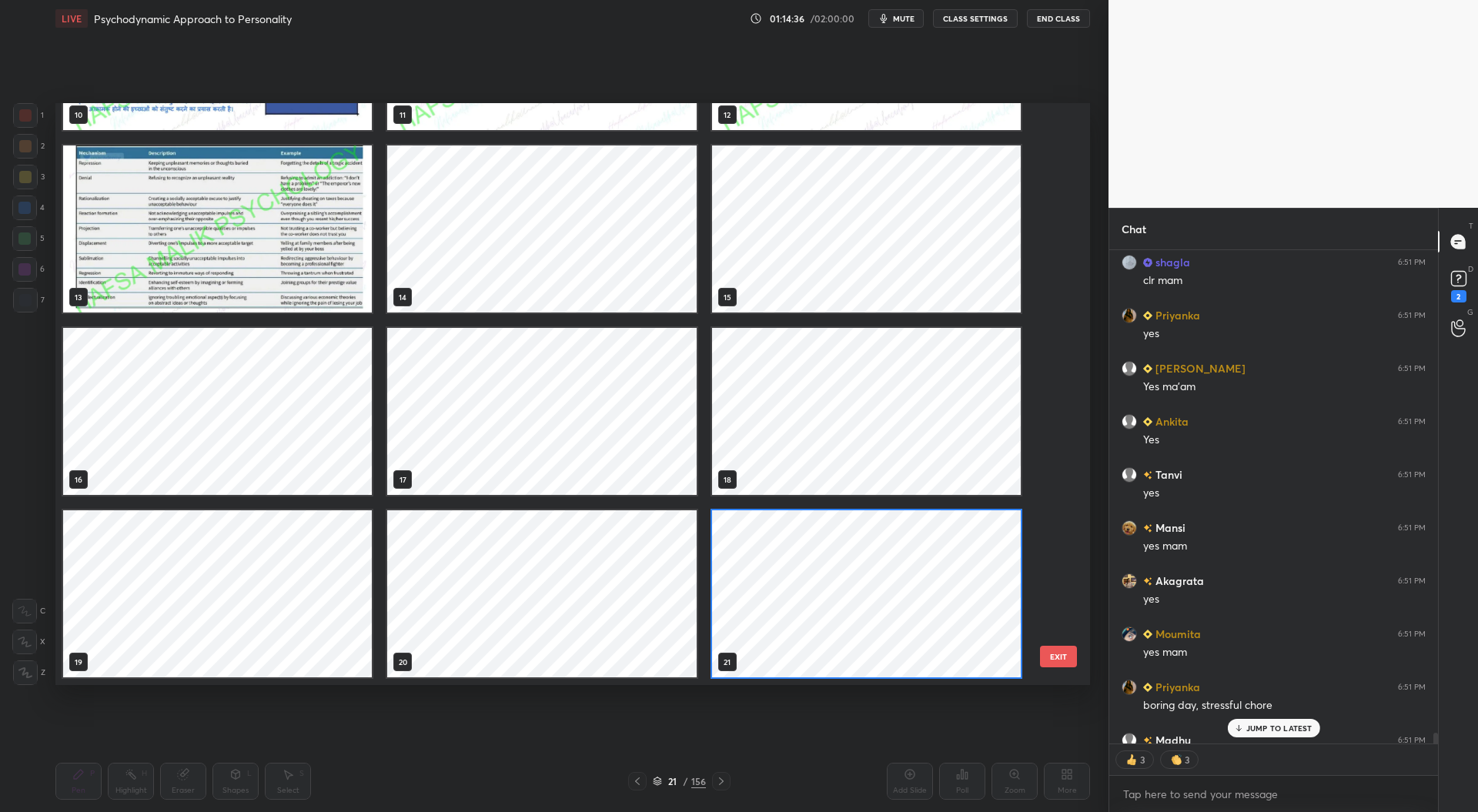
click at [218, 255] on img "grid" at bounding box center [217, 229] width 309 height 167
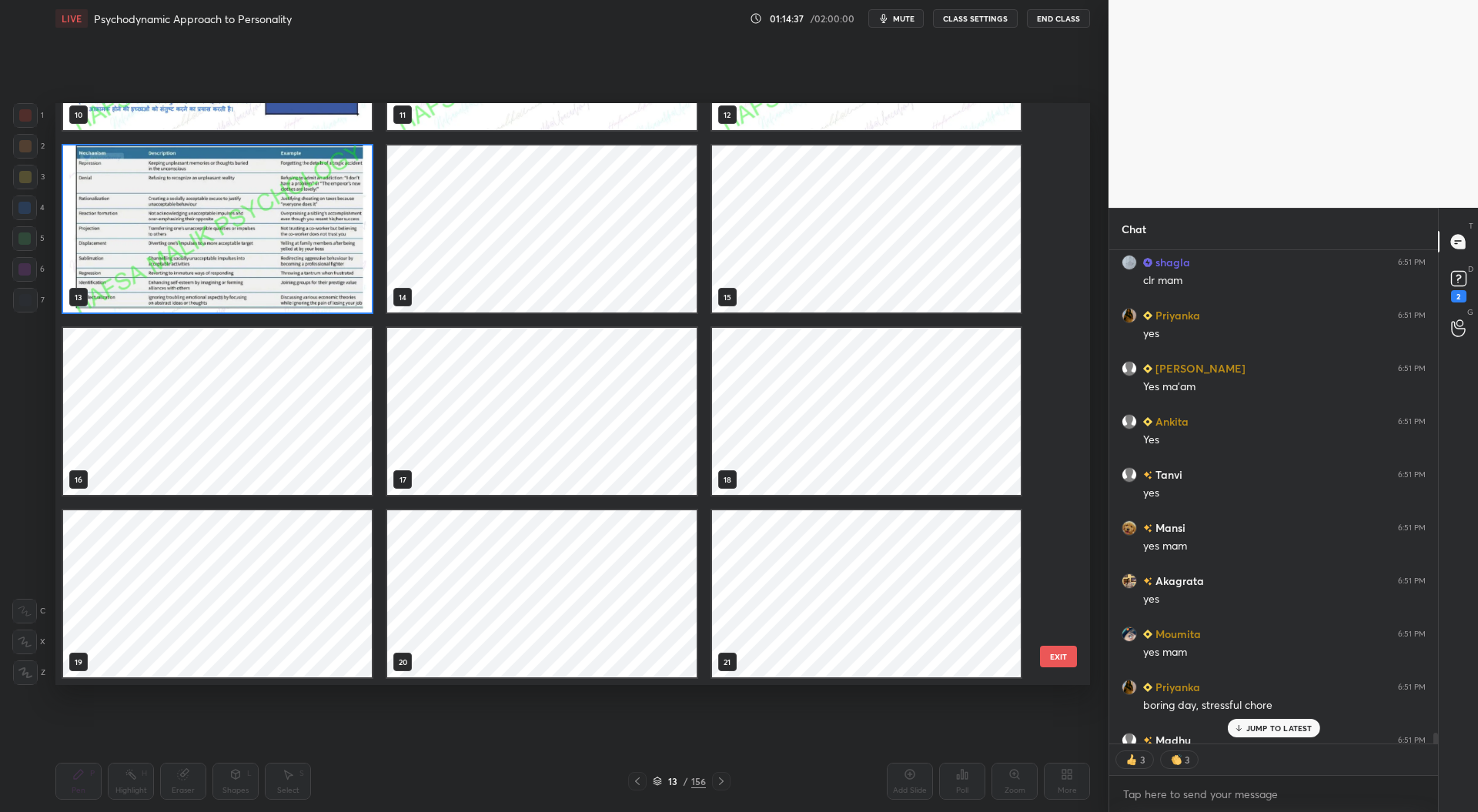
click at [218, 254] on img "grid" at bounding box center [217, 229] width 309 height 167
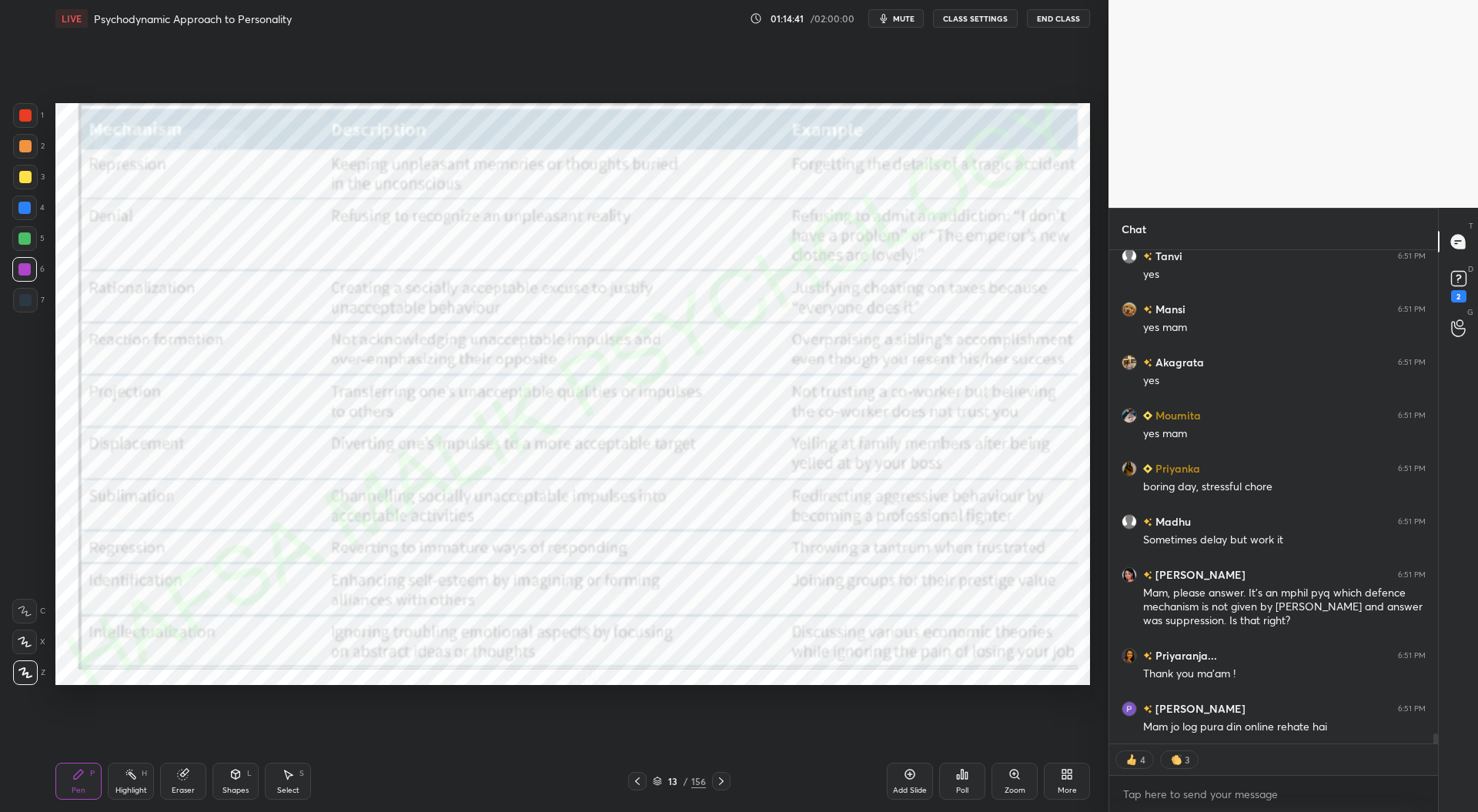
click at [662, 778] on div "13 / 156" at bounding box center [679, 781] width 54 height 14
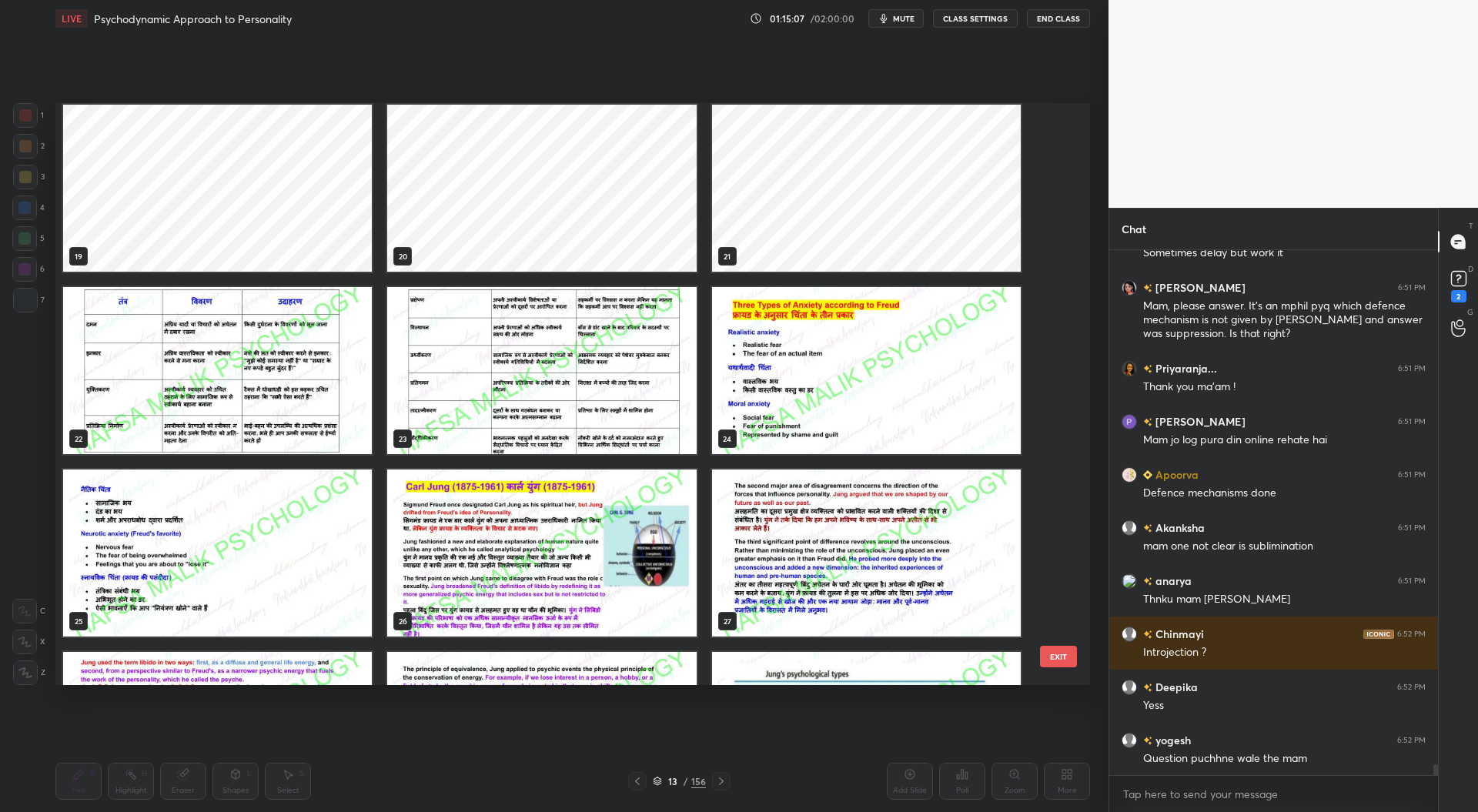
click at [793, 388] on img "grid" at bounding box center [866, 371] width 309 height 167
click at [794, 388] on img "grid" at bounding box center [866, 371] width 309 height 167
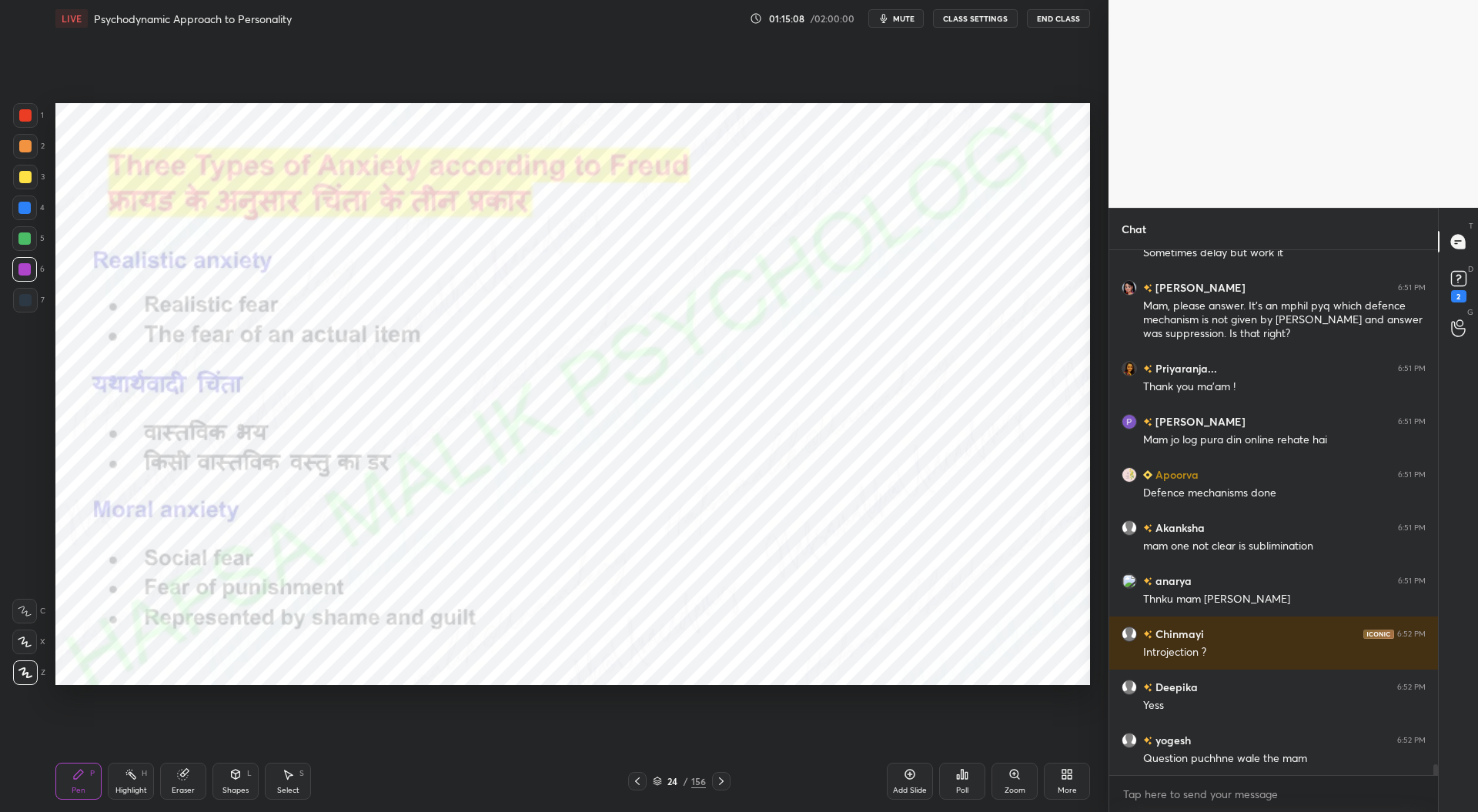
click at [794, 388] on img "grid" at bounding box center [866, 371] width 309 height 167
click at [638, 777] on icon at bounding box center [637, 781] width 13 height 13
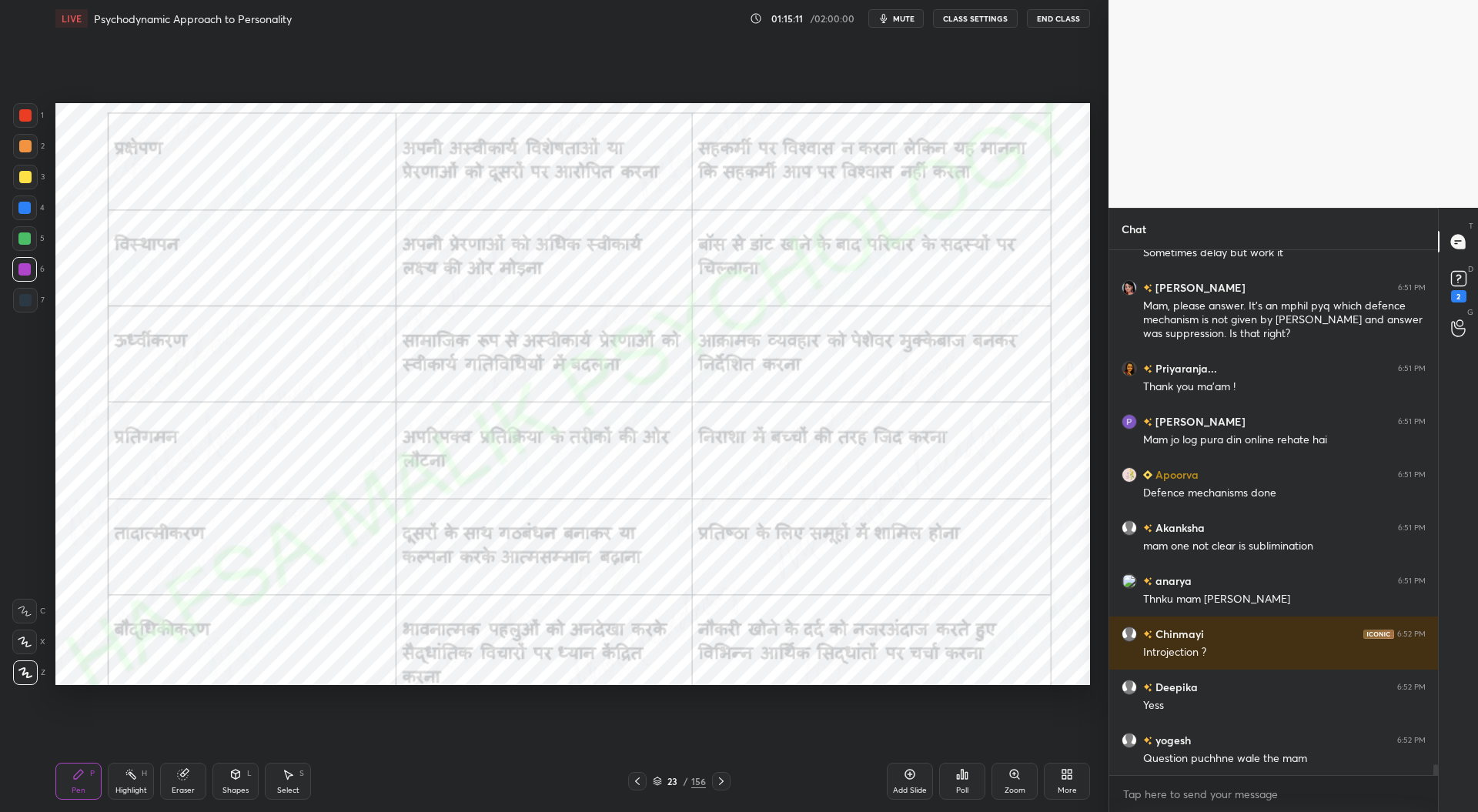
click at [919, 785] on div "Add Slide" at bounding box center [909, 781] width 46 height 37
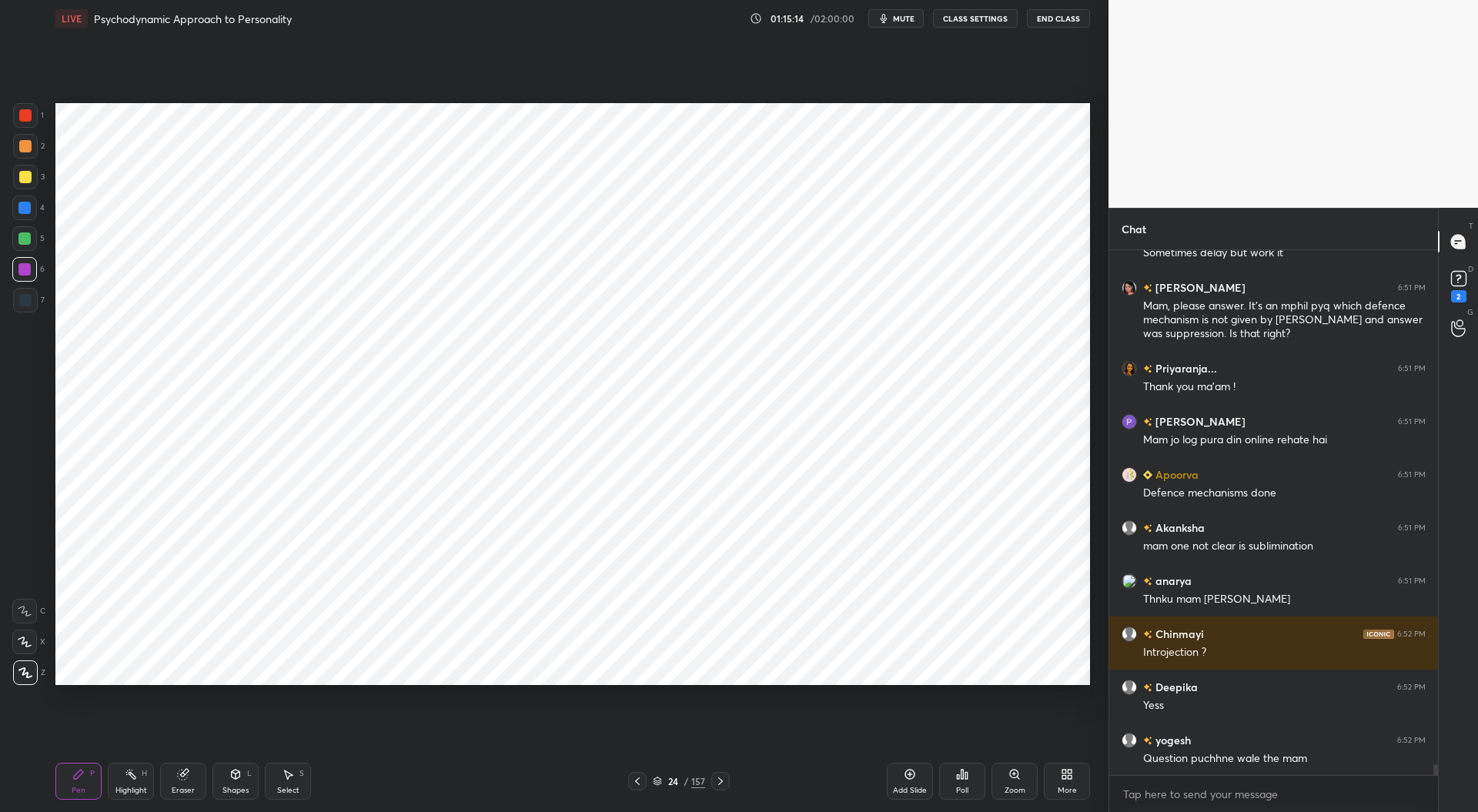
click at [20, 308] on div at bounding box center [24, 300] width 24 height 24
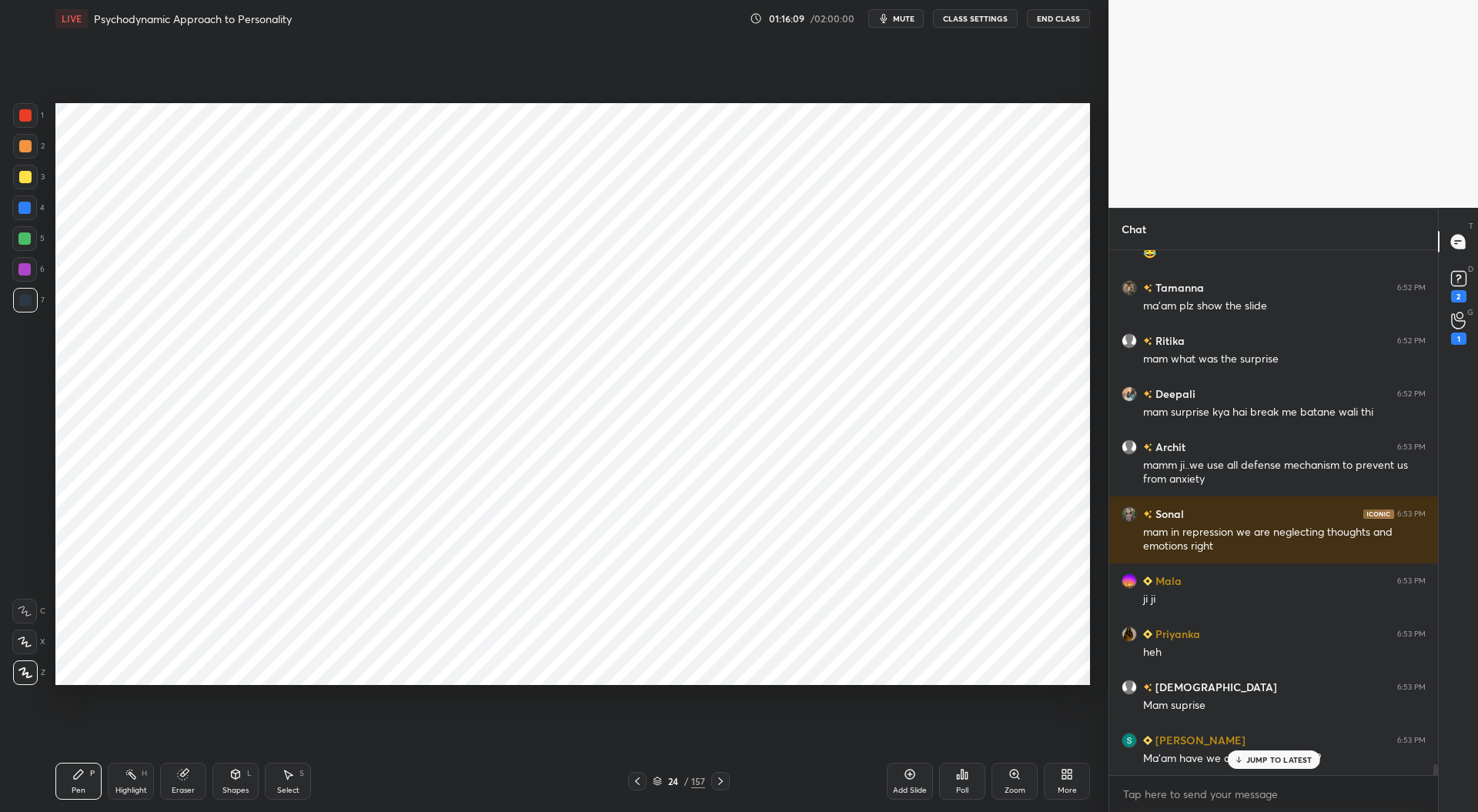
scroll to position [25492, 0]
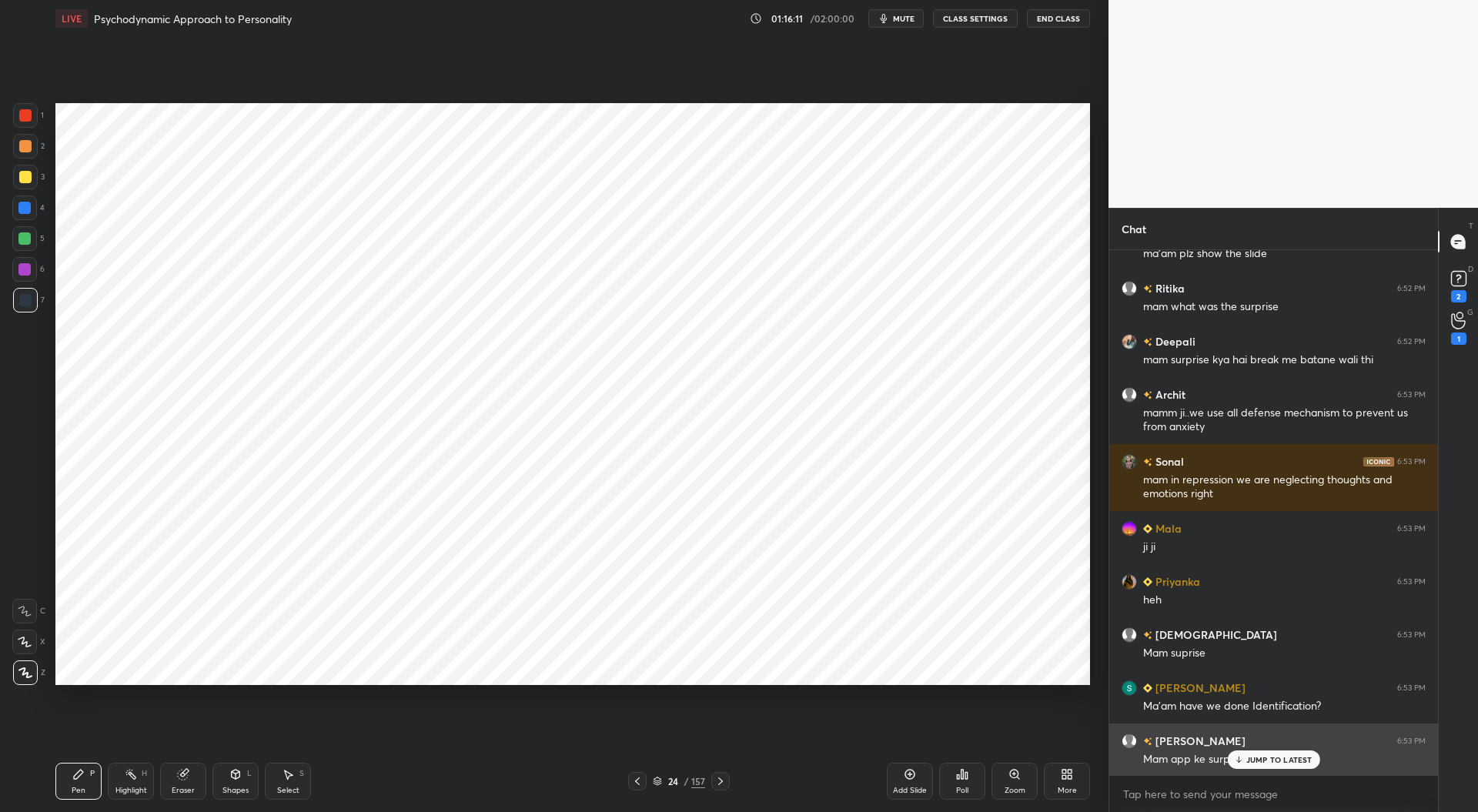
click at [1270, 756] on p "JUMP TO LATEST" at bounding box center [1279, 759] width 66 height 9
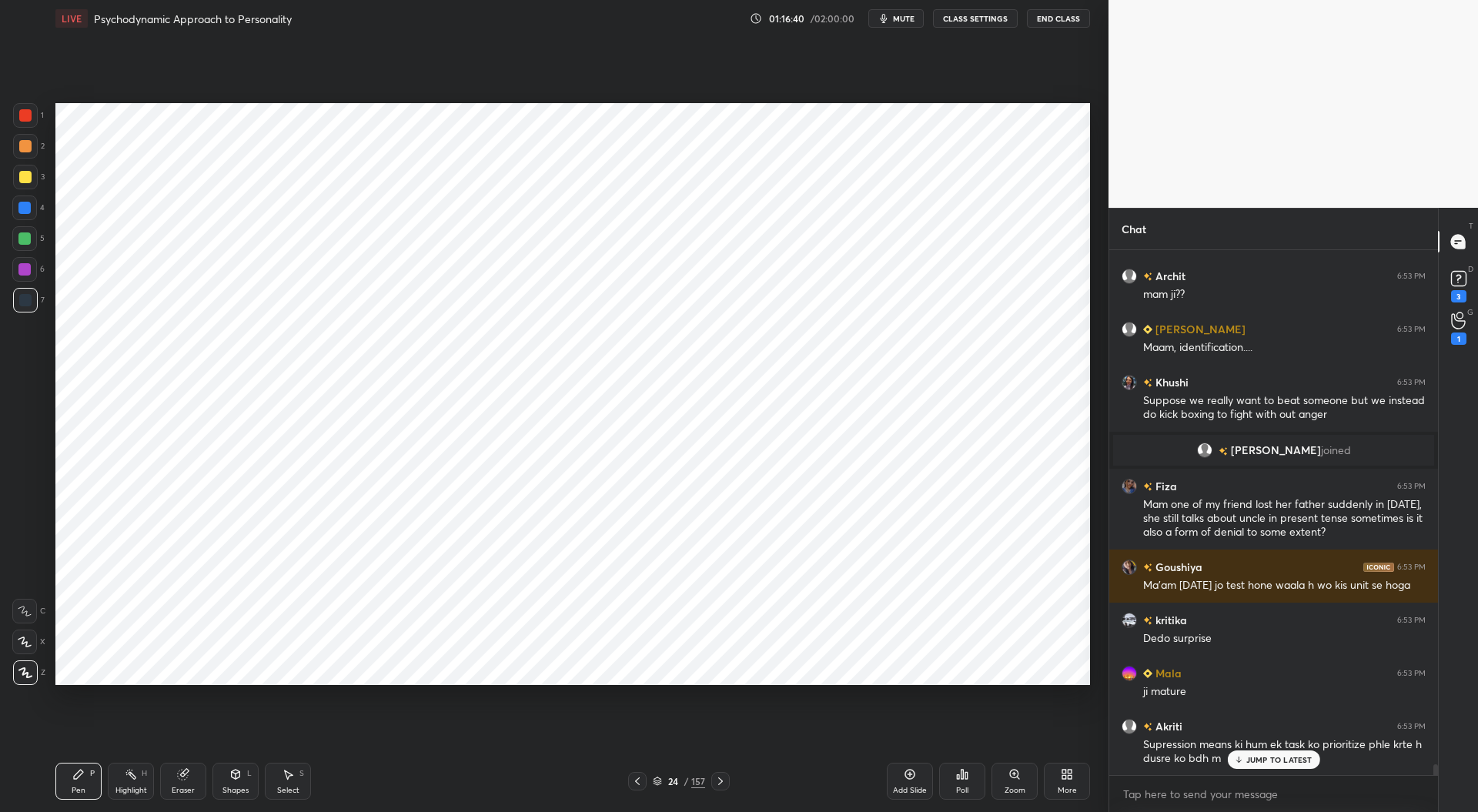
scroll to position [25231, 0]
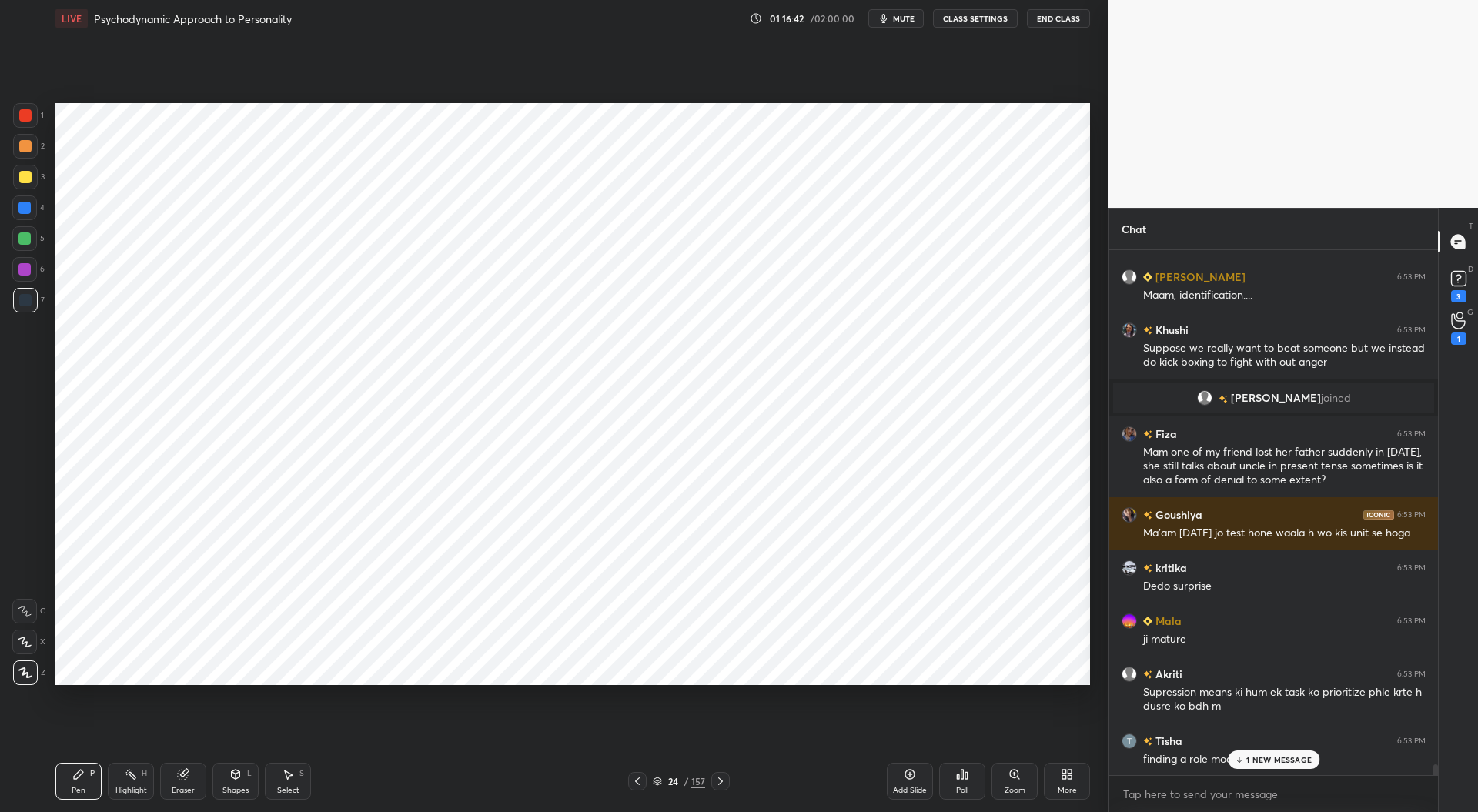
click at [1266, 802] on div "Role modelling someone" at bounding box center [1284, 811] width 282 height 18
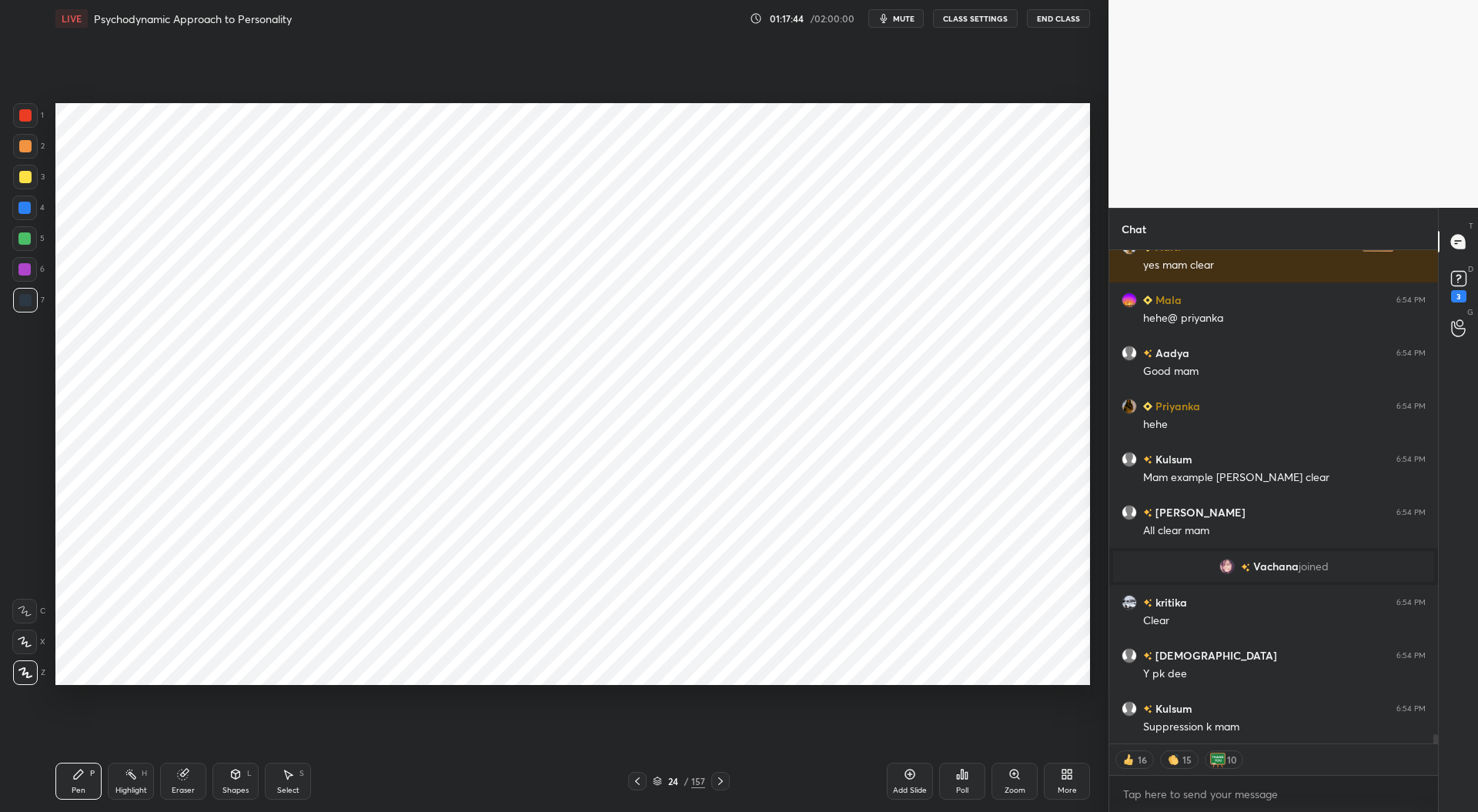
scroll to position [26297, 0]
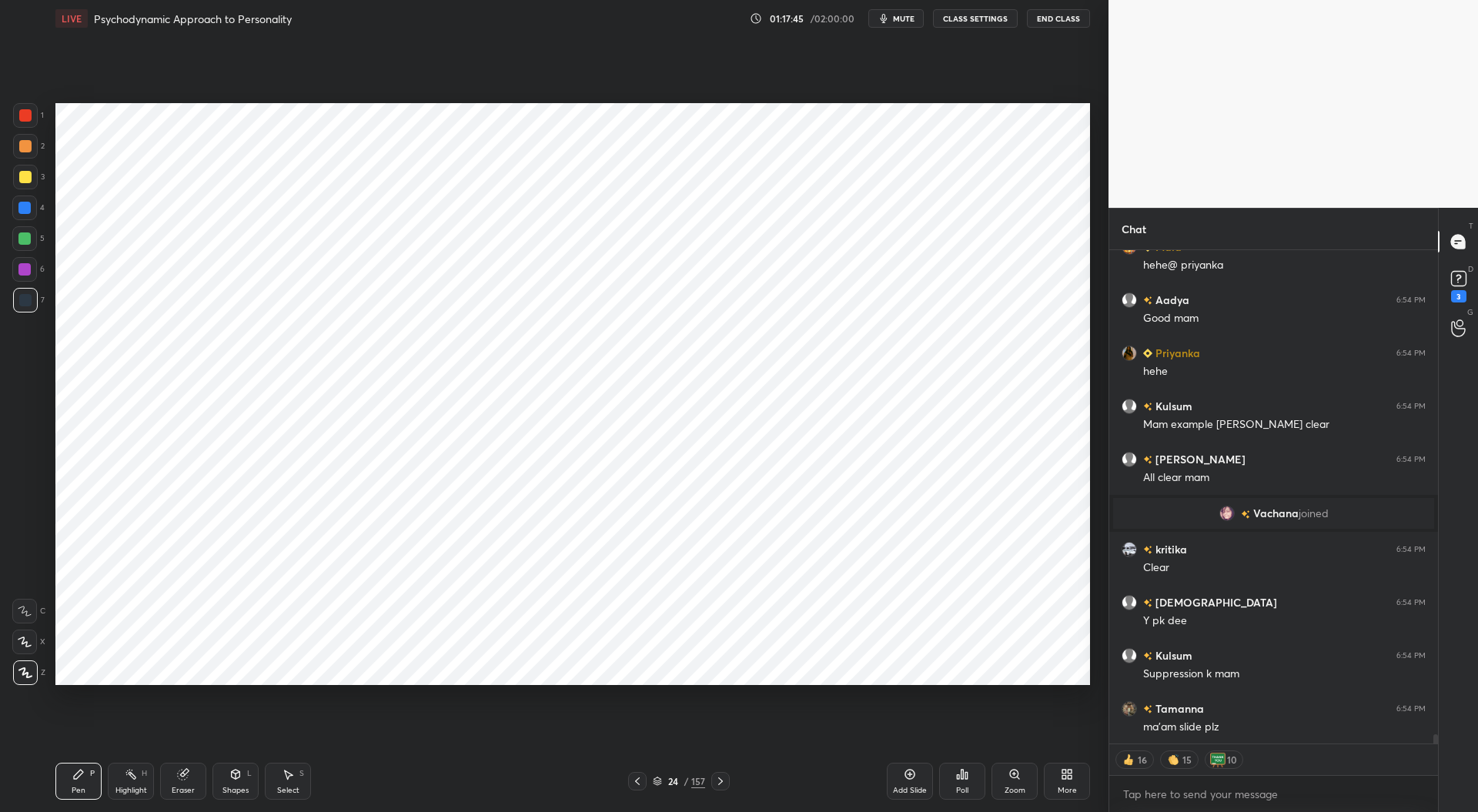
click at [638, 775] on div at bounding box center [637, 781] width 18 height 18
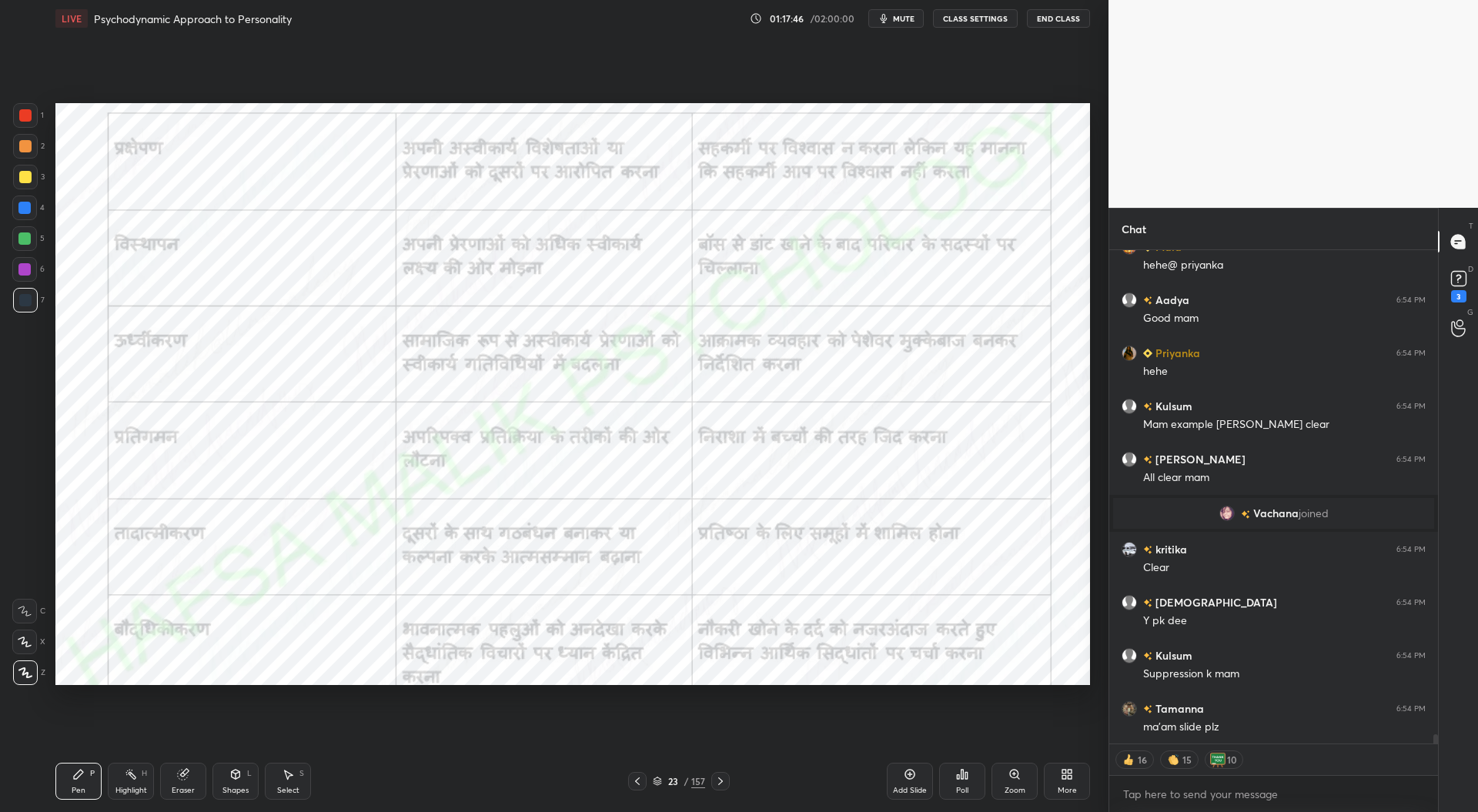
click at [640, 783] on icon at bounding box center [637, 781] width 13 height 13
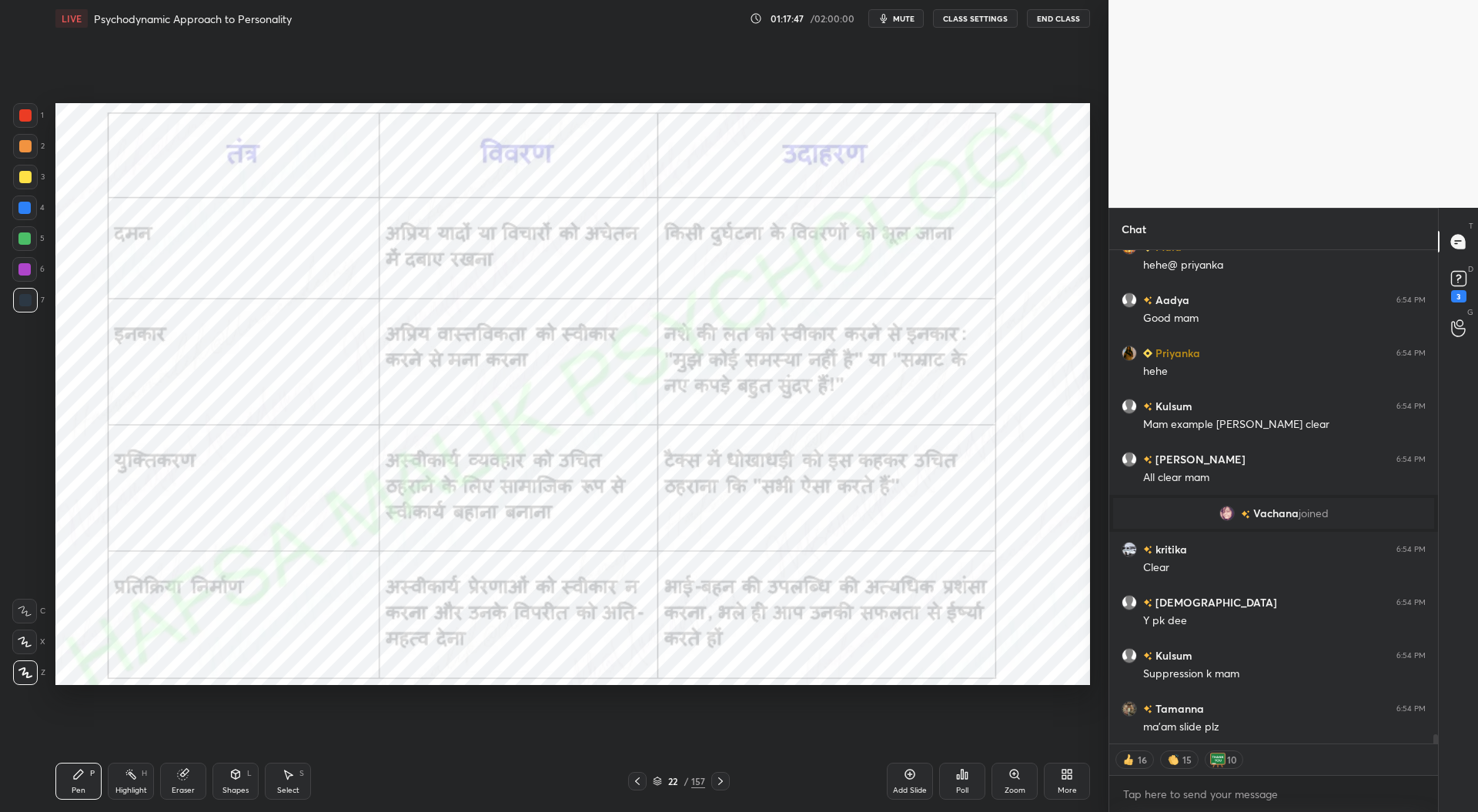
click at [639, 784] on icon at bounding box center [637, 781] width 13 height 13
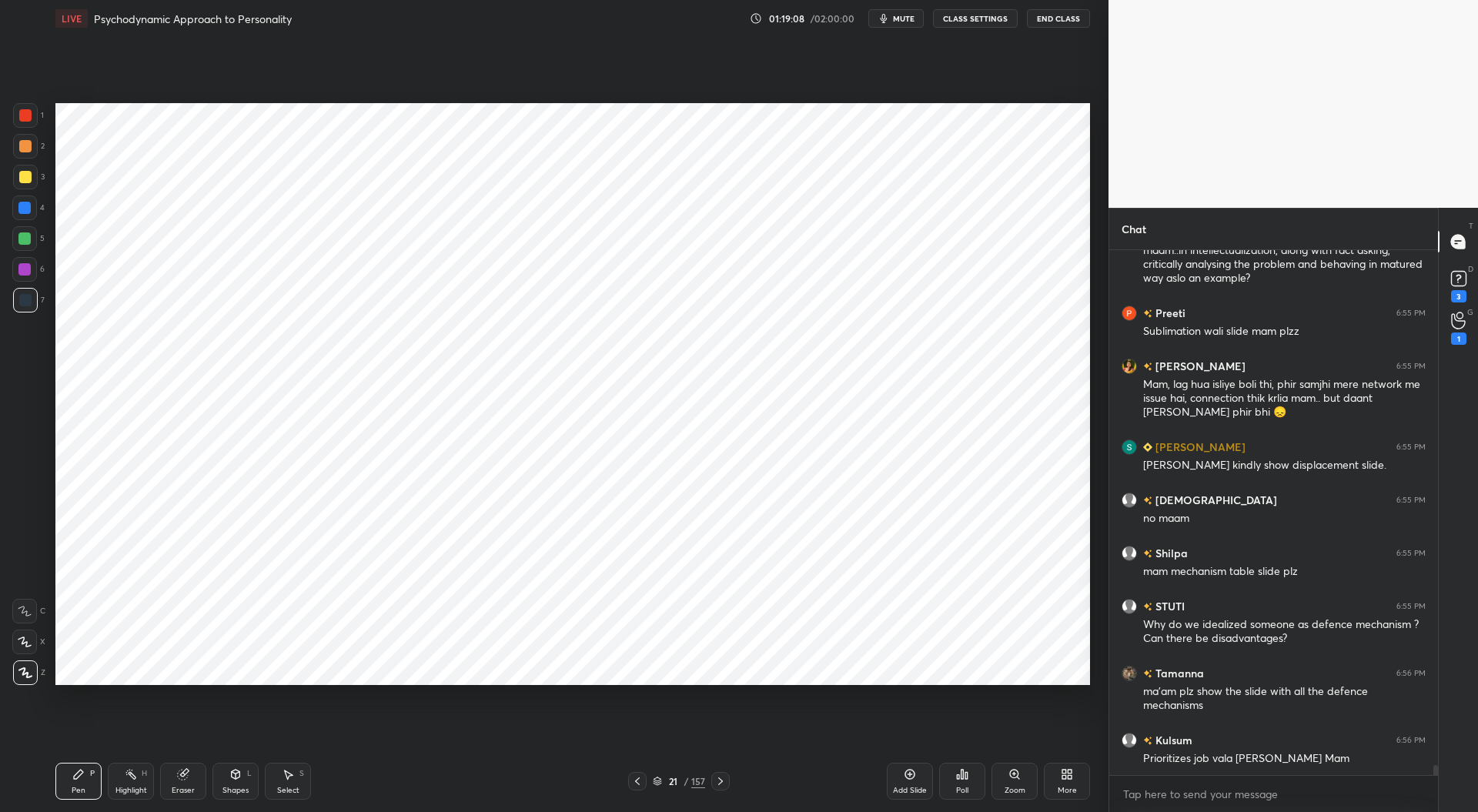
scroll to position [27206, 0]
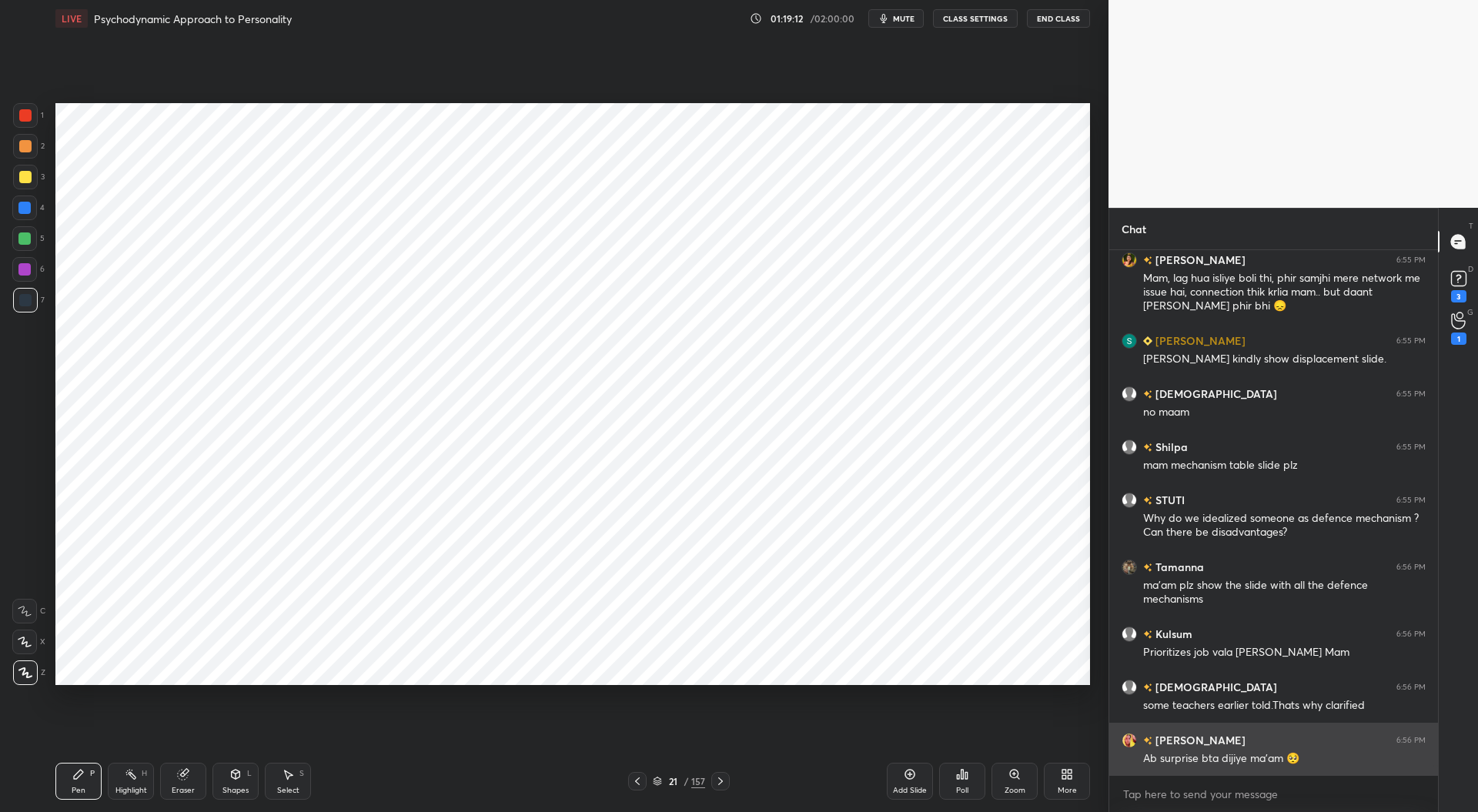
click at [1264, 759] on div "Ab surprise bta dijiye ma'am 🥺" at bounding box center [1284, 759] width 282 height 16
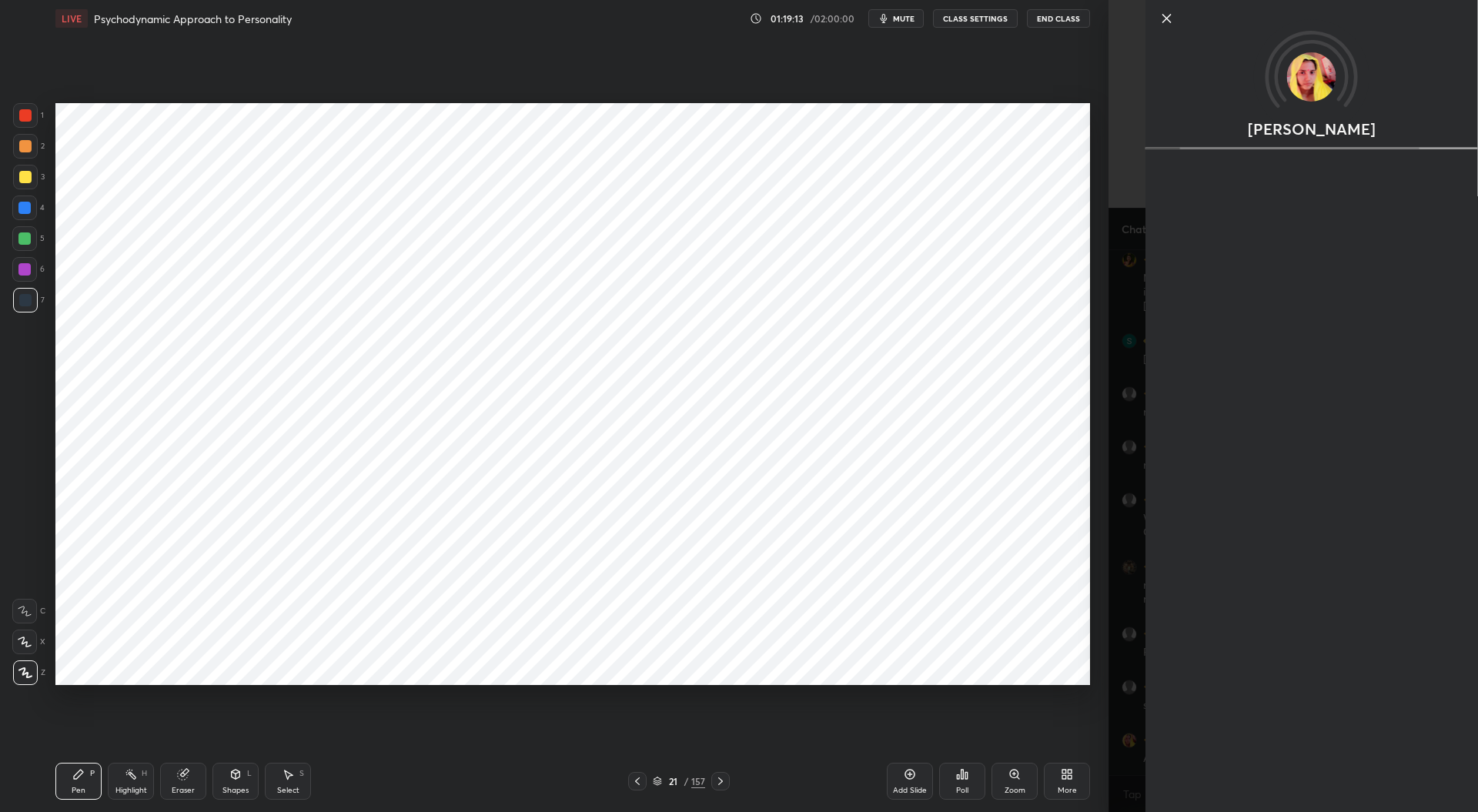
click at [1112, 711] on div "[PERSON_NAME]" at bounding box center [1292, 406] width 369 height 812
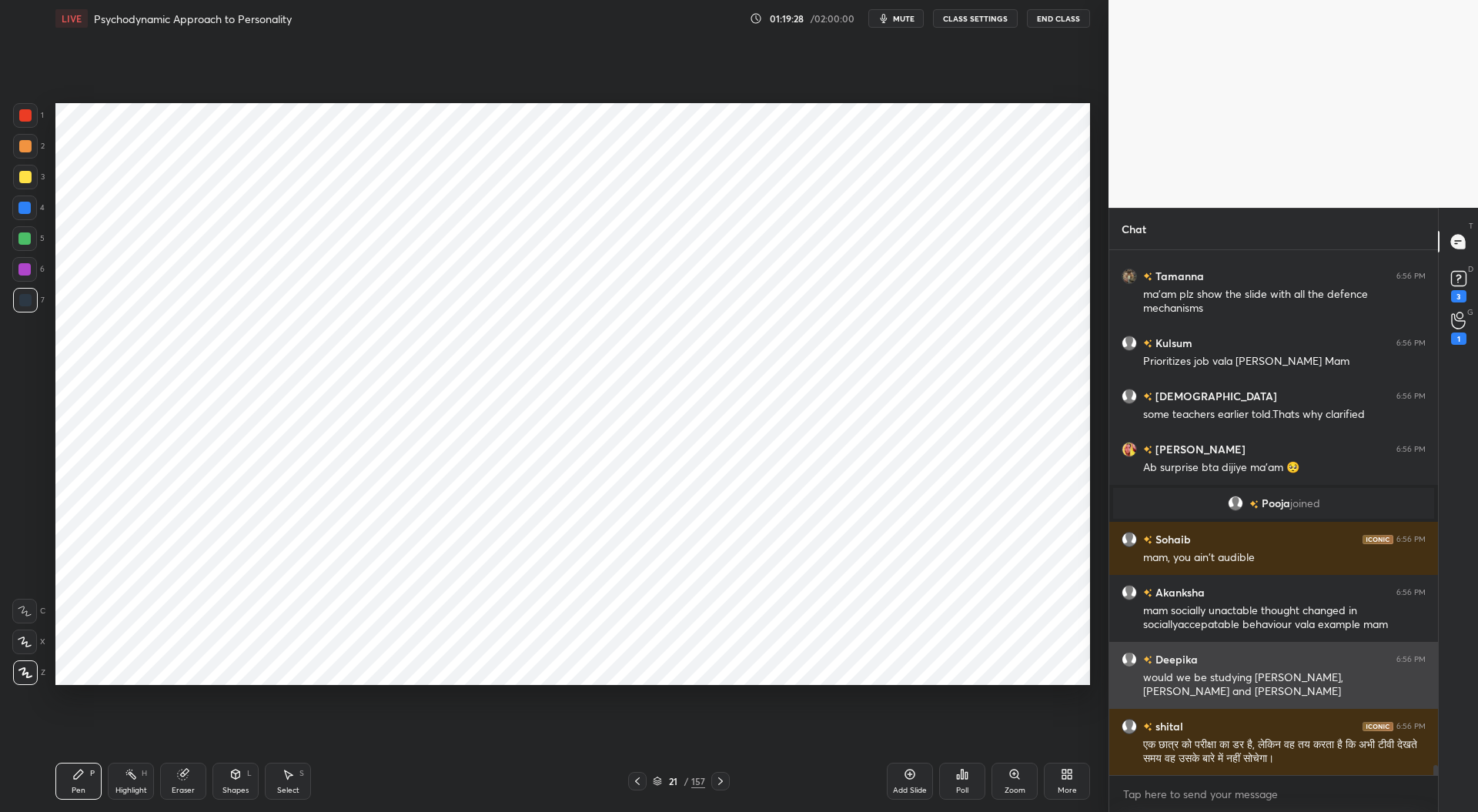
scroll to position [27588, 0]
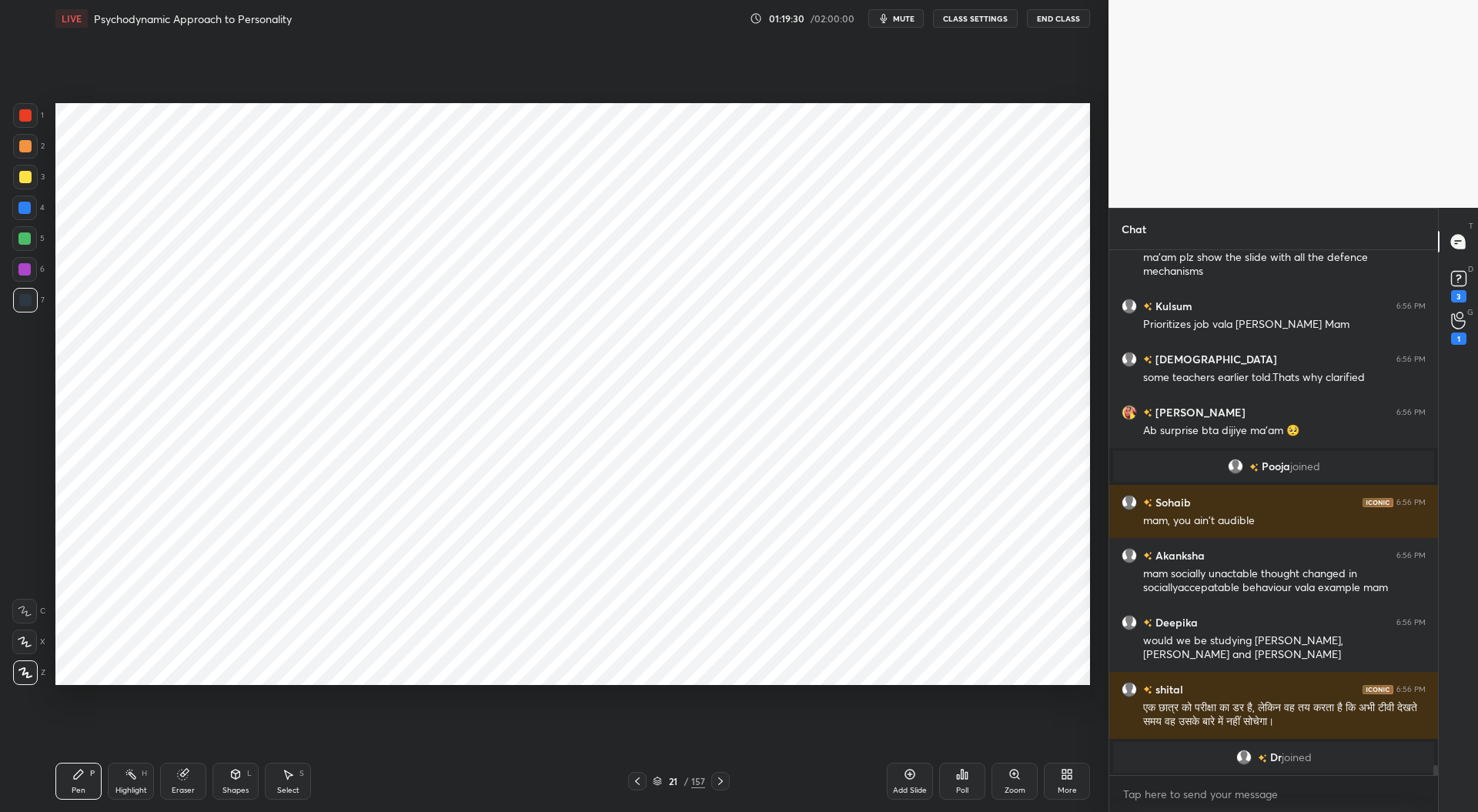
click at [635, 781] on icon at bounding box center [637, 781] width 5 height 8
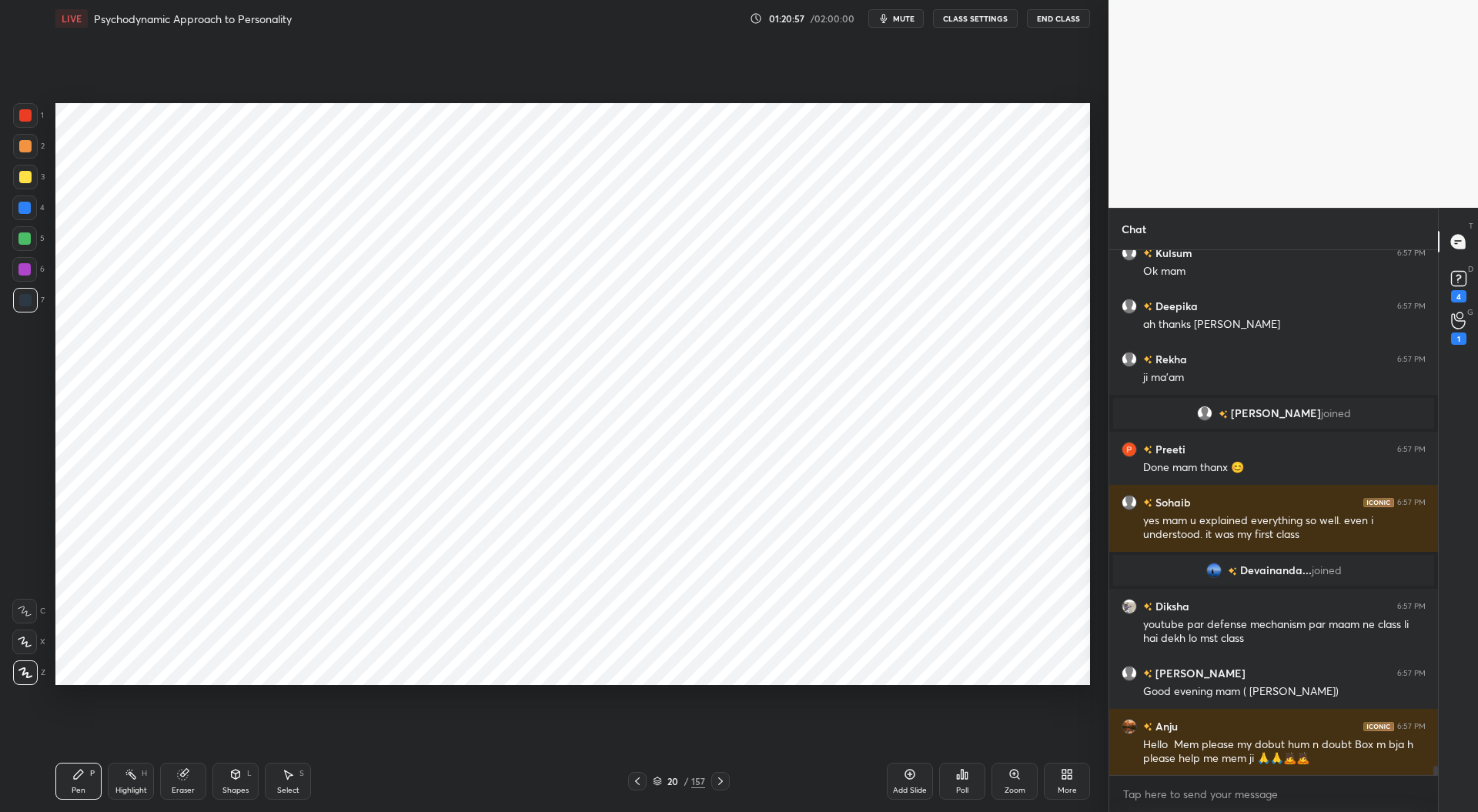
scroll to position [28461, 0]
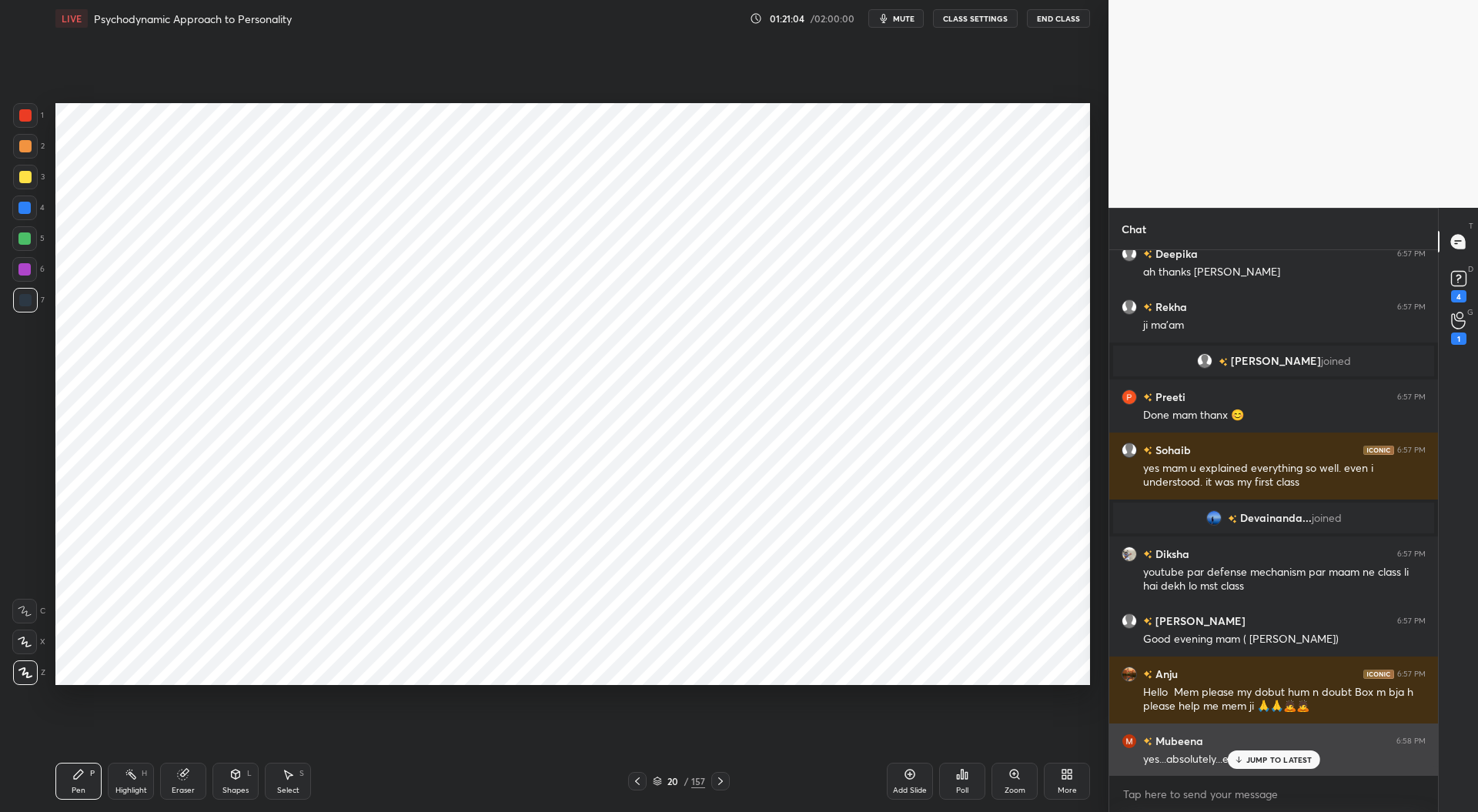
click at [1277, 763] on p "JUMP TO LATEST" at bounding box center [1279, 759] width 66 height 9
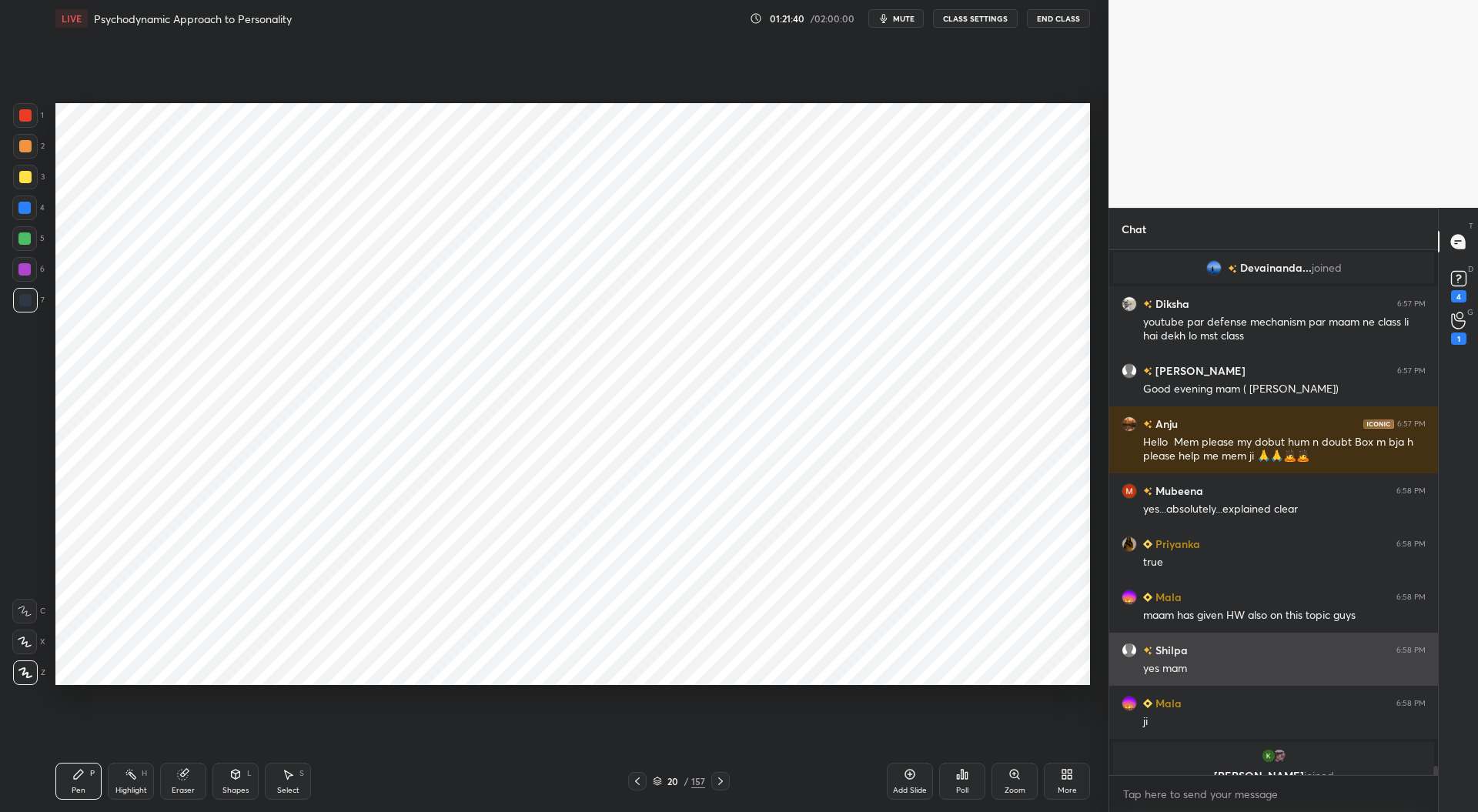
scroll to position [28658, 0]
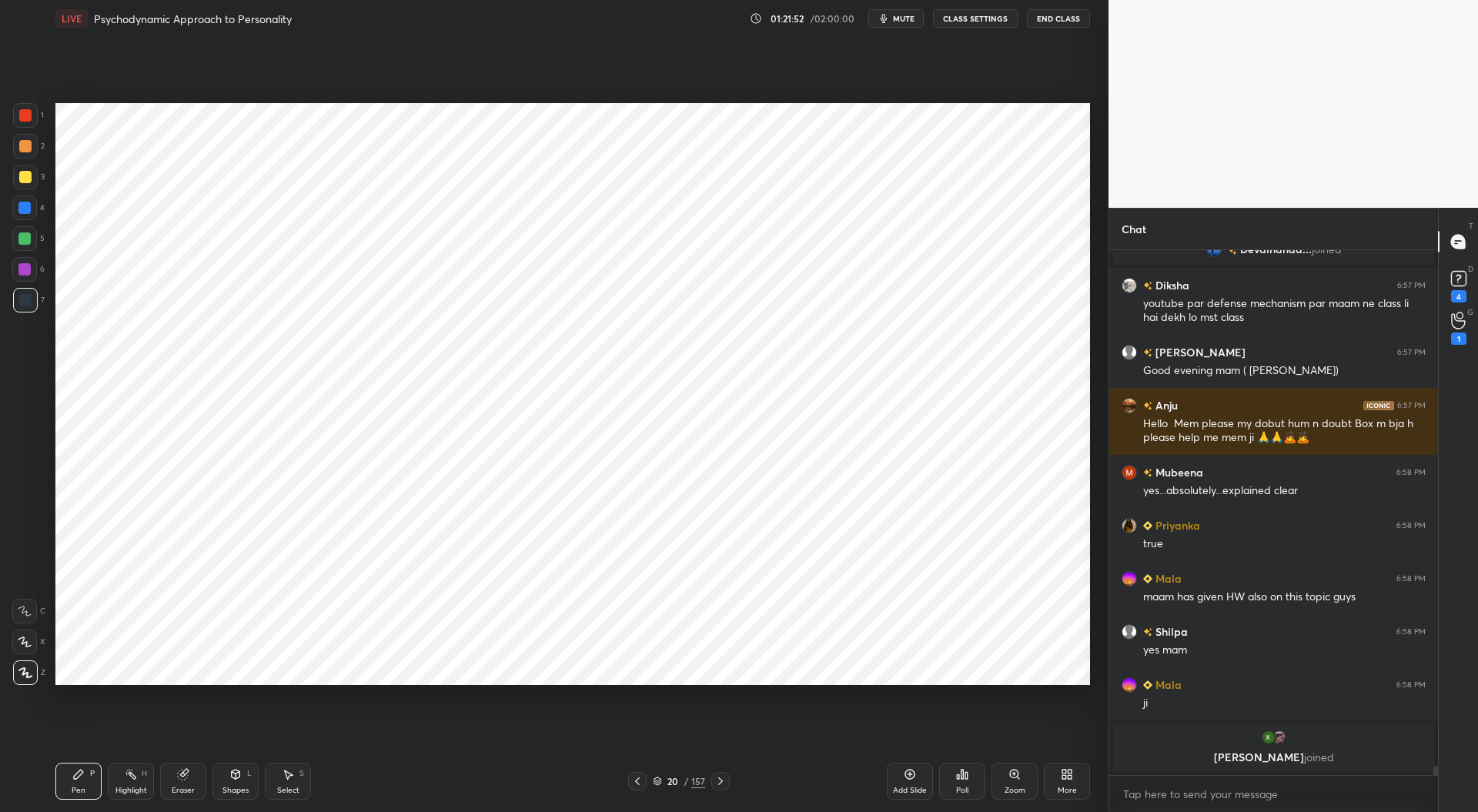
click at [639, 785] on icon at bounding box center [637, 781] width 5 height 8
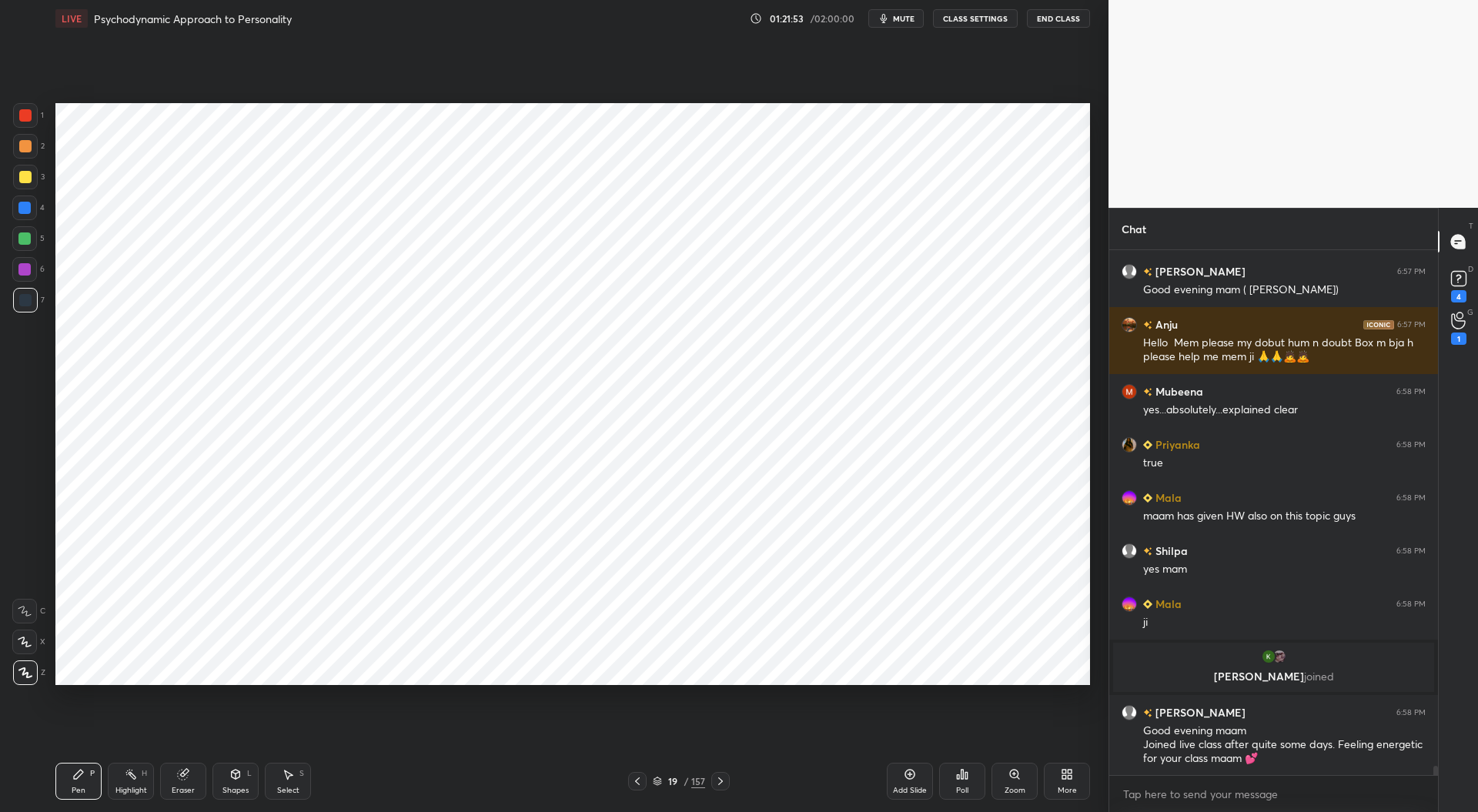
scroll to position [28623, 0]
click at [660, 778] on icon at bounding box center [656, 781] width 9 height 9
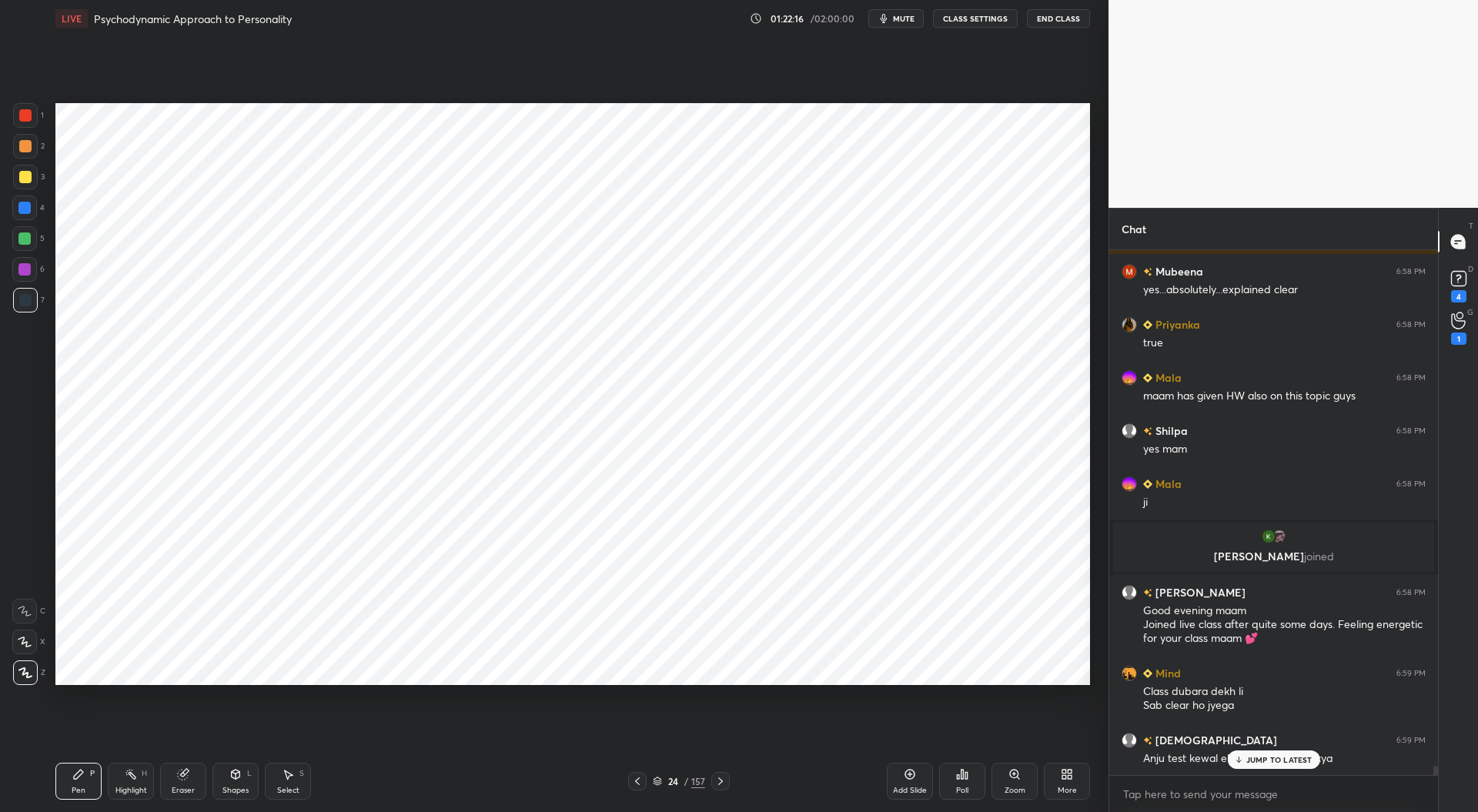
scroll to position [28766, 0]
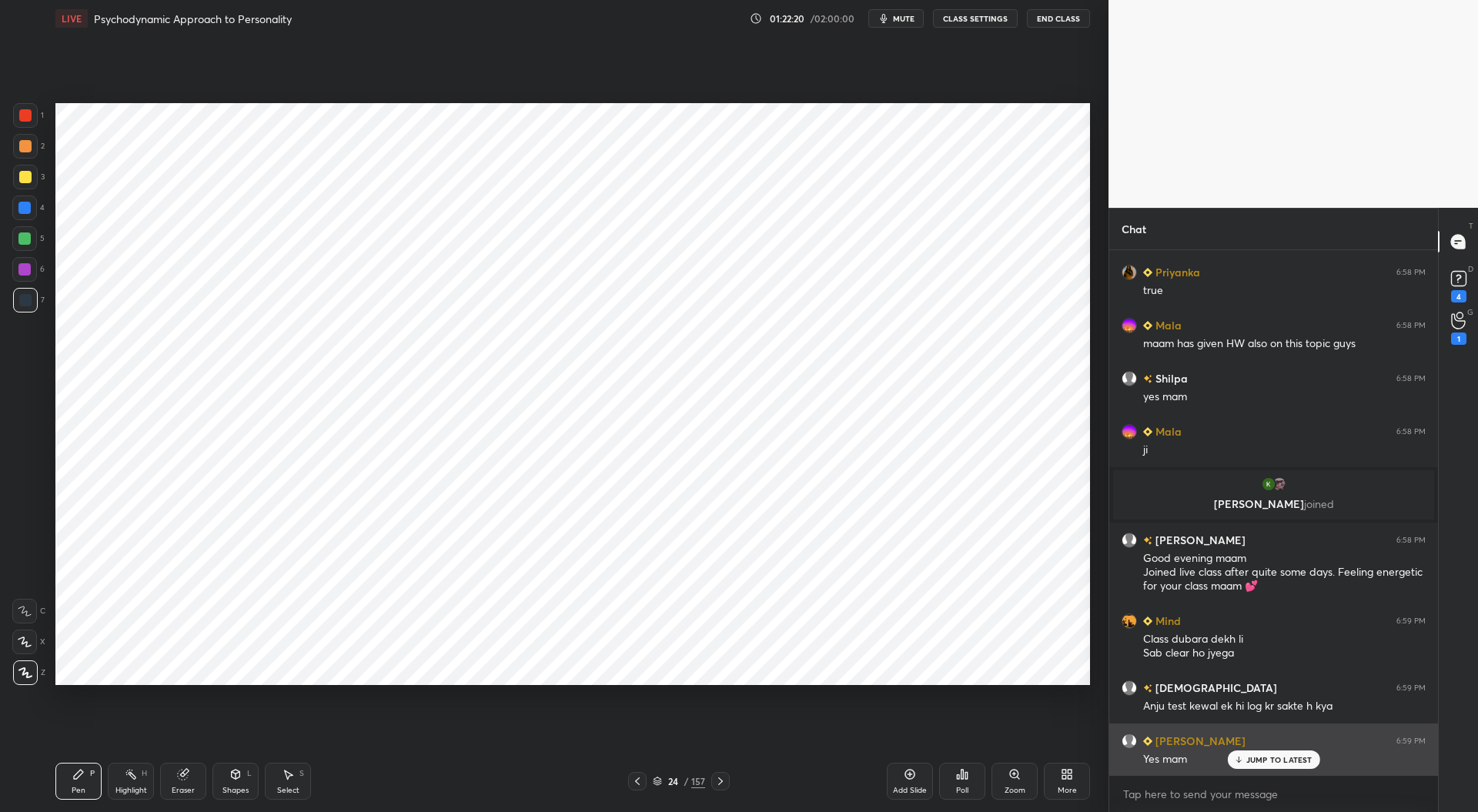
click at [1296, 756] on p "JUMP TO LATEST" at bounding box center [1279, 759] width 66 height 9
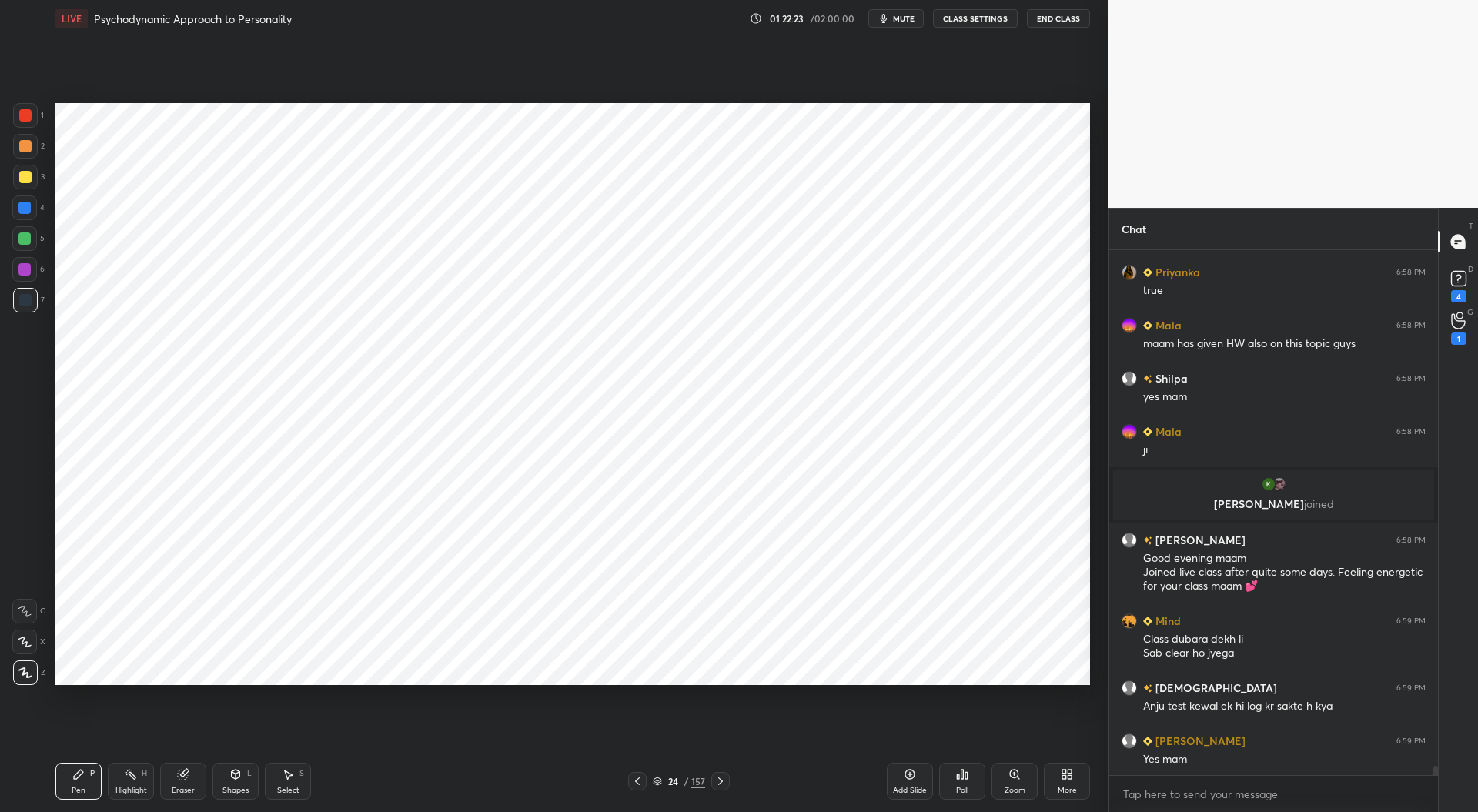
click at [186, 790] on div "Eraser" at bounding box center [183, 791] width 23 height 8
click at [29, 639] on icon at bounding box center [24, 641] width 13 height 13
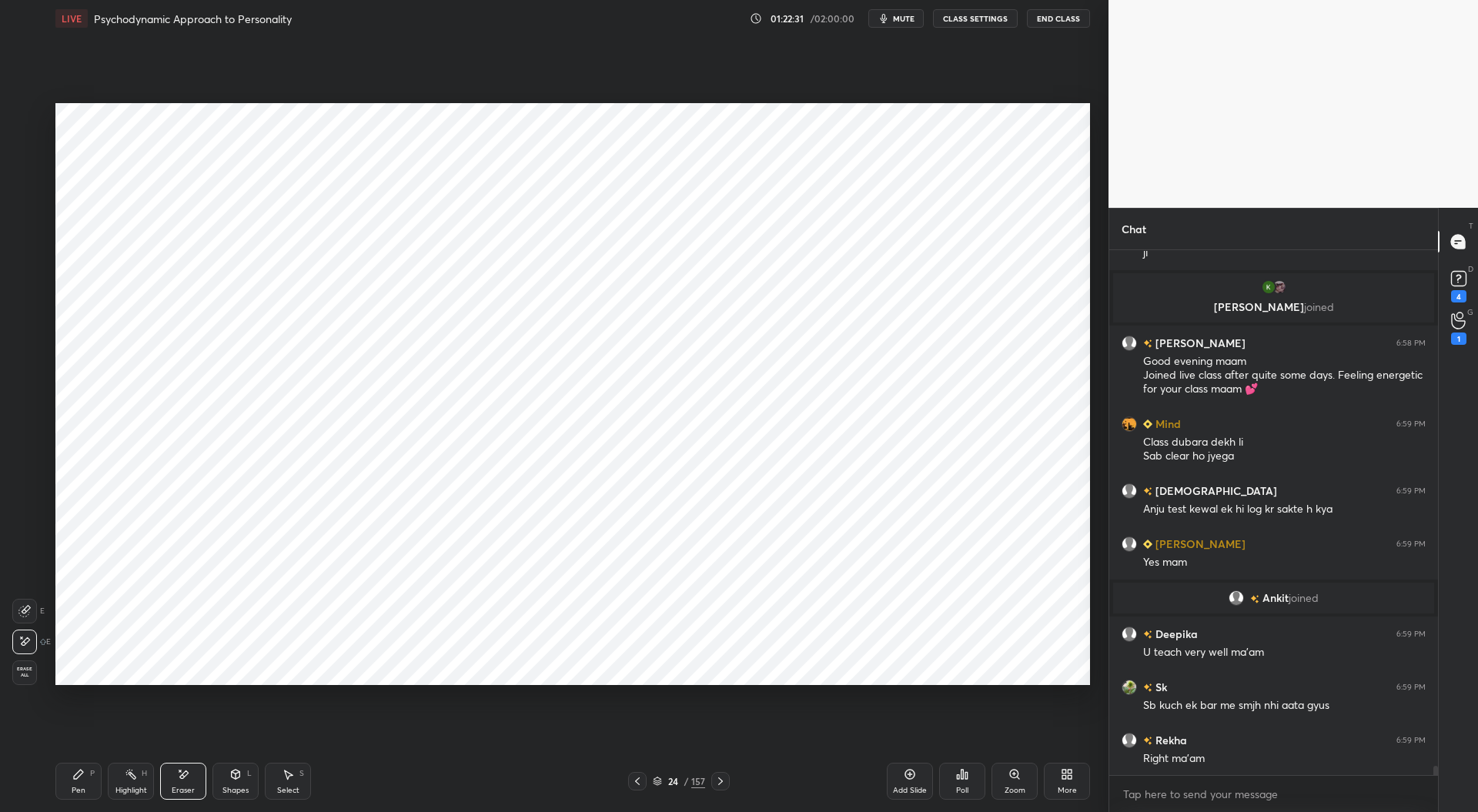
scroll to position [28941, 0]
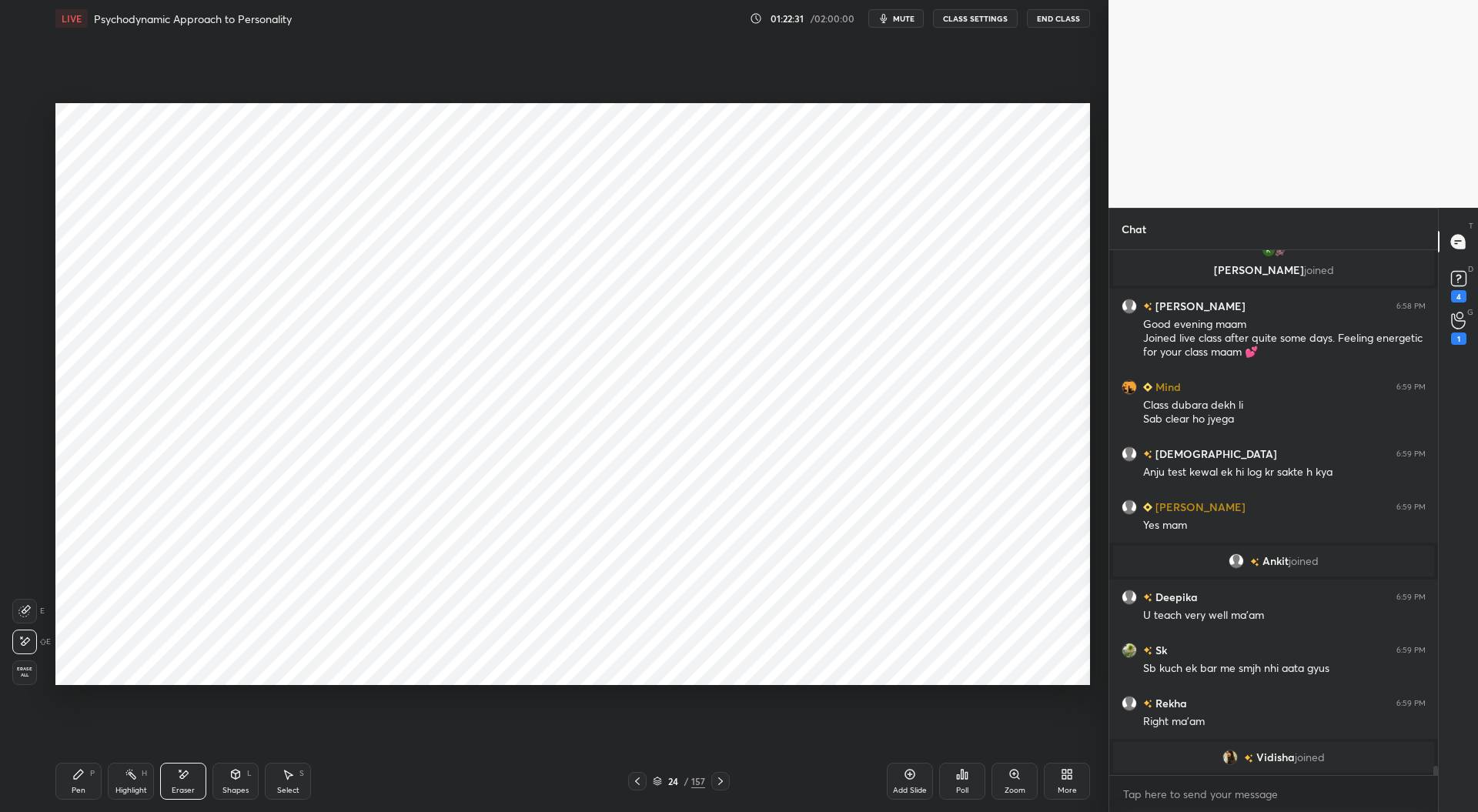
click at [87, 776] on div "Pen P" at bounding box center [78, 781] width 46 height 37
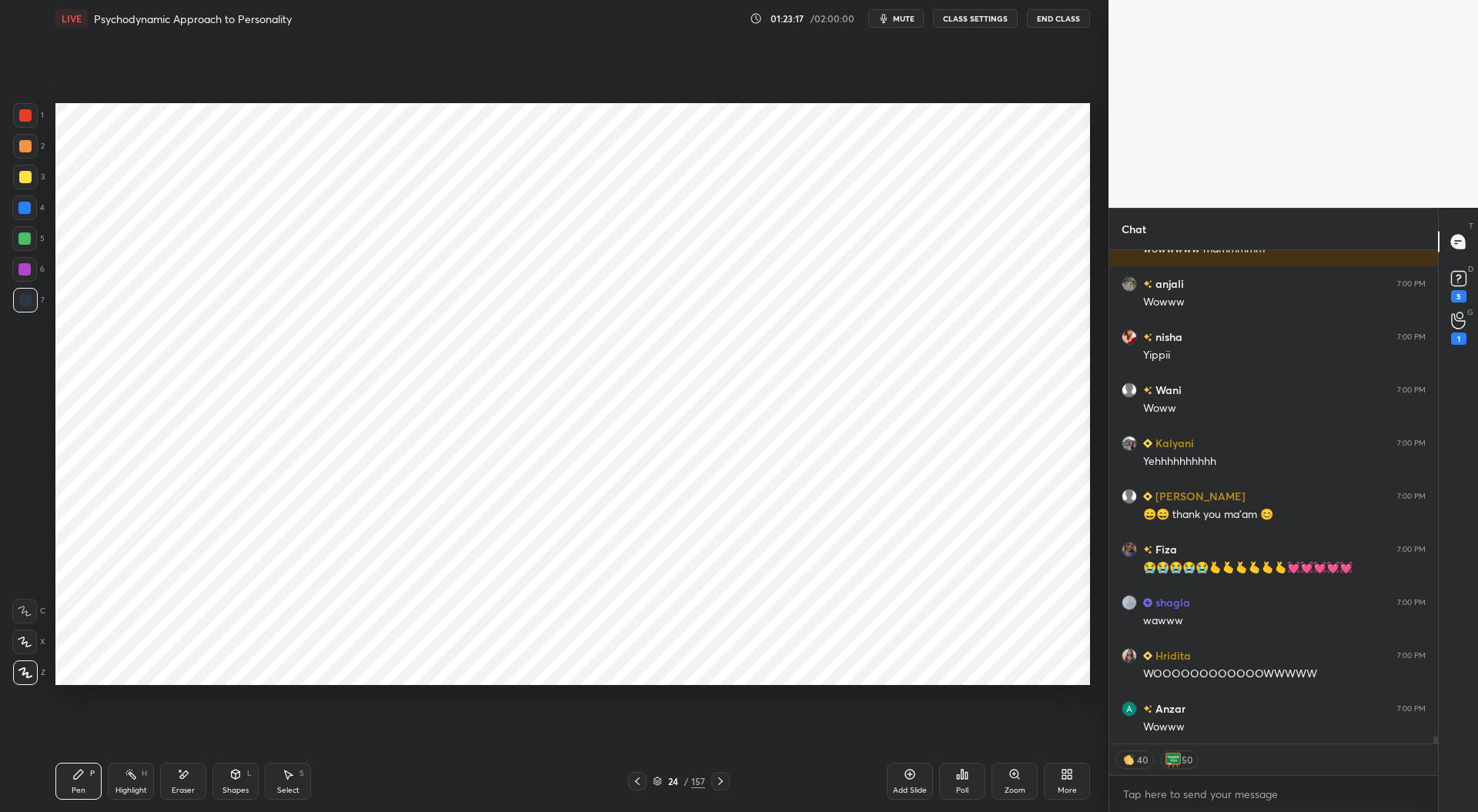
scroll to position [30532, 0]
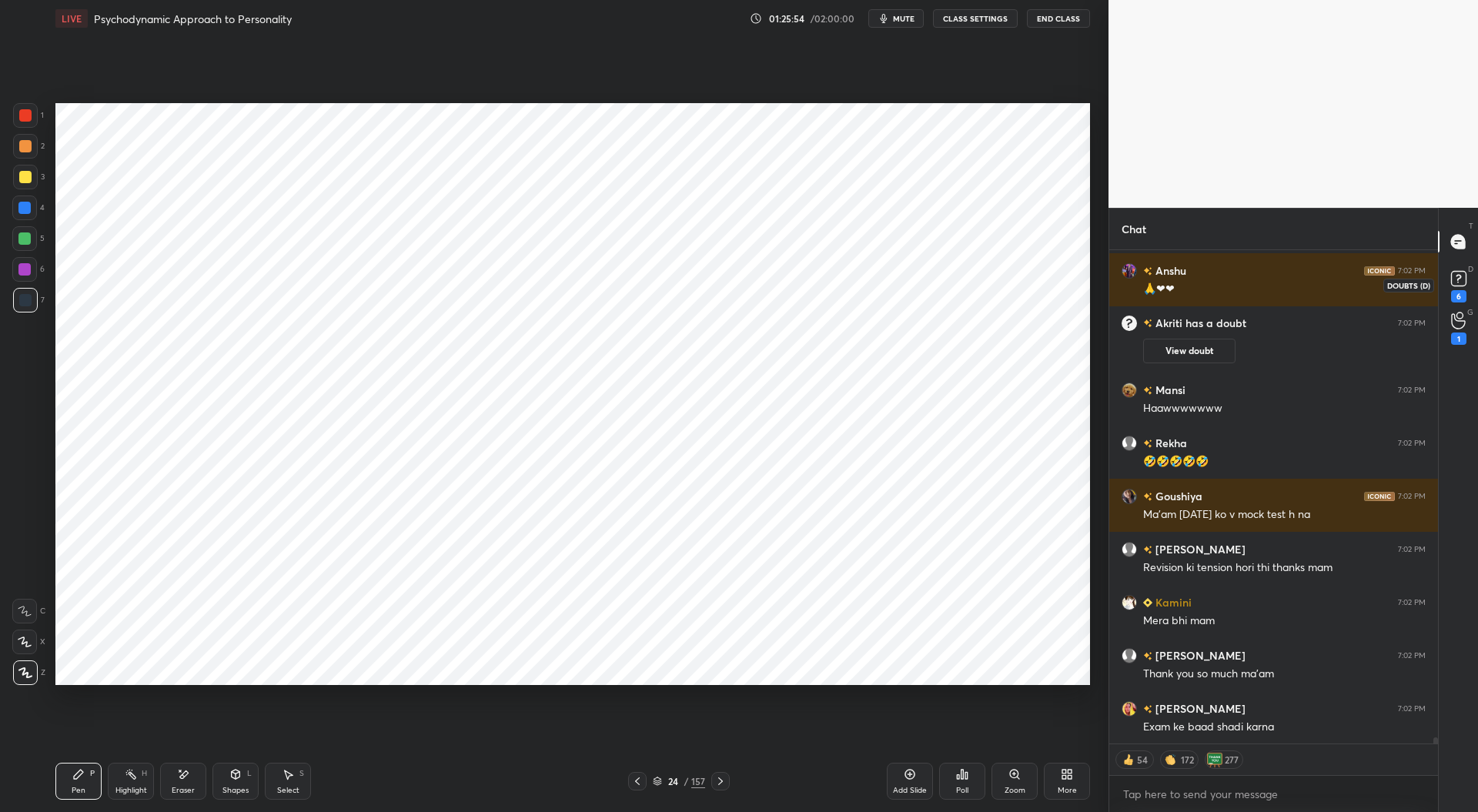
click at [1457, 291] on div "6" at bounding box center [1459, 296] width 16 height 13
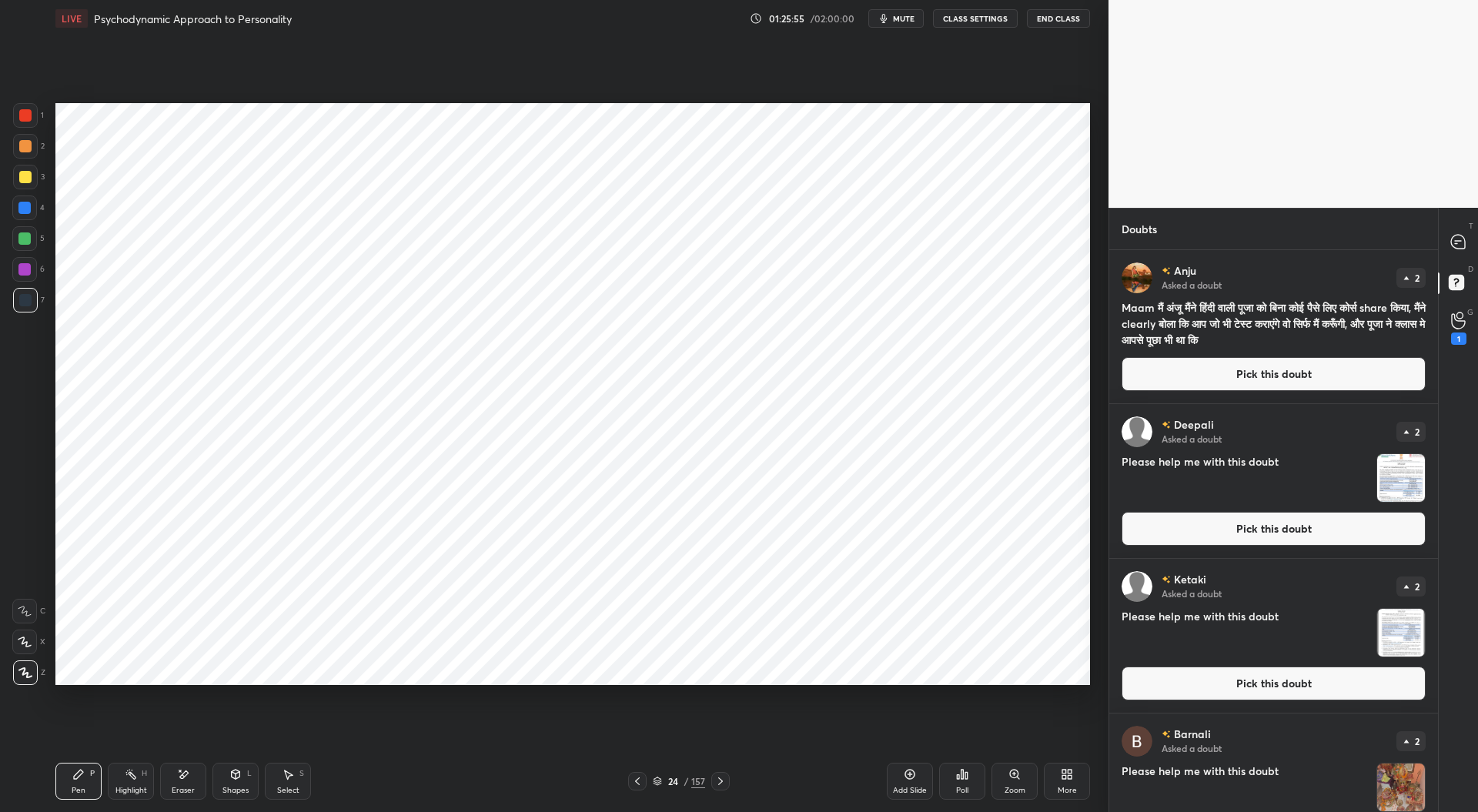
click at [1229, 524] on button "Pick this doubt" at bounding box center [1274, 529] width 304 height 34
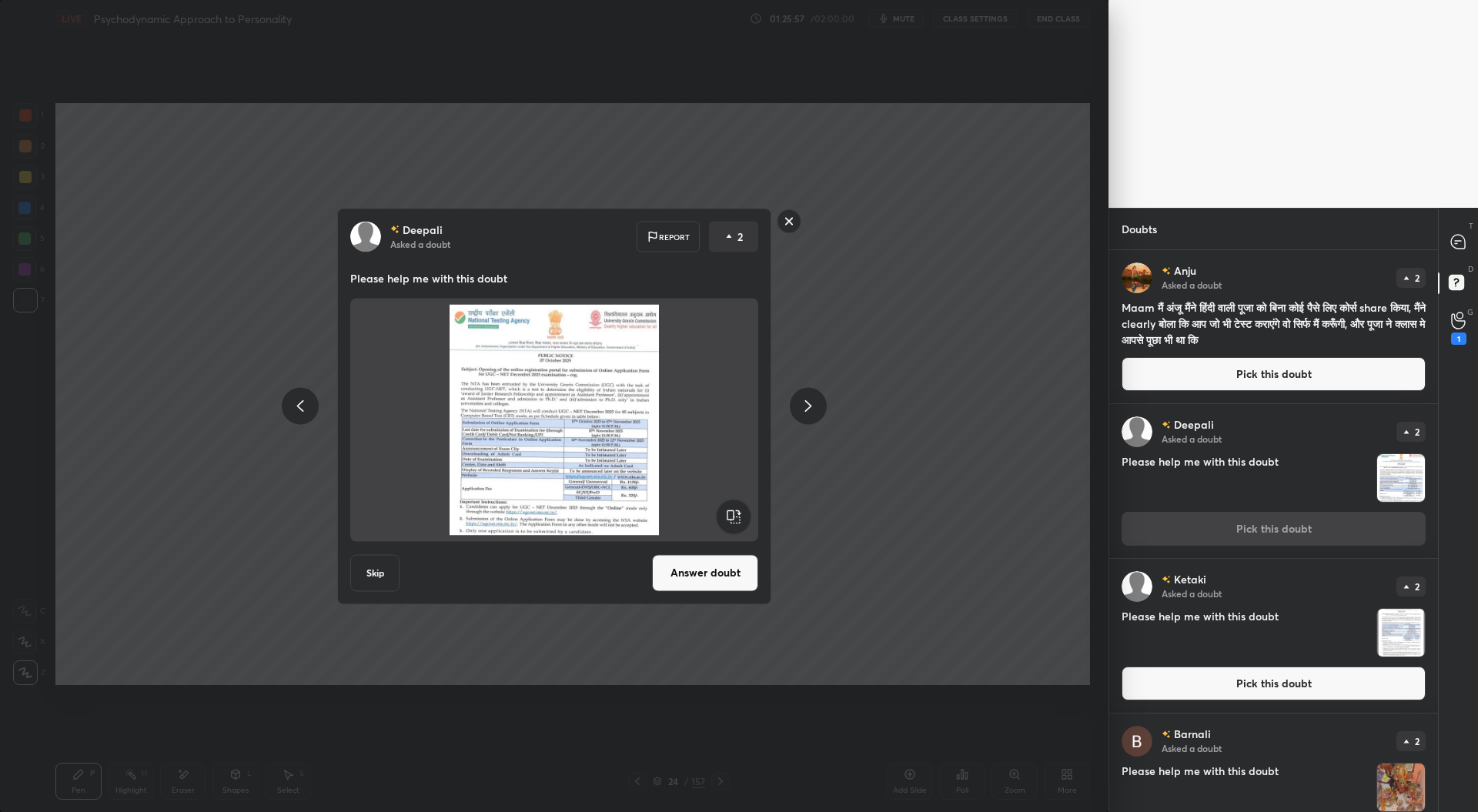
click at [724, 575] on button "Answer doubt" at bounding box center [705, 572] width 106 height 37
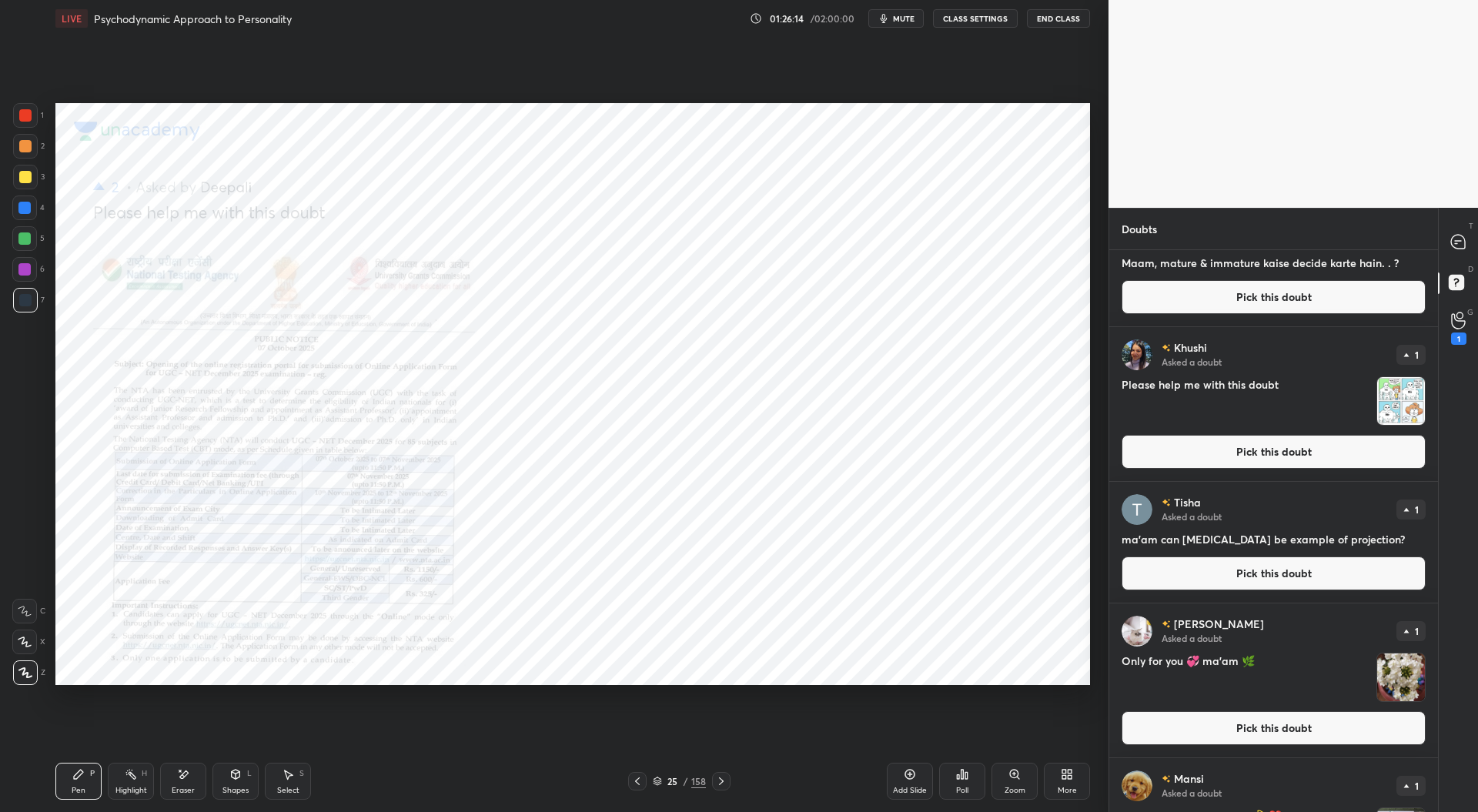
scroll to position [2101, 0]
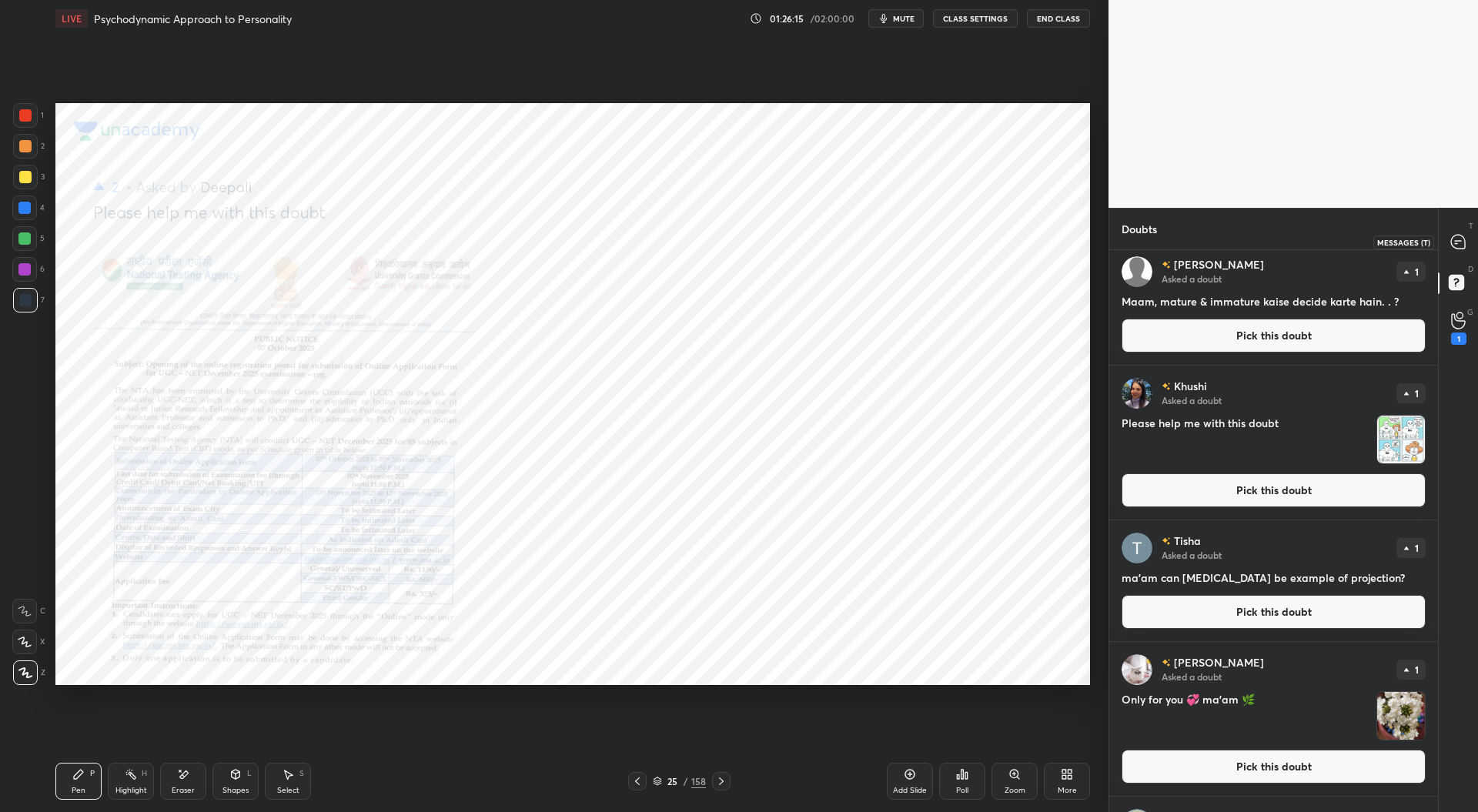
click at [1447, 242] on div at bounding box center [1459, 241] width 31 height 27
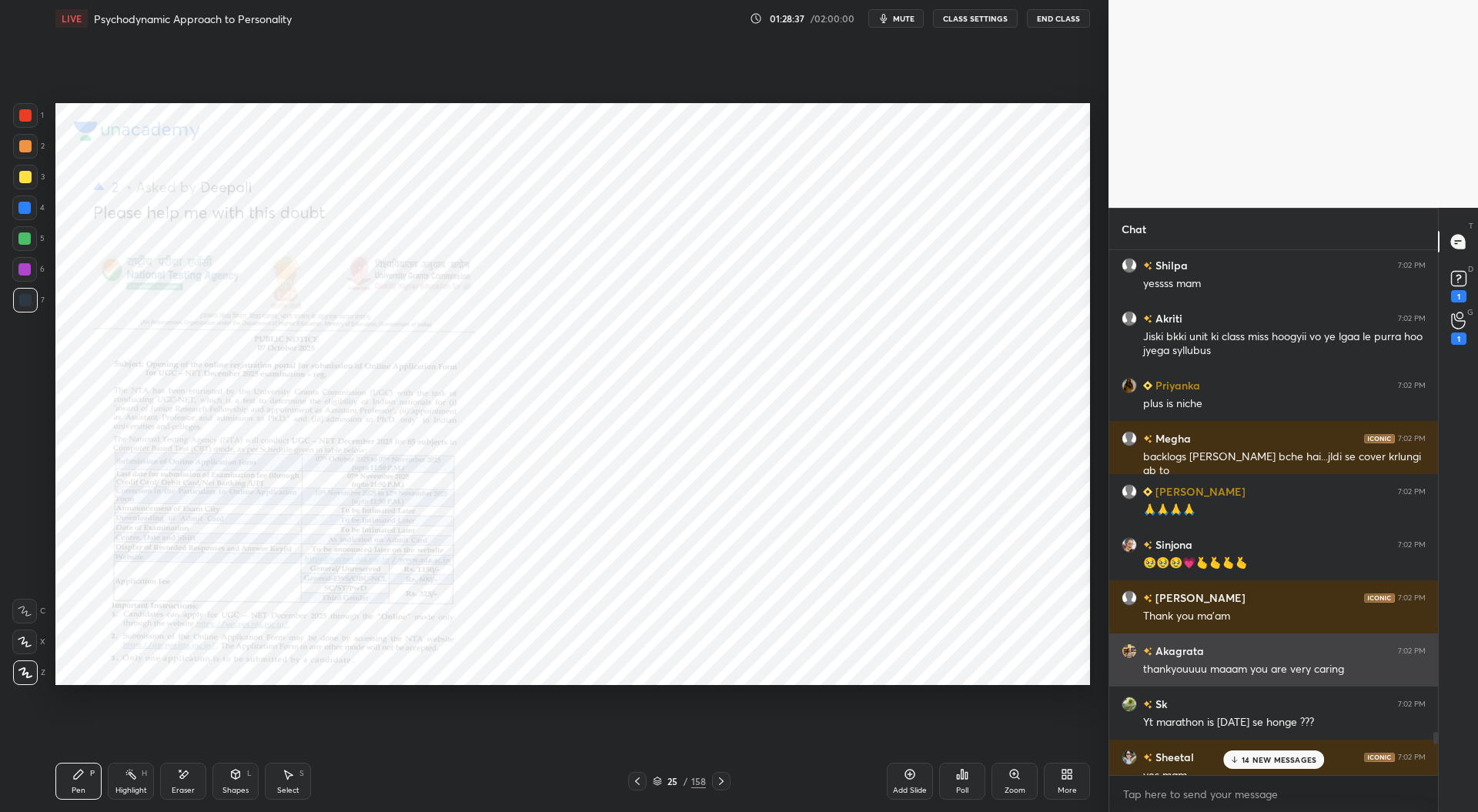
scroll to position [39179, 0]
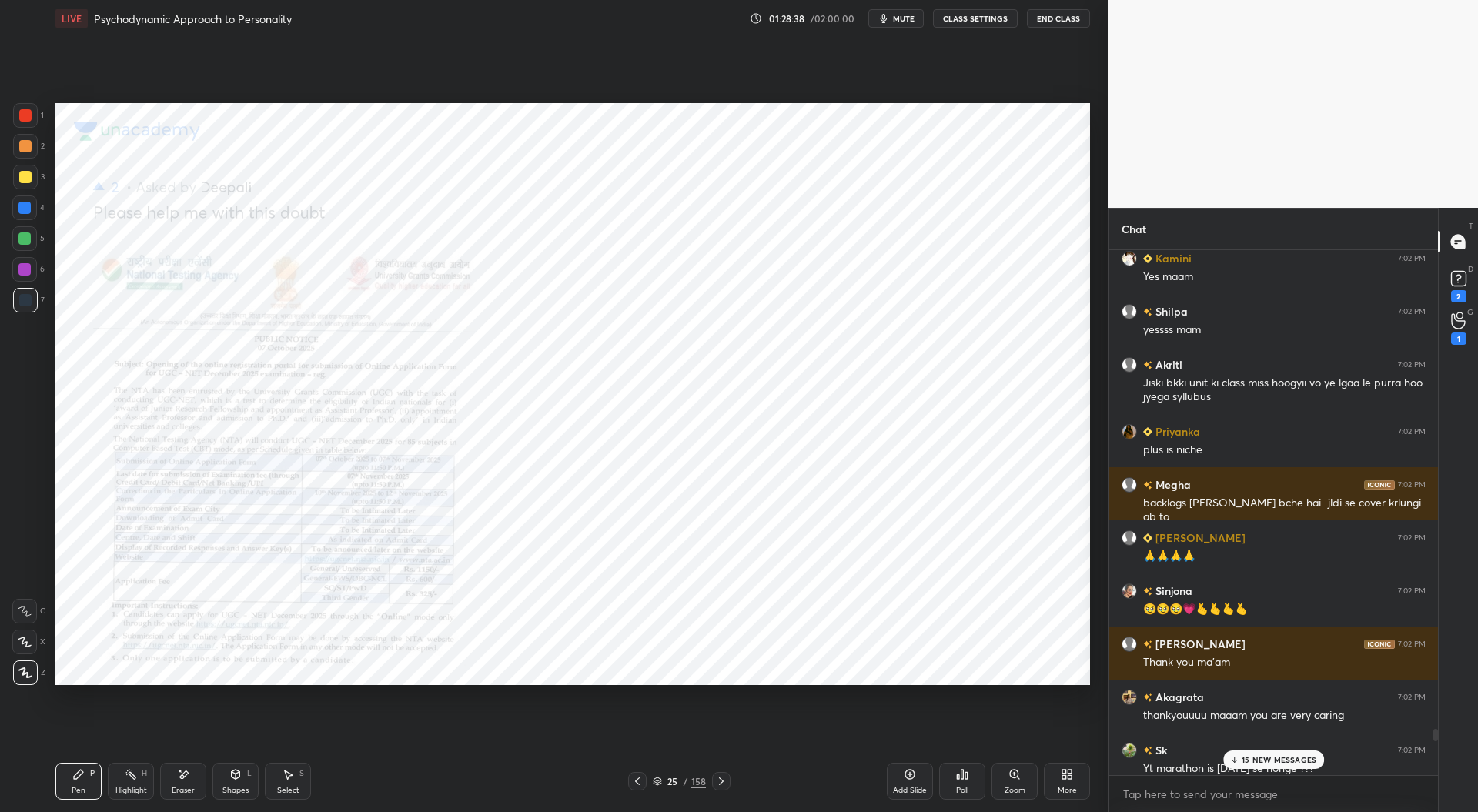
click at [1248, 754] on div "15 NEW MESSAGES" at bounding box center [1274, 759] width 101 height 18
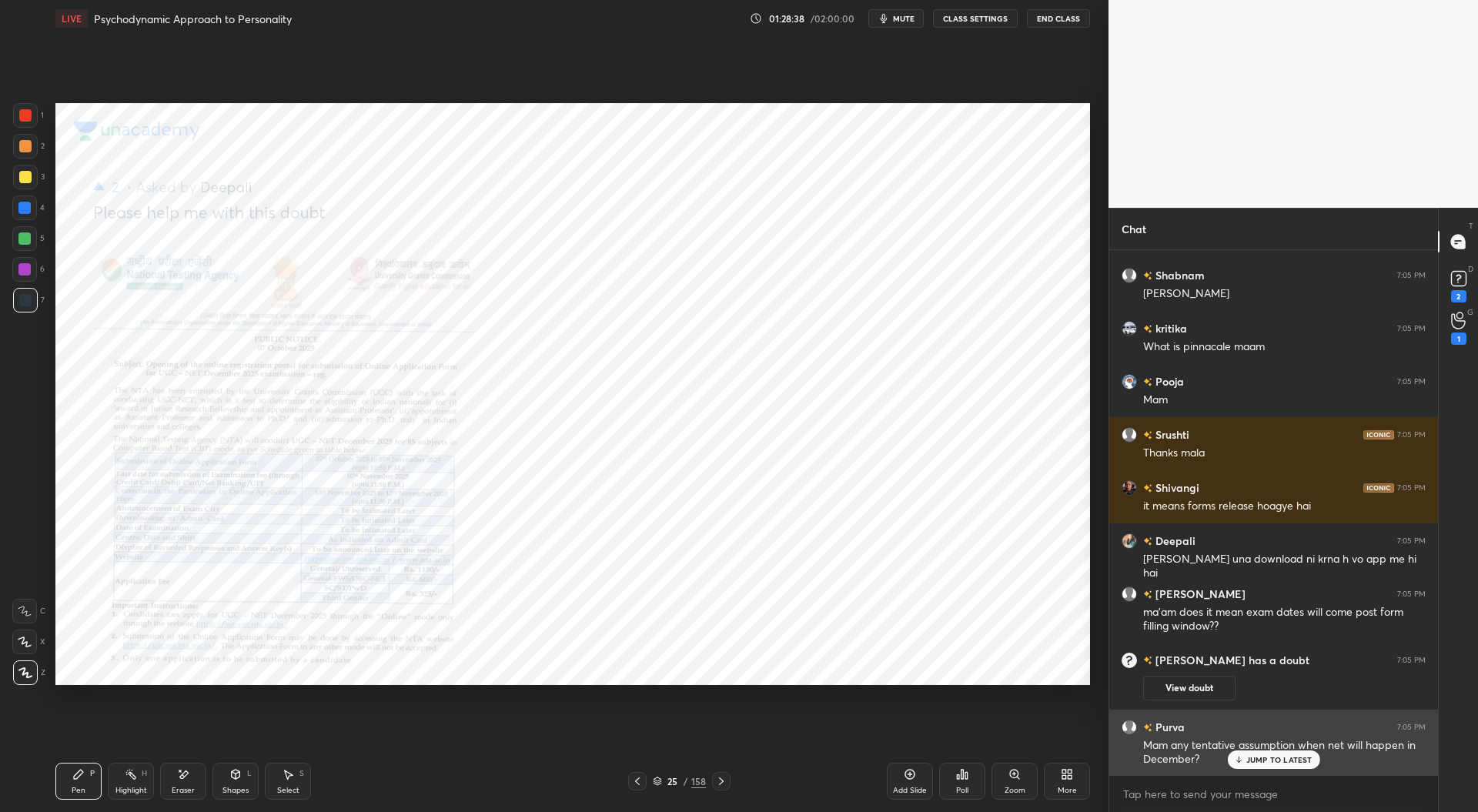
scroll to position [46342, 0]
click at [1264, 752] on div "JUMP TO LATEST" at bounding box center [1273, 759] width 92 height 18
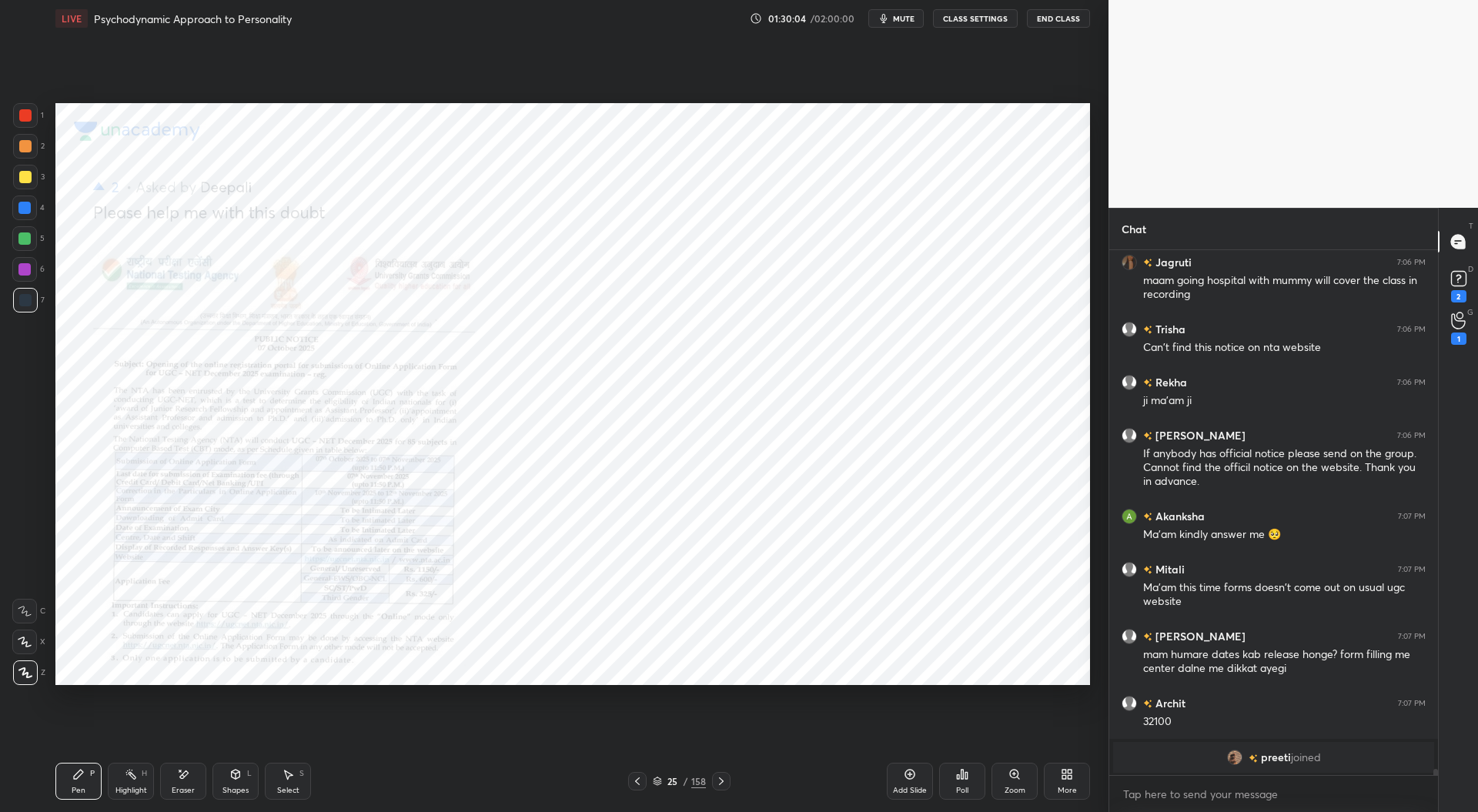
scroll to position [45990, 0]
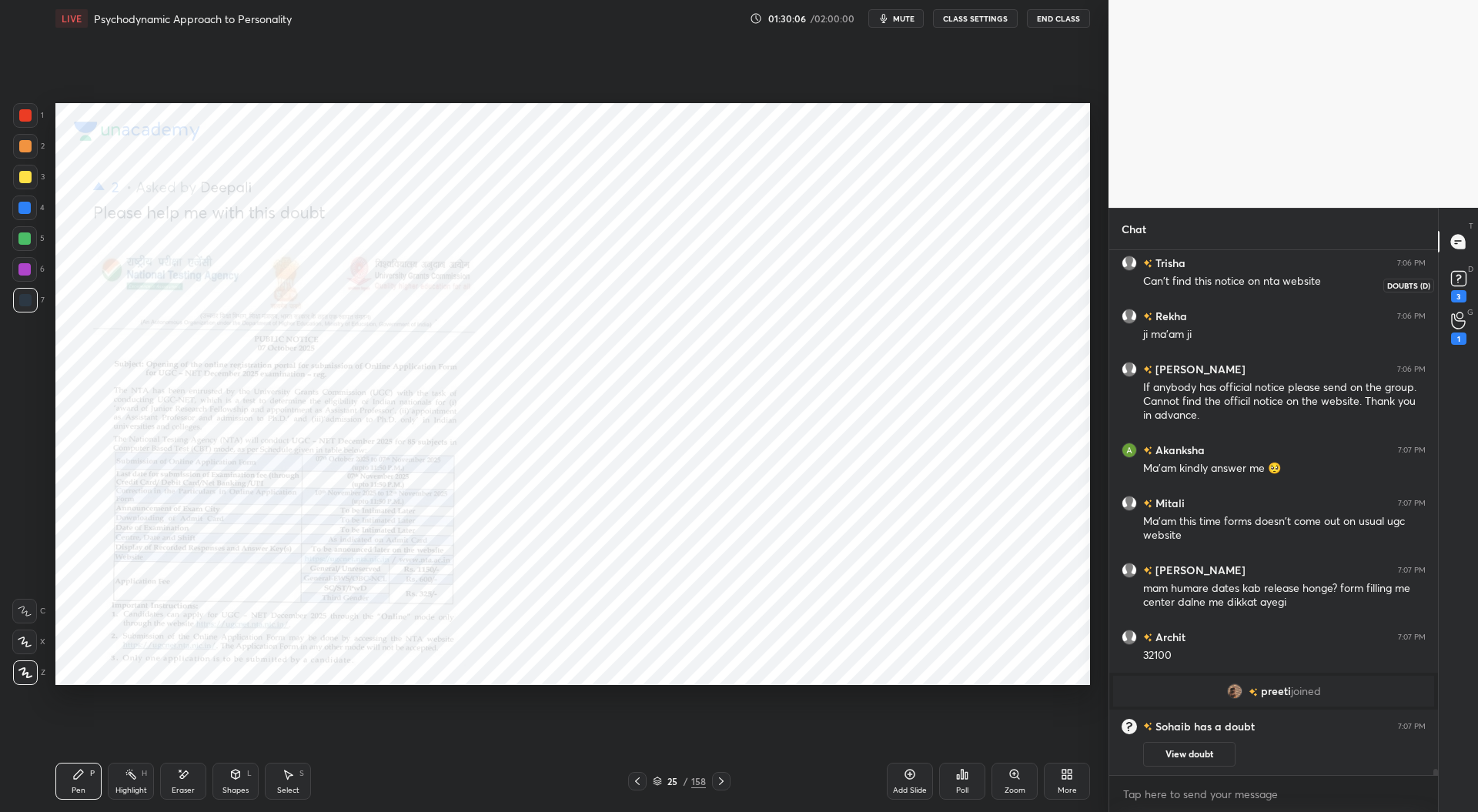
click at [1463, 277] on rect at bounding box center [1458, 278] width 15 height 15
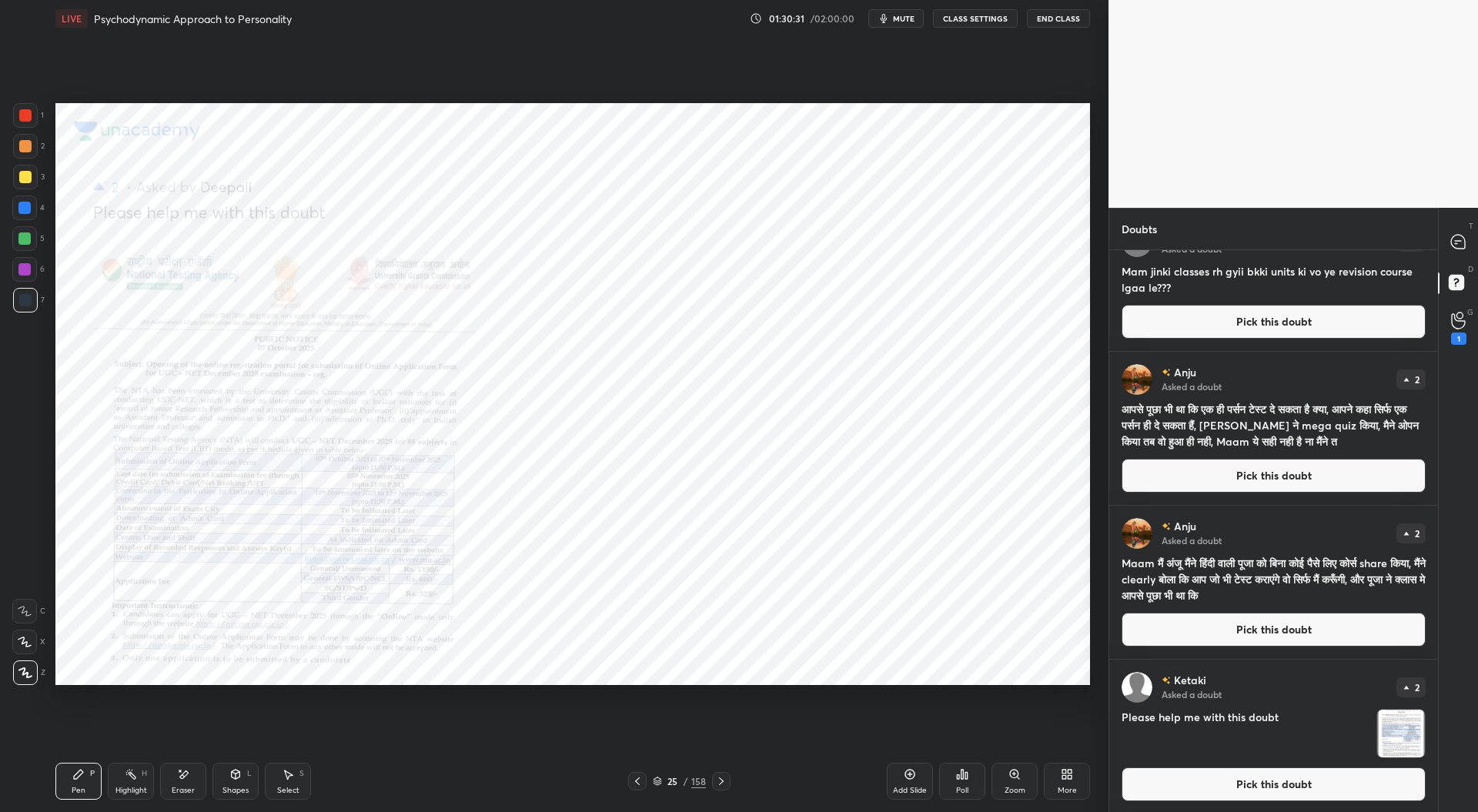
scroll to position [0, 0]
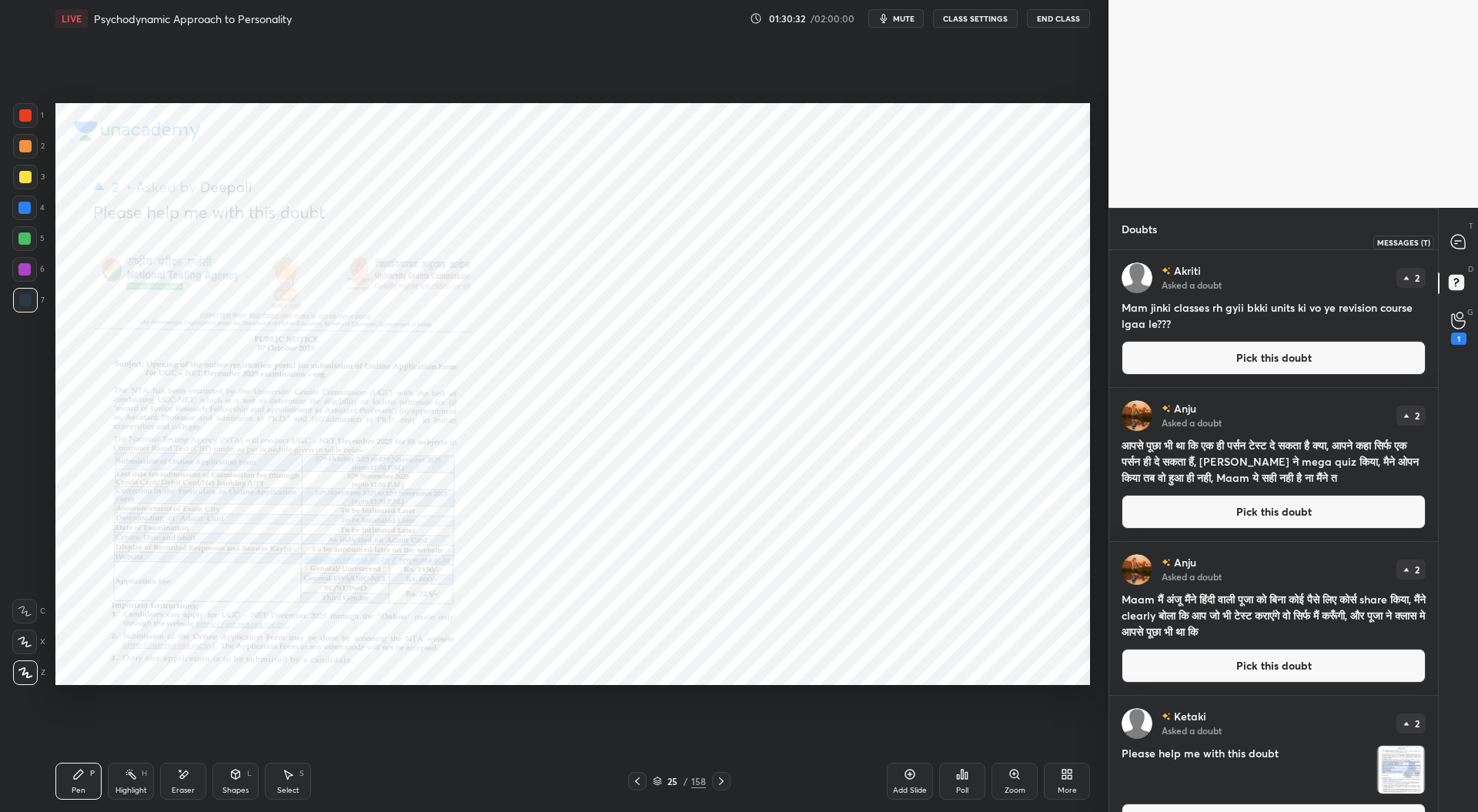
click at [1454, 240] on icon at bounding box center [1458, 241] width 14 height 14
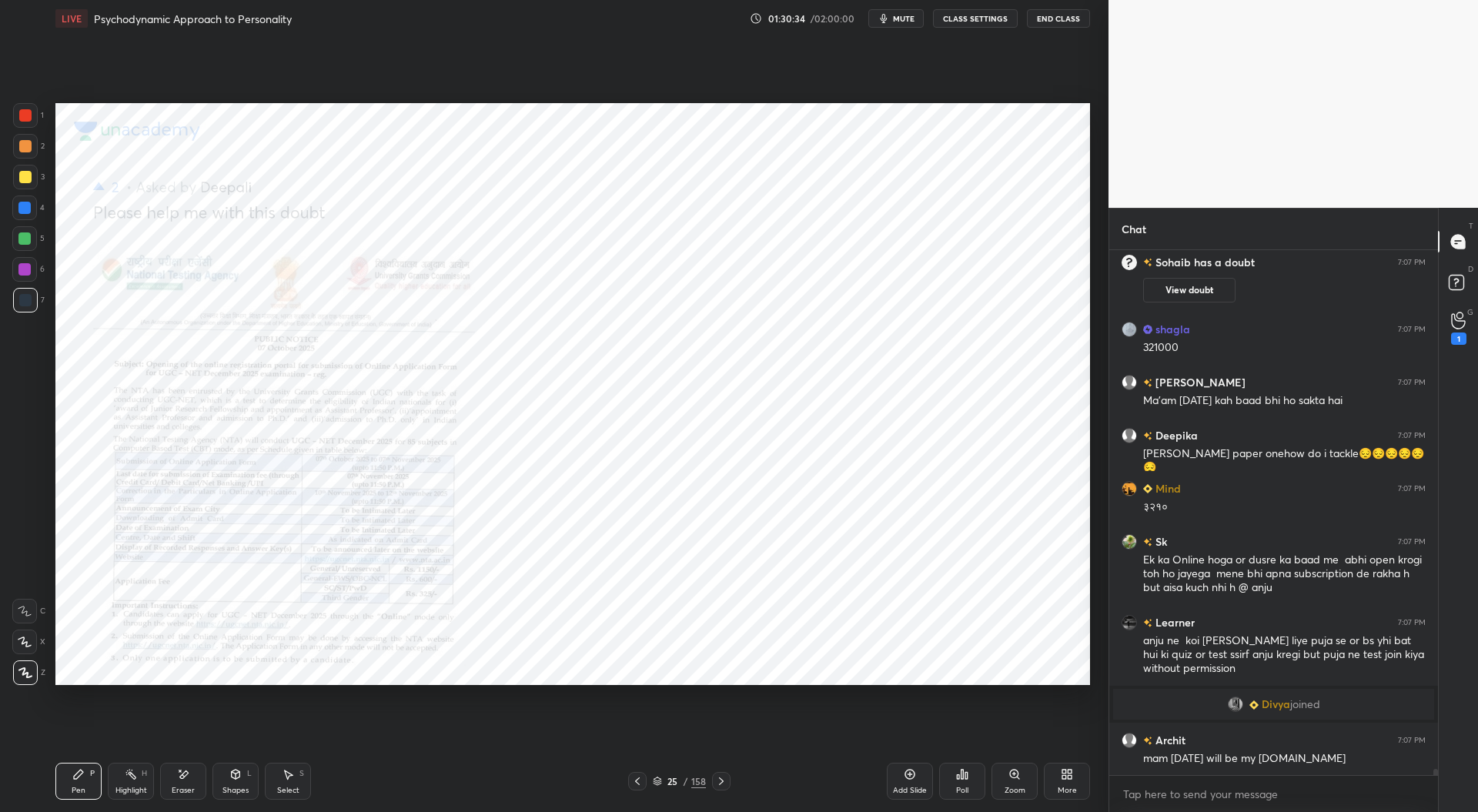
scroll to position [46606, 0]
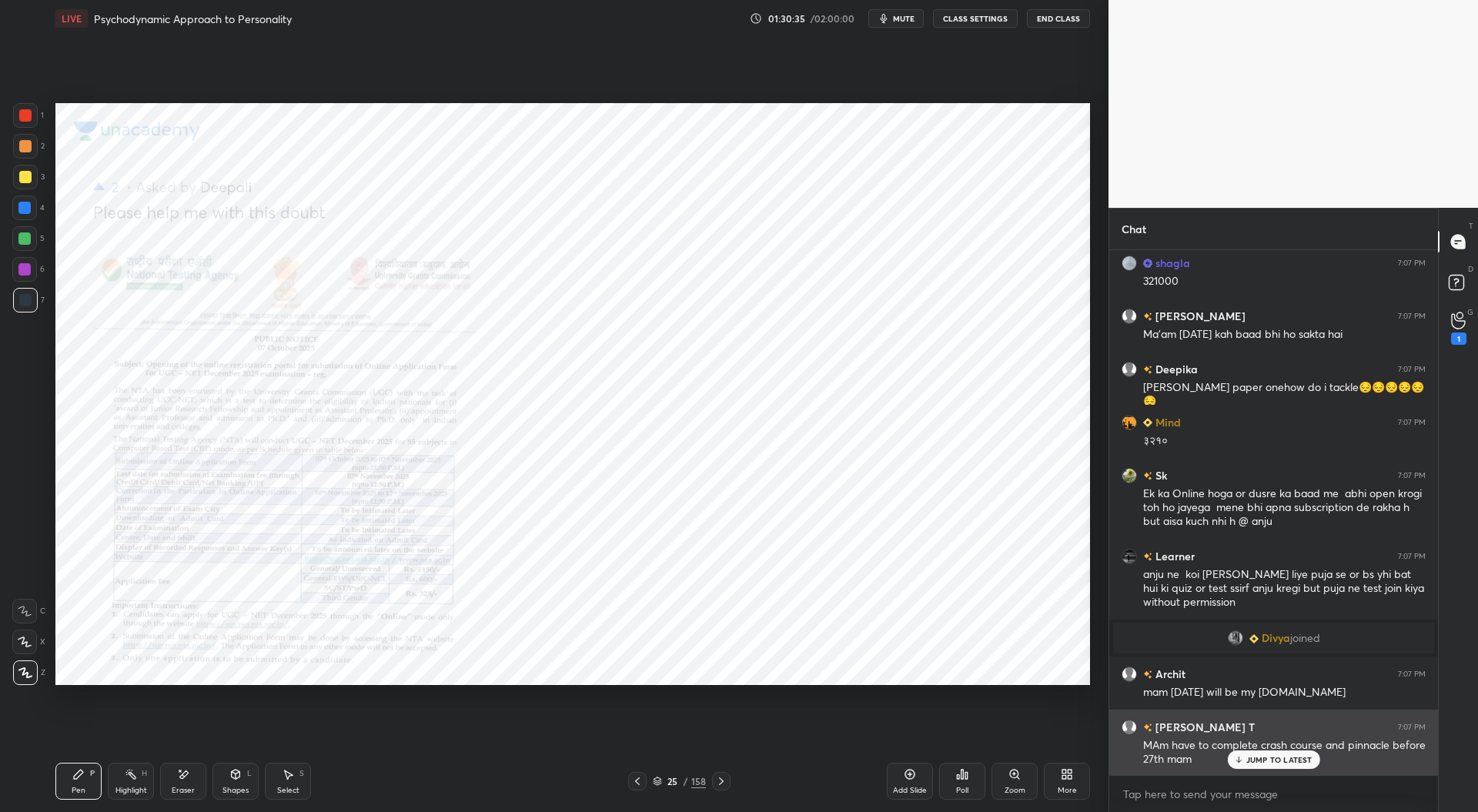
click at [1251, 758] on p "JUMP TO LATEST" at bounding box center [1279, 759] width 66 height 9
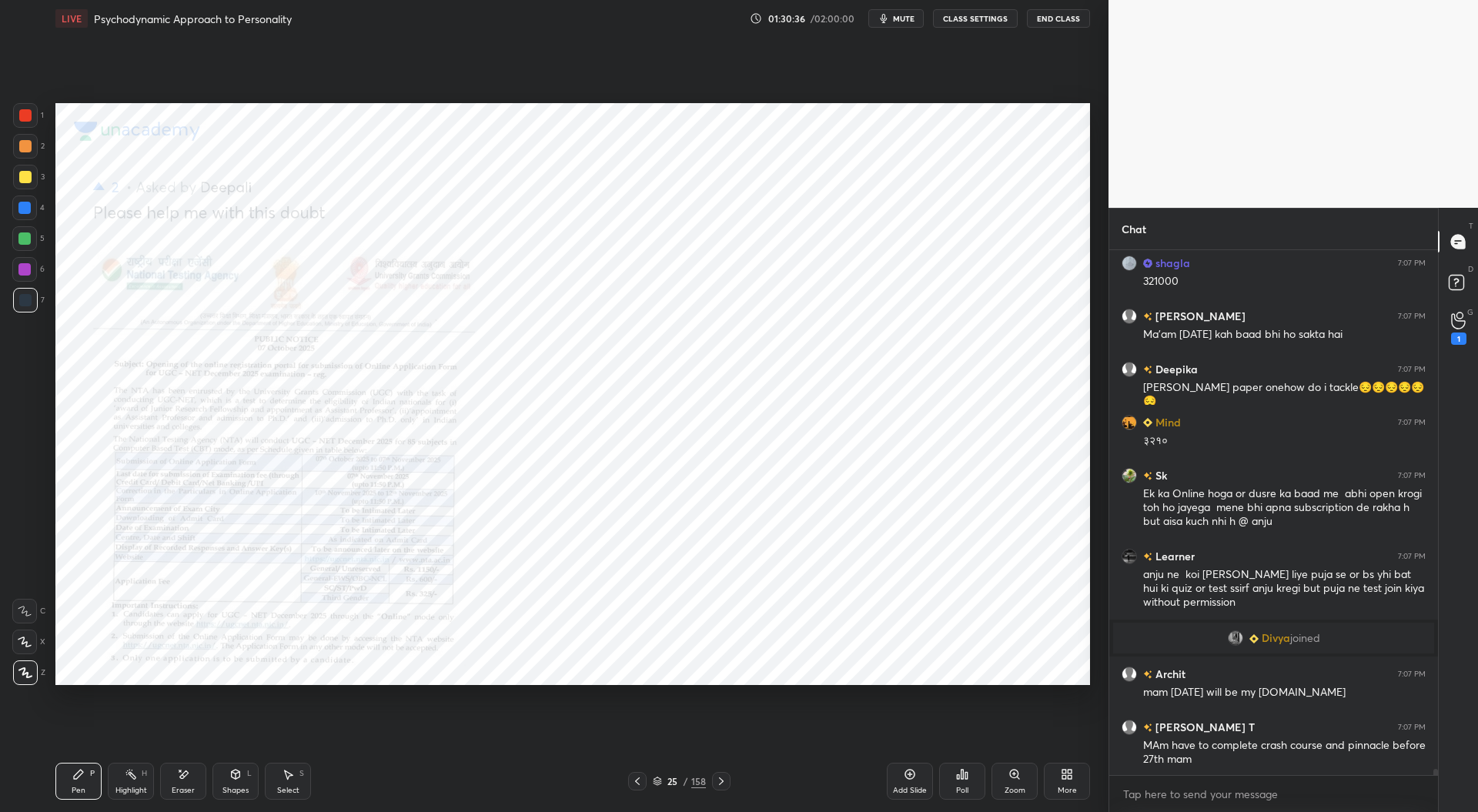
click at [656, 780] on icon at bounding box center [656, 781] width 9 height 9
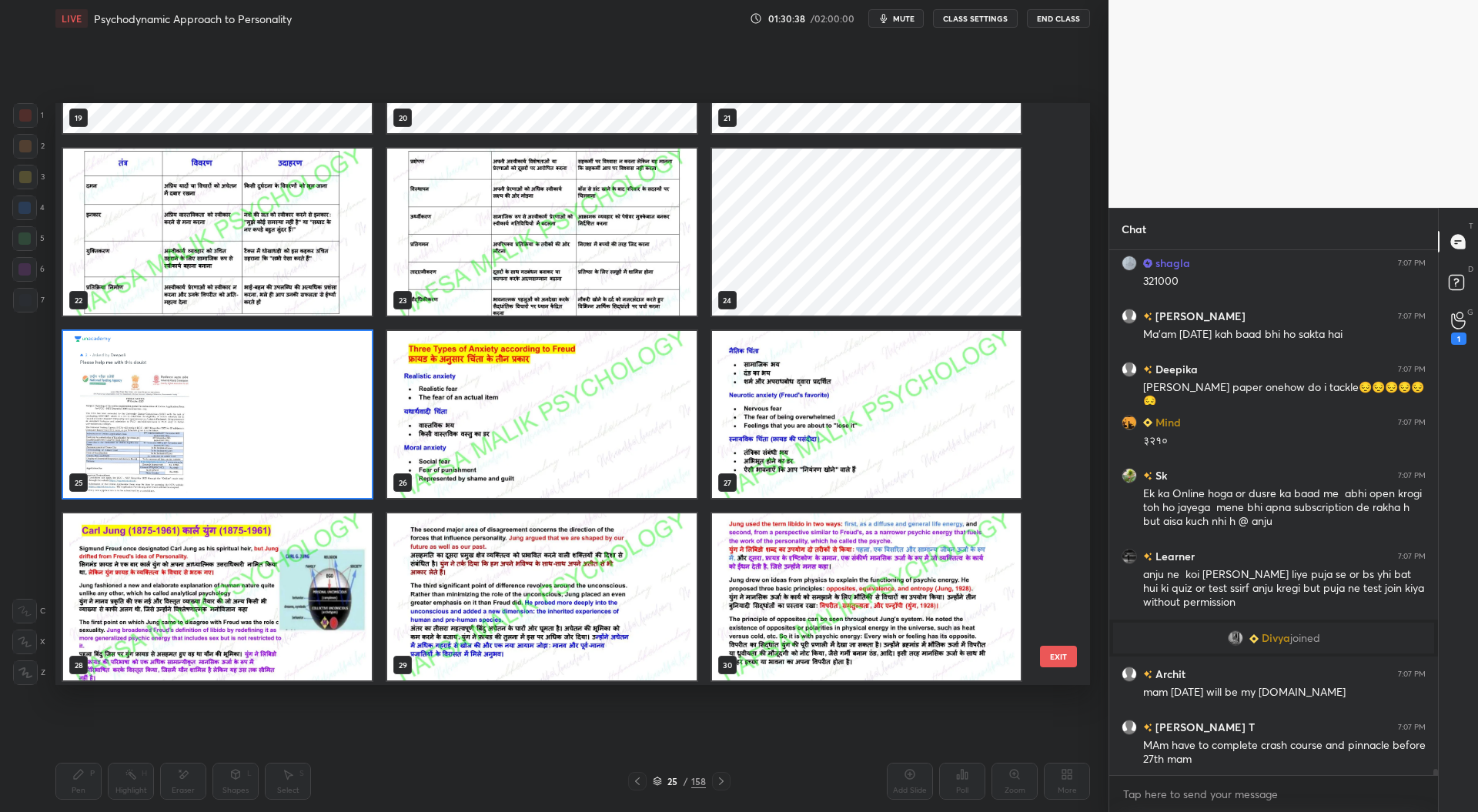
scroll to position [1251, 0]
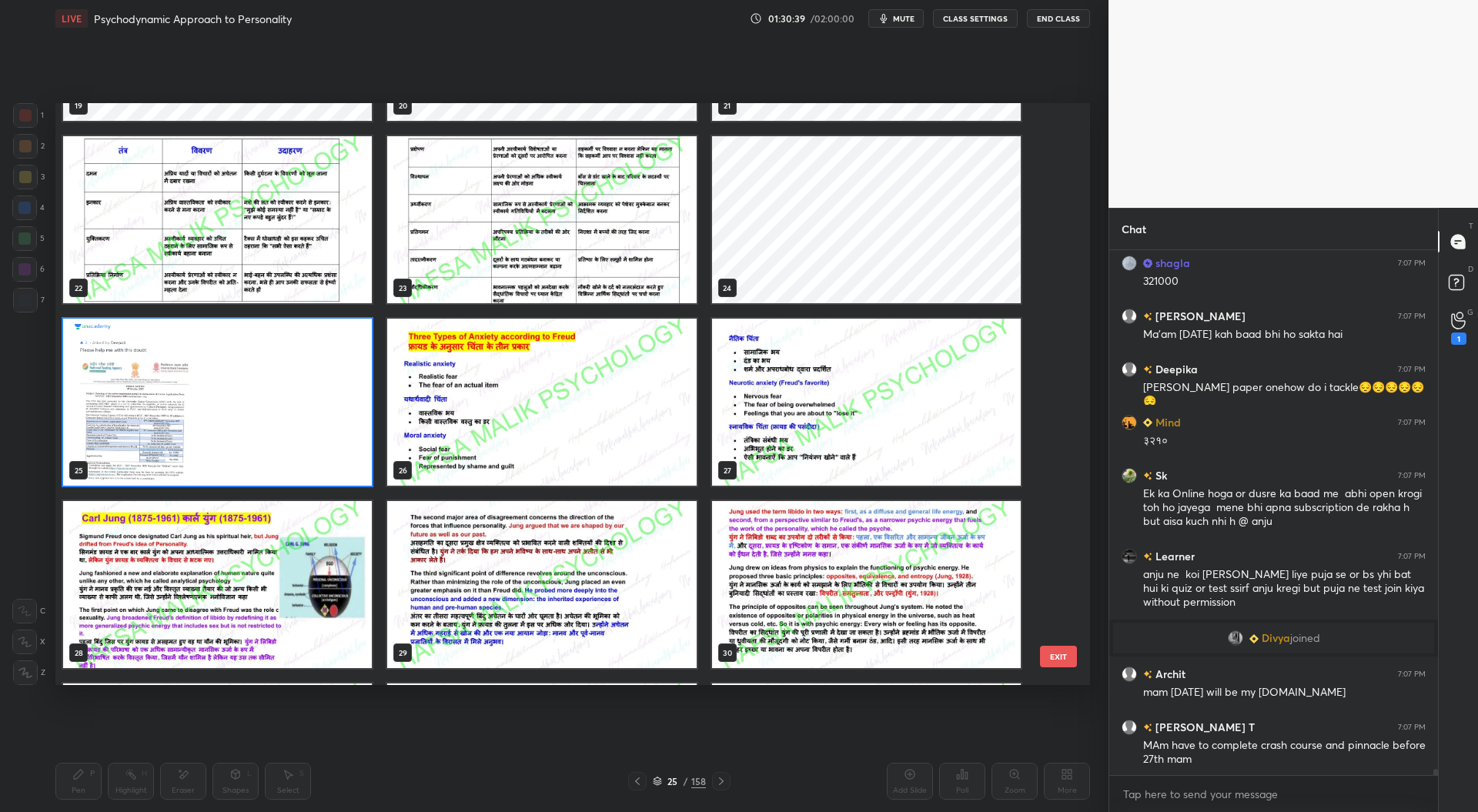
click at [300, 435] on img "grid" at bounding box center [217, 402] width 309 height 167
click at [300, 434] on img "grid" at bounding box center [217, 402] width 309 height 167
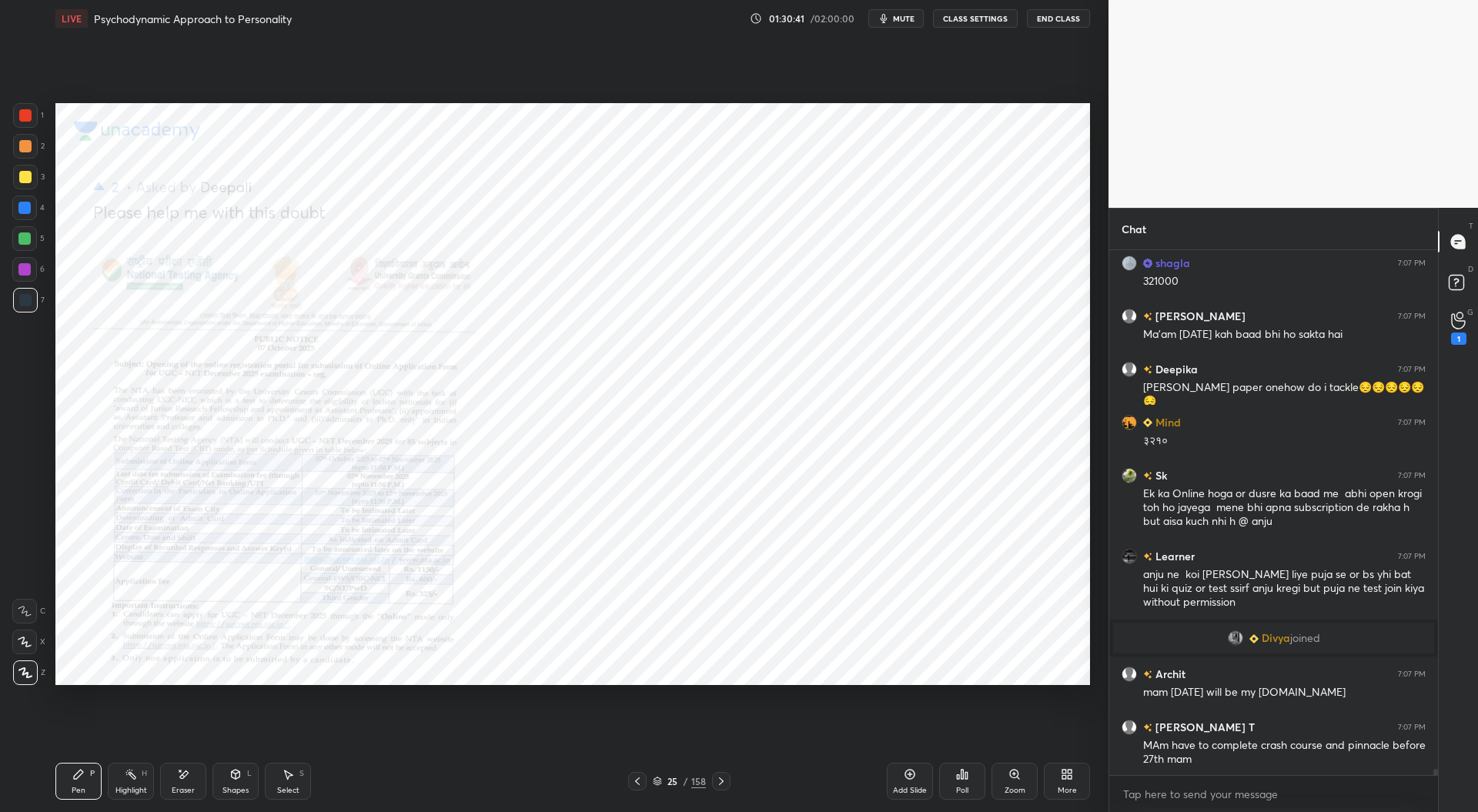
click at [919, 777] on div "Add Slide" at bounding box center [909, 781] width 46 height 37
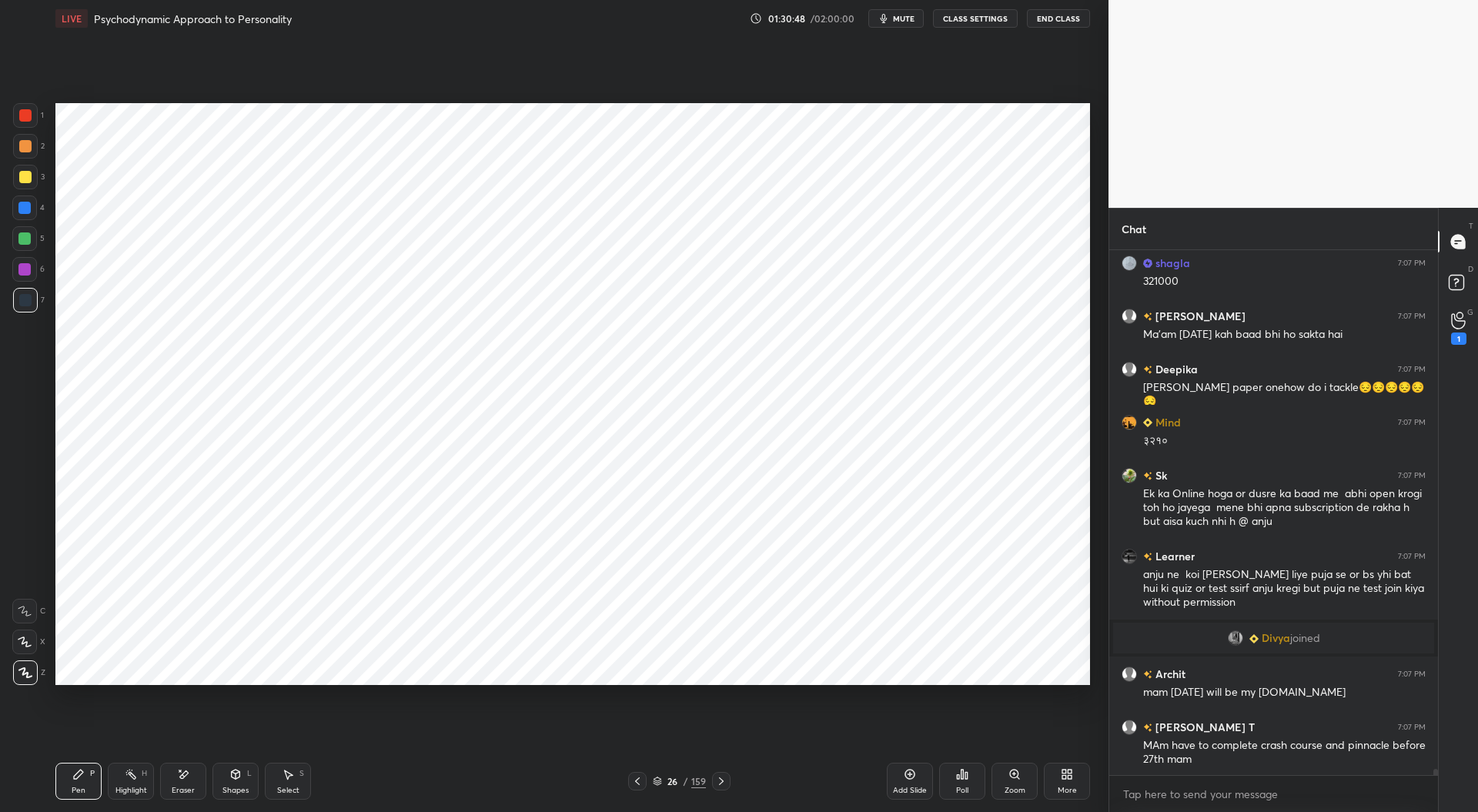
click at [30, 113] on div at bounding box center [25, 115] width 13 height 13
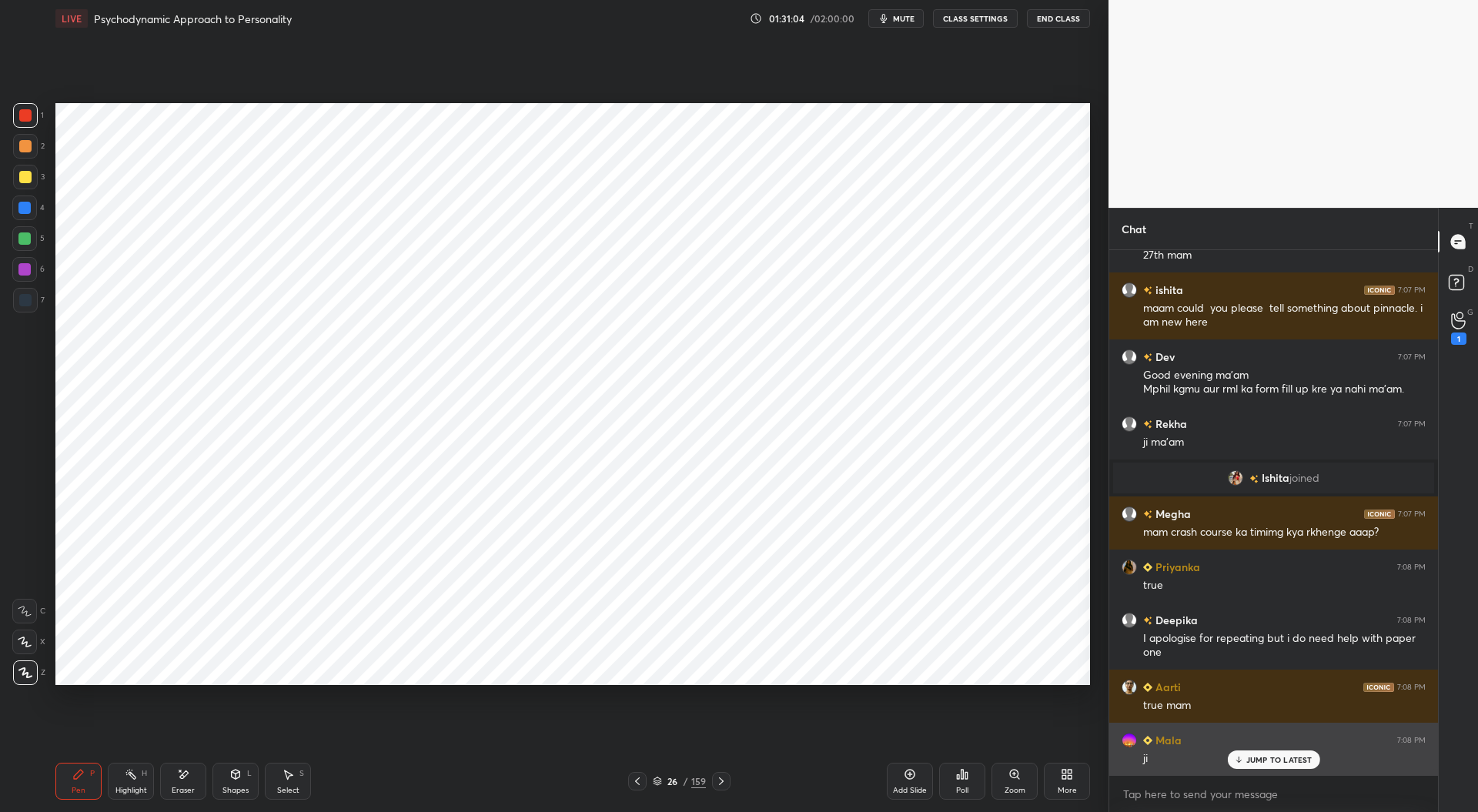
scroll to position [46774, 0]
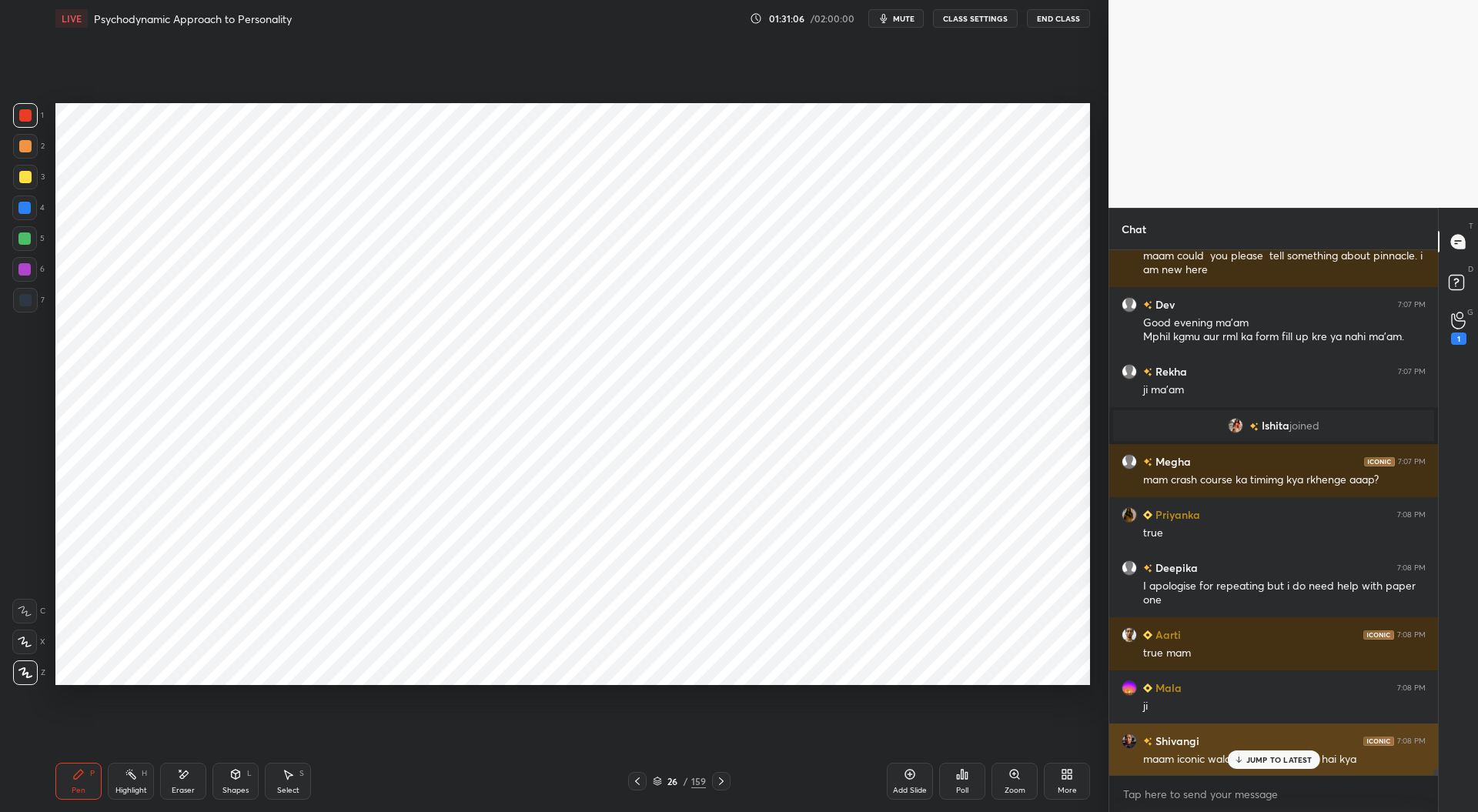
click at [1258, 756] on p "JUMP TO LATEST" at bounding box center [1279, 759] width 66 height 9
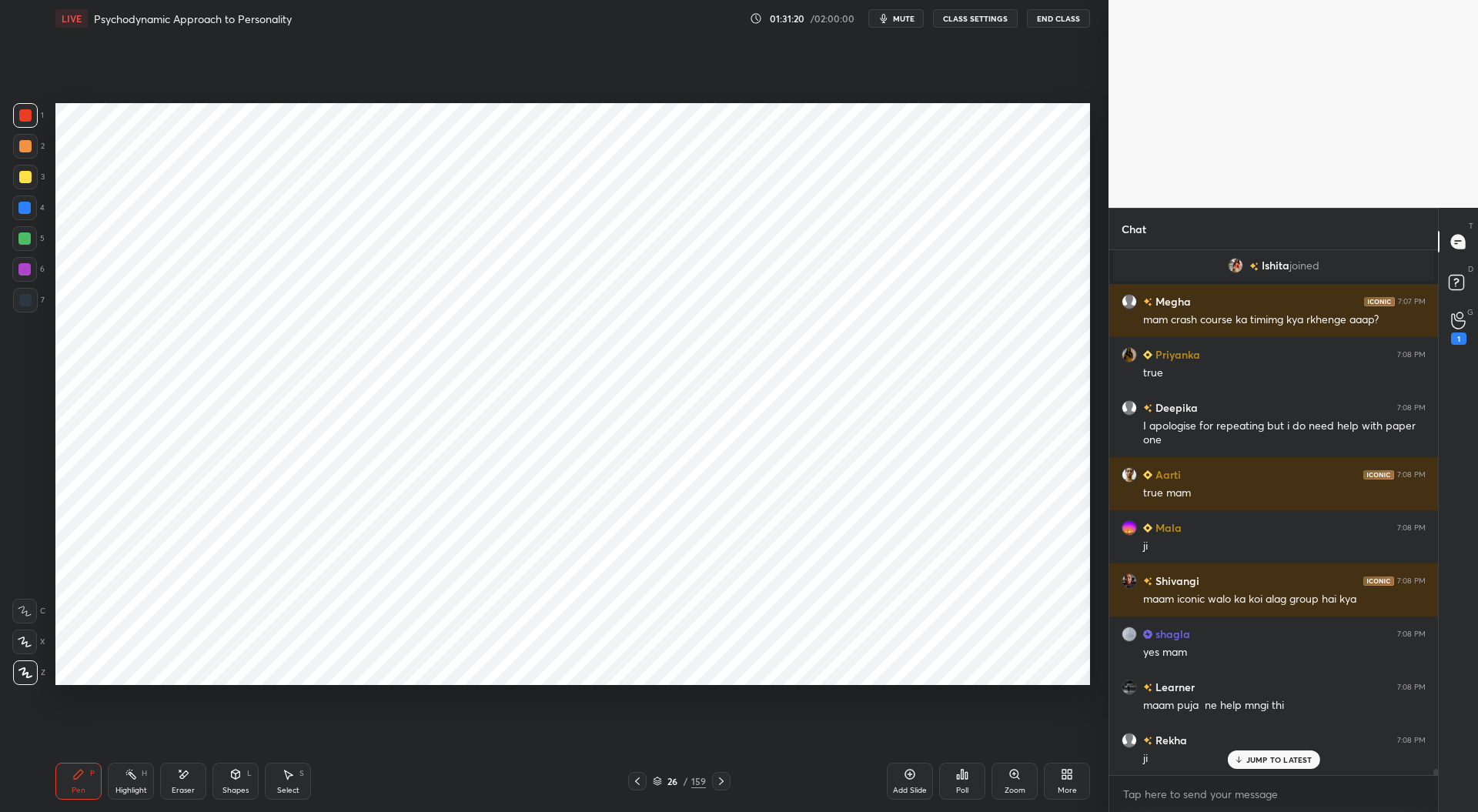
scroll to position [47000, 0]
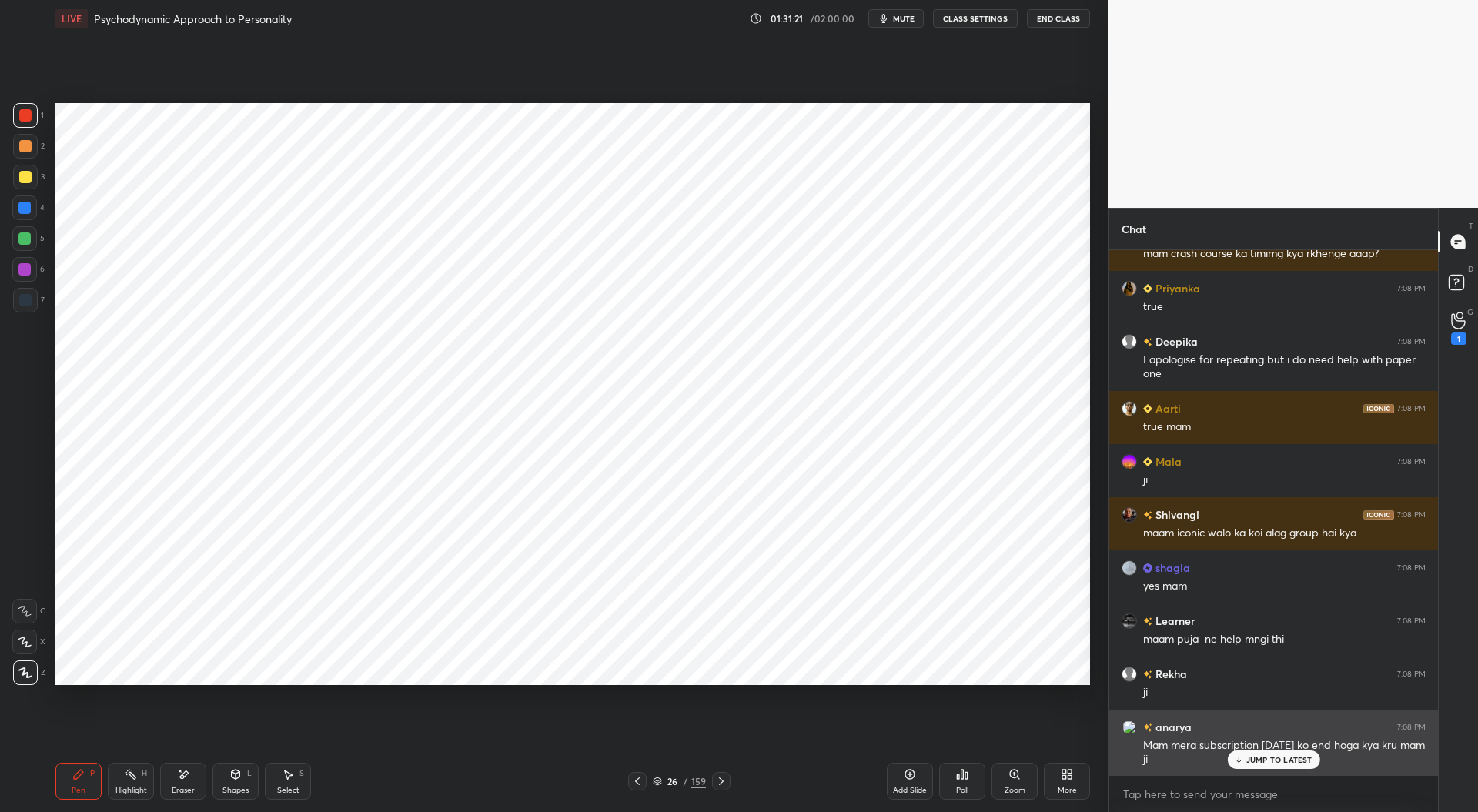
click at [1275, 753] on div "JUMP TO LATEST" at bounding box center [1273, 759] width 92 height 18
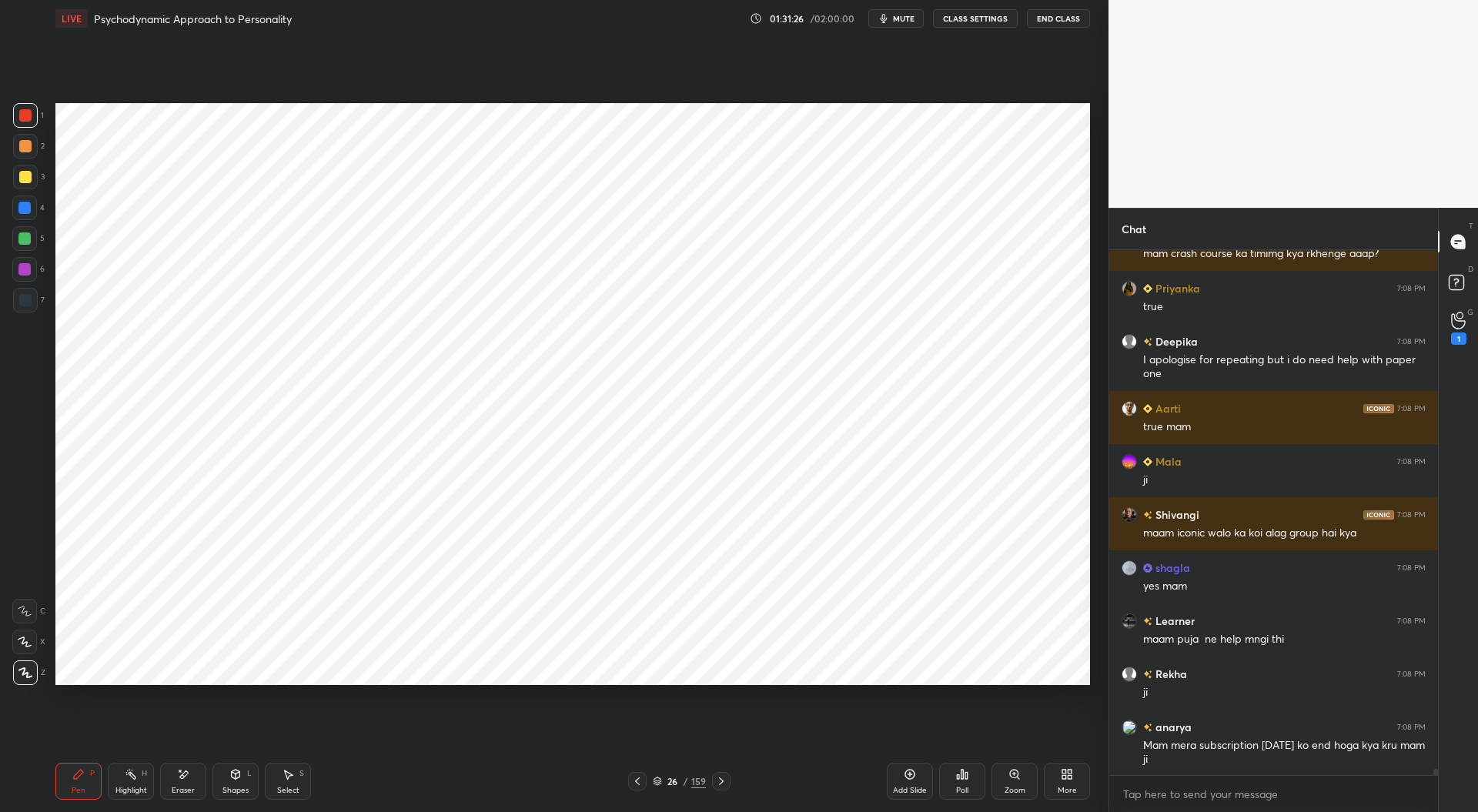
click at [642, 775] on icon at bounding box center [637, 781] width 13 height 13
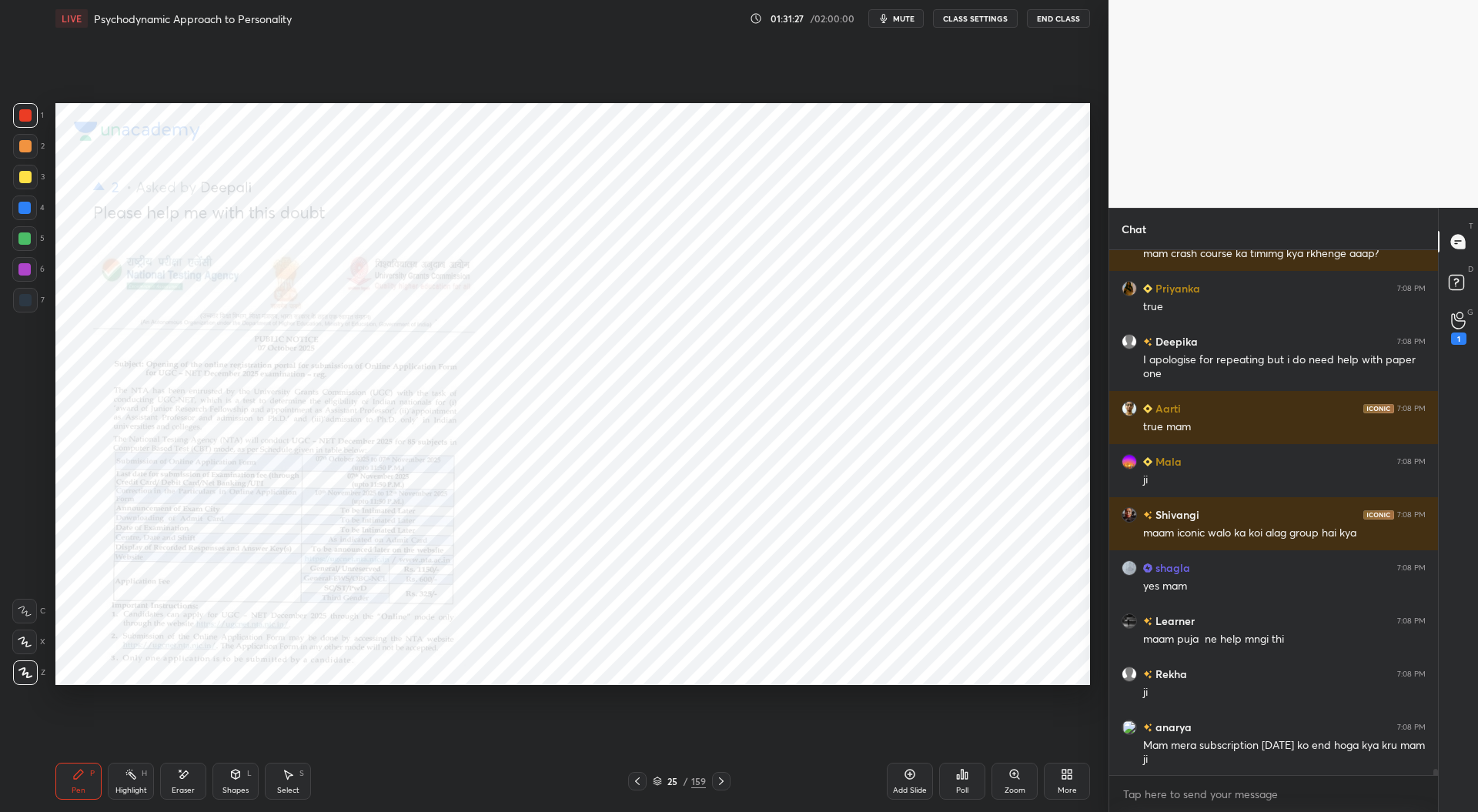
click at [721, 791] on div at bounding box center [721, 781] width 18 height 18
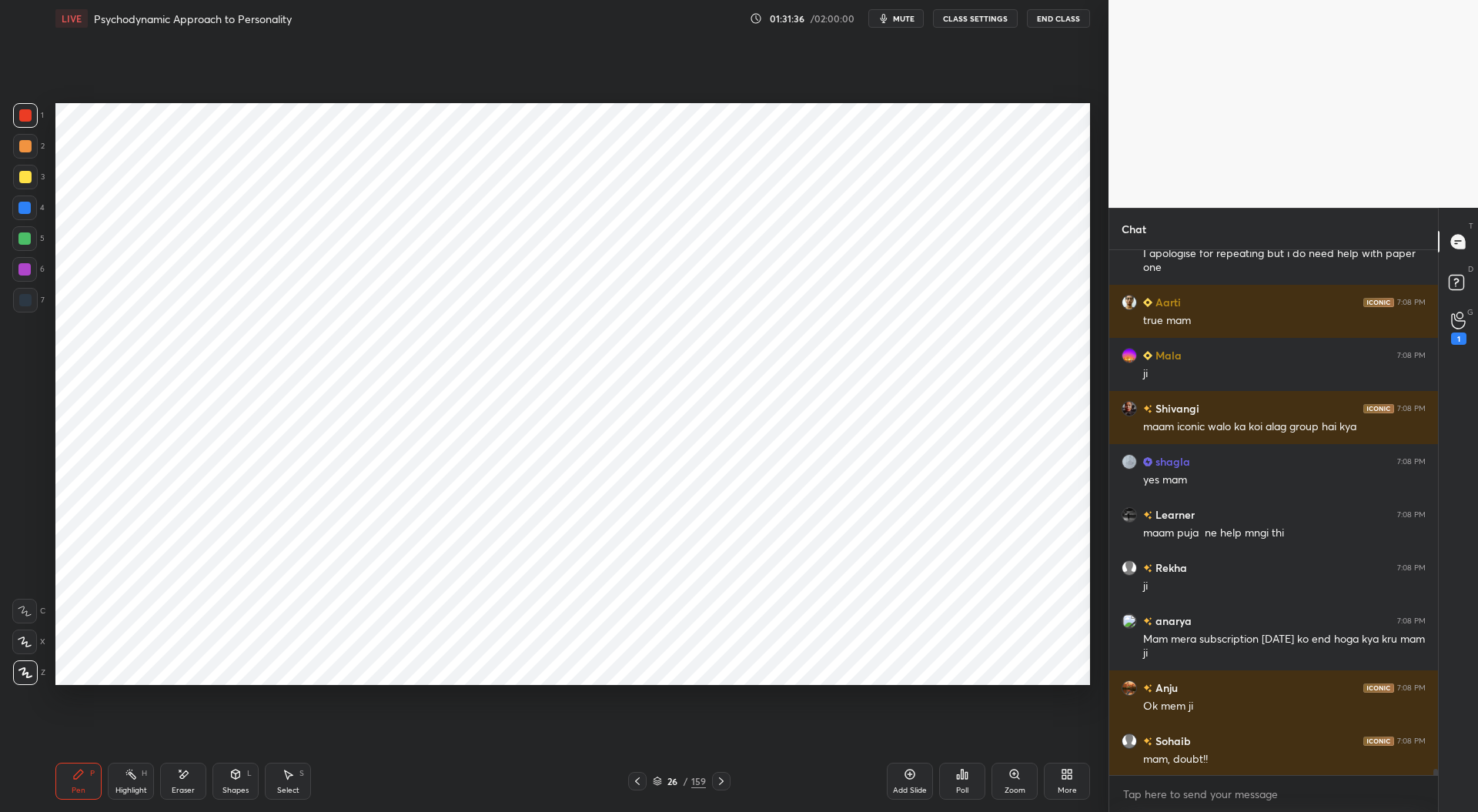
scroll to position [47160, 0]
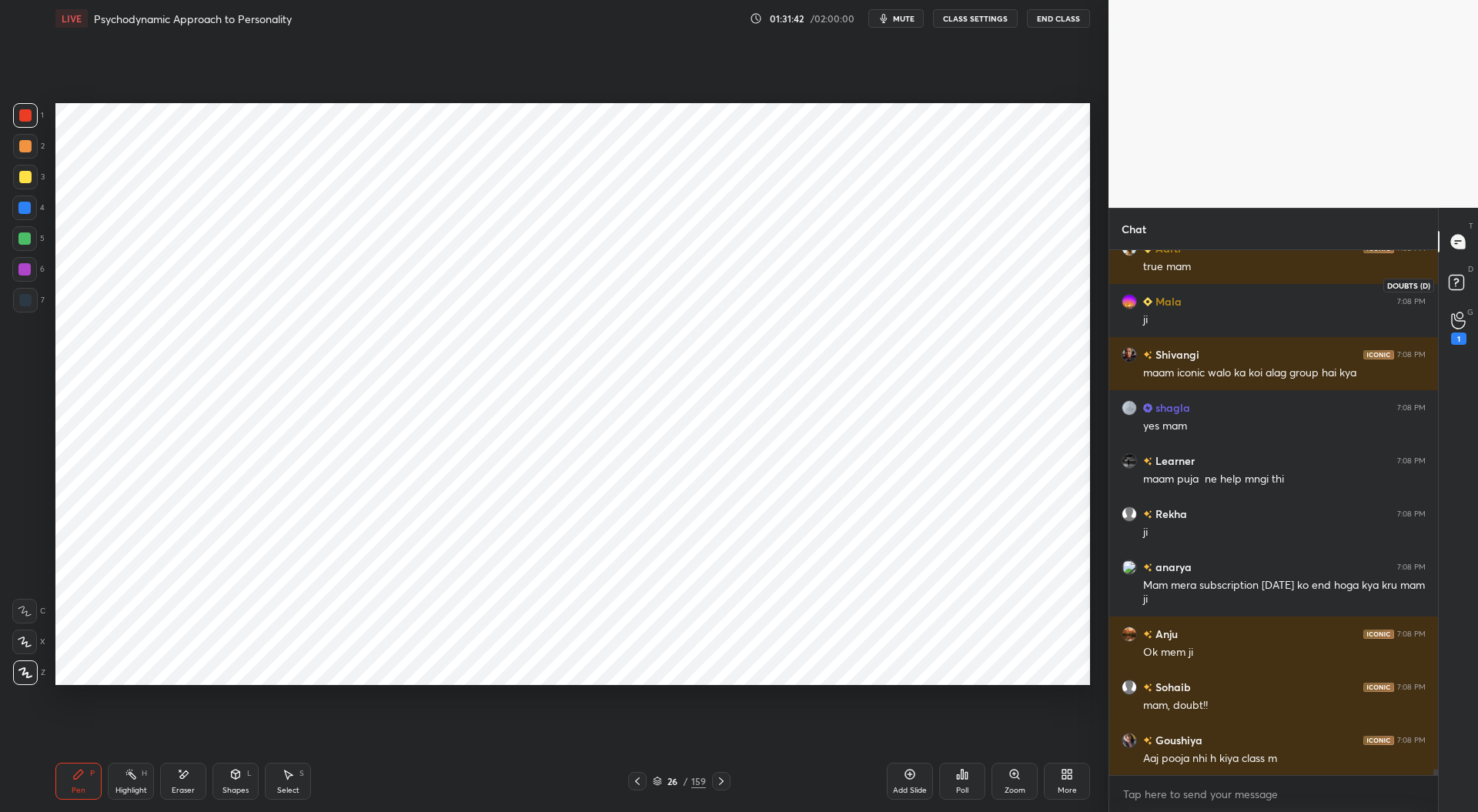
click at [1460, 282] on rect at bounding box center [1456, 282] width 15 height 15
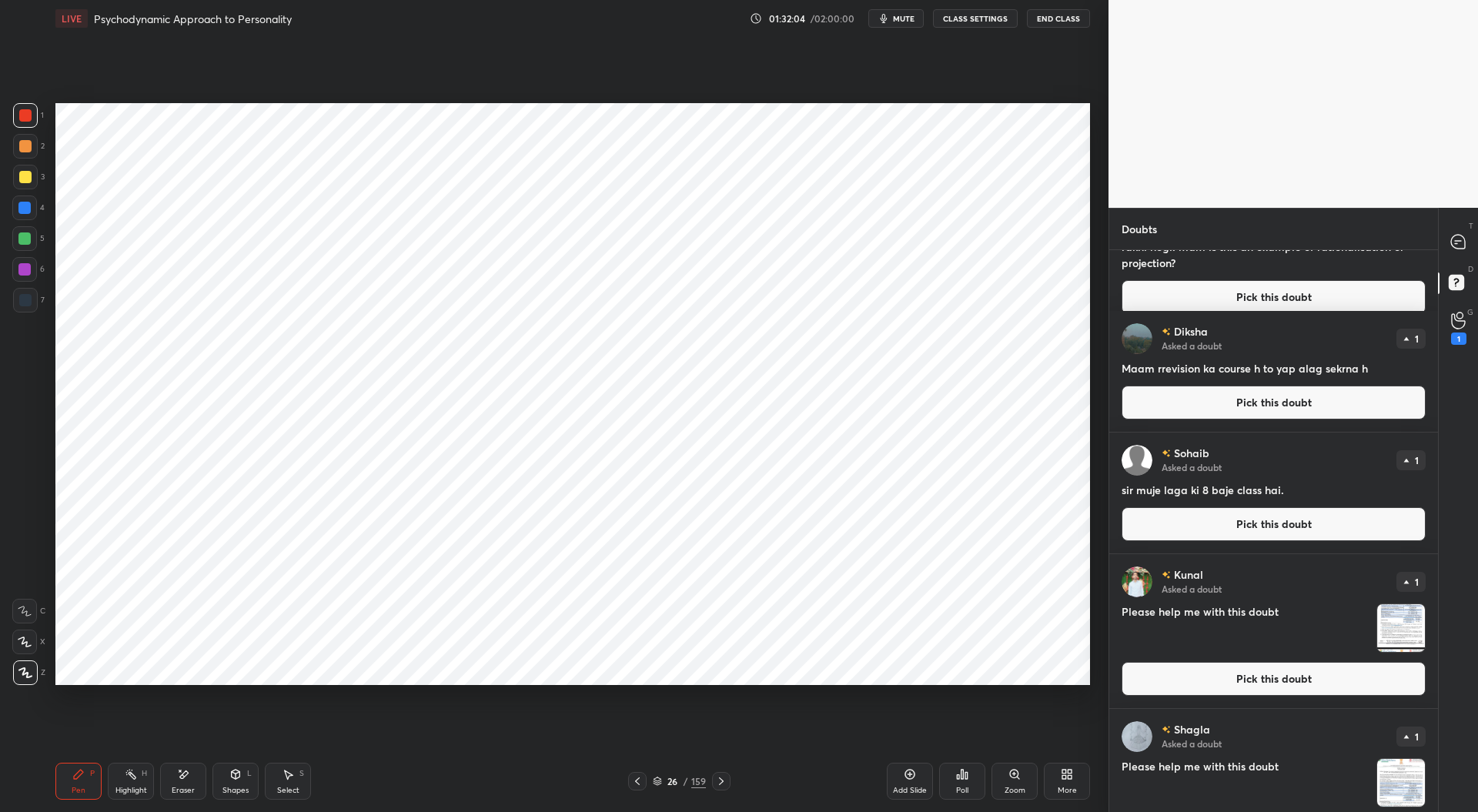
scroll to position [849, 0]
click at [1462, 245] on icon at bounding box center [1458, 241] width 14 height 14
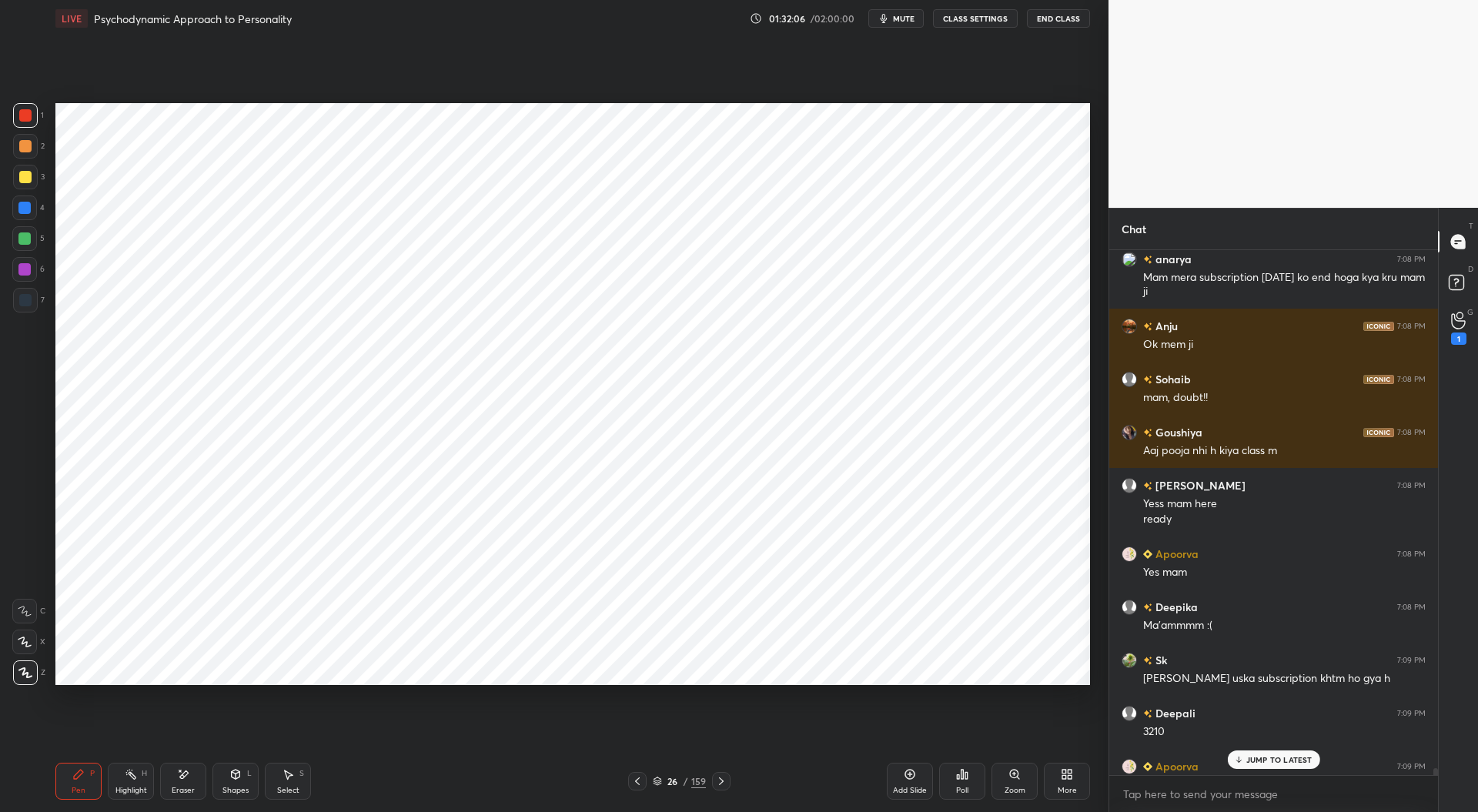
scroll to position [47959, 0]
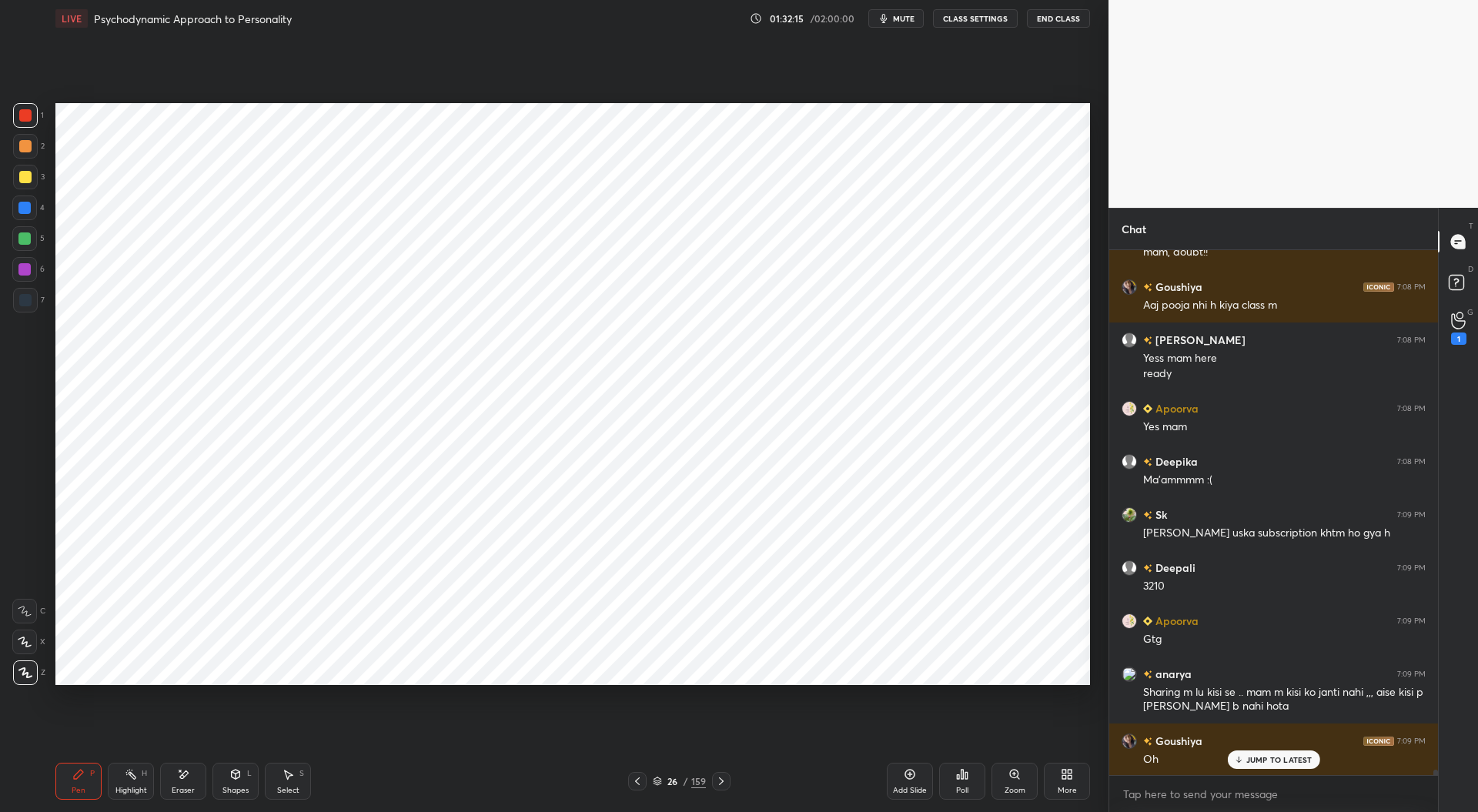
click at [26, 301] on div at bounding box center [25, 300] width 13 height 13
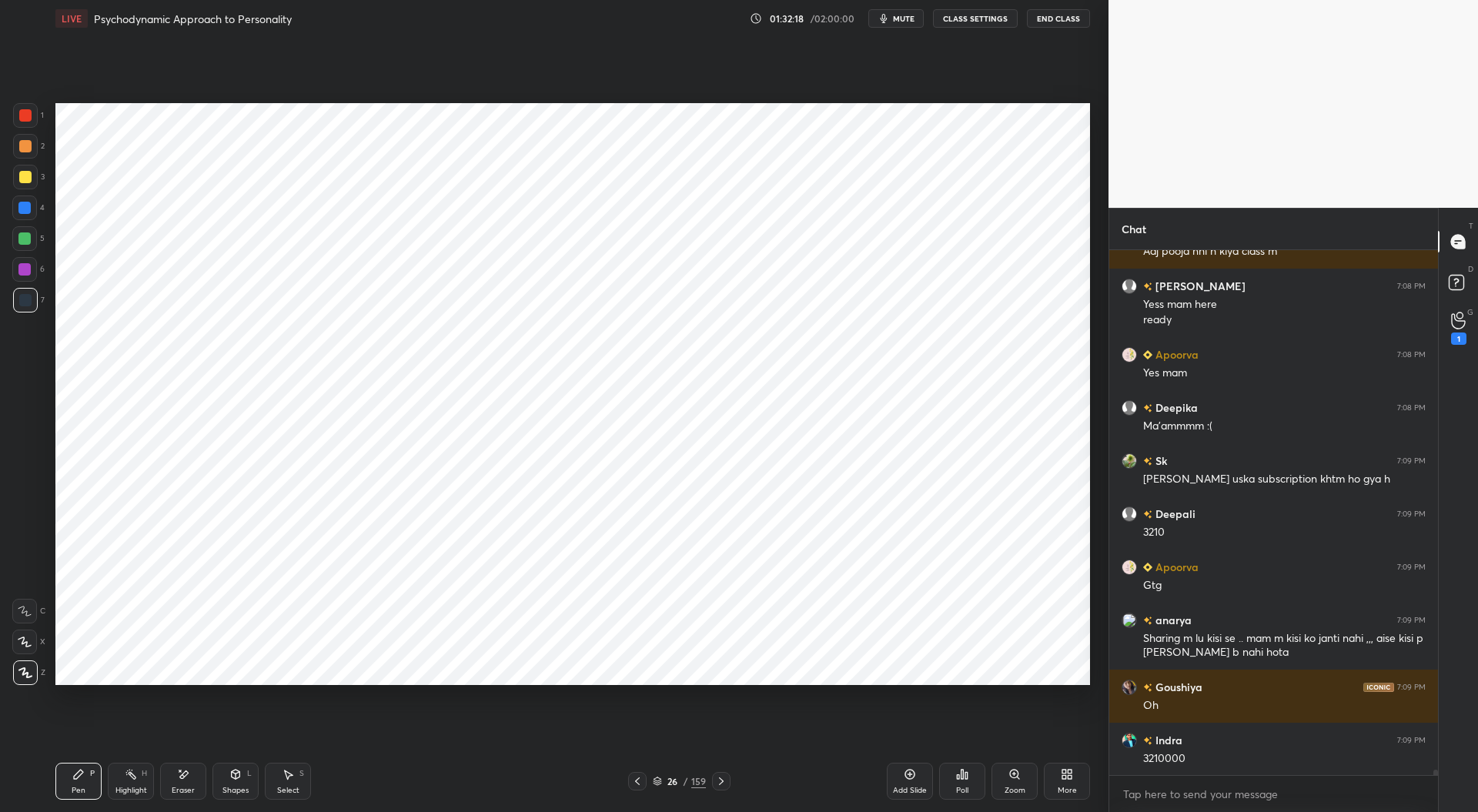
scroll to position [48065, 0]
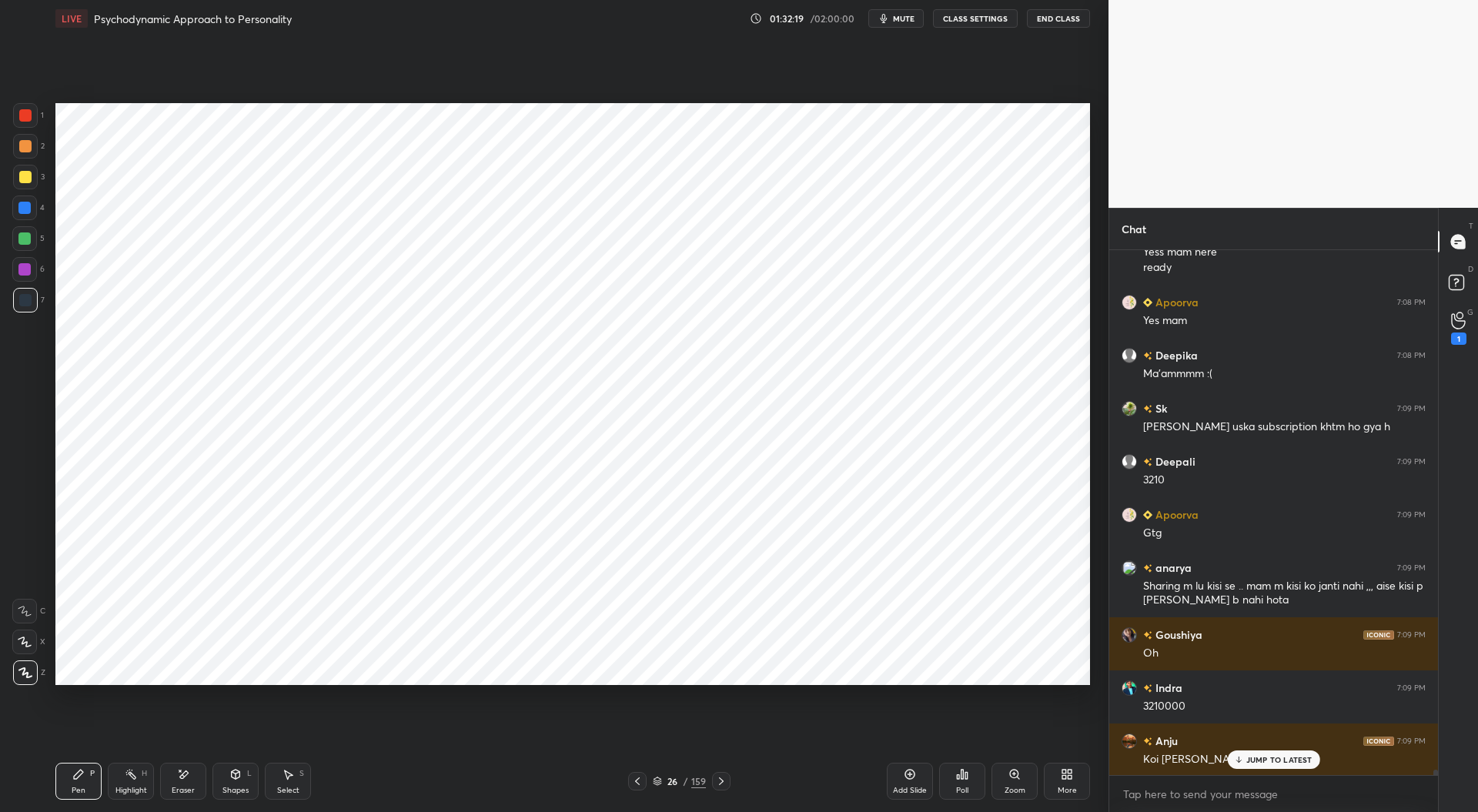
click at [656, 779] on icon at bounding box center [656, 781] width 9 height 9
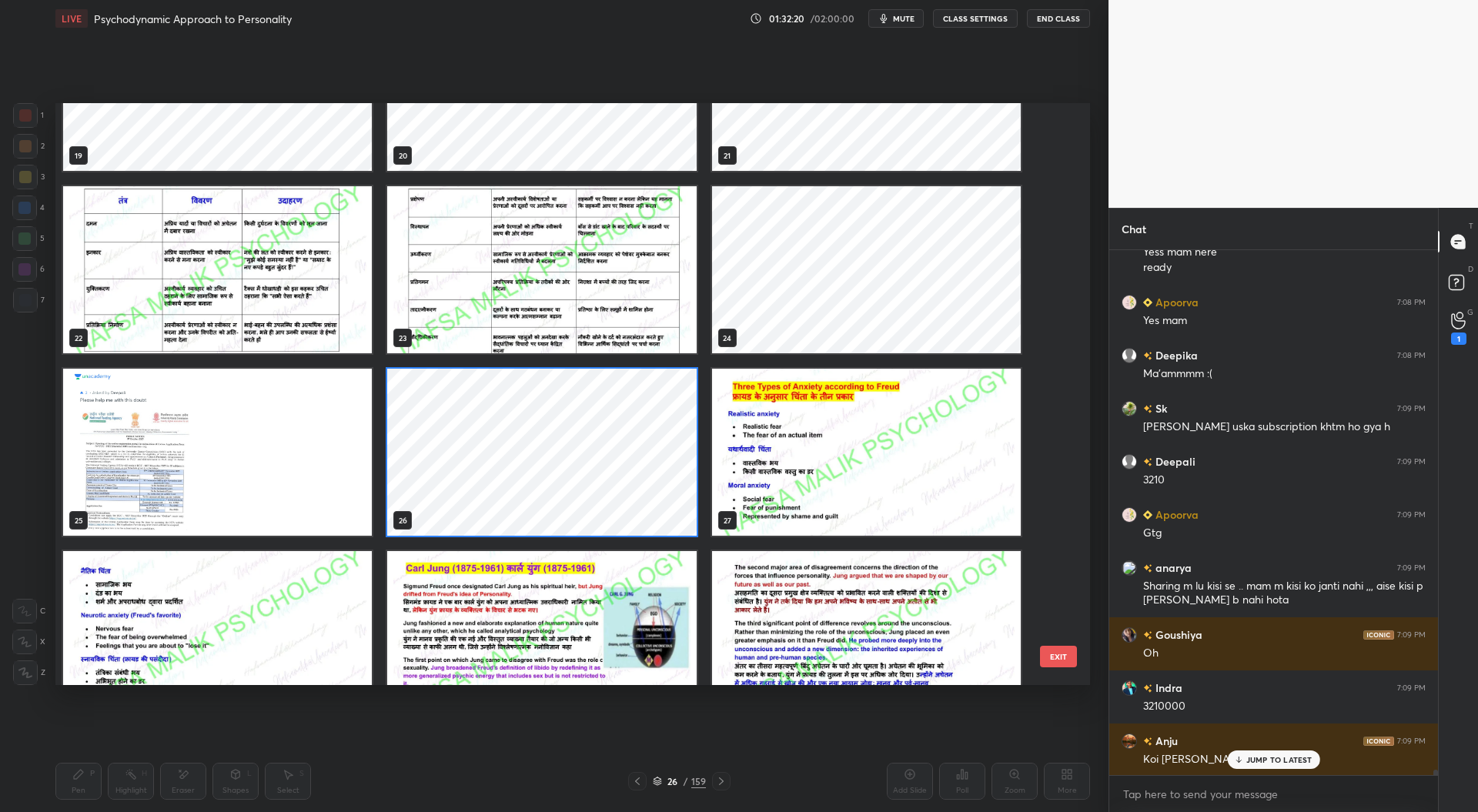
scroll to position [1205, 0]
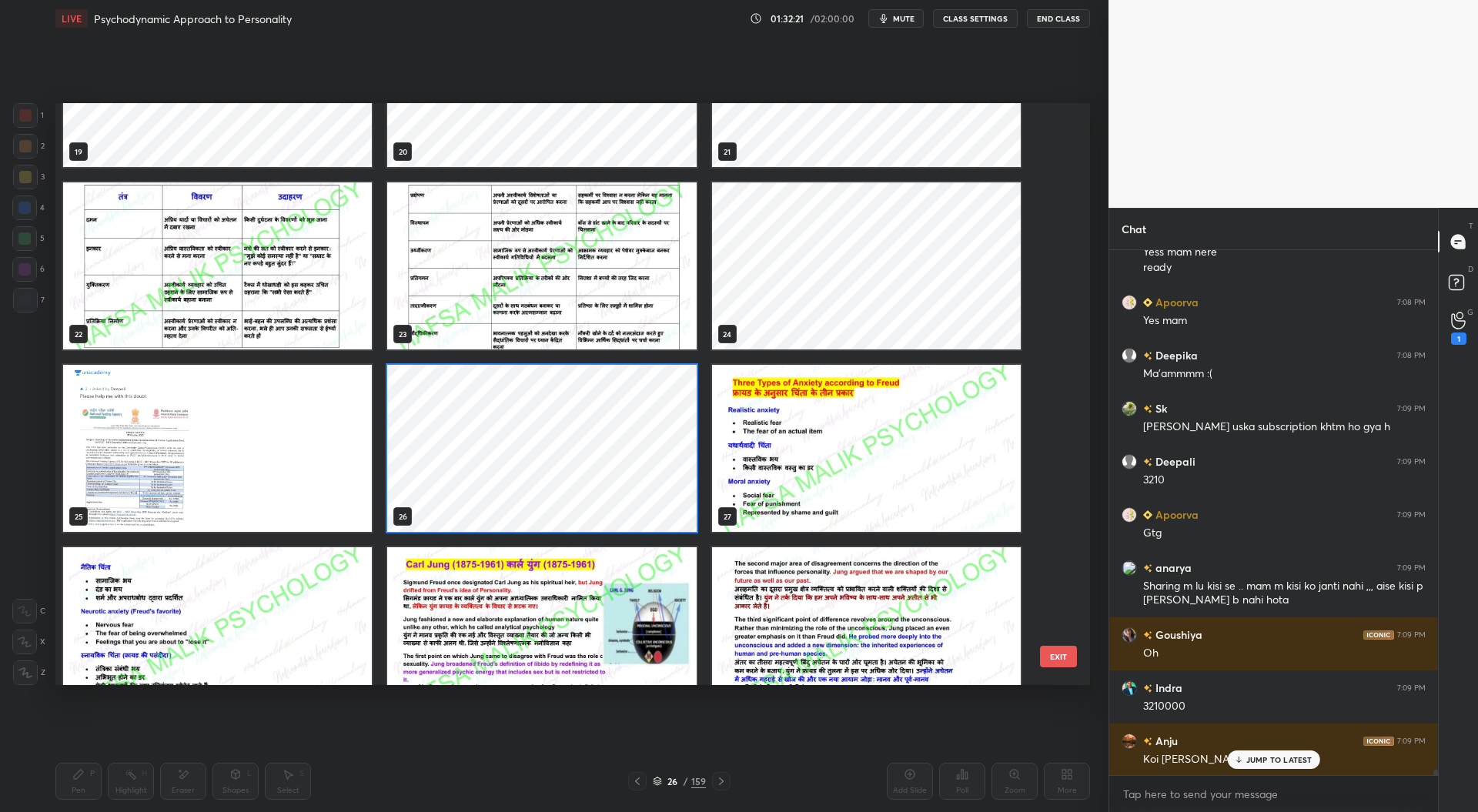
click at [861, 454] on img "grid" at bounding box center [866, 449] width 309 height 167
click at [862, 453] on img "grid" at bounding box center [866, 449] width 309 height 167
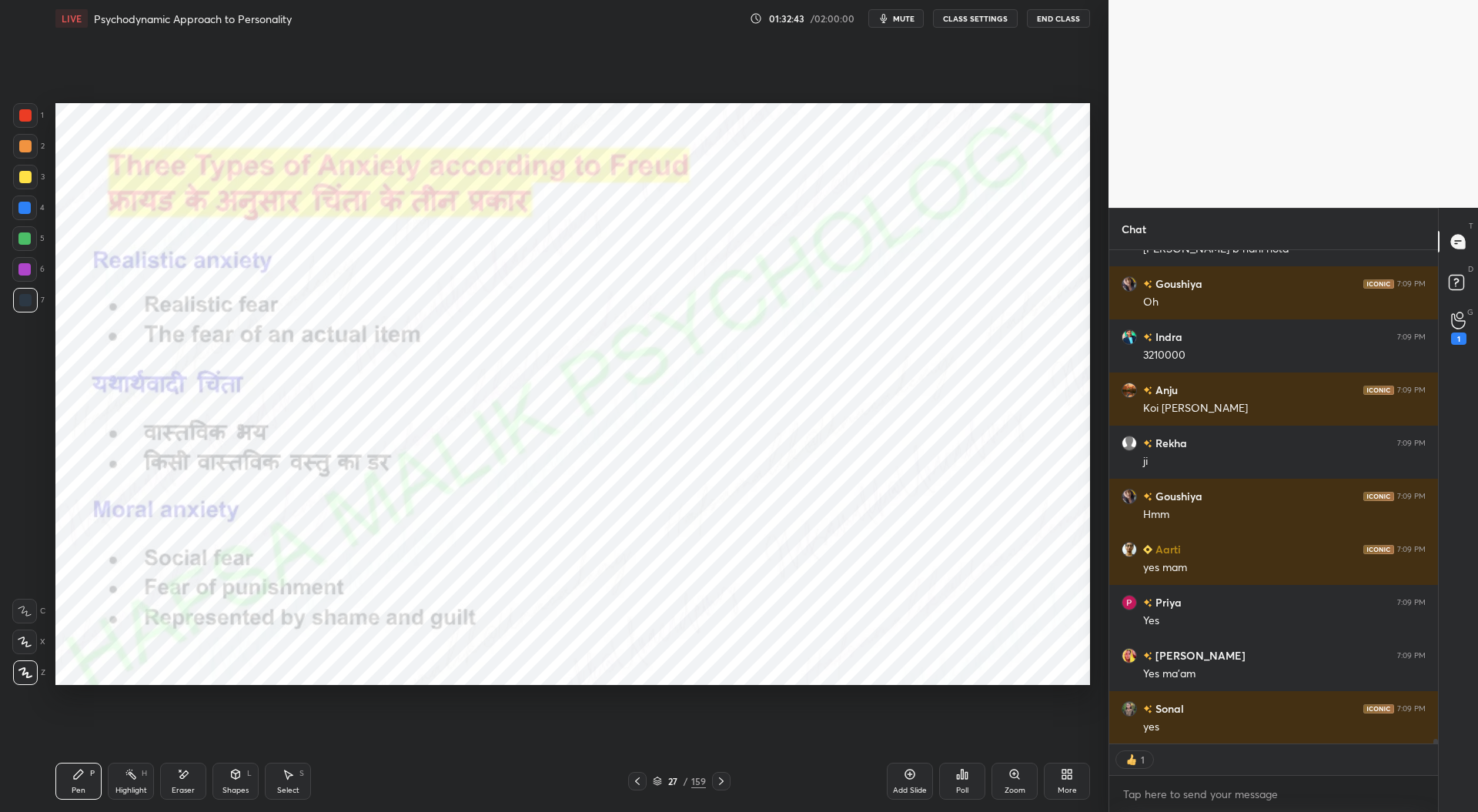
scroll to position [48470, 0]
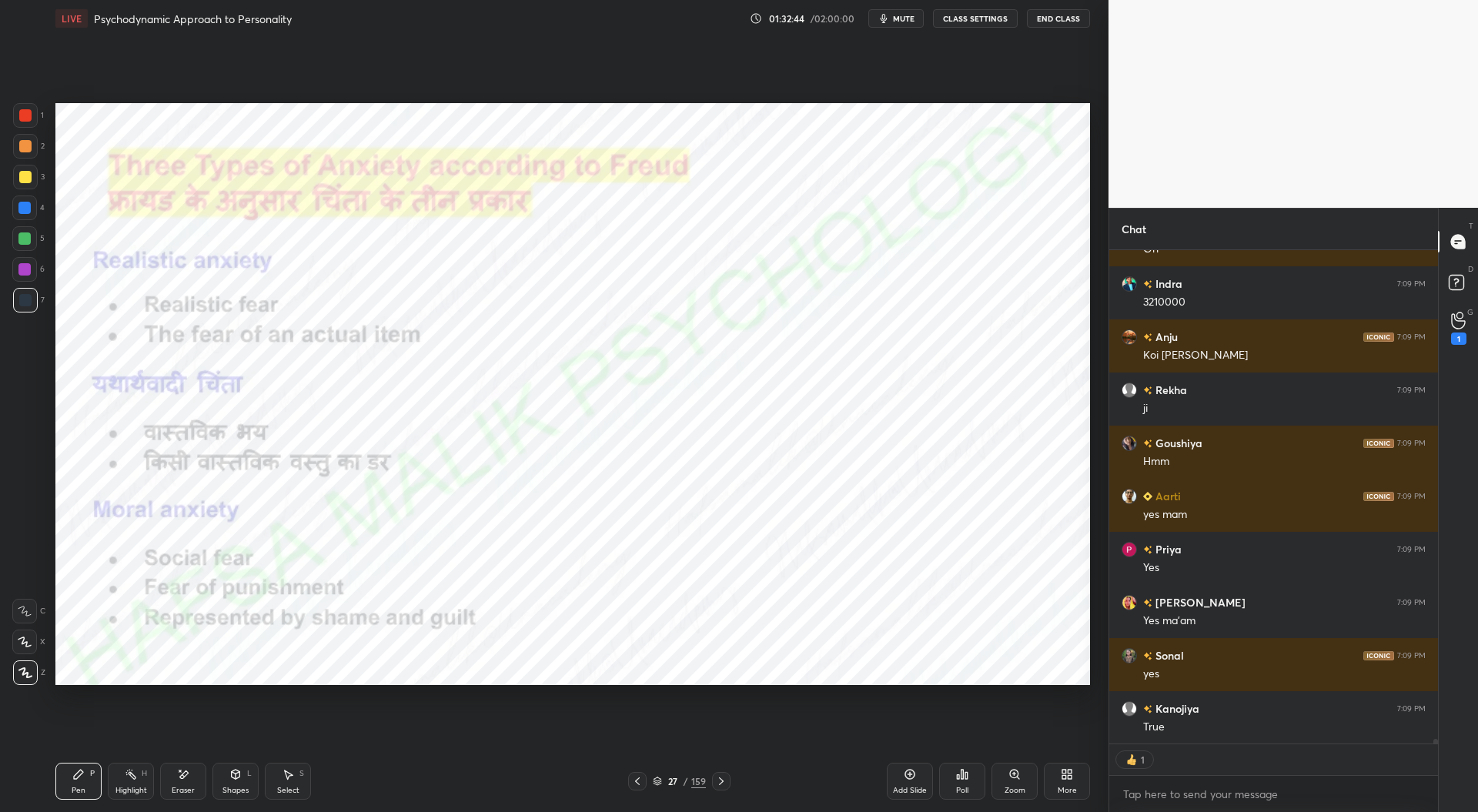
click at [29, 203] on div at bounding box center [24, 207] width 13 height 13
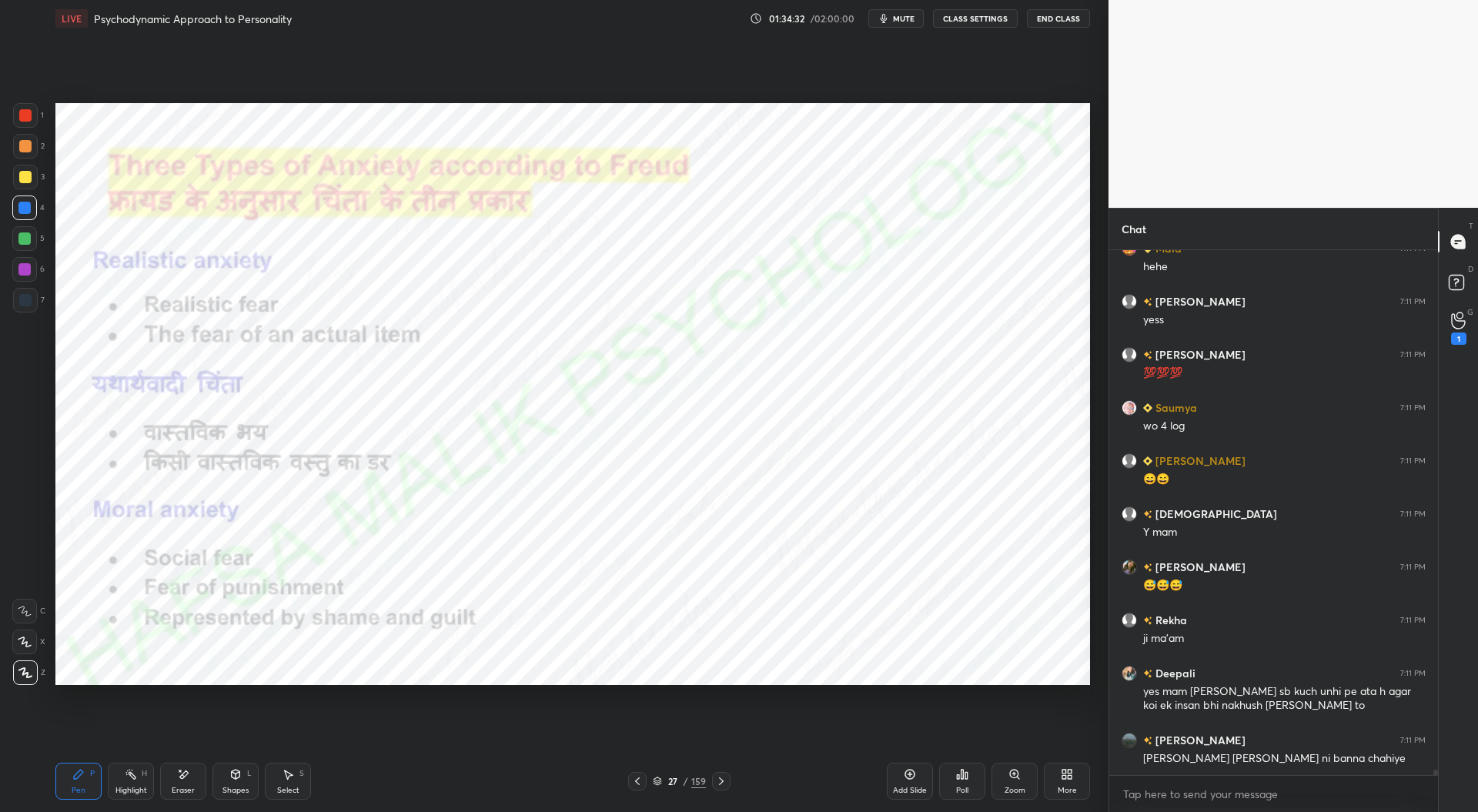
scroll to position [520, 324]
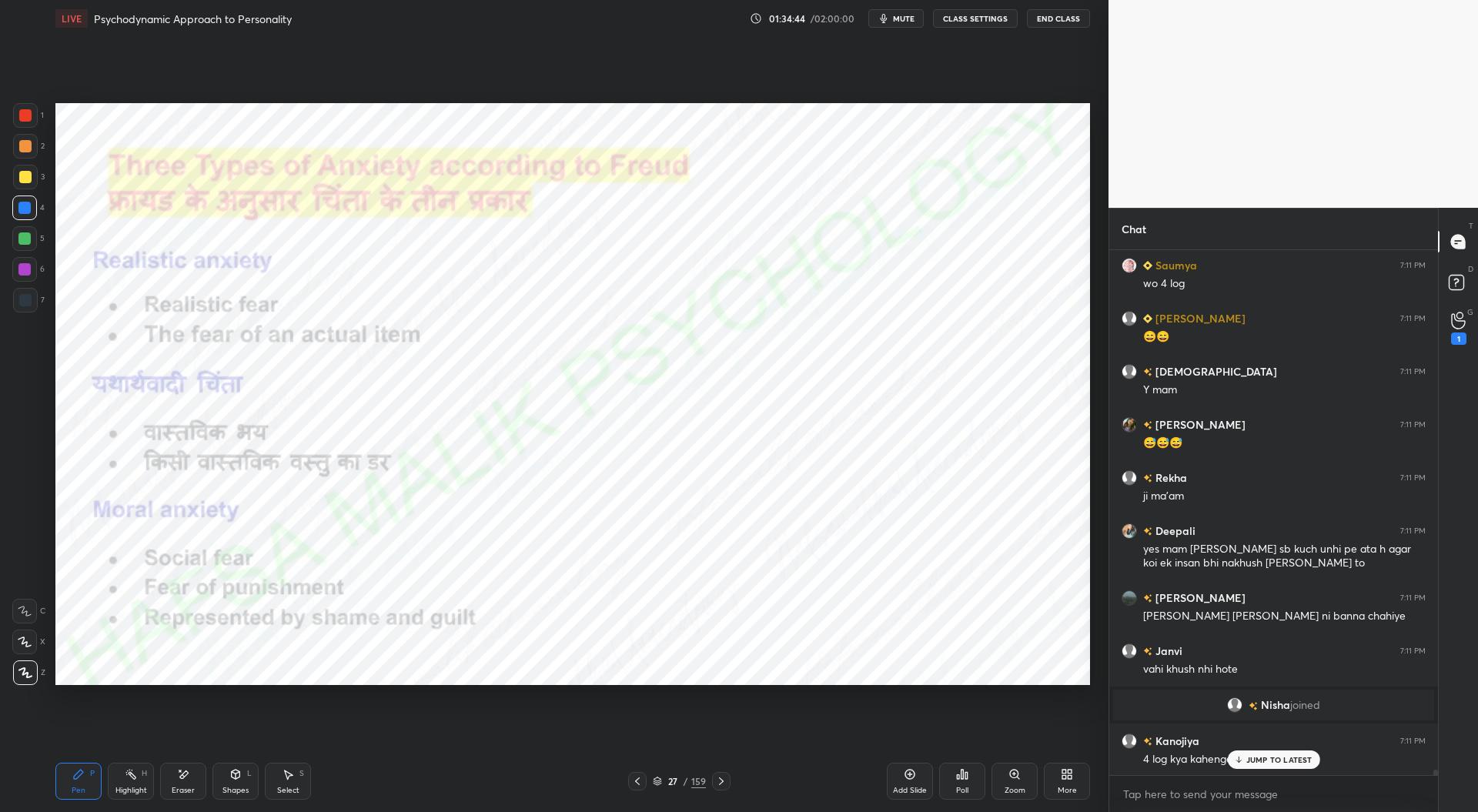
click at [718, 780] on icon at bounding box center [721, 781] width 13 height 13
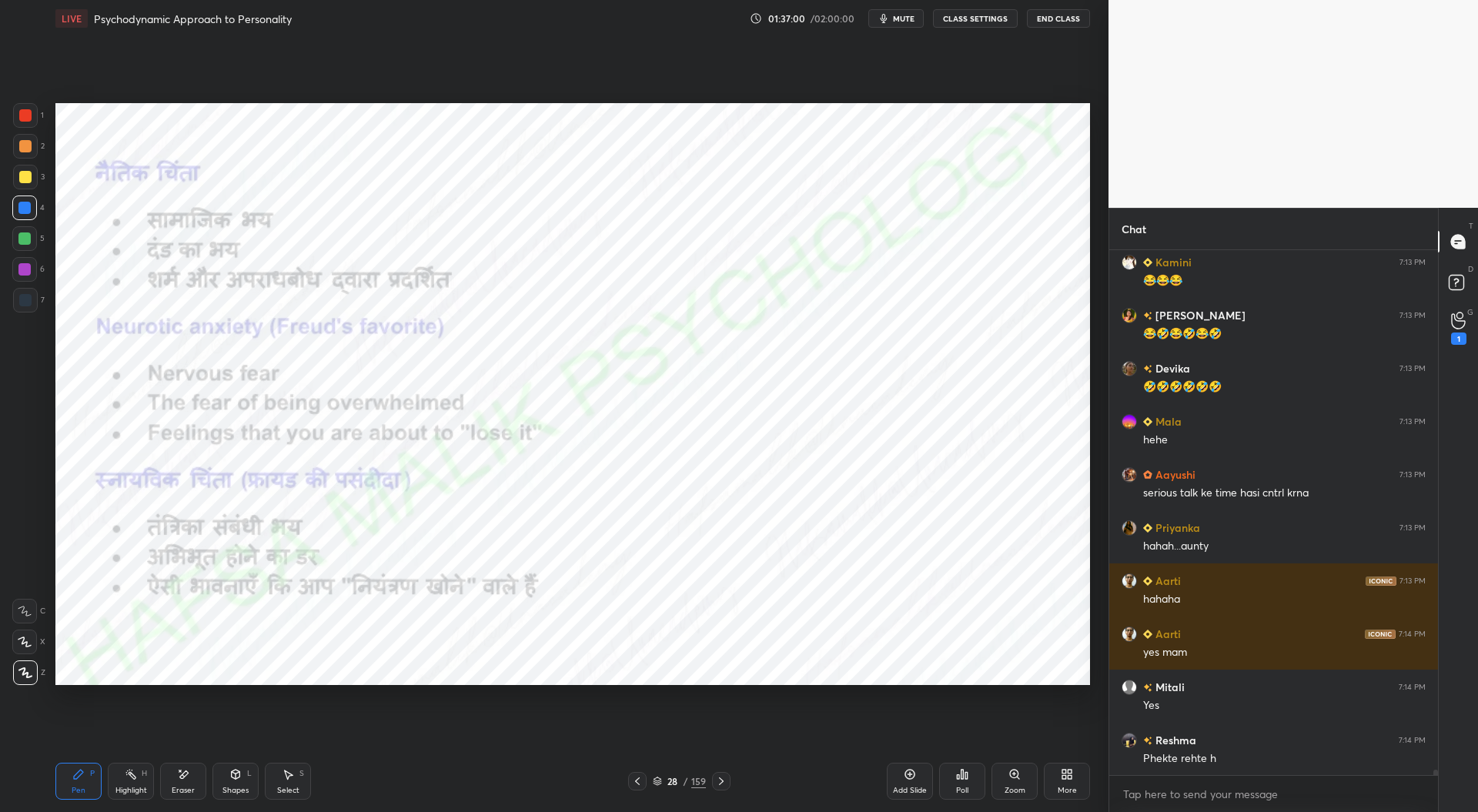
scroll to position [51985, 0]
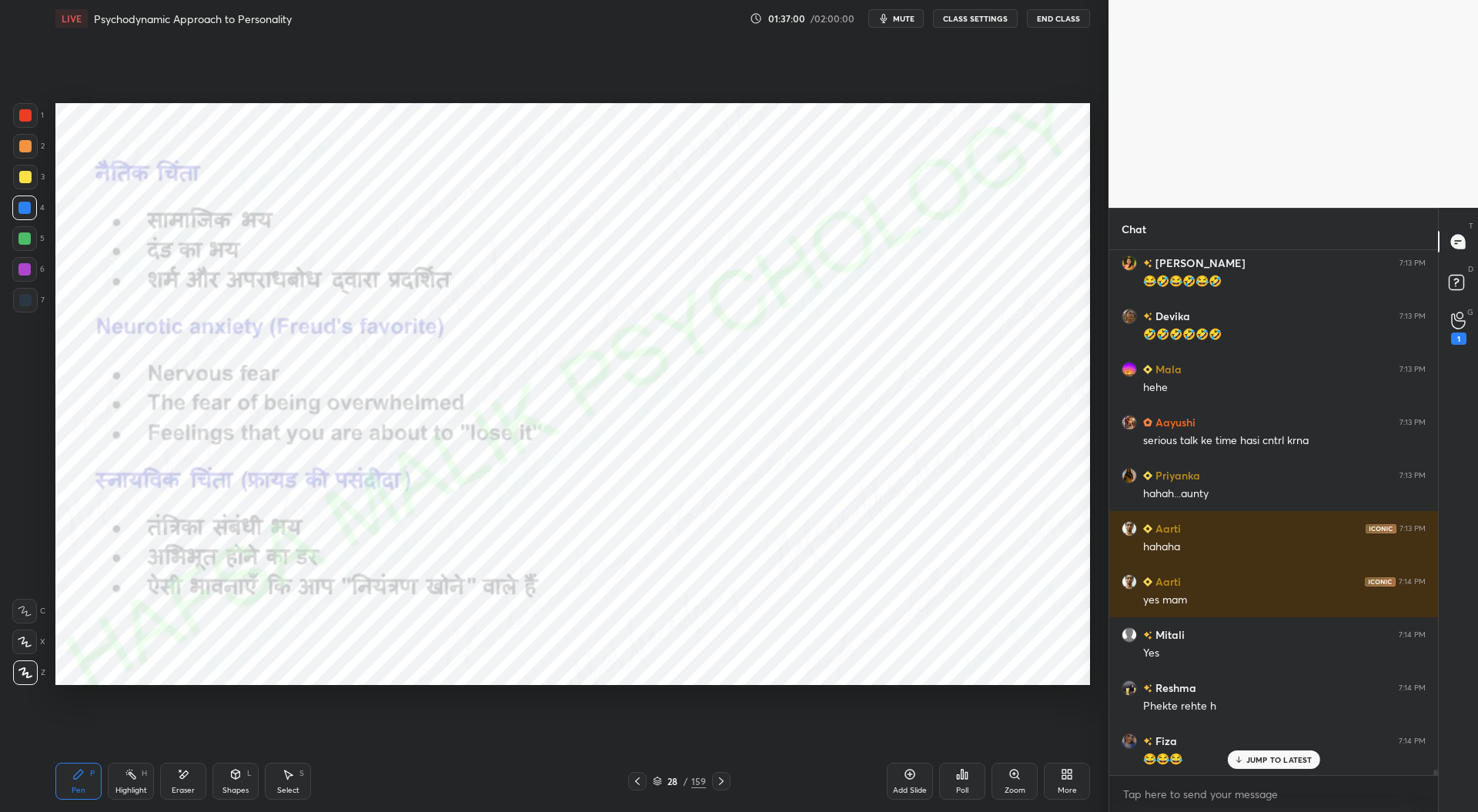
click at [33, 110] on div at bounding box center [24, 115] width 24 height 24
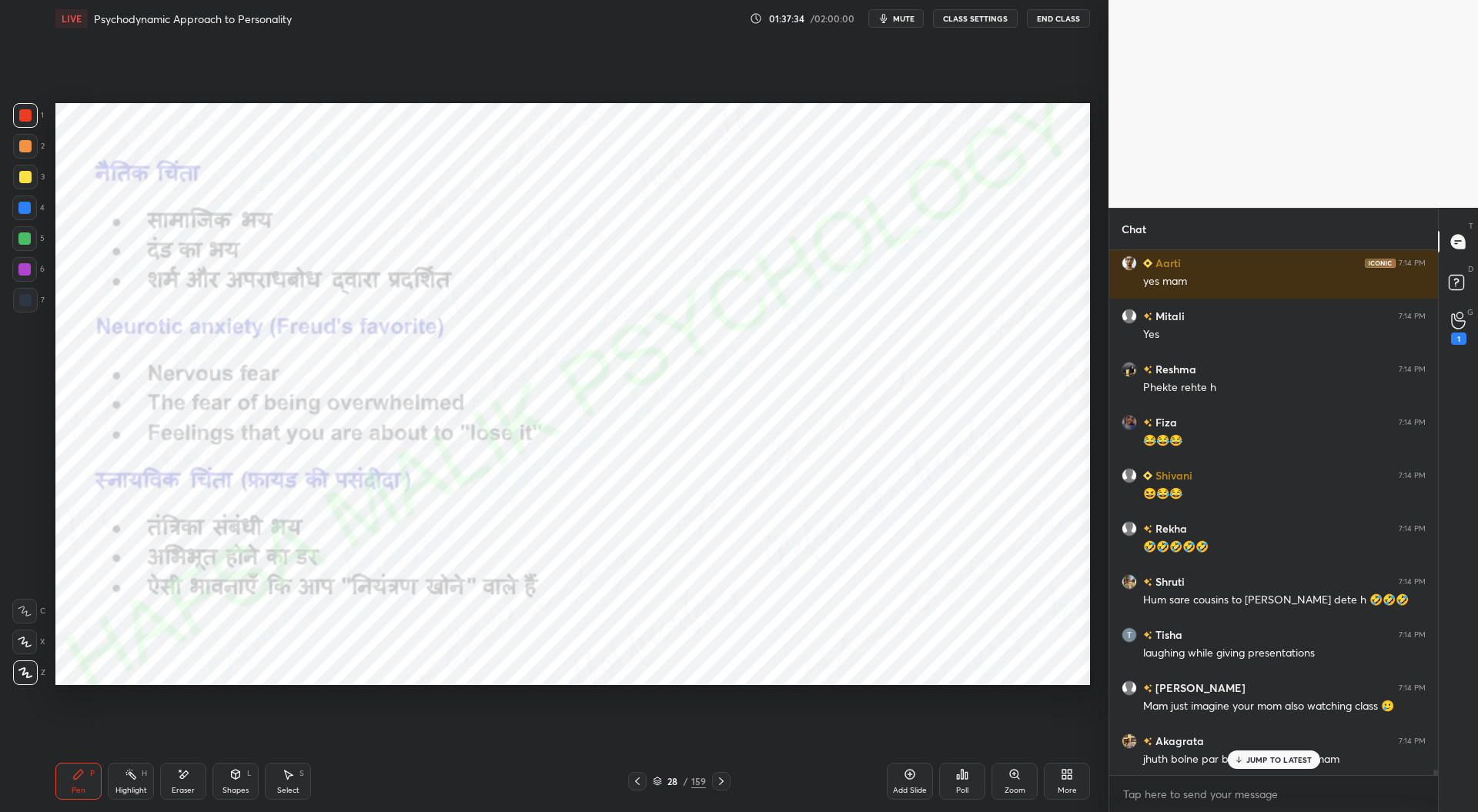
scroll to position [52385, 0]
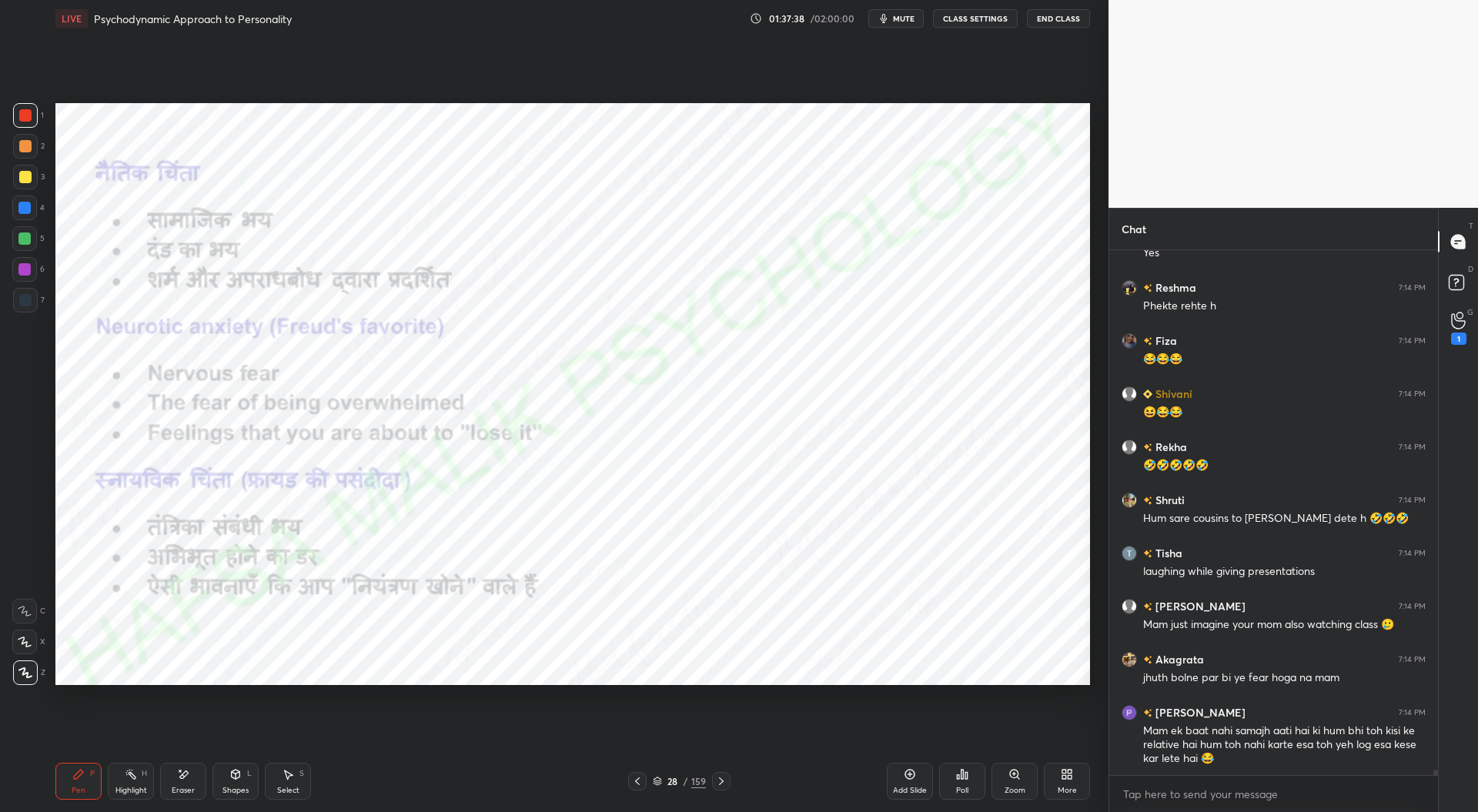
click at [726, 781] on div at bounding box center [721, 781] width 18 height 18
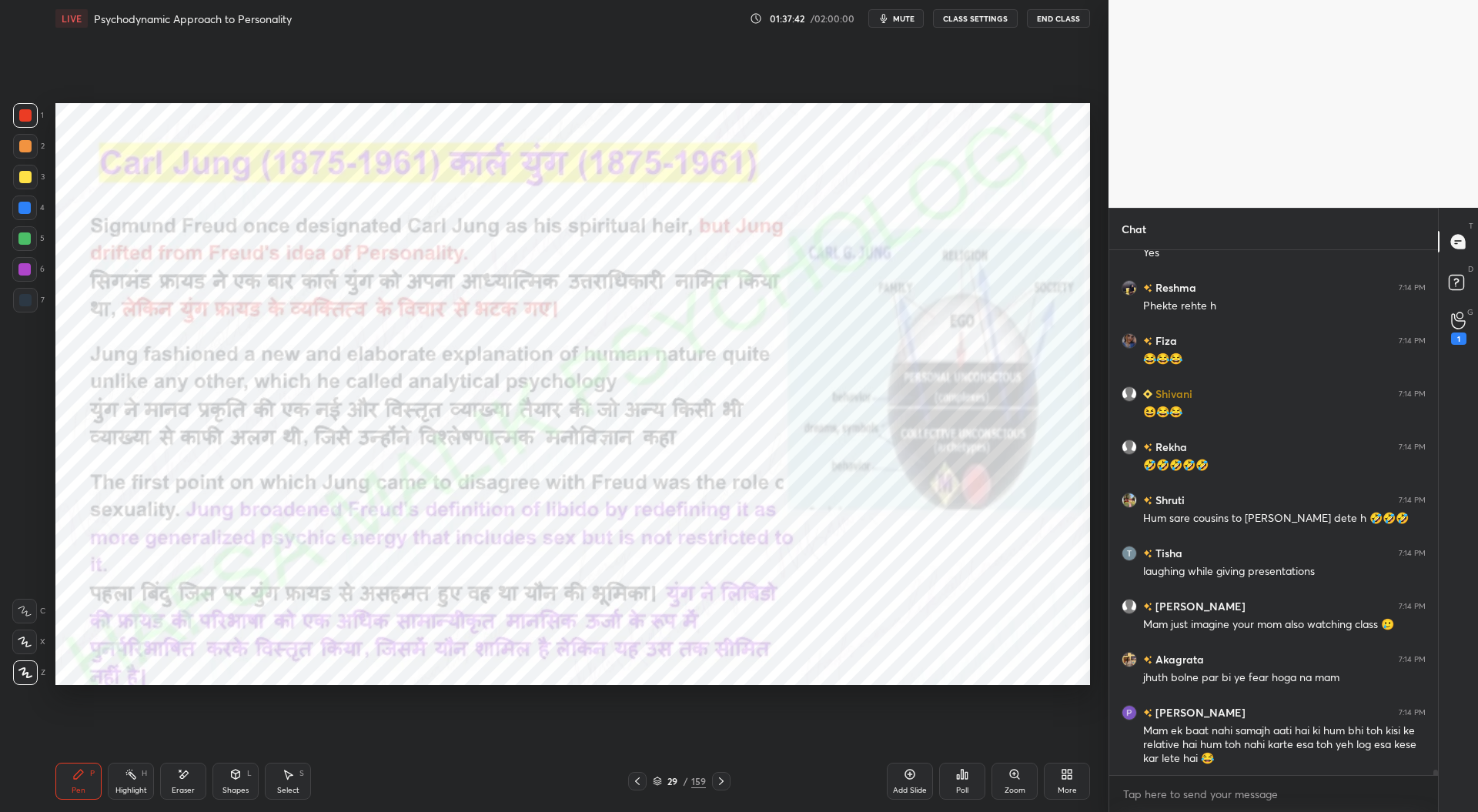
click at [639, 781] on icon at bounding box center [637, 781] width 13 height 13
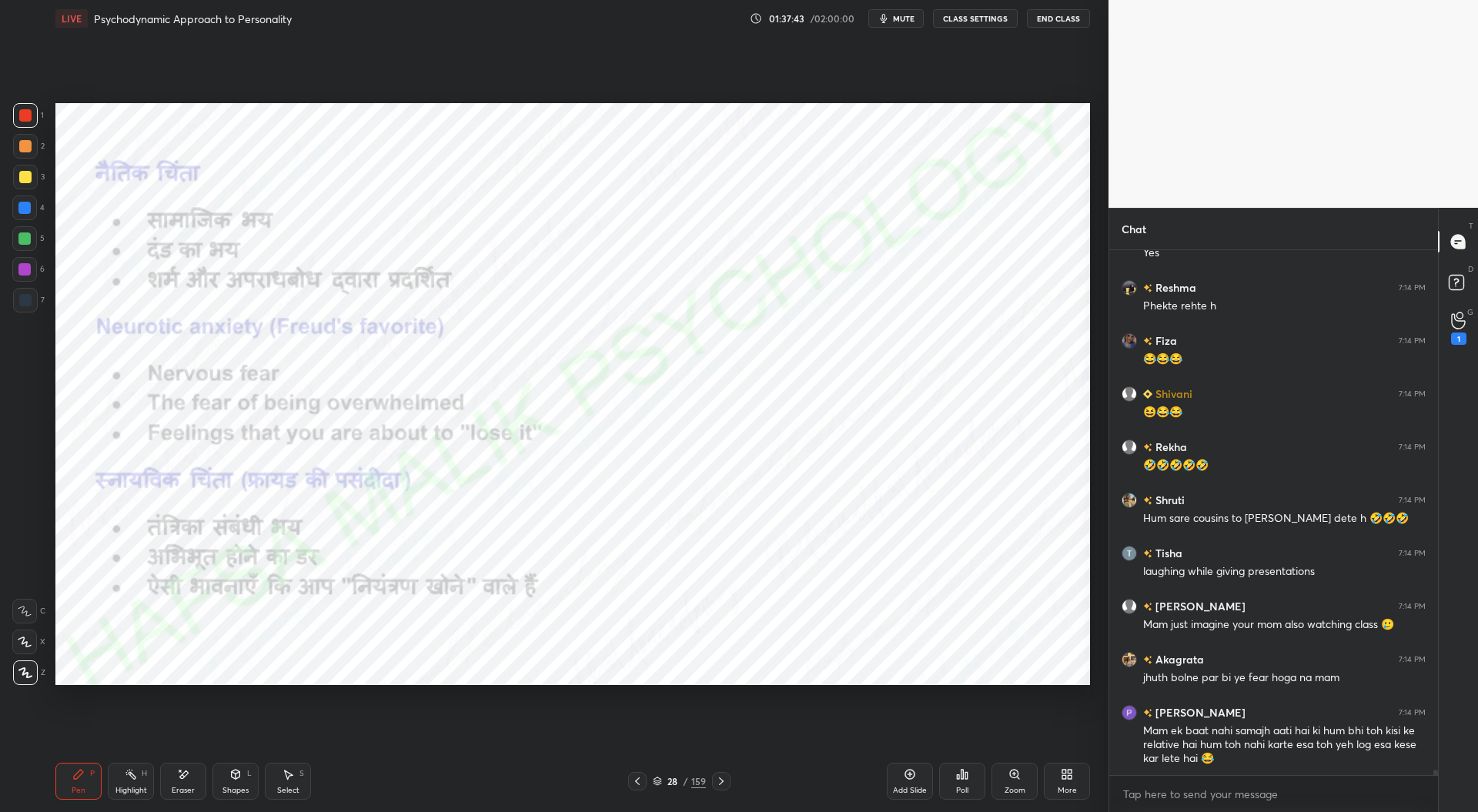
click at [911, 789] on div "Add Slide" at bounding box center [909, 791] width 34 height 8
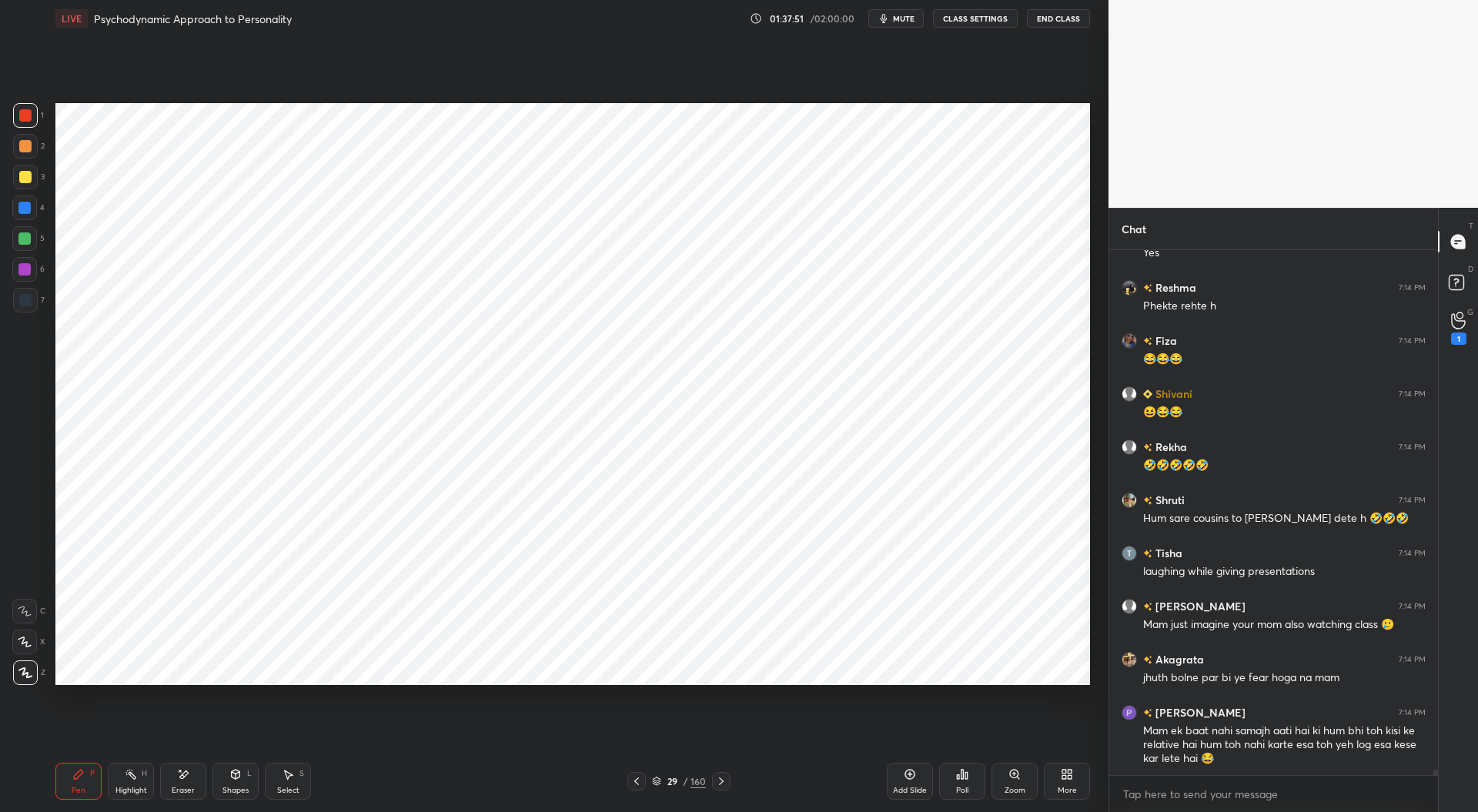
click at [20, 272] on div at bounding box center [24, 269] width 13 height 13
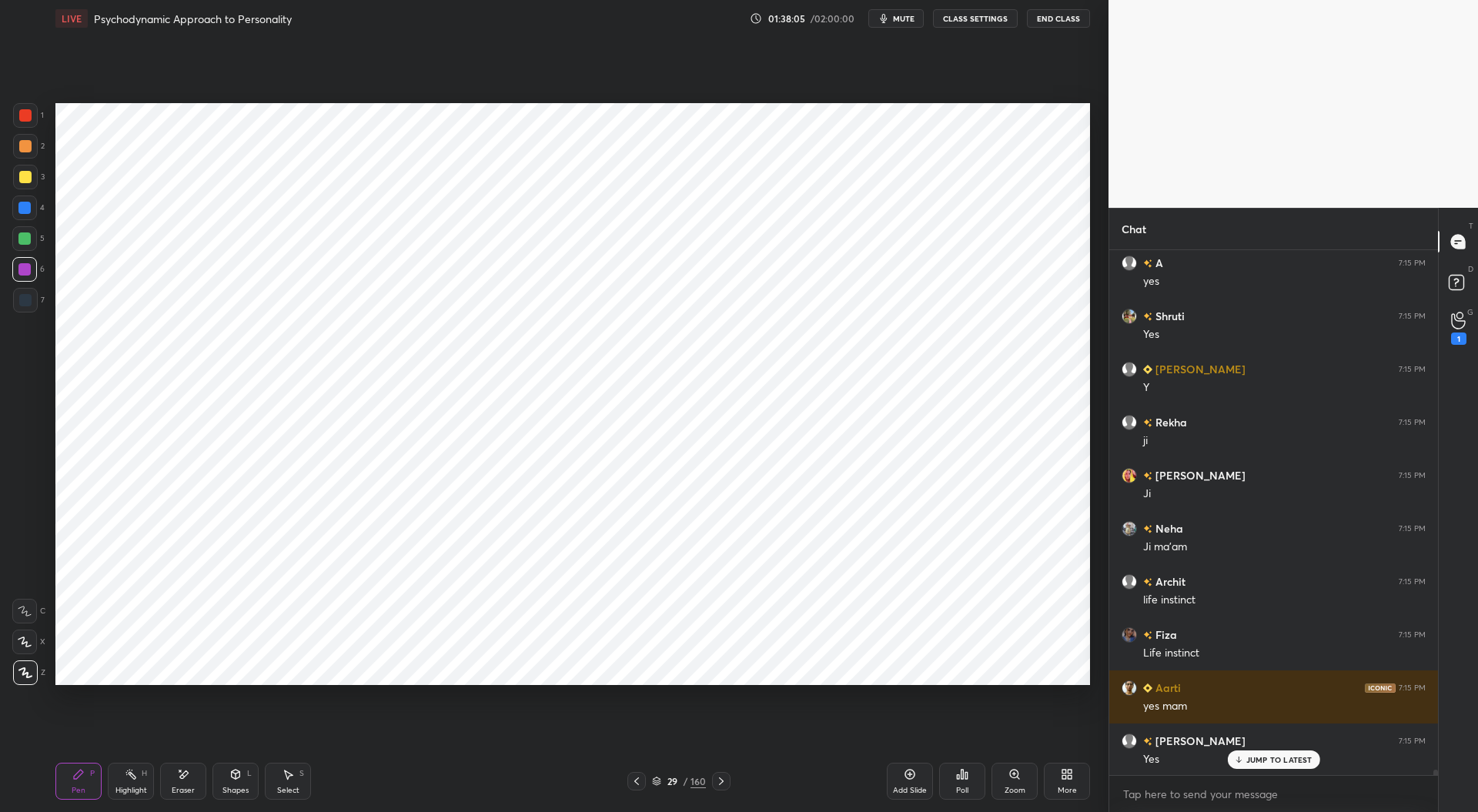
scroll to position [53341, 0]
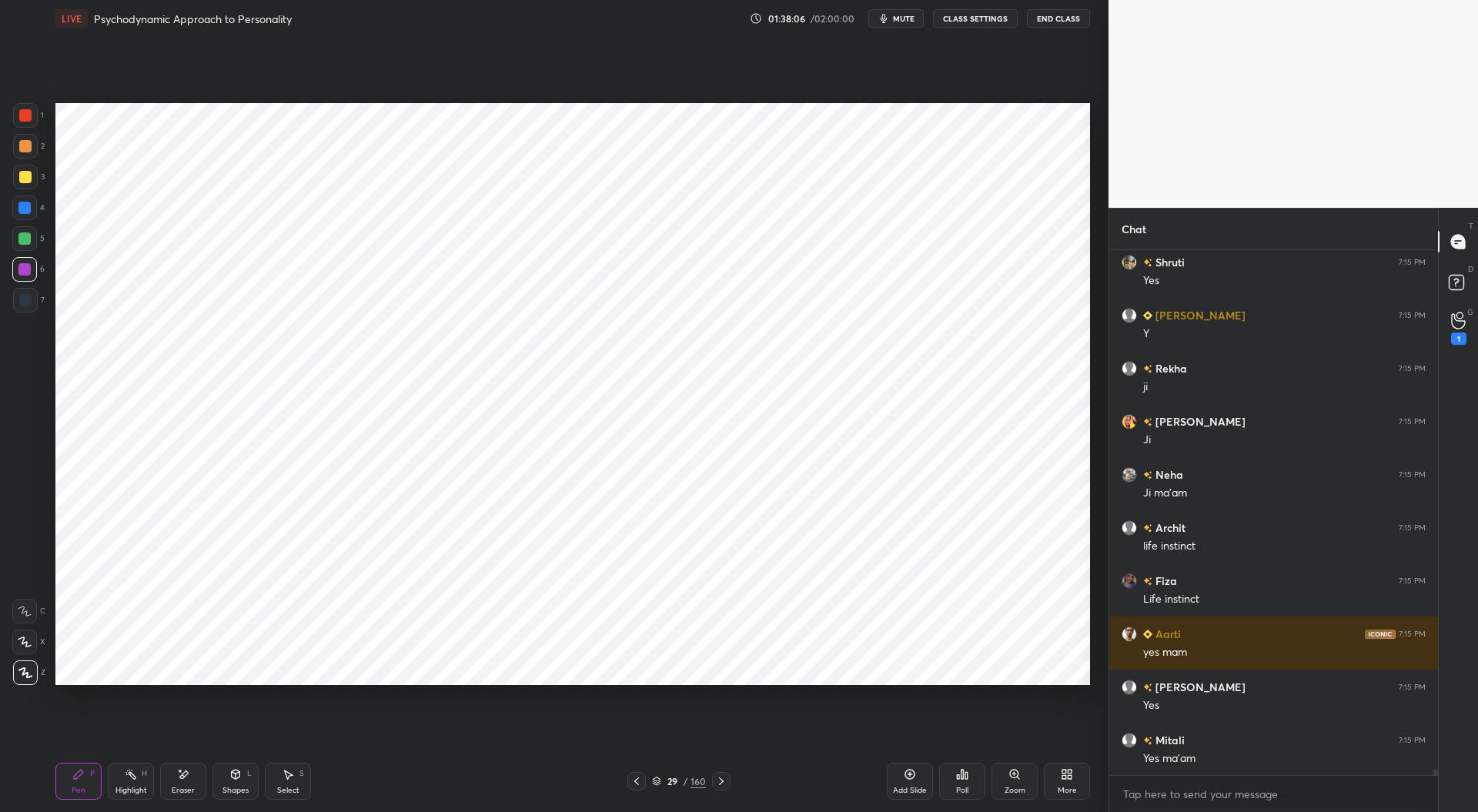
click at [27, 296] on div at bounding box center [25, 300] width 13 height 13
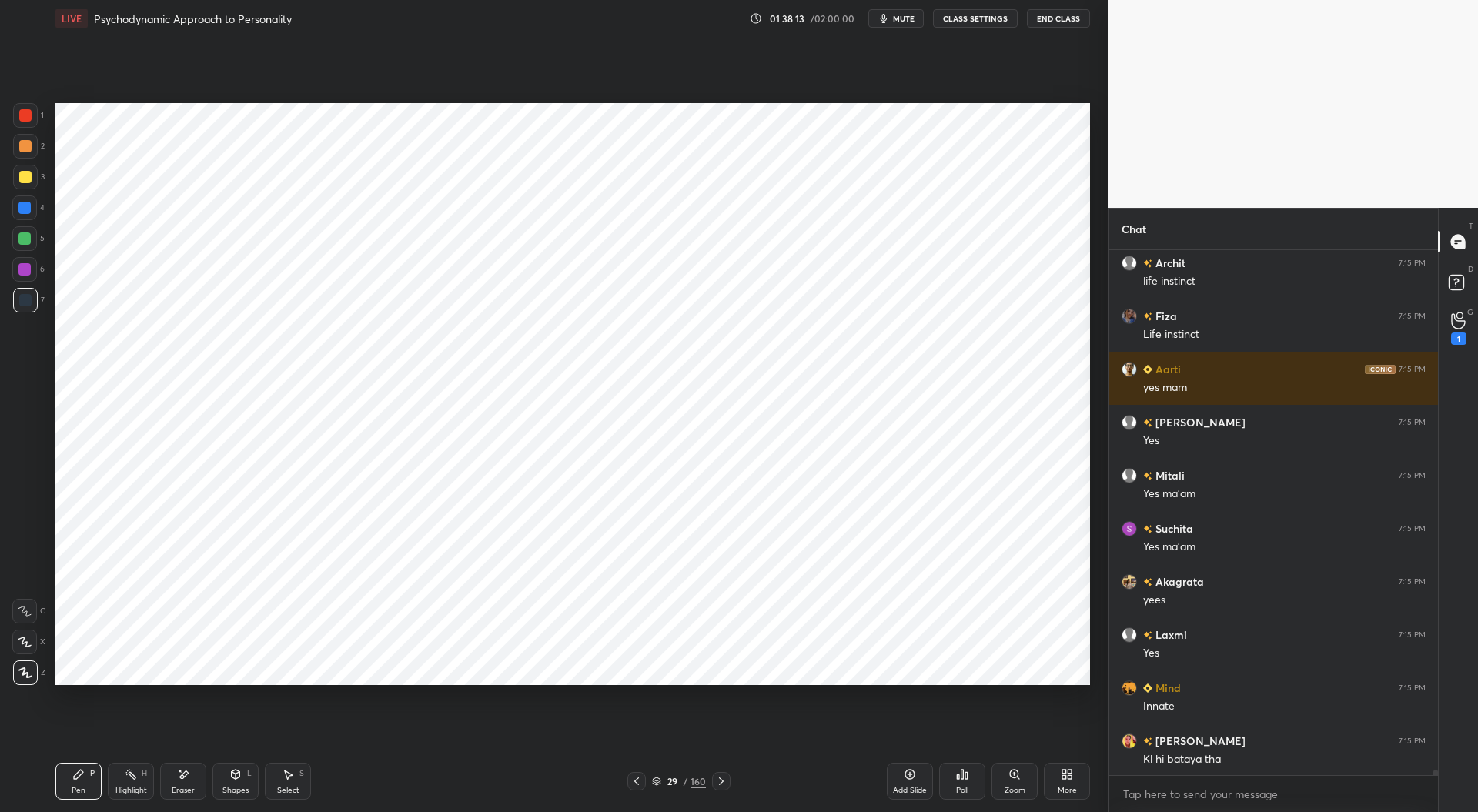
scroll to position [53643, 0]
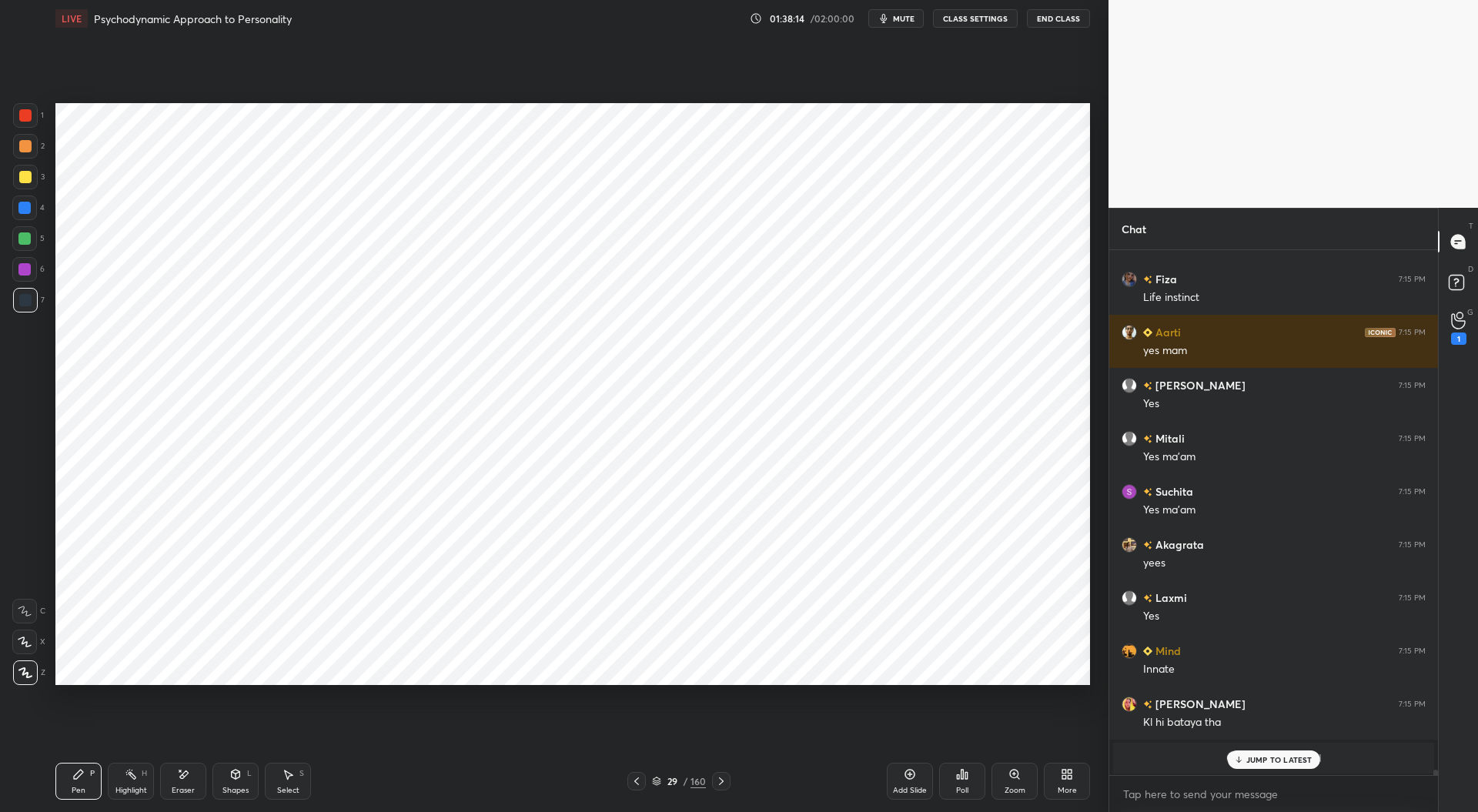
click at [29, 206] on div at bounding box center [24, 207] width 13 height 13
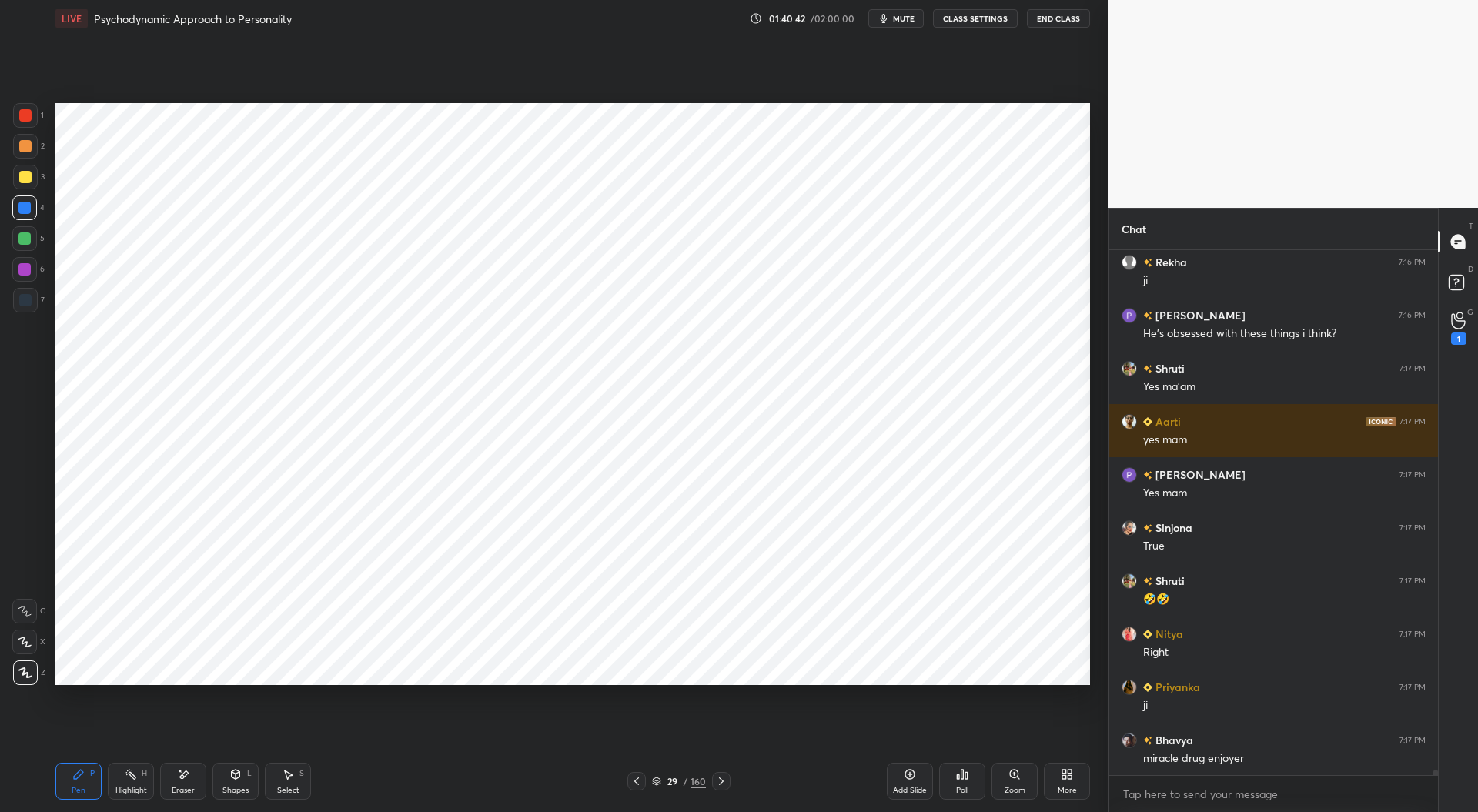
scroll to position [53975, 0]
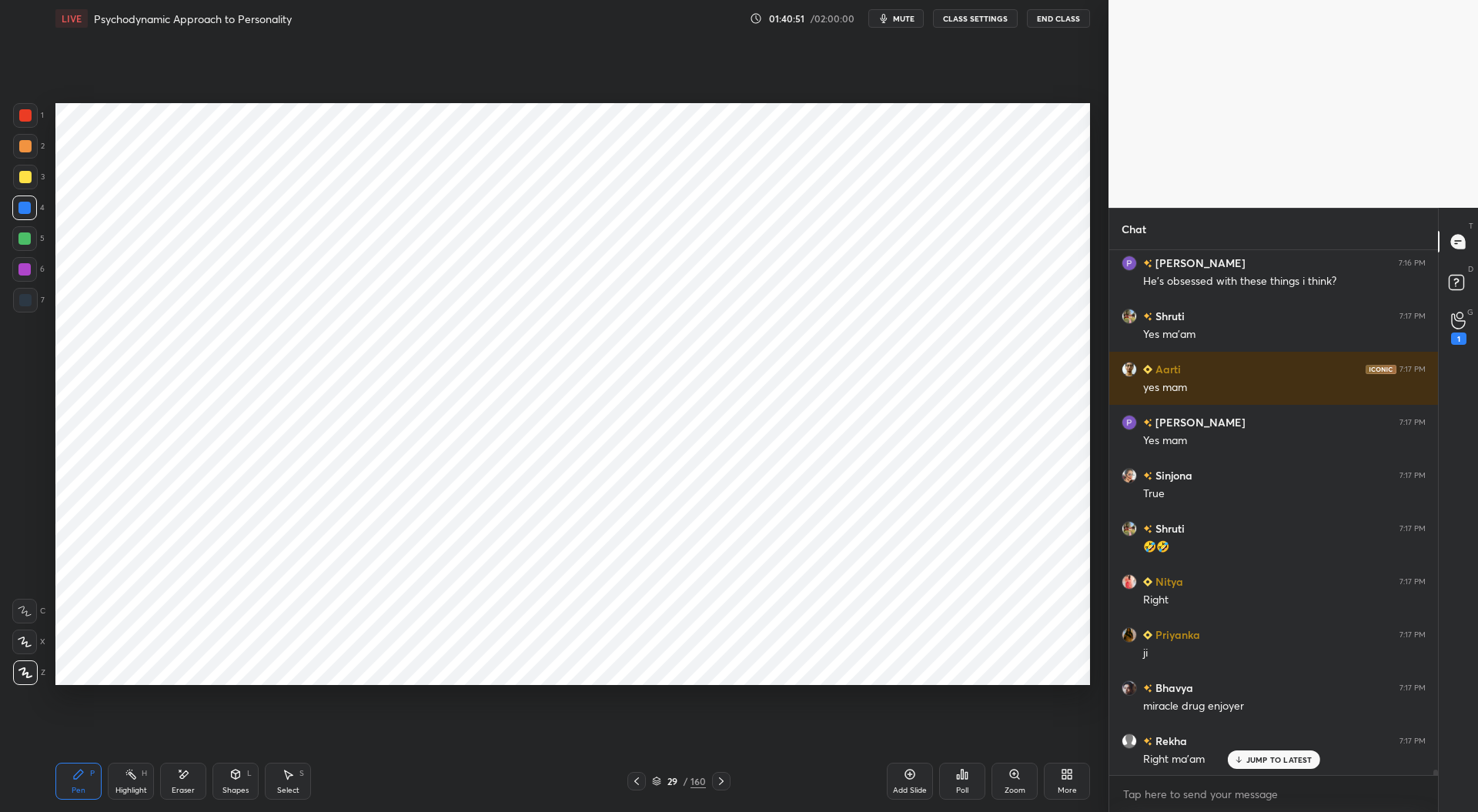
click at [723, 783] on icon at bounding box center [721, 781] width 13 height 13
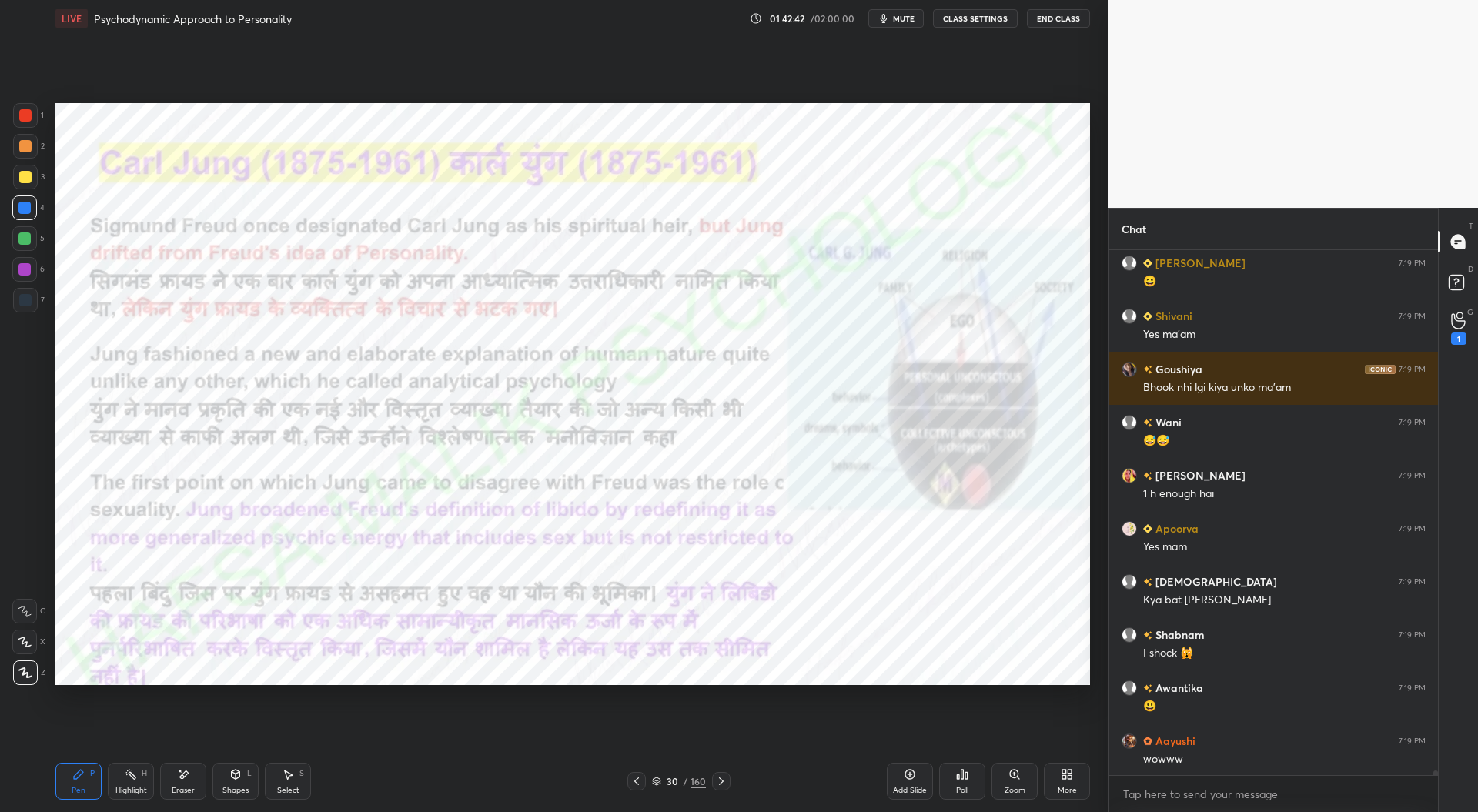
scroll to position [54776, 0]
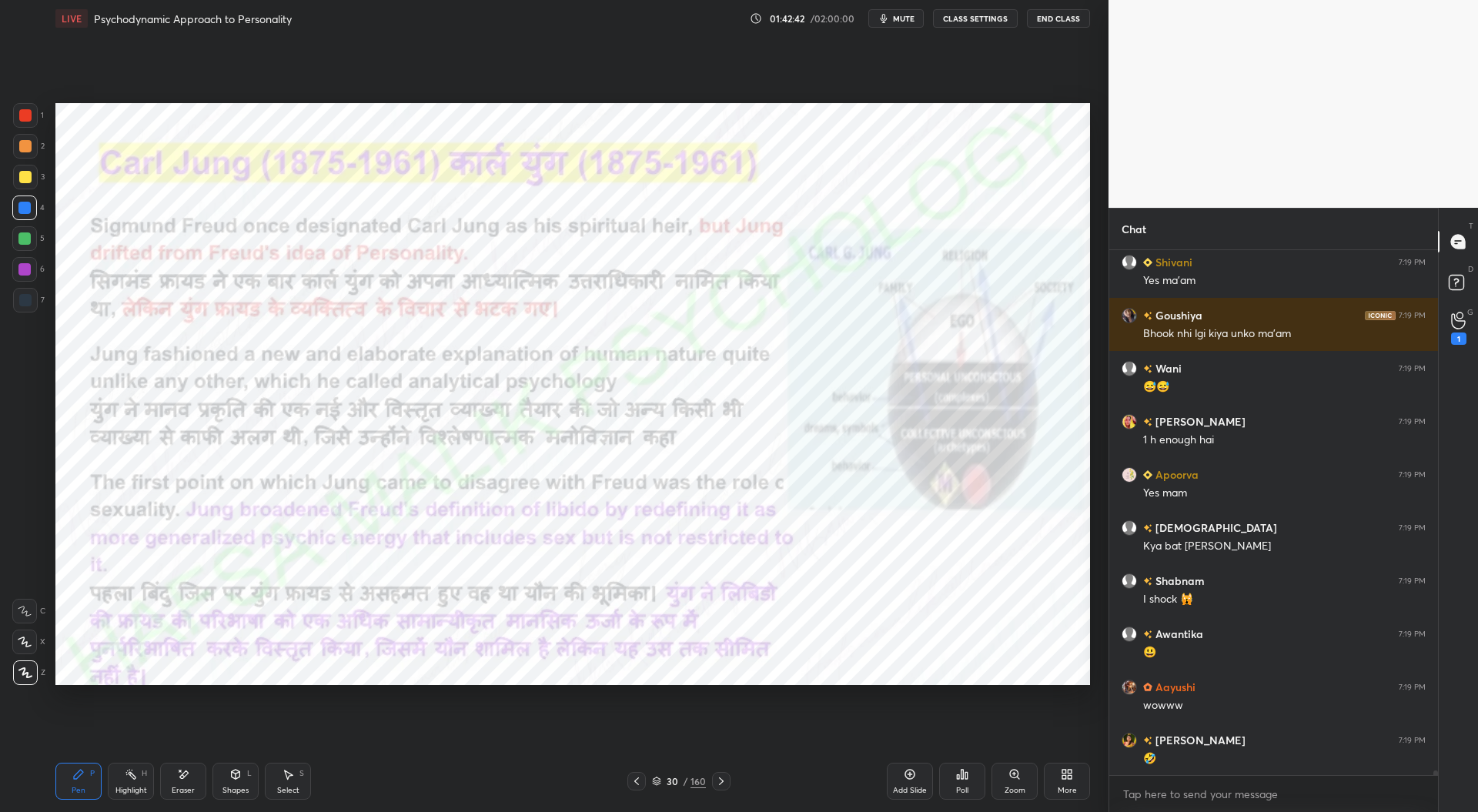
click at [24, 113] on div at bounding box center [25, 115] width 13 height 13
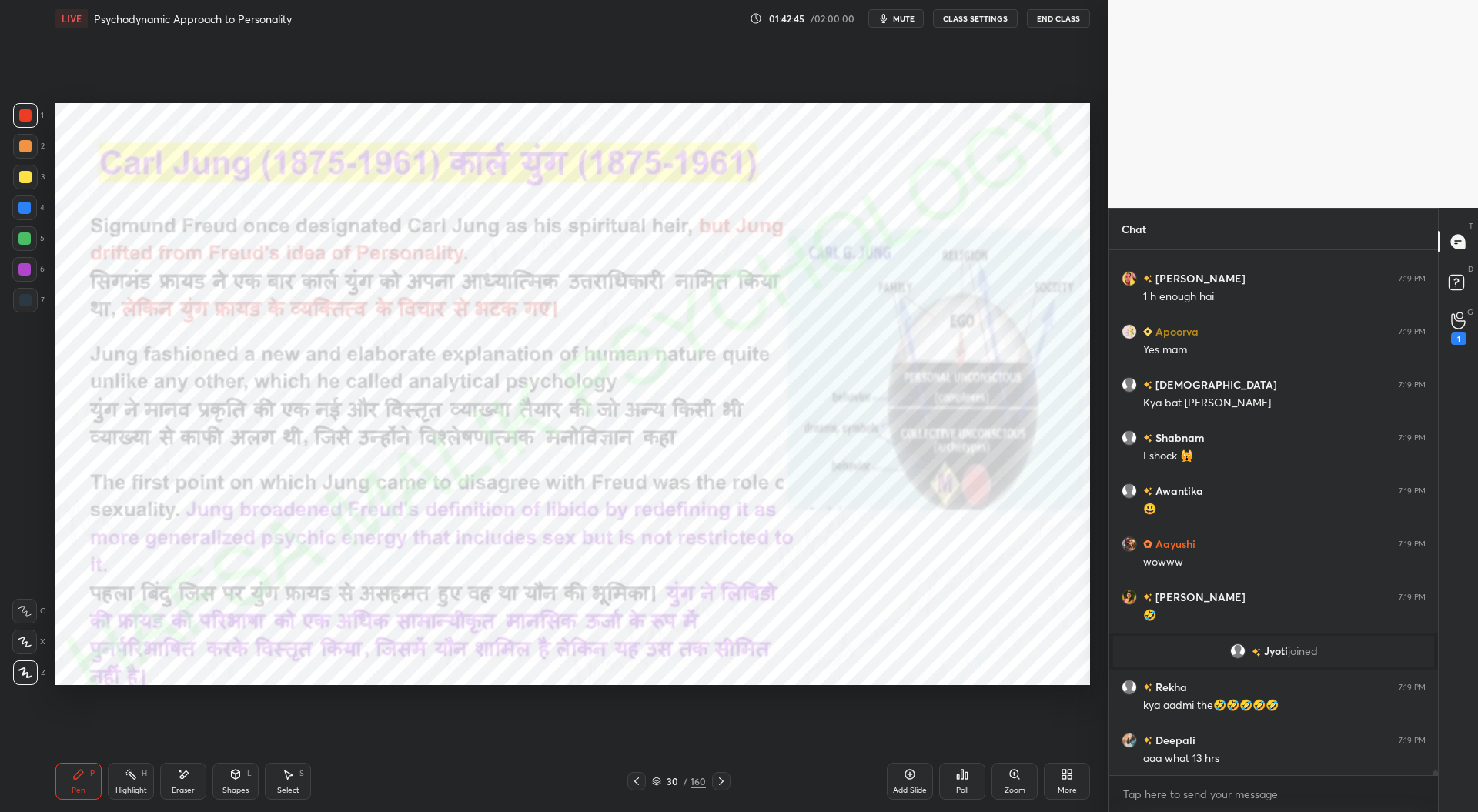
click at [916, 787] on div "Add Slide" at bounding box center [909, 791] width 34 height 8
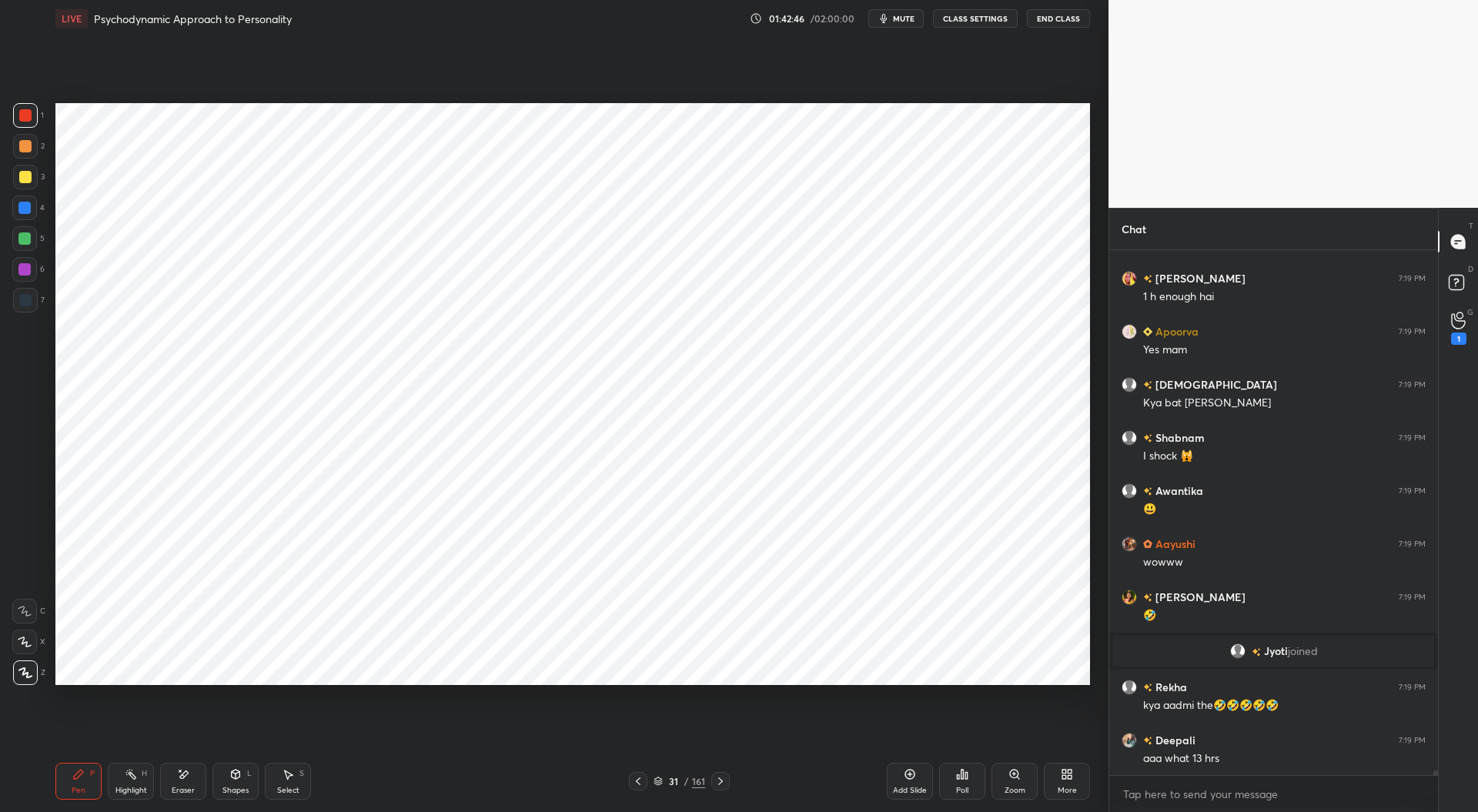
click at [30, 302] on div at bounding box center [25, 300] width 13 height 13
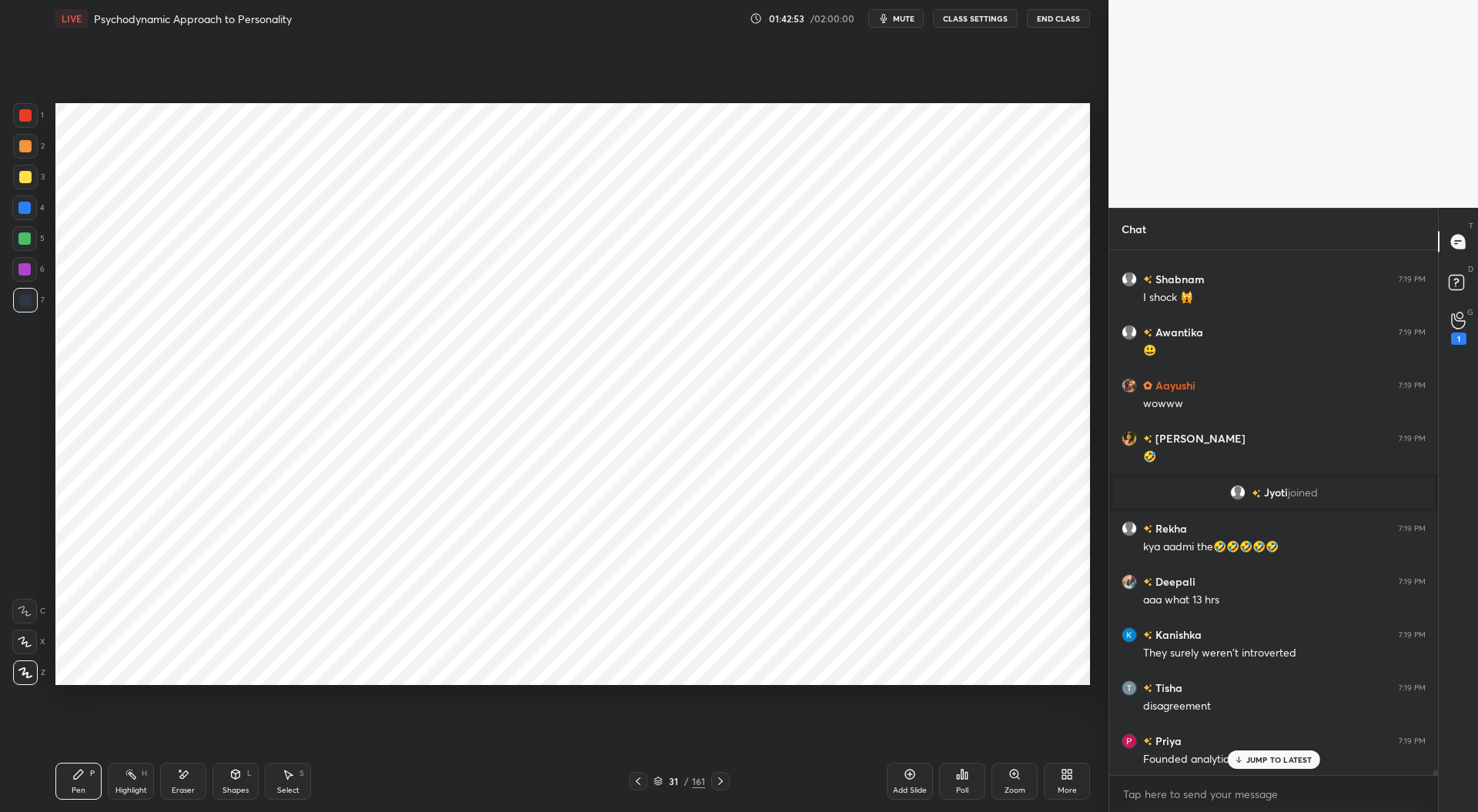
scroll to position [55131, 0]
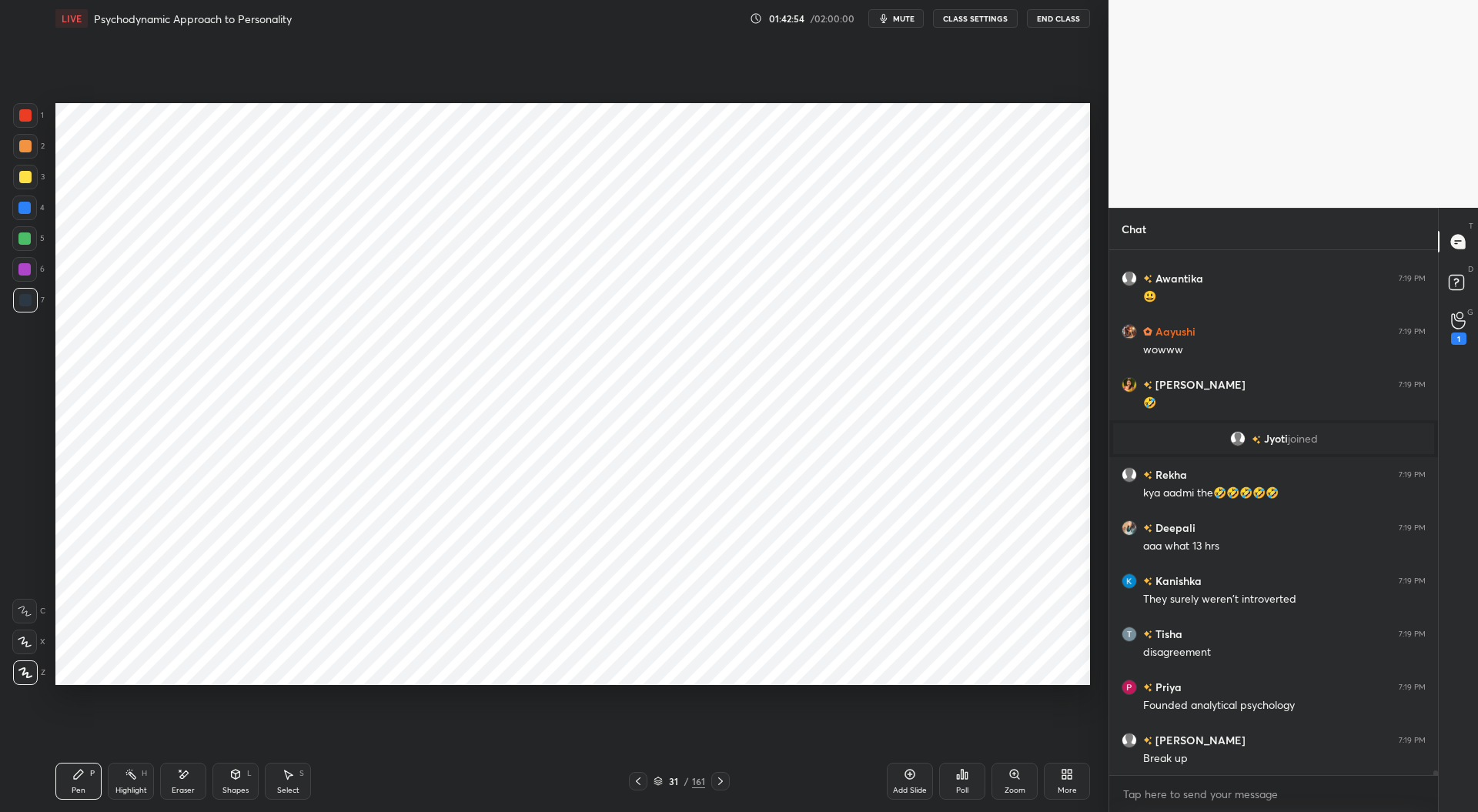
click at [25, 210] on div at bounding box center [24, 207] width 13 height 13
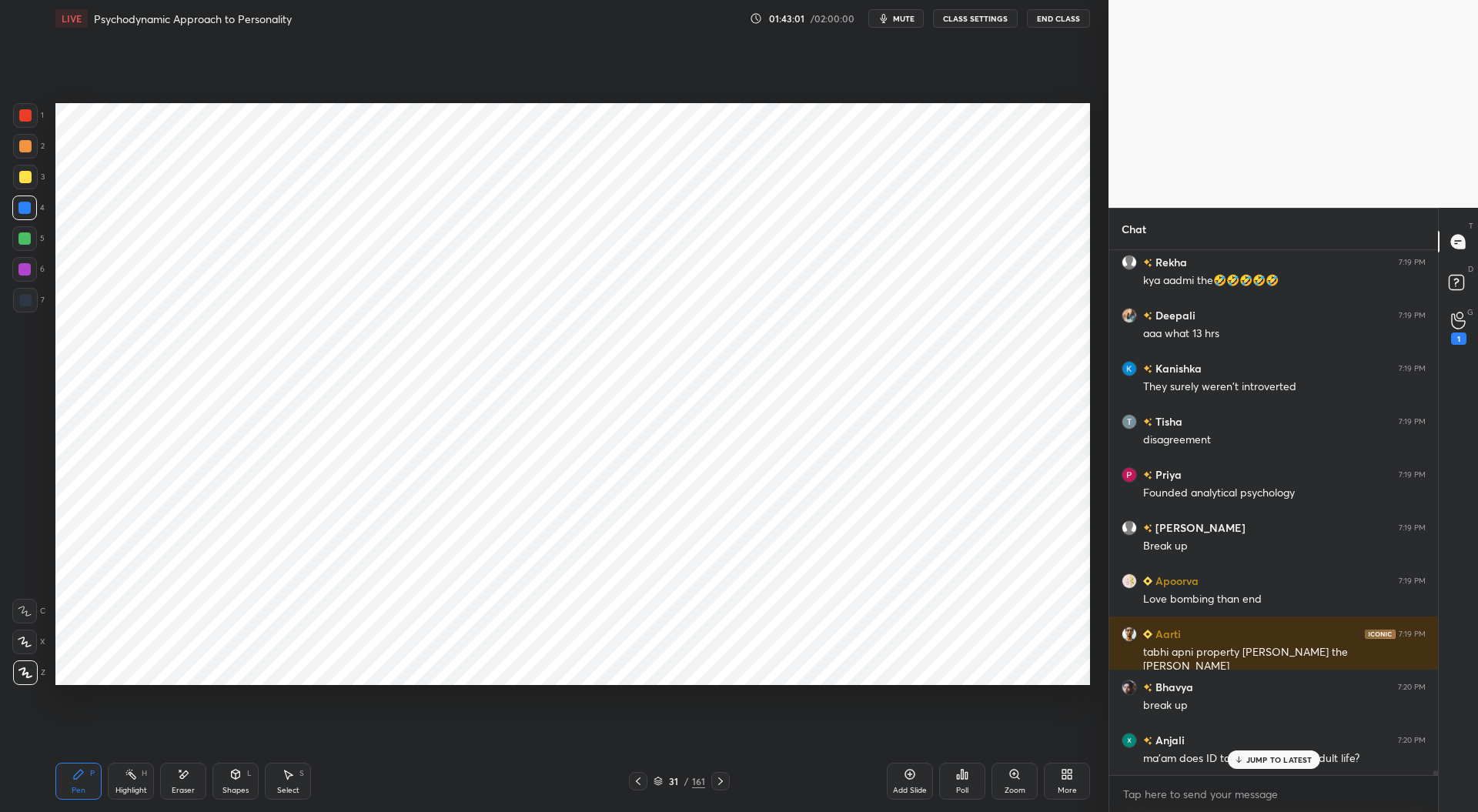
scroll to position [55396, 0]
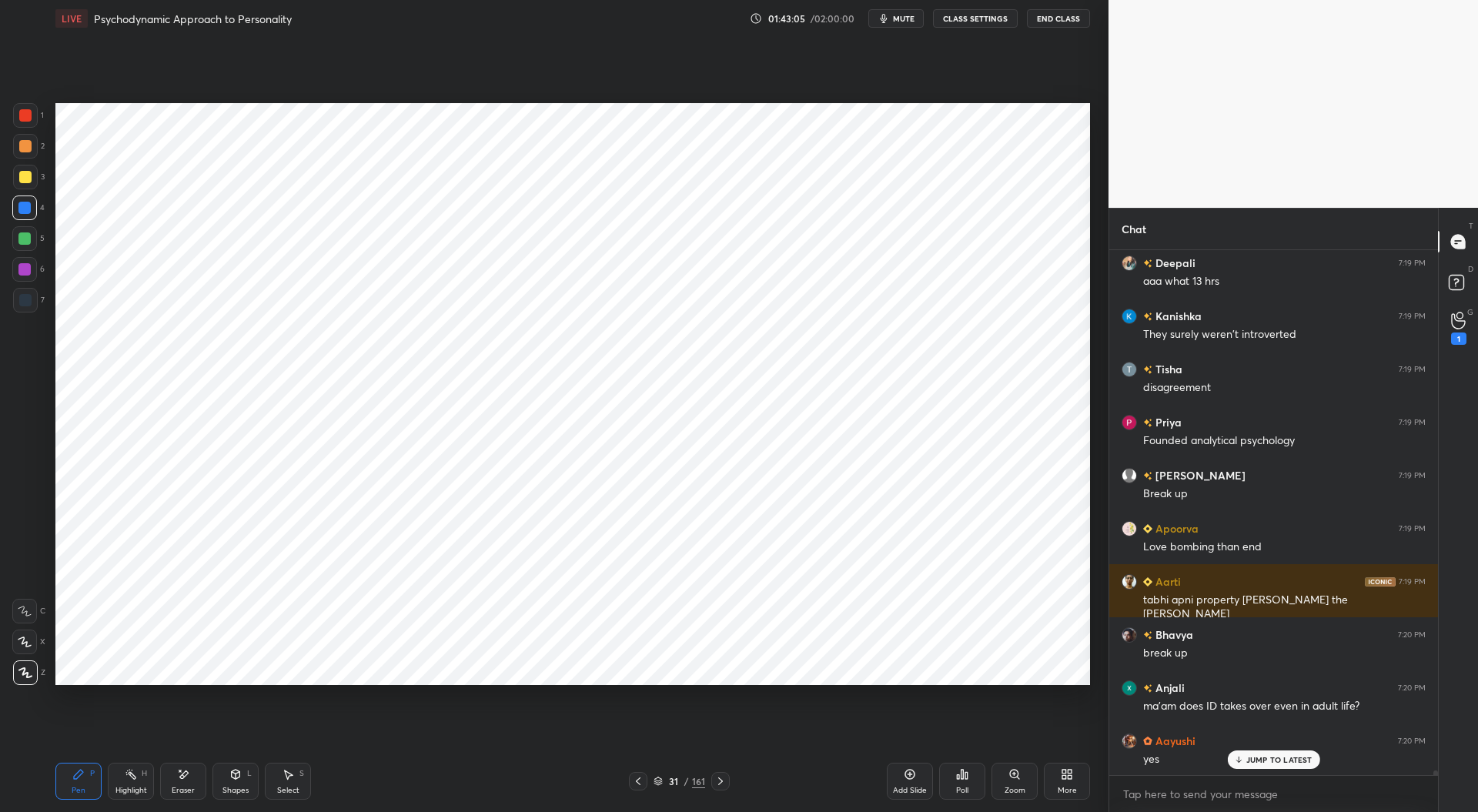
click at [26, 267] on div at bounding box center [24, 269] width 13 height 13
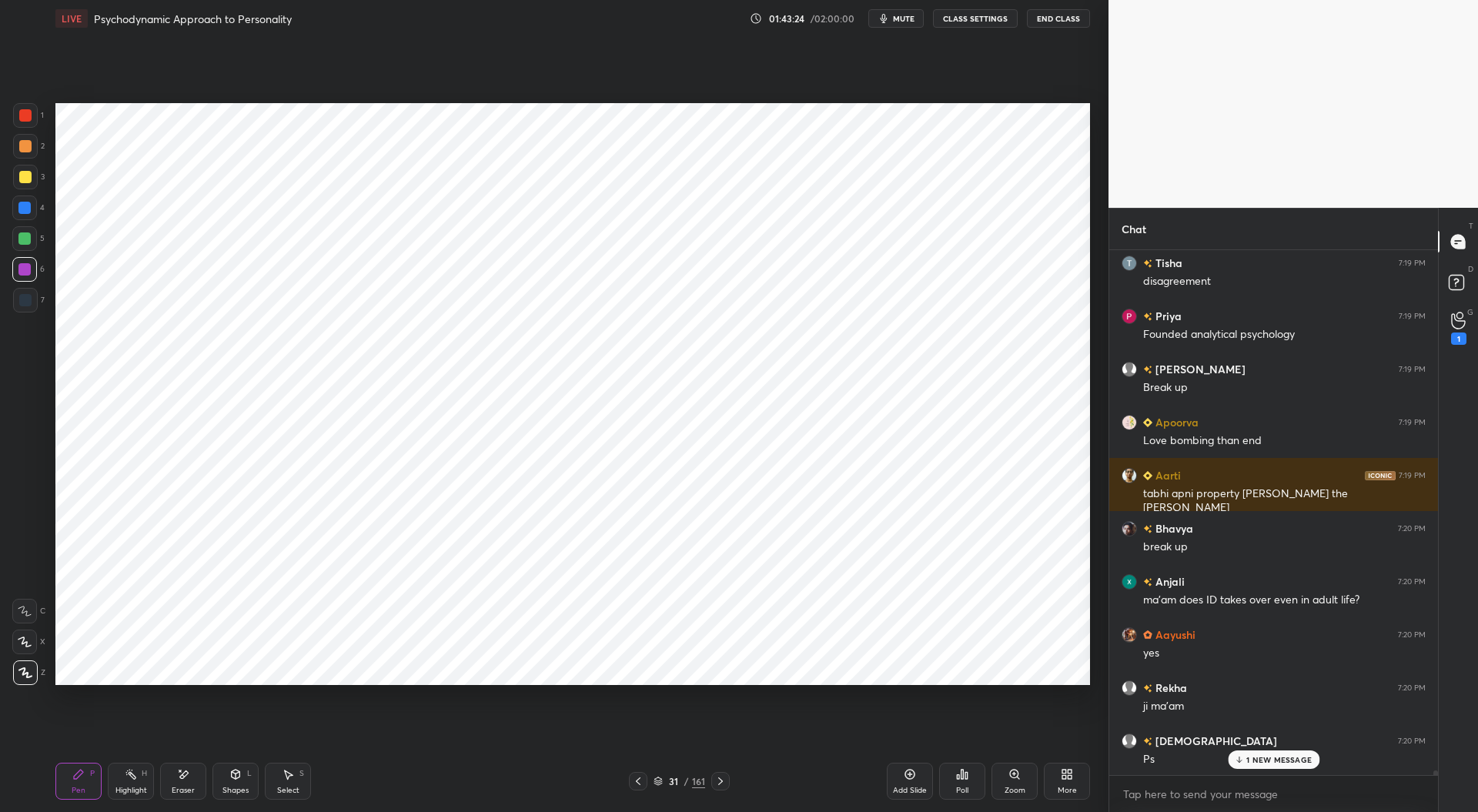
scroll to position [55556, 0]
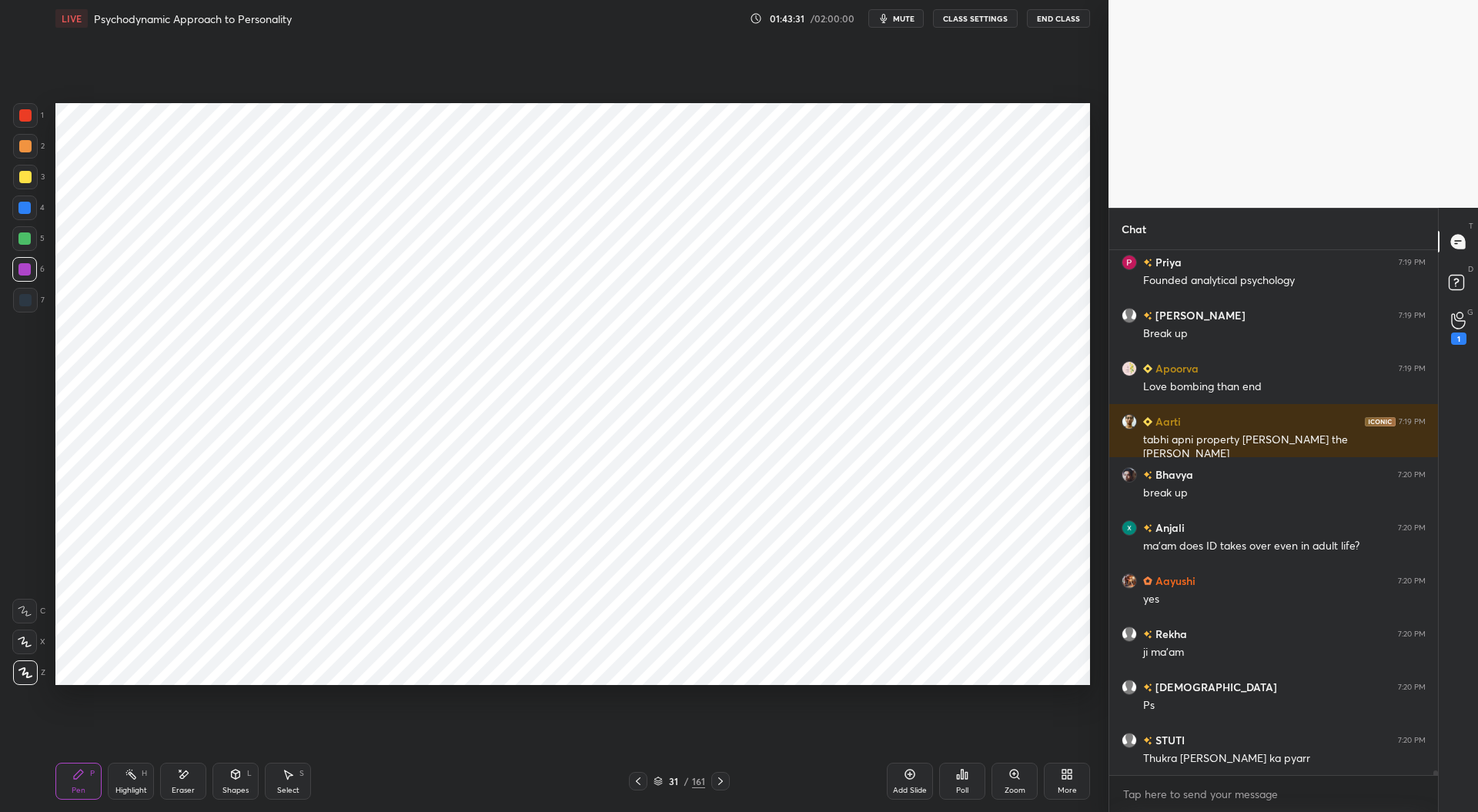
click at [23, 300] on div at bounding box center [25, 300] width 13 height 13
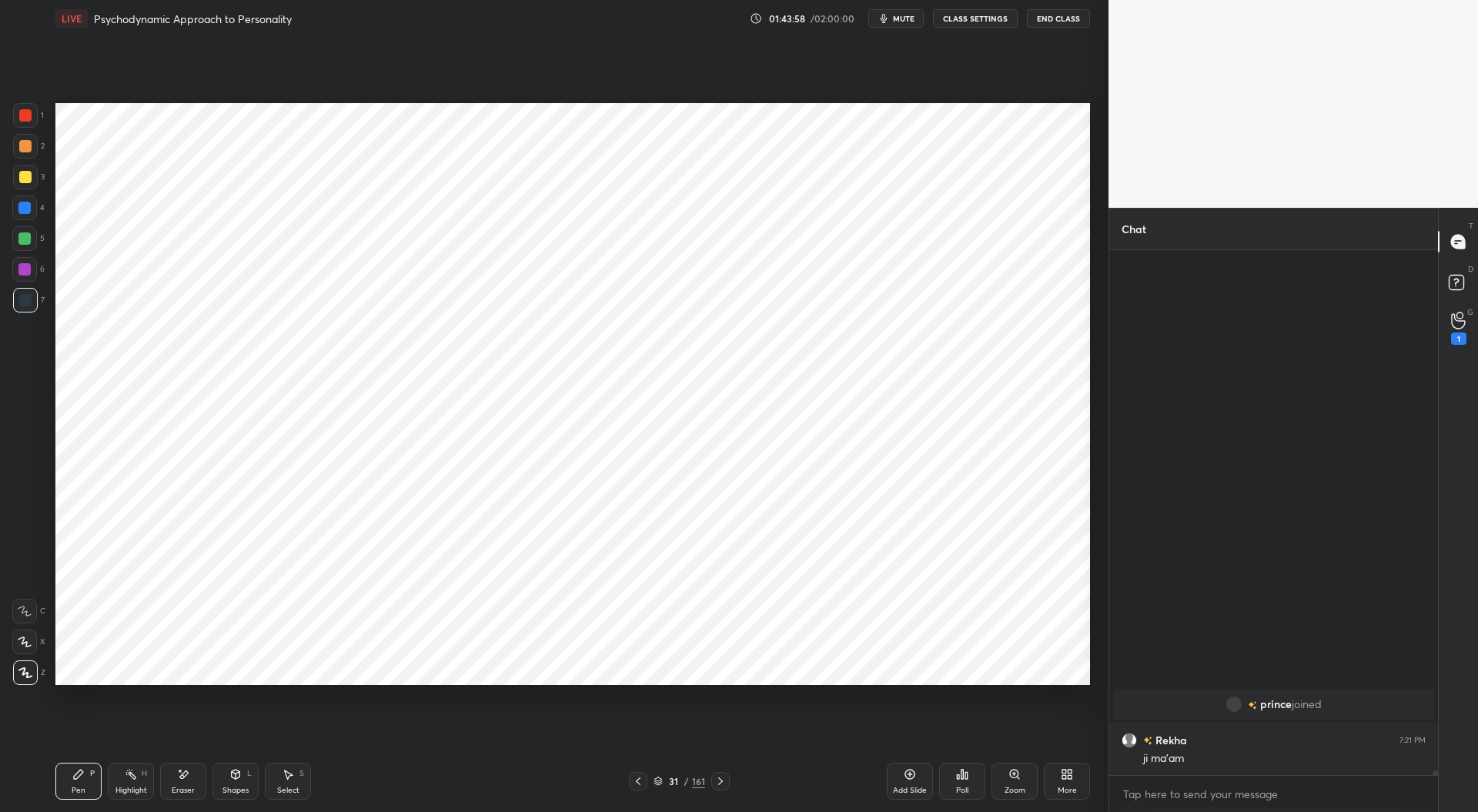
scroll to position [55274, 0]
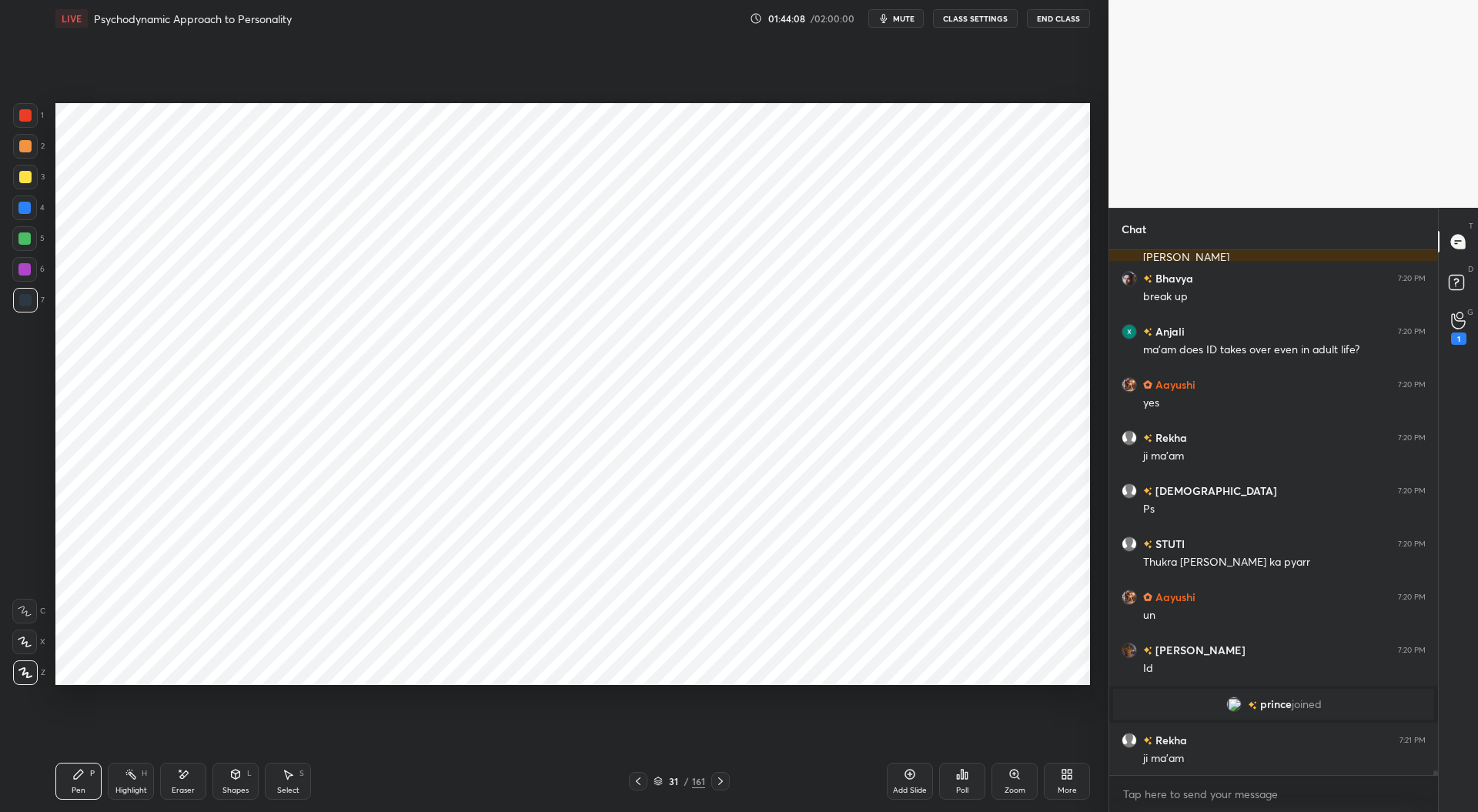
click at [634, 787] on icon at bounding box center [638, 781] width 13 height 13
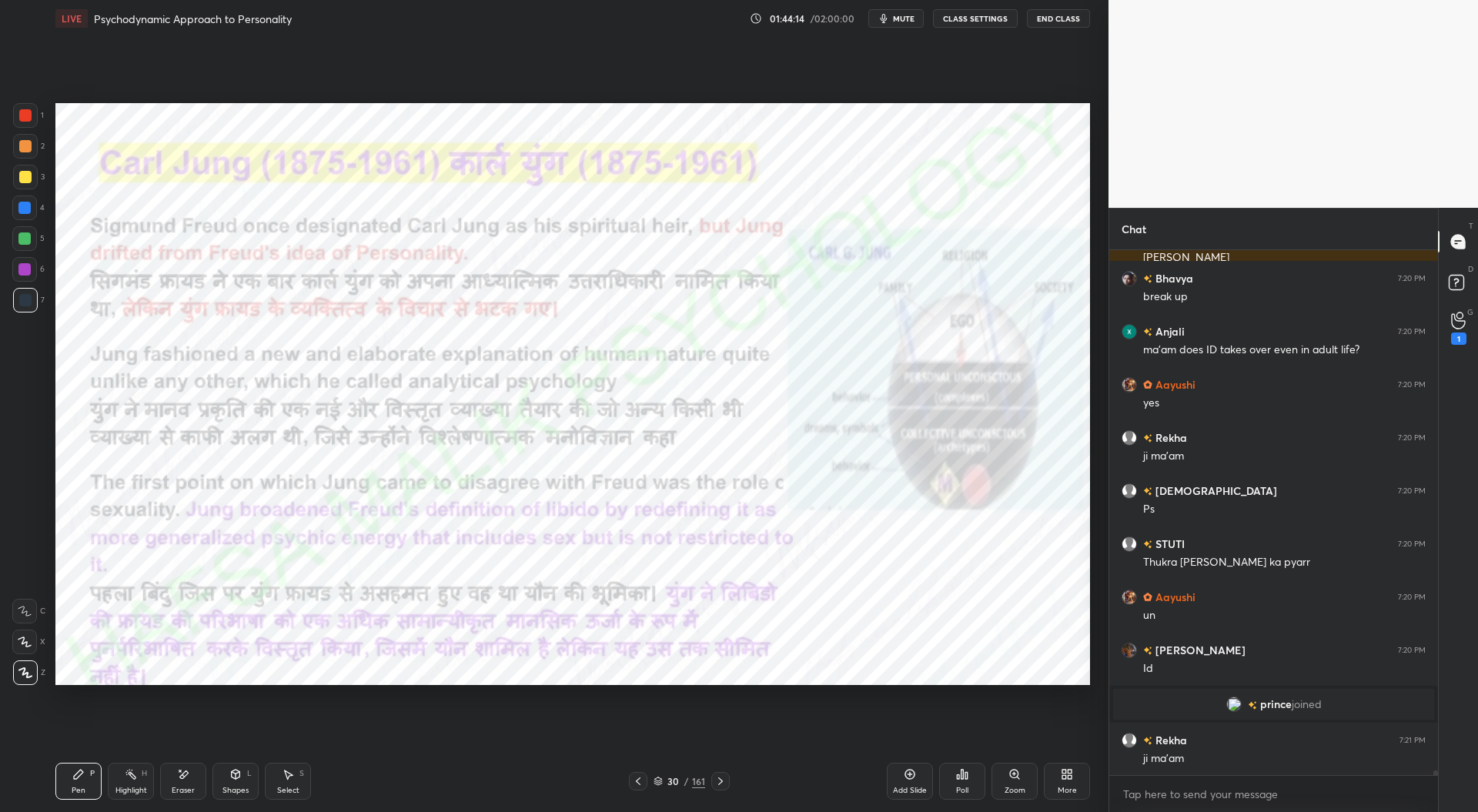
click at [722, 779] on icon at bounding box center [721, 781] width 13 height 13
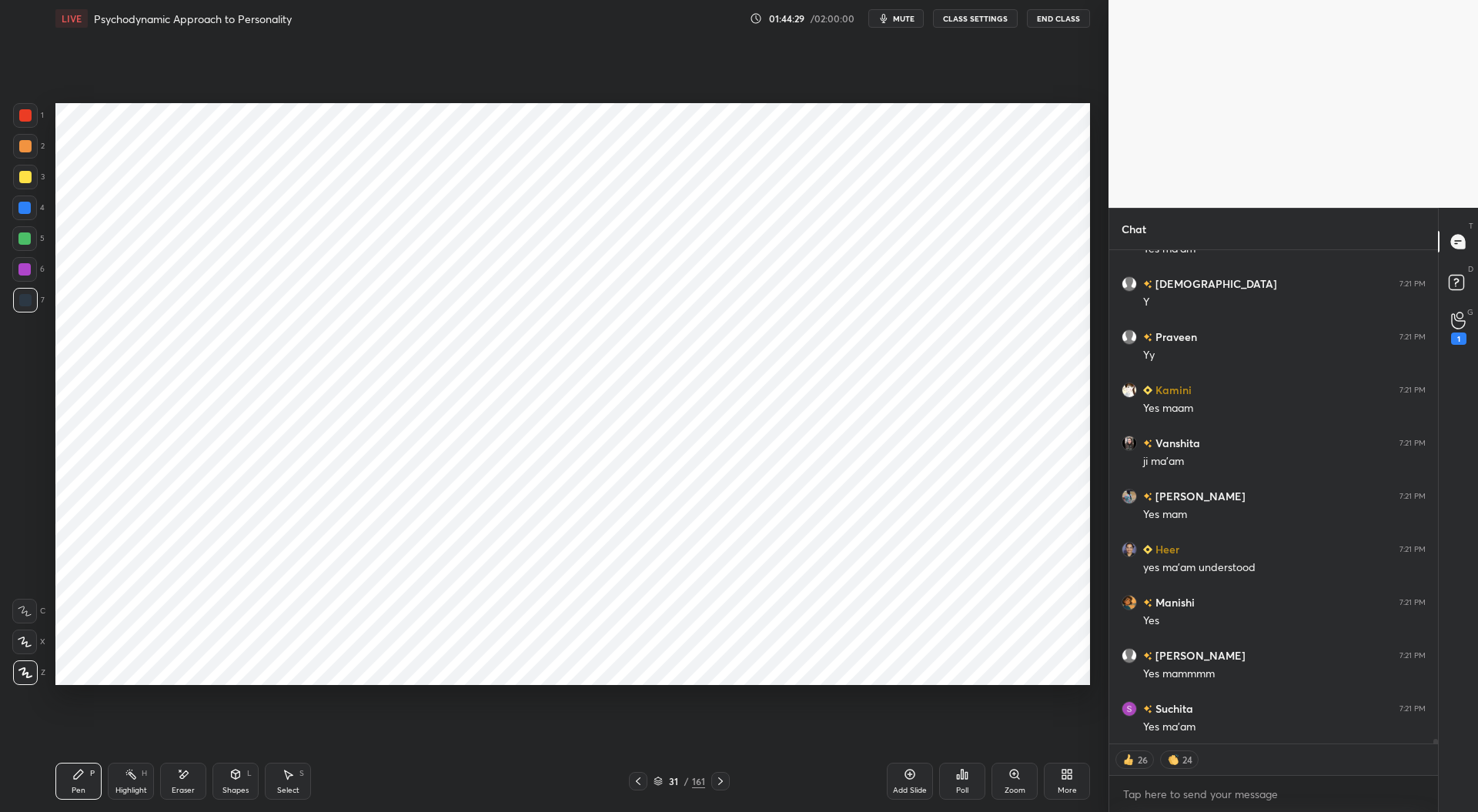
scroll to position [56209, 0]
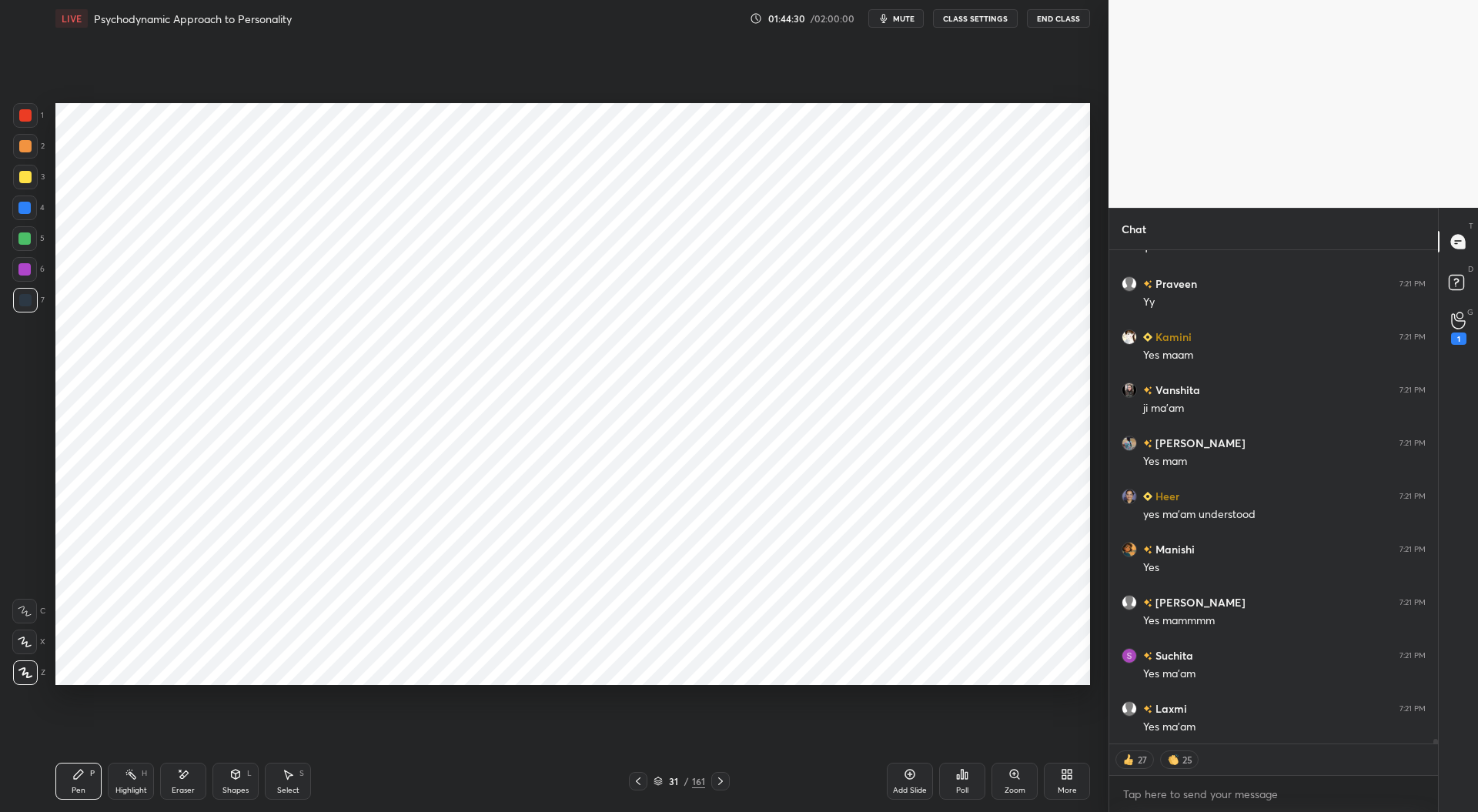
click at [913, 778] on icon at bounding box center [909, 774] width 13 height 13
click at [22, 208] on div at bounding box center [24, 207] width 13 height 13
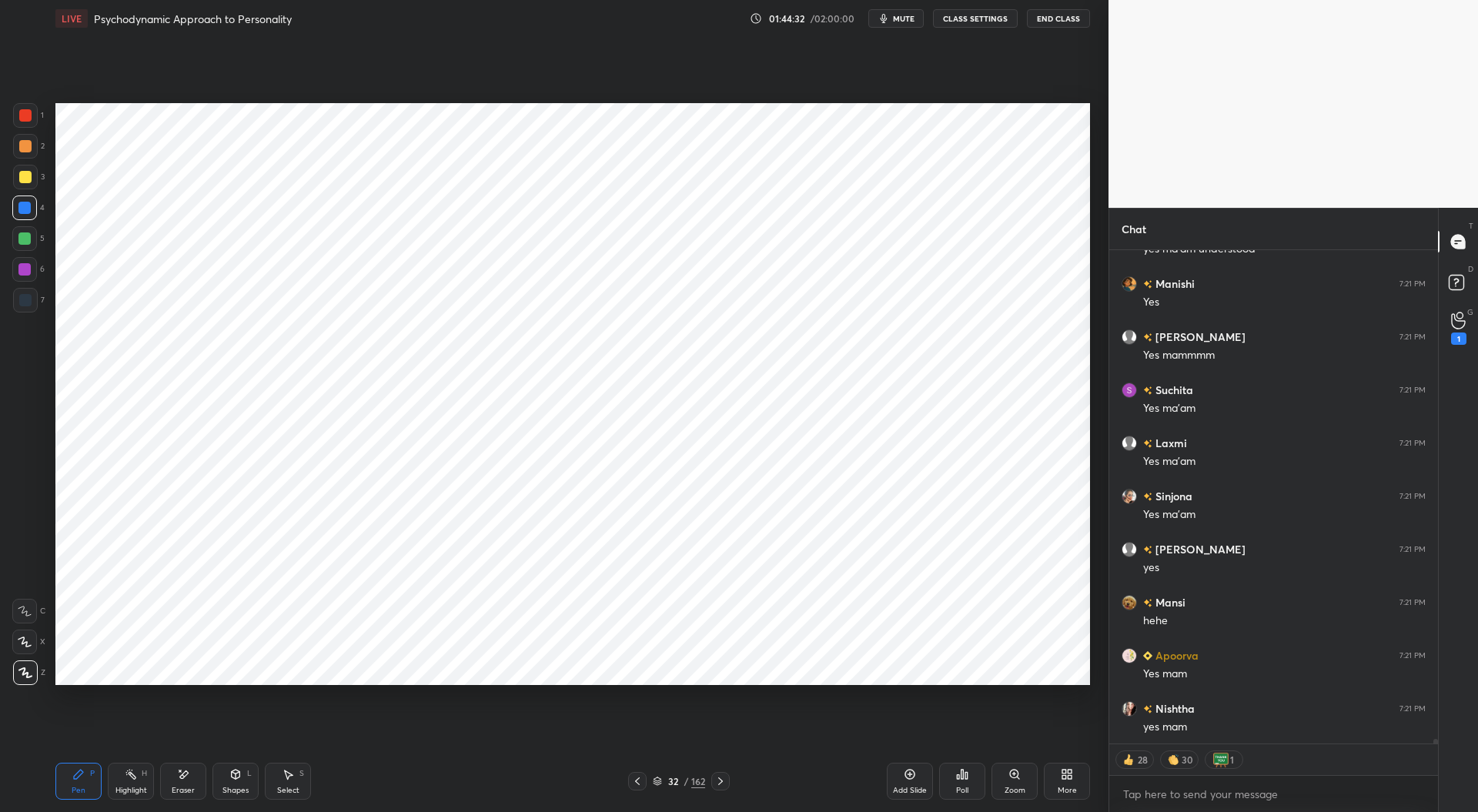
click at [240, 778] on icon at bounding box center [236, 774] width 13 height 13
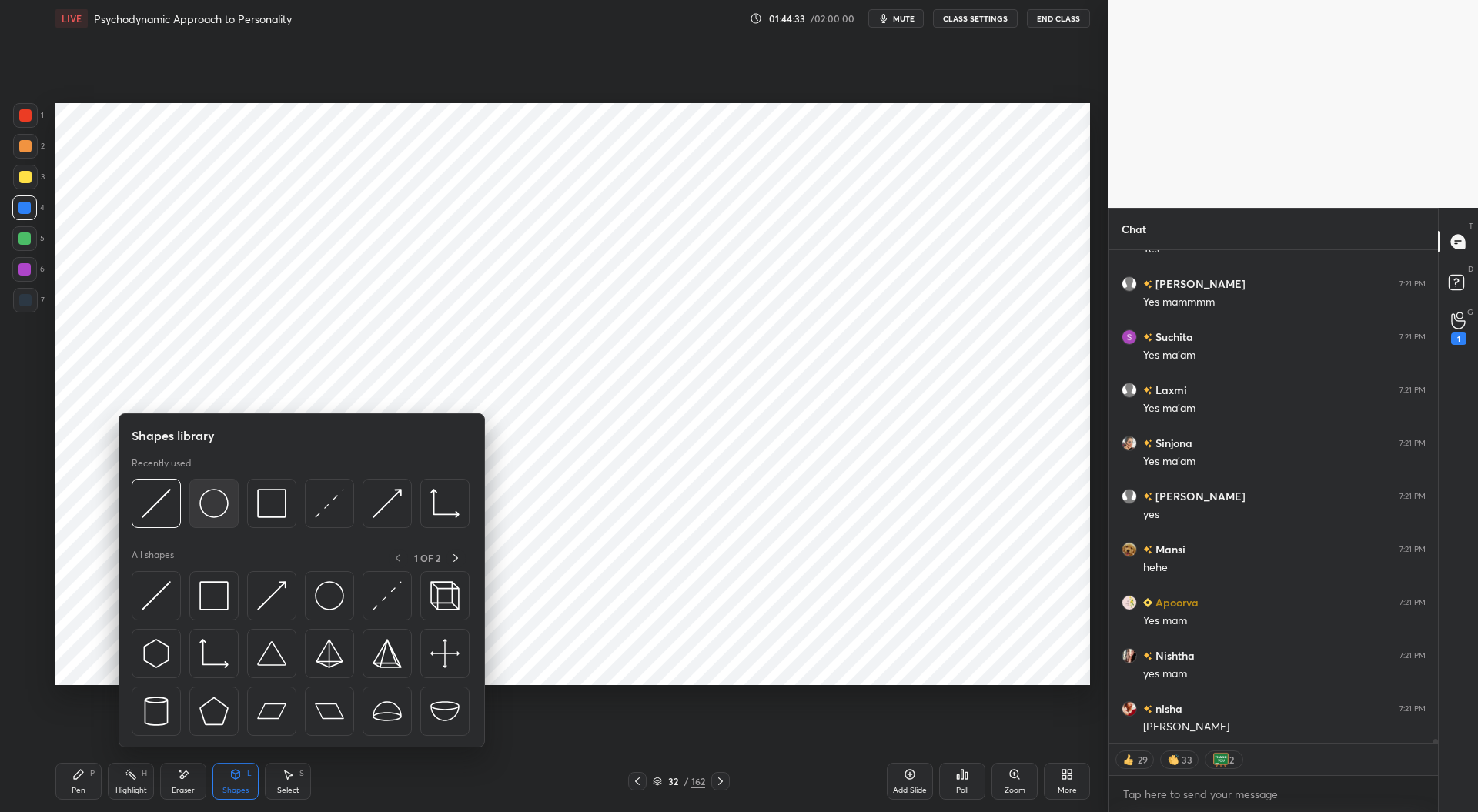
click at [222, 510] on img at bounding box center [214, 503] width 29 height 29
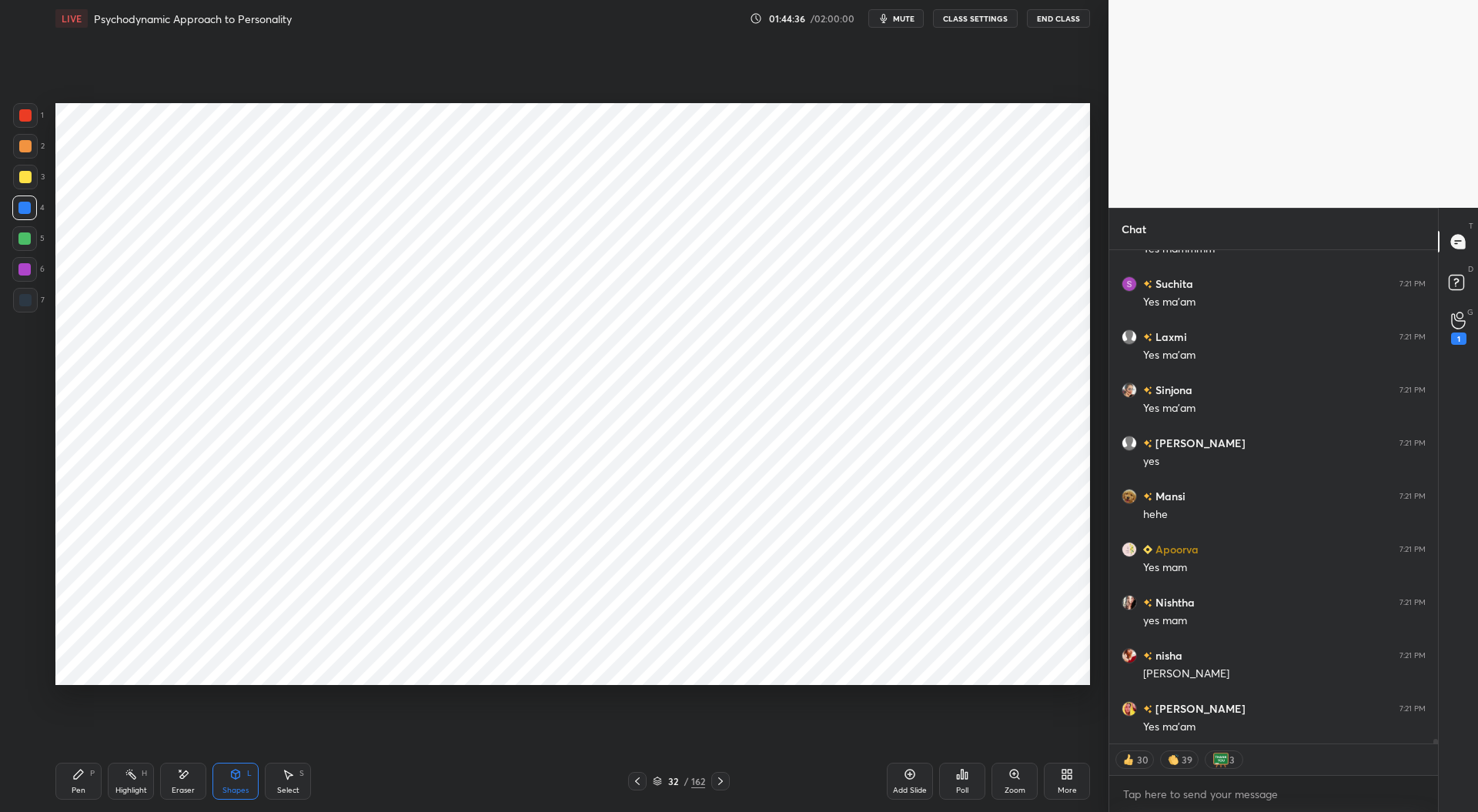
scroll to position [56647, 0]
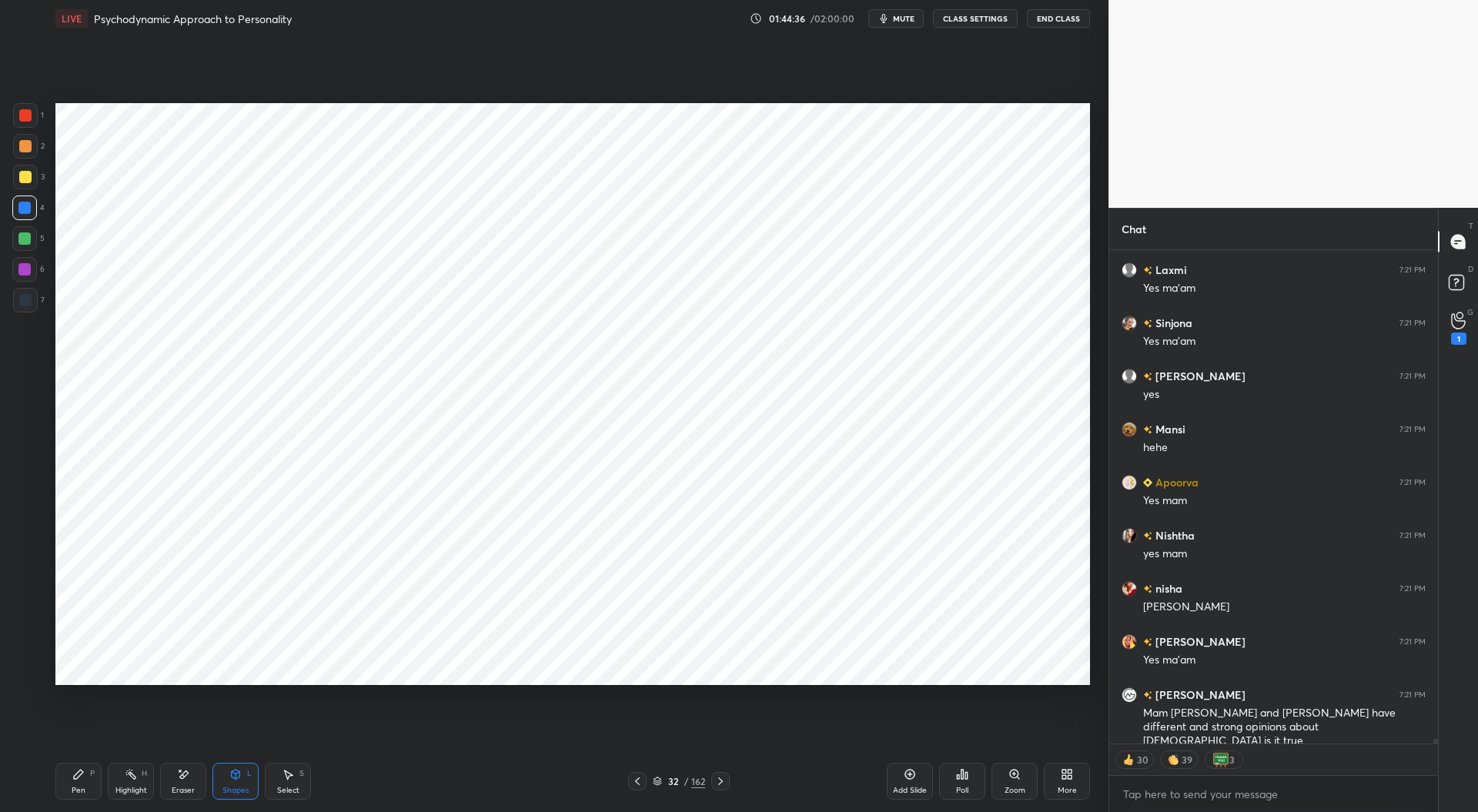
click at [81, 787] on div "Pen" at bounding box center [79, 791] width 14 height 8
click at [236, 780] on icon at bounding box center [236, 774] width 13 height 13
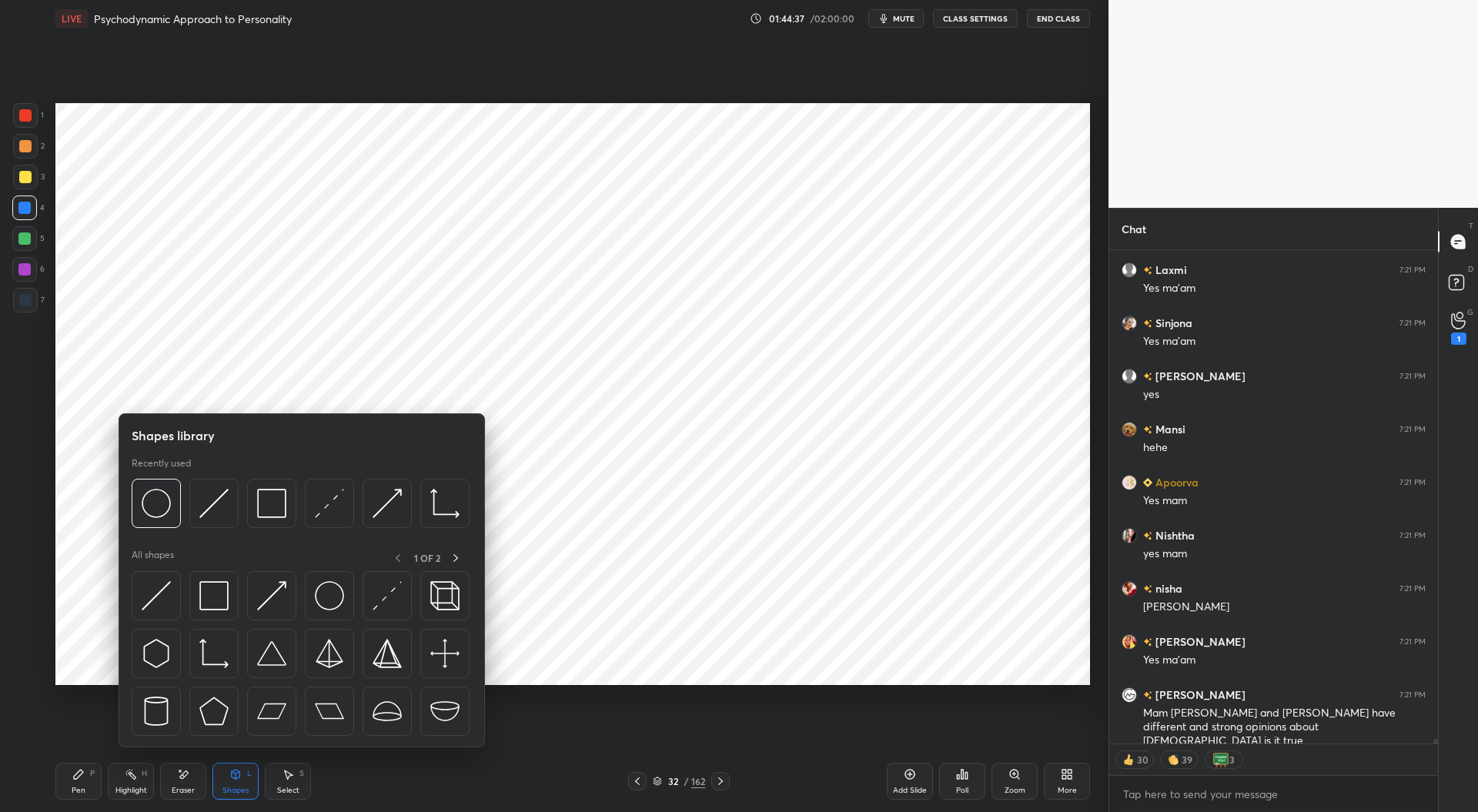
scroll to position [56701, 0]
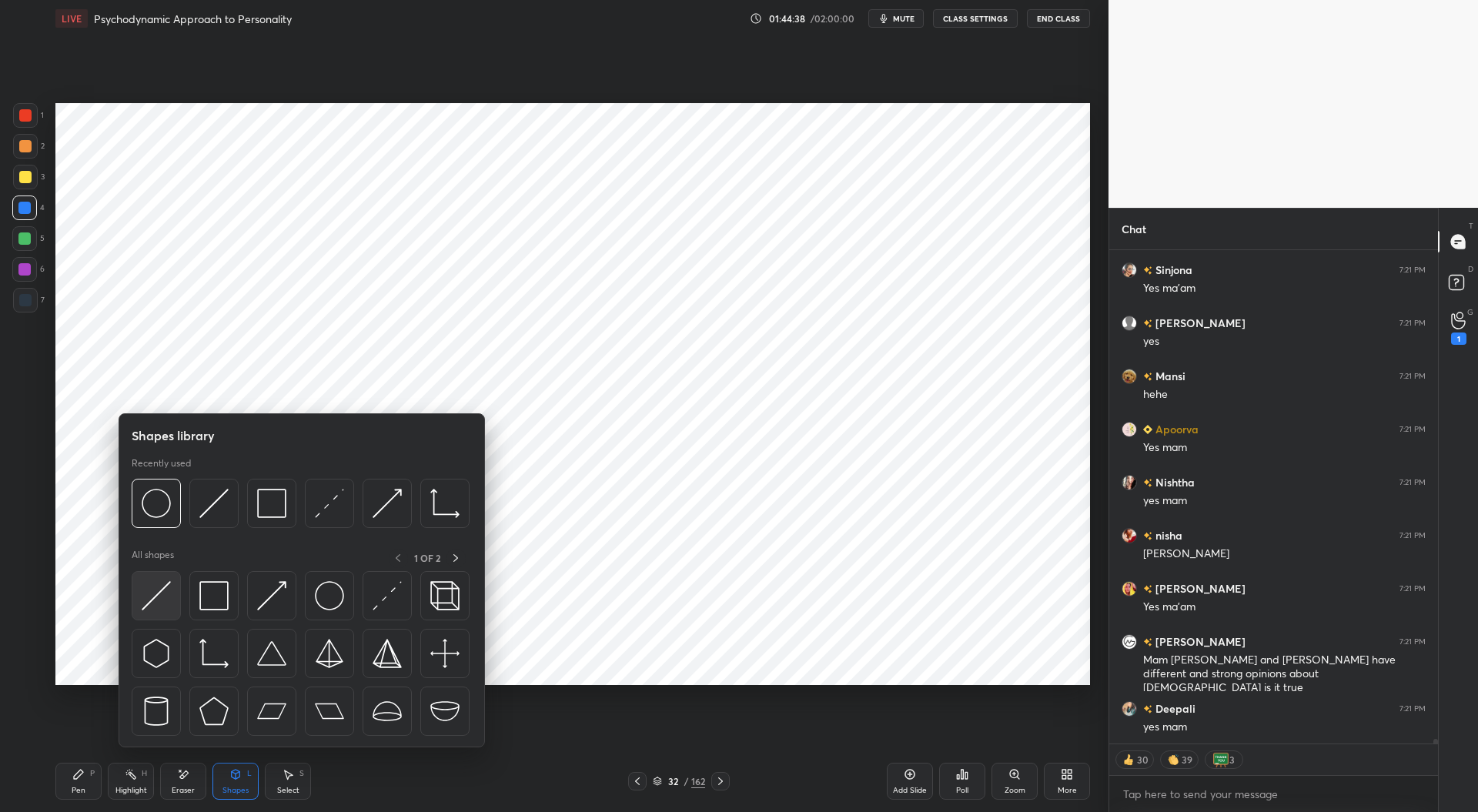
click at [164, 586] on img at bounding box center [156, 596] width 29 height 29
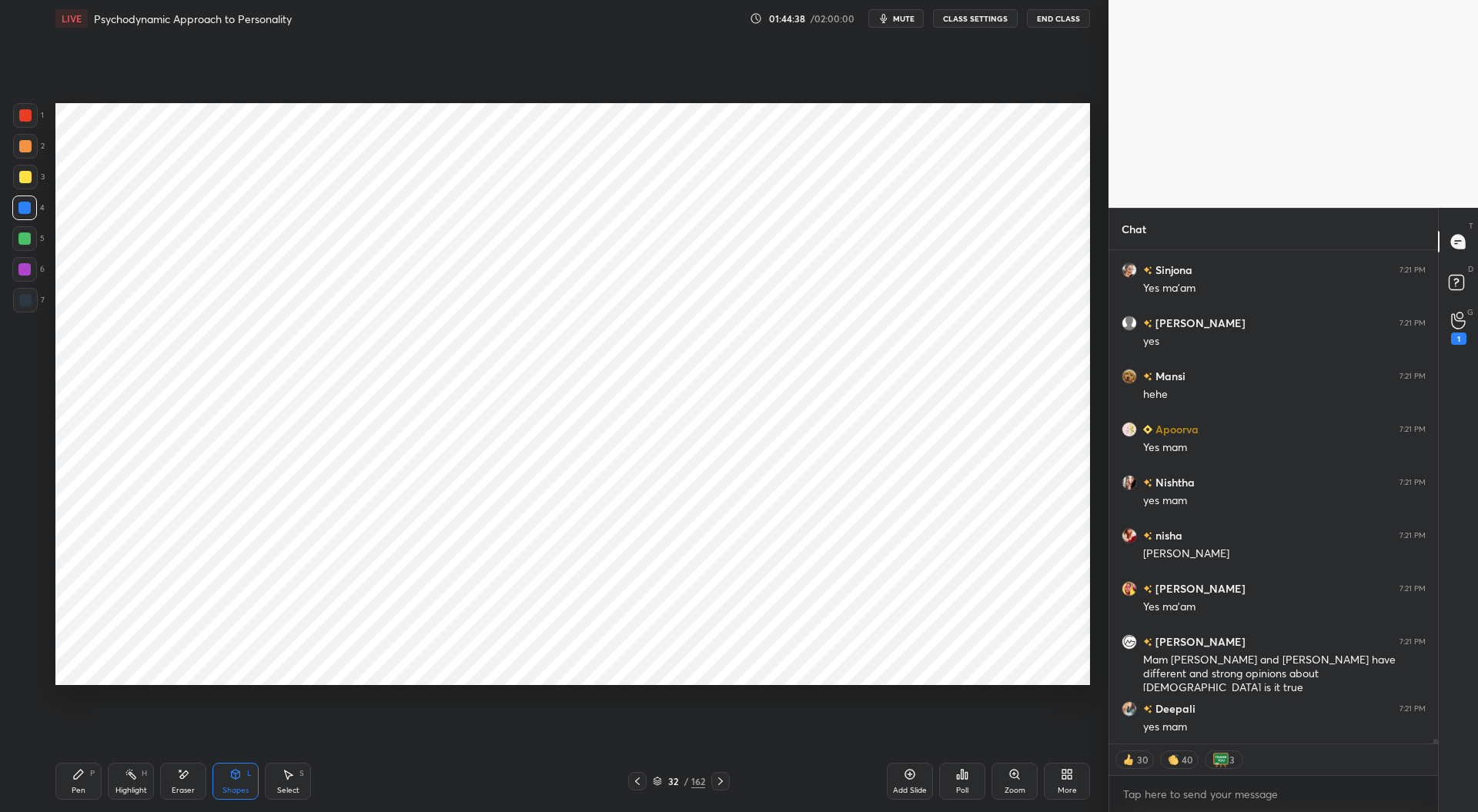
scroll to position [56753, 0]
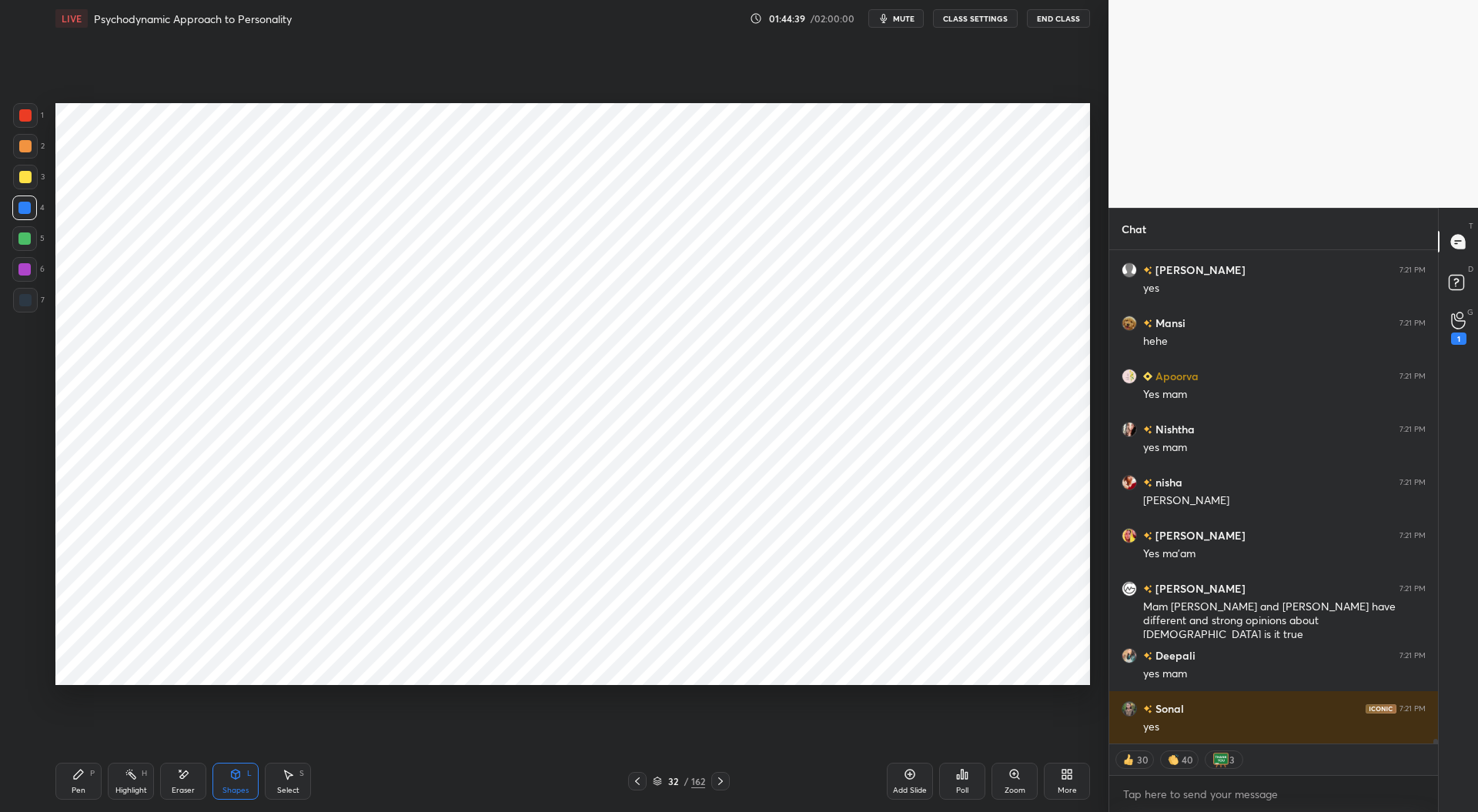
click at [26, 299] on div at bounding box center [25, 300] width 13 height 13
click at [27, 110] on div at bounding box center [25, 115] width 13 height 13
click at [83, 792] on div "Pen" at bounding box center [79, 791] width 14 height 8
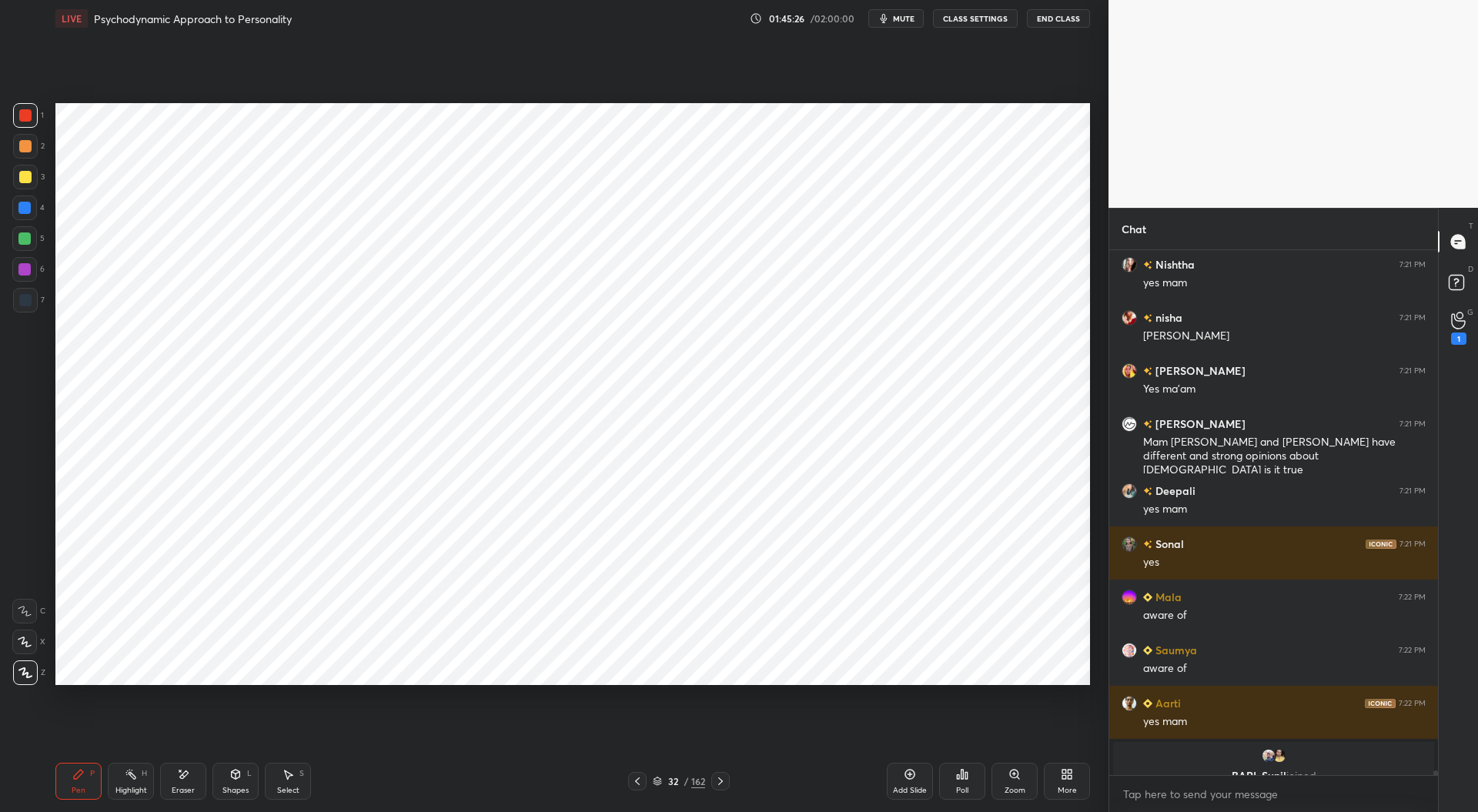
scroll to position [56936, 0]
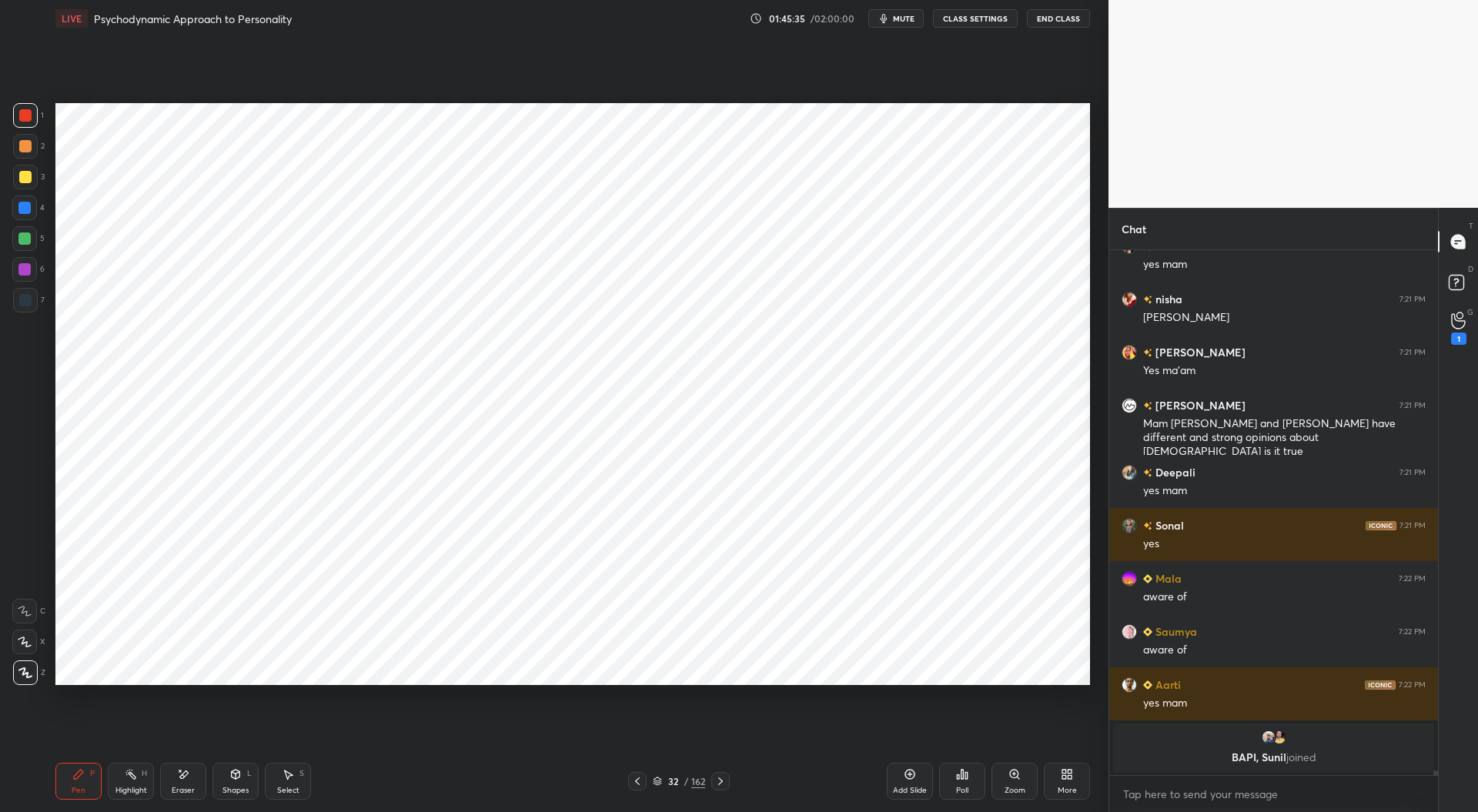
click at [20, 272] on div at bounding box center [24, 269] width 13 height 13
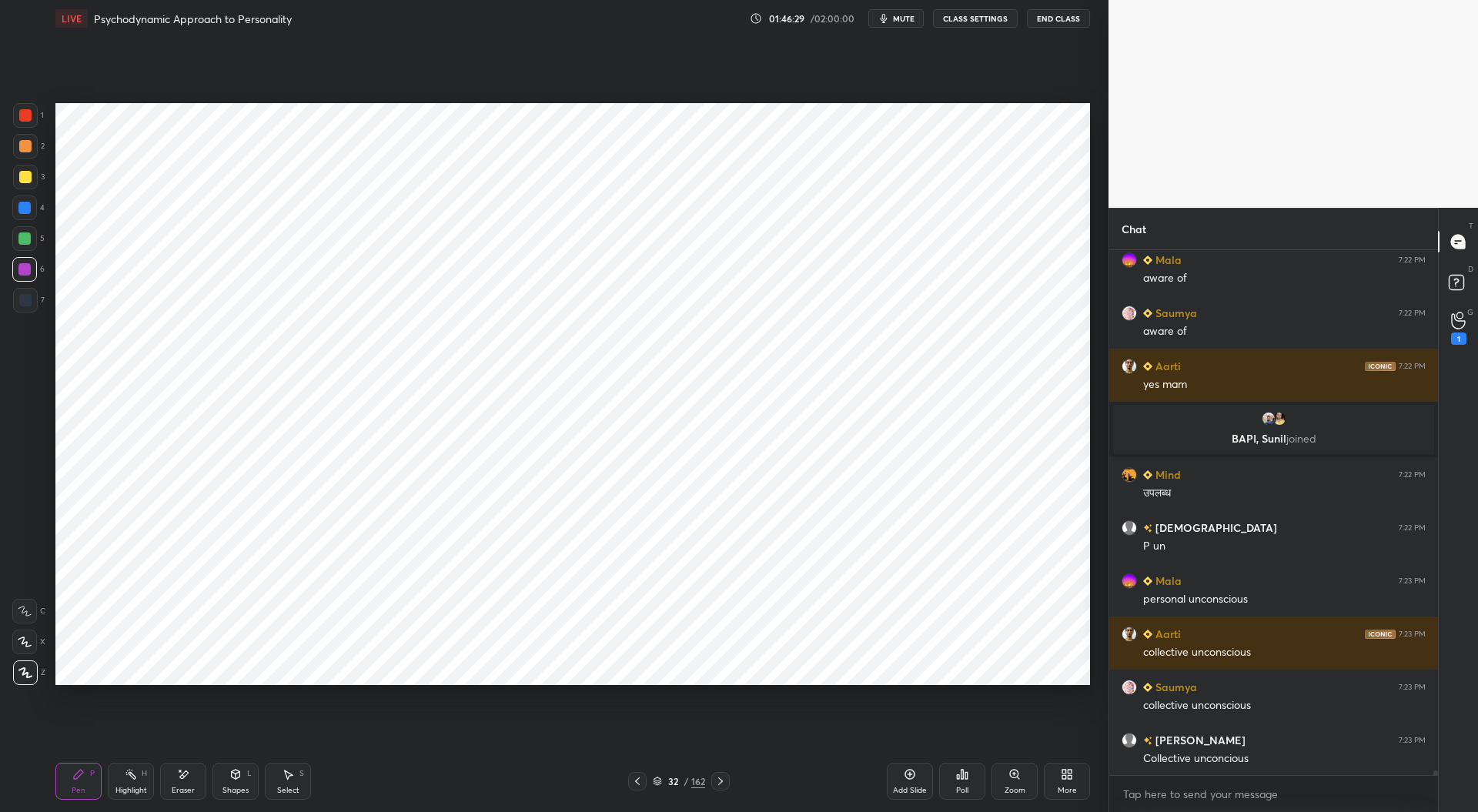
scroll to position [56872, 0]
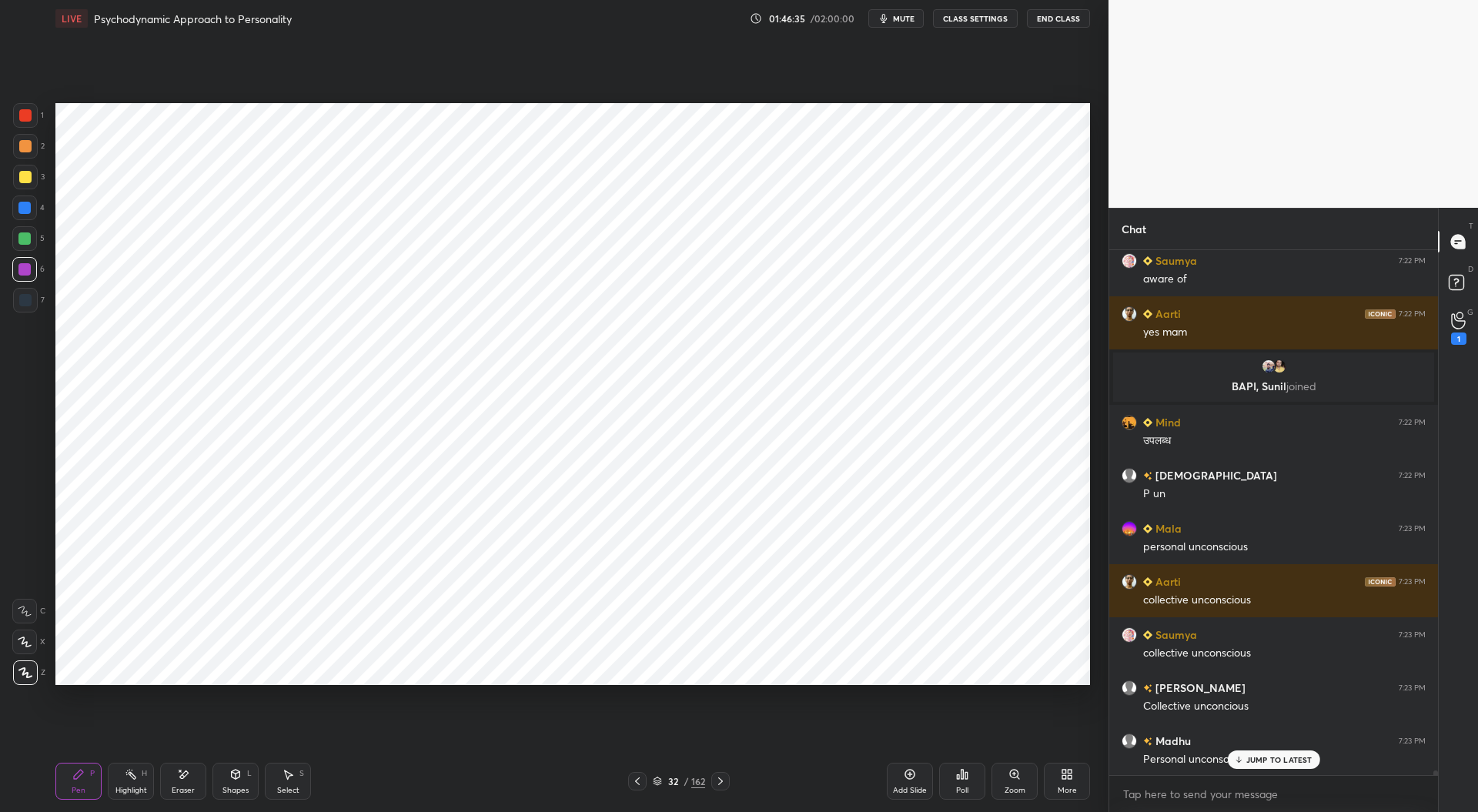
click at [27, 299] on div at bounding box center [25, 300] width 13 height 13
click at [27, 114] on div at bounding box center [25, 115] width 13 height 13
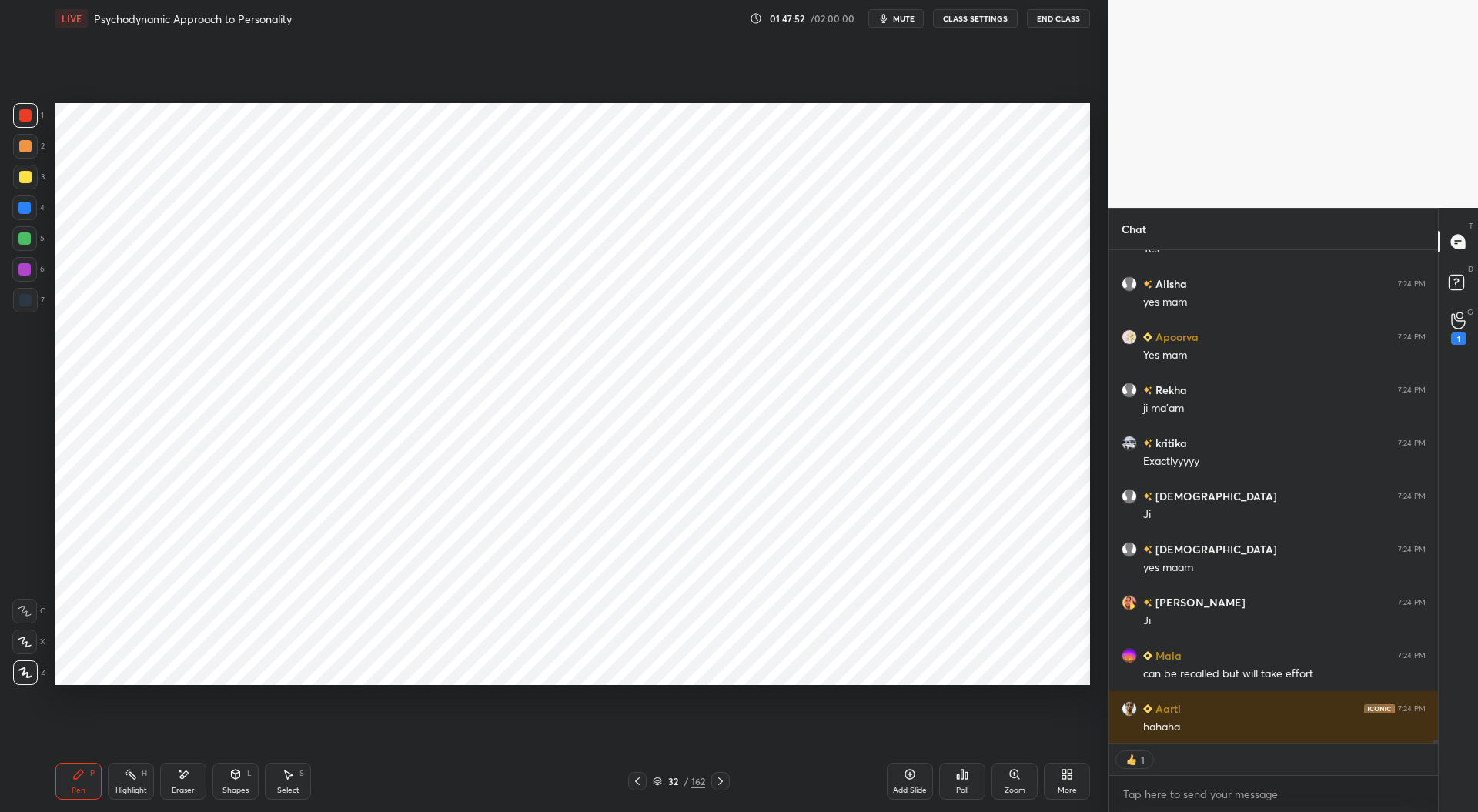
scroll to position [58601, 0]
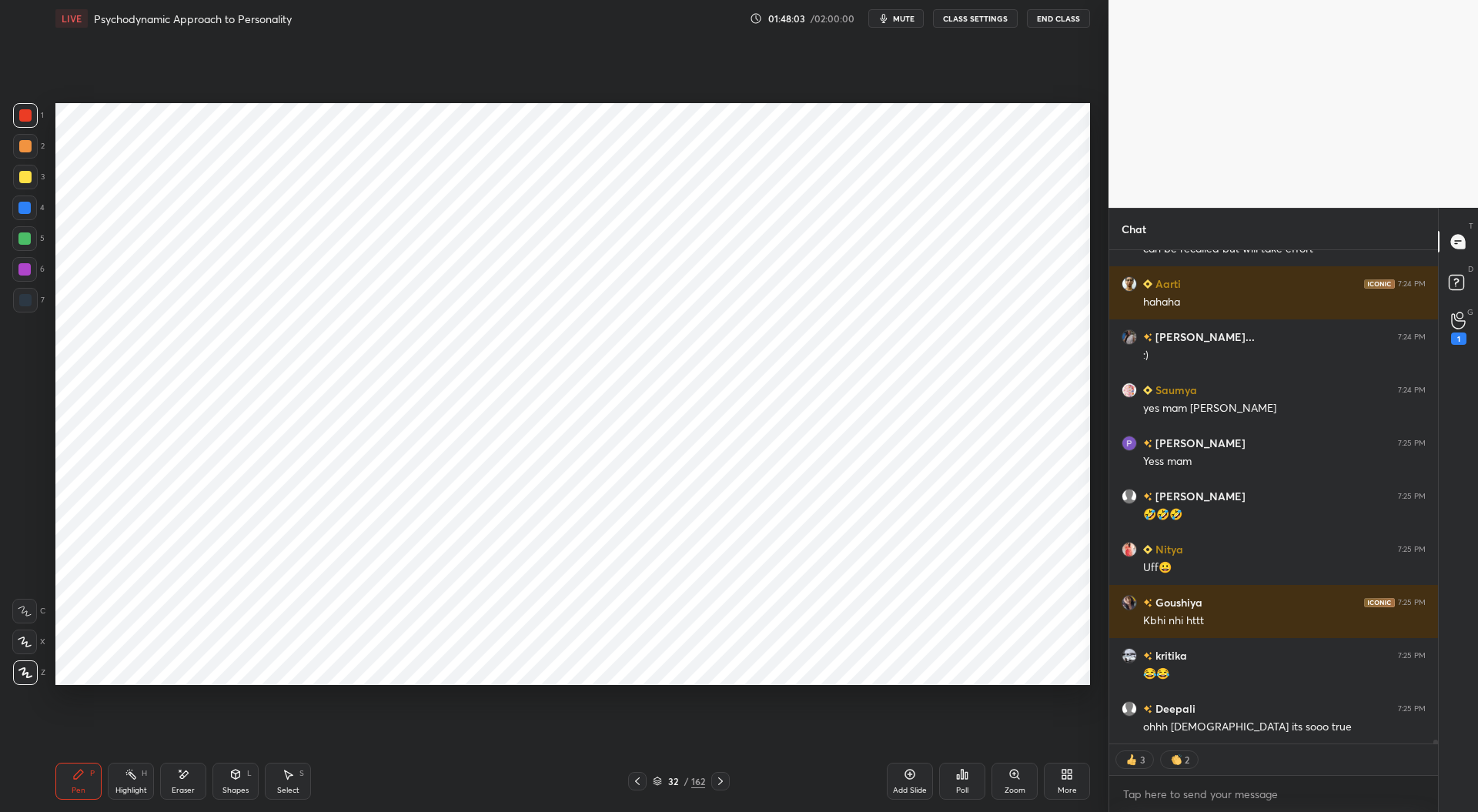
click at [25, 204] on div at bounding box center [24, 207] width 13 height 13
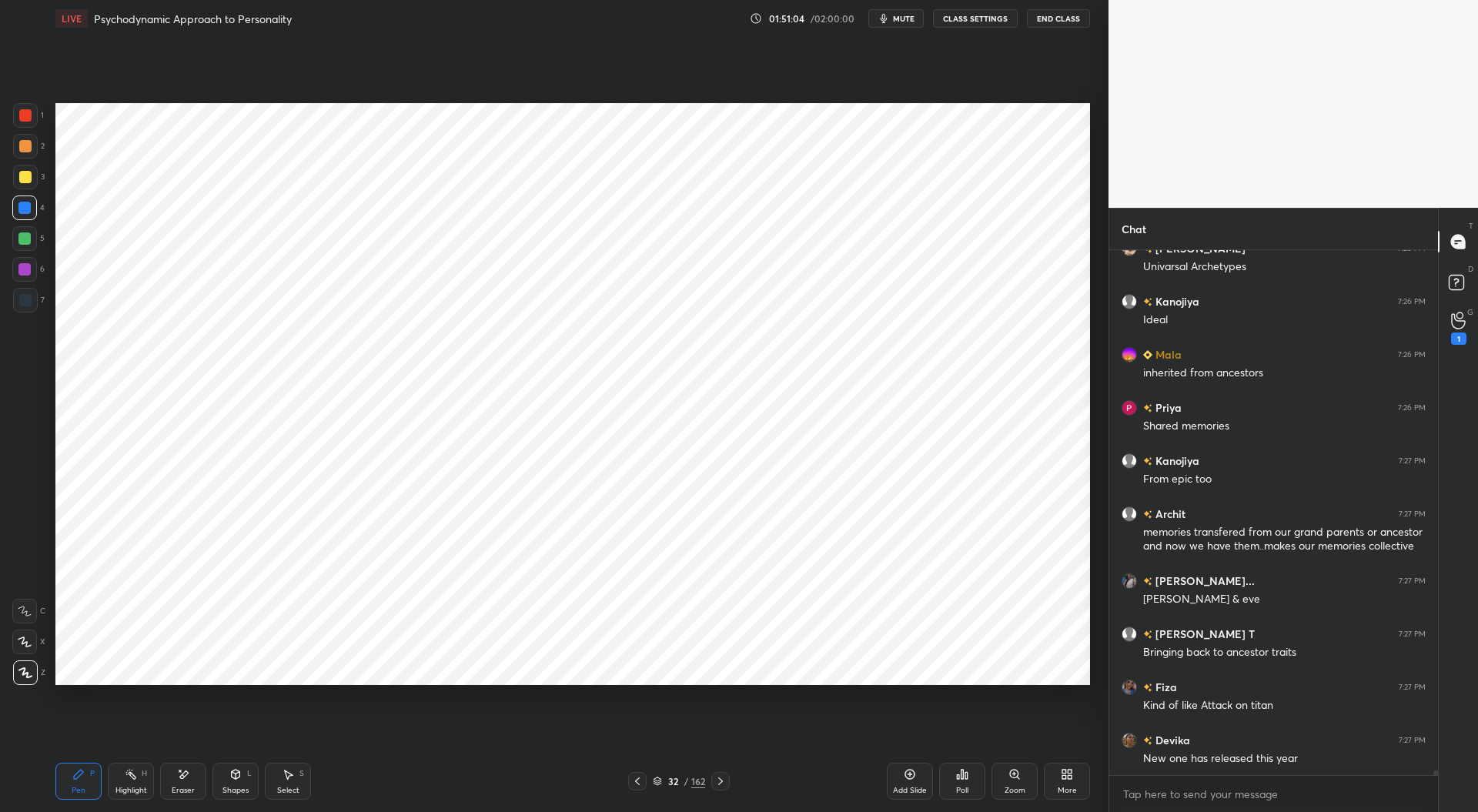
scroll to position [60987, 0]
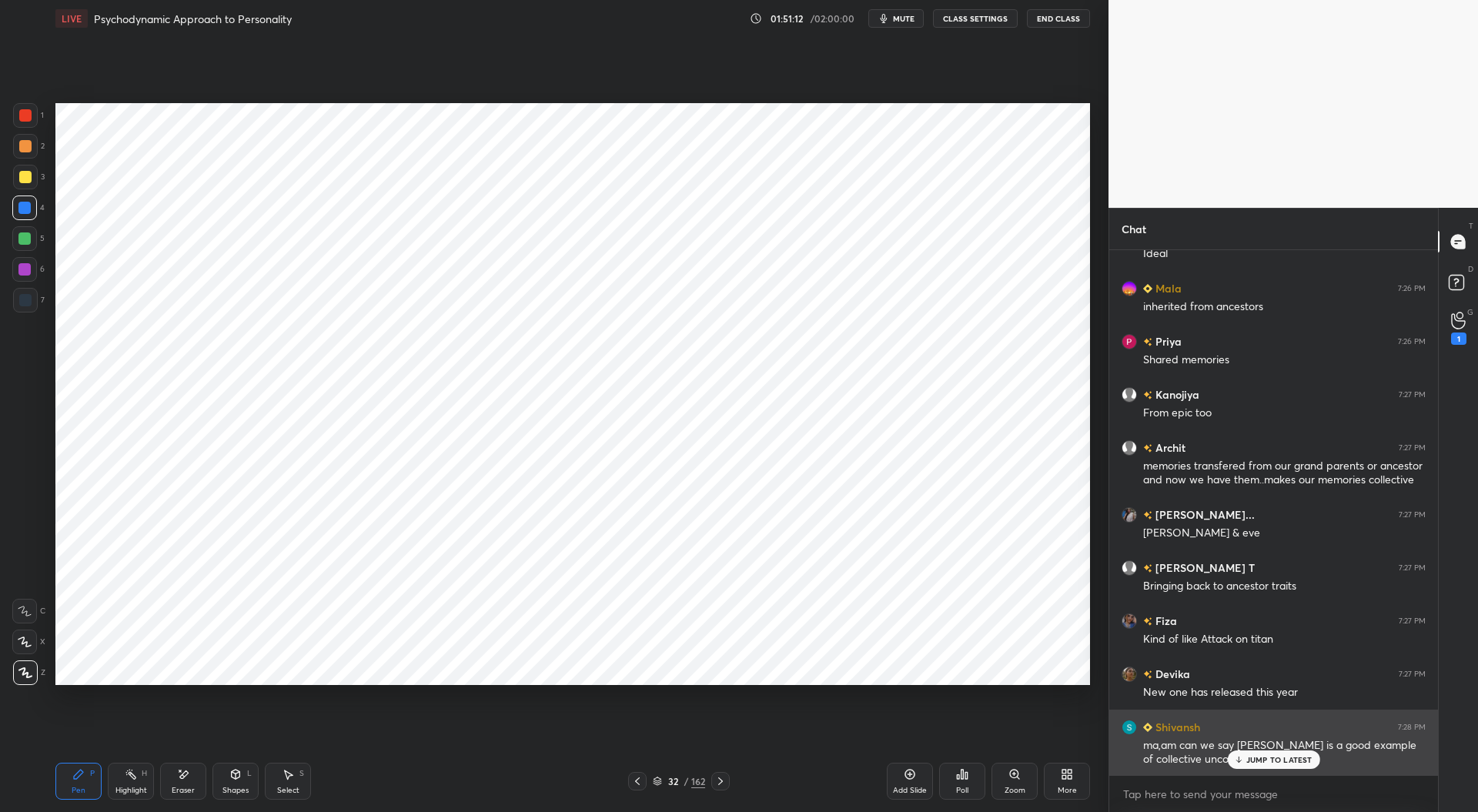
click at [1255, 749] on div "ma,am can we say [PERSON_NAME] is a good example of collective unconscious ??" at bounding box center [1284, 753] width 282 height 29
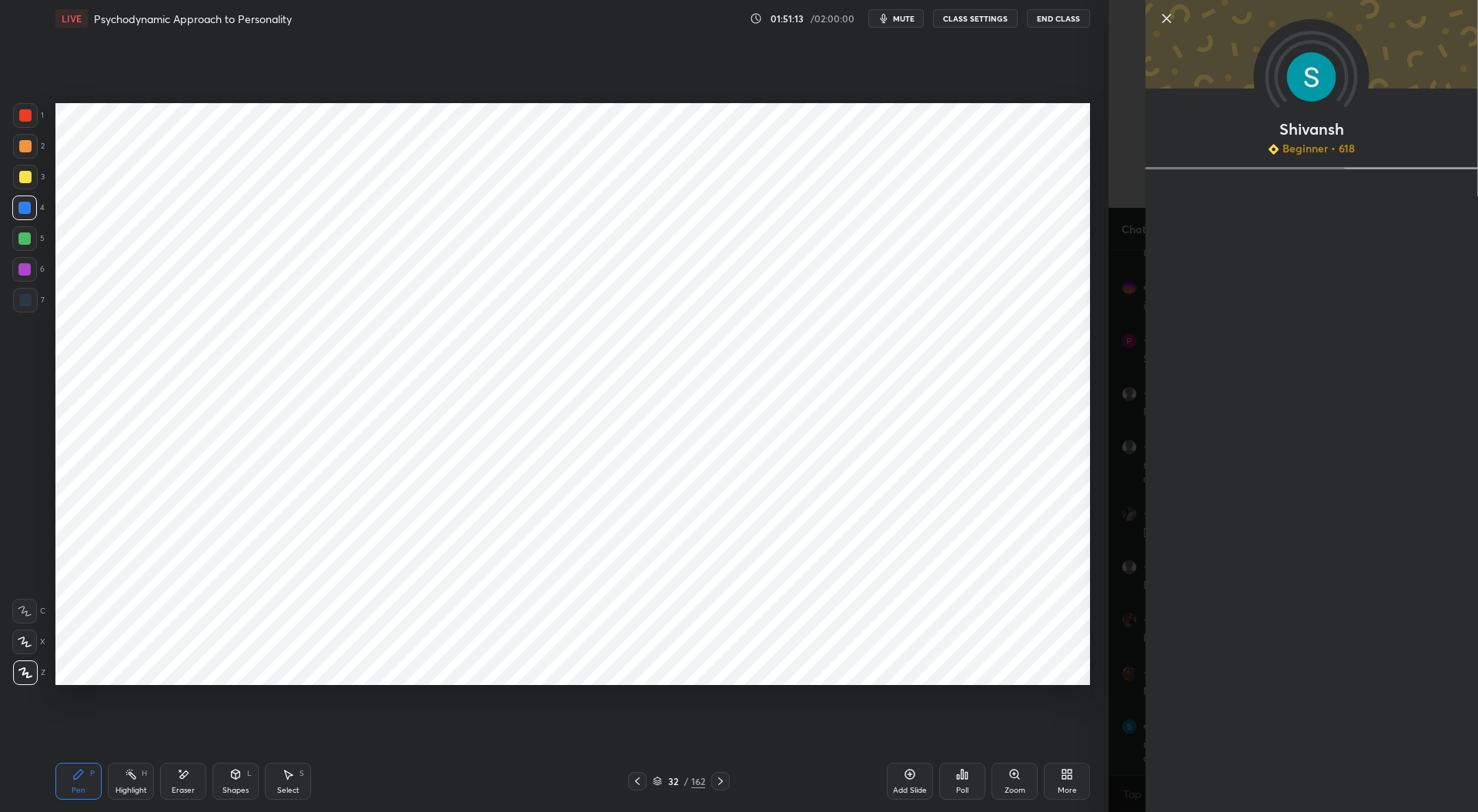
click at [1063, 719] on div "Setting up your live class Poll for secs No correct answer Start poll" at bounding box center [573, 393] width 1047 height 714
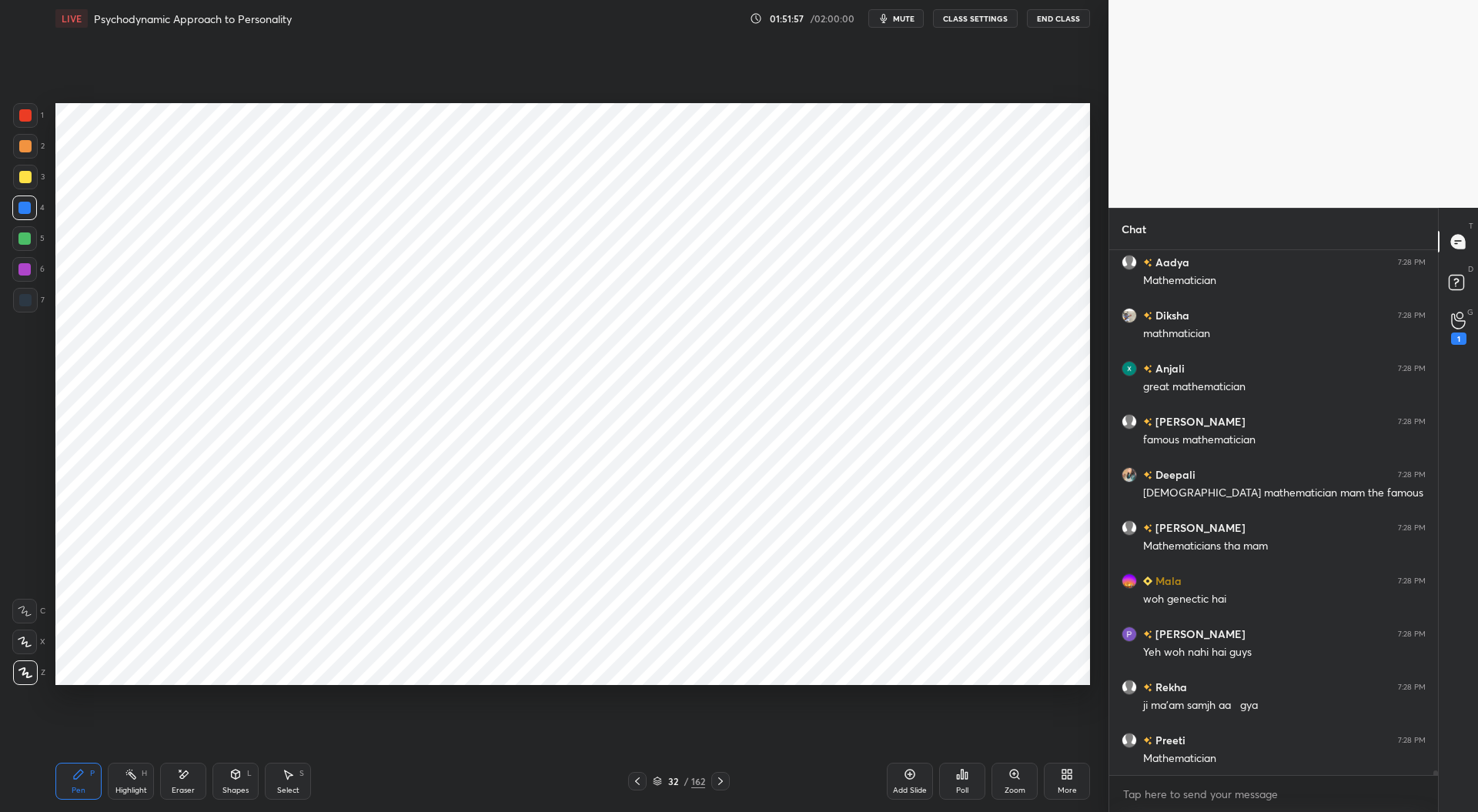
scroll to position [62170, 0]
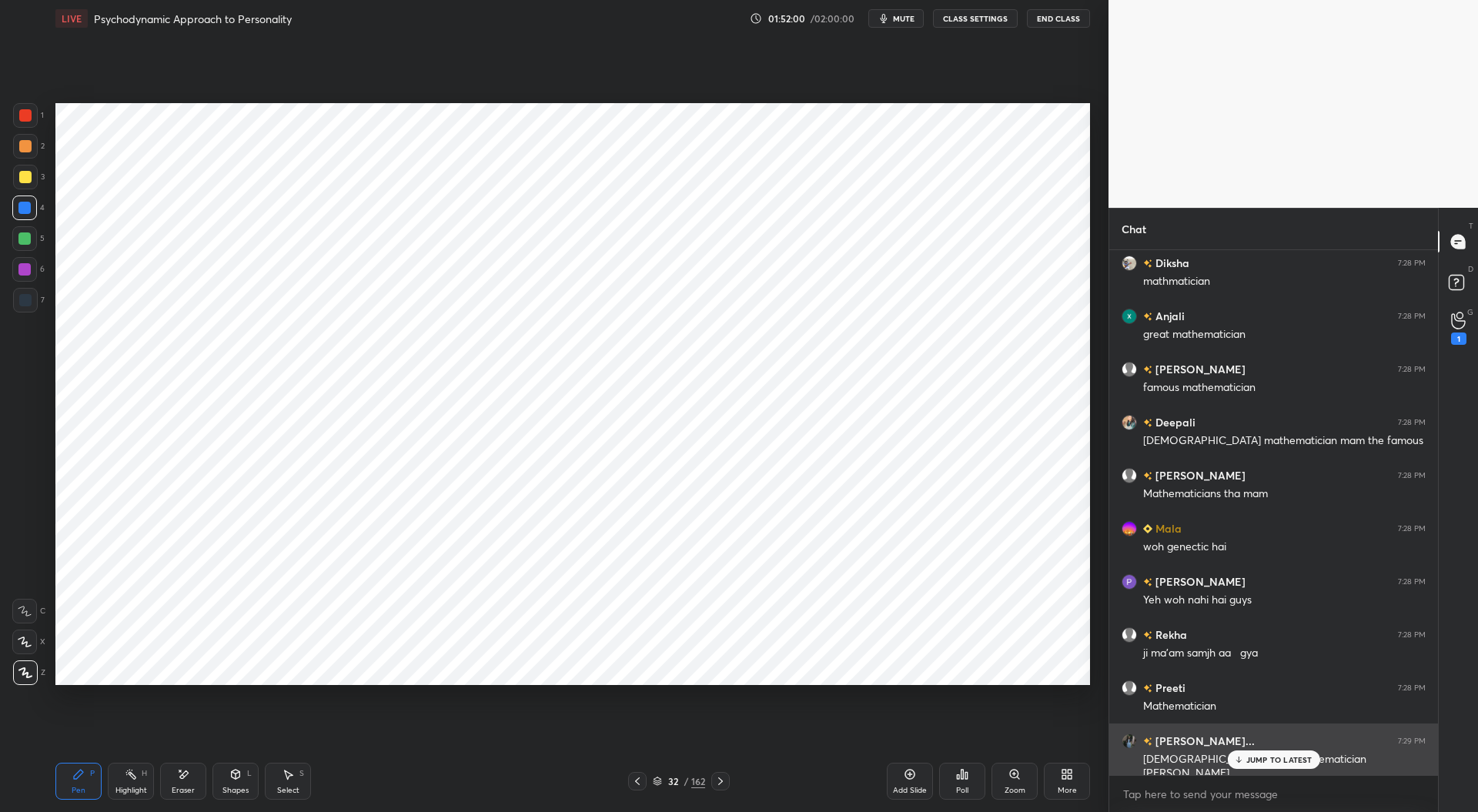
click at [1258, 757] on p "JUMP TO LATEST" at bounding box center [1279, 759] width 66 height 9
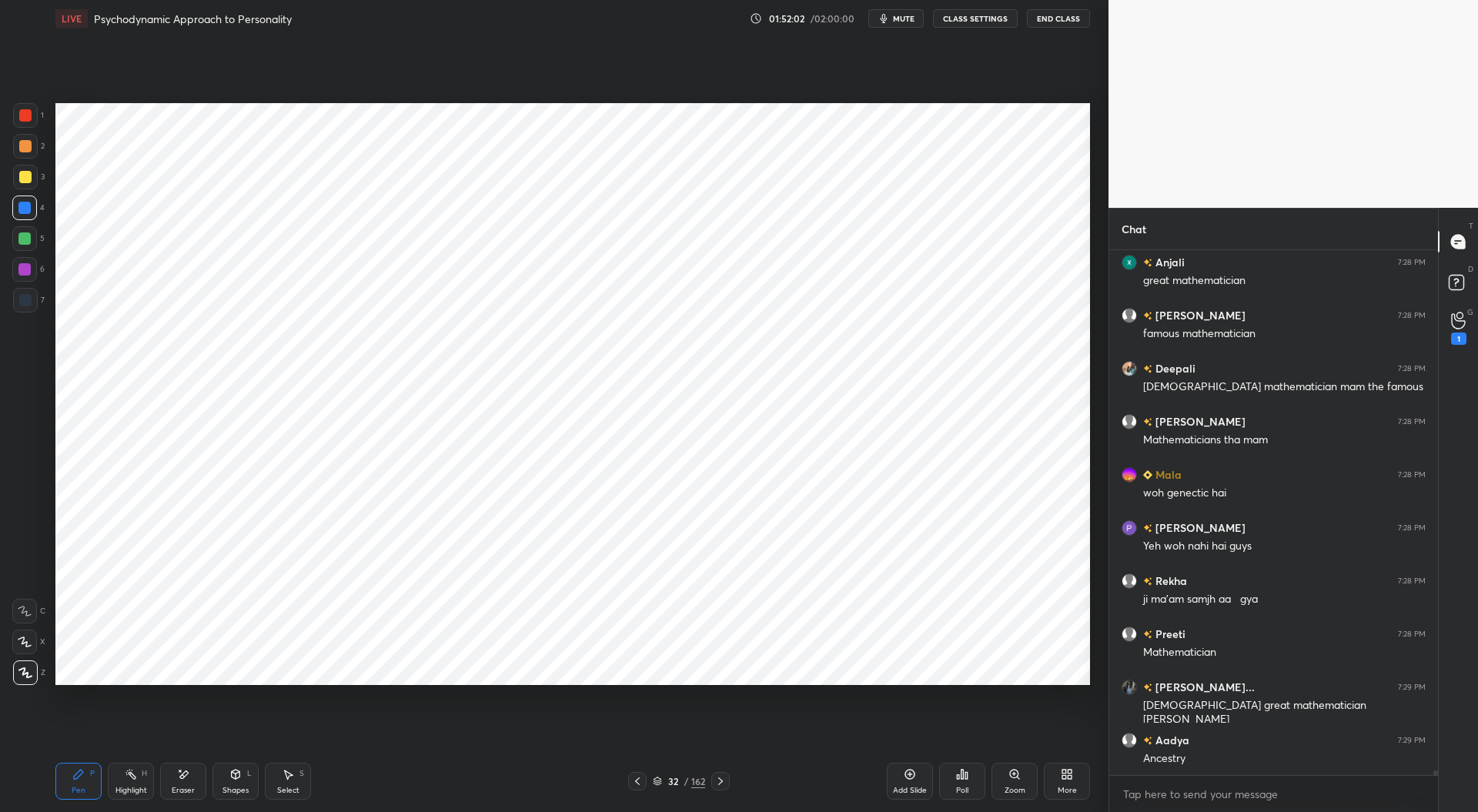
scroll to position [62276, 0]
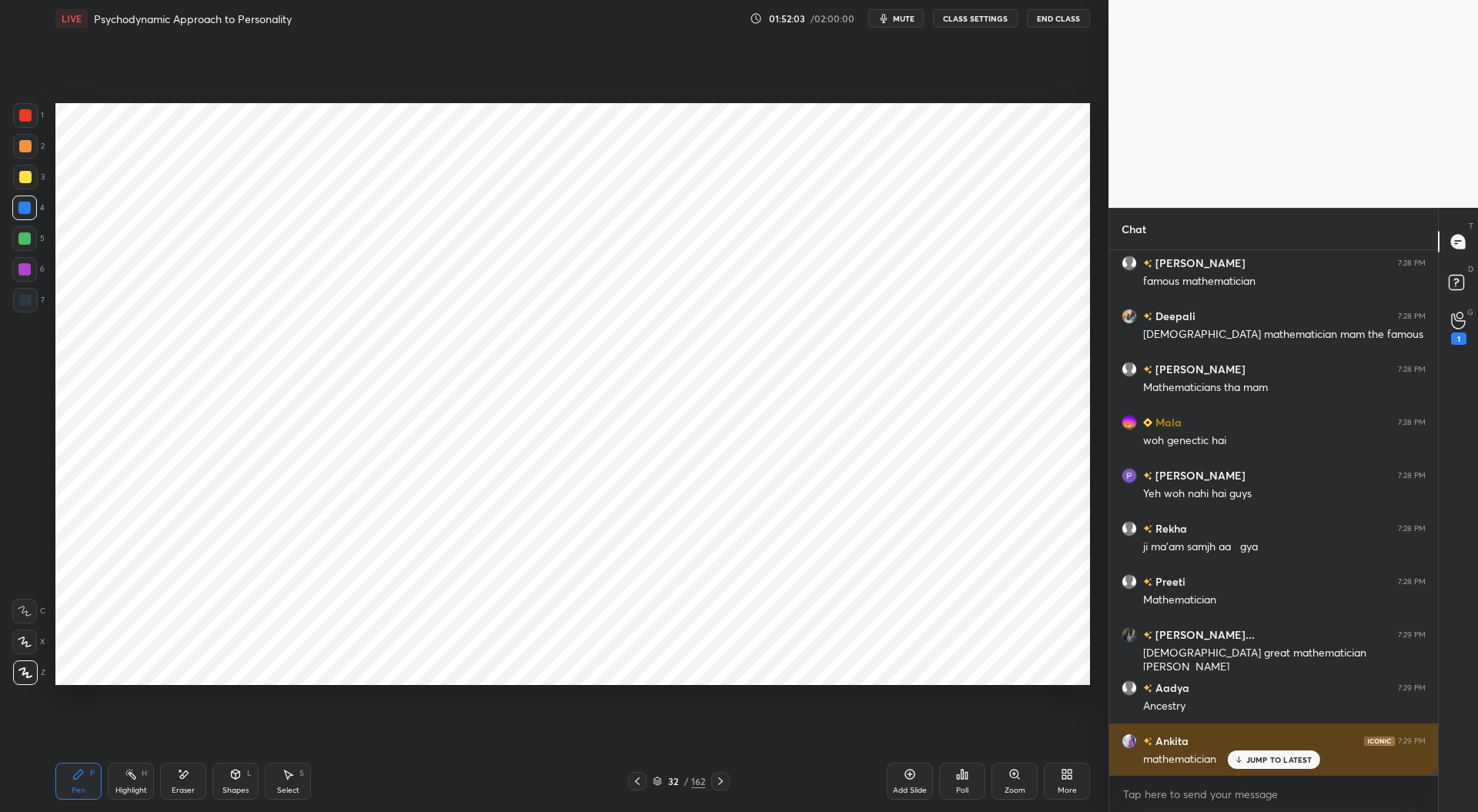
click at [1266, 757] on p "JUMP TO LATEST" at bounding box center [1279, 759] width 66 height 9
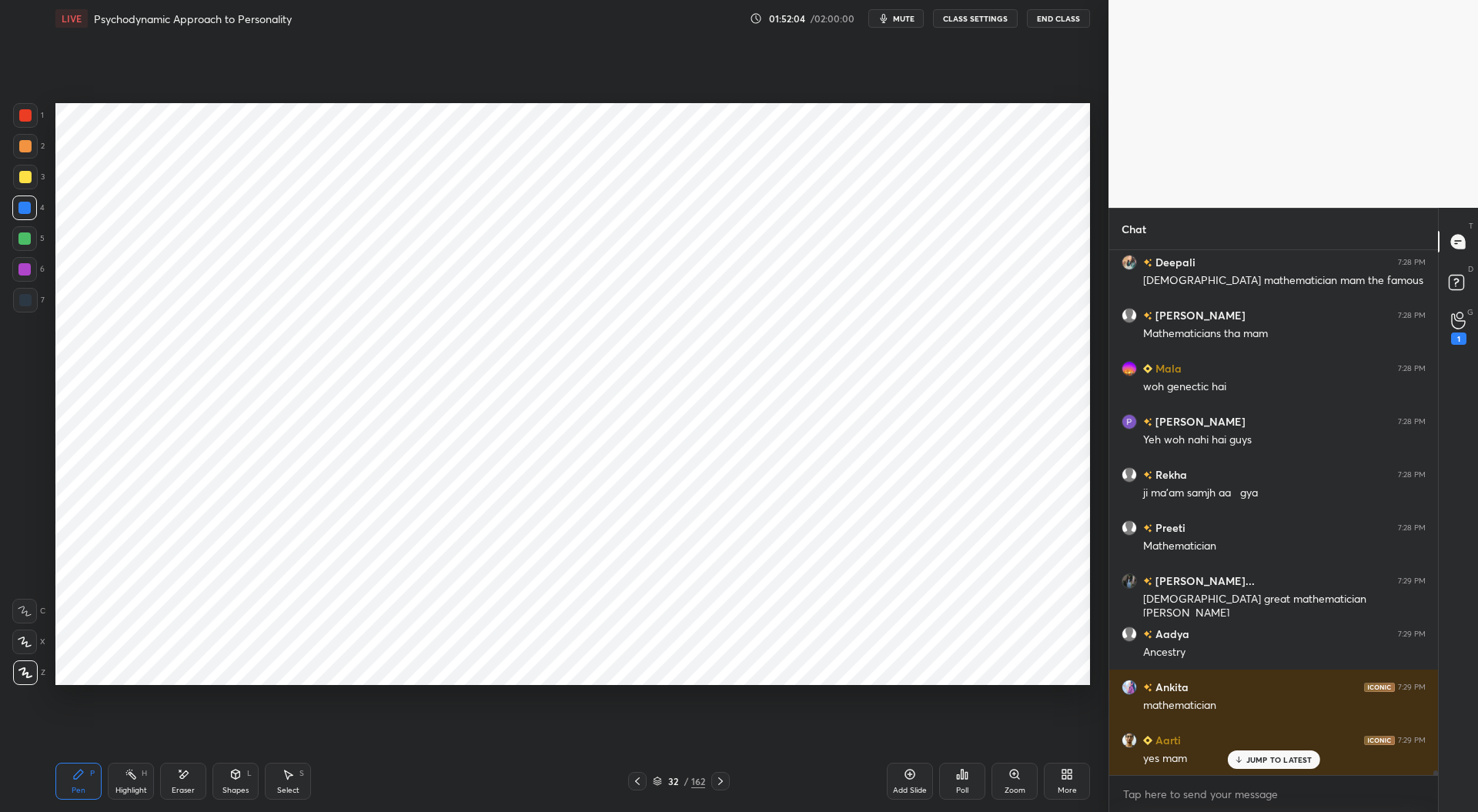
scroll to position [62382, 0]
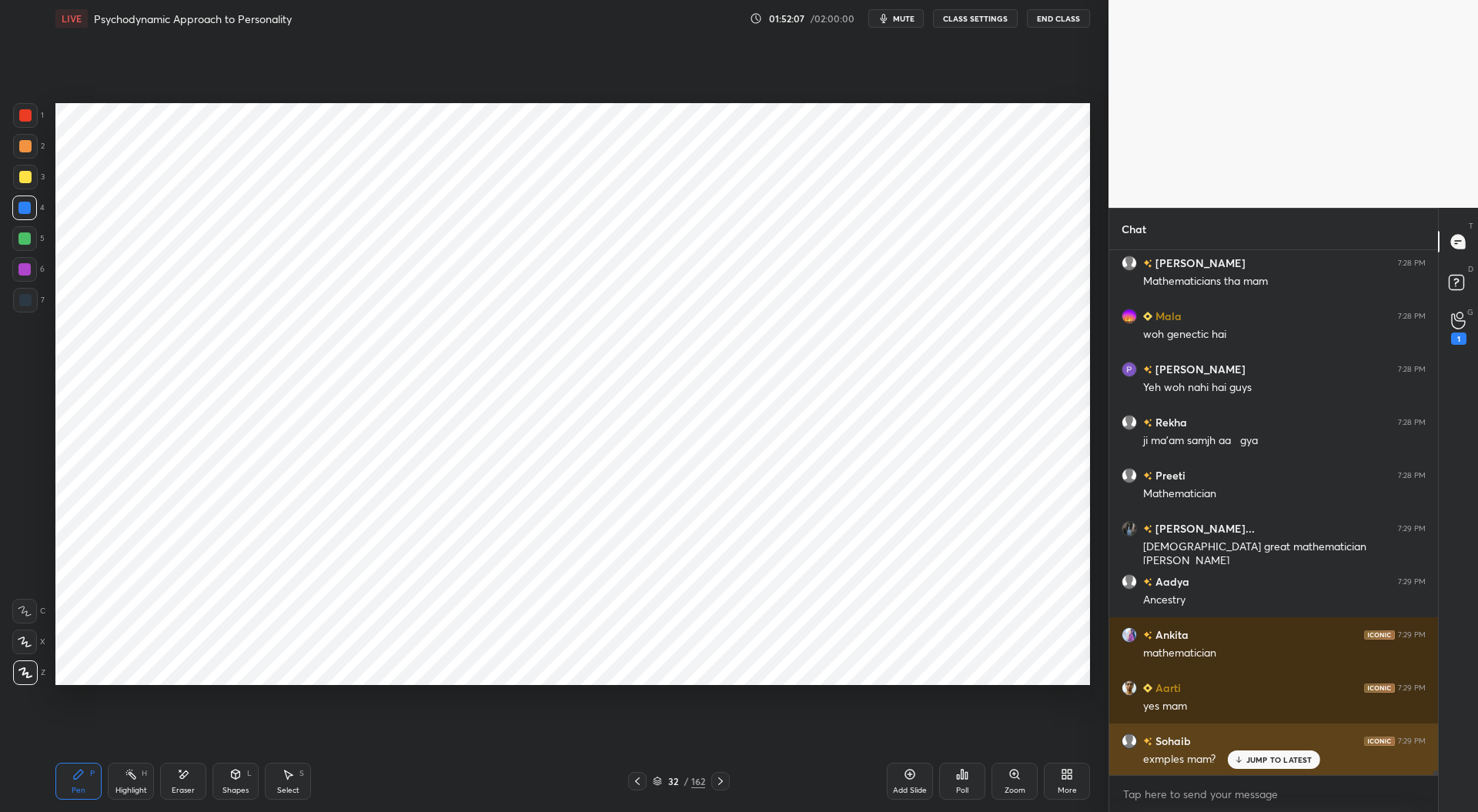
click at [1276, 752] on div "JUMP TO LATEST" at bounding box center [1273, 759] width 92 height 18
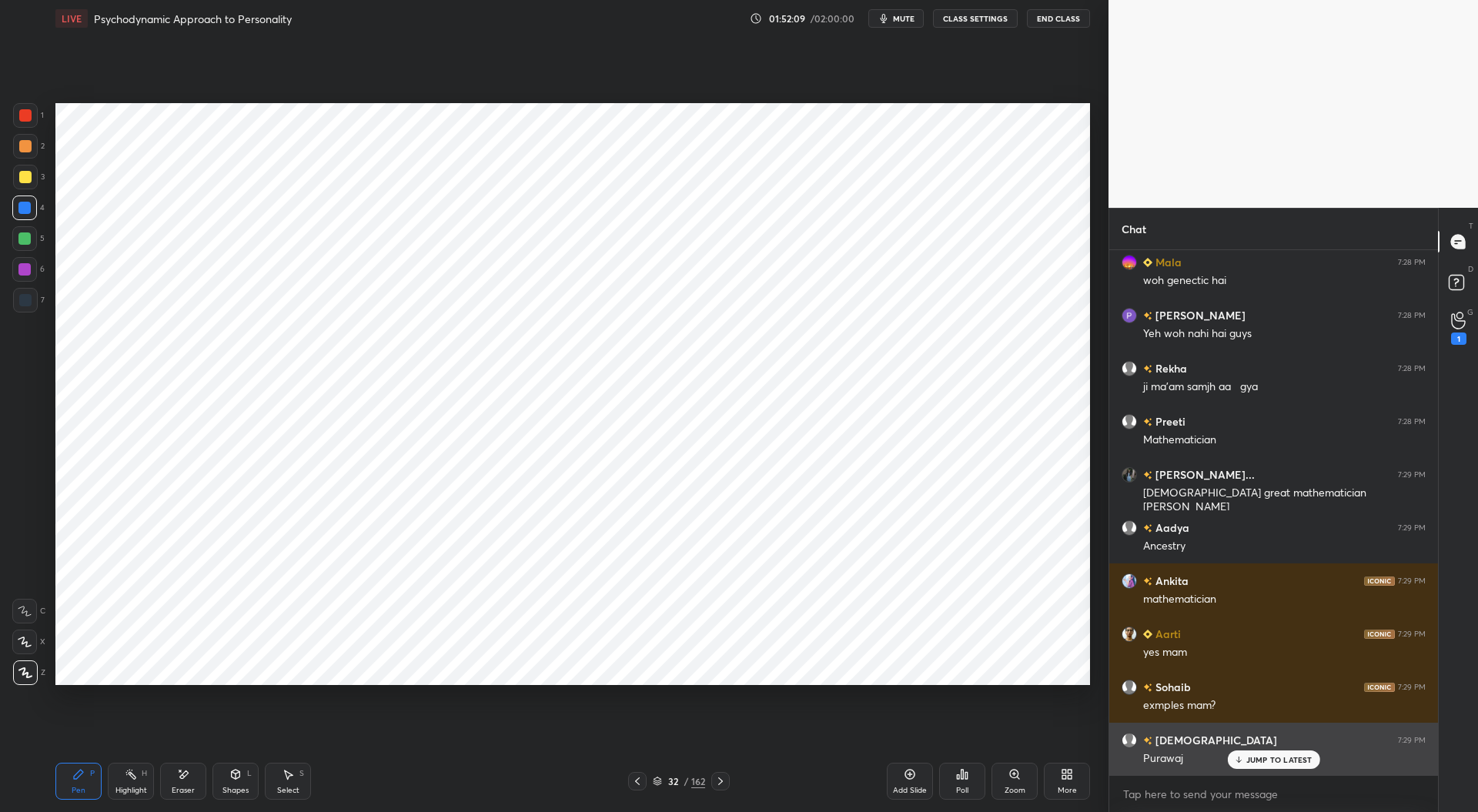
scroll to position [62488, 0]
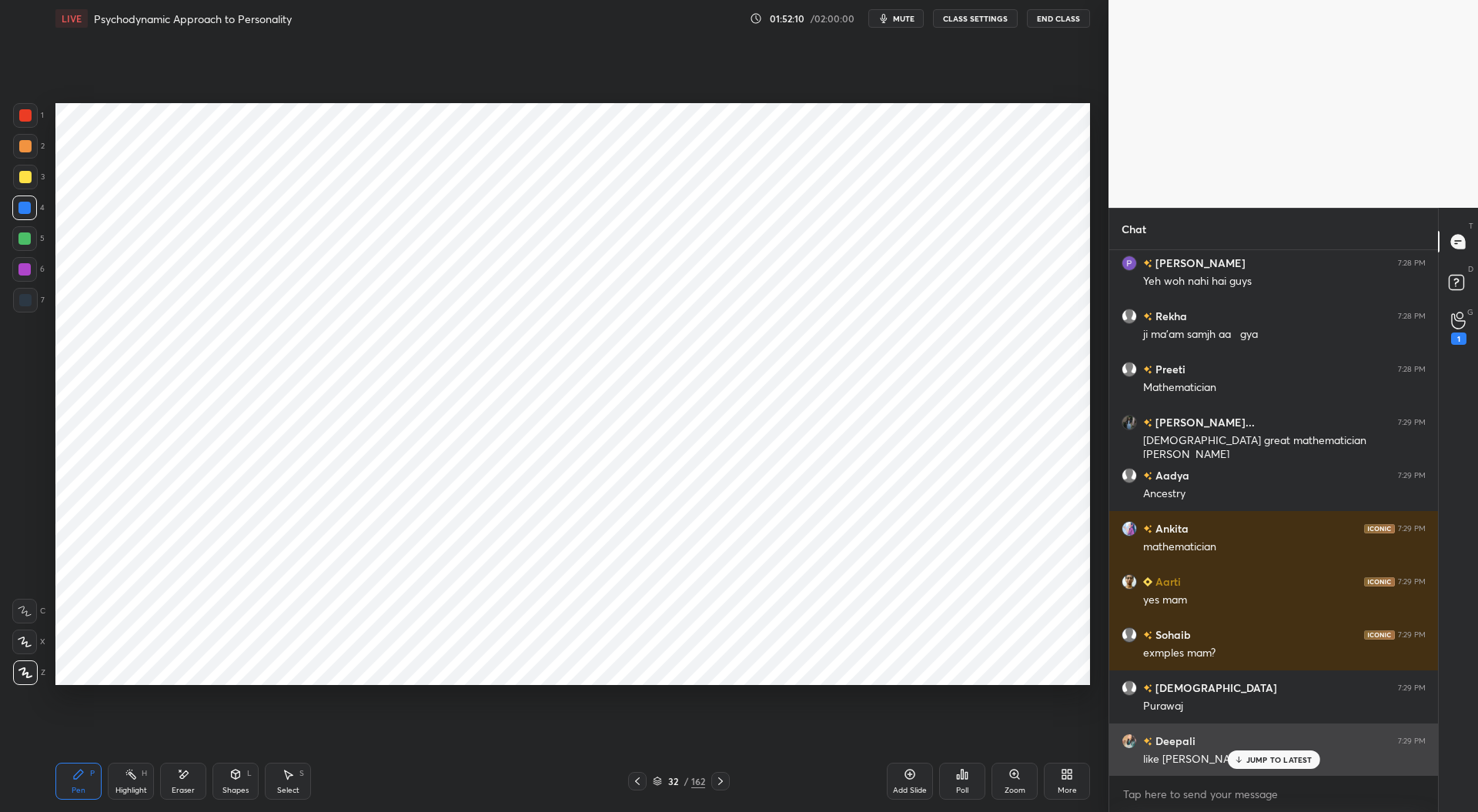
click at [1277, 756] on p "JUMP TO LATEST" at bounding box center [1279, 759] width 66 height 9
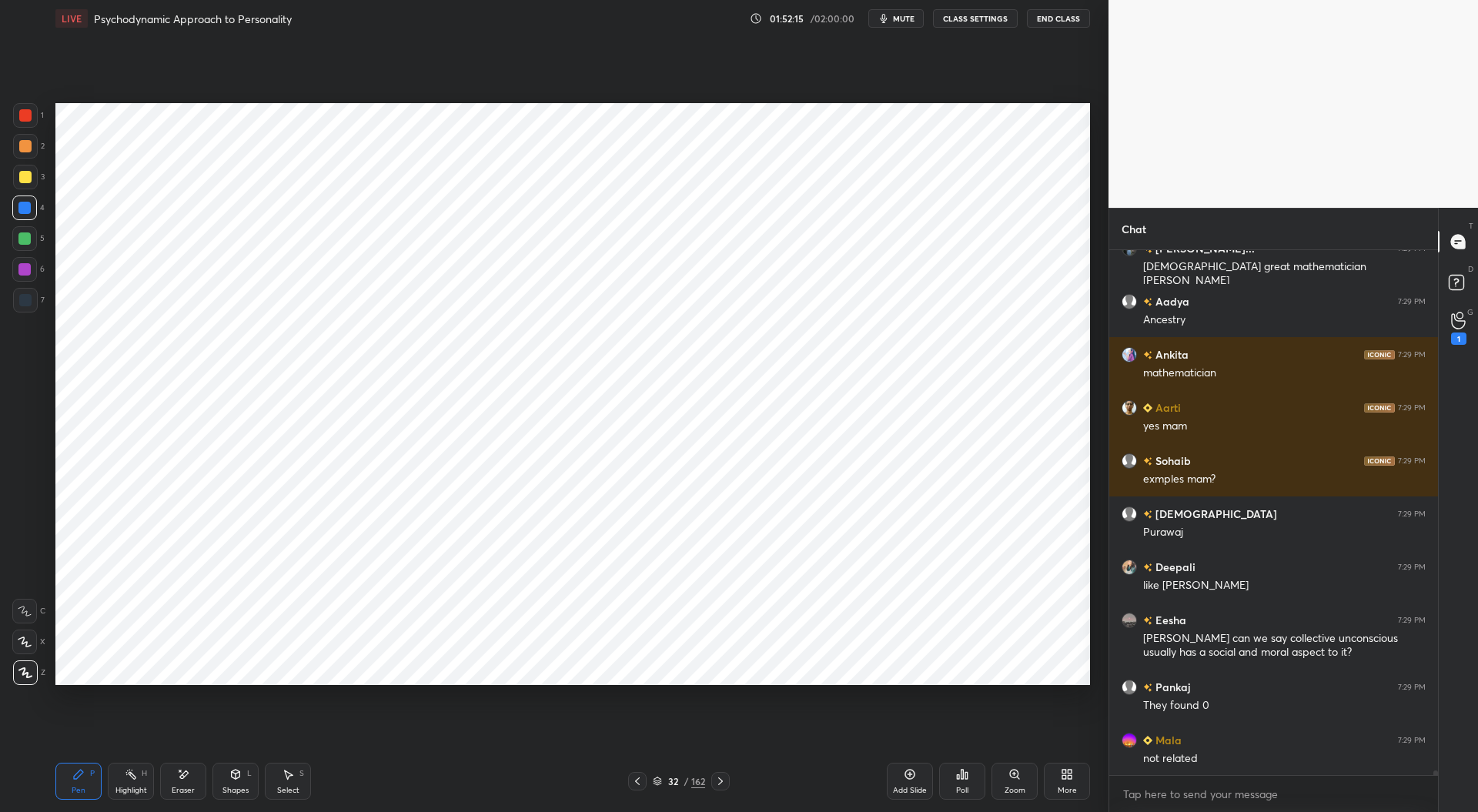
scroll to position [62714, 0]
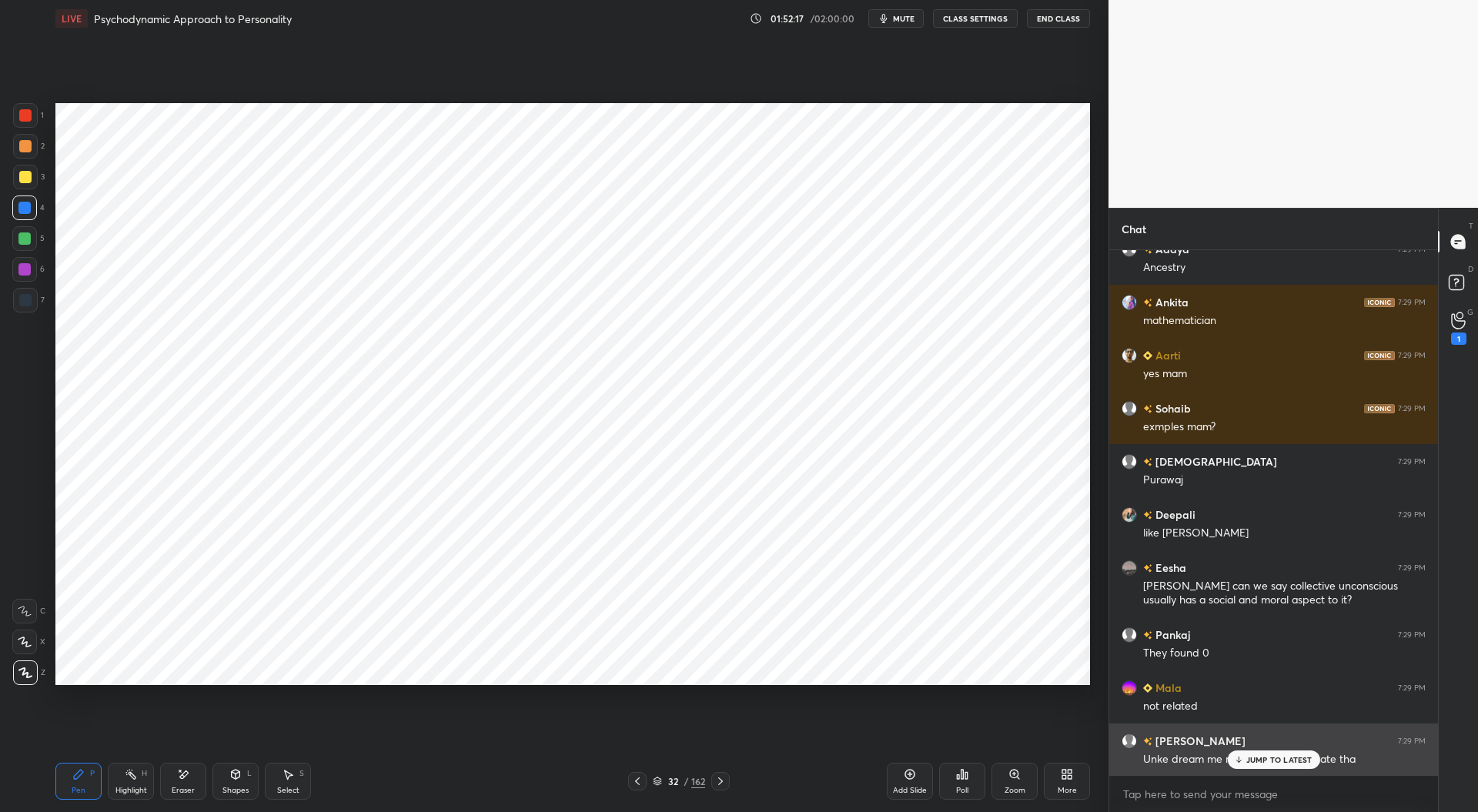
click at [1278, 753] on div "JUMP TO LATEST" at bounding box center [1273, 759] width 92 height 18
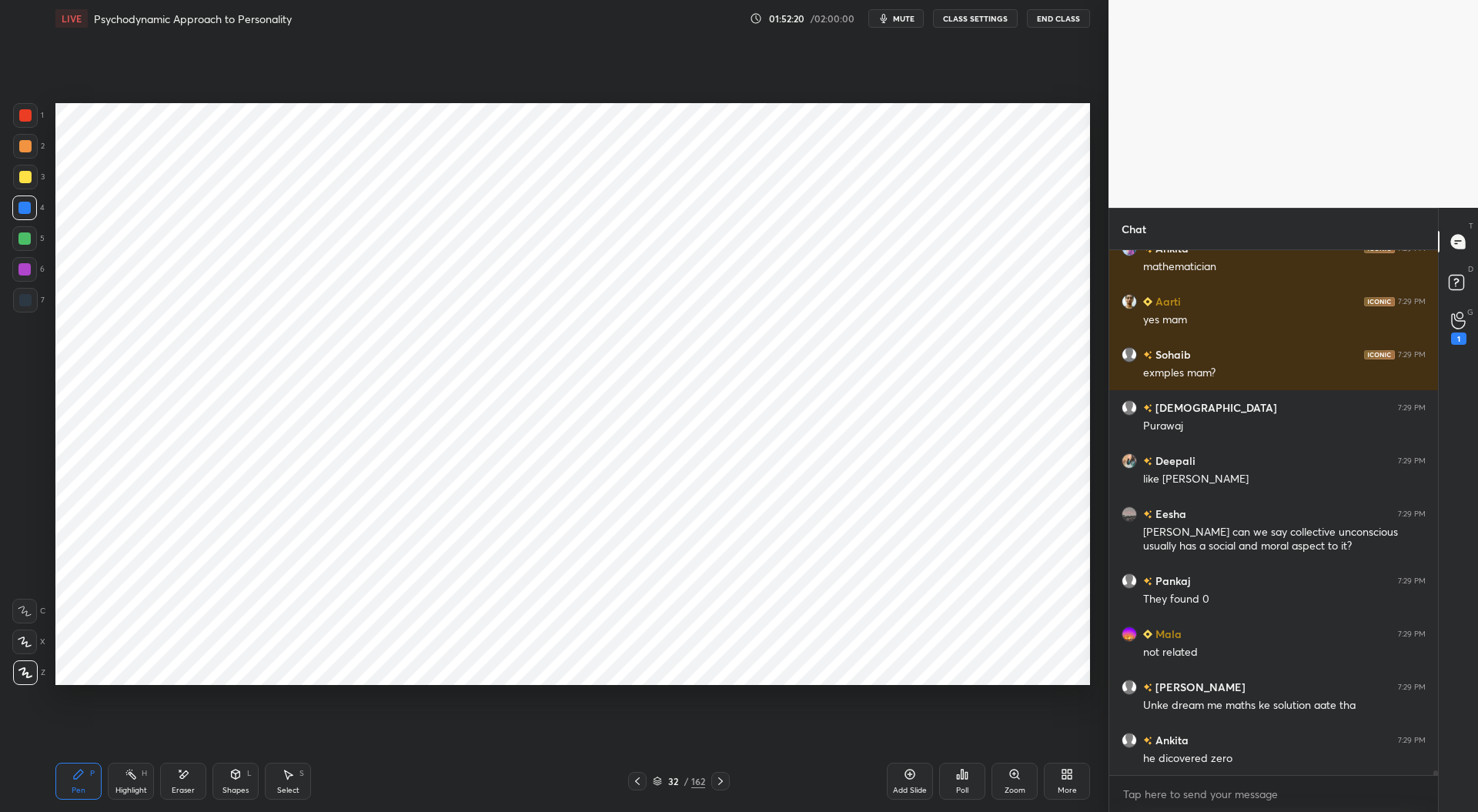
scroll to position [62821, 0]
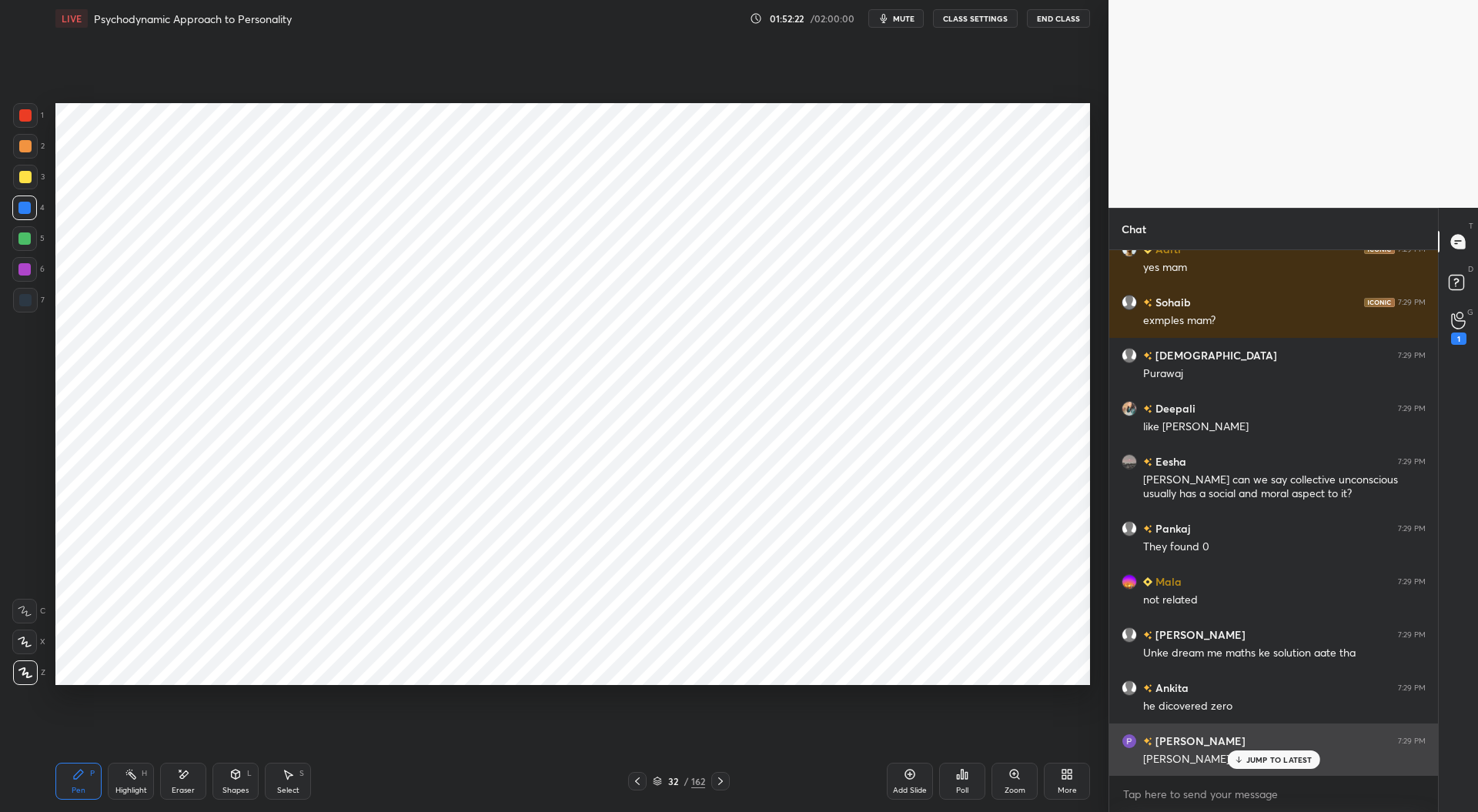
click at [1269, 760] on p "JUMP TO LATEST" at bounding box center [1279, 759] width 66 height 9
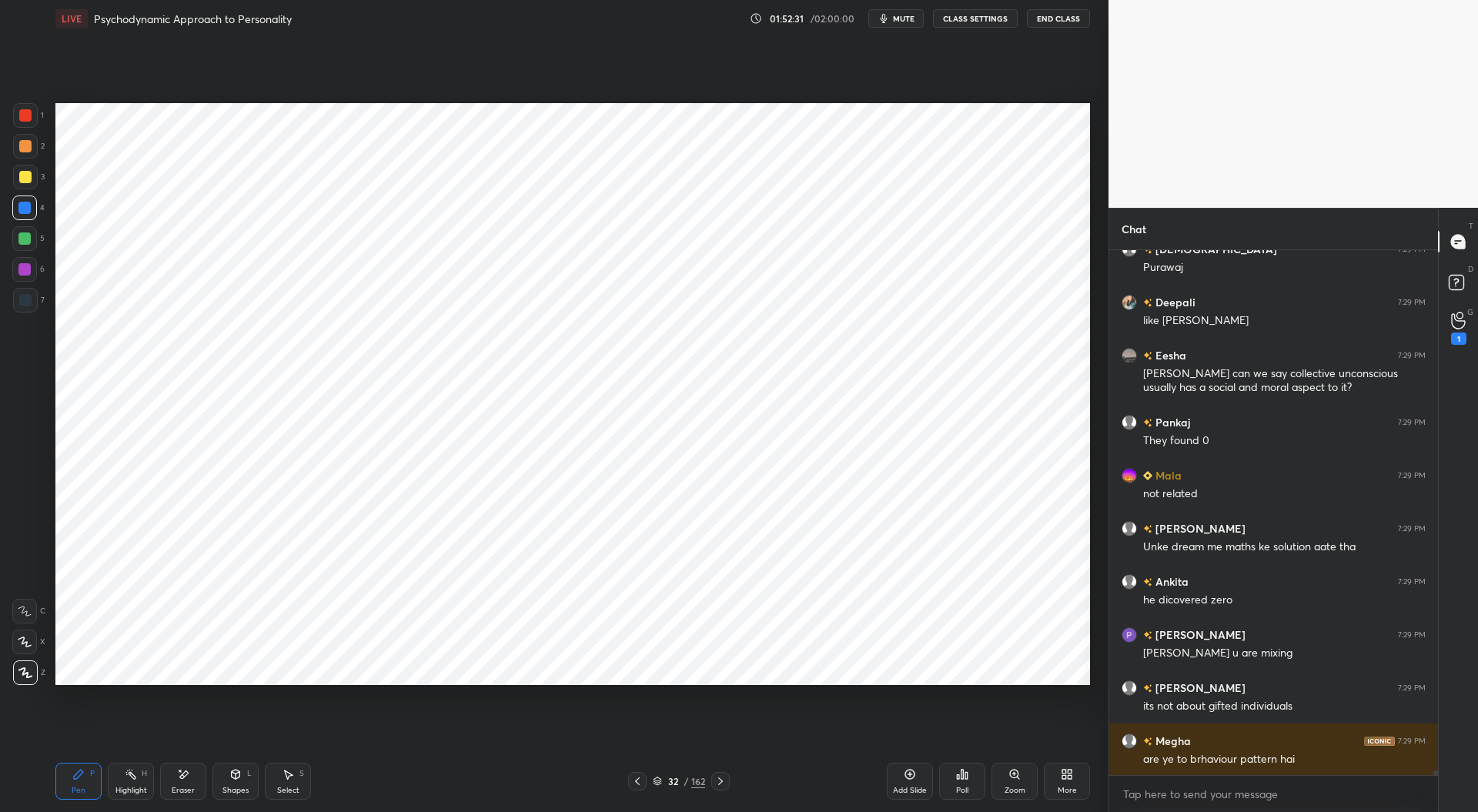
scroll to position [62981, 0]
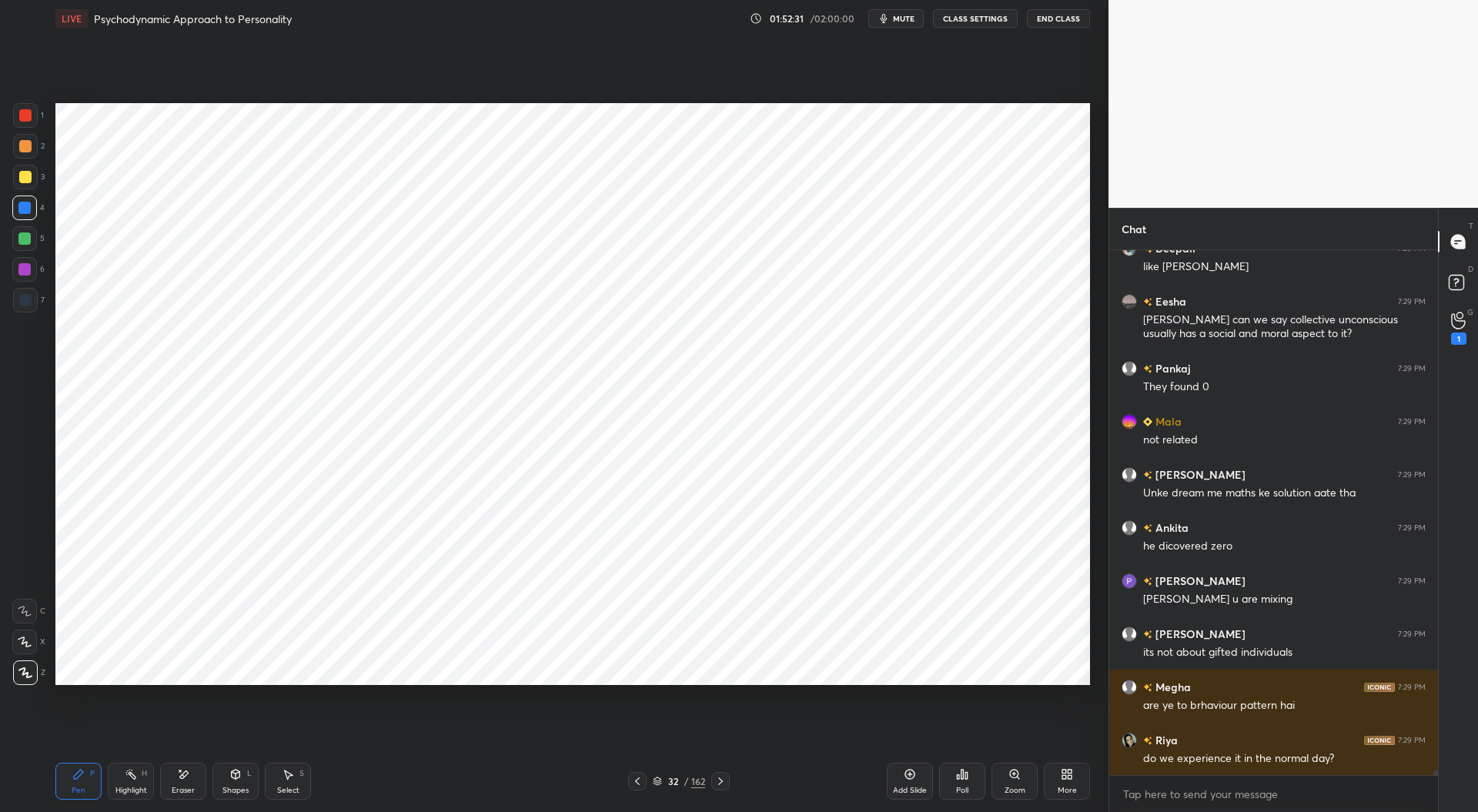
click at [719, 785] on icon at bounding box center [721, 781] width 5 height 8
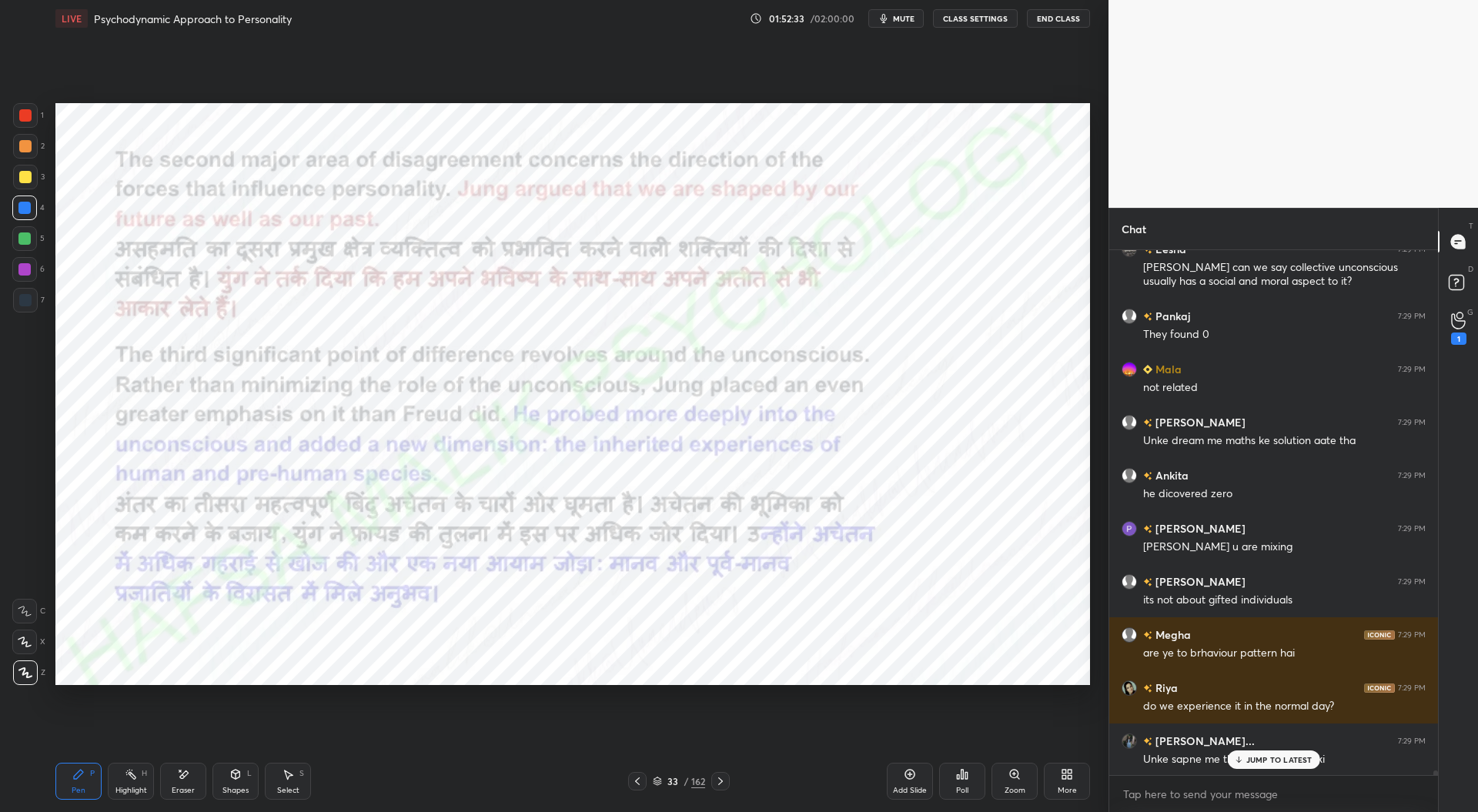
scroll to position [63087, 0]
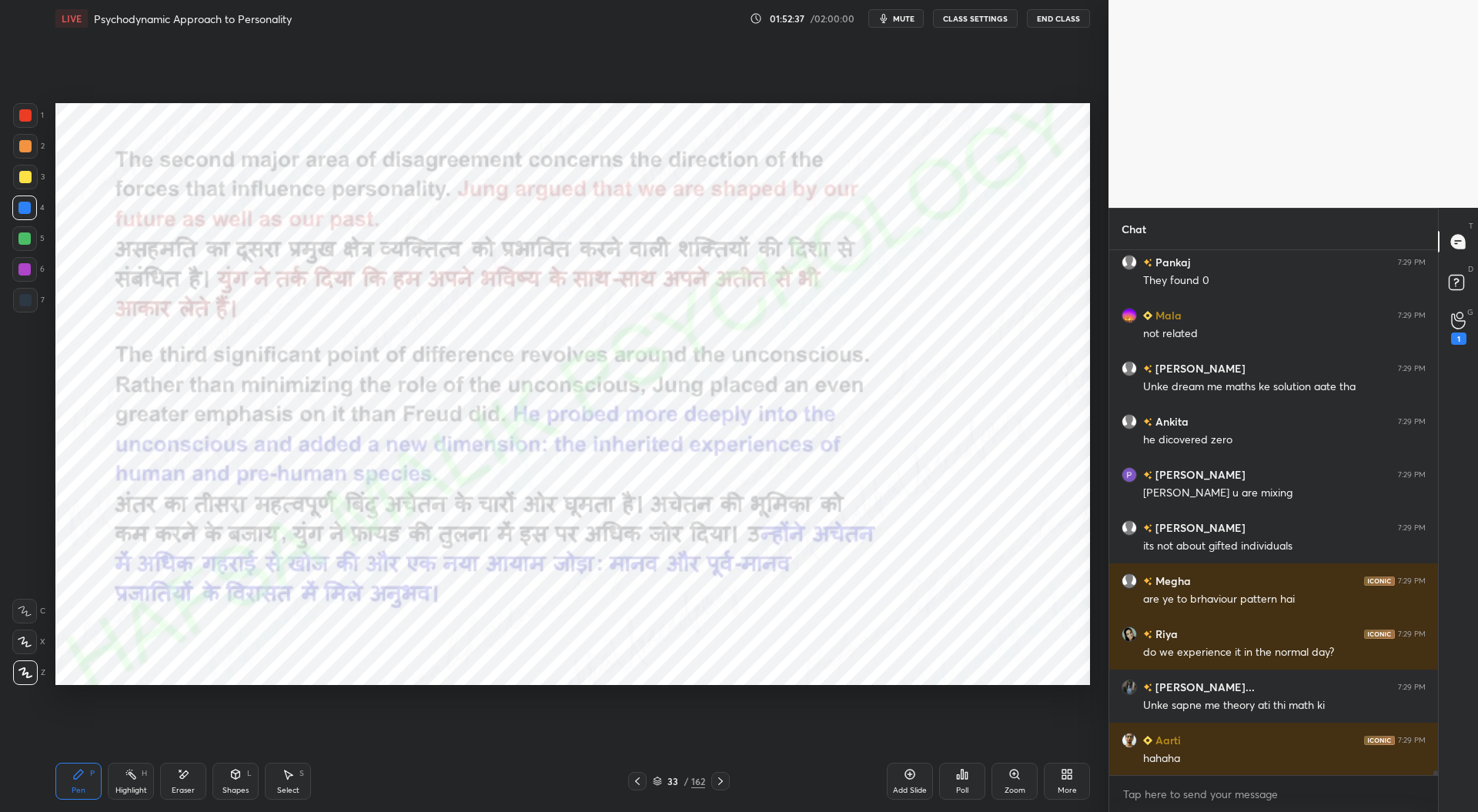
click at [638, 781] on icon at bounding box center [637, 781] width 13 height 13
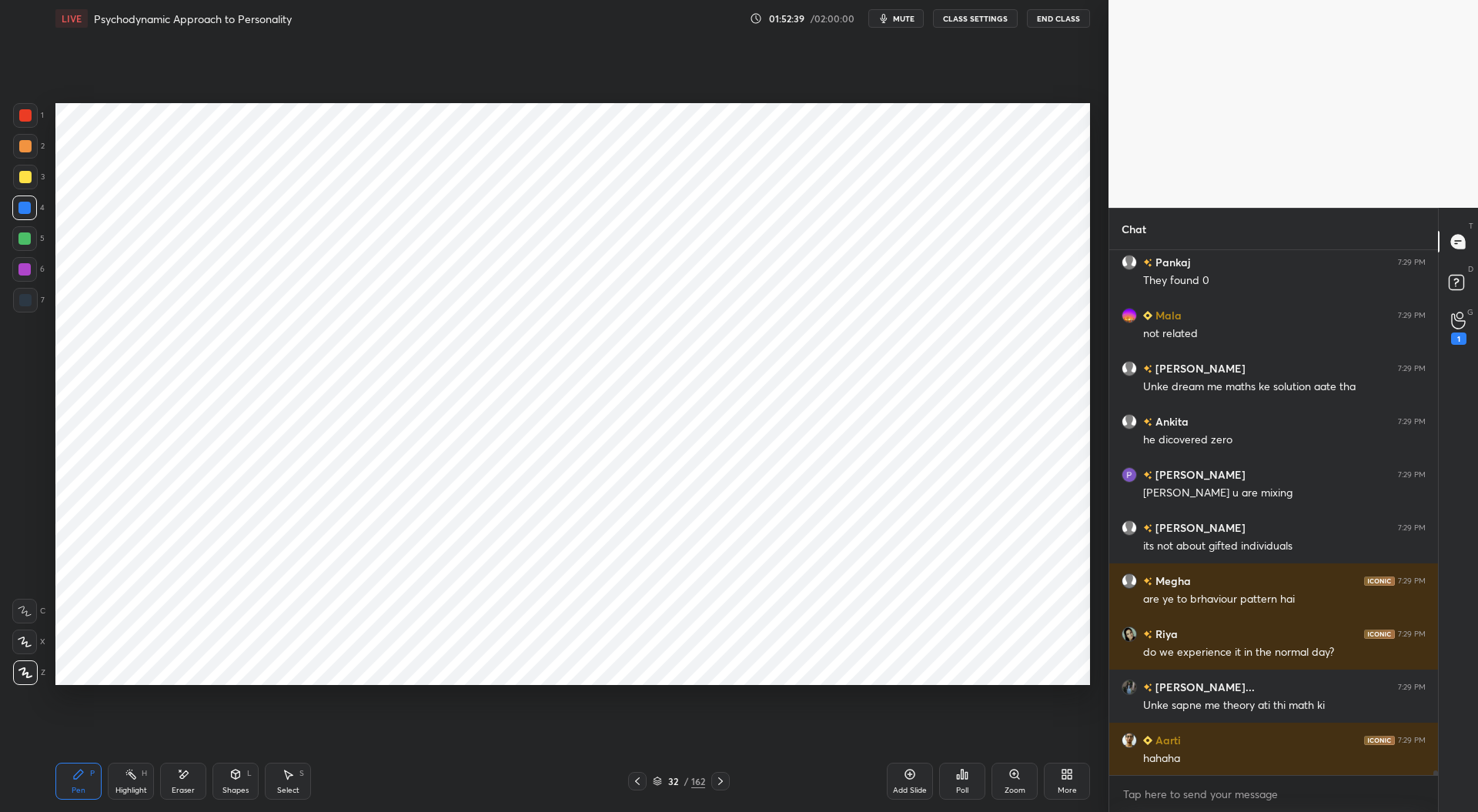
click at [27, 115] on div at bounding box center [25, 115] width 13 height 13
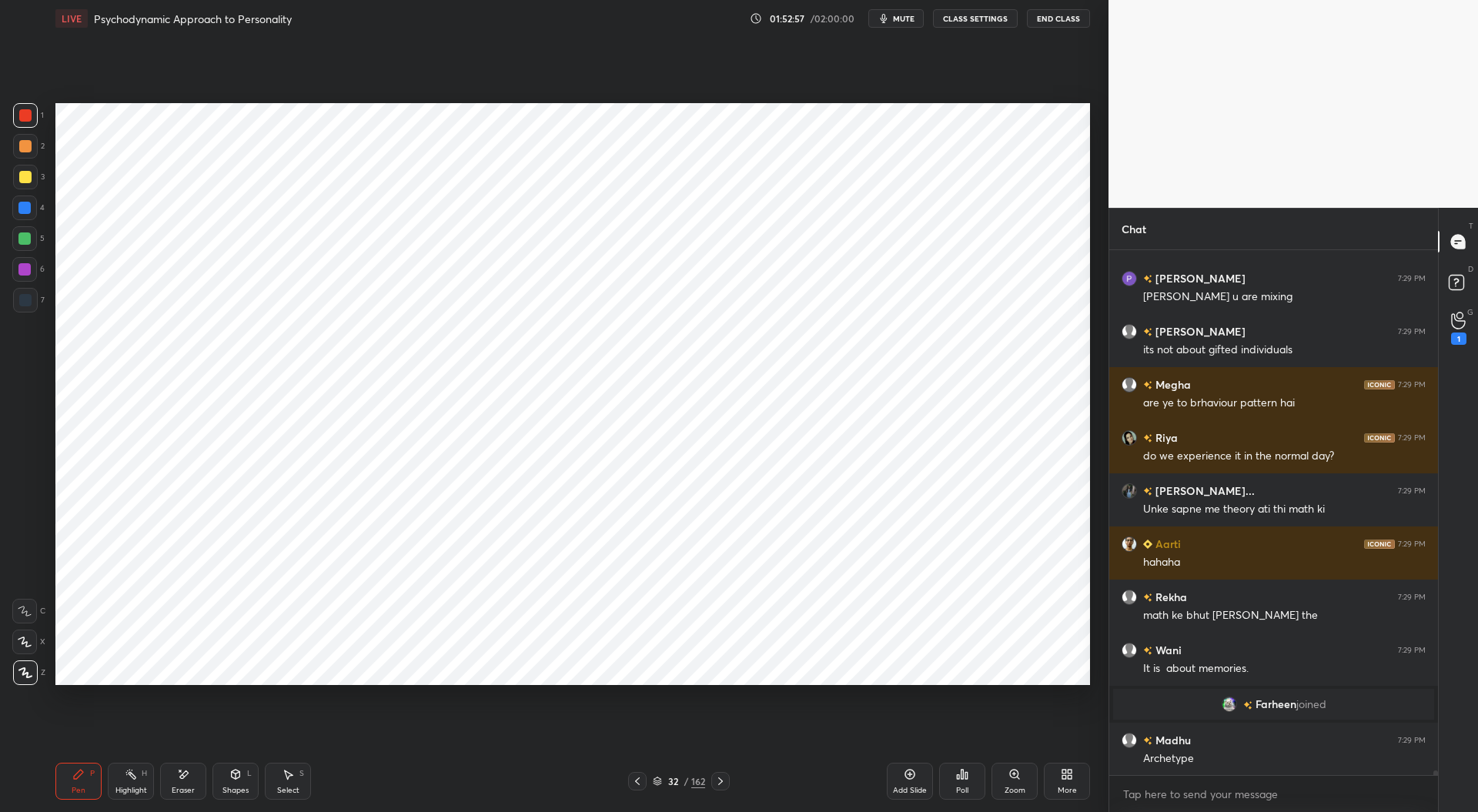
scroll to position [61466, 0]
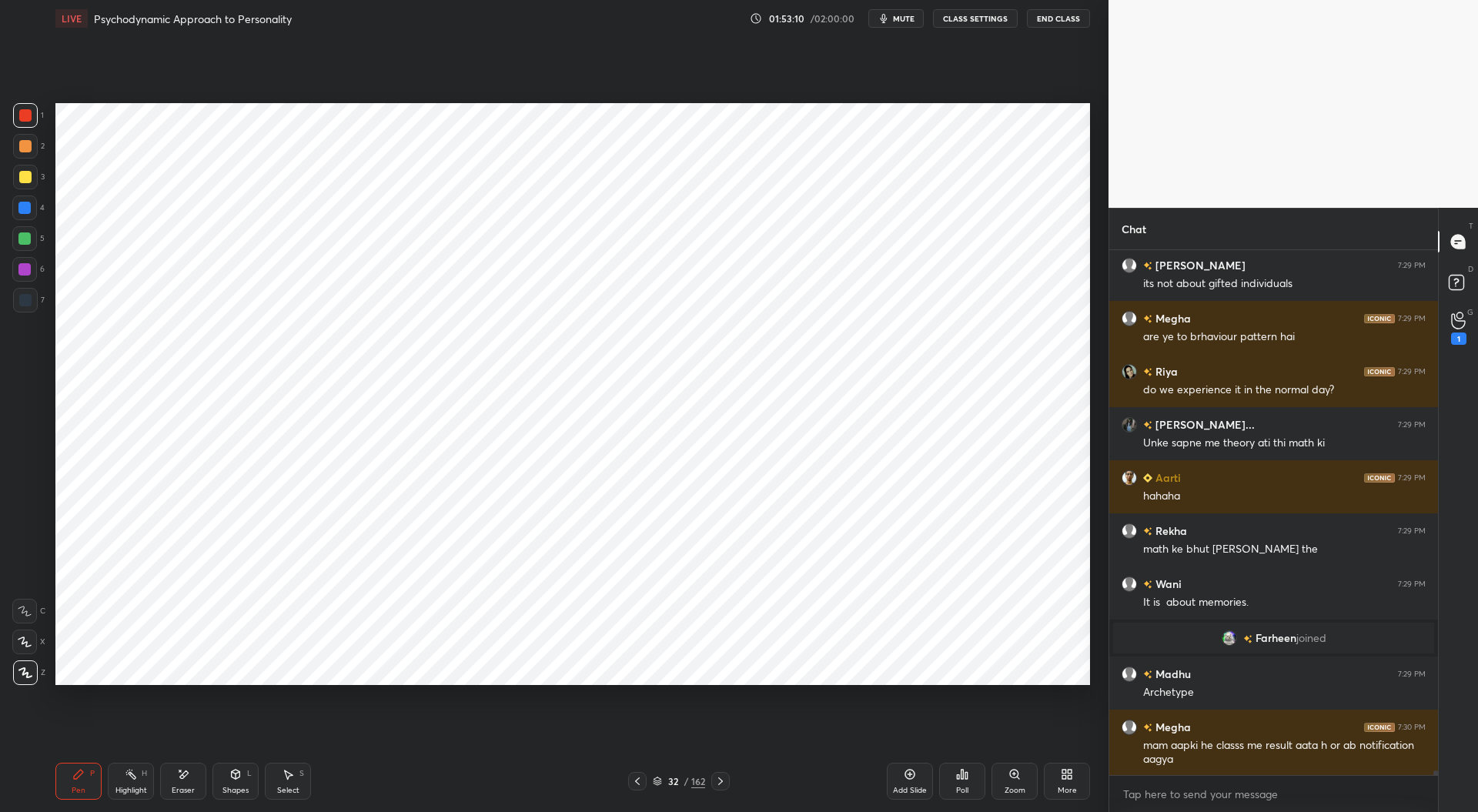
click at [1270, 802] on div "jii" at bounding box center [1284, 811] width 282 height 18
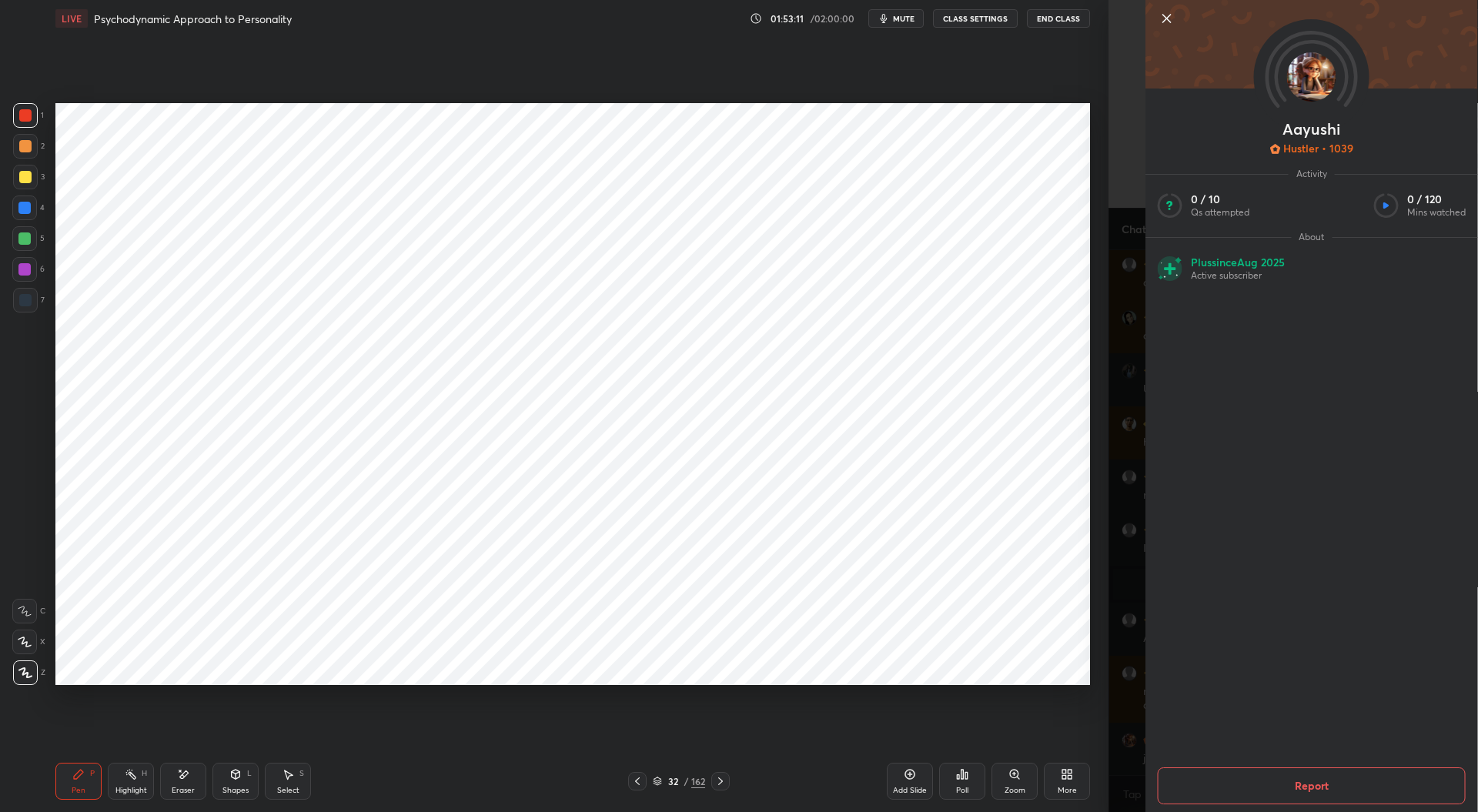
click at [753, 720] on div "Setting up your live class Poll for secs No correct answer Start poll" at bounding box center [573, 393] width 1047 height 714
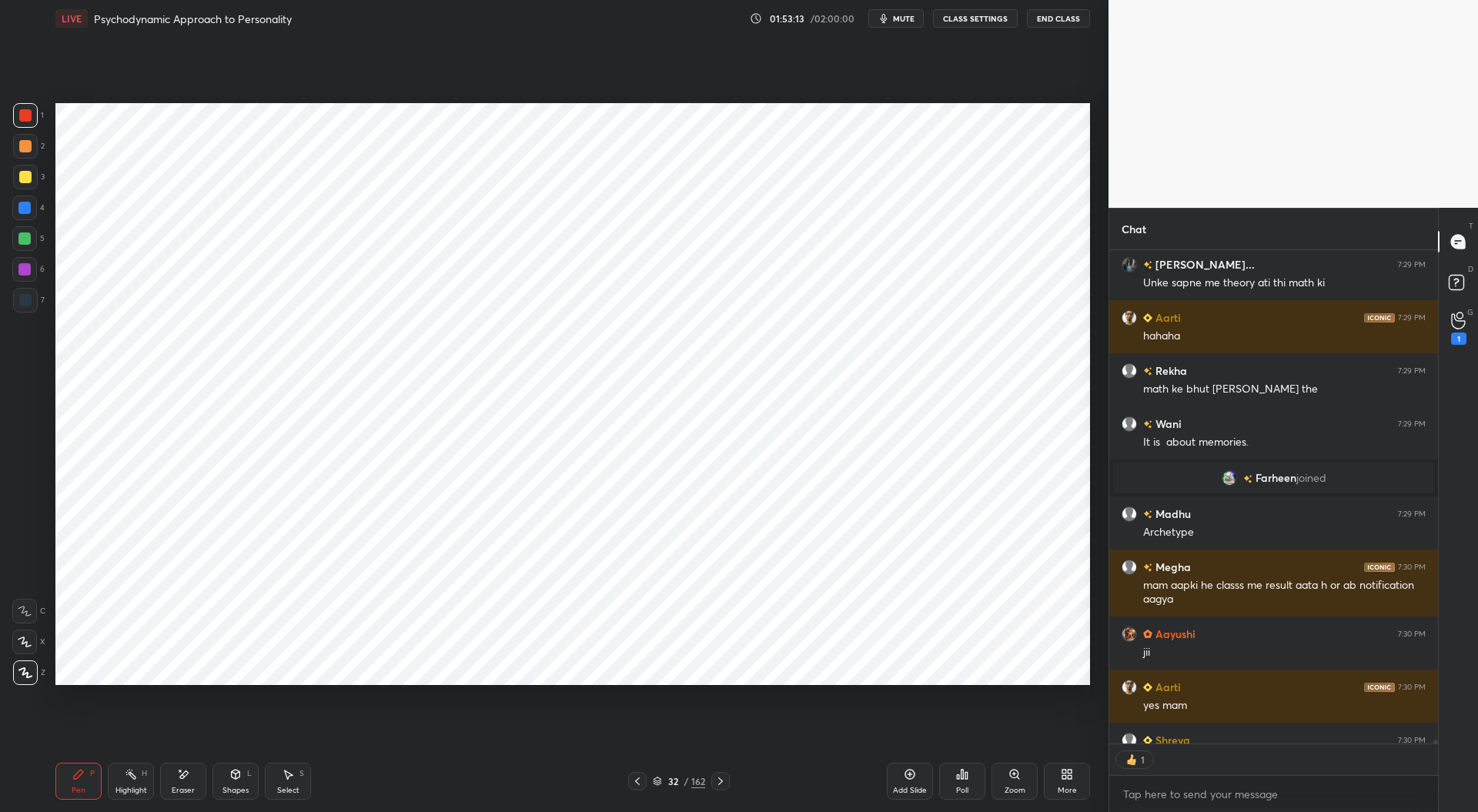
scroll to position [6, 5]
click at [912, 787] on div "Add Slide" at bounding box center [909, 791] width 34 height 8
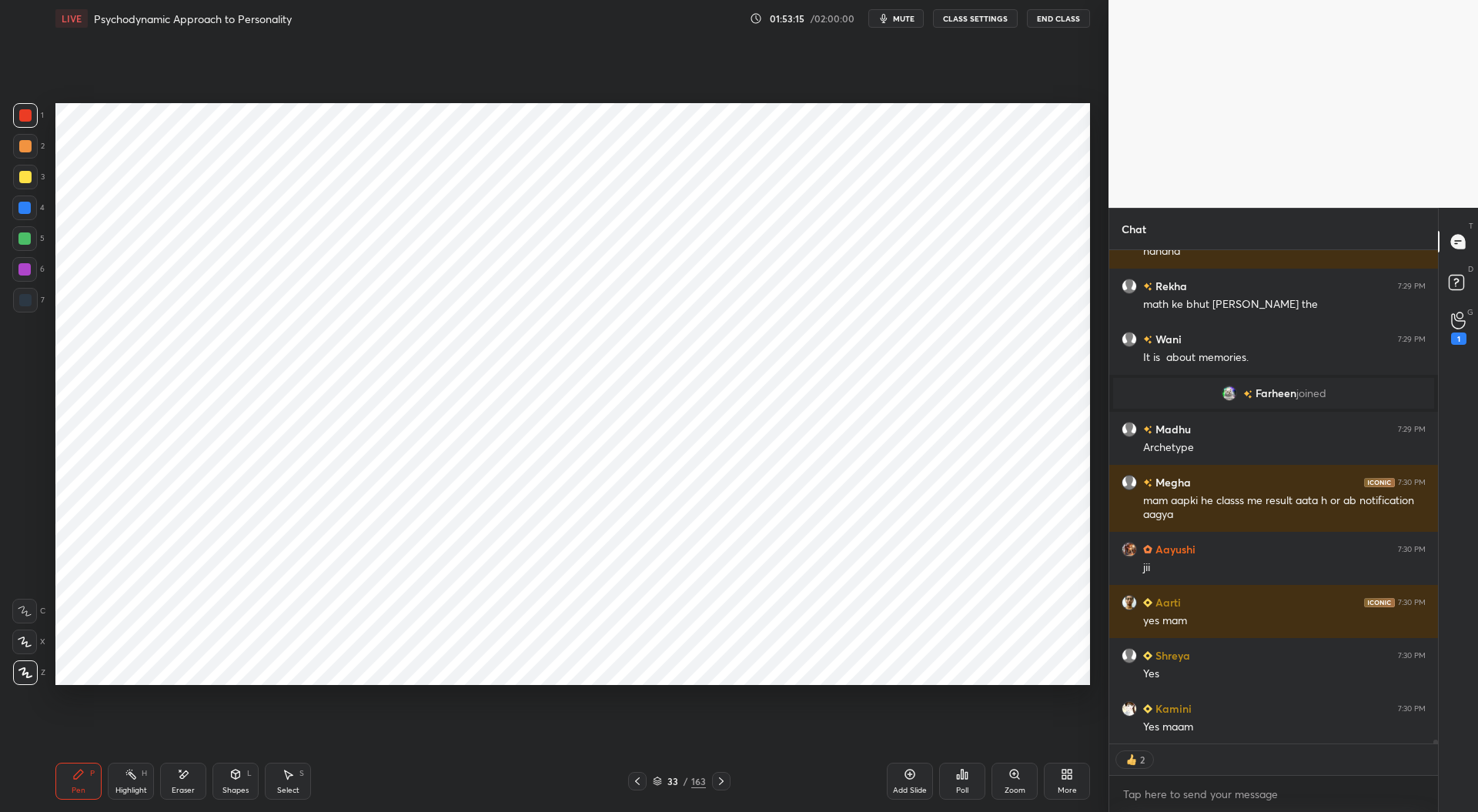
click at [21, 305] on div at bounding box center [25, 300] width 13 height 13
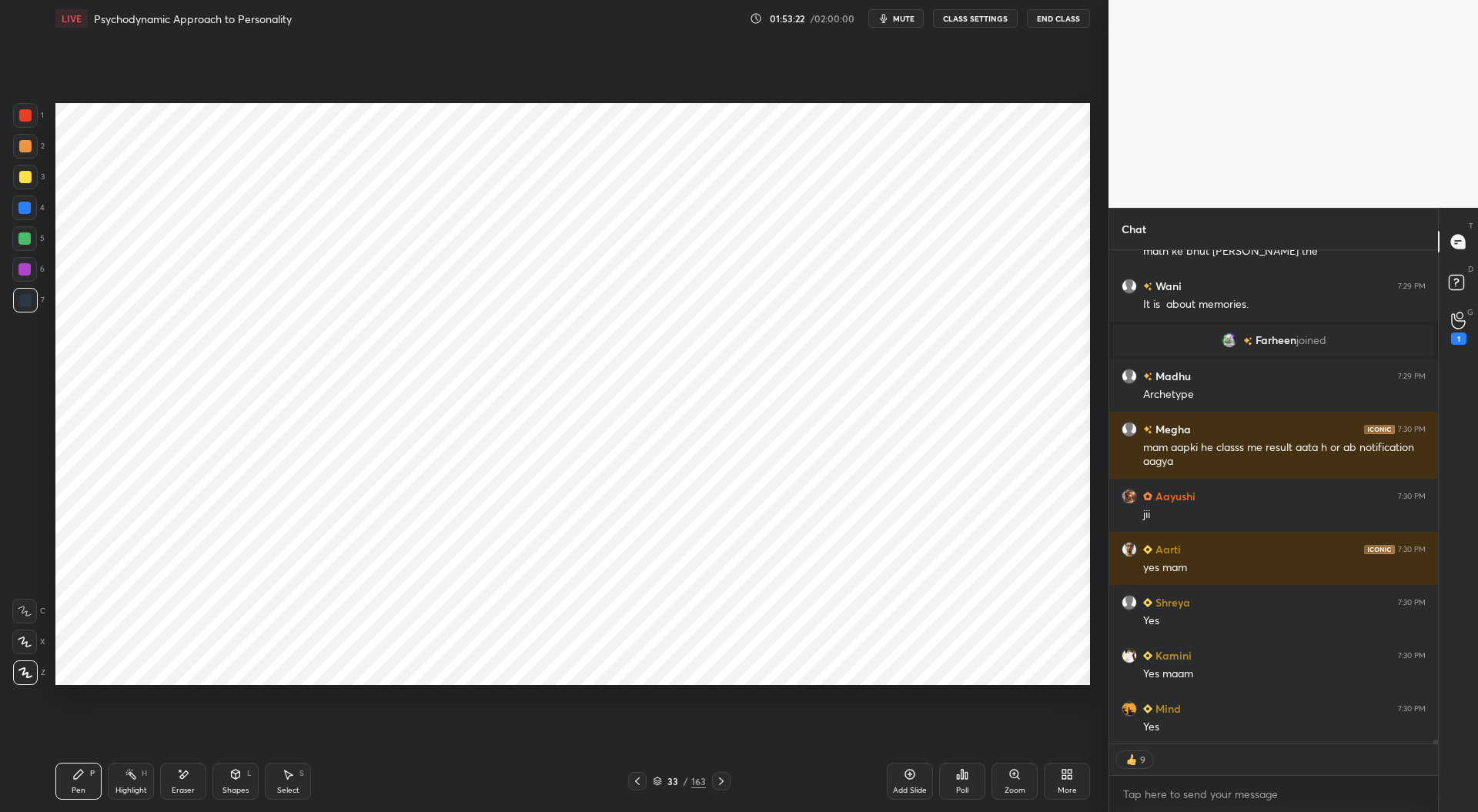
scroll to position [61817, 0]
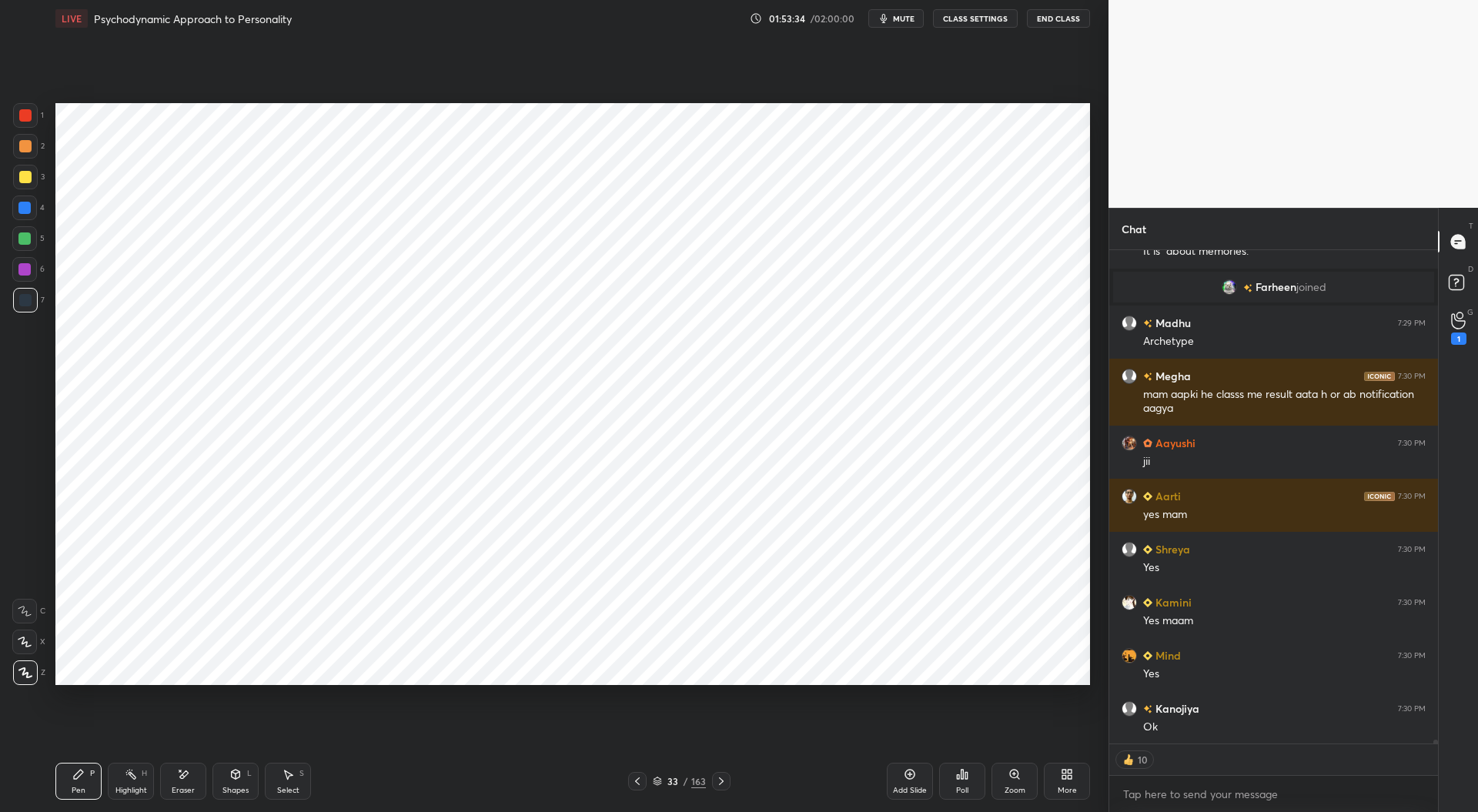
click at [21, 270] on div at bounding box center [24, 269] width 13 height 13
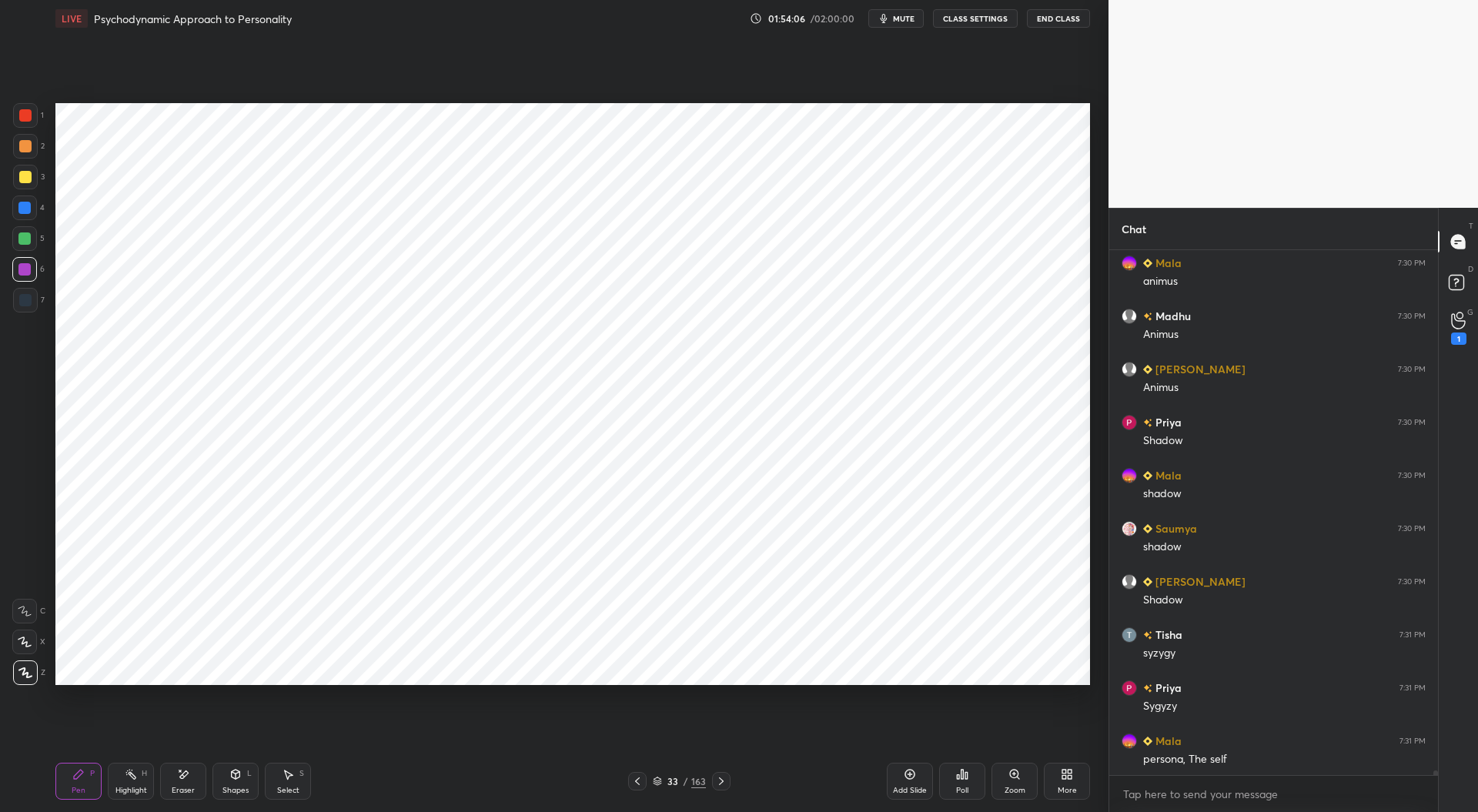
scroll to position [62490, 0]
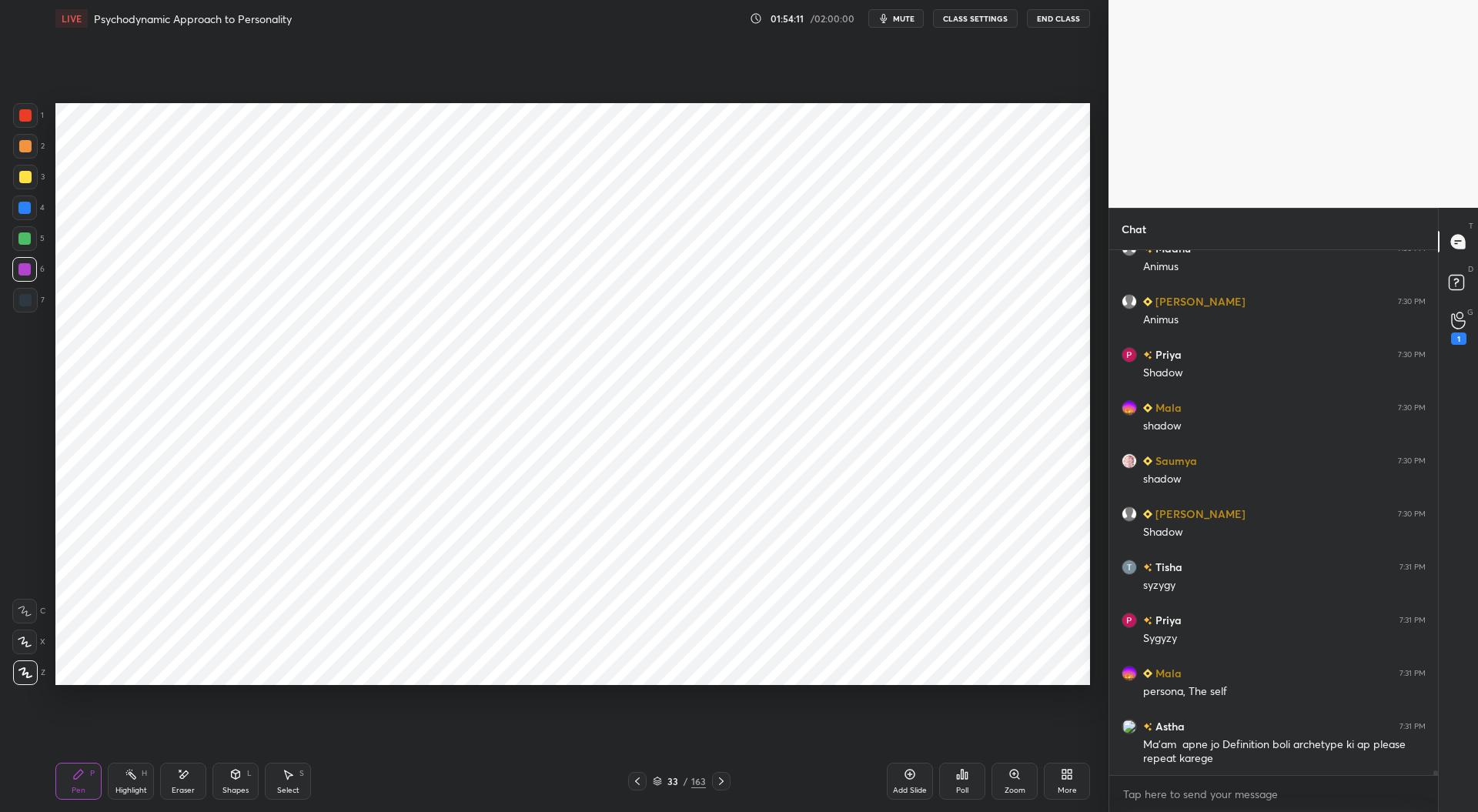
click at [910, 767] on div "Add Slide" at bounding box center [909, 781] width 46 height 37
click at [24, 299] on div at bounding box center [25, 300] width 13 height 13
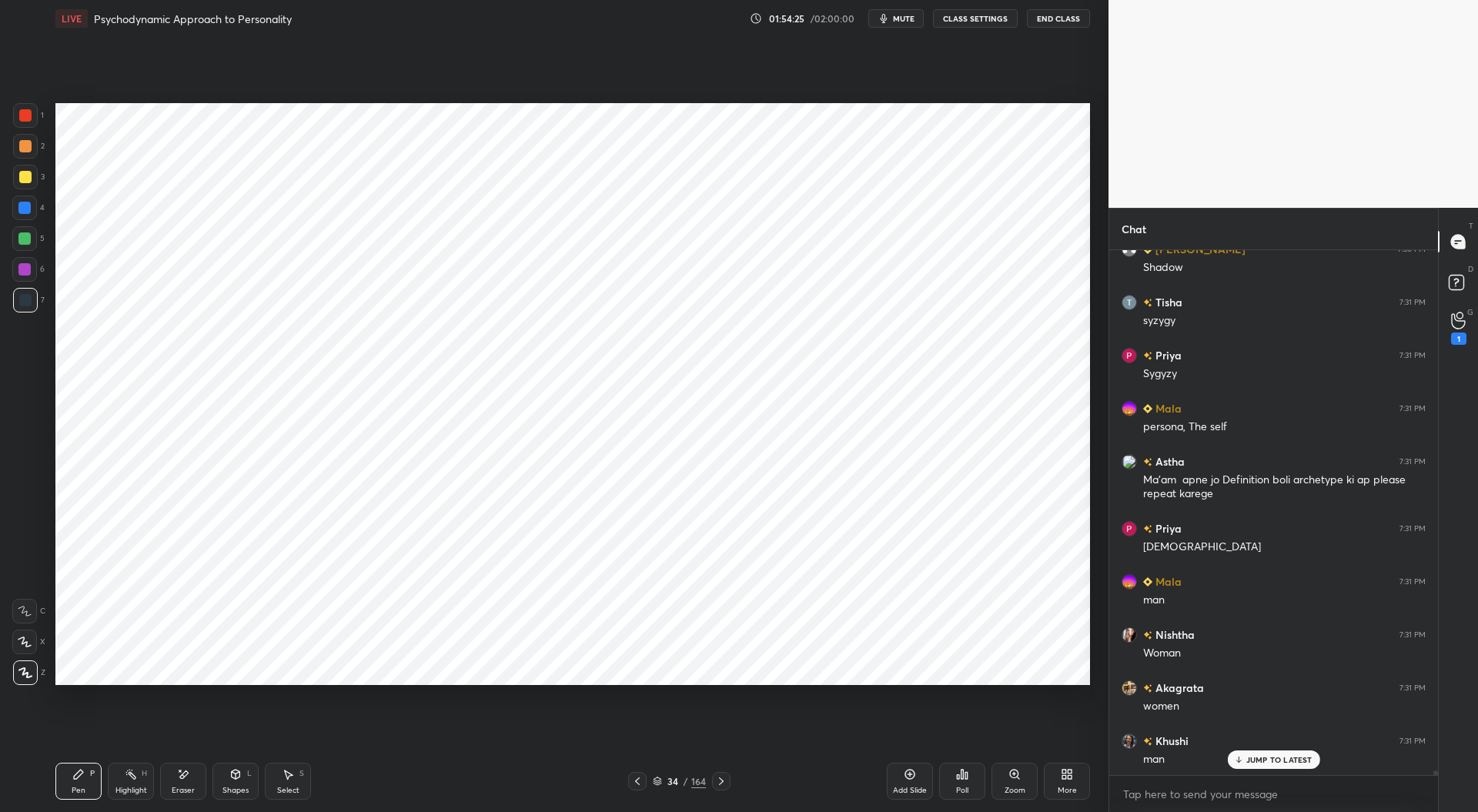
scroll to position [62967, 0]
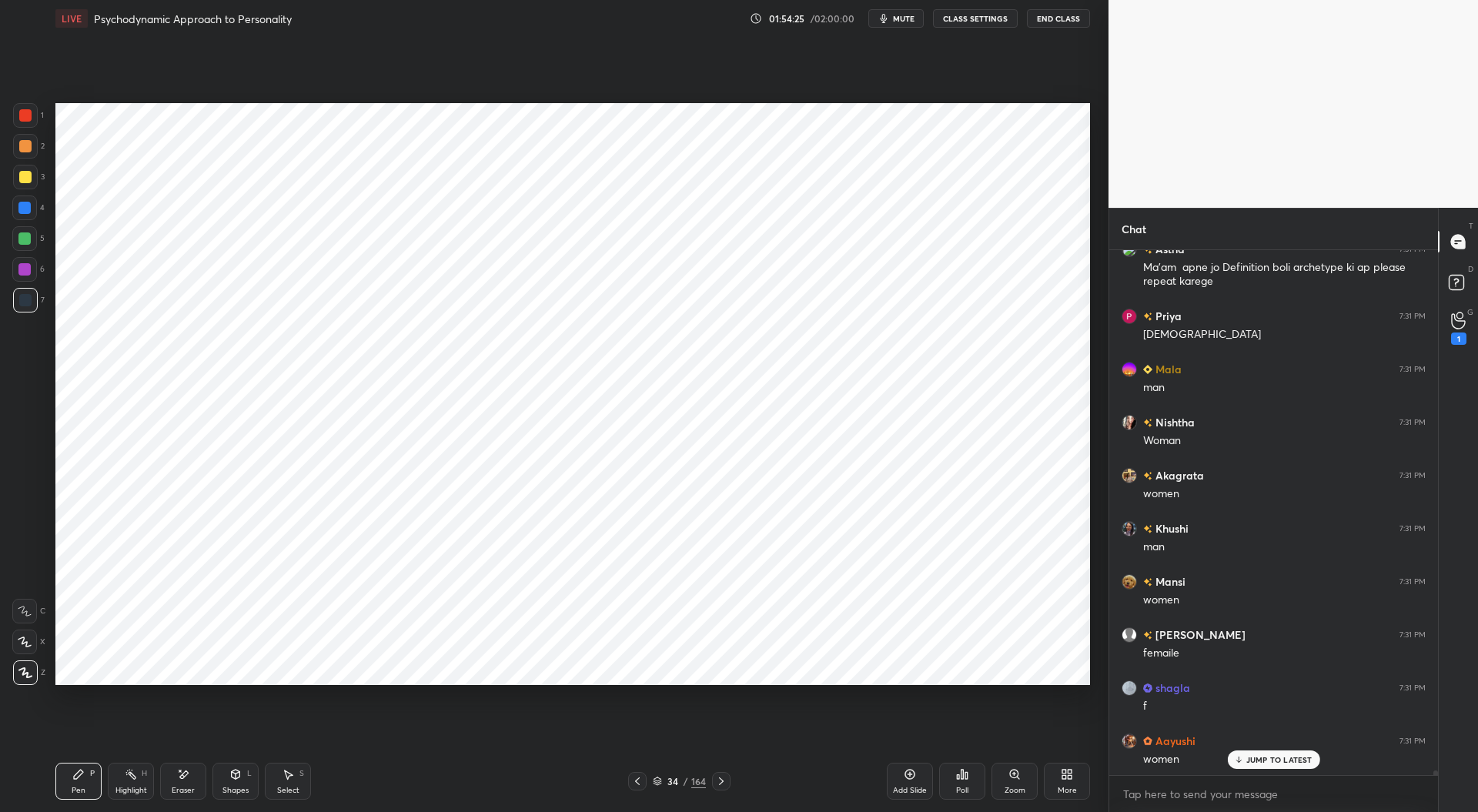
click at [28, 265] on div at bounding box center [24, 269] width 13 height 13
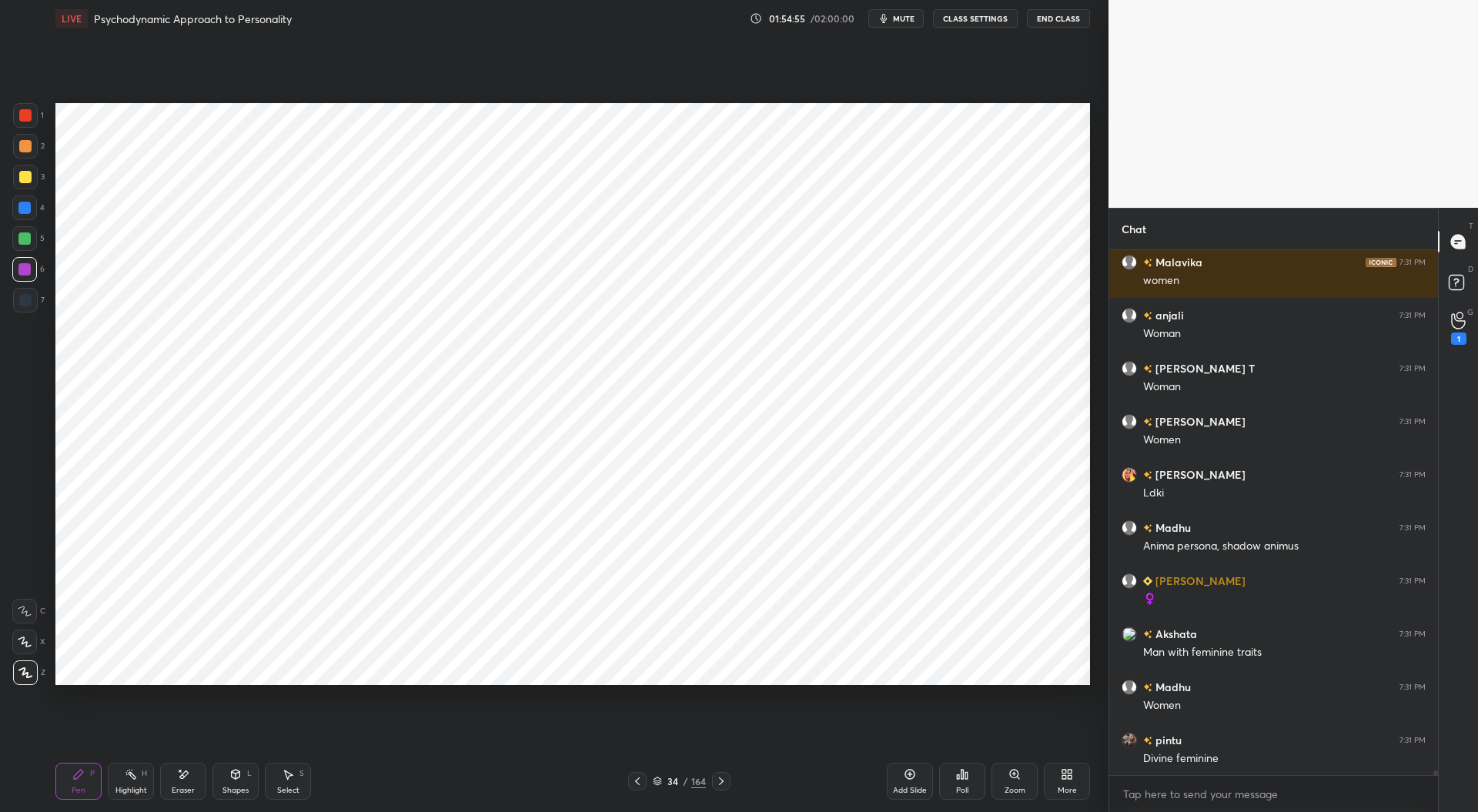
scroll to position [64614, 0]
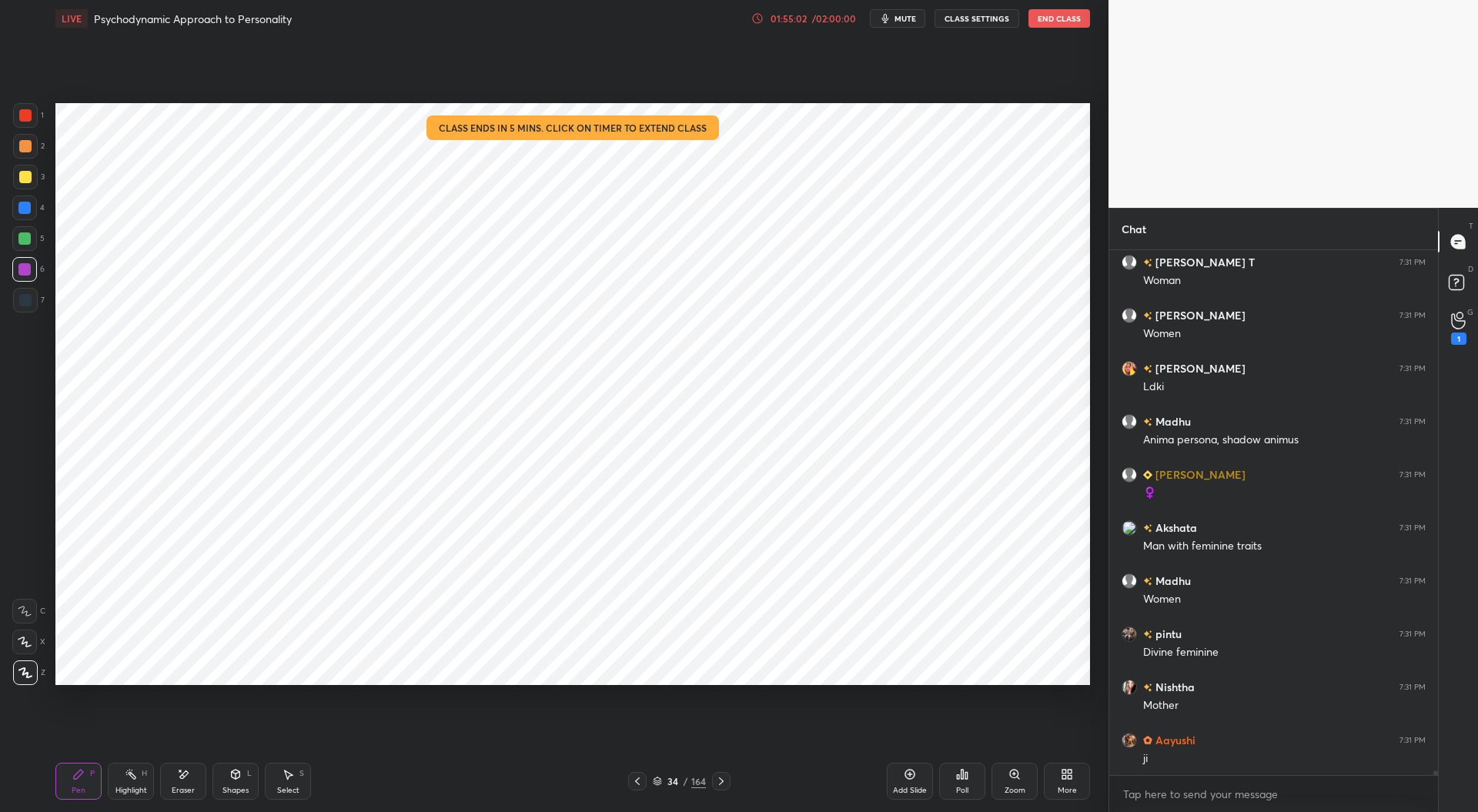
click at [810, 19] on div "01:55:02" at bounding box center [788, 18] width 43 height 9
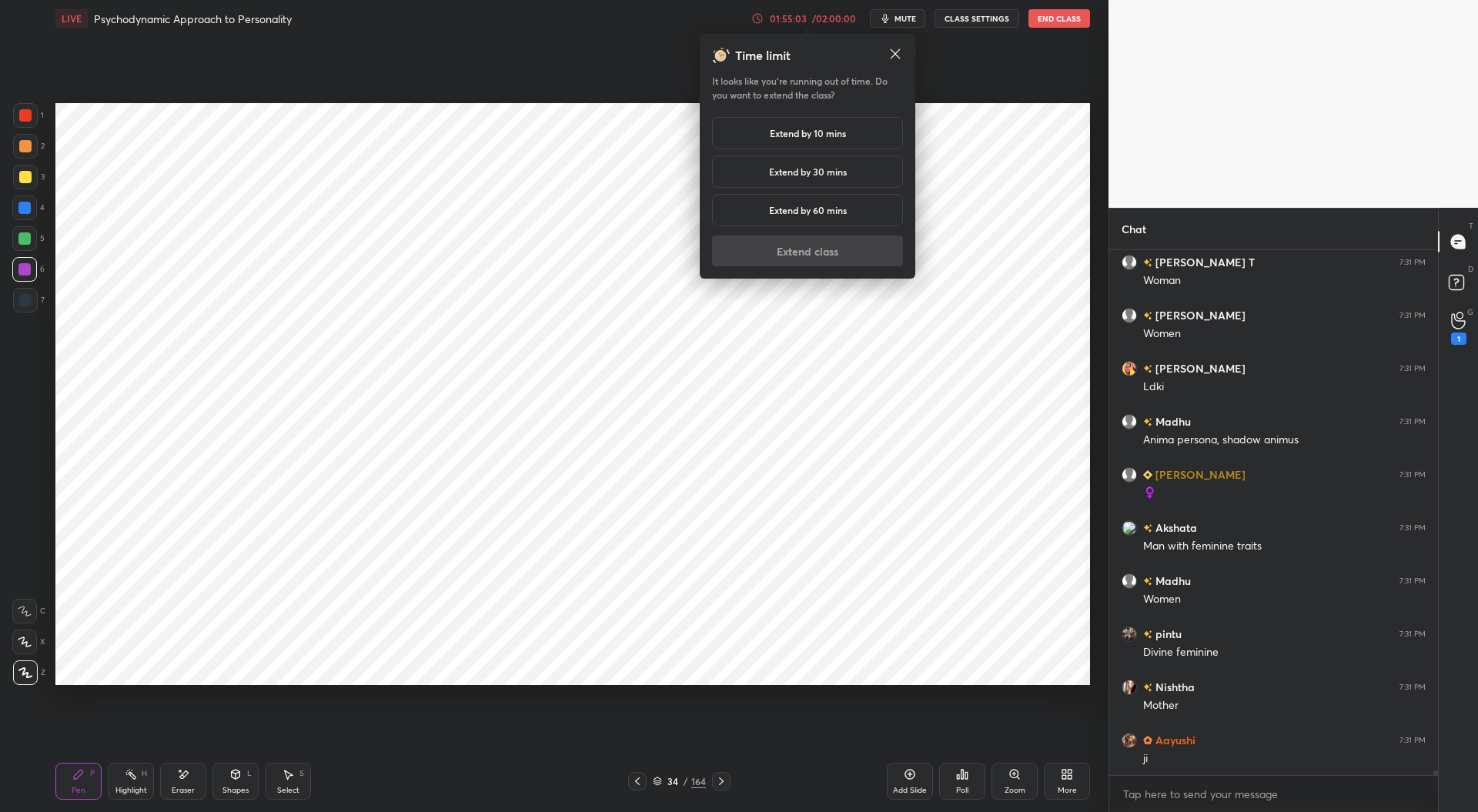
click at [814, 167] on h5 "Extend by 30 mins" at bounding box center [808, 171] width 78 height 14
click at [822, 248] on button "Extend class" at bounding box center [807, 251] width 191 height 31
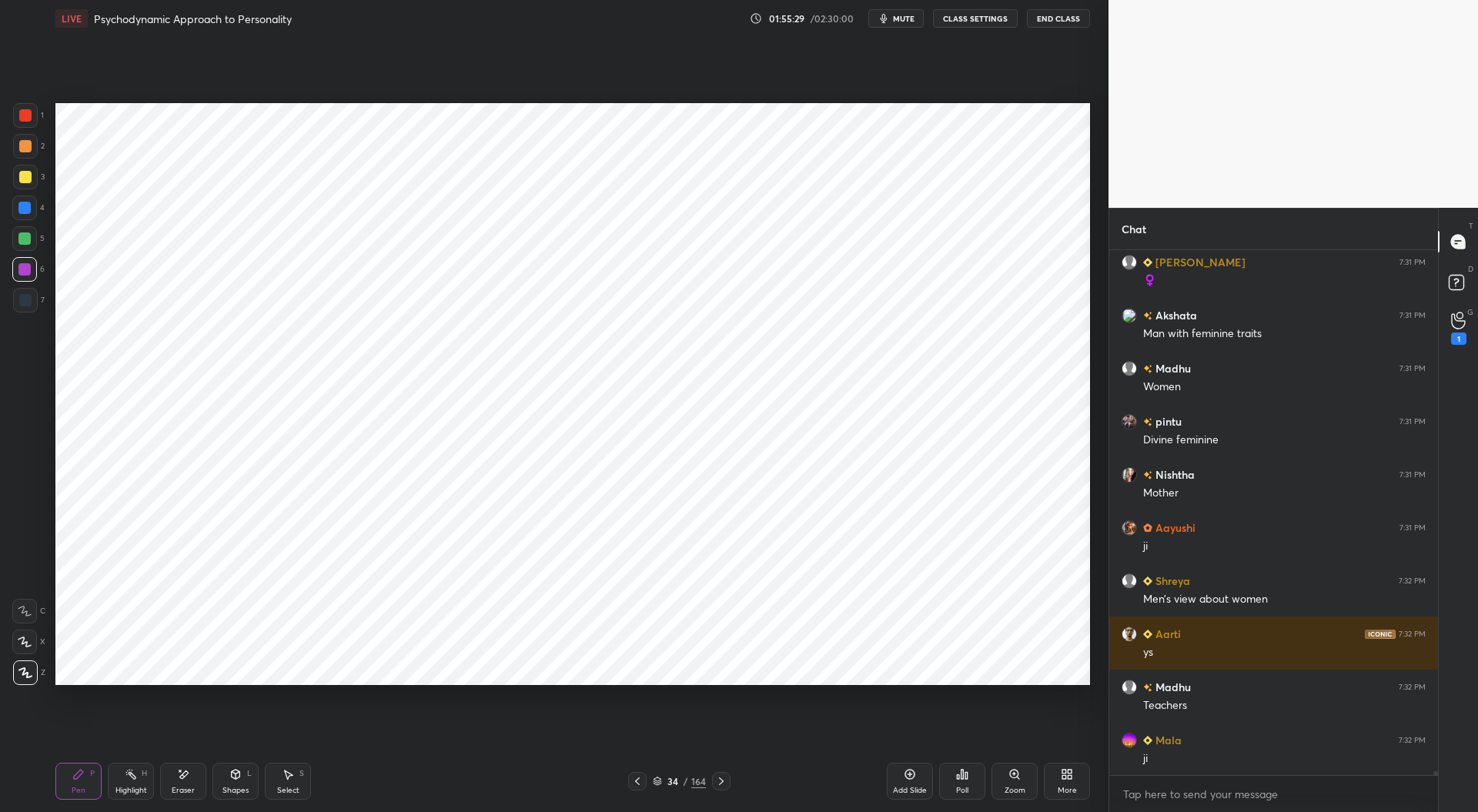
scroll to position [64933, 0]
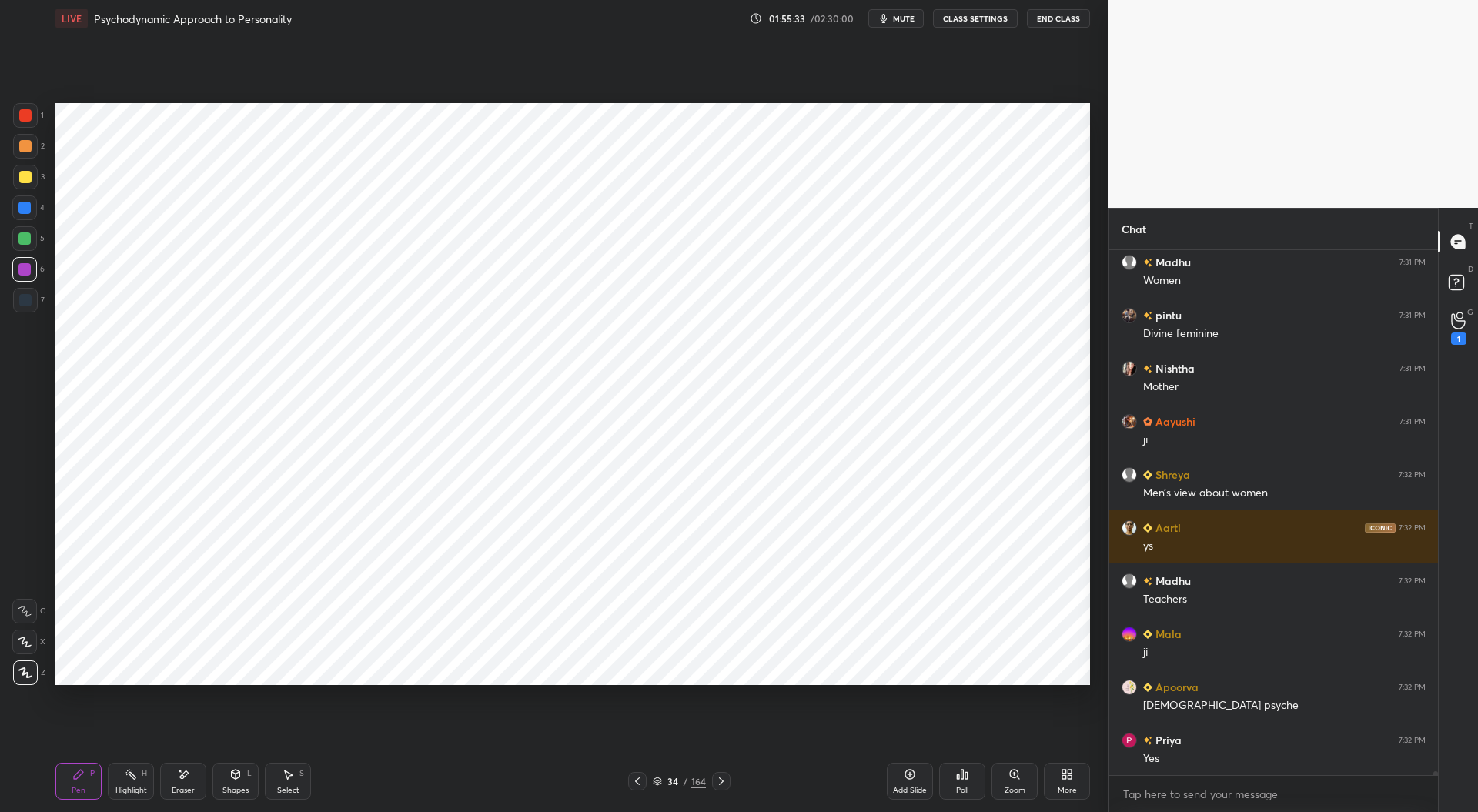
click at [23, 208] on div at bounding box center [24, 207] width 13 height 13
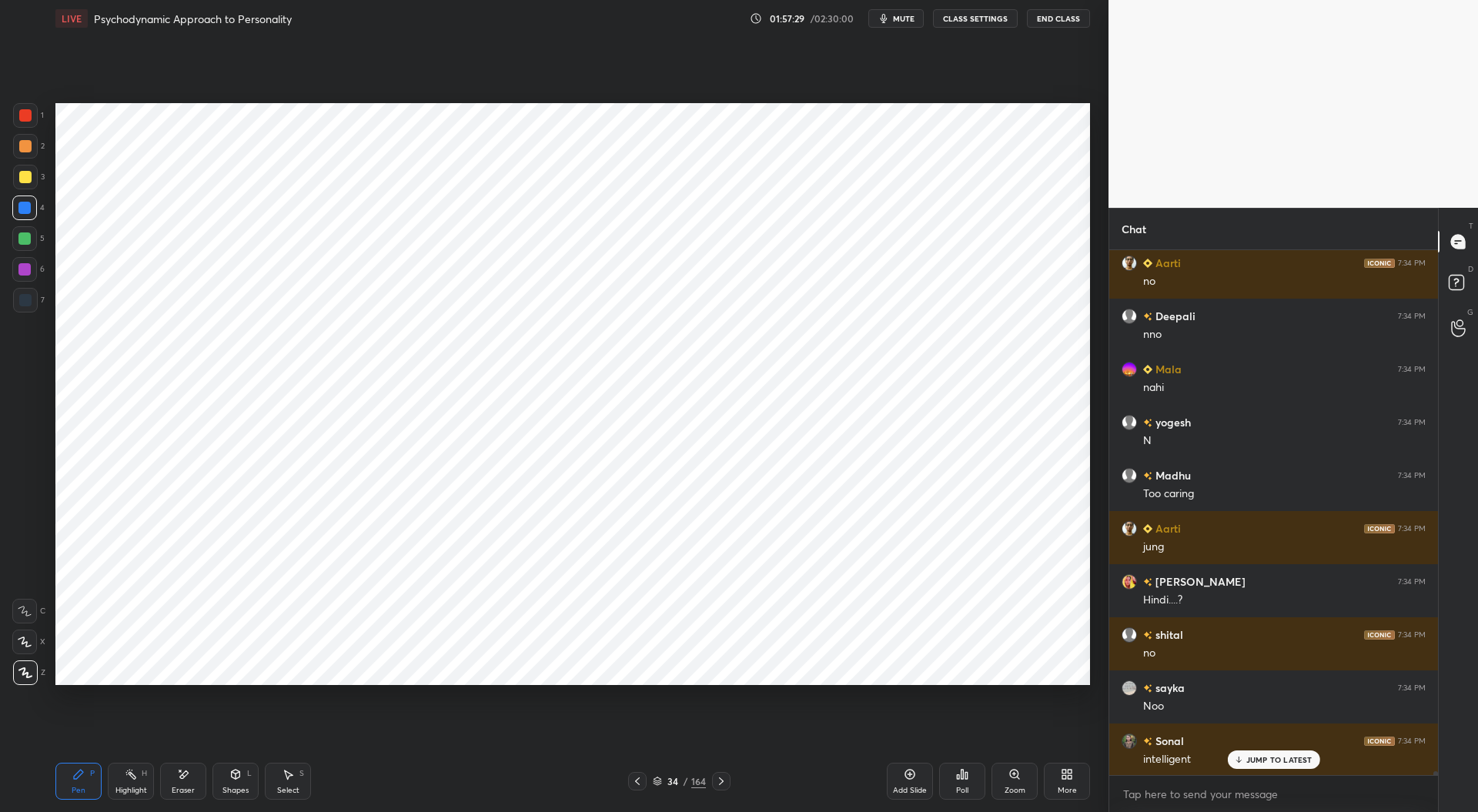
scroll to position [66721, 0]
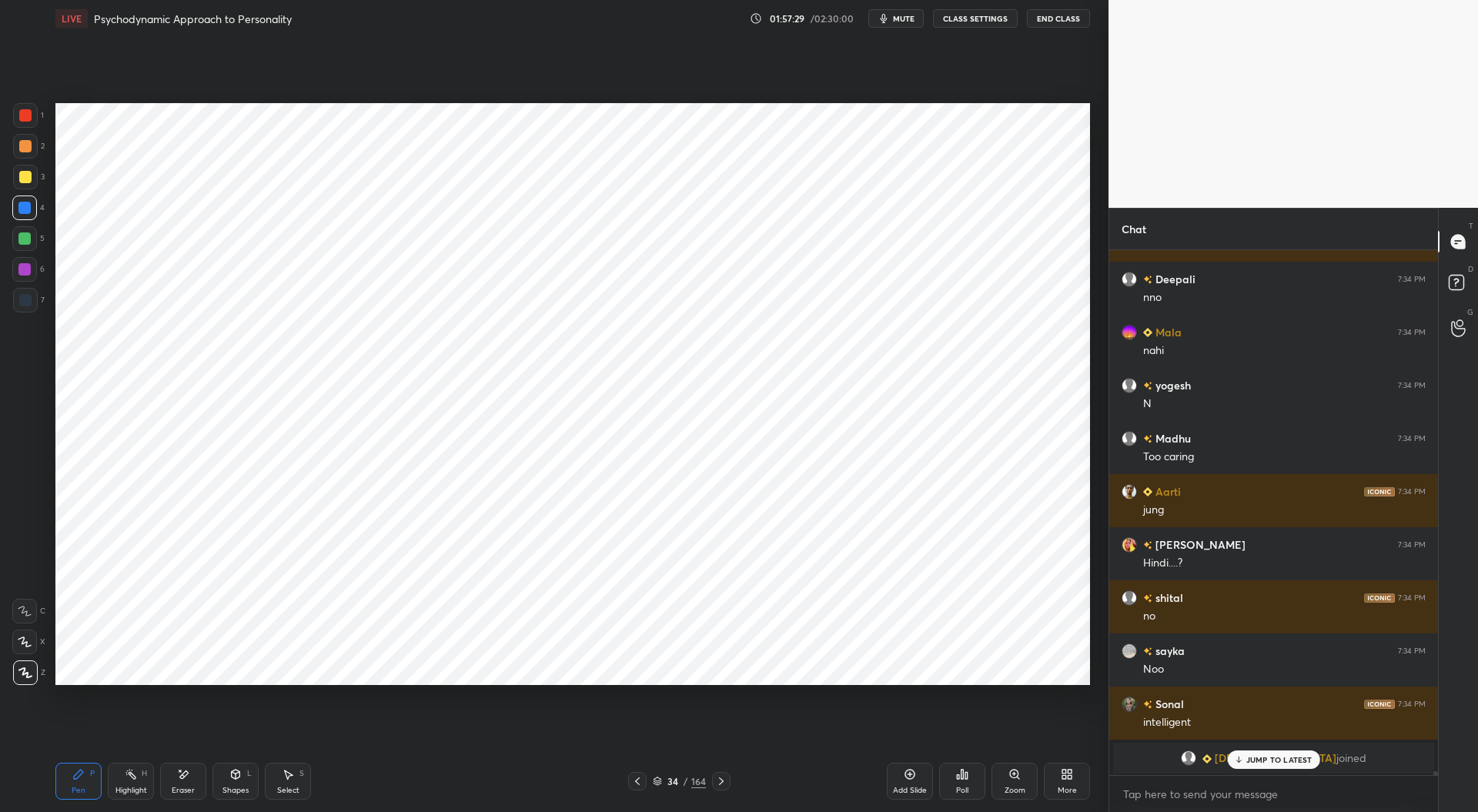
click at [721, 785] on icon at bounding box center [721, 781] width 13 height 13
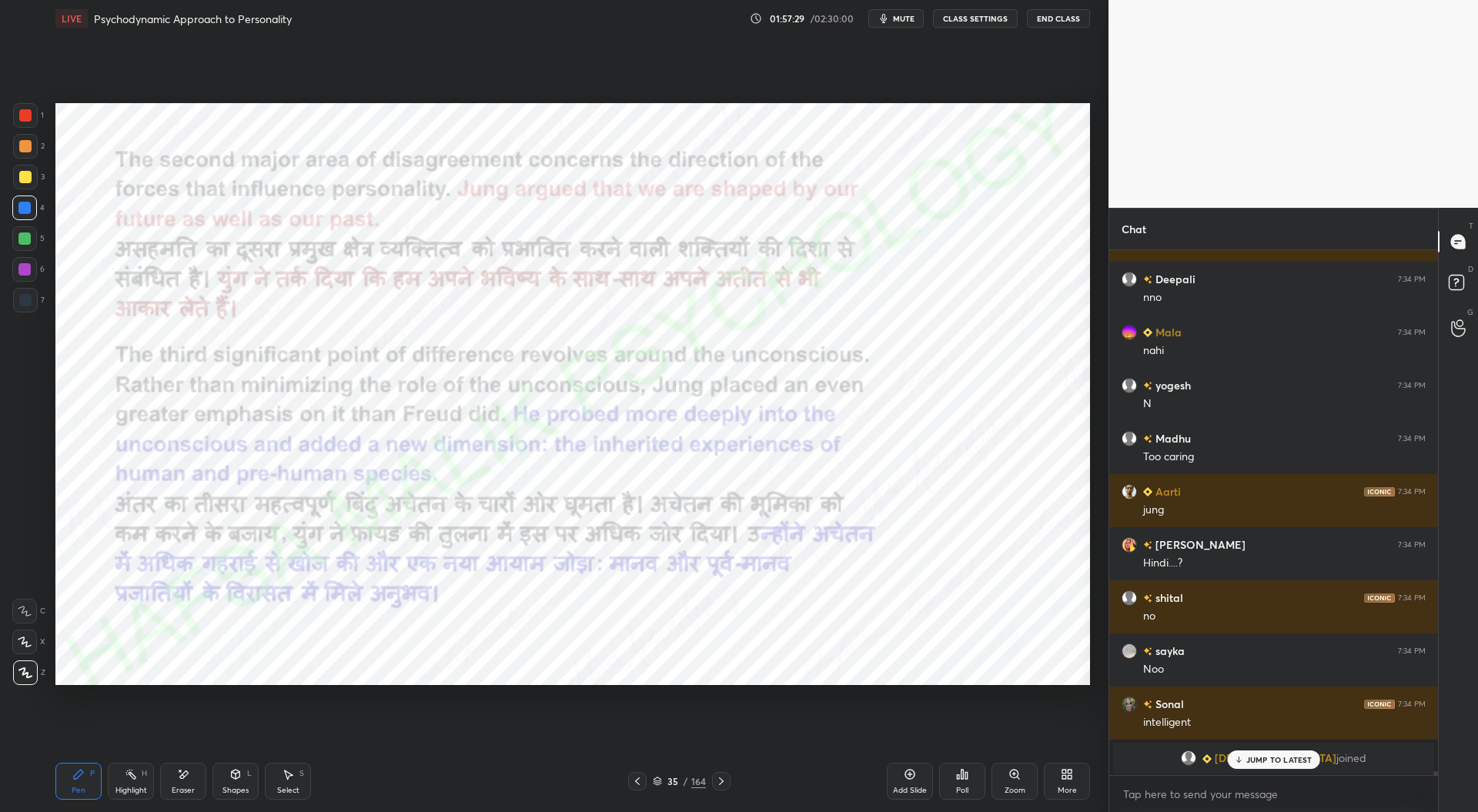
click at [723, 779] on icon at bounding box center [721, 781] width 13 height 13
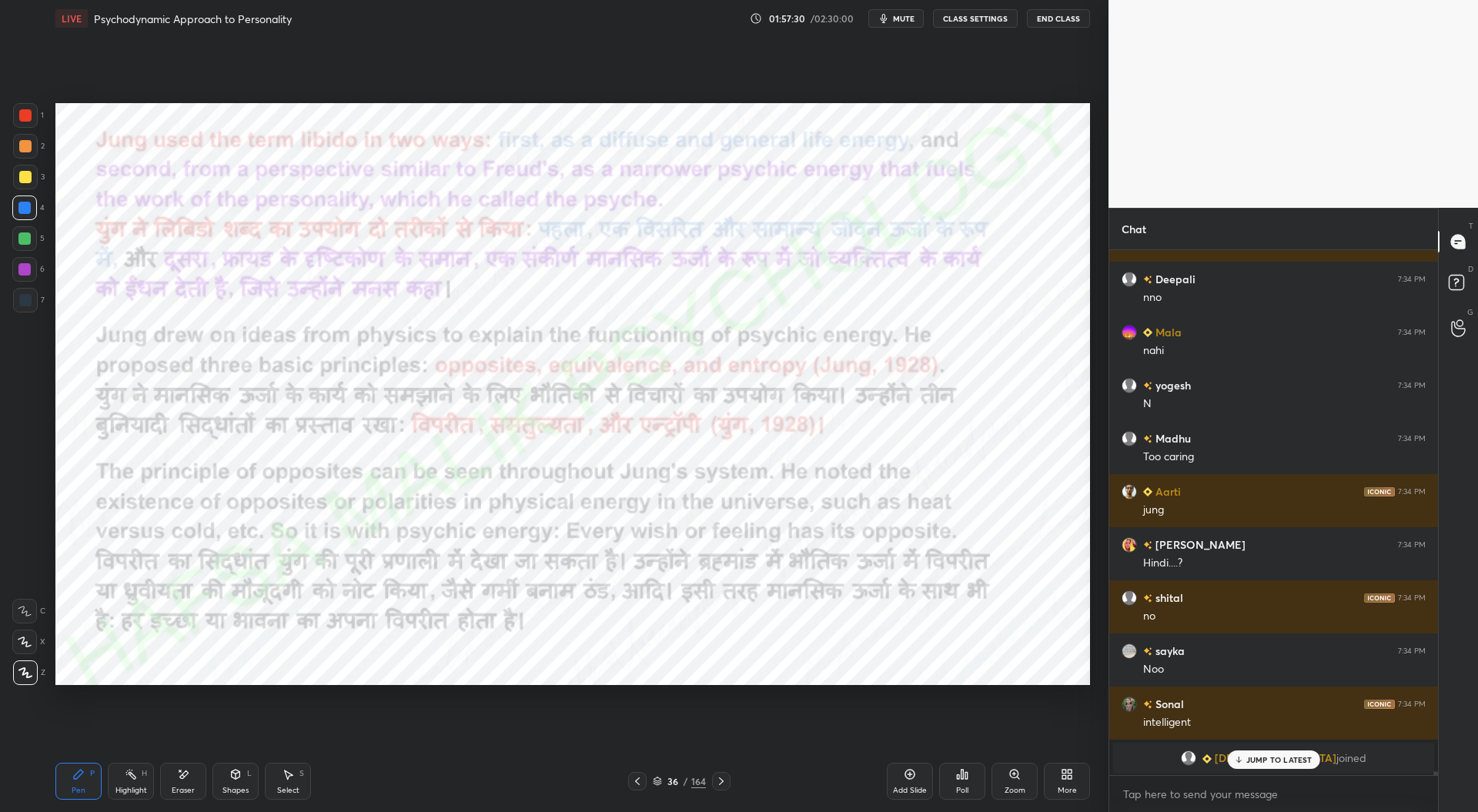
click at [724, 779] on icon at bounding box center [721, 781] width 13 height 13
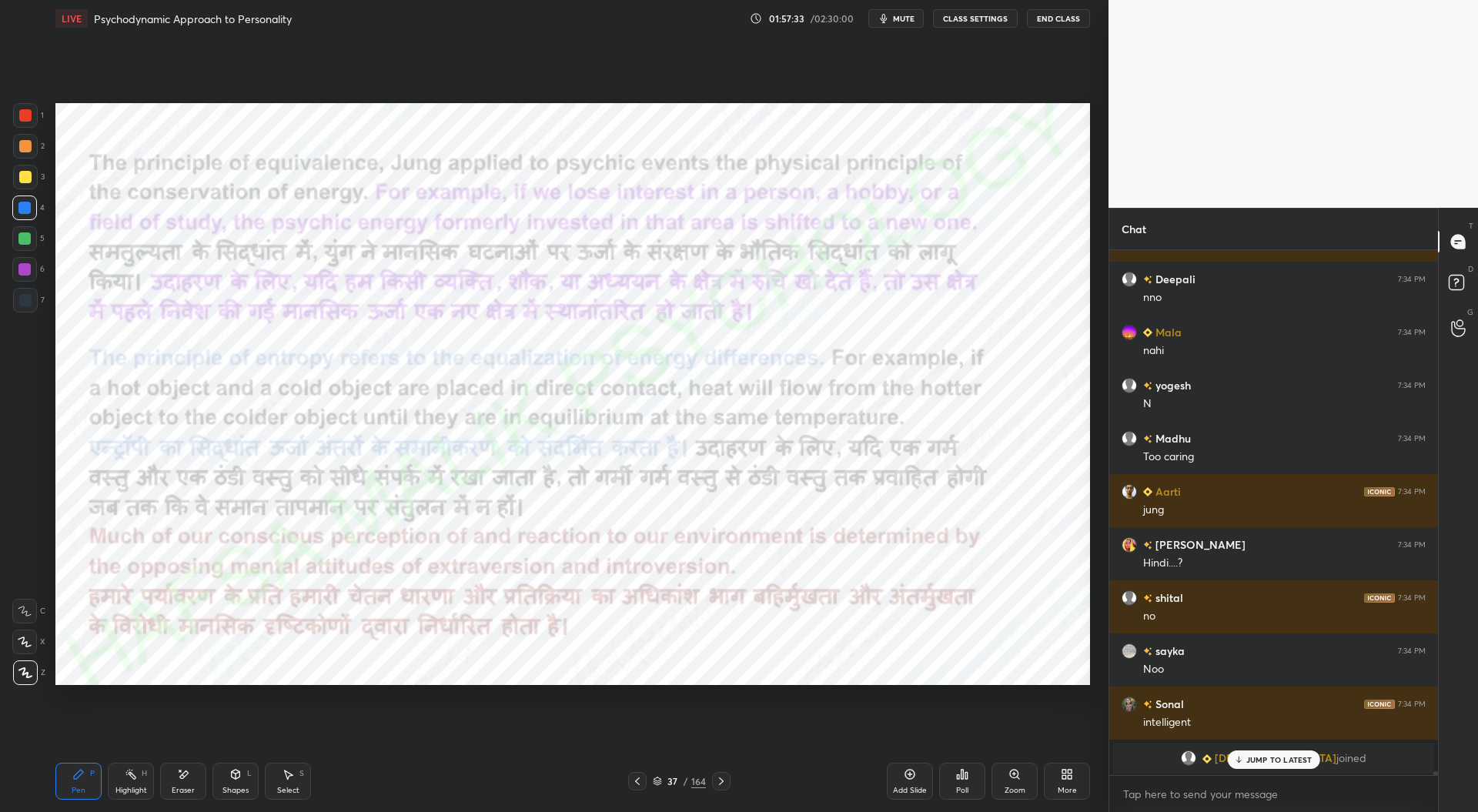
click at [731, 783] on div "37 / 164" at bounding box center [679, 781] width 416 height 18
click at [729, 785] on div at bounding box center [721, 781] width 18 height 18
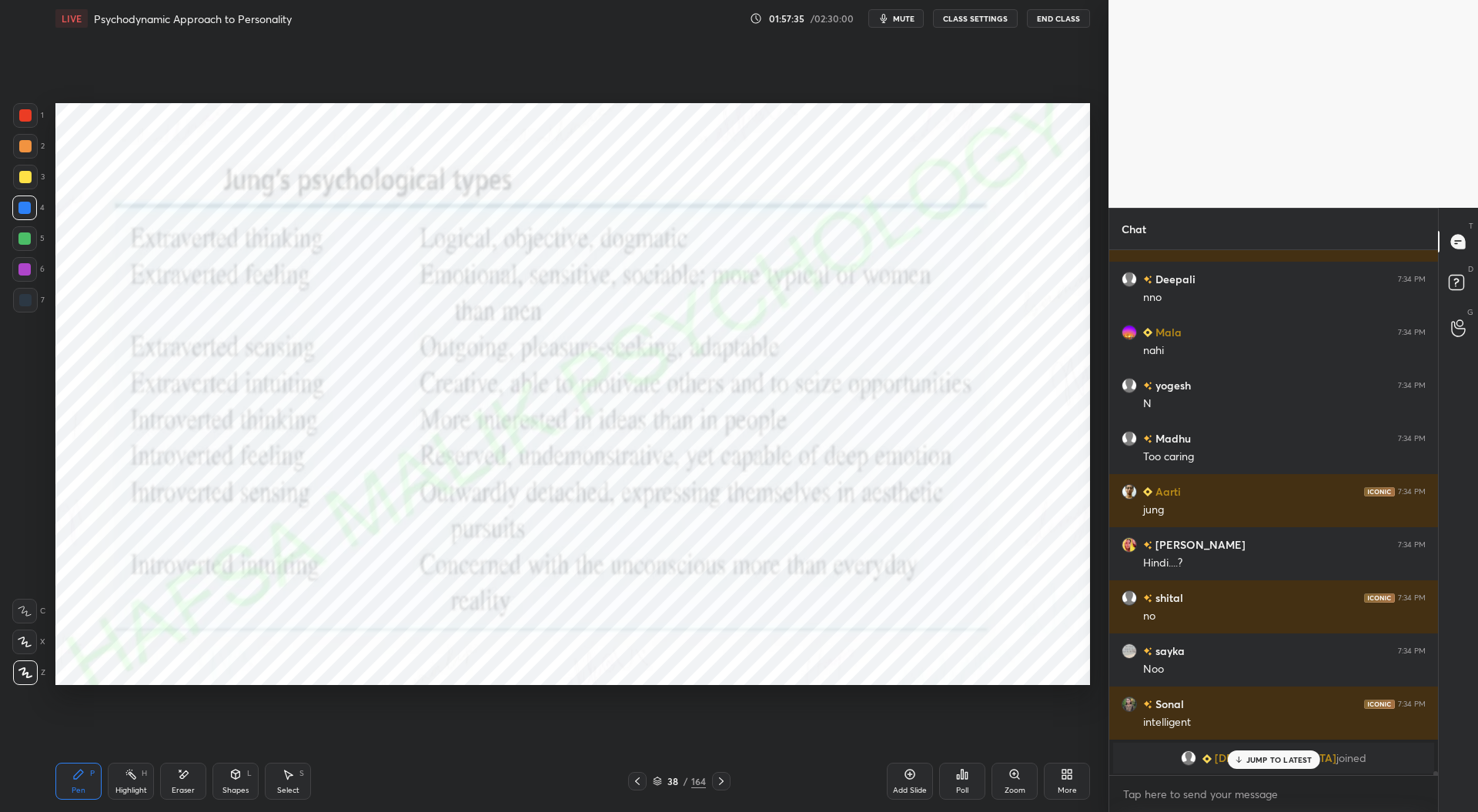
click at [640, 779] on icon at bounding box center [637, 781] width 13 height 13
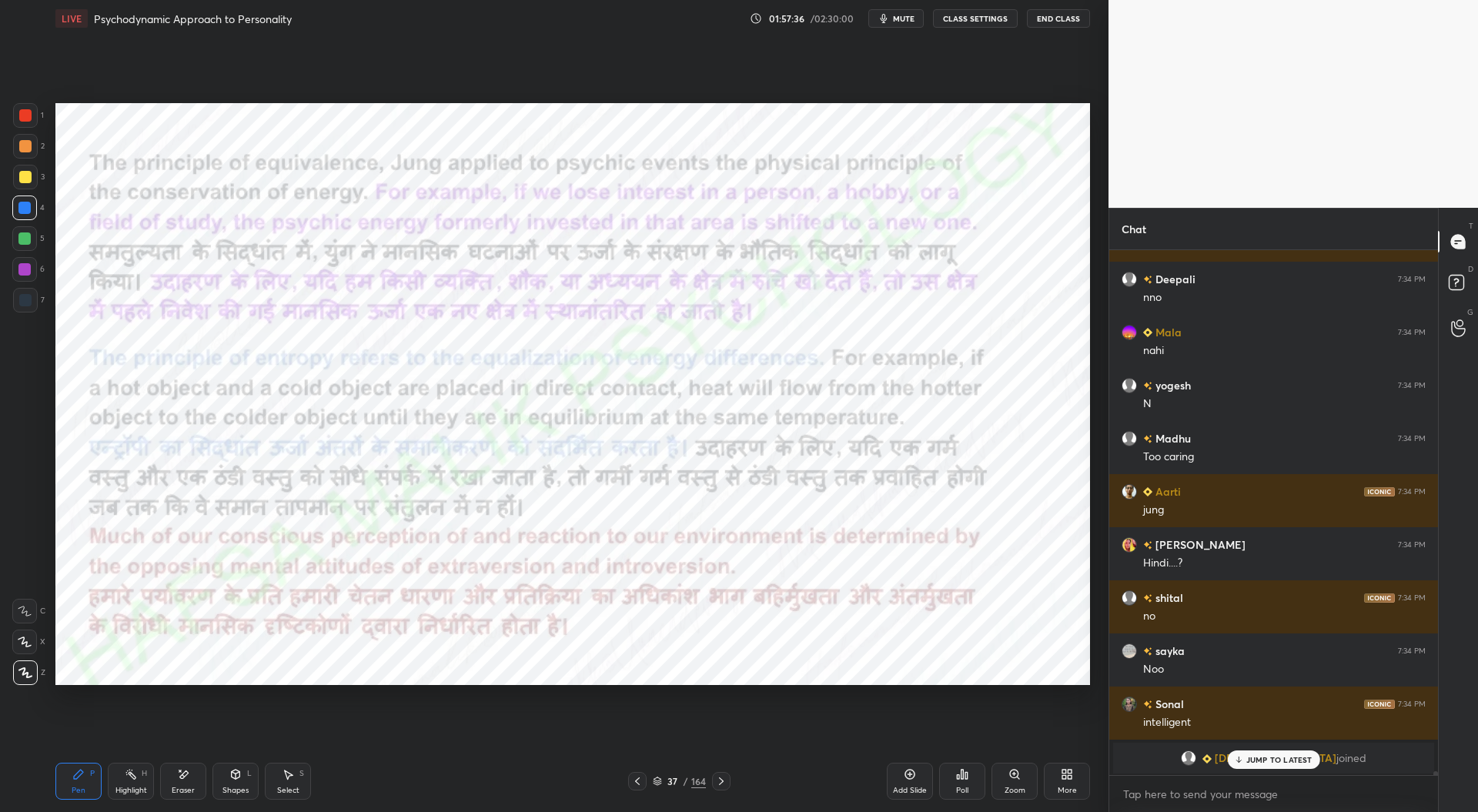
click at [642, 783] on icon at bounding box center [637, 781] width 13 height 13
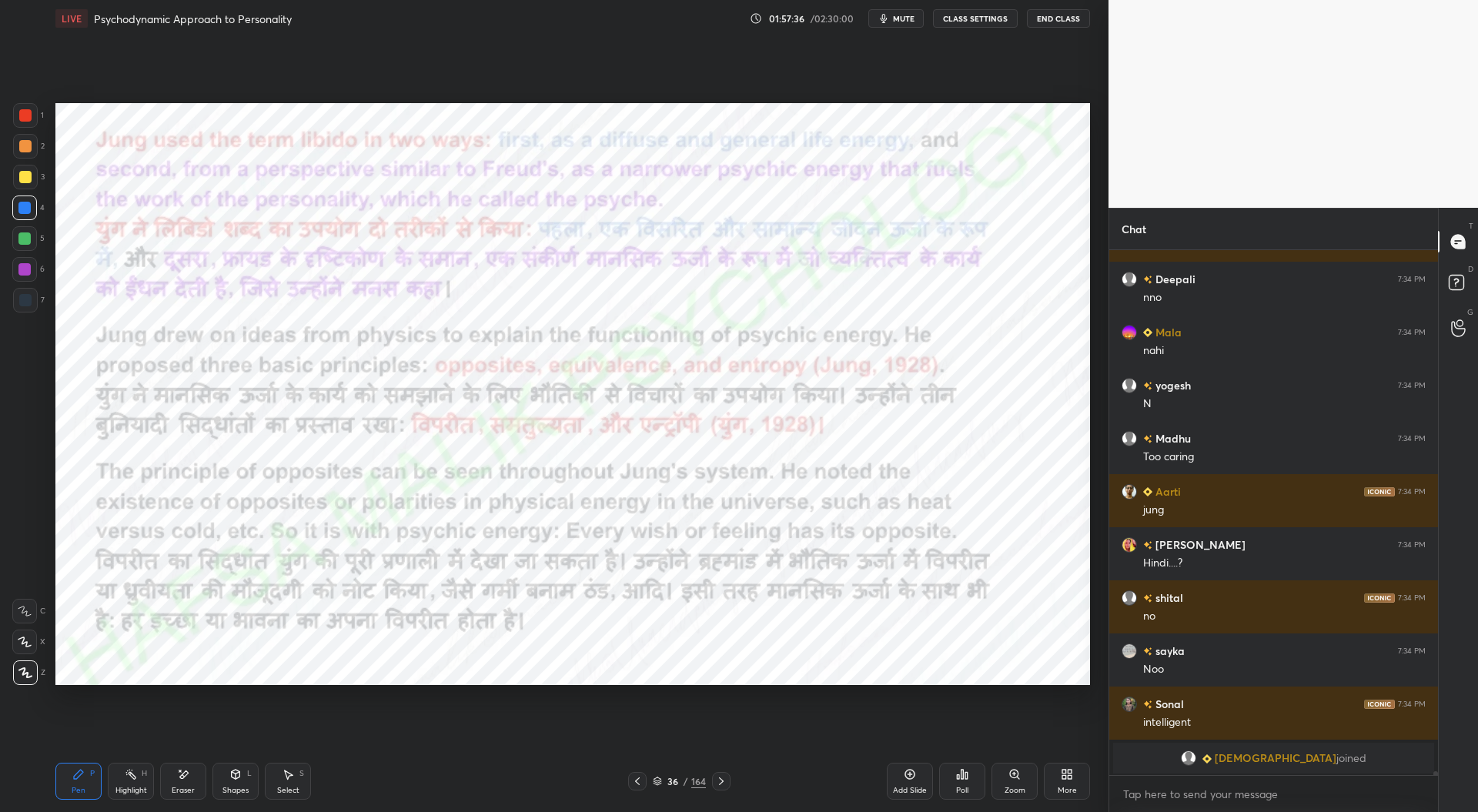
scroll to position [66775, 0]
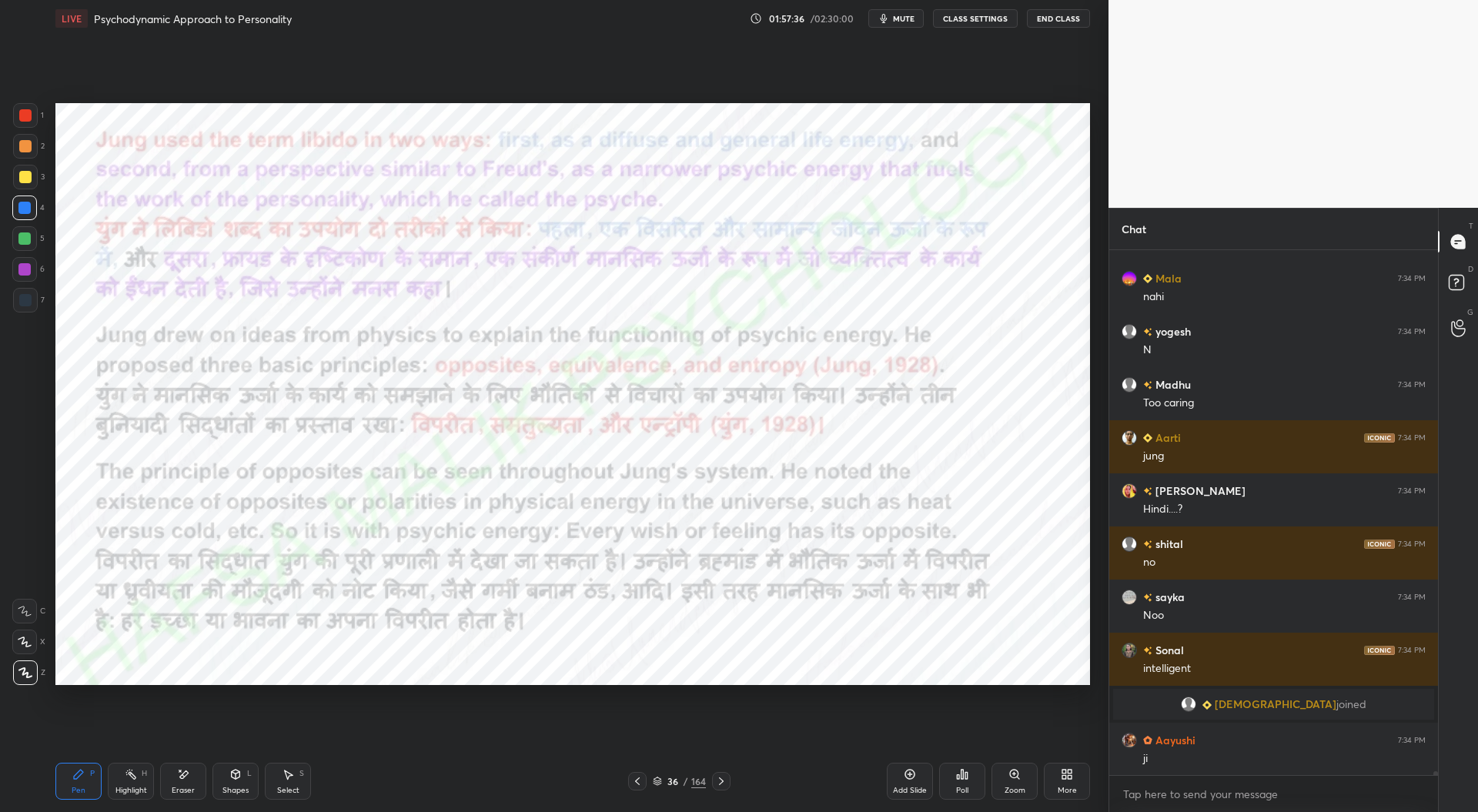
click at [639, 780] on icon at bounding box center [637, 781] width 13 height 13
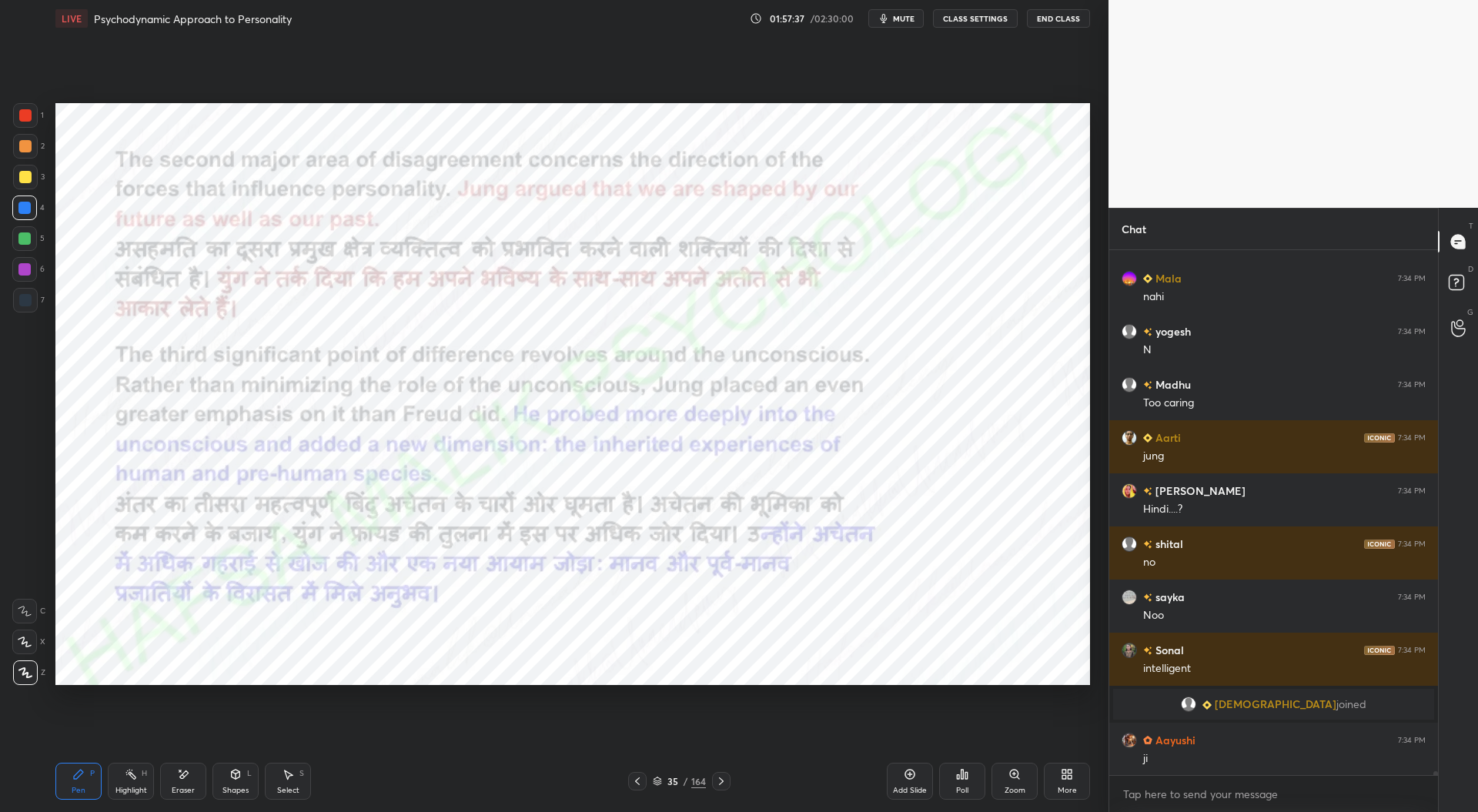
click at [641, 782] on icon at bounding box center [637, 781] width 13 height 13
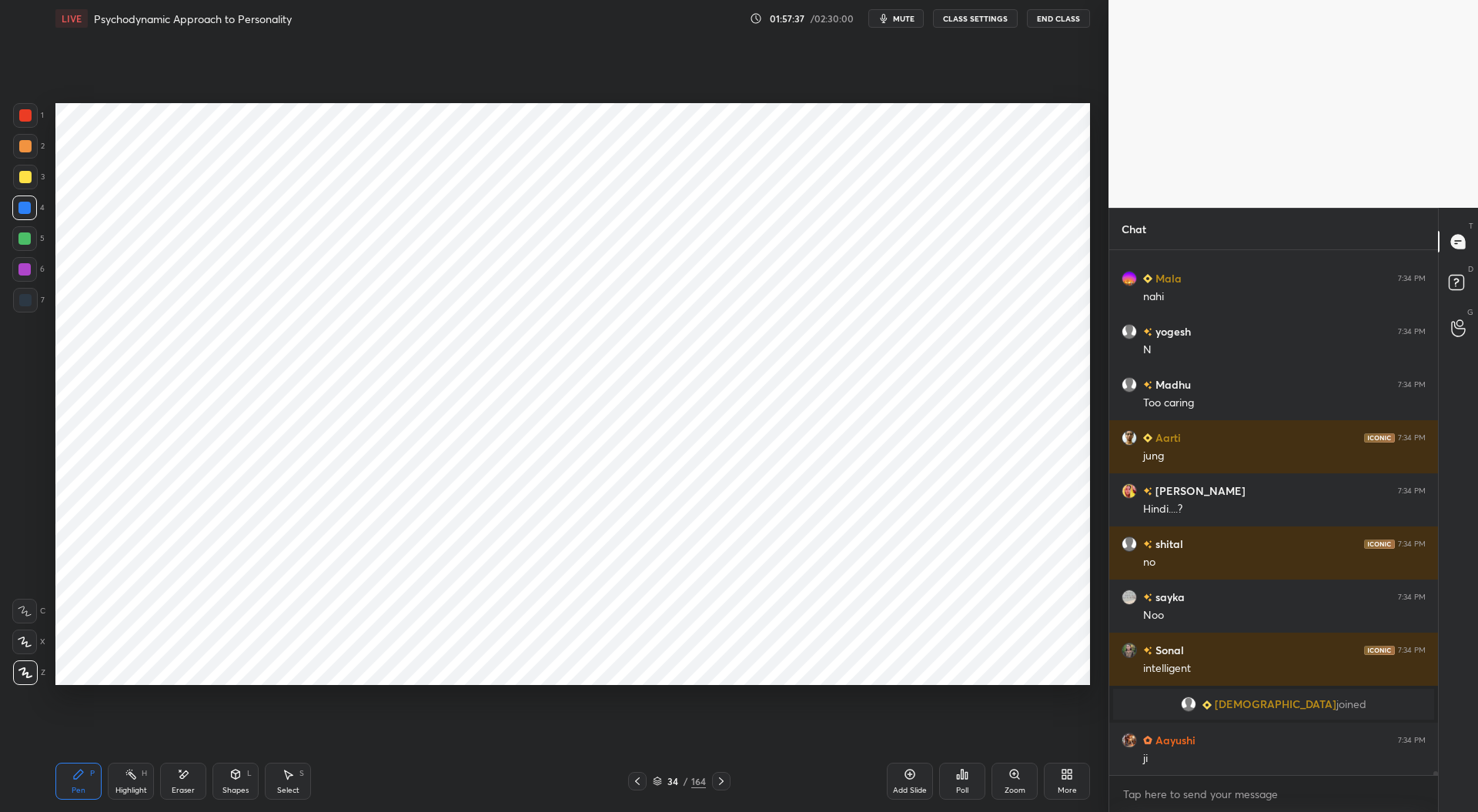
click at [642, 783] on icon at bounding box center [637, 781] width 13 height 13
click at [728, 777] on div at bounding box center [721, 781] width 18 height 18
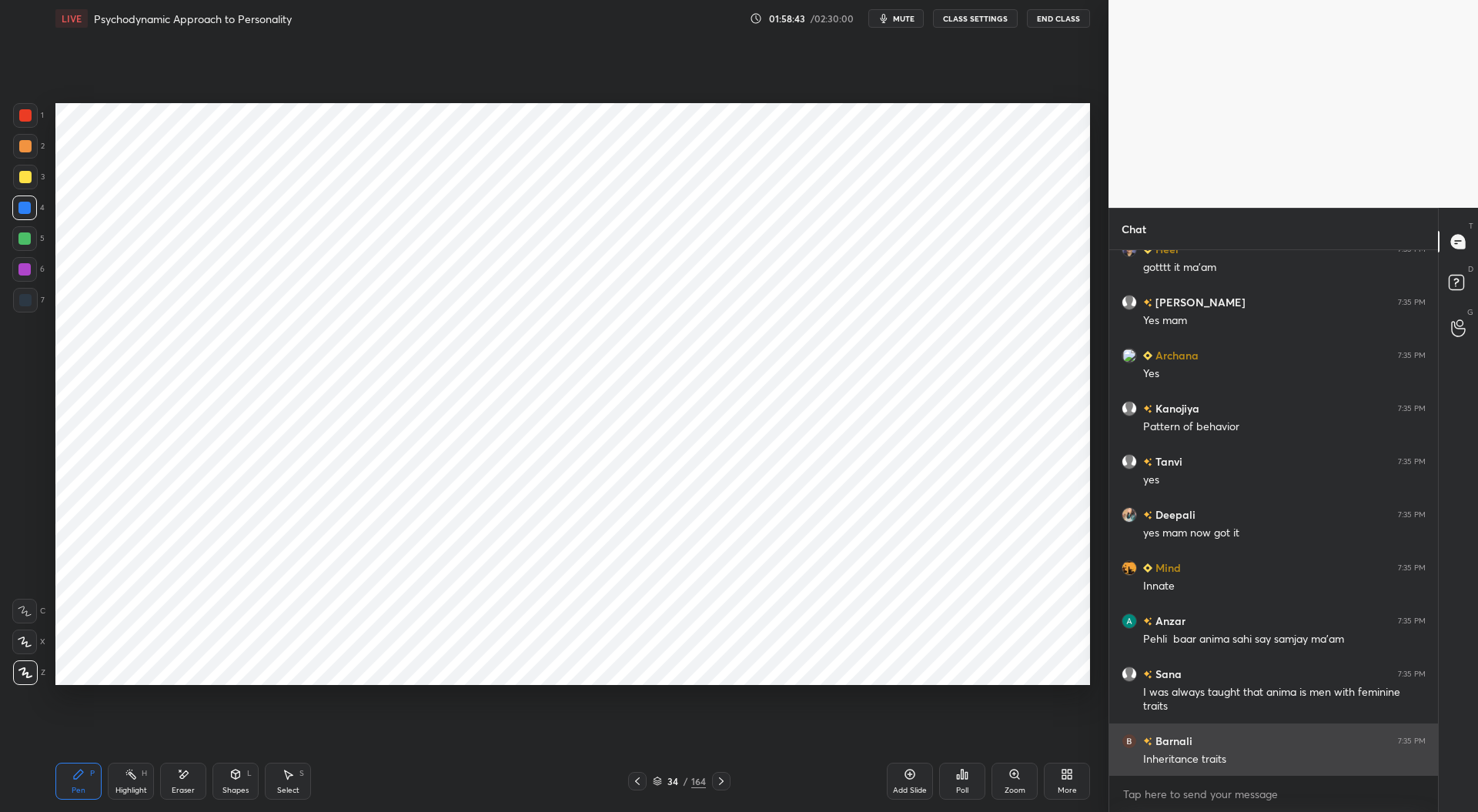
scroll to position [67866, 0]
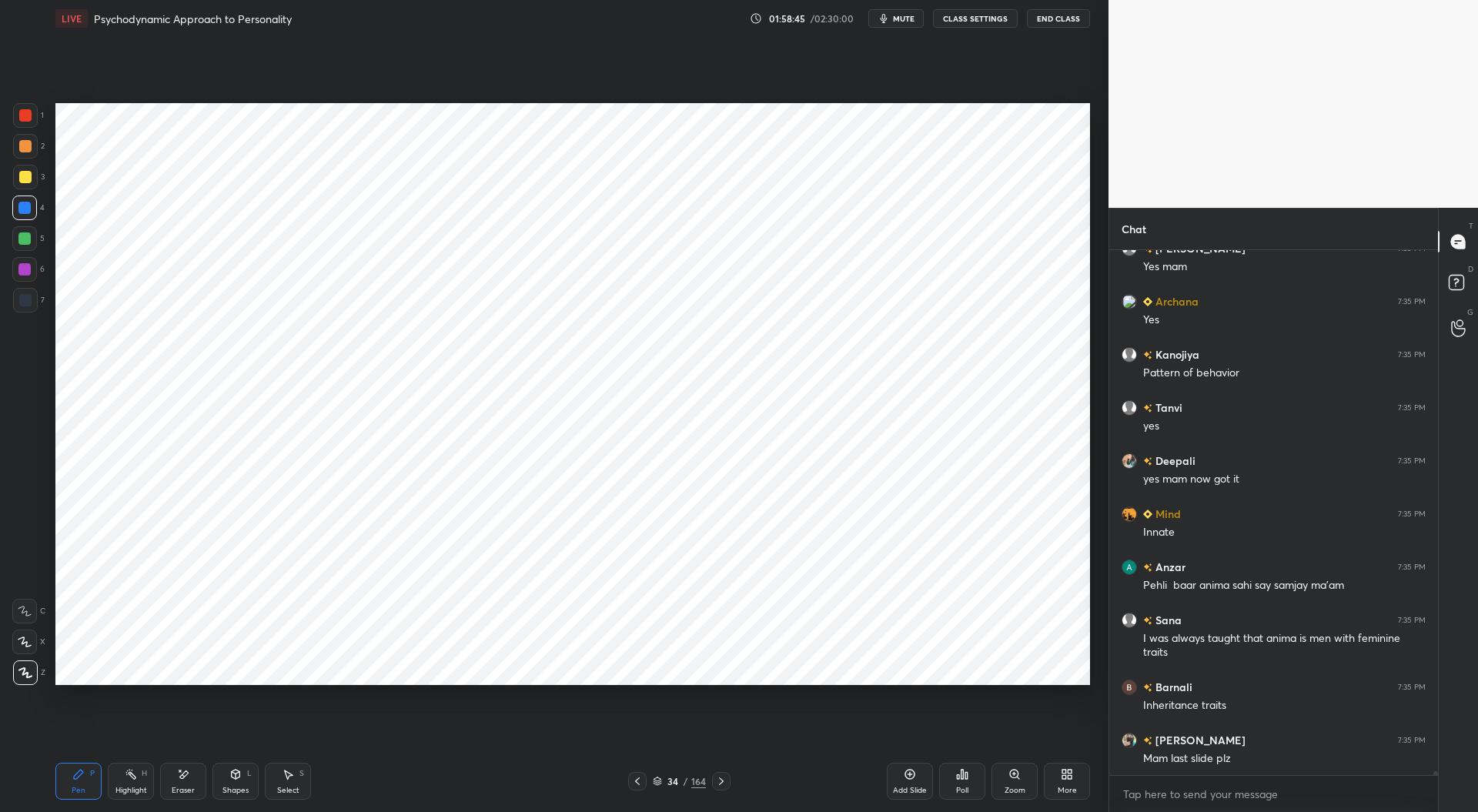
click at [637, 779] on icon at bounding box center [637, 781] width 13 height 13
click at [24, 118] on div at bounding box center [25, 115] width 13 height 13
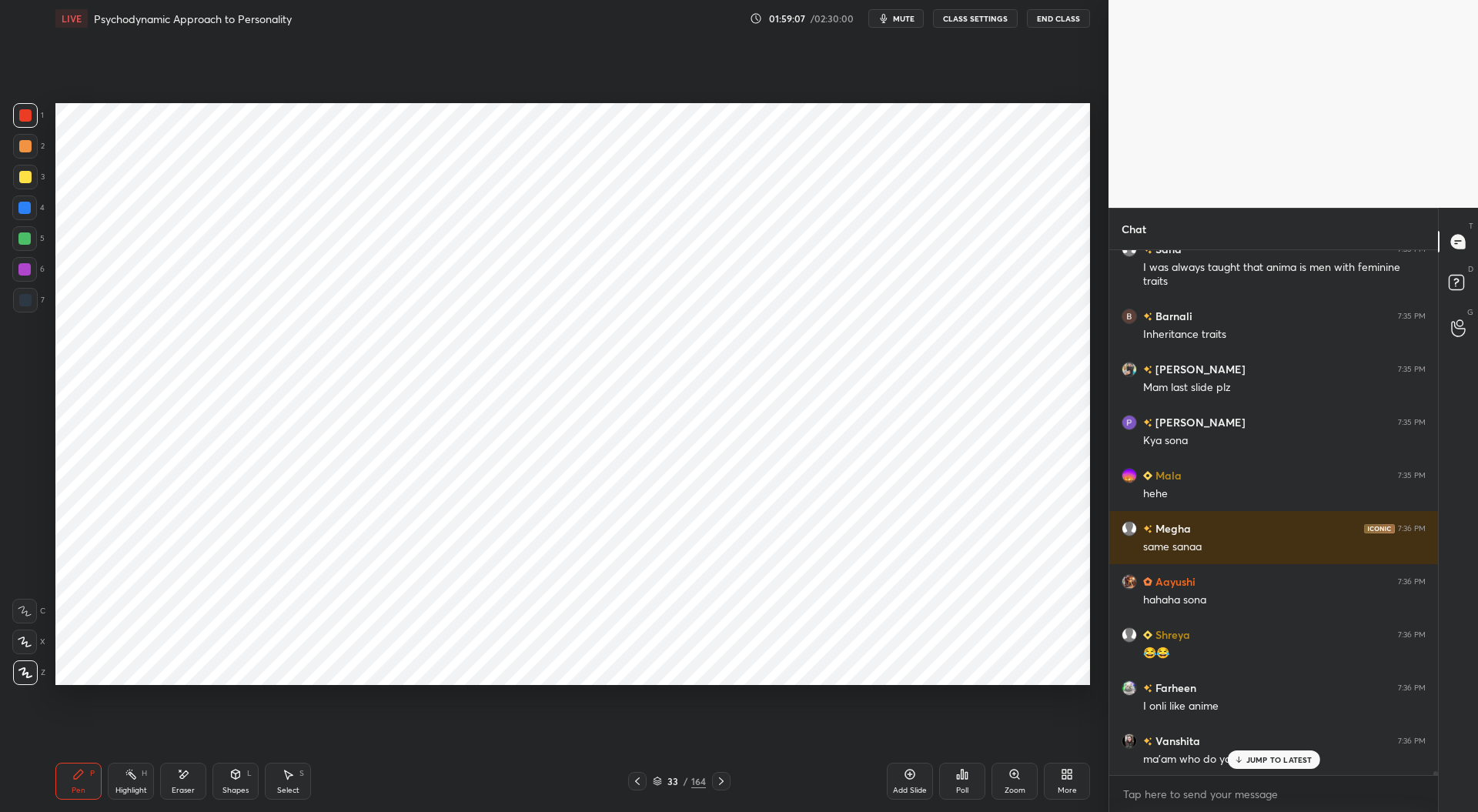
scroll to position [68292, 0]
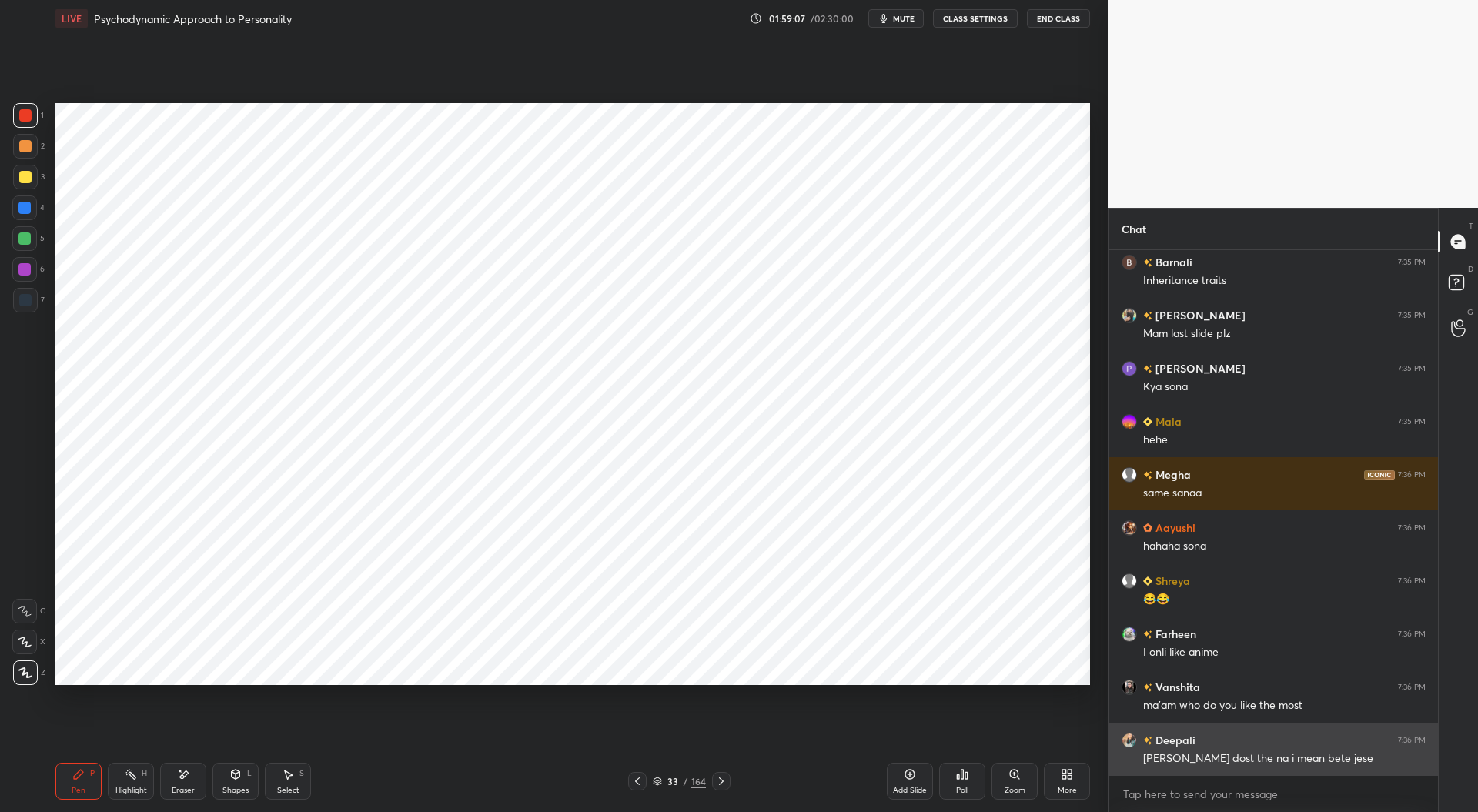
click at [1284, 756] on div "[PERSON_NAME] dost the na i mean bete jese" at bounding box center [1284, 759] width 282 height 16
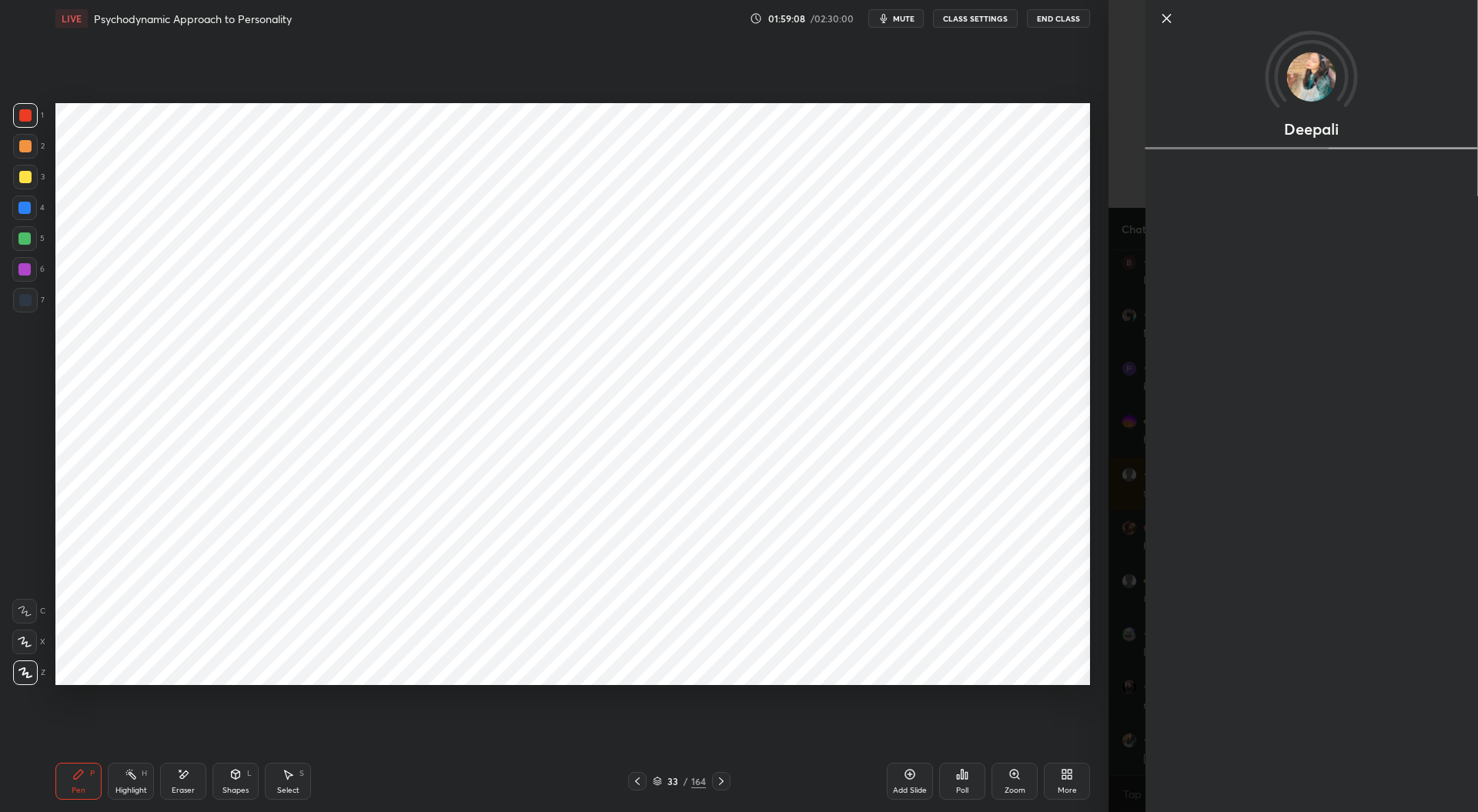
click at [1135, 709] on div "Deepali" at bounding box center [1292, 406] width 369 height 812
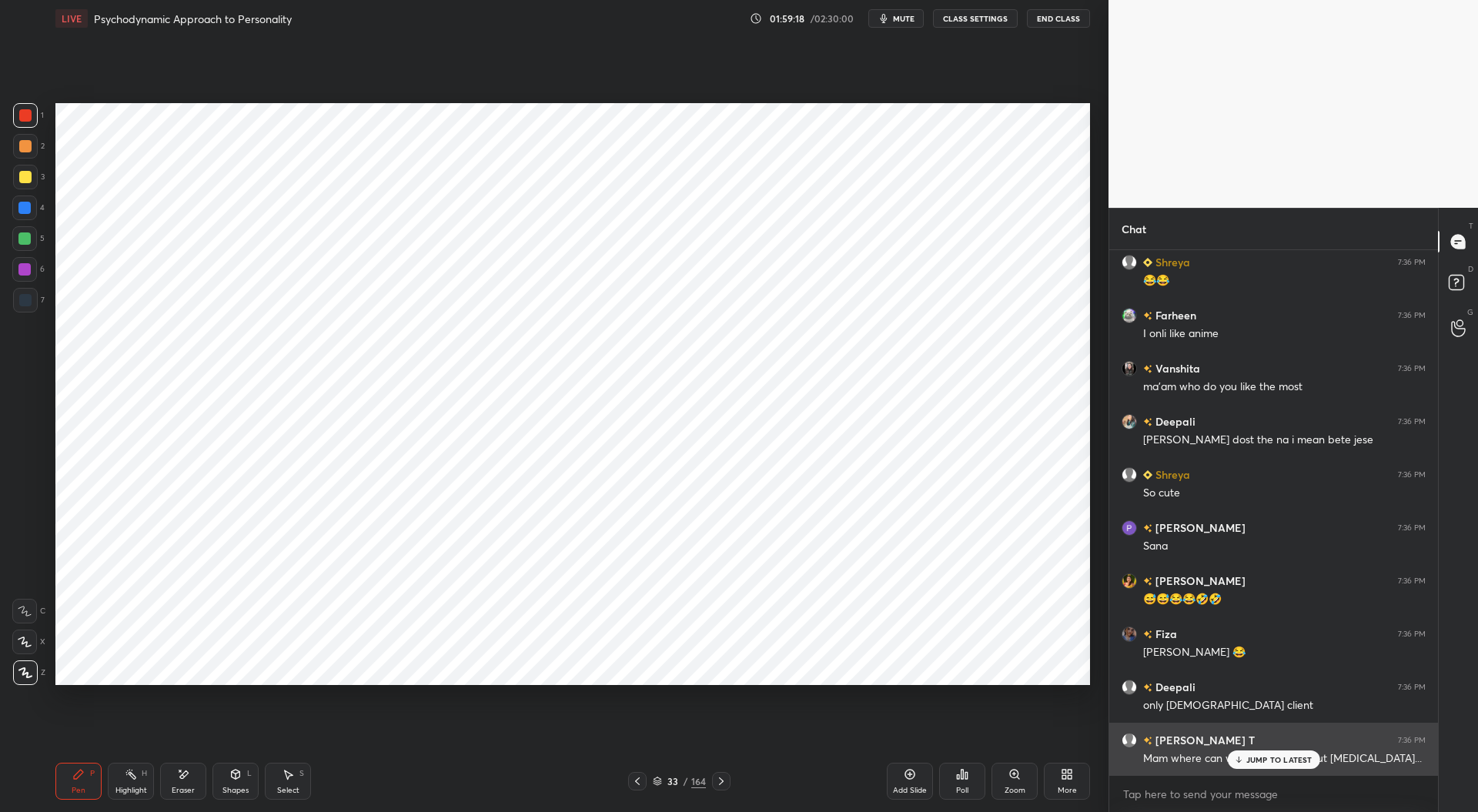
scroll to position [68663, 0]
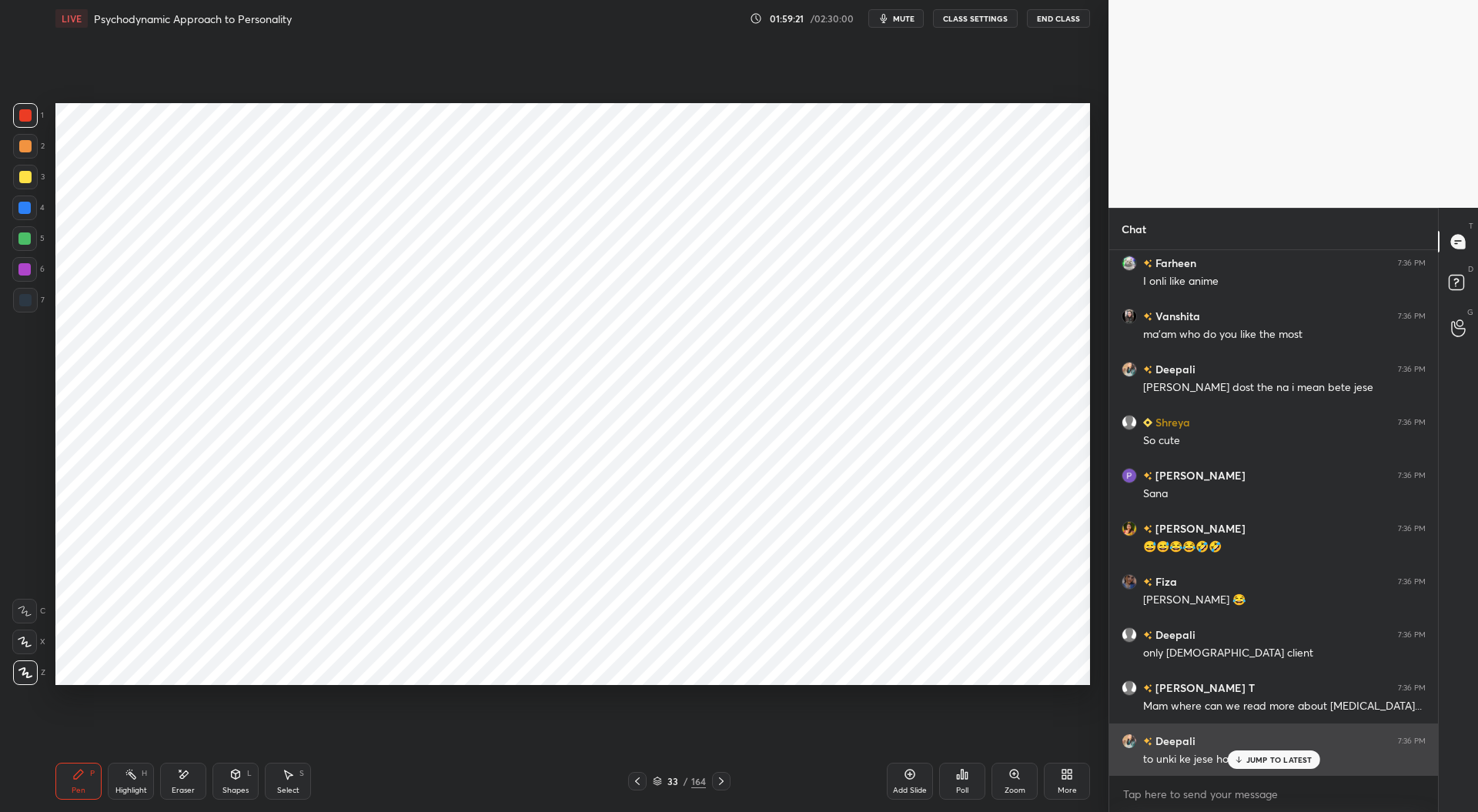
click at [1261, 756] on p "JUMP TO LATEST" at bounding box center [1279, 759] width 66 height 9
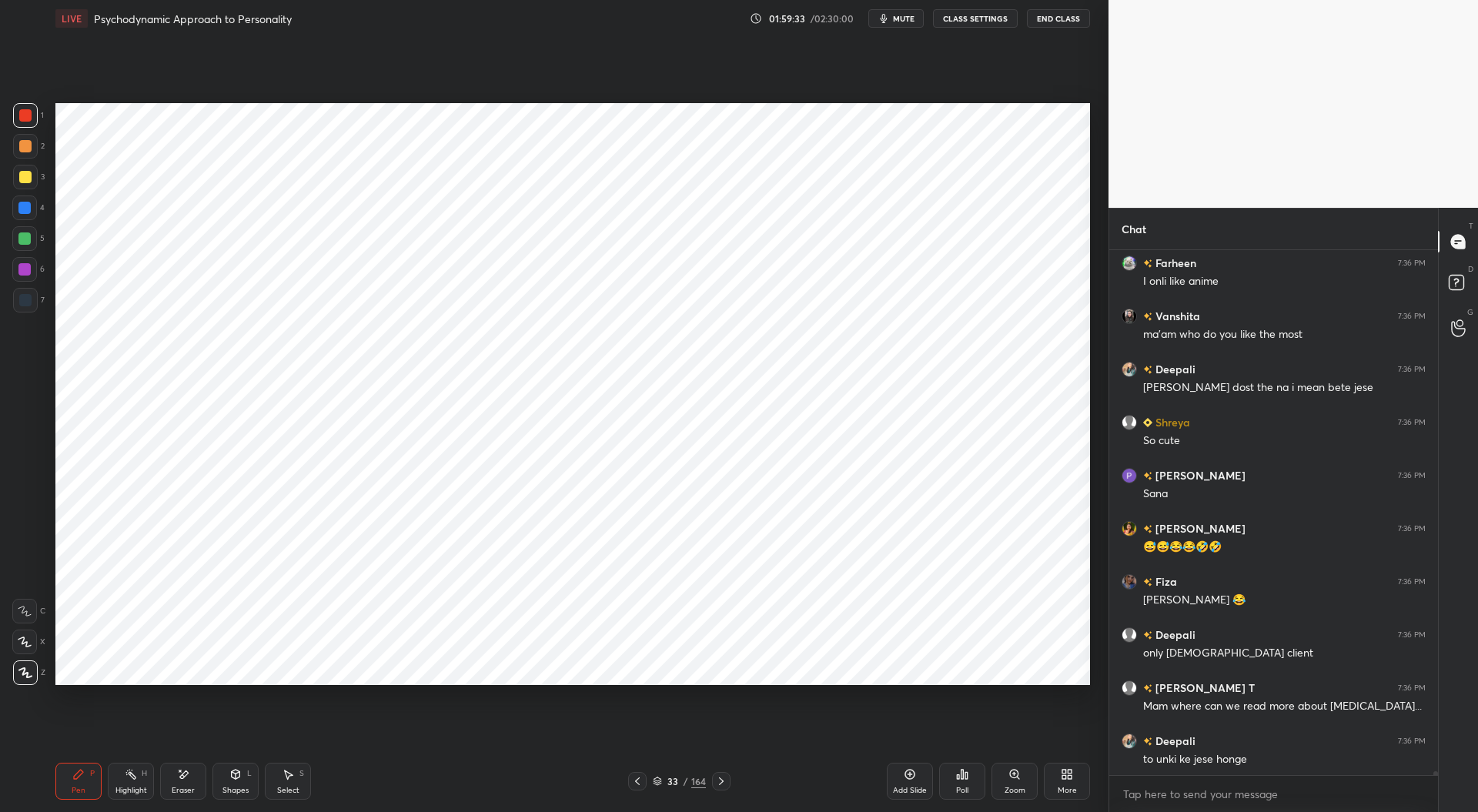
scroll to position [68716, 0]
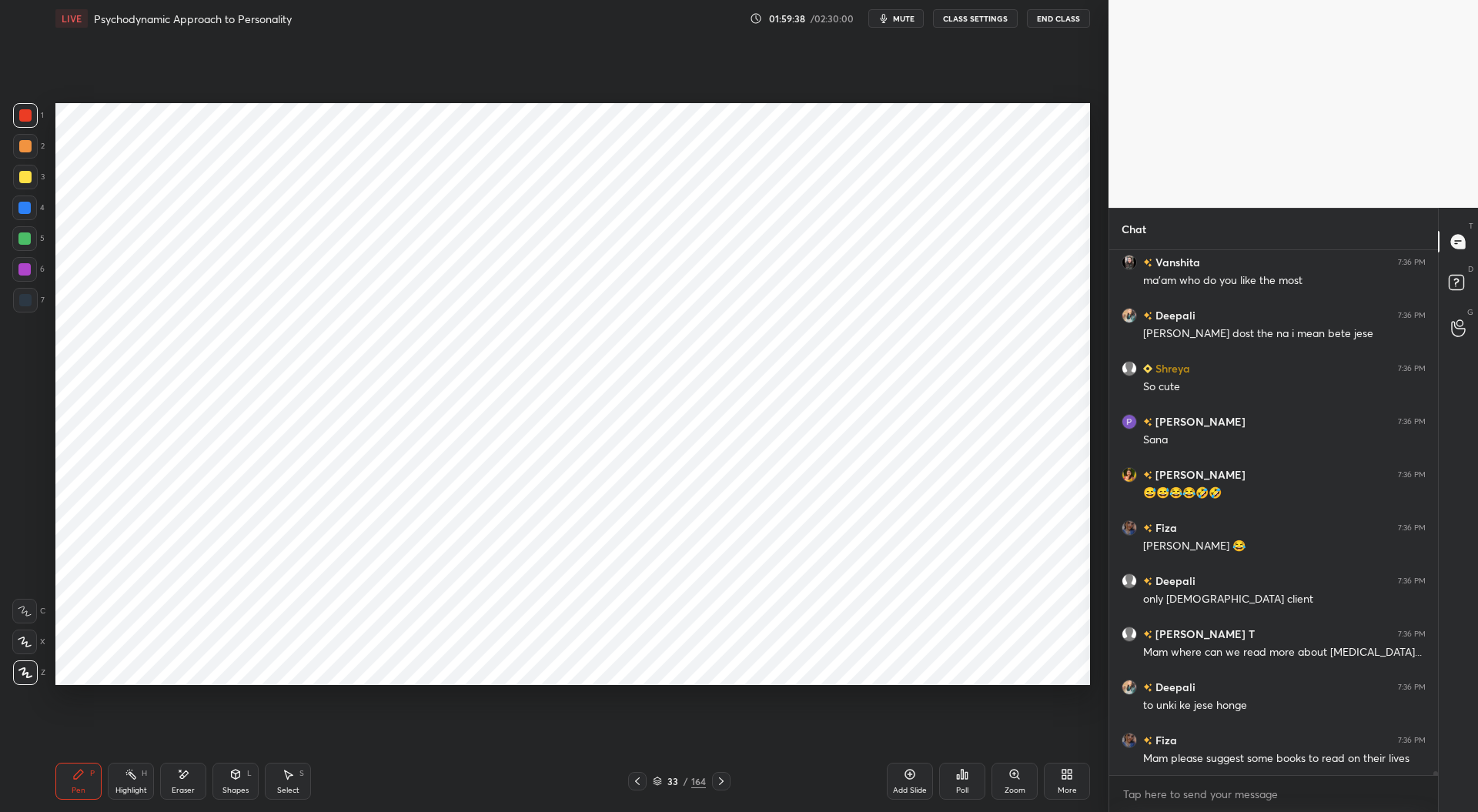
click at [789, 722] on div "Setting up your live class Poll for secs No correct answer Start poll" at bounding box center [573, 393] width 1047 height 714
click at [550, 733] on div "Setting up your live class Poll for secs No correct answer Start poll" at bounding box center [573, 393] width 1047 height 714
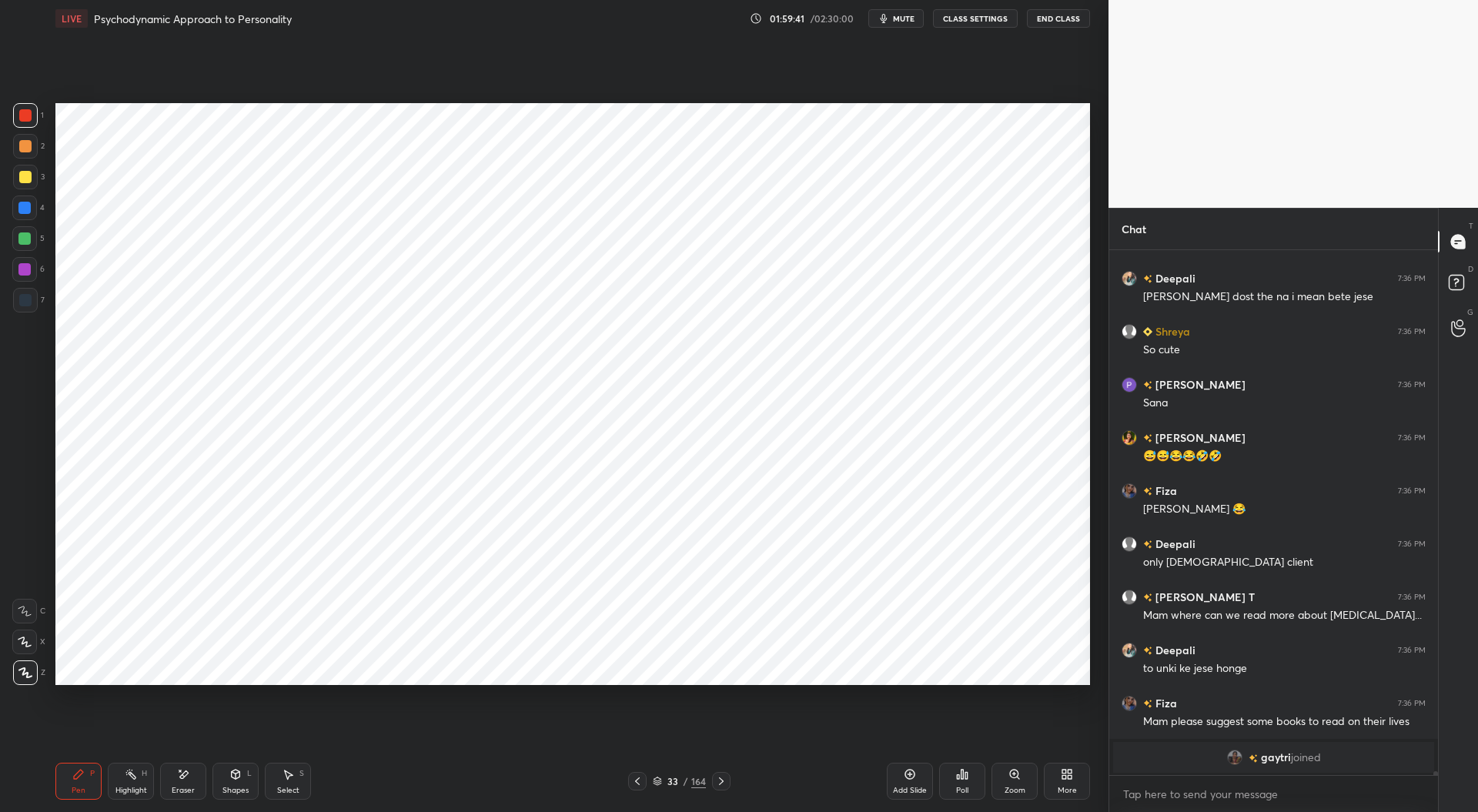
scroll to position [68772, 0]
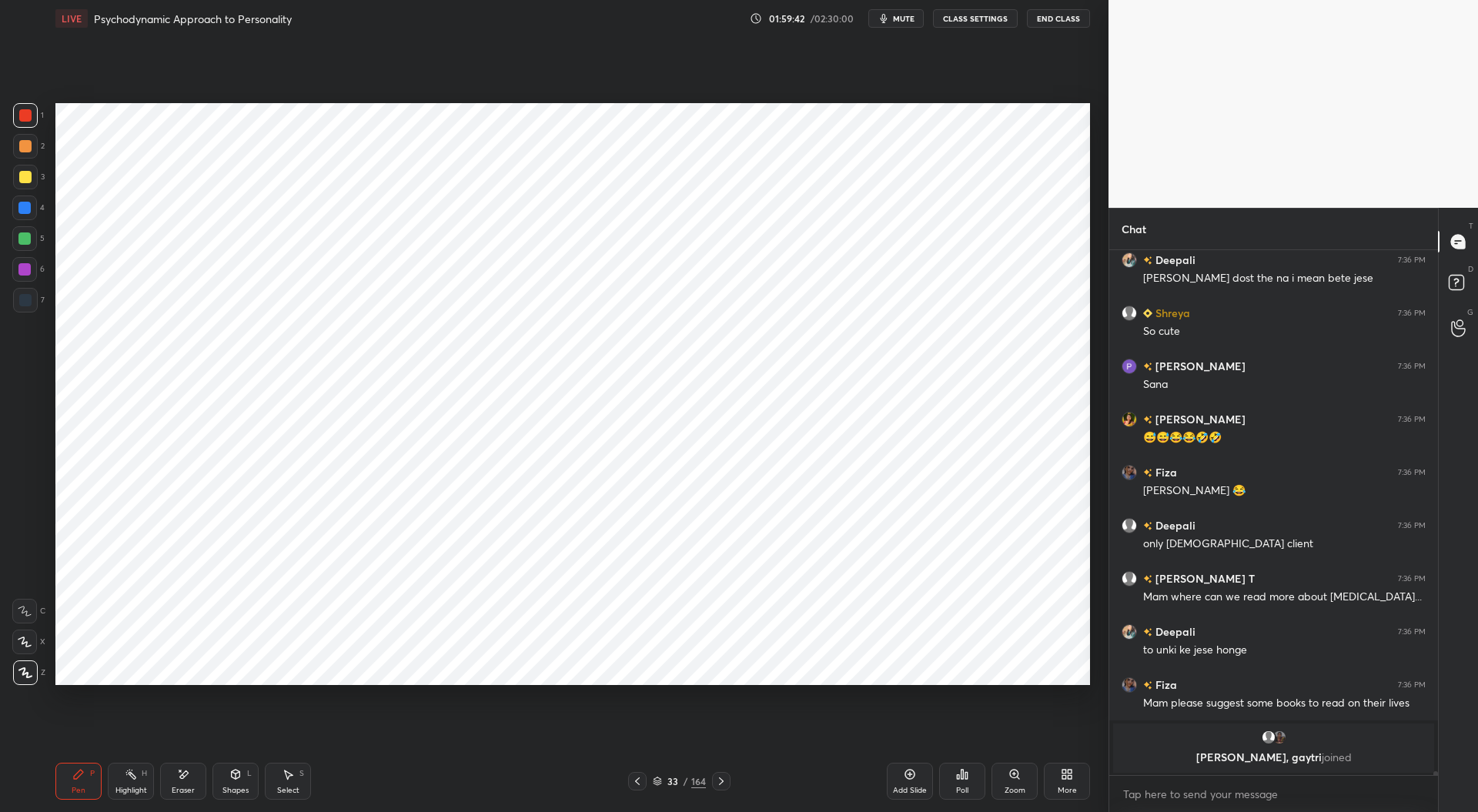
click at [611, 718] on div "Setting up your live class Poll for secs No correct answer Start poll" at bounding box center [573, 393] width 1047 height 714
click at [721, 781] on icon at bounding box center [721, 781] width 13 height 13
click at [912, 787] on div "Add Slide" at bounding box center [909, 791] width 34 height 8
click at [20, 298] on div at bounding box center [25, 300] width 13 height 13
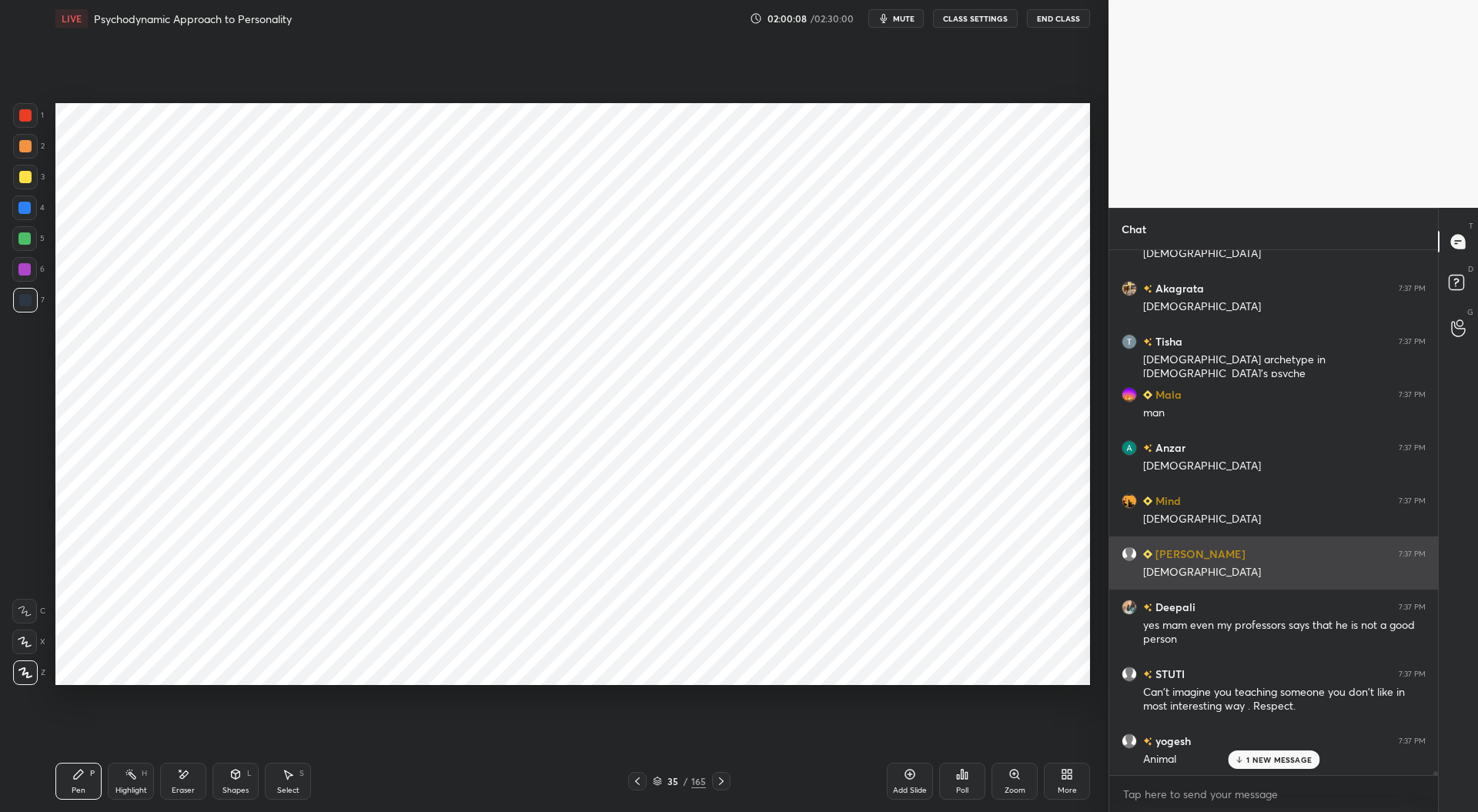
scroll to position [67685, 0]
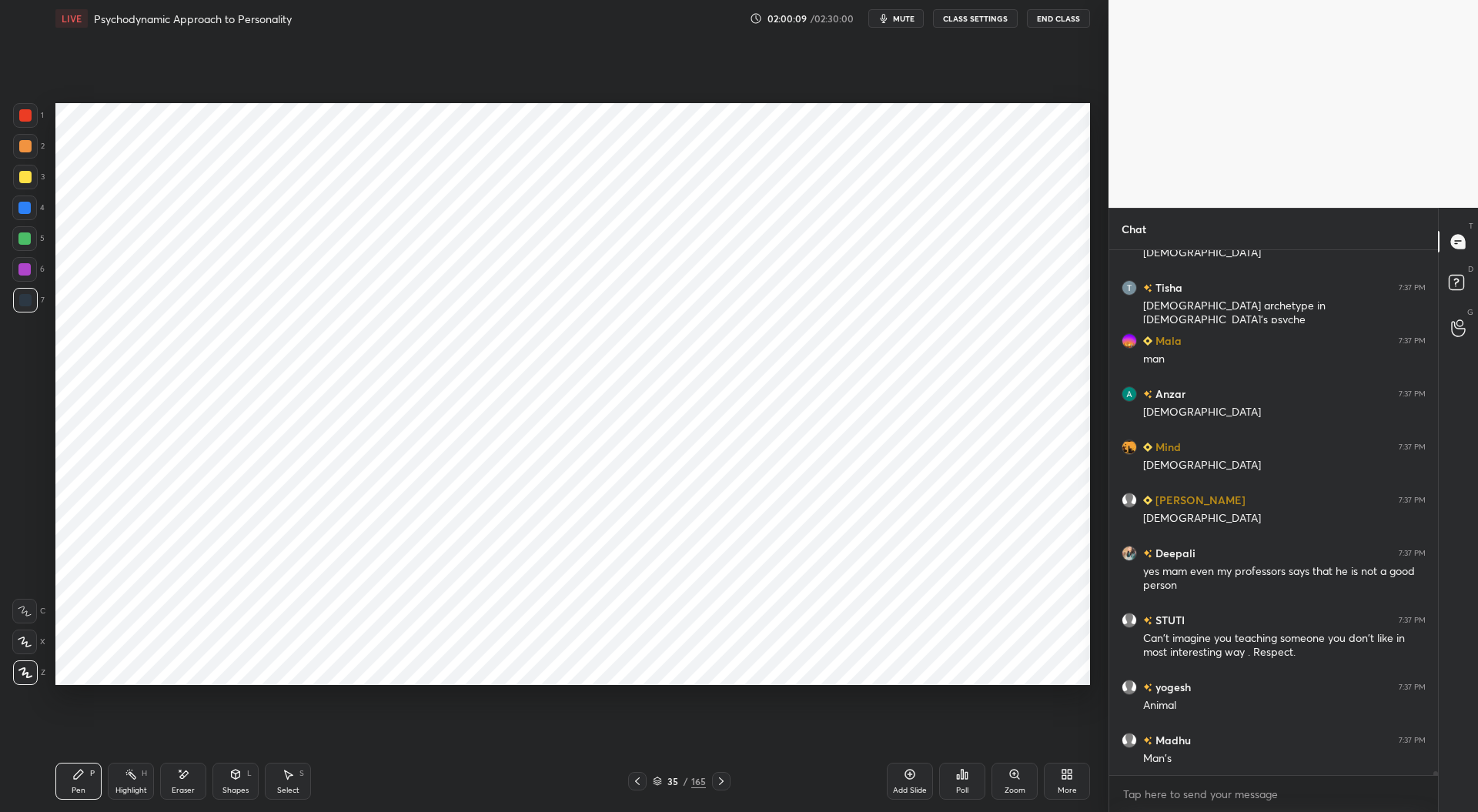
click at [21, 210] on div at bounding box center [24, 207] width 13 height 13
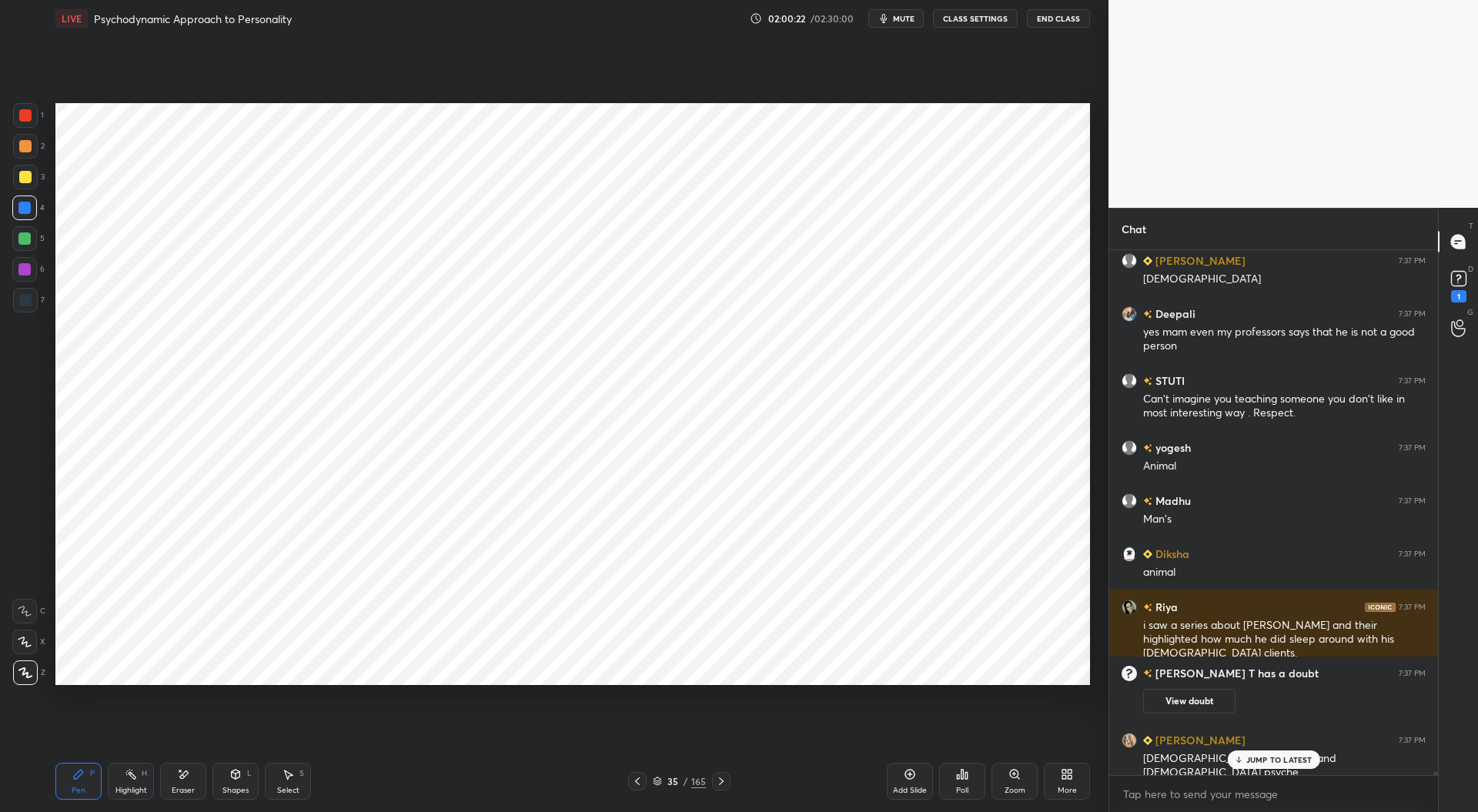
scroll to position [67471, 0]
click at [29, 296] on div at bounding box center [25, 300] width 13 height 13
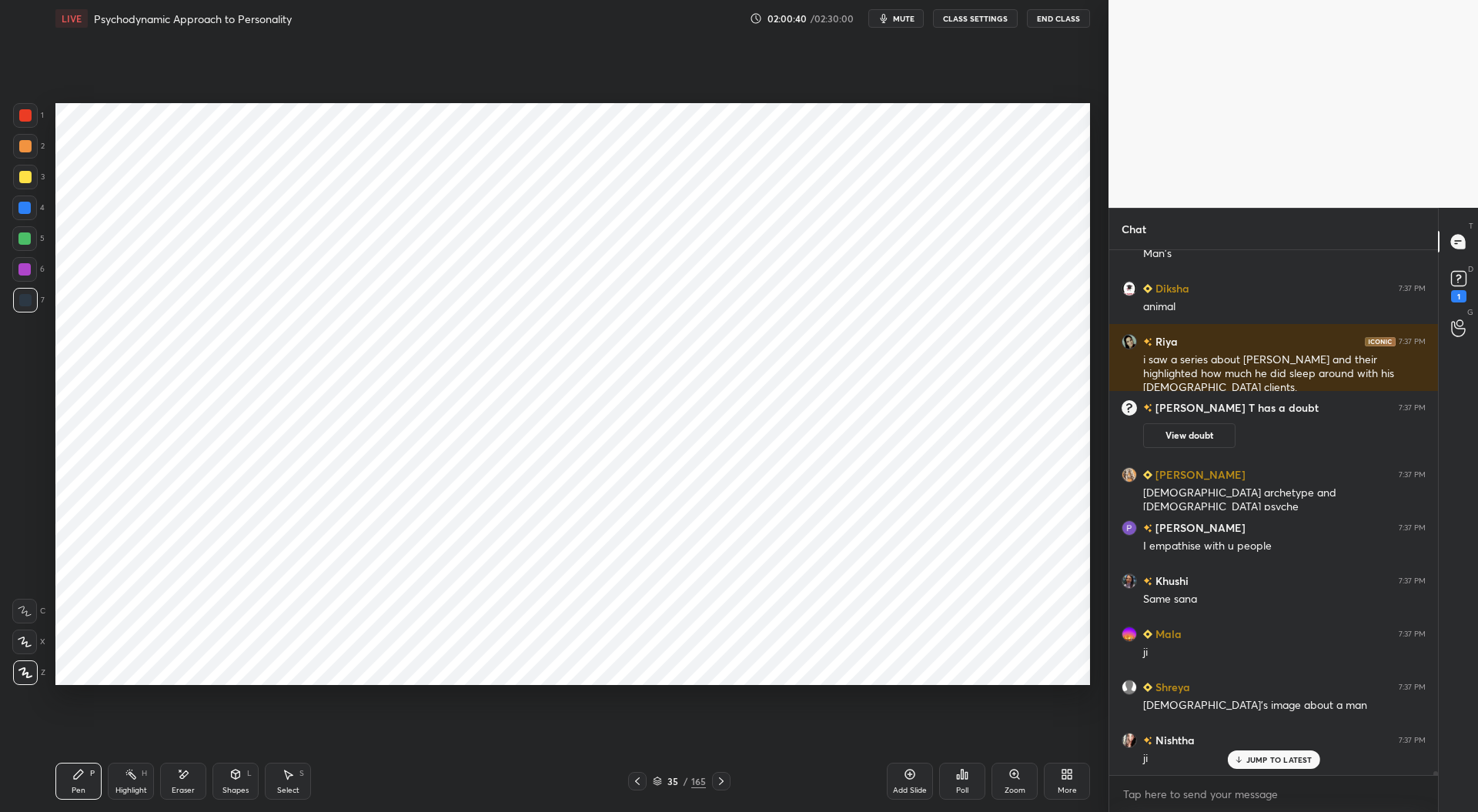
scroll to position [67789, 0]
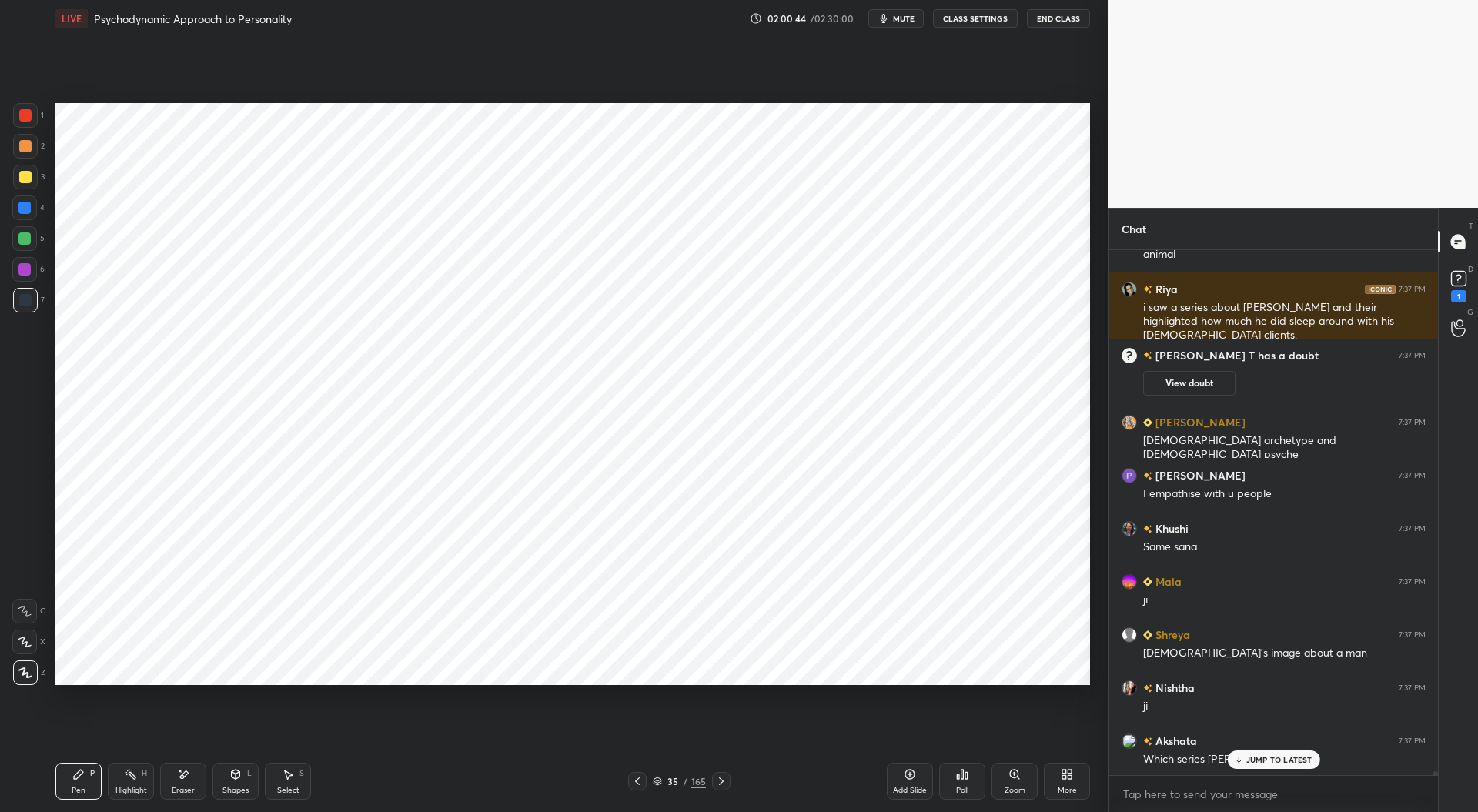
click at [26, 207] on div at bounding box center [24, 207] width 13 height 13
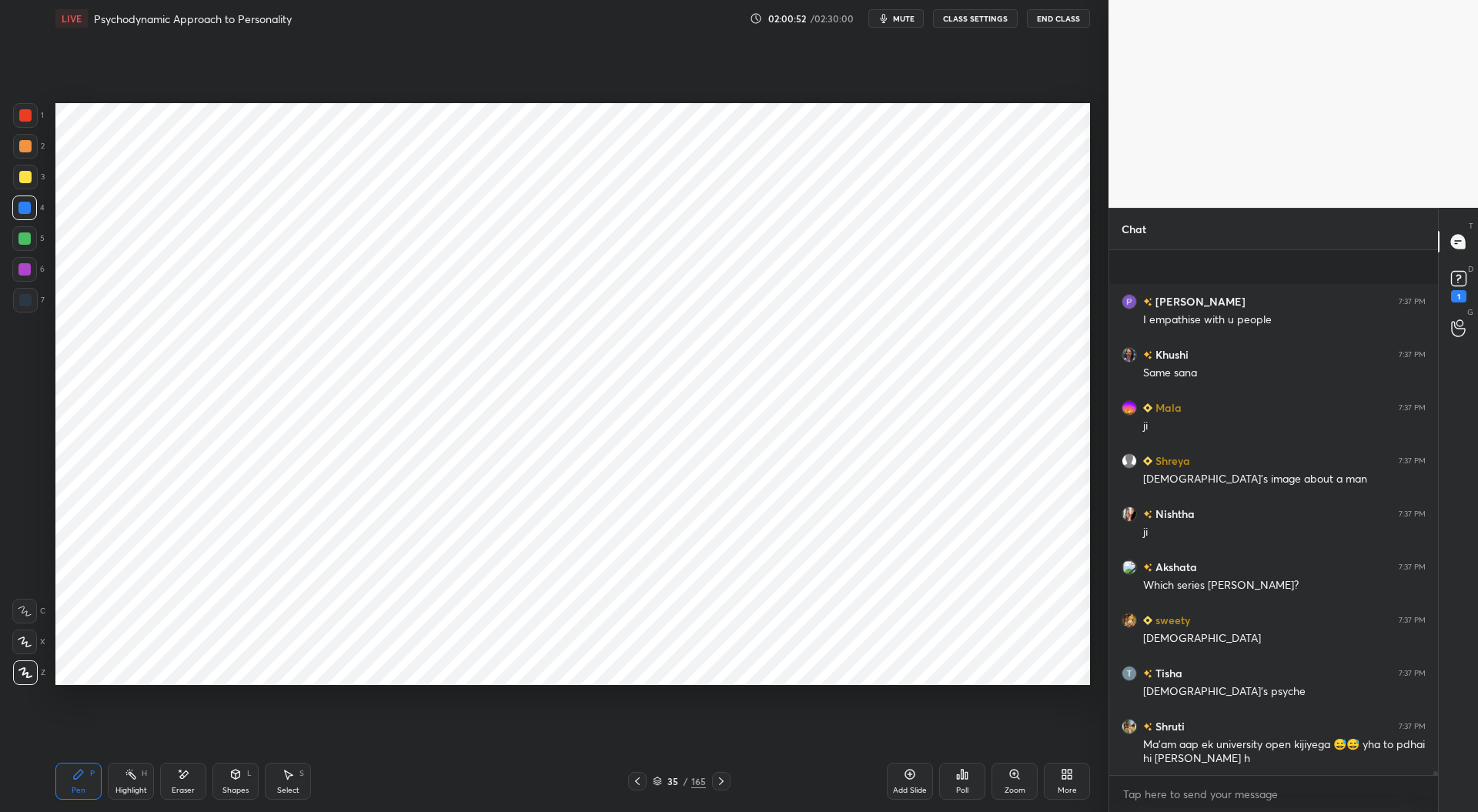
scroll to position [68070, 0]
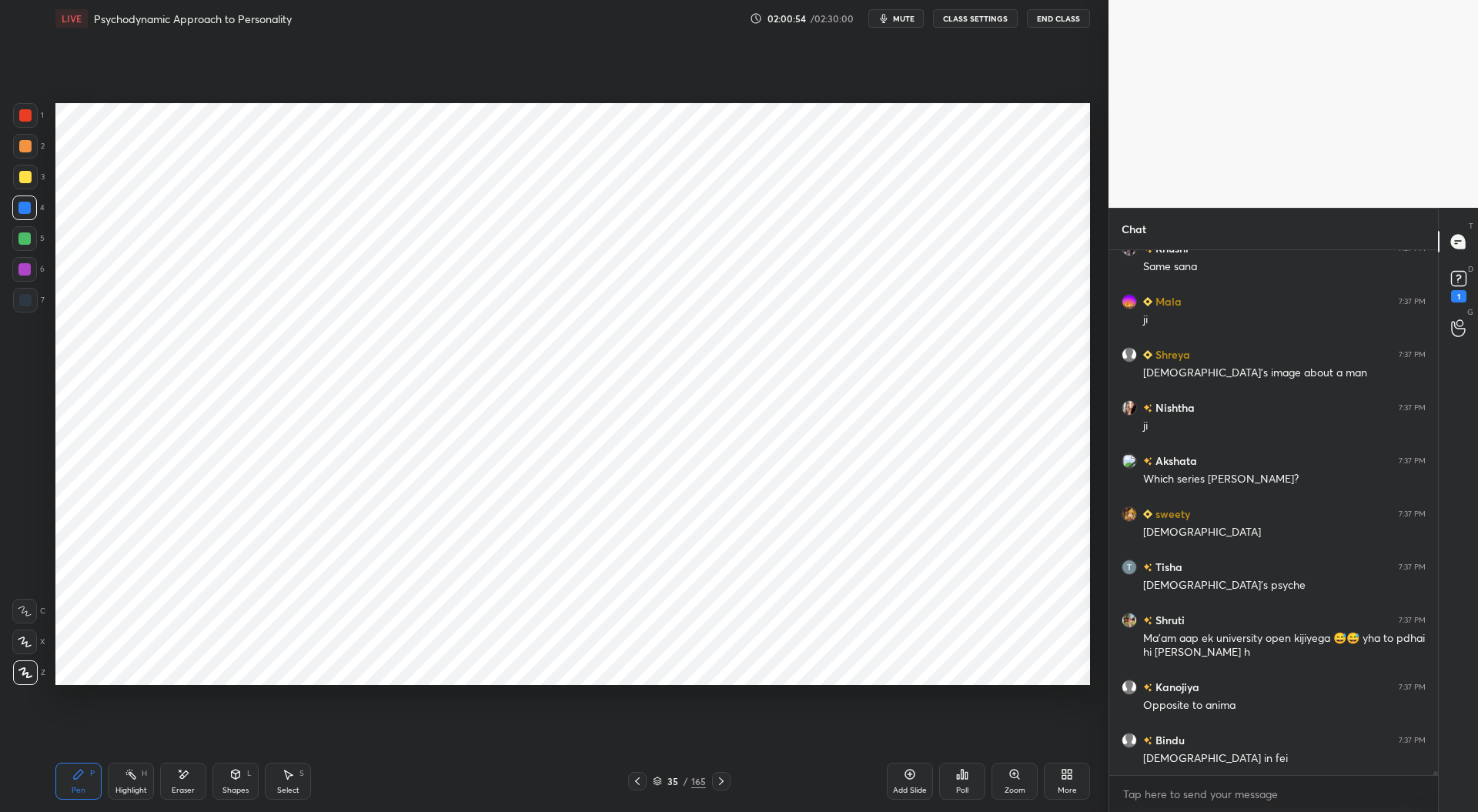
click at [24, 303] on div at bounding box center [25, 300] width 13 height 13
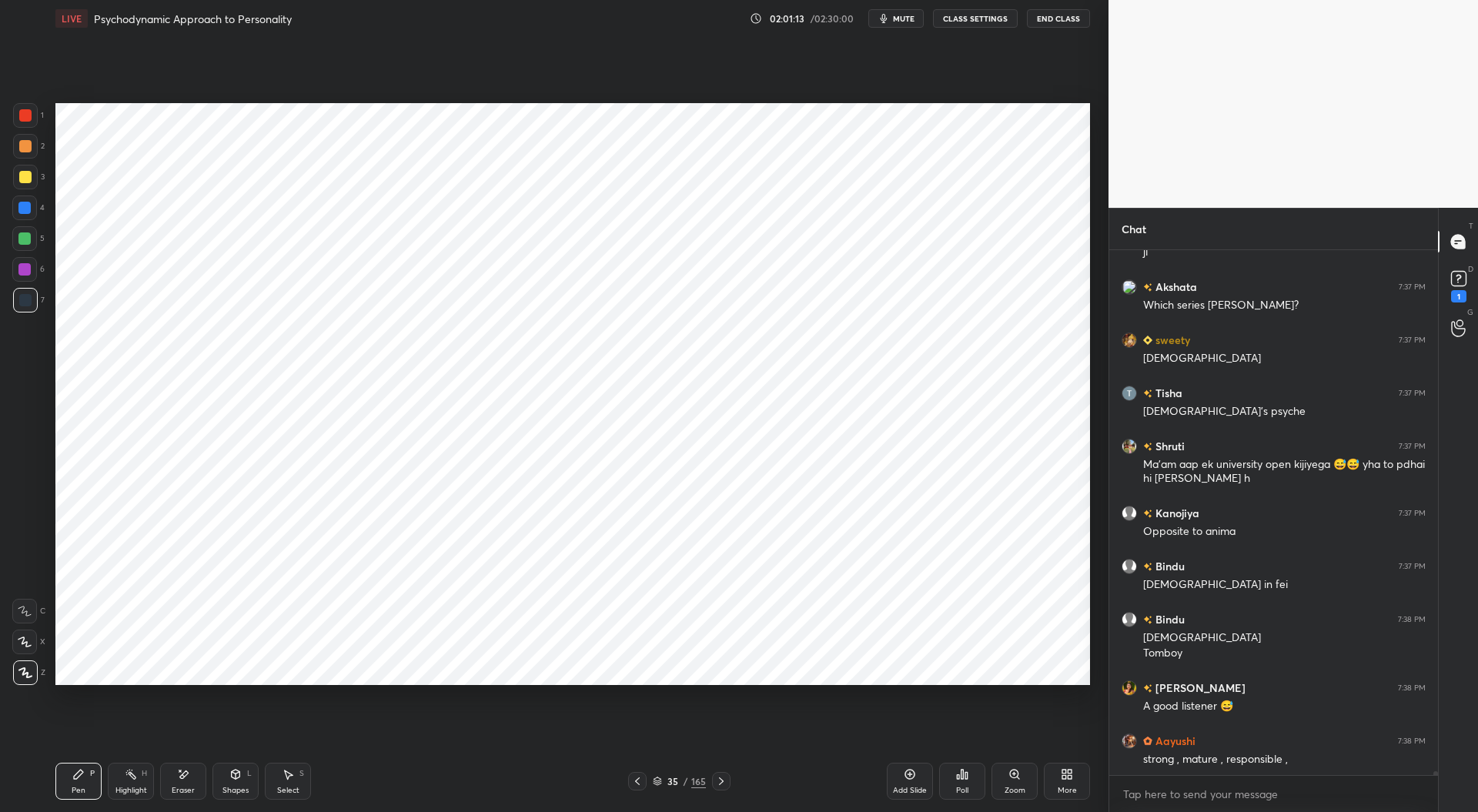
scroll to position [68298, 0]
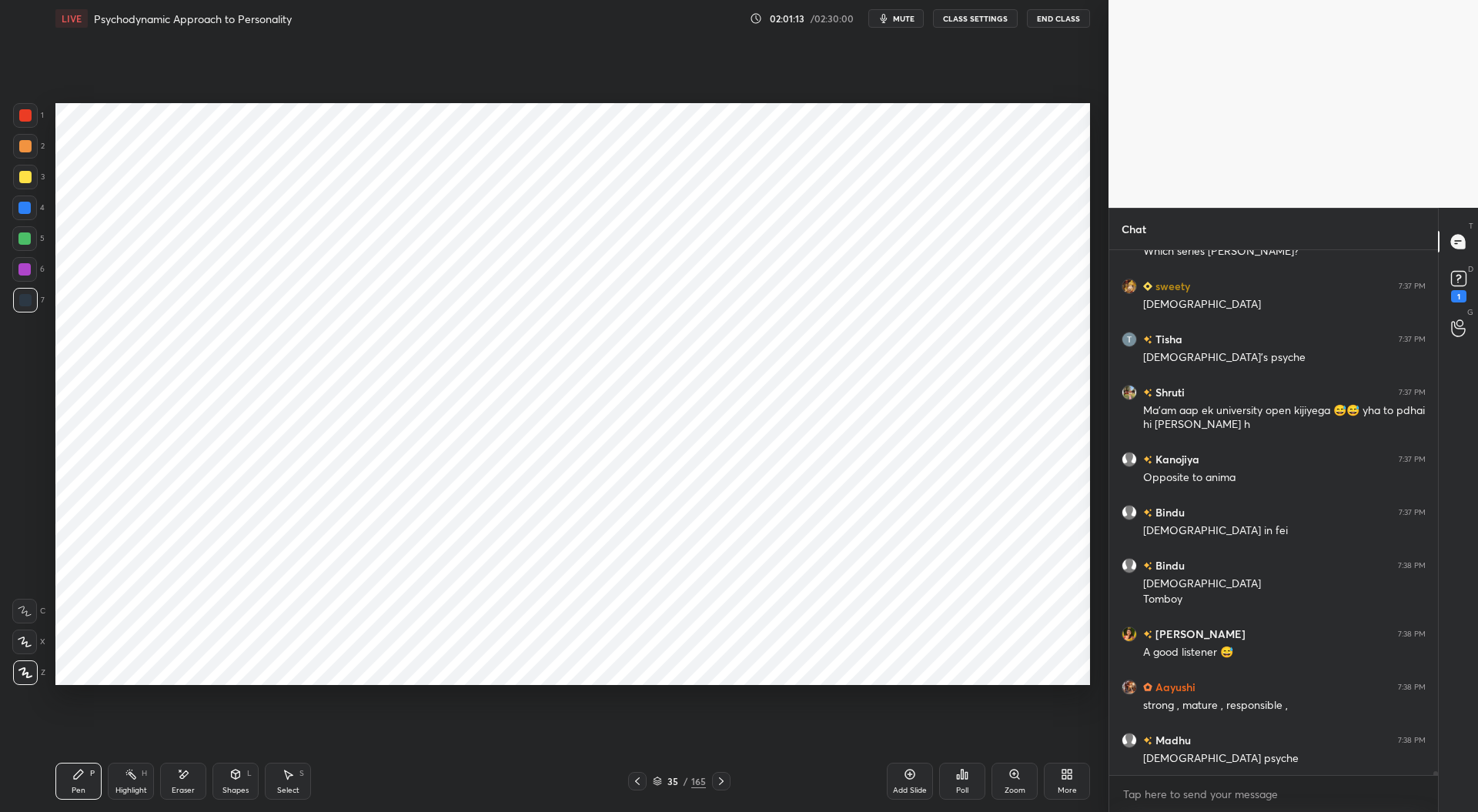
click at [186, 789] on div "Eraser" at bounding box center [183, 791] width 23 height 8
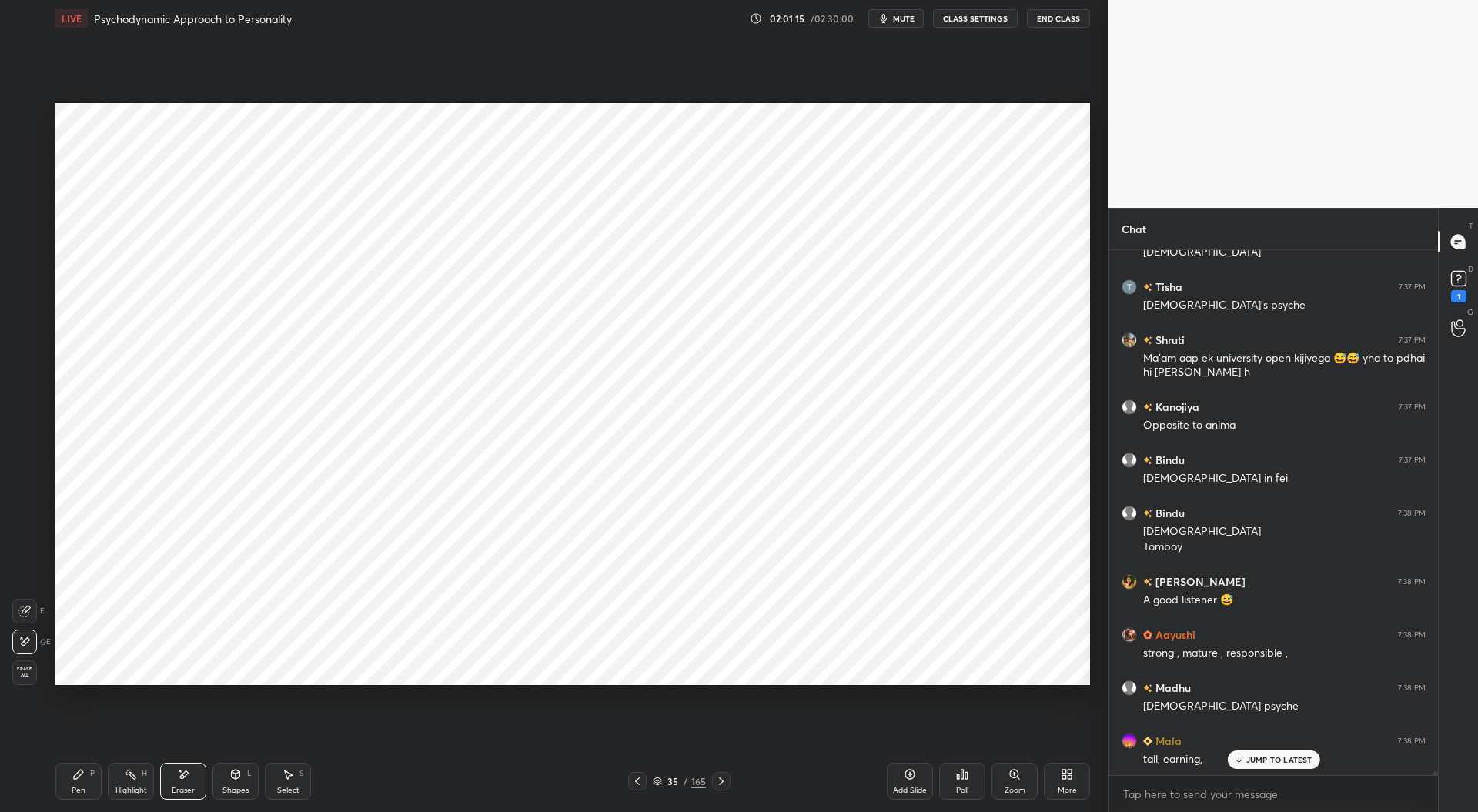
click at [83, 781] on icon at bounding box center [78, 774] width 13 height 13
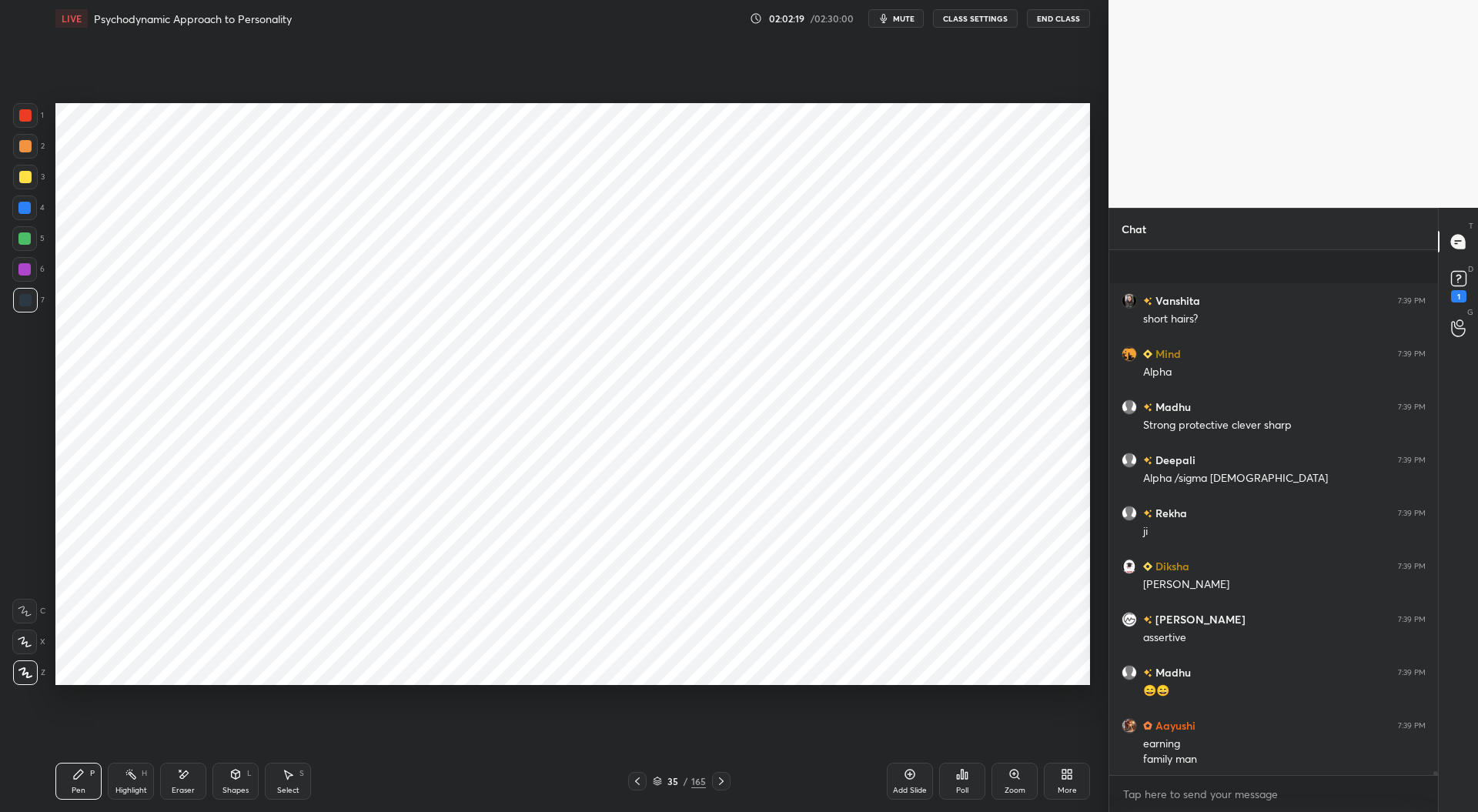
scroll to position [70385, 0]
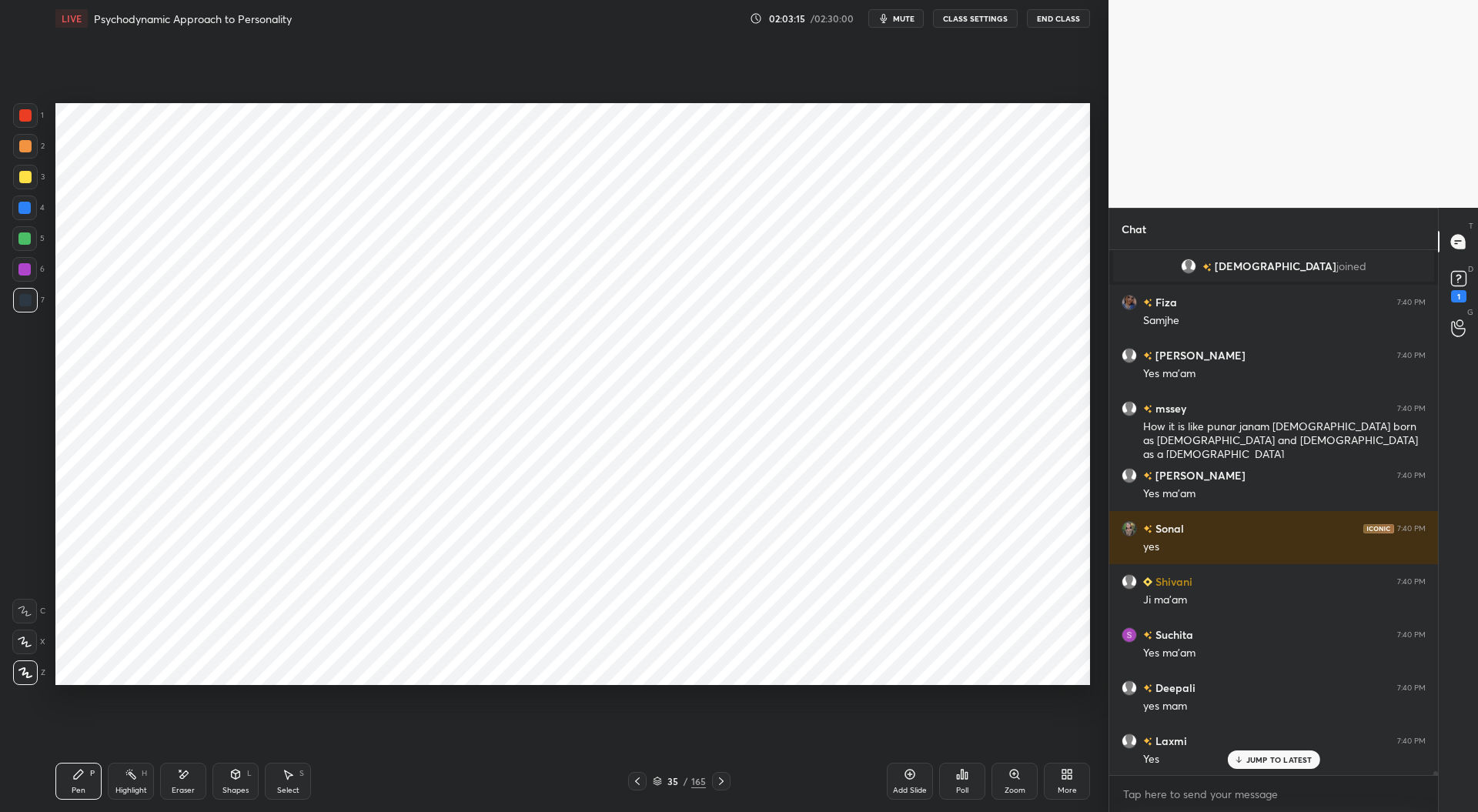
click at [638, 780] on icon at bounding box center [637, 781] width 13 height 13
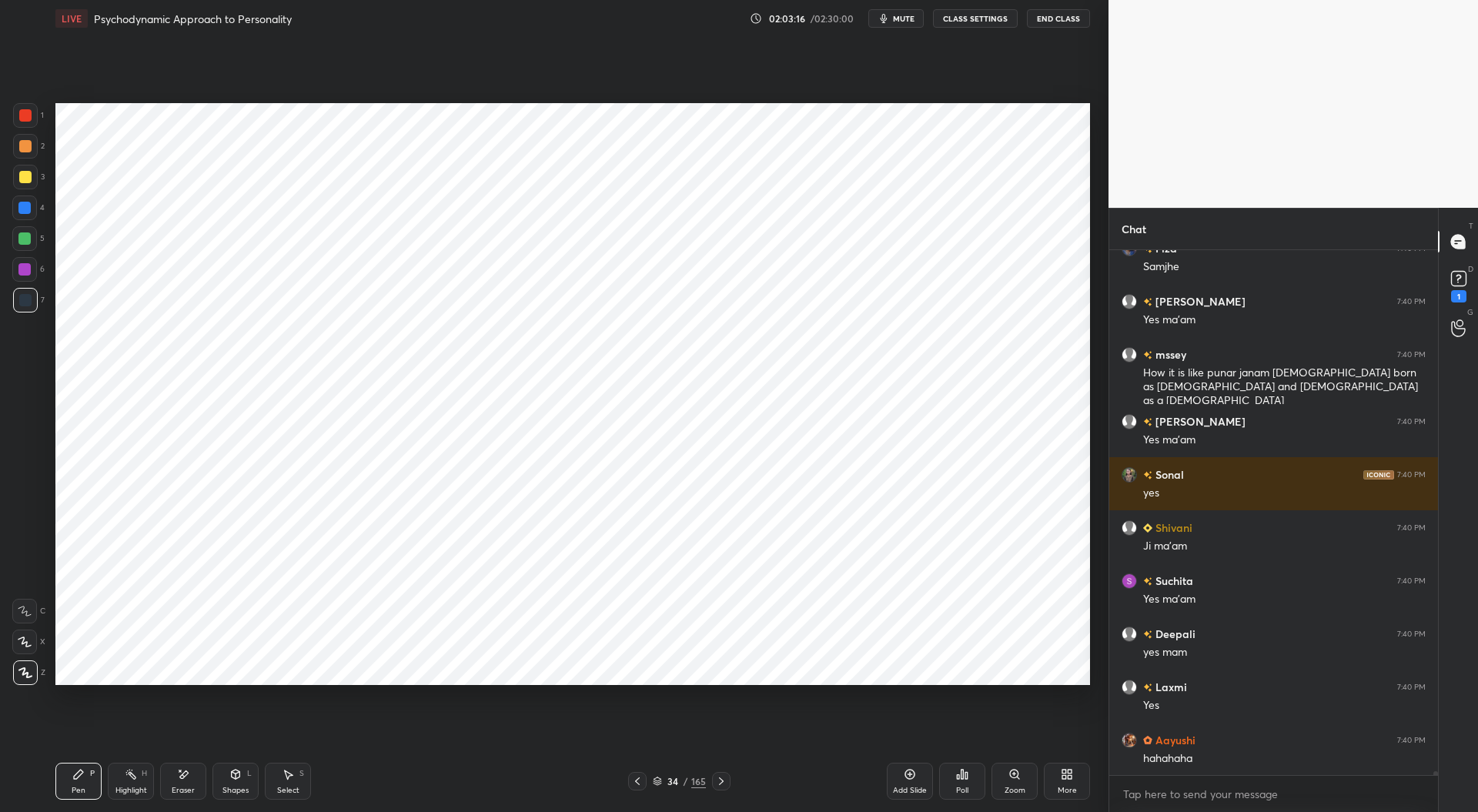
click at [632, 783] on icon at bounding box center [637, 781] width 13 height 13
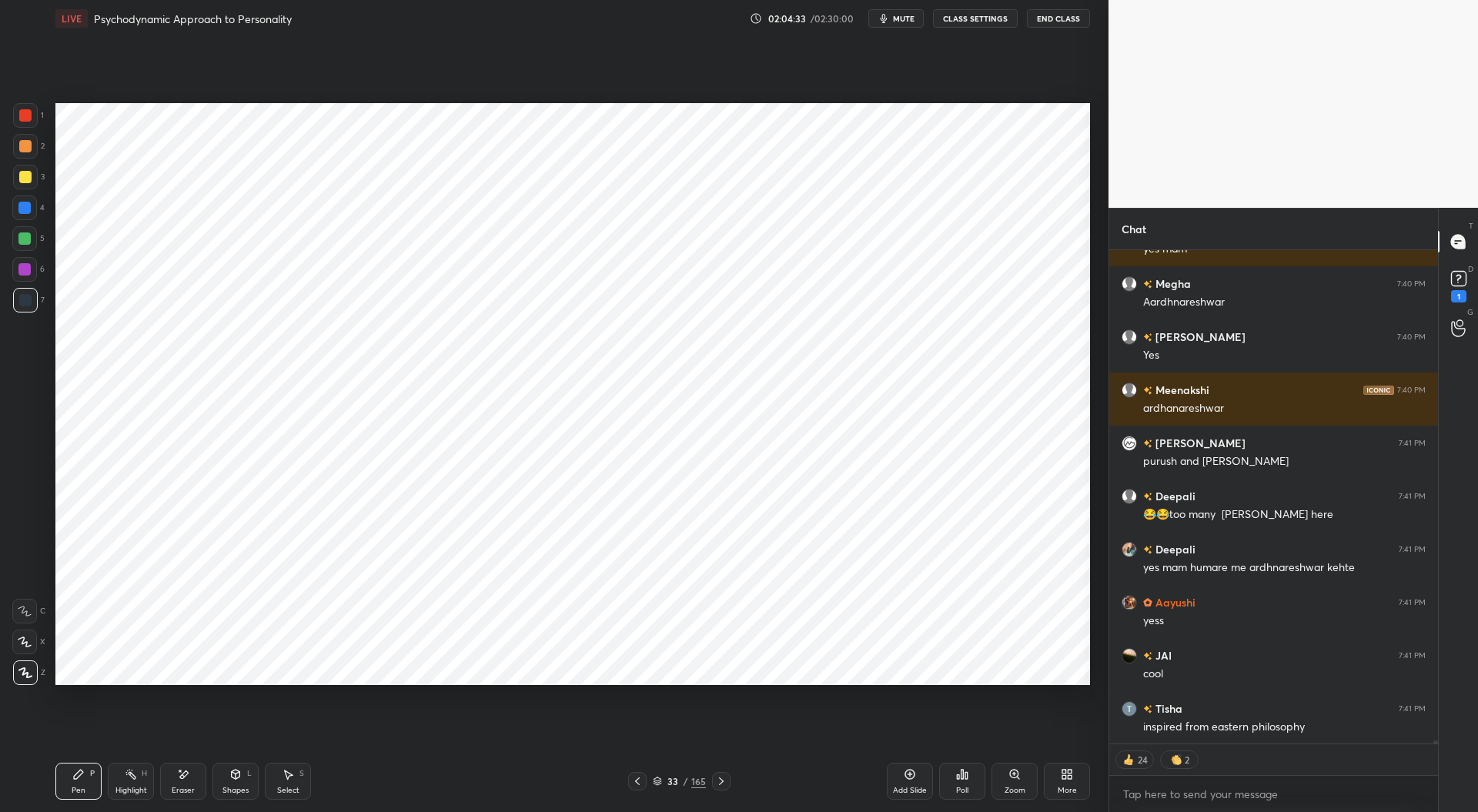
scroll to position [72069, 0]
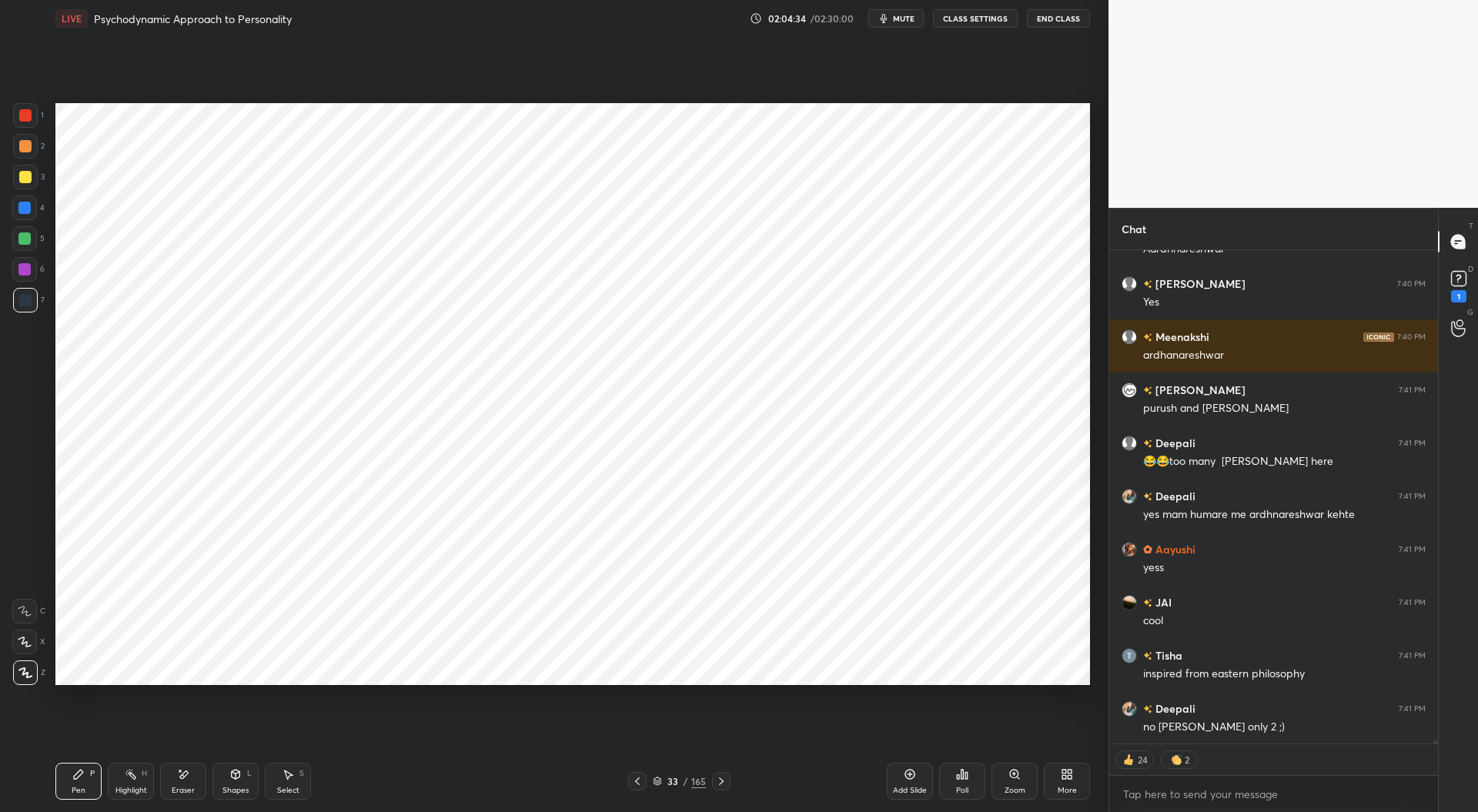
click at [911, 787] on div "Add Slide" at bounding box center [909, 791] width 34 height 8
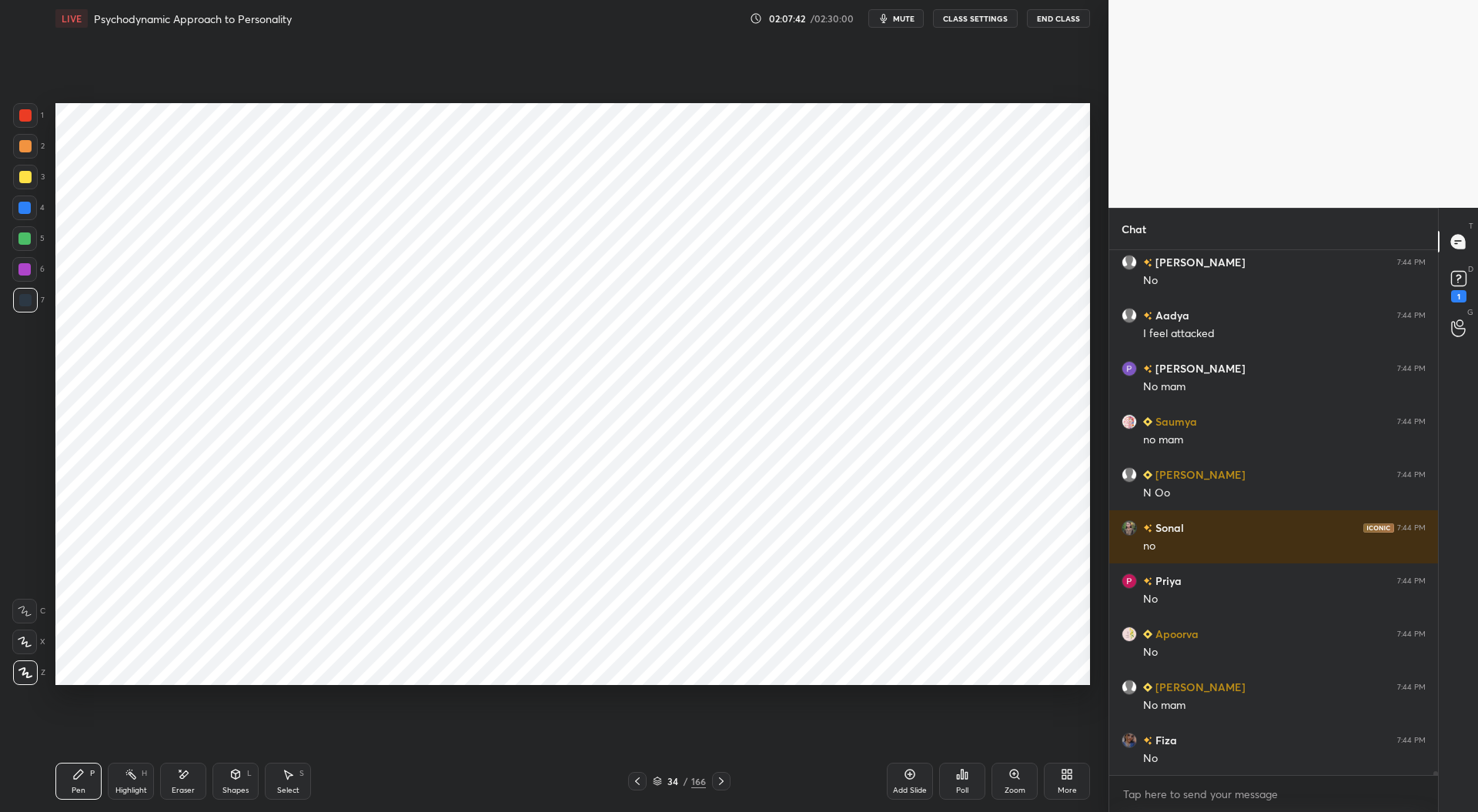
scroll to position [75103, 0]
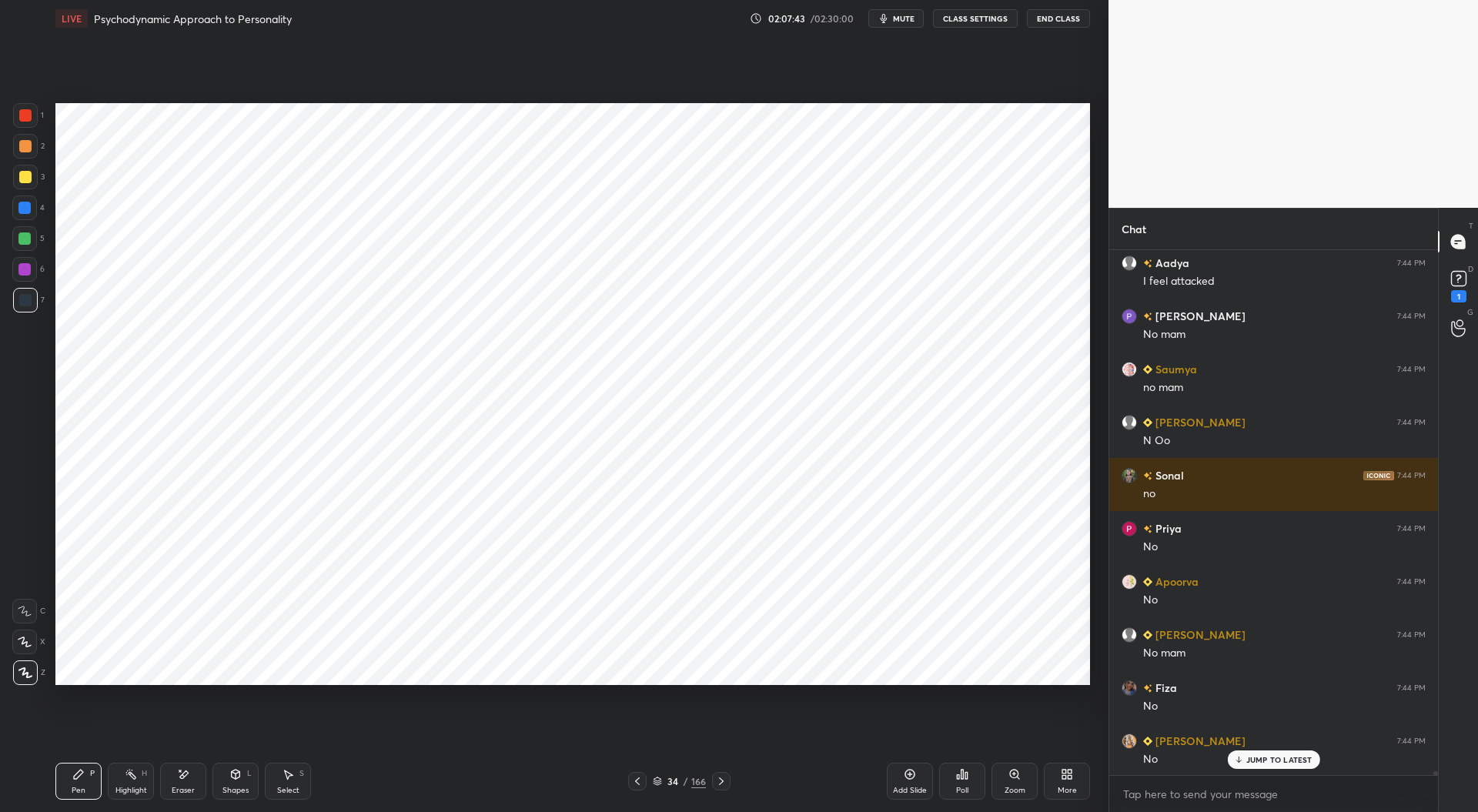
click at [23, 116] on div at bounding box center [25, 115] width 13 height 13
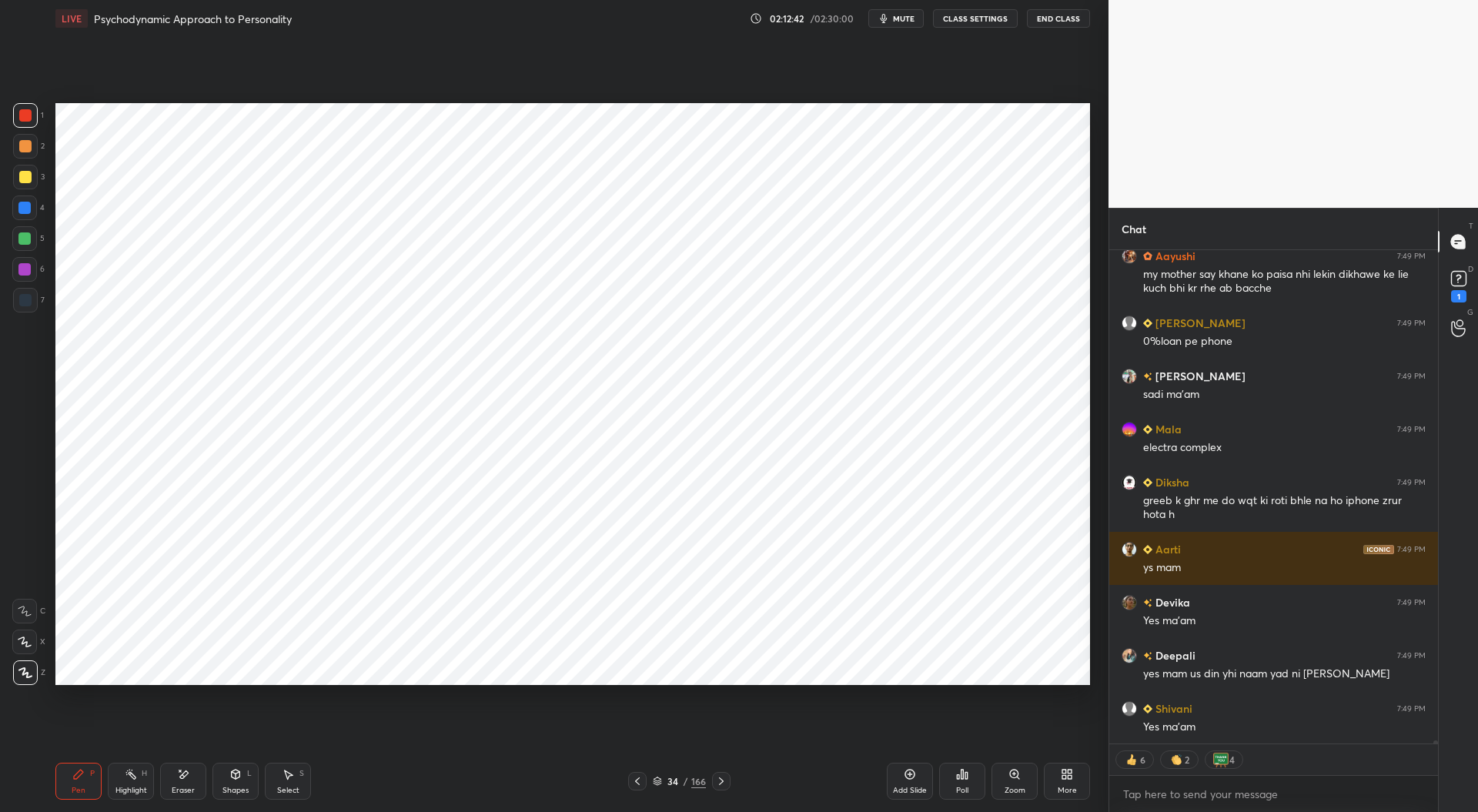
scroll to position [78413, 0]
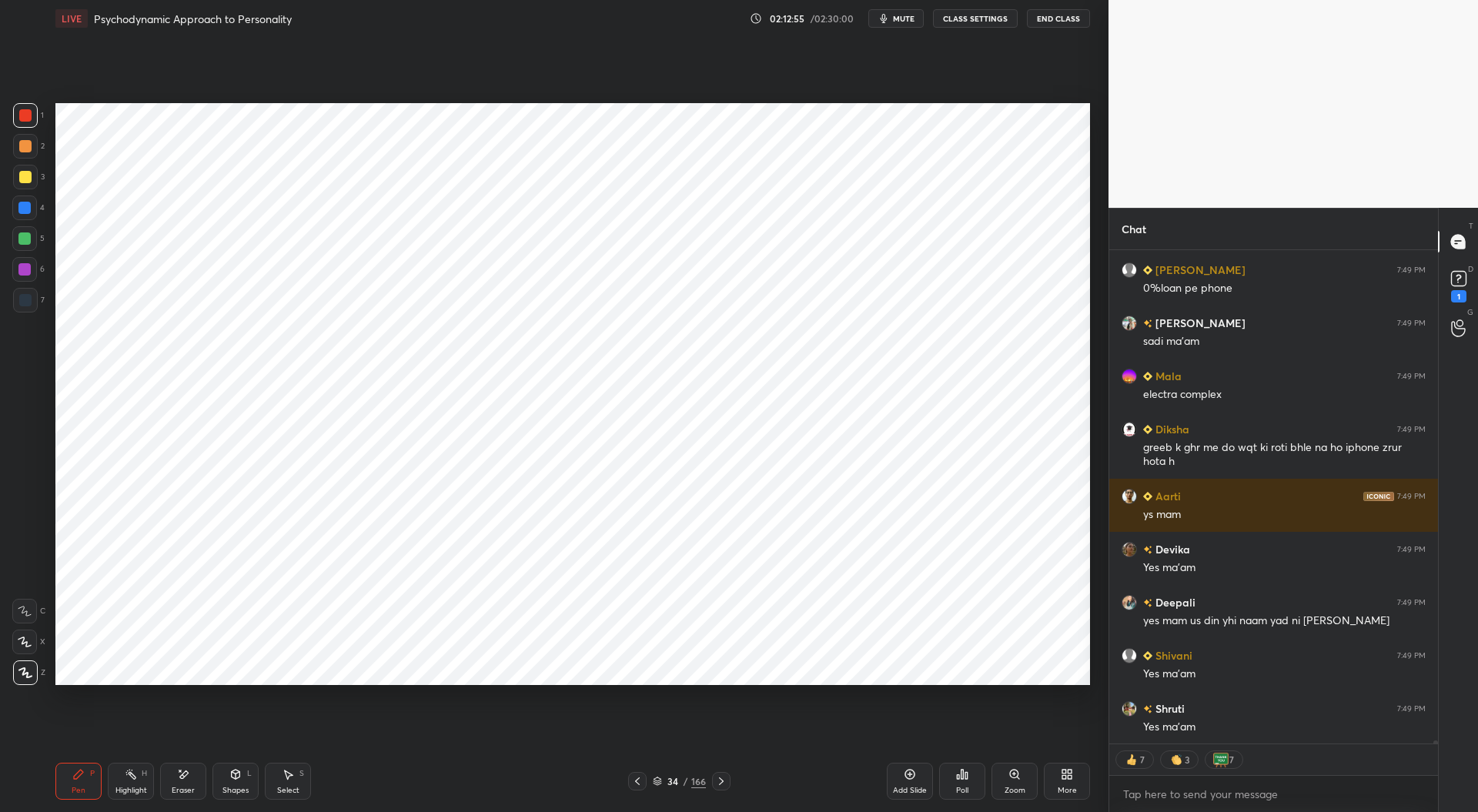
click at [725, 783] on icon at bounding box center [721, 781] width 13 height 13
click at [636, 781] on icon at bounding box center [637, 781] width 5 height 8
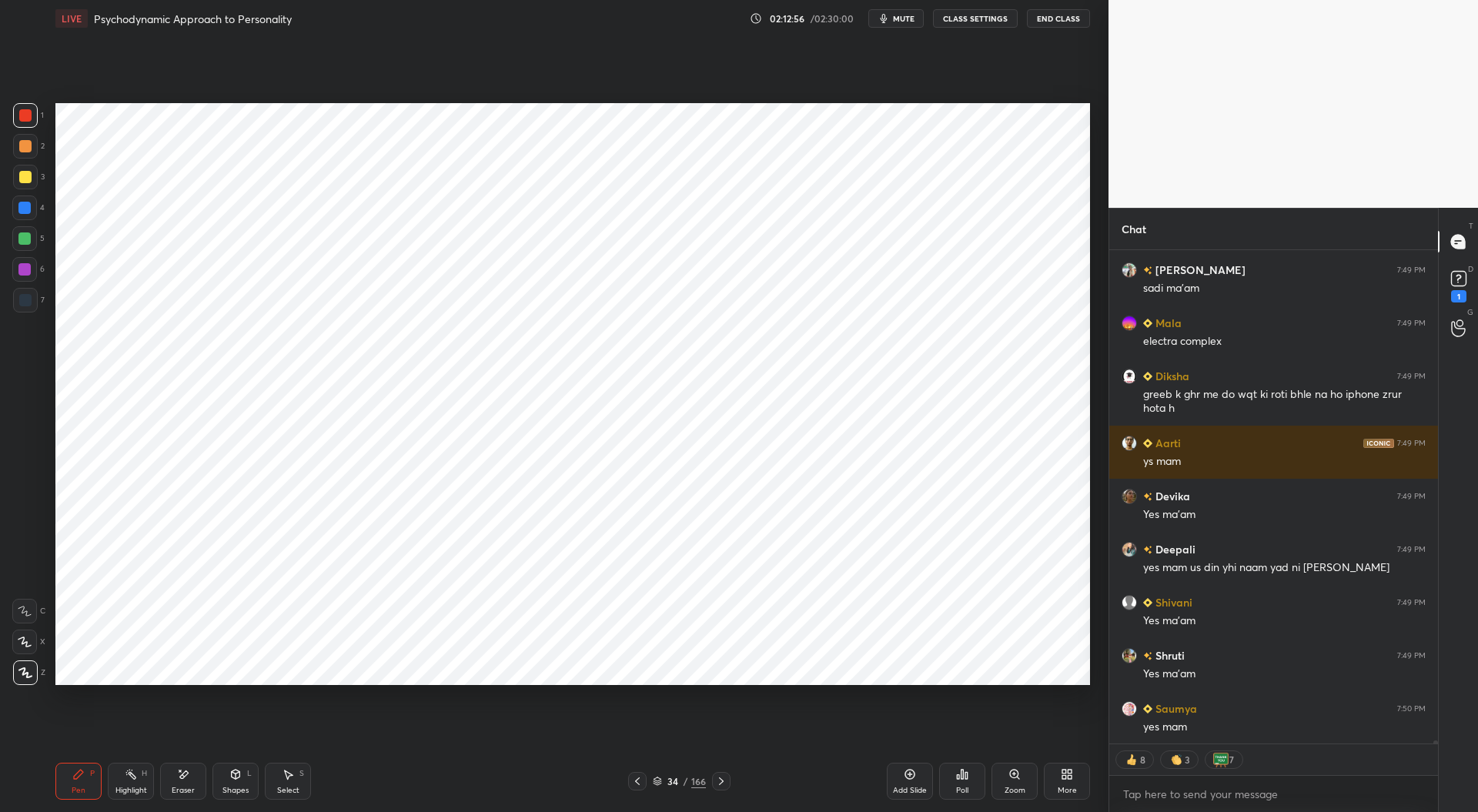
click at [642, 780] on icon at bounding box center [637, 781] width 13 height 13
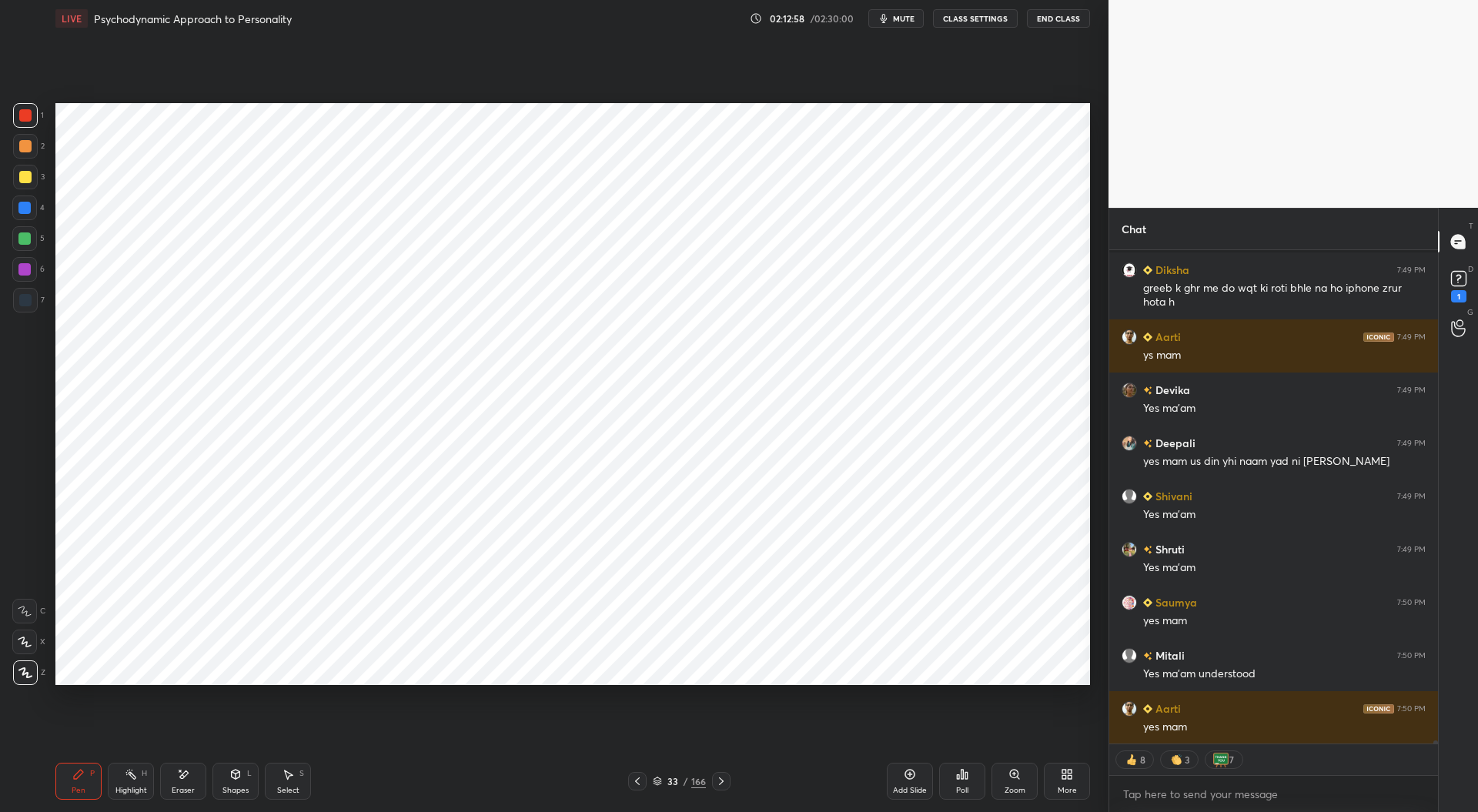
scroll to position [78678, 0]
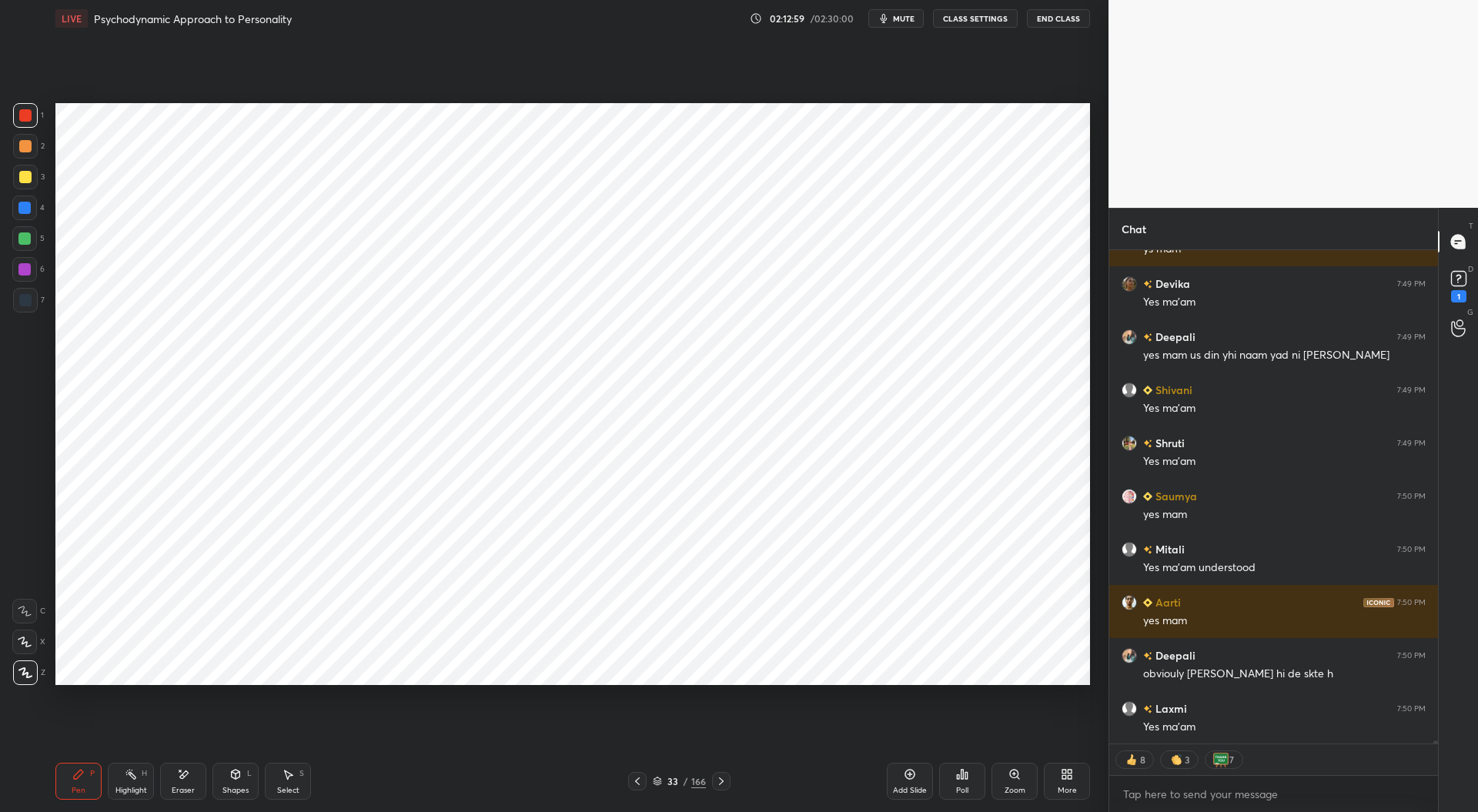
click at [25, 301] on div at bounding box center [25, 300] width 13 height 13
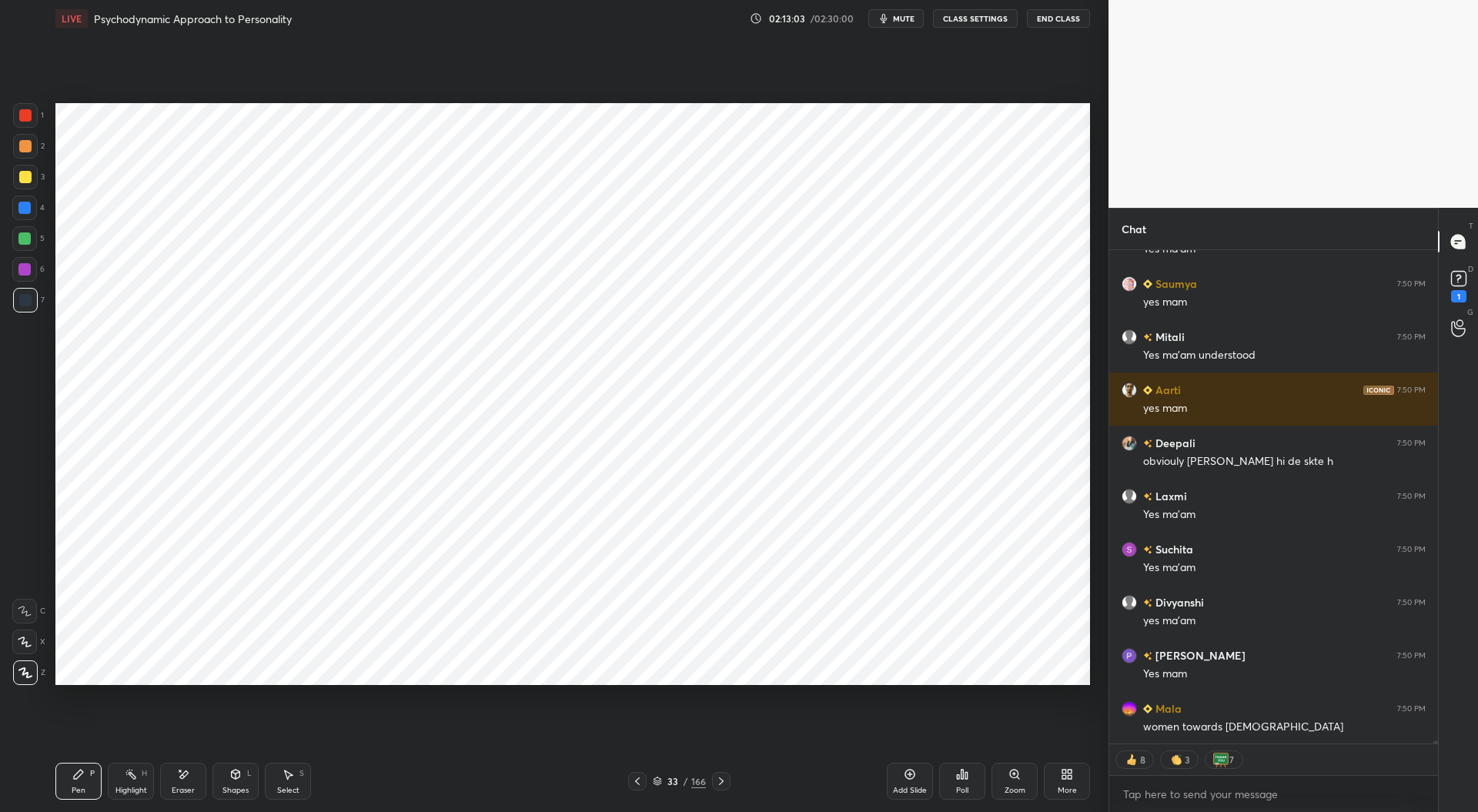
scroll to position [78943, 0]
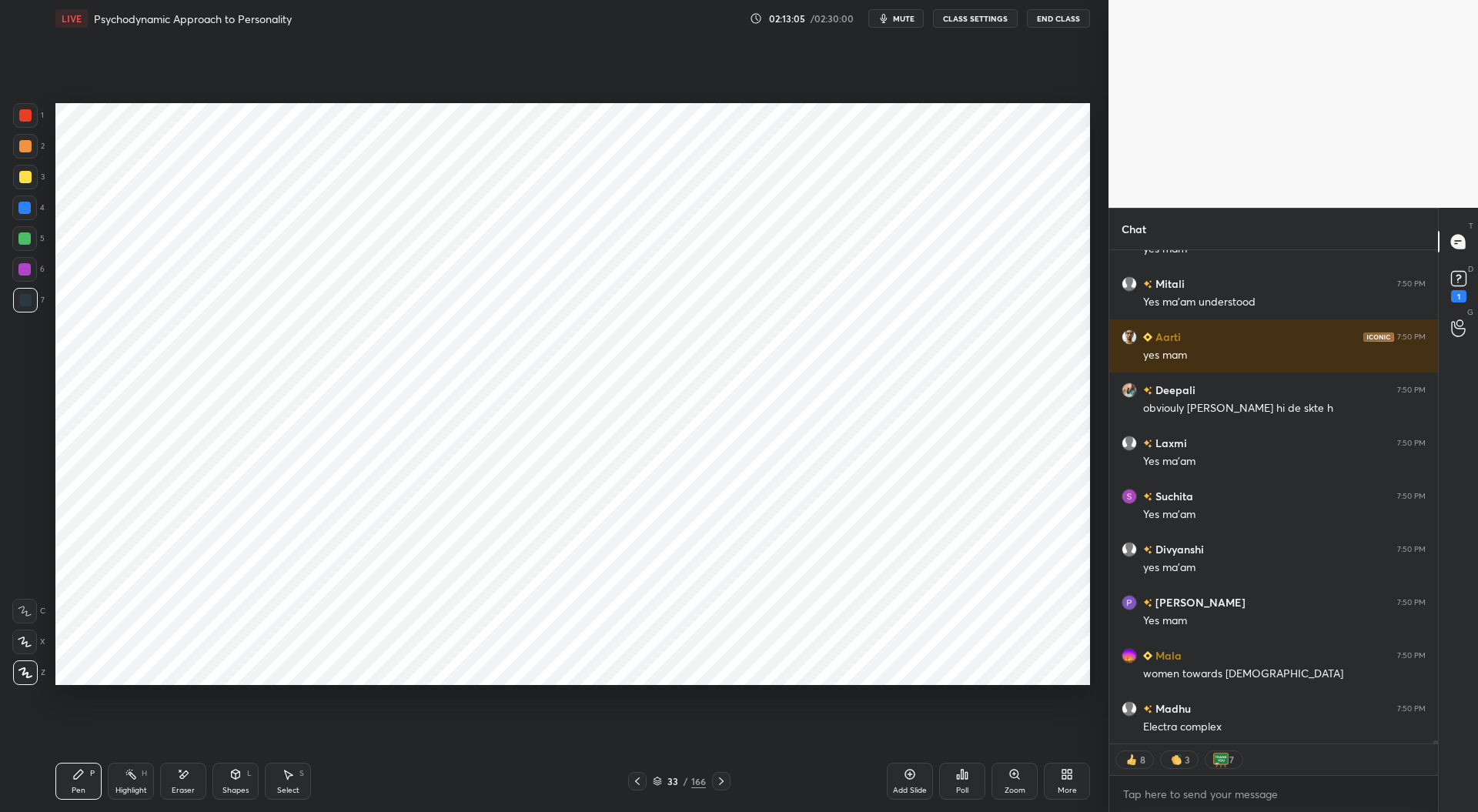
type textarea "x"
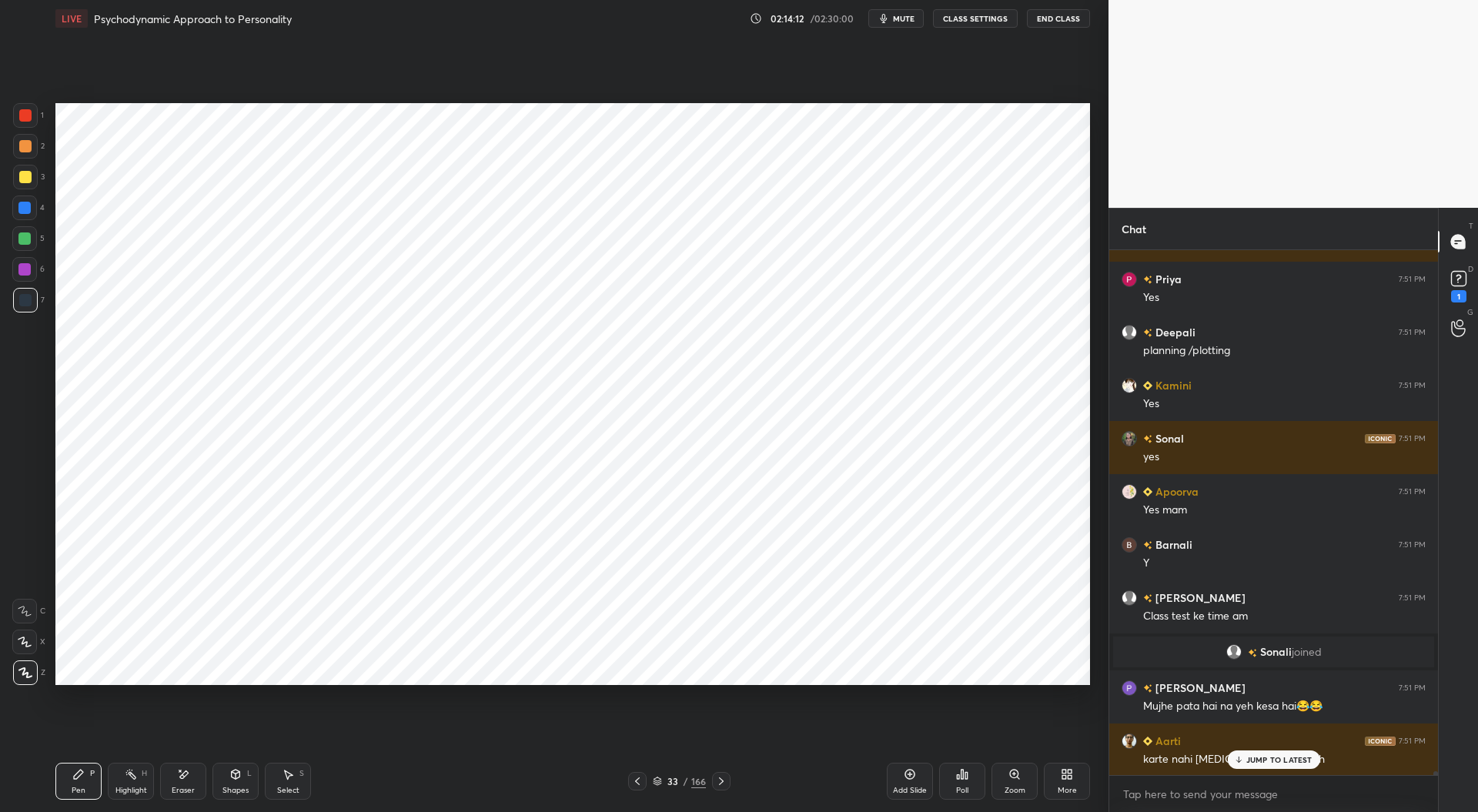
scroll to position [78555, 0]
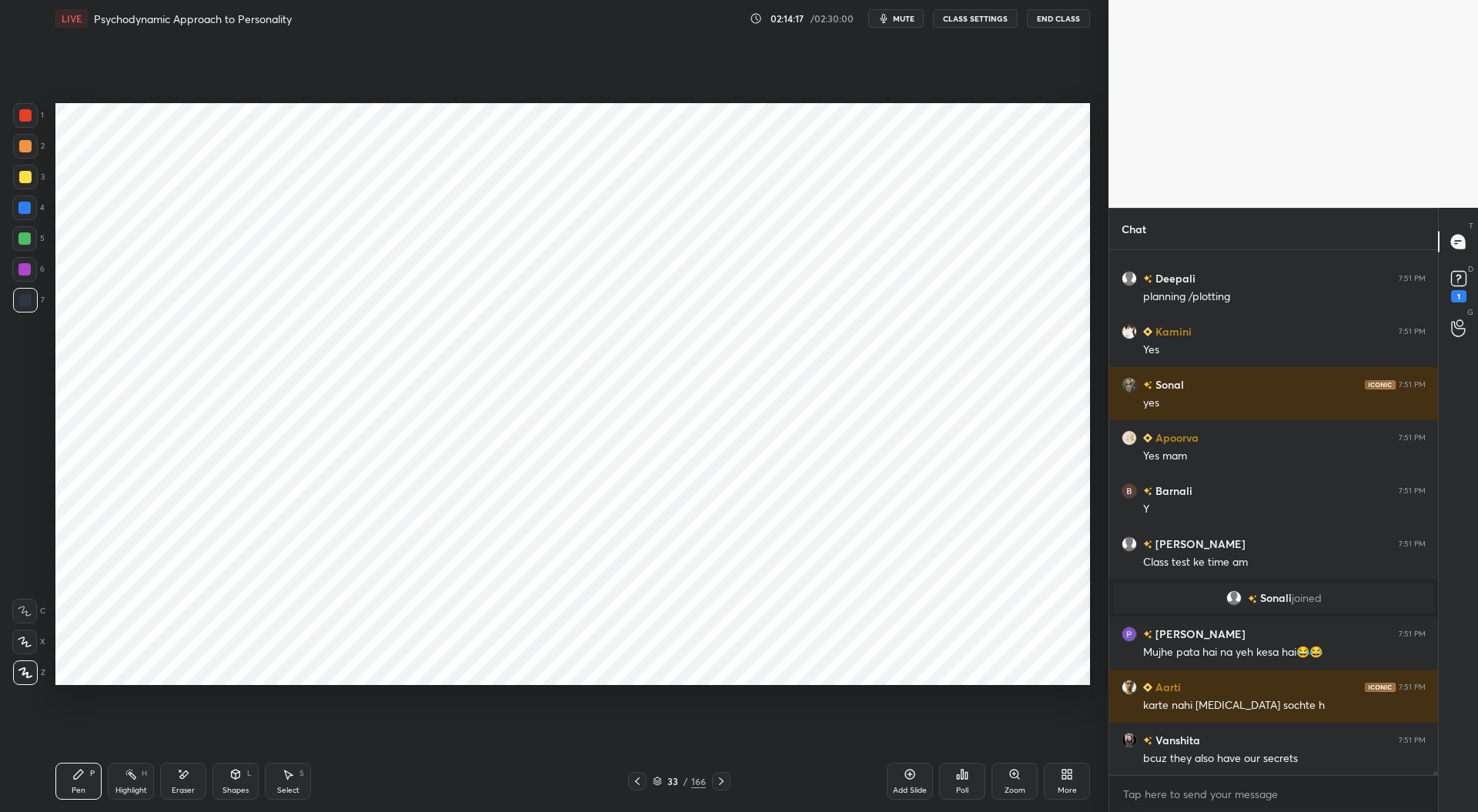
click at [24, 121] on div at bounding box center [25, 115] width 13 height 13
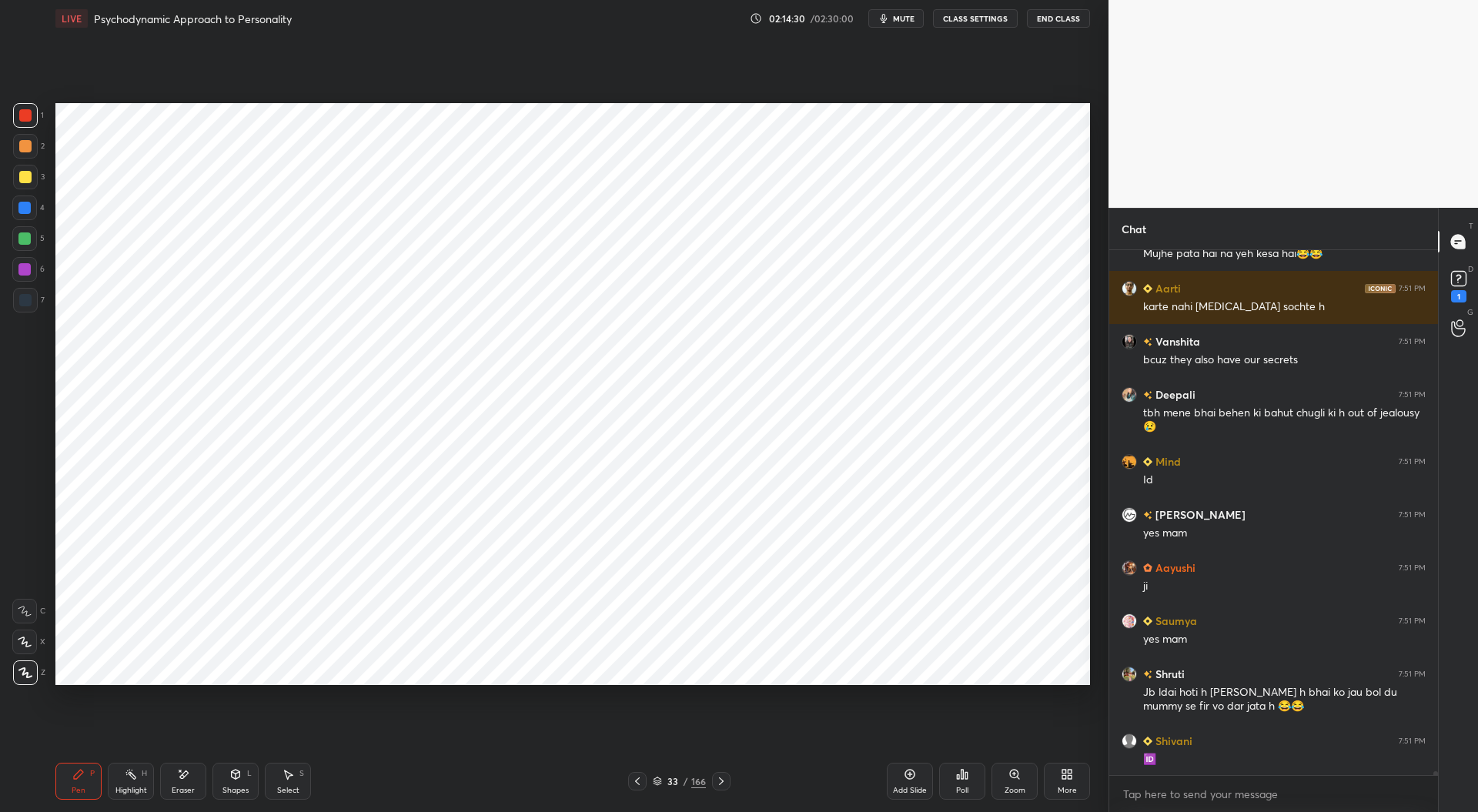
scroll to position [79007, 0]
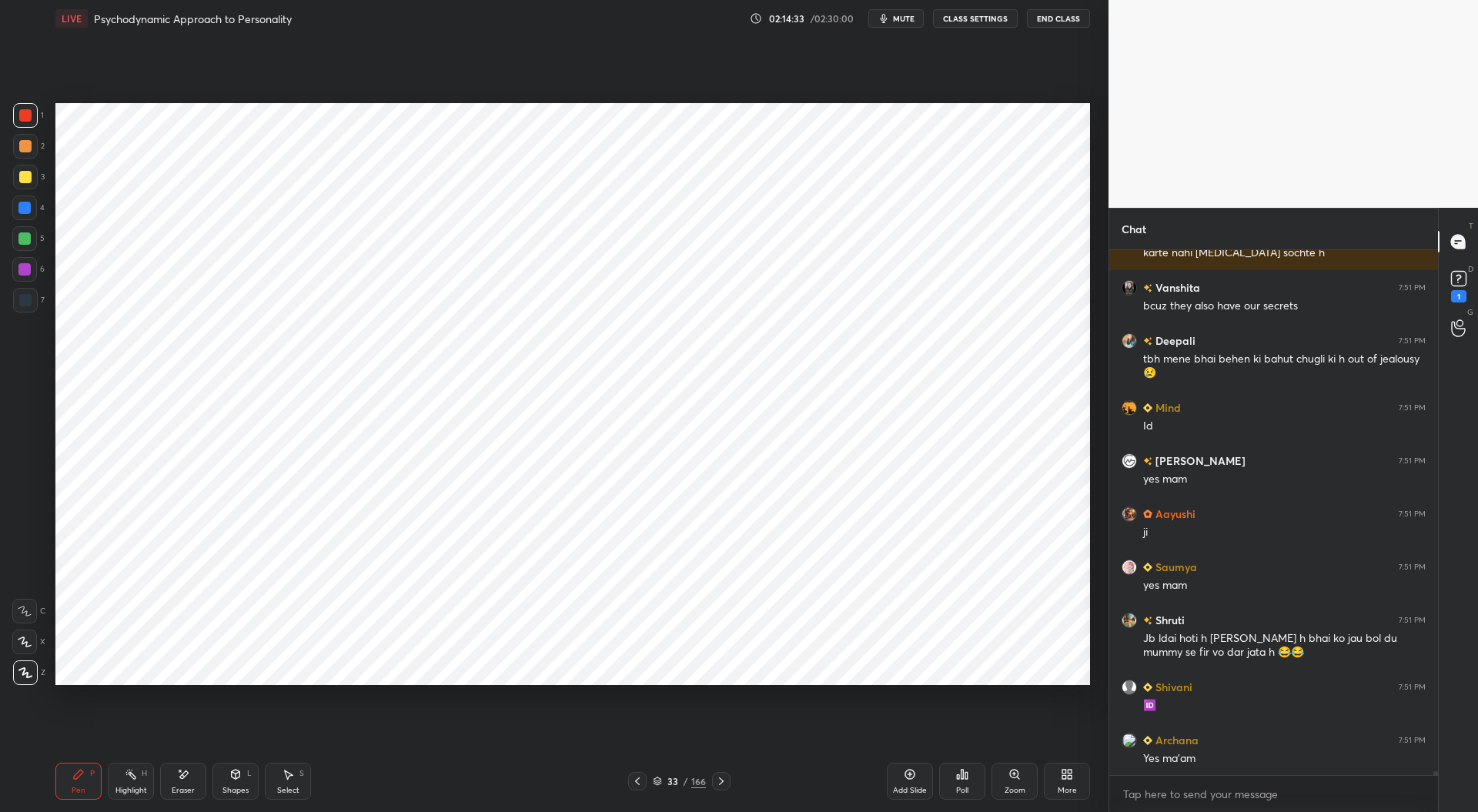
click at [27, 298] on div at bounding box center [25, 300] width 13 height 13
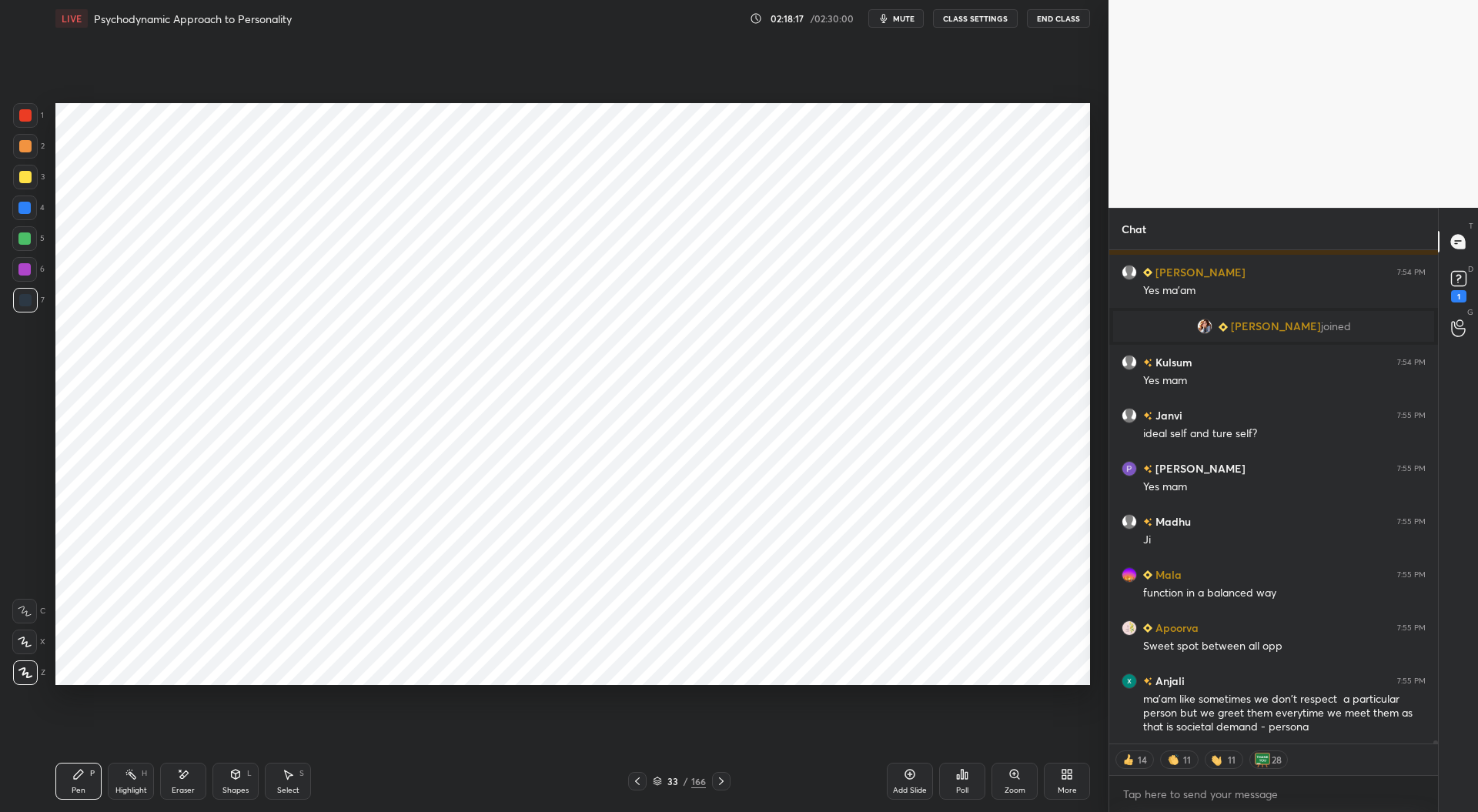
scroll to position [81051, 0]
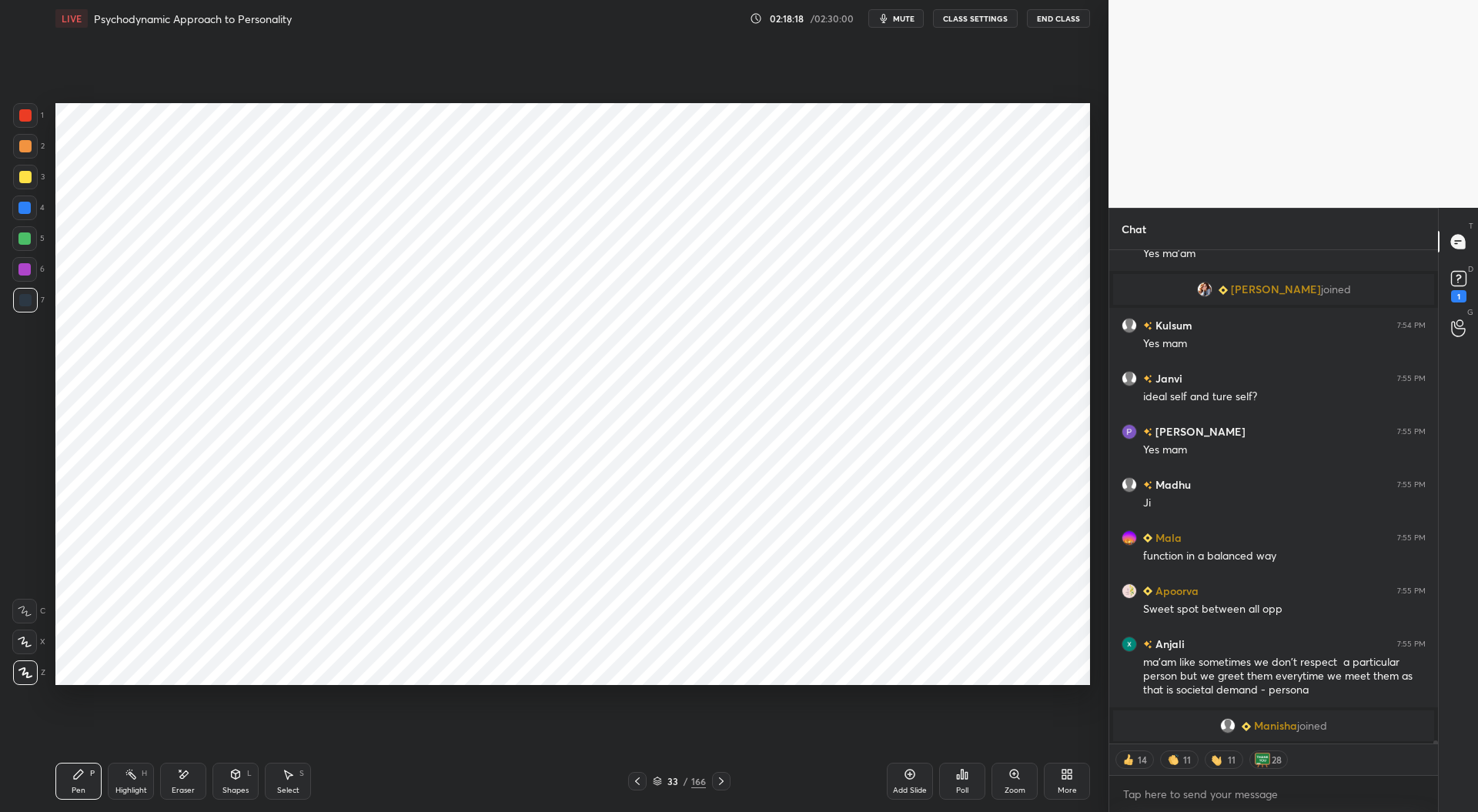
click at [653, 778] on icon at bounding box center [656, 781] width 9 height 9
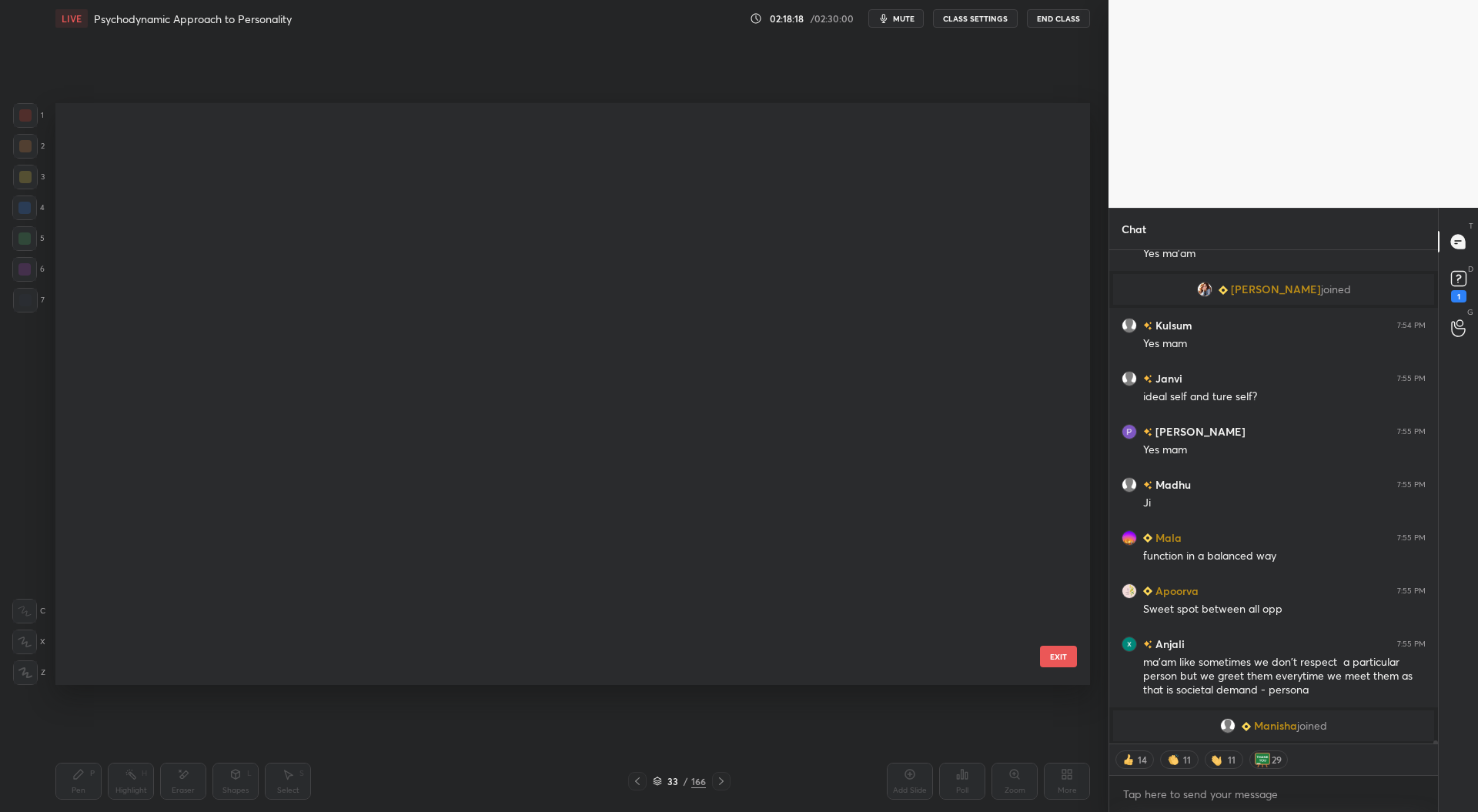
scroll to position [577, 1027]
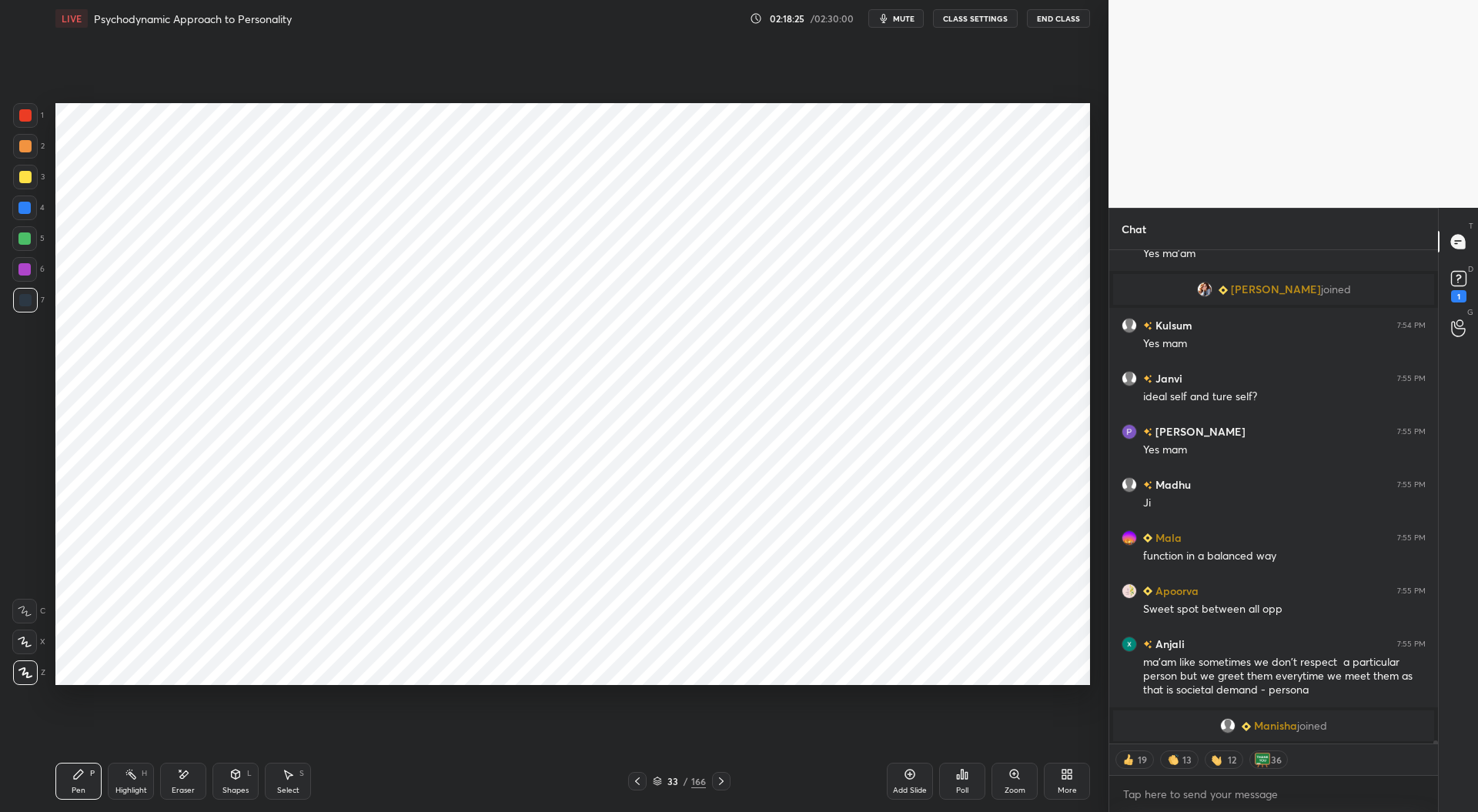
click at [20, 237] on div at bounding box center [24, 239] width 13 height 13
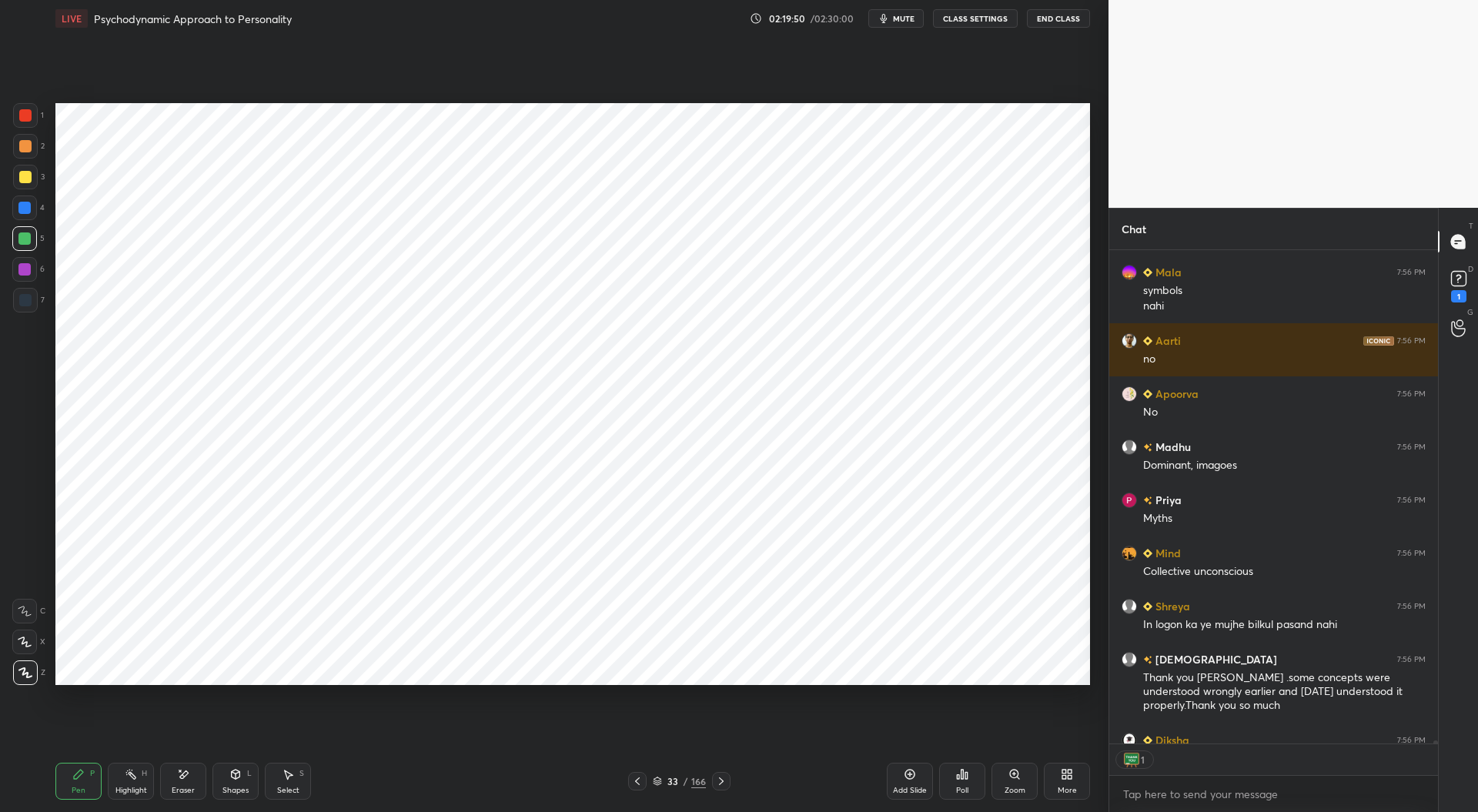
scroll to position [489, 324]
click at [642, 786] on icon at bounding box center [637, 781] width 13 height 13
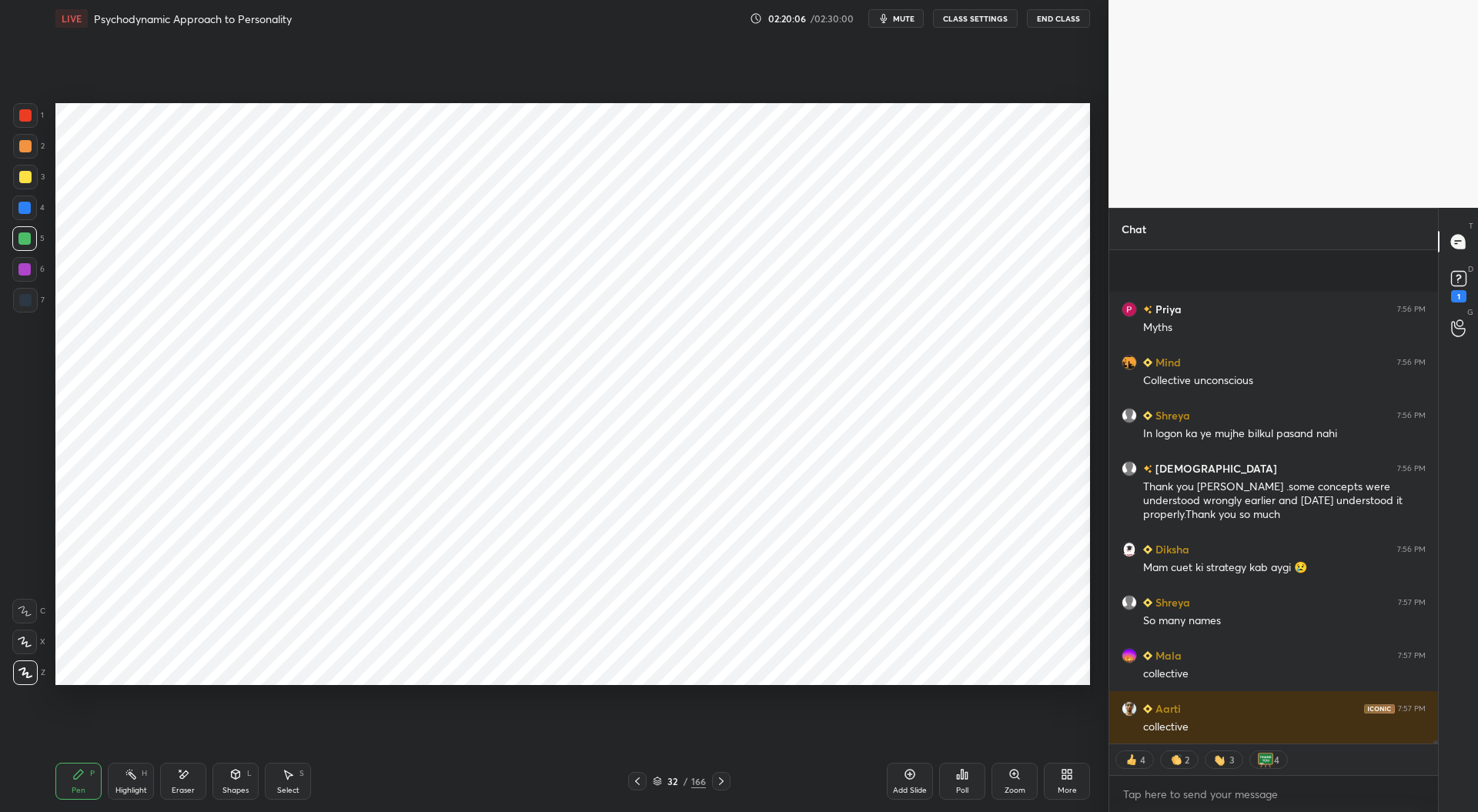
scroll to position [82131, 0]
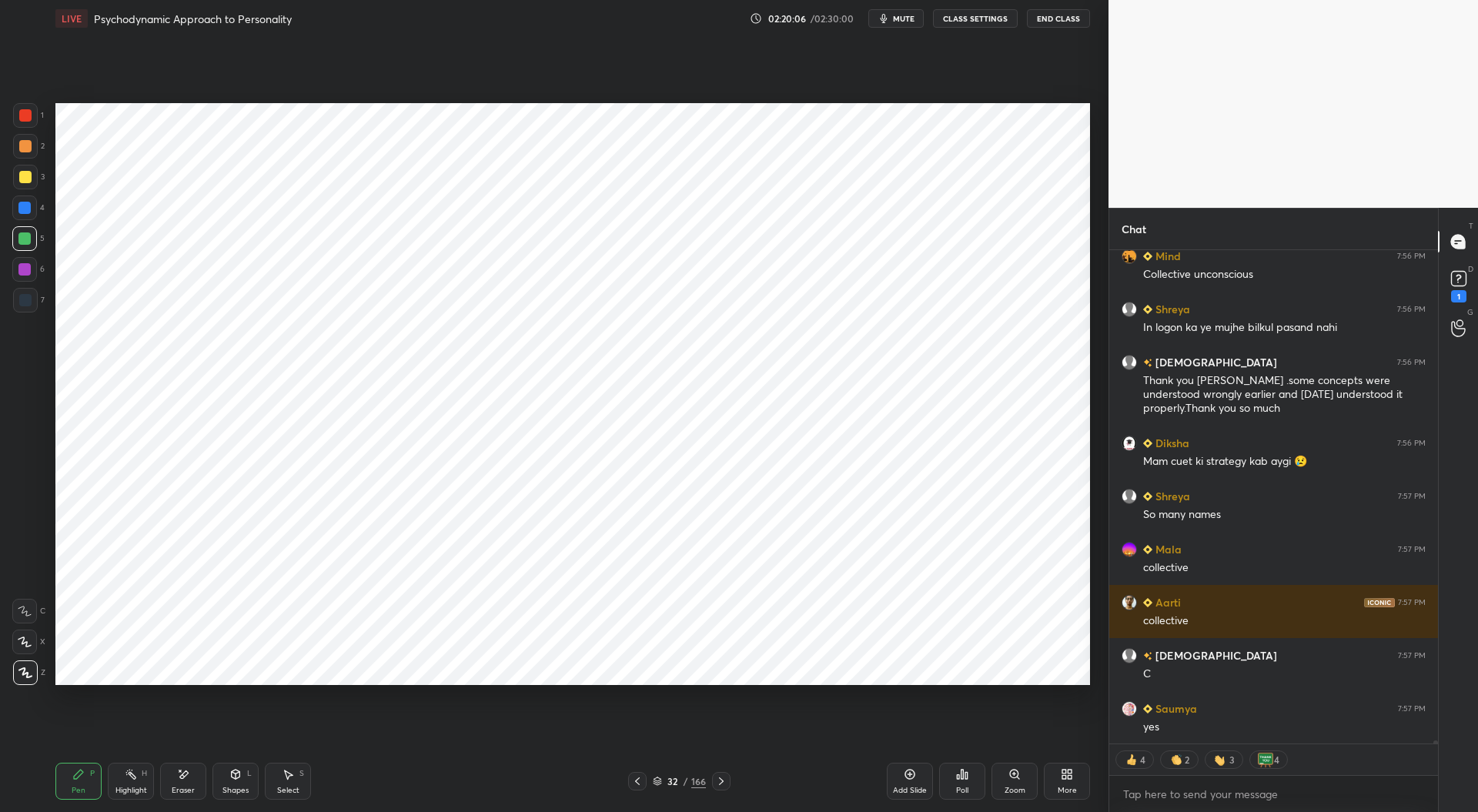
click at [26, 211] on div at bounding box center [24, 207] width 13 height 13
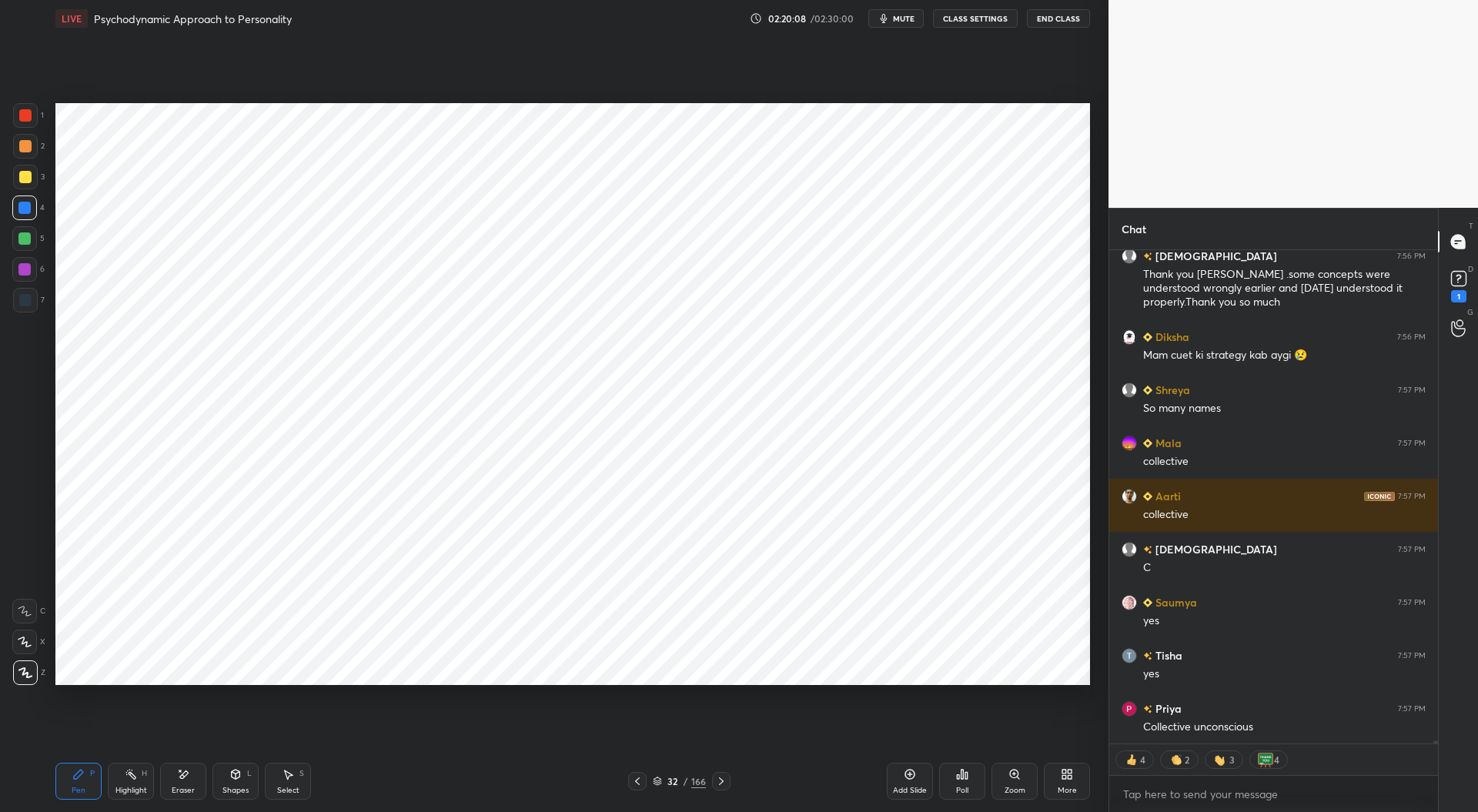
scroll to position [82290, 0]
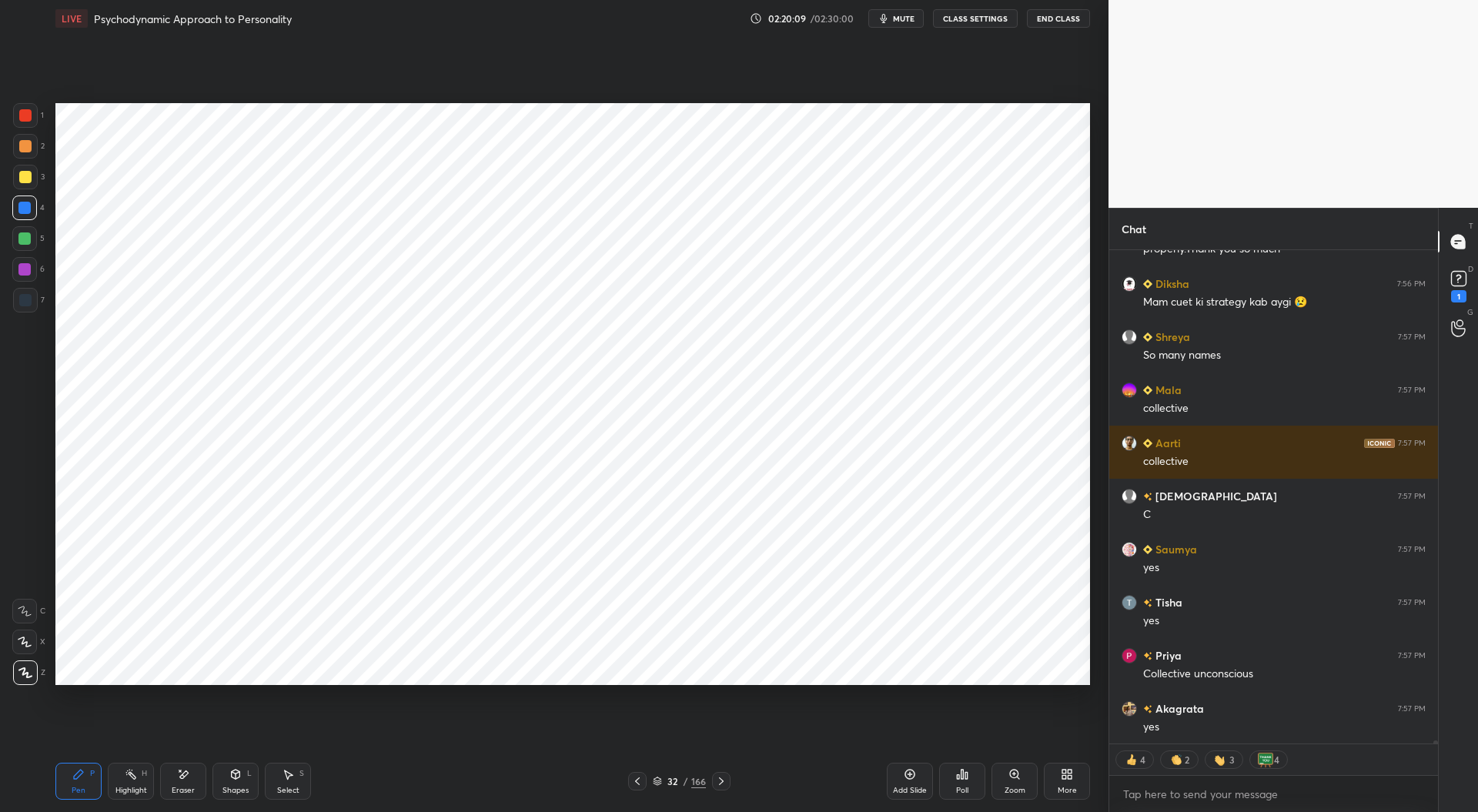
click at [26, 245] on div at bounding box center [24, 238] width 24 height 24
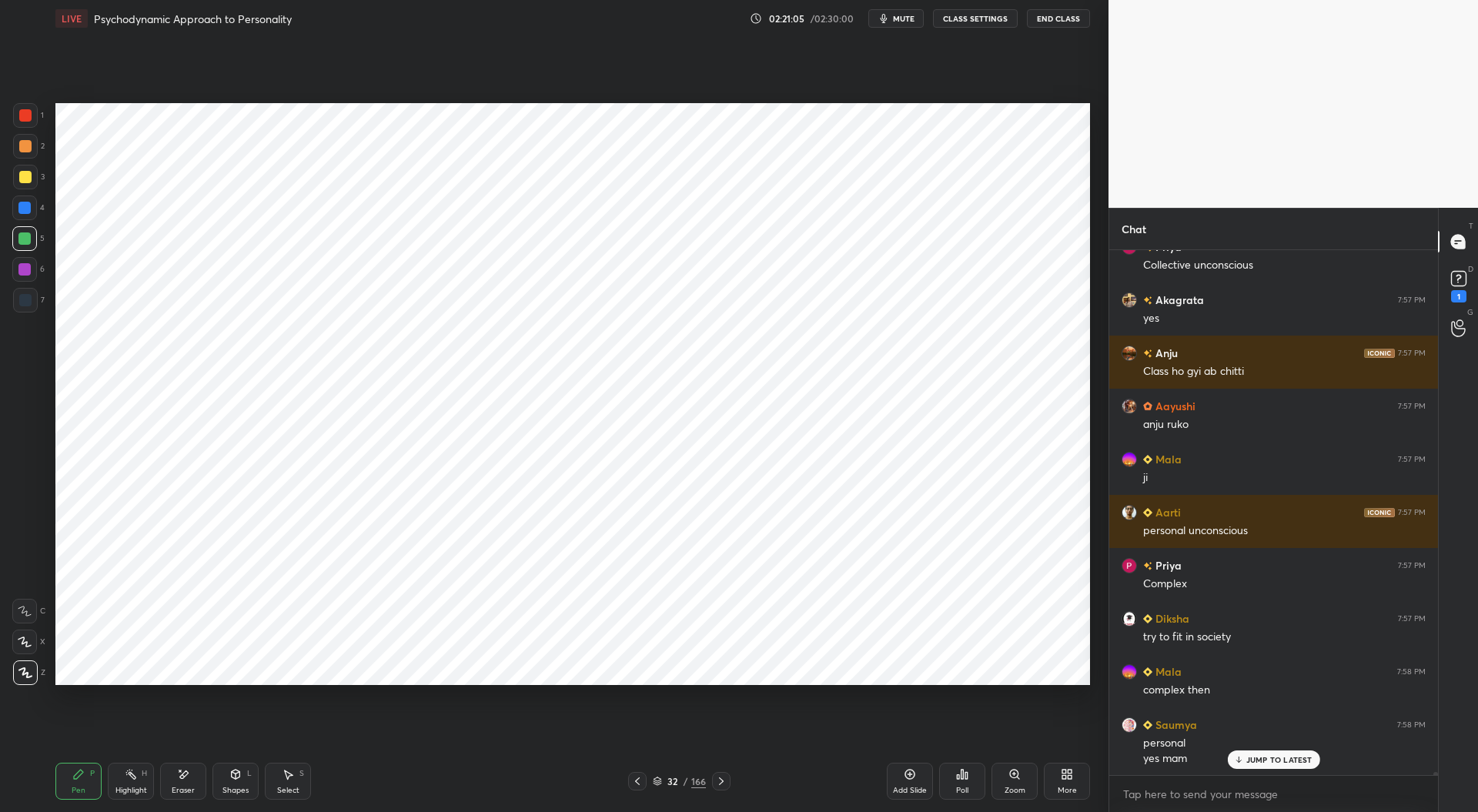
scroll to position [82751, 0]
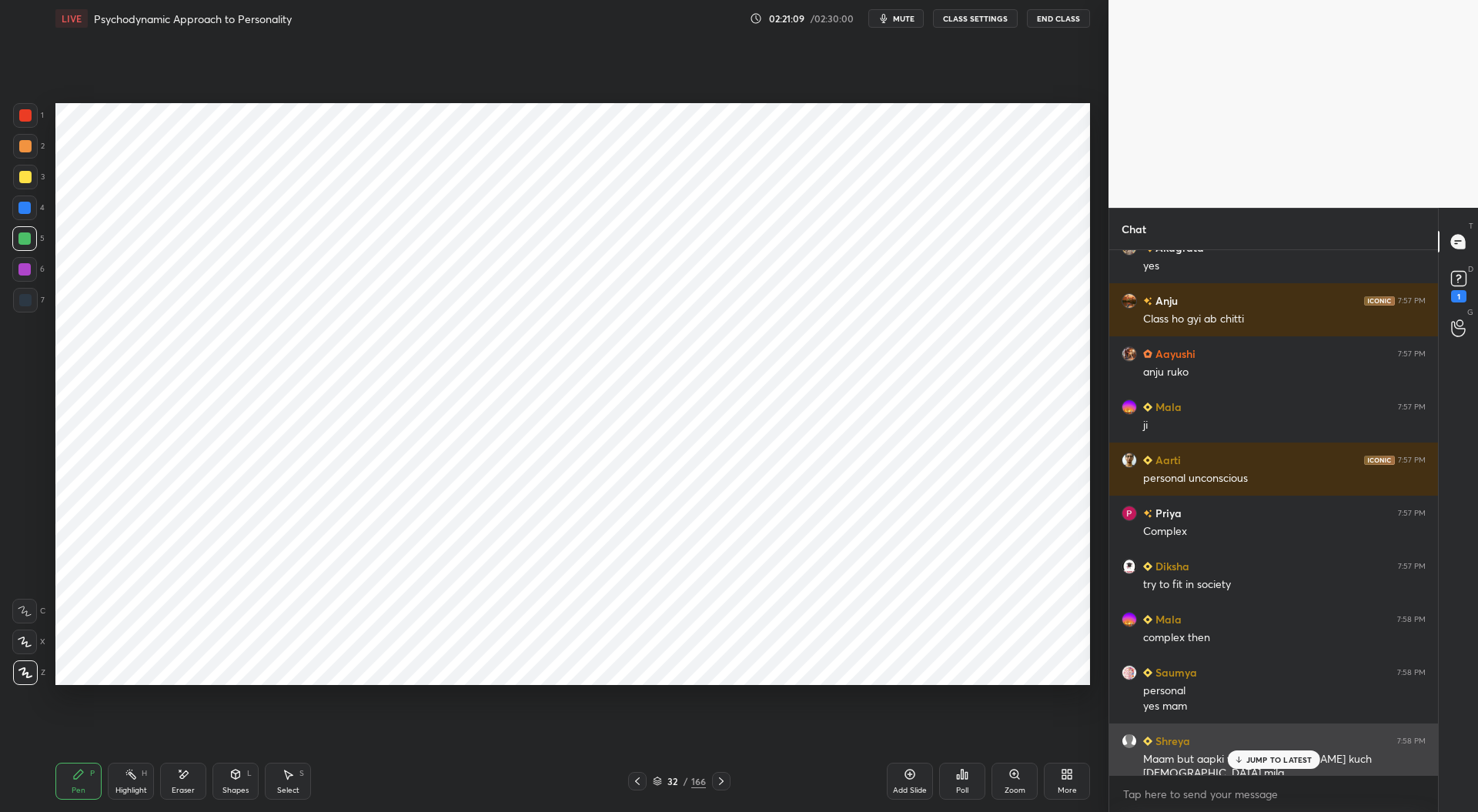
click at [1246, 757] on p "JUMP TO LATEST" at bounding box center [1279, 759] width 66 height 9
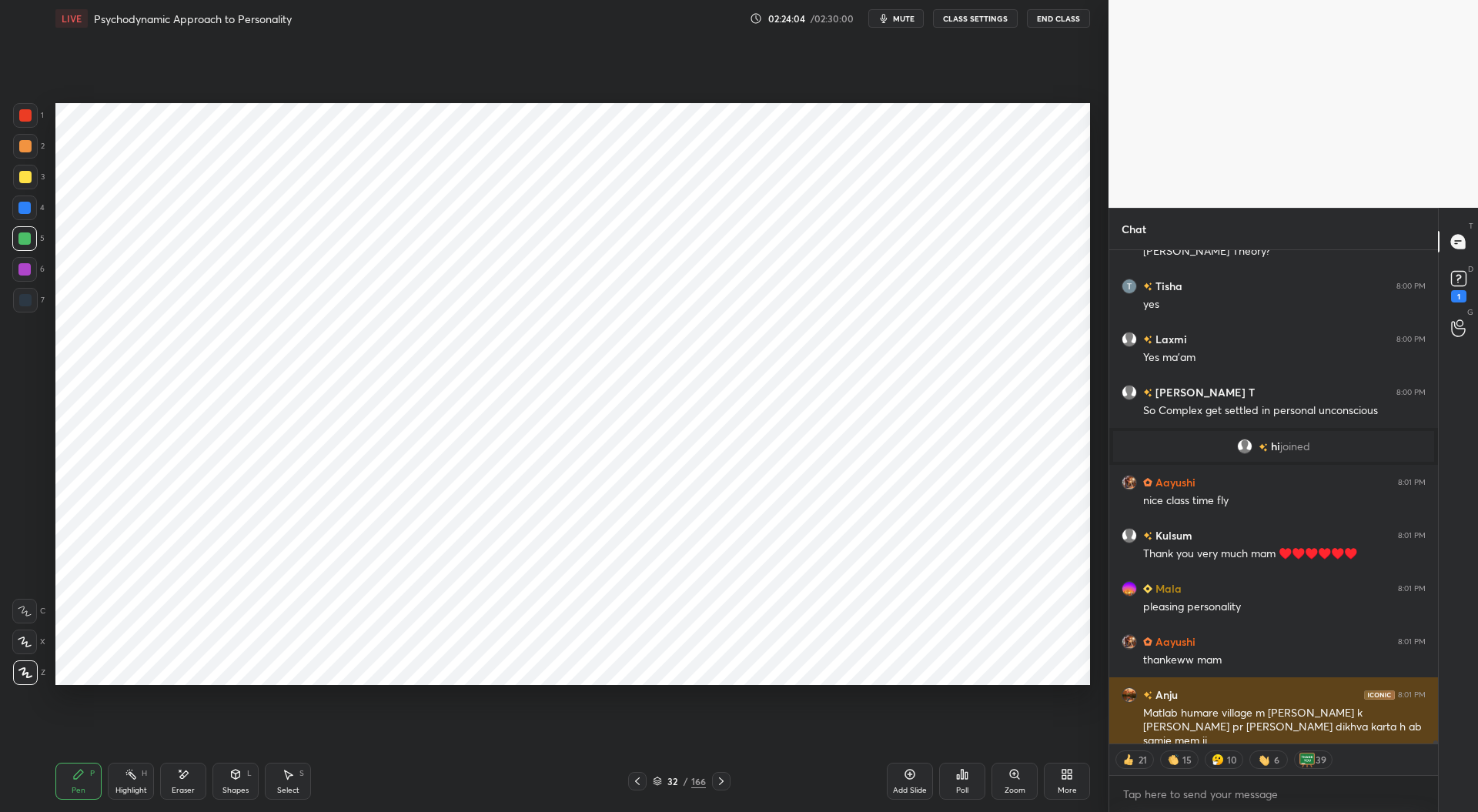
scroll to position [84319, 0]
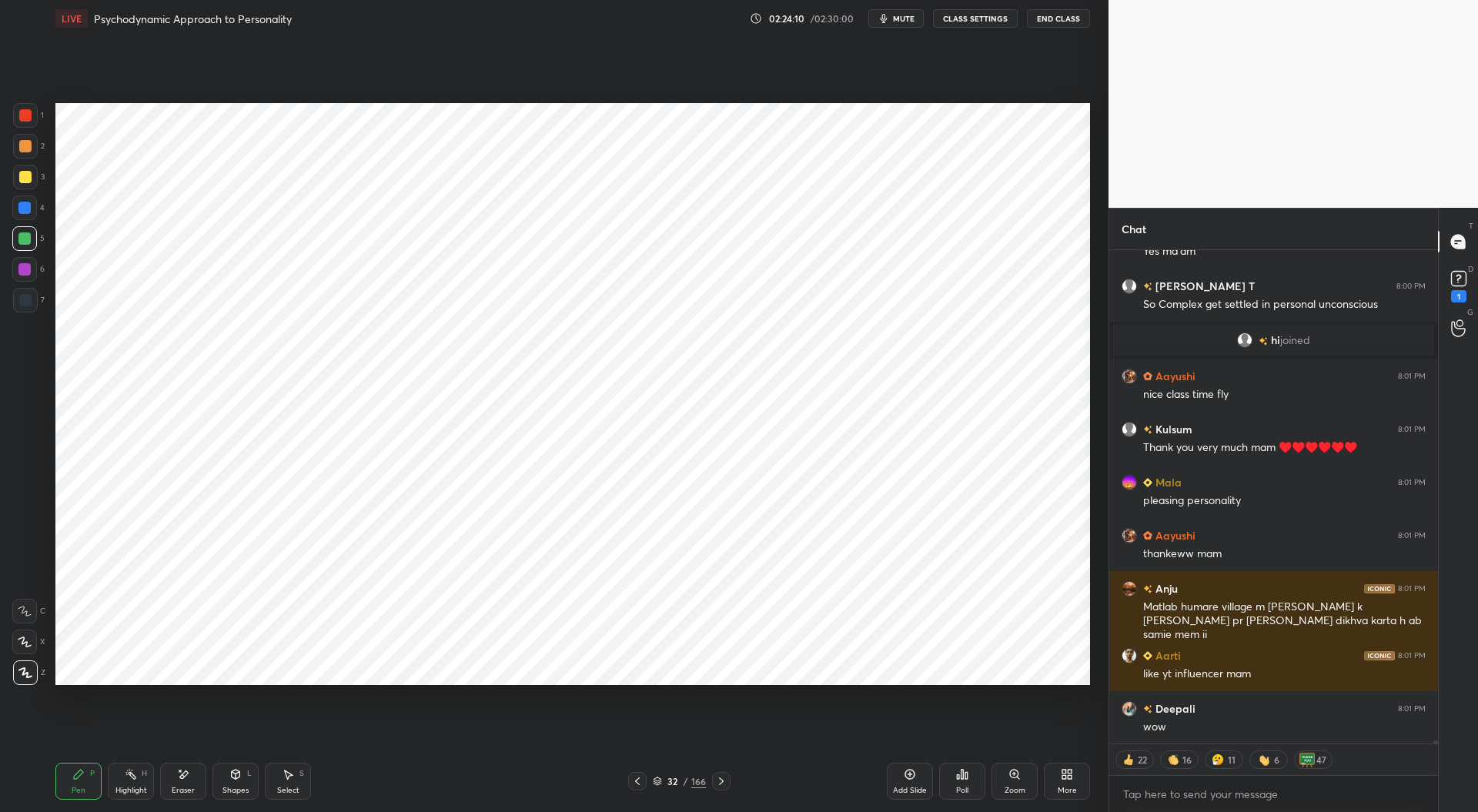
click at [656, 789] on div "32 / 166" at bounding box center [679, 781] width 102 height 18
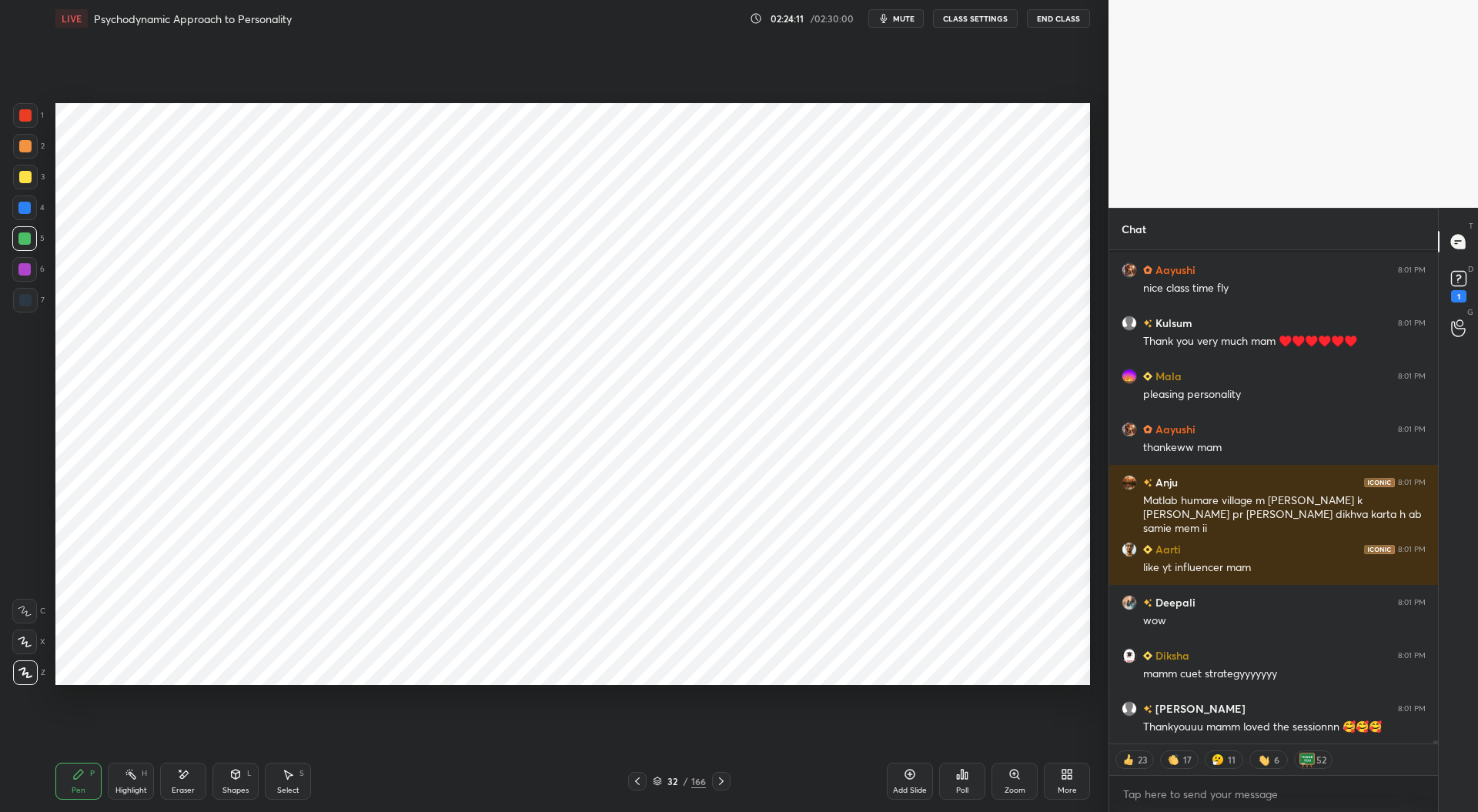
scroll to position [84291, 0]
click at [656, 777] on div "32 / 166" at bounding box center [679, 781] width 54 height 14
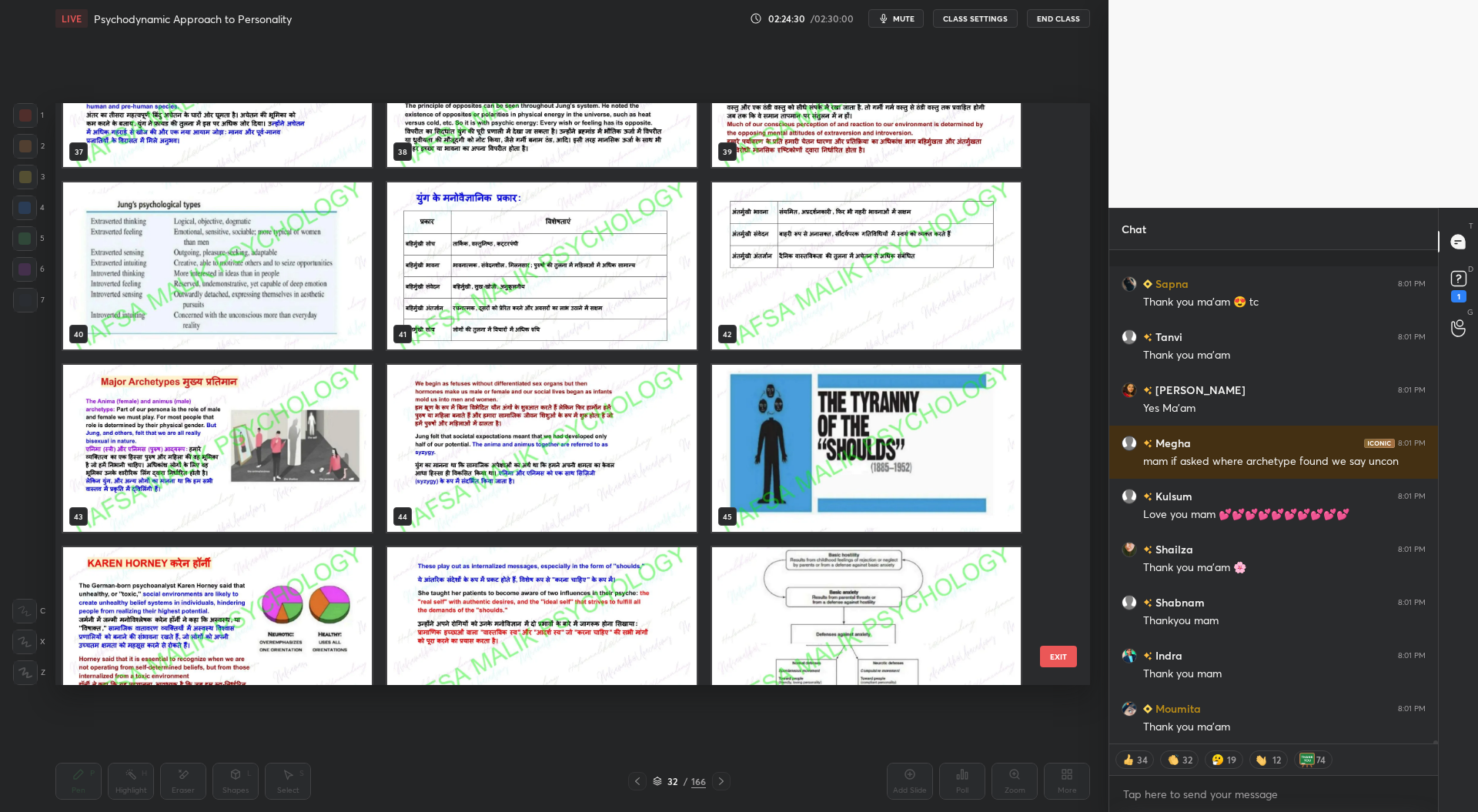
scroll to position [0, 0]
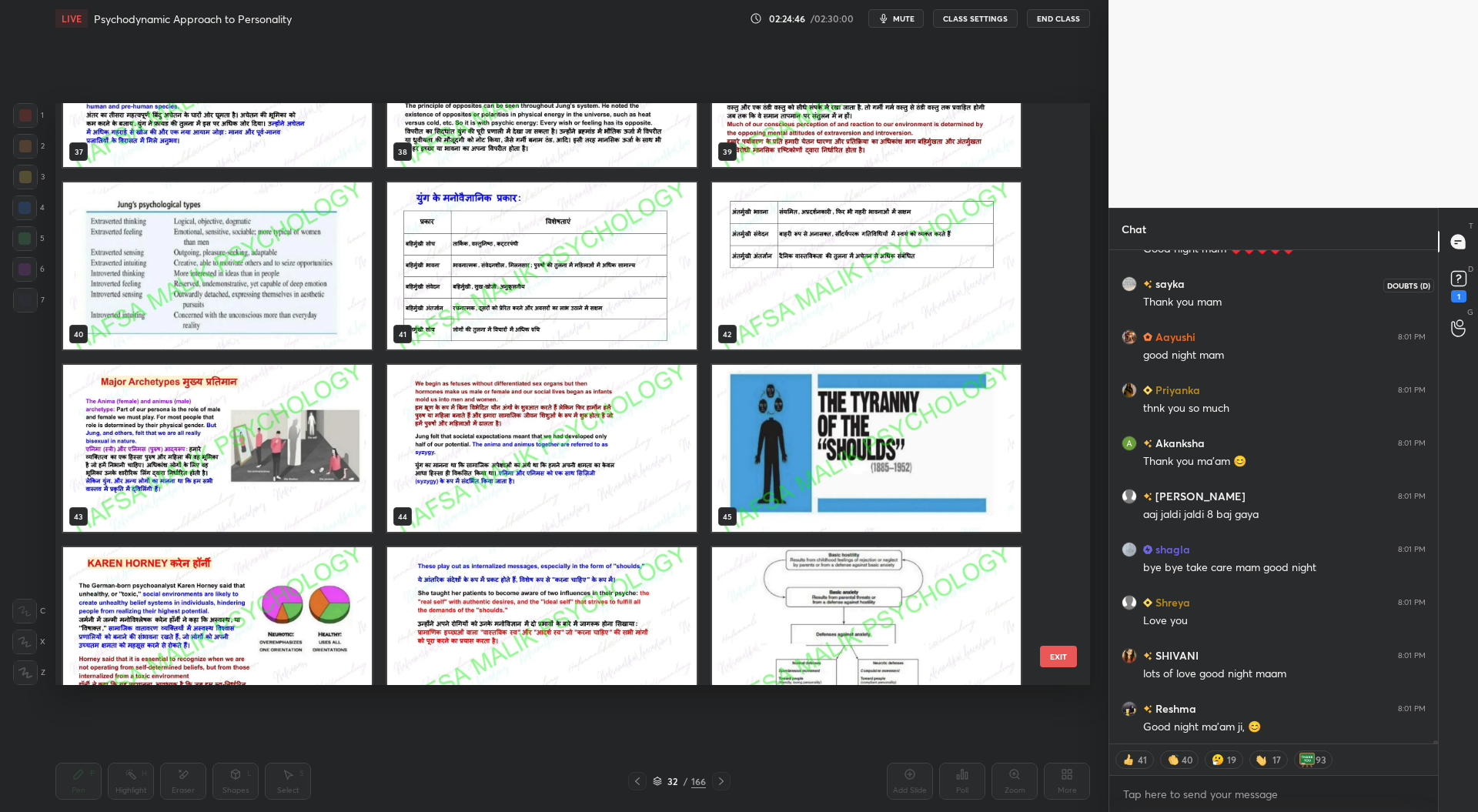
click at [1468, 280] on icon at bounding box center [1459, 278] width 23 height 23
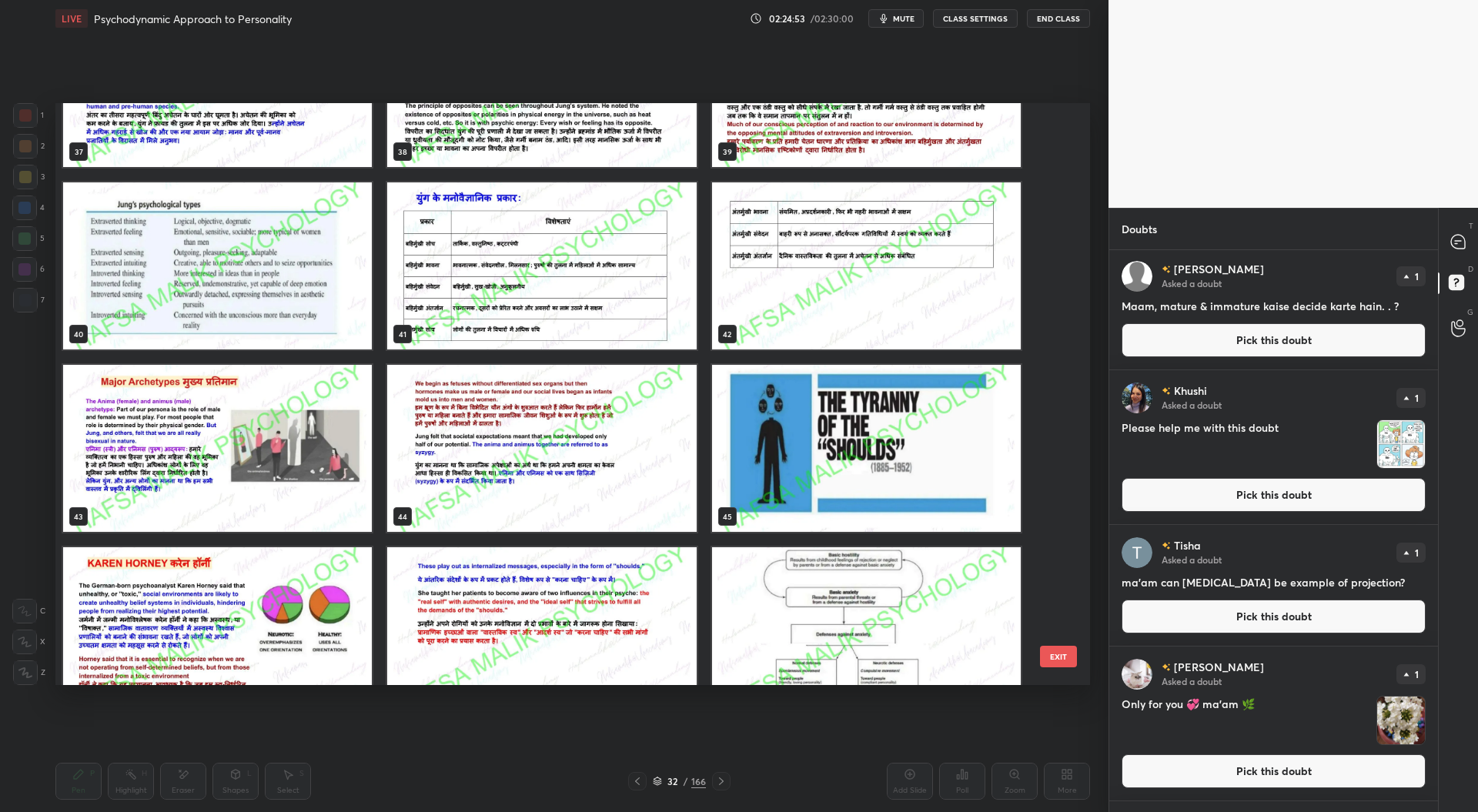
click at [1043, 20] on button "End Class" at bounding box center [1058, 18] width 63 height 18
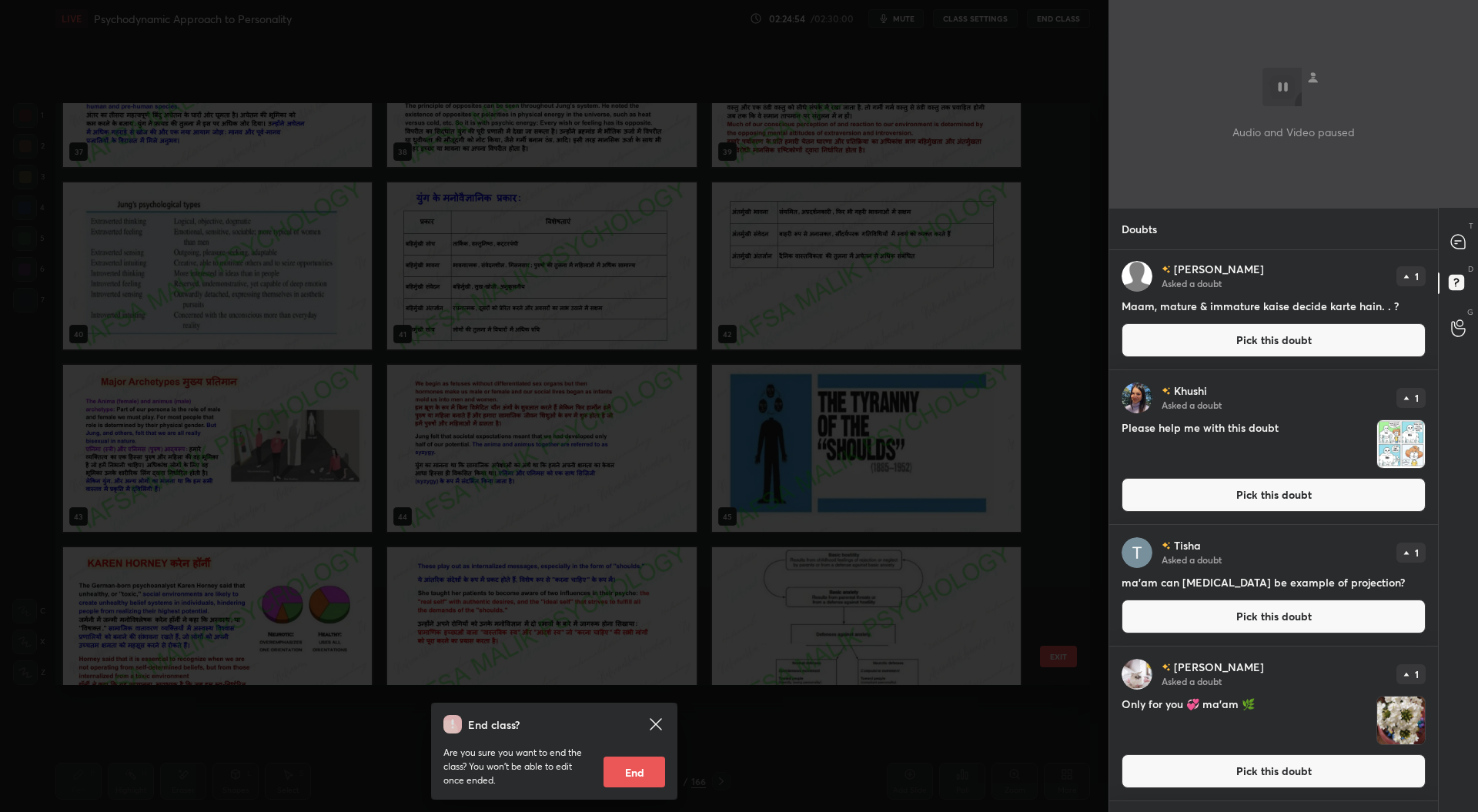
click at [631, 770] on button "End" at bounding box center [634, 772] width 61 height 31
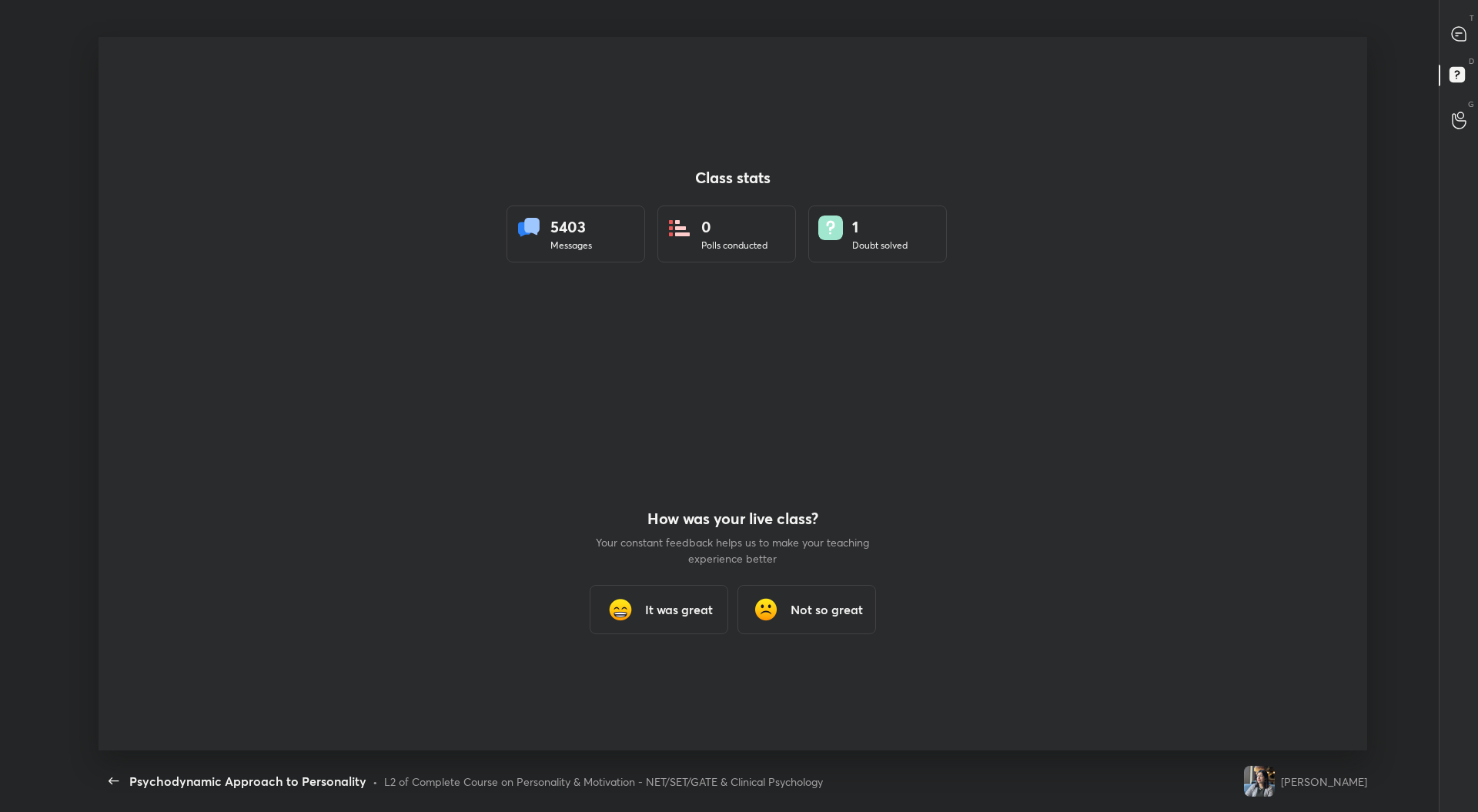
click at [678, 616] on h3 "It was great" at bounding box center [679, 609] width 68 height 18
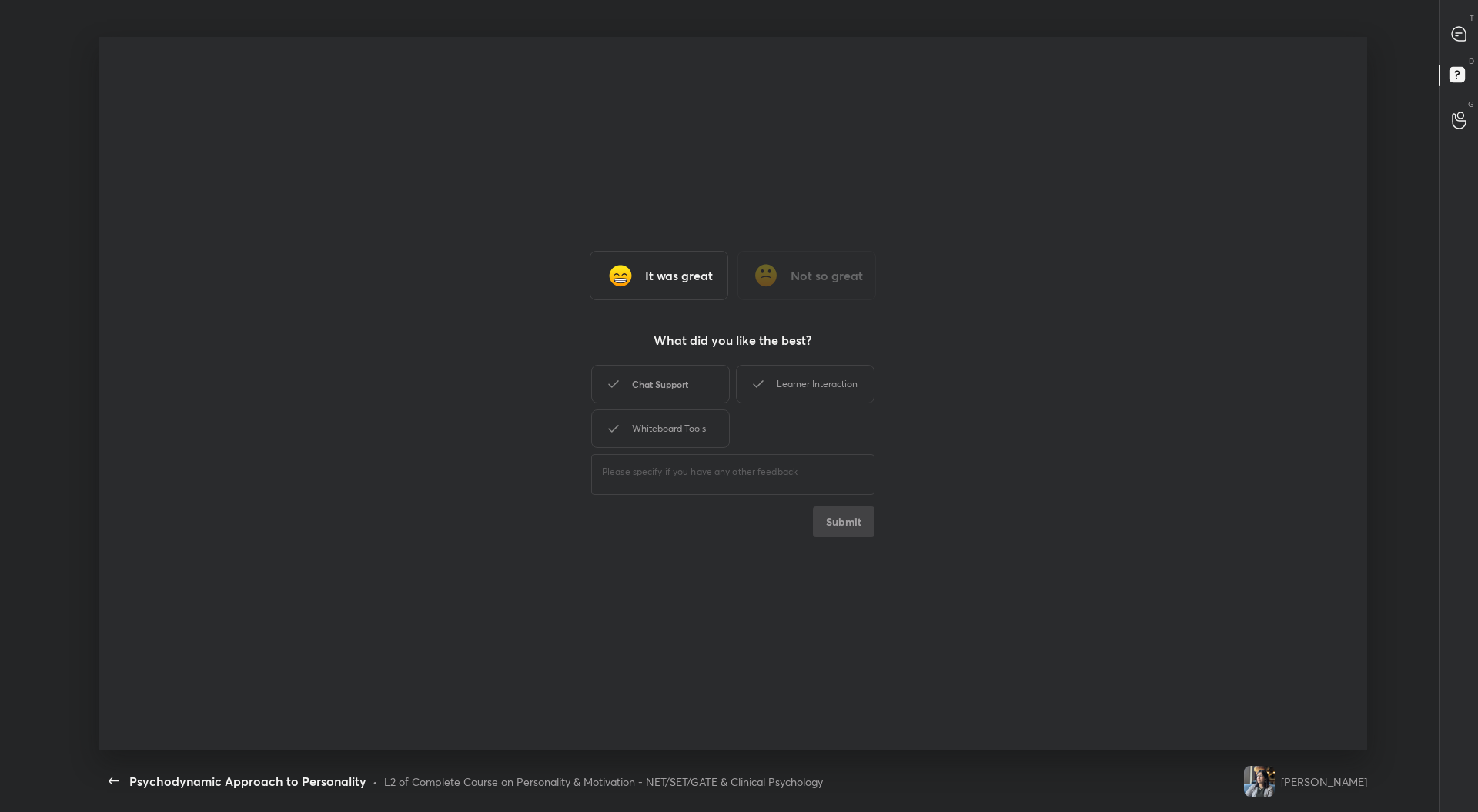
click at [696, 386] on div "Chat Support" at bounding box center [660, 385] width 138 height 39
click at [700, 426] on div "Whiteboard Tools" at bounding box center [660, 429] width 138 height 39
click at [813, 378] on div "Learner Interaction" at bounding box center [805, 385] width 138 height 39
click at [847, 528] on button "Submit" at bounding box center [843, 522] width 61 height 31
